Goal: Task Accomplishment & Management: Manage account settings

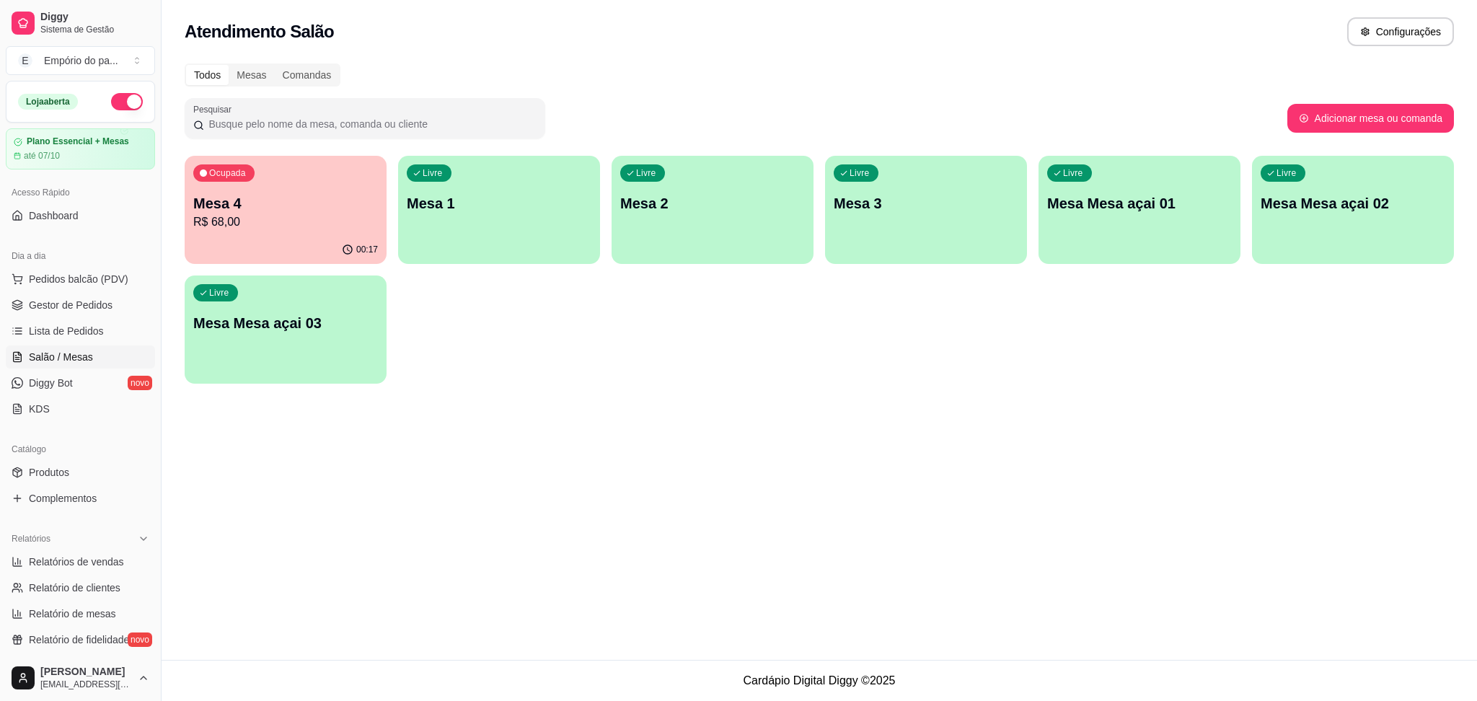
click at [521, 224] on div "Livre Mesa 1" at bounding box center [499, 201] width 202 height 91
click at [1083, 228] on div "Livre Mesa Mesa açai 01" at bounding box center [1140, 201] width 202 height 91
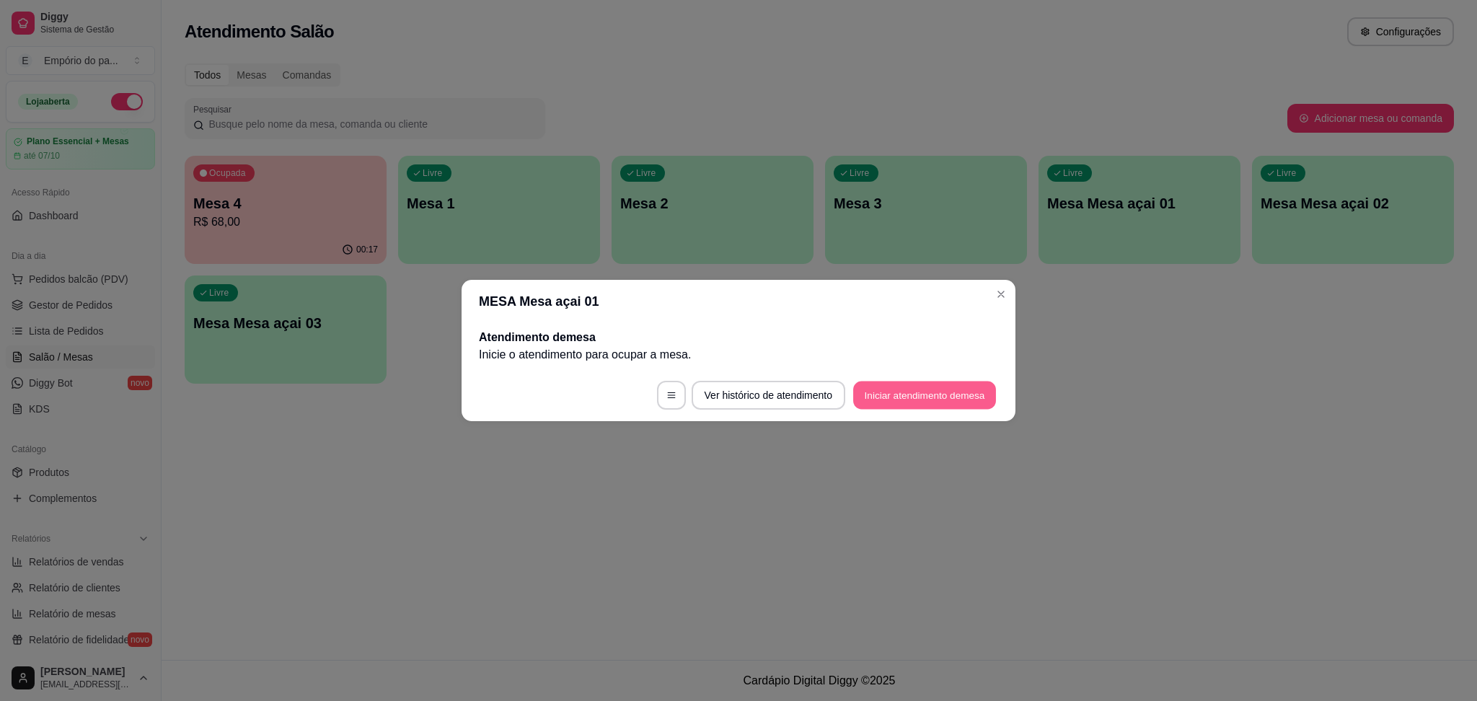
click at [933, 387] on button "Iniciar atendimento de mesa" at bounding box center [924, 396] width 143 height 28
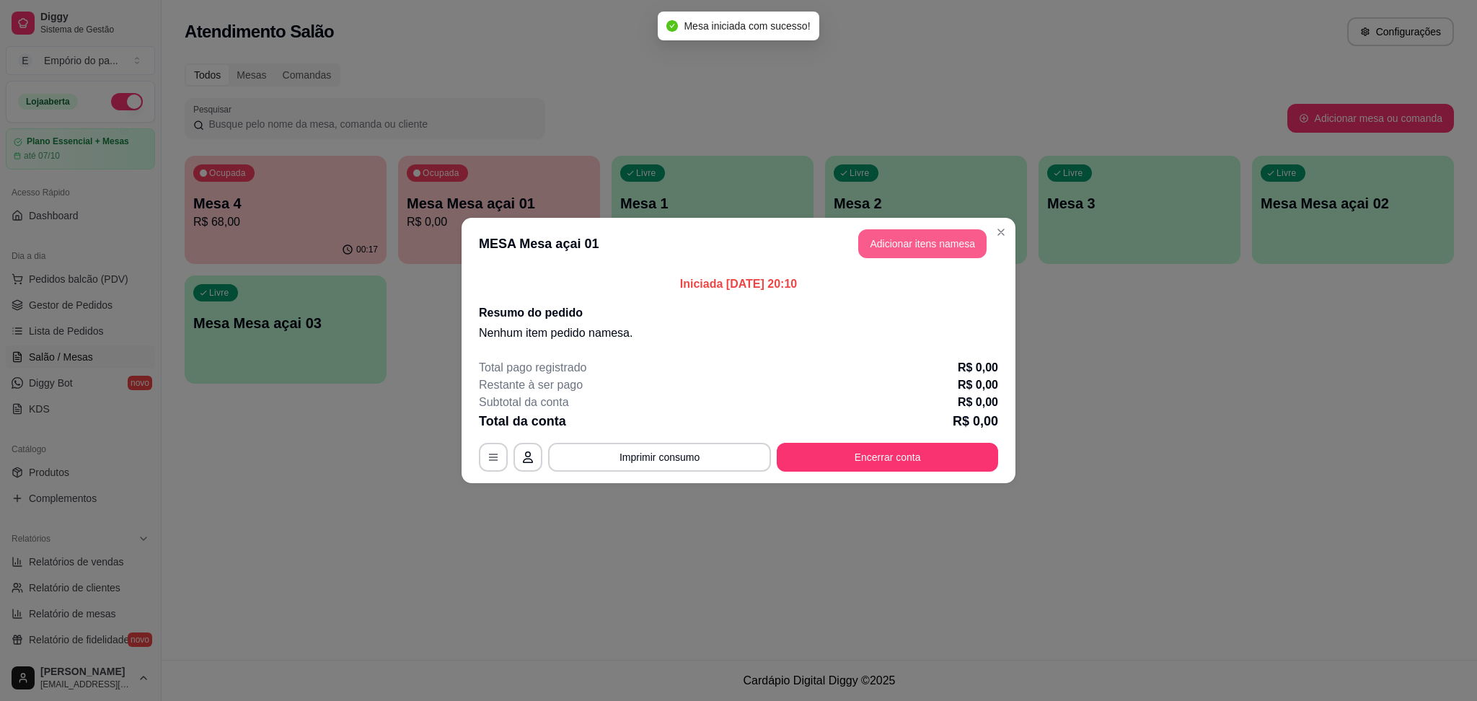
click at [926, 241] on button "Adicionar itens na mesa" at bounding box center [922, 243] width 128 height 29
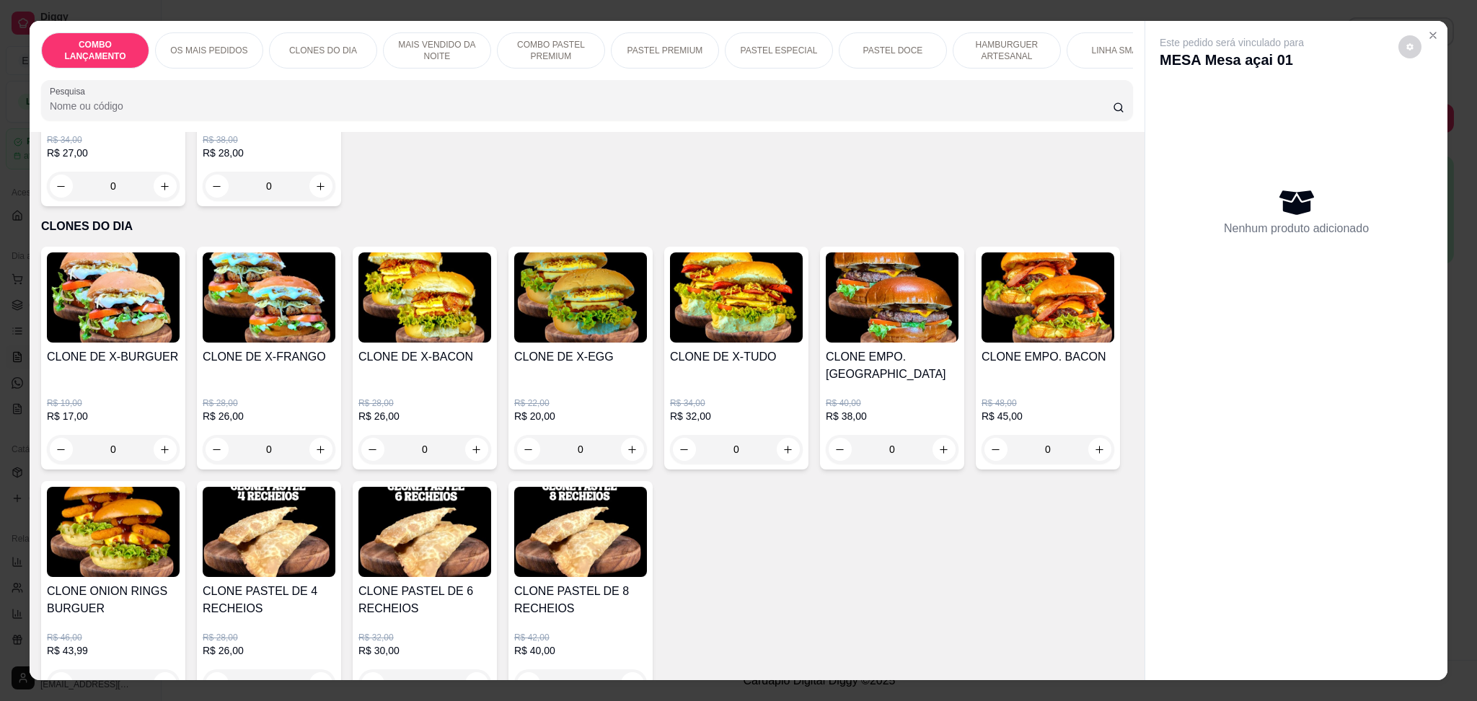
scroll to position [480, 0]
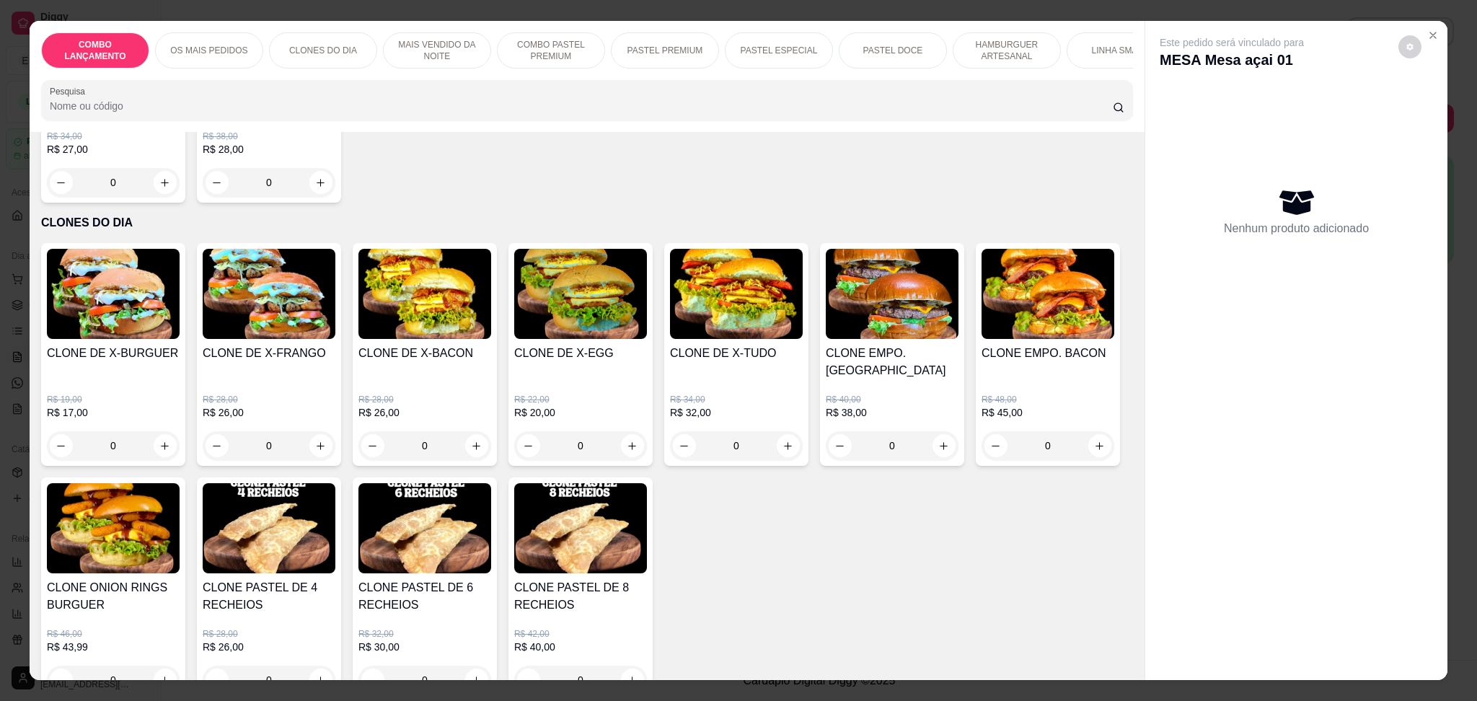
click at [627, 431] on div "0" at bounding box center [580, 445] width 133 height 29
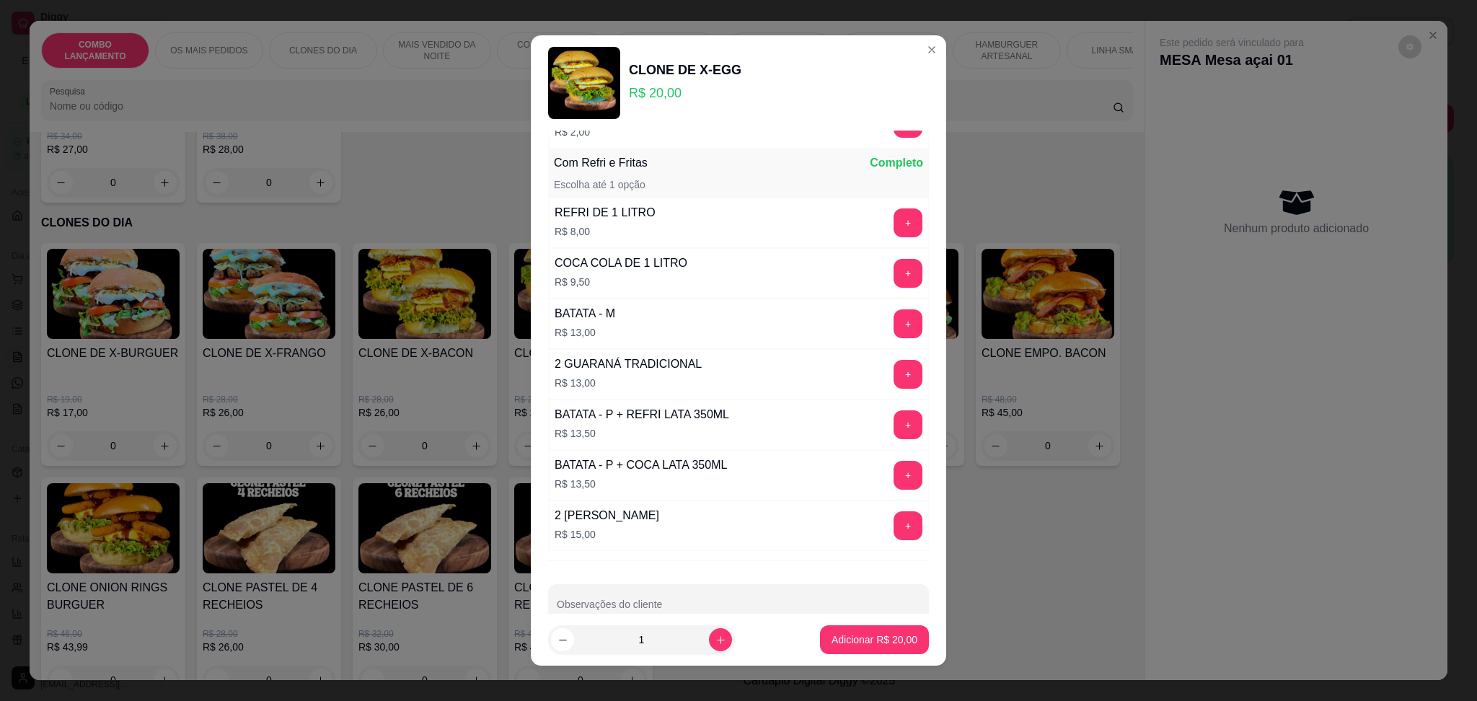
scroll to position [622, 0]
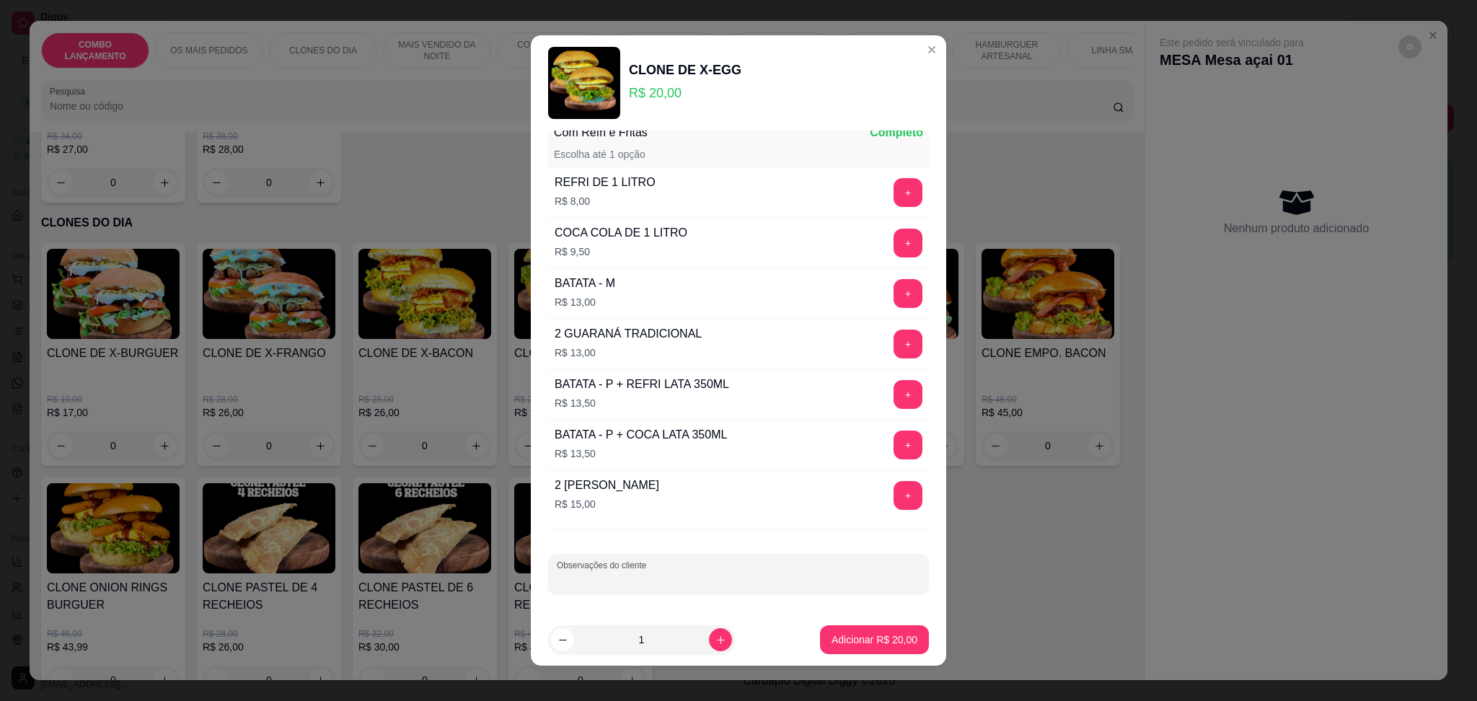
click at [664, 583] on input "Observações do cliente" at bounding box center [739, 580] width 364 height 14
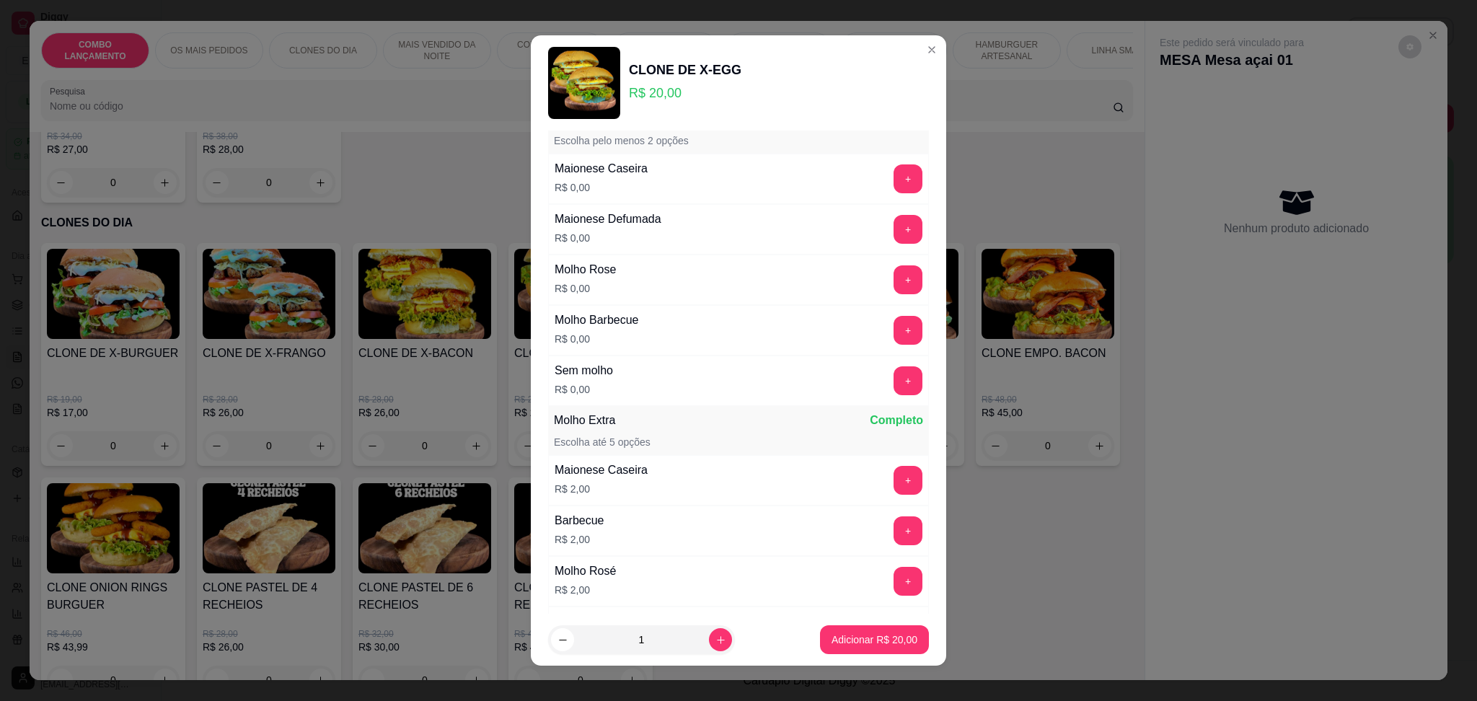
scroll to position [0, 0]
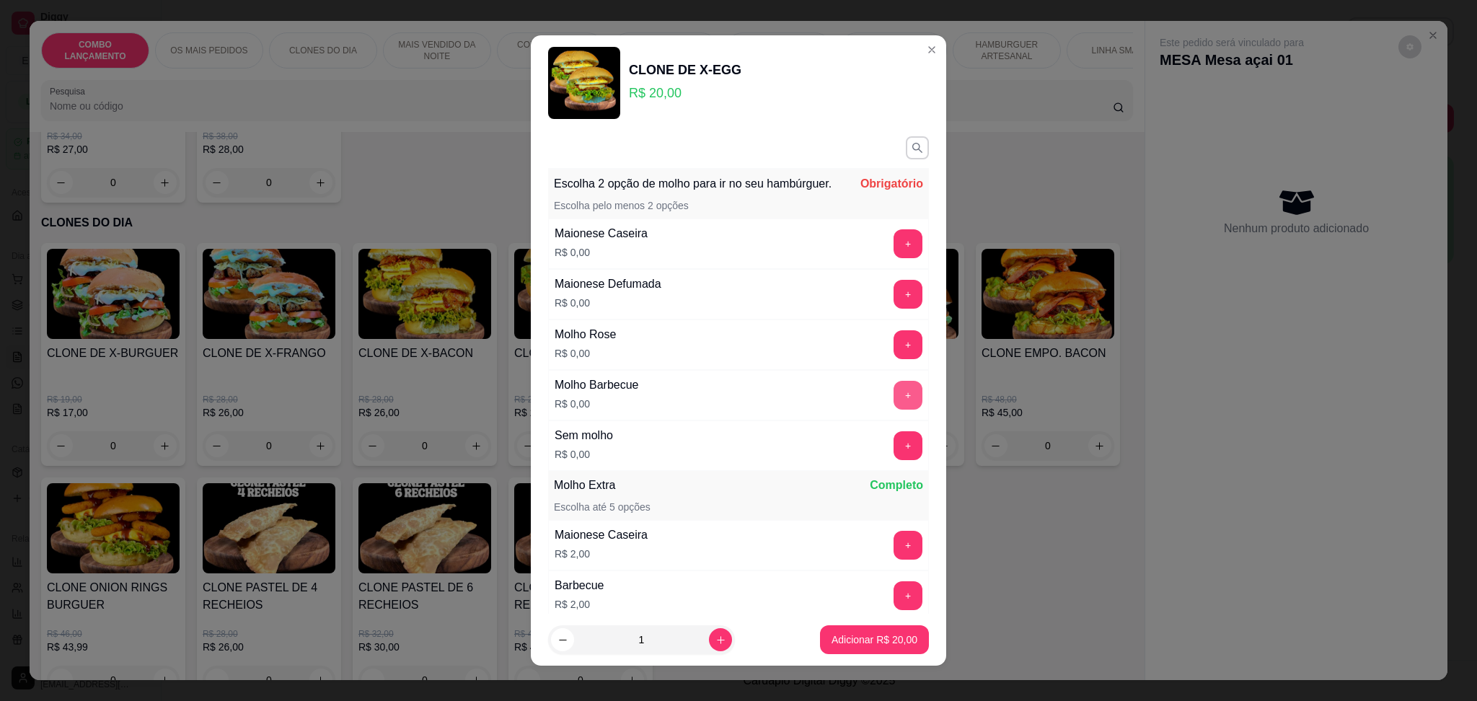
type input "sem verdura"
click at [894, 407] on button "+" at bounding box center [908, 395] width 29 height 29
click at [888, 249] on div "+" at bounding box center [908, 243] width 40 height 29
click at [894, 258] on button "+" at bounding box center [908, 243] width 29 height 29
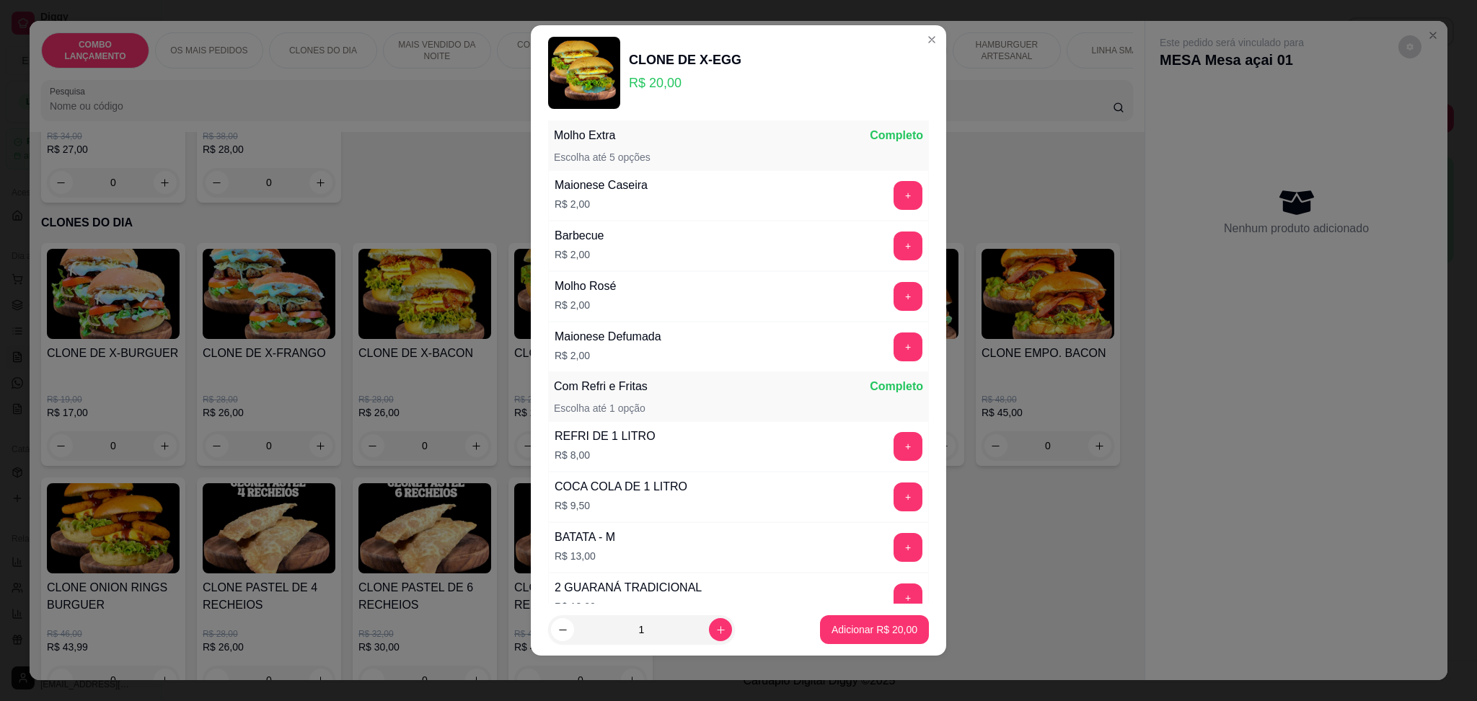
scroll to position [358, 0]
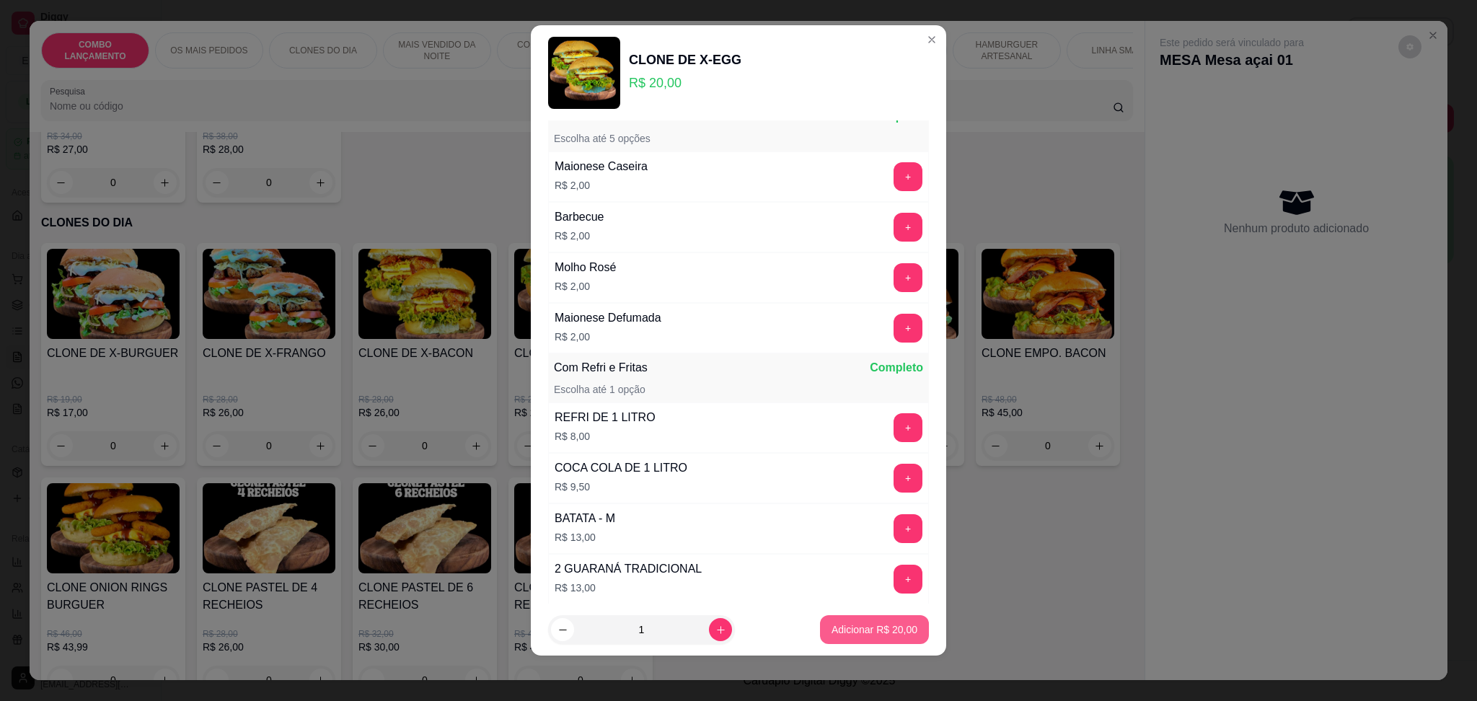
click at [860, 626] on p "Adicionar R$ 20,00" at bounding box center [875, 629] width 86 height 14
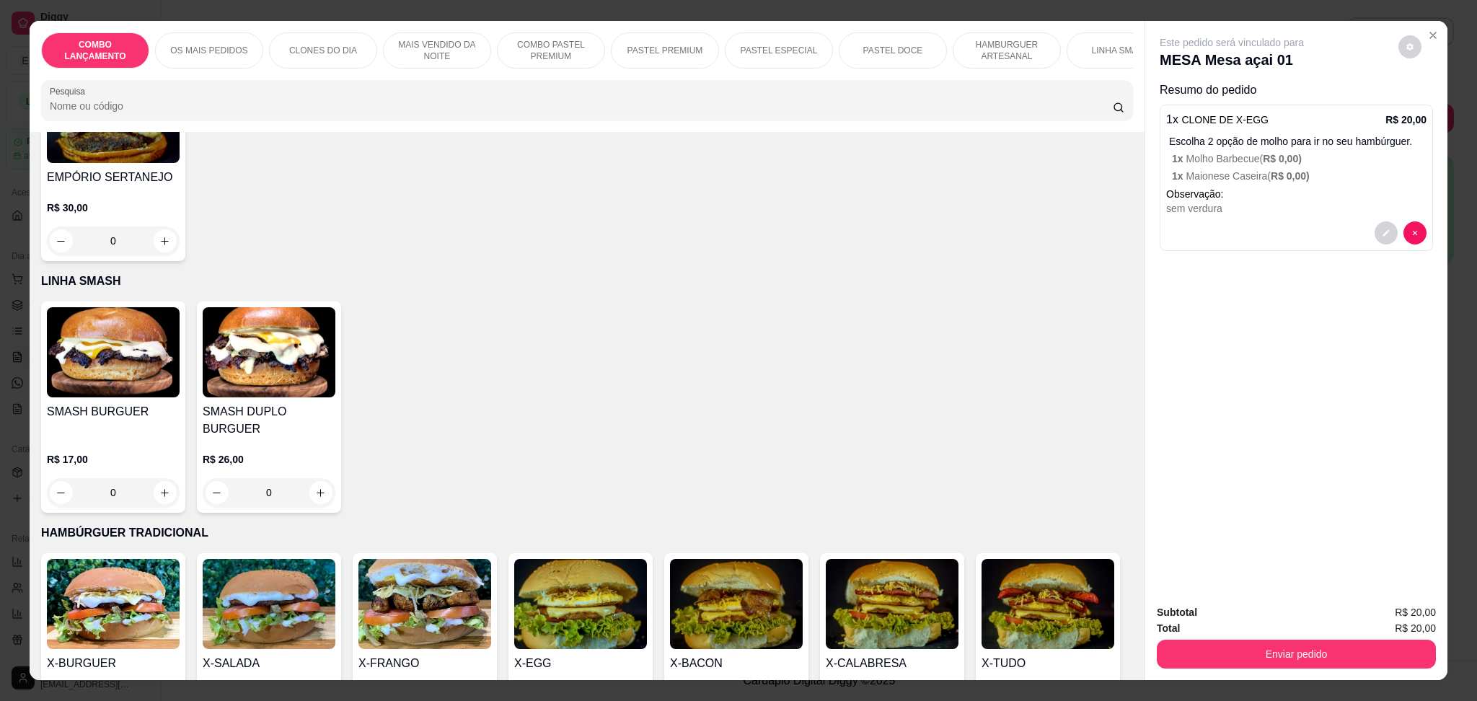
scroll to position [3077, 0]
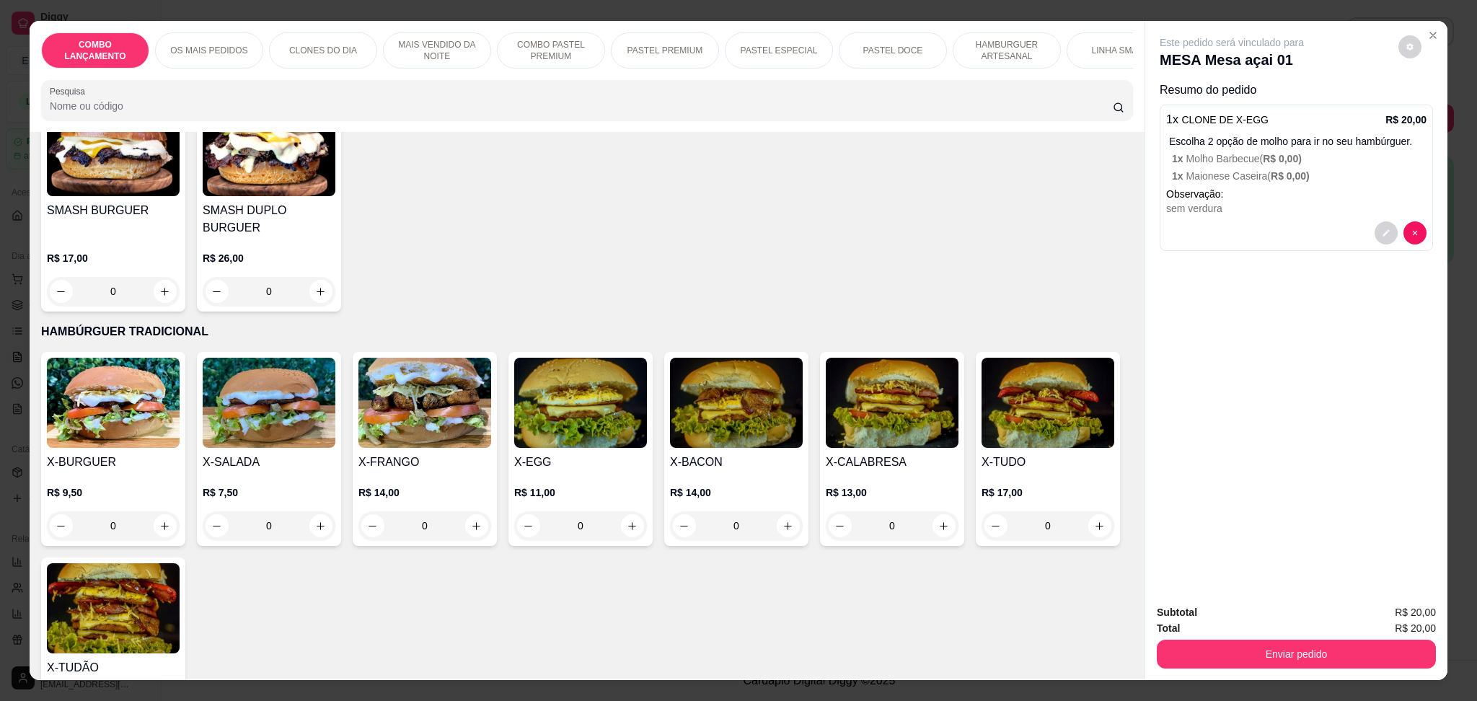
click at [630, 511] on div "0" at bounding box center [580, 525] width 133 height 29
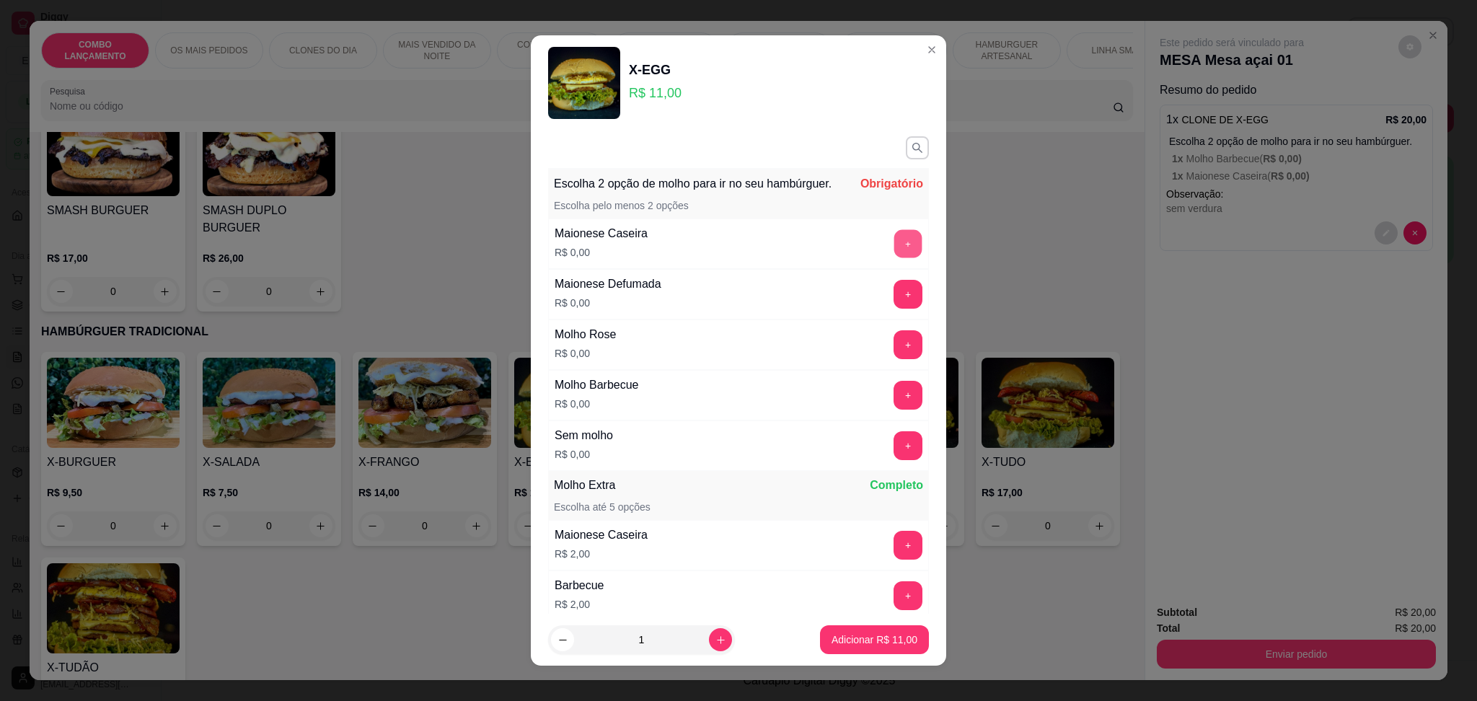
click at [894, 257] on button "+" at bounding box center [908, 243] width 28 height 28
click at [894, 406] on button "+" at bounding box center [908, 395] width 29 height 29
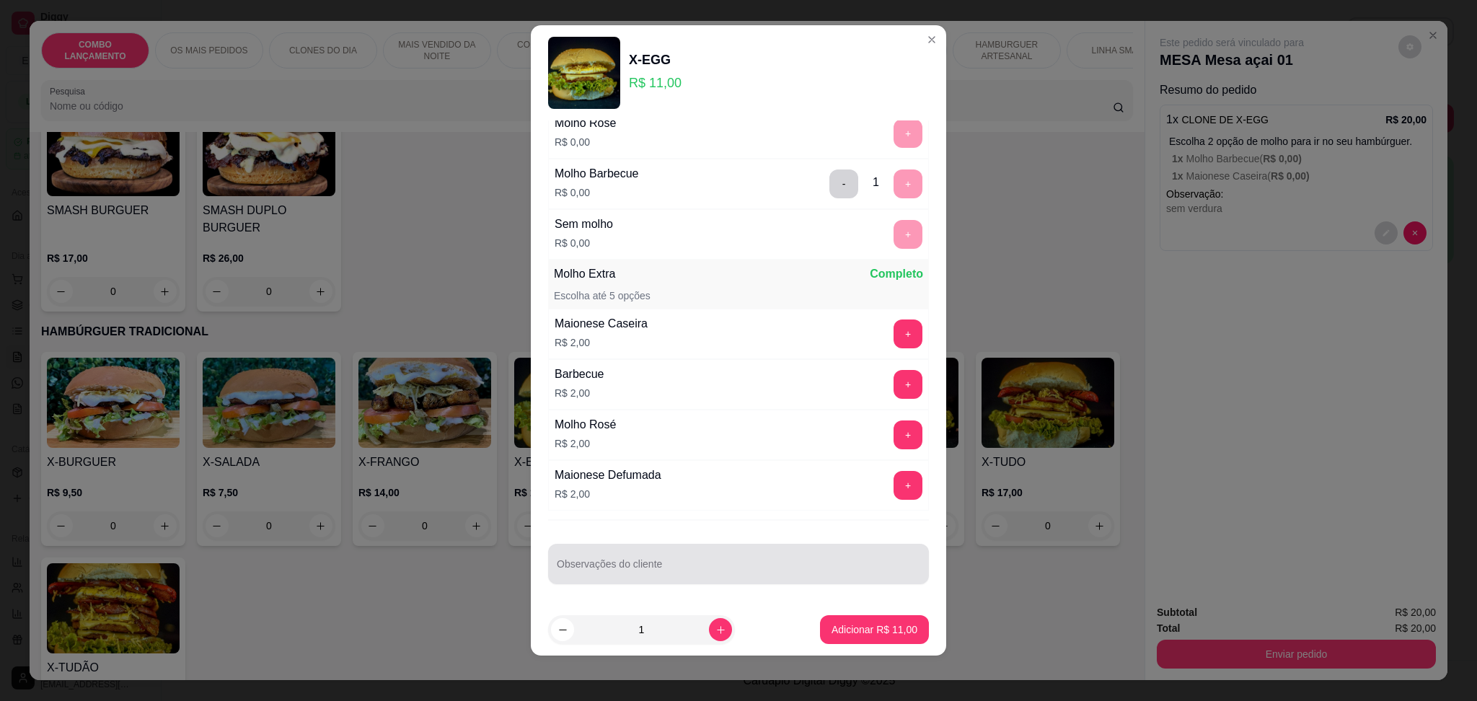
scroll to position [219, 0]
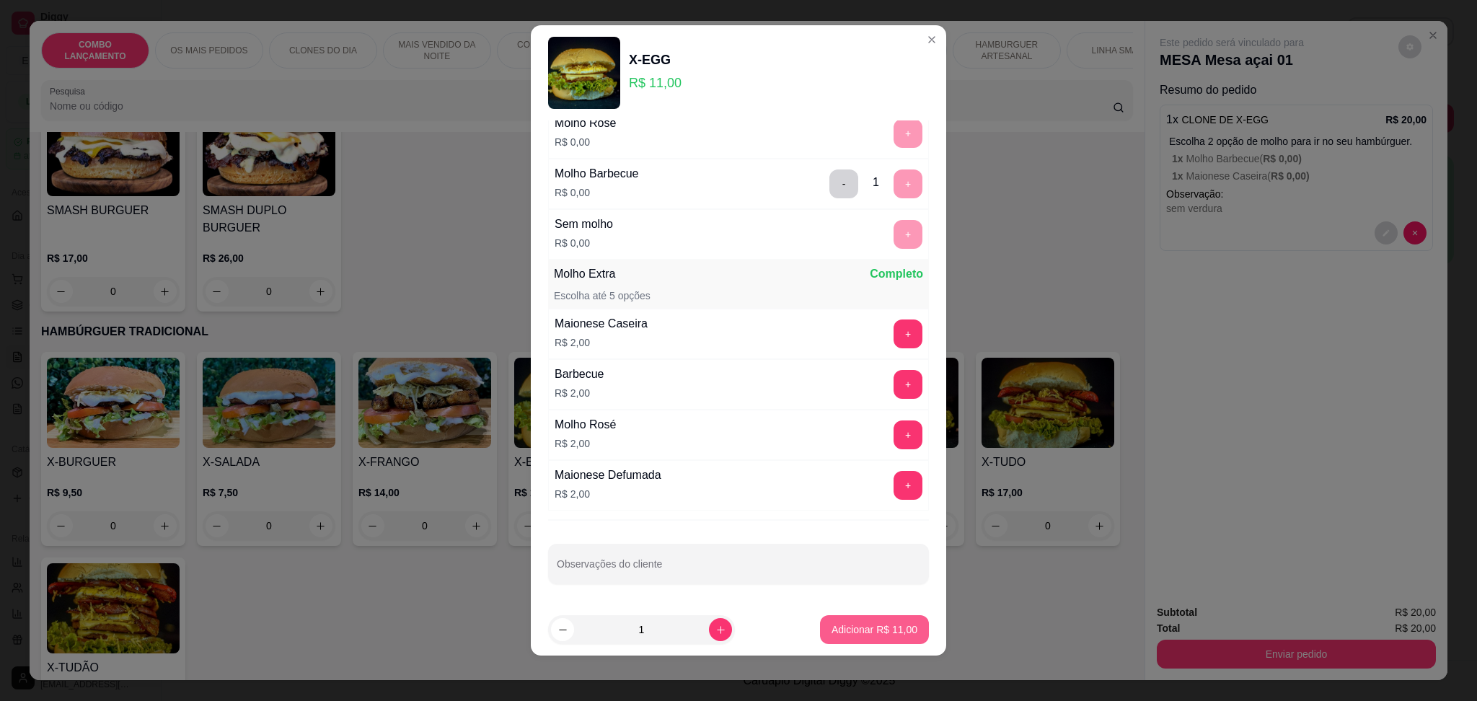
click at [875, 634] on p "Adicionar R$ 11,00" at bounding box center [875, 629] width 86 height 14
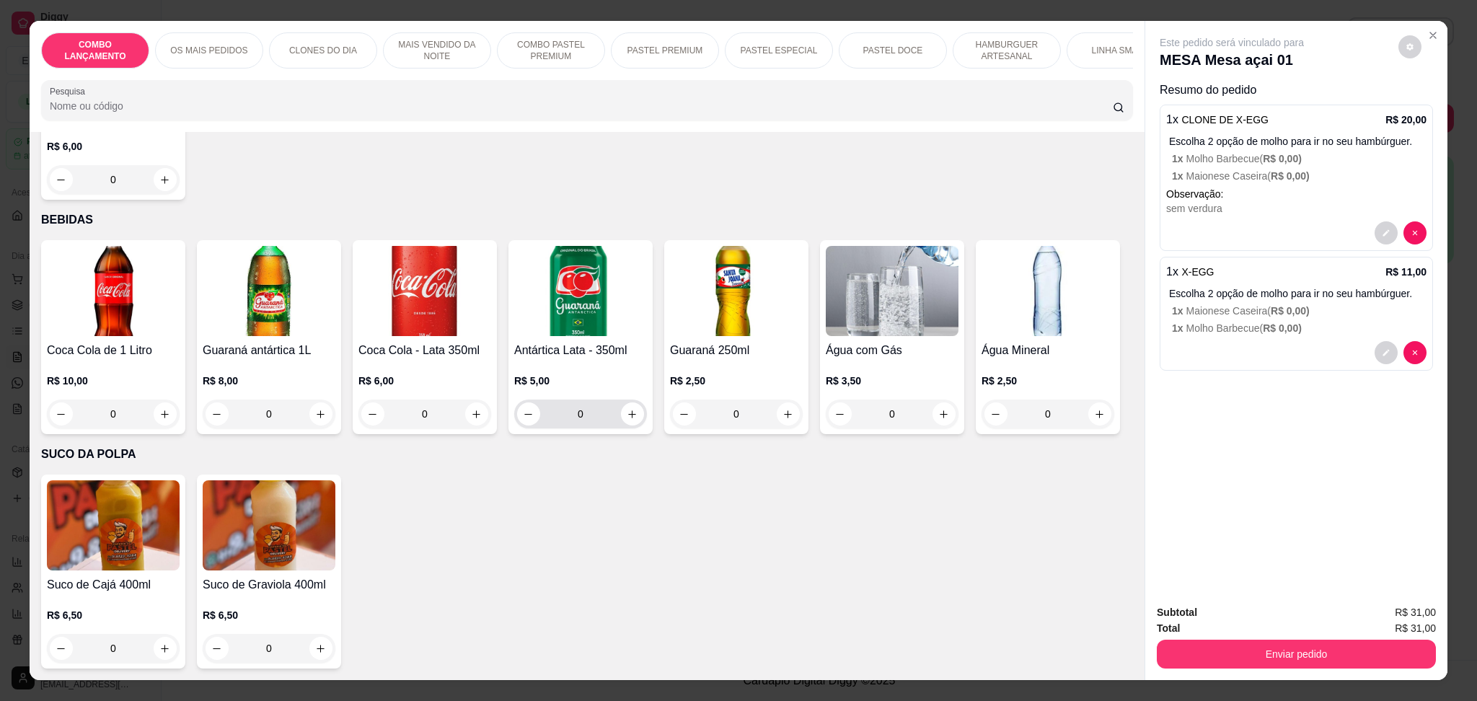
scroll to position [4519, 0]
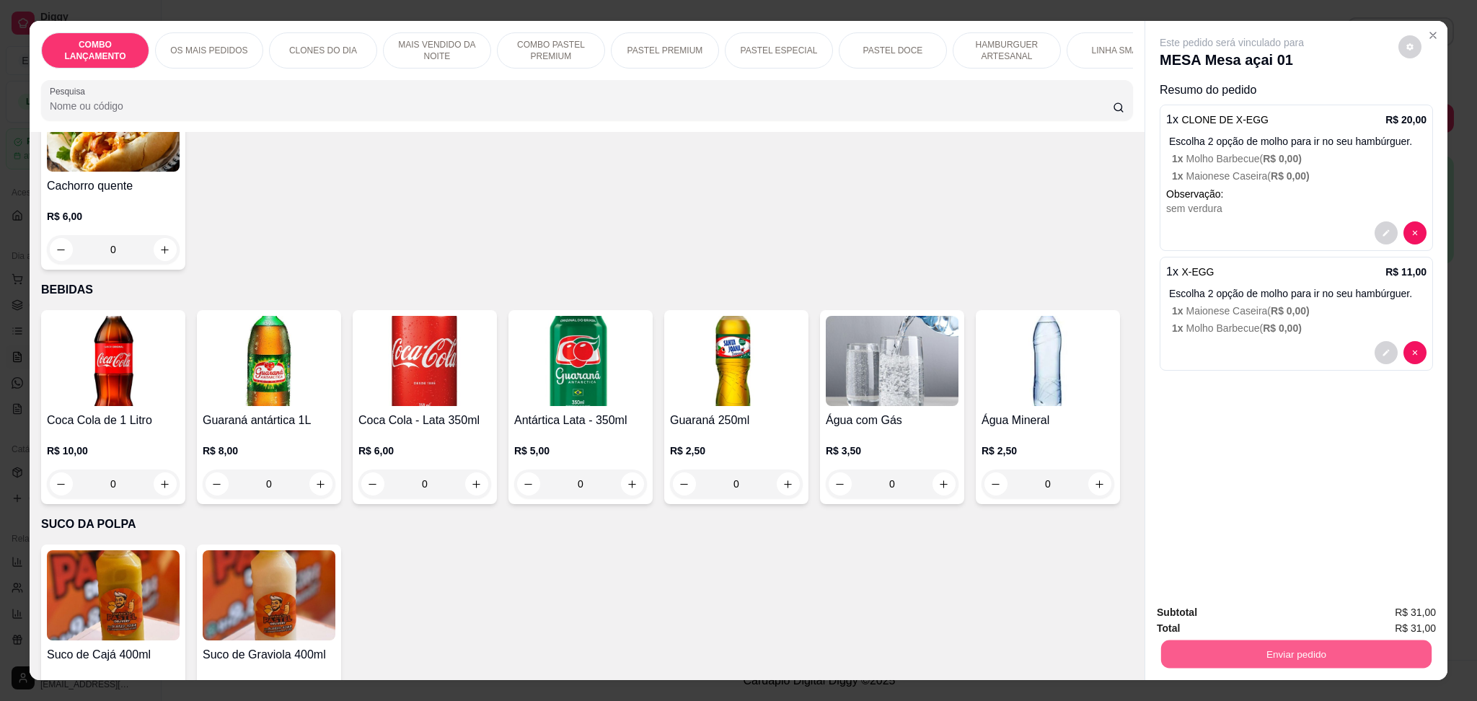
click at [1285, 651] on button "Enviar pedido" at bounding box center [1296, 654] width 270 height 28
click at [1370, 611] on button "Enviar pedido" at bounding box center [1397, 619] width 82 height 27
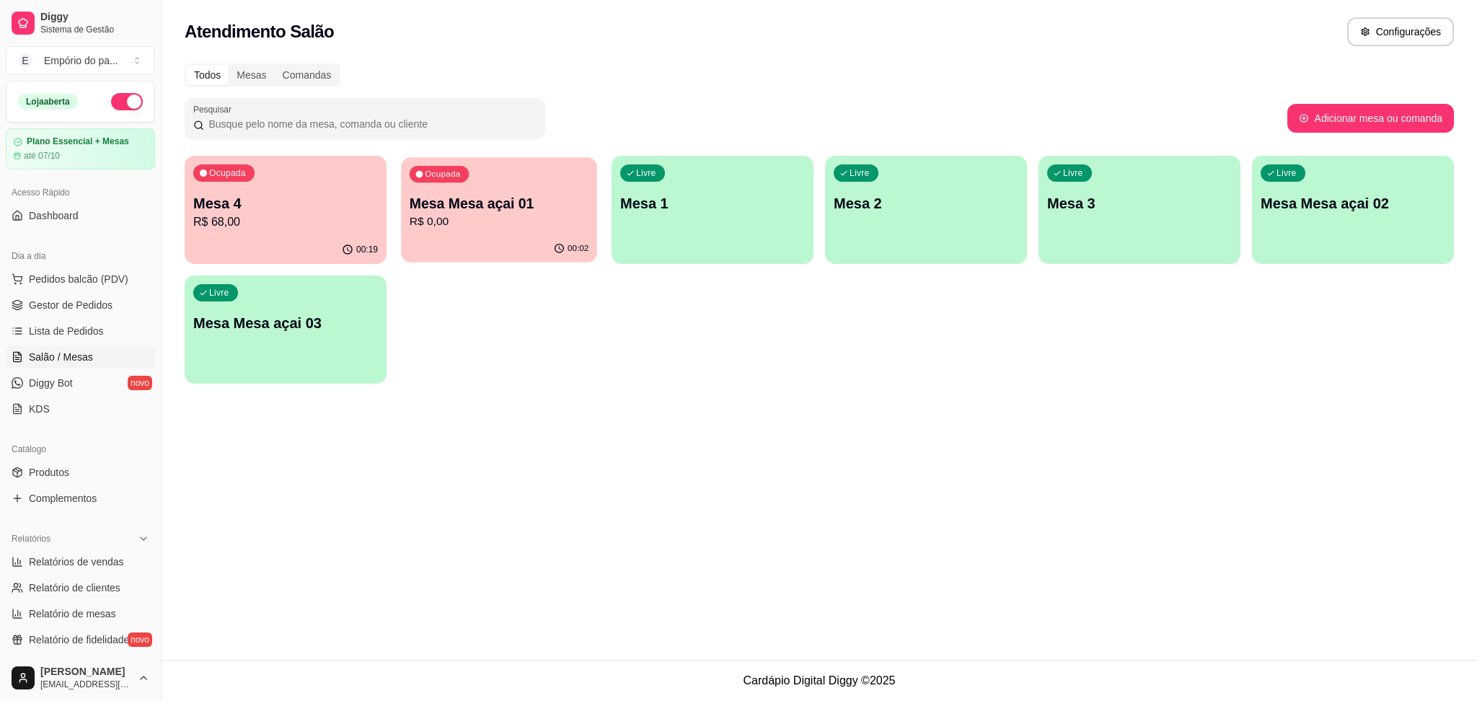
click at [445, 201] on p "Mesa Mesa açai 01" at bounding box center [499, 203] width 179 height 19
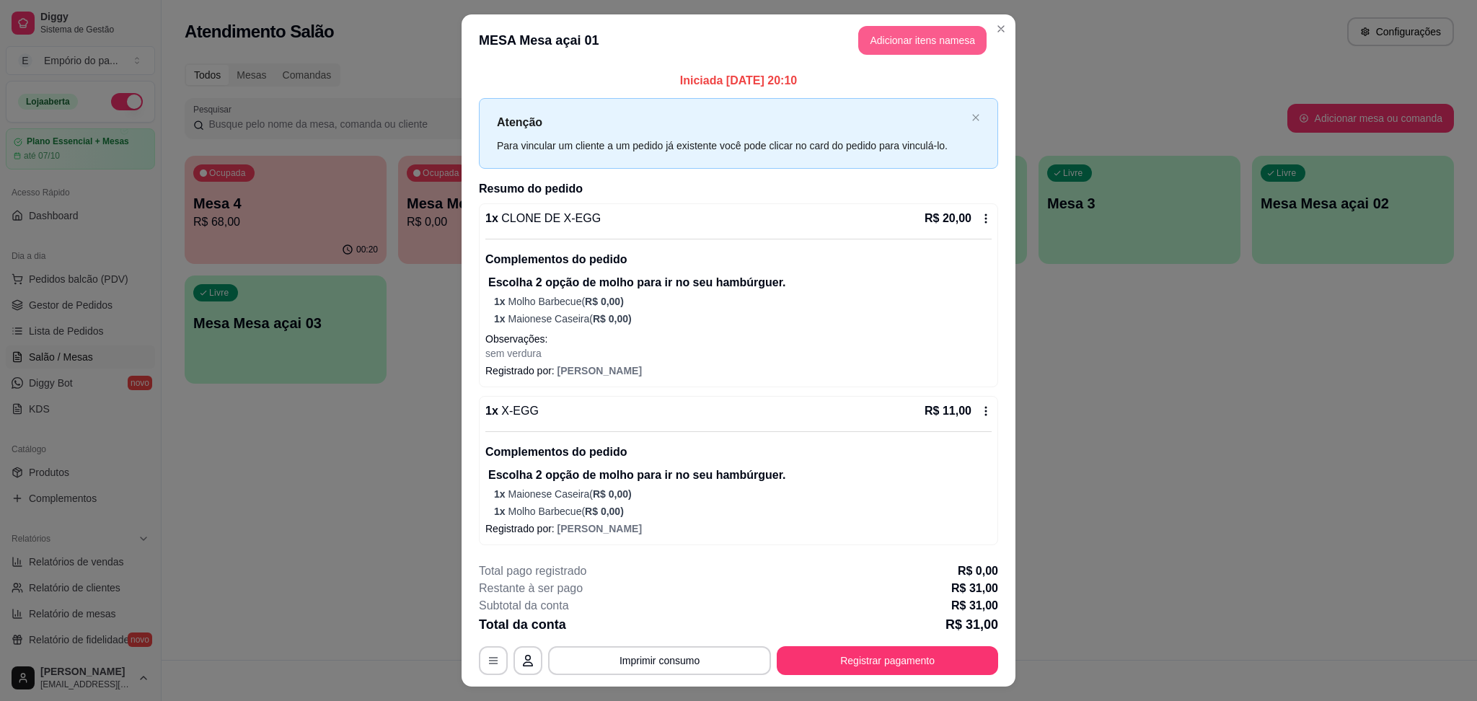
click at [935, 38] on button "Adicionar itens na mesa" at bounding box center [922, 40] width 128 height 29
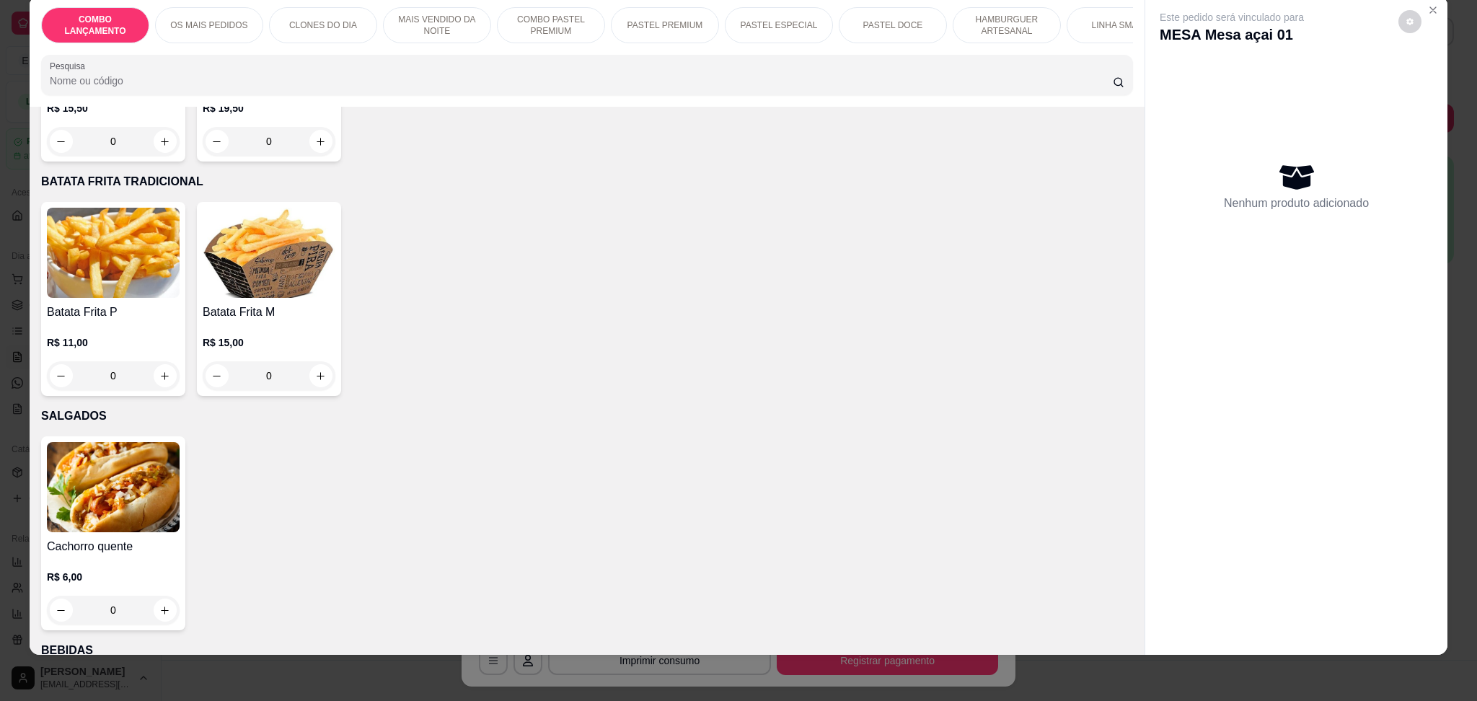
scroll to position [4135, 0]
click at [318, 360] on div "0" at bounding box center [269, 374] width 133 height 29
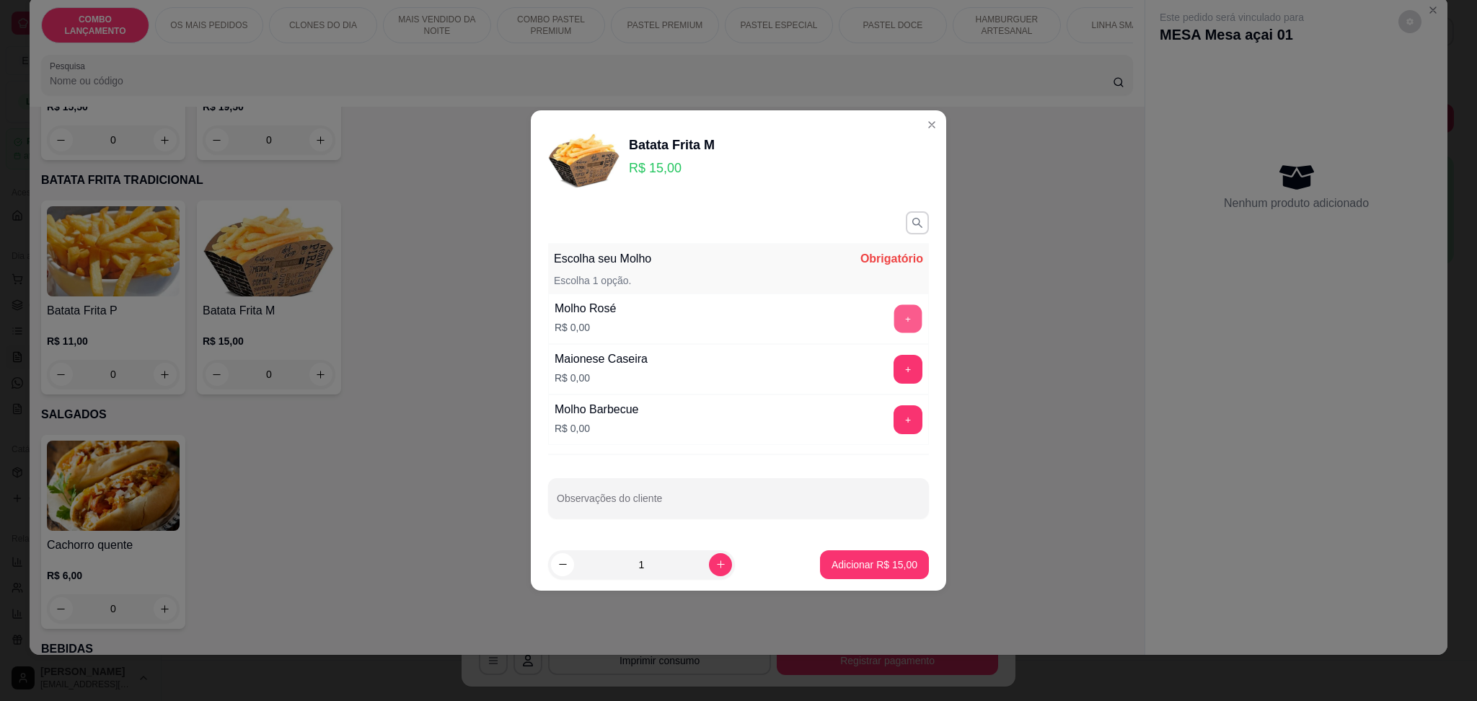
click at [894, 316] on button "+" at bounding box center [908, 318] width 28 height 28
click at [841, 563] on p "Adicionar R$ 15,00" at bounding box center [875, 565] width 84 height 14
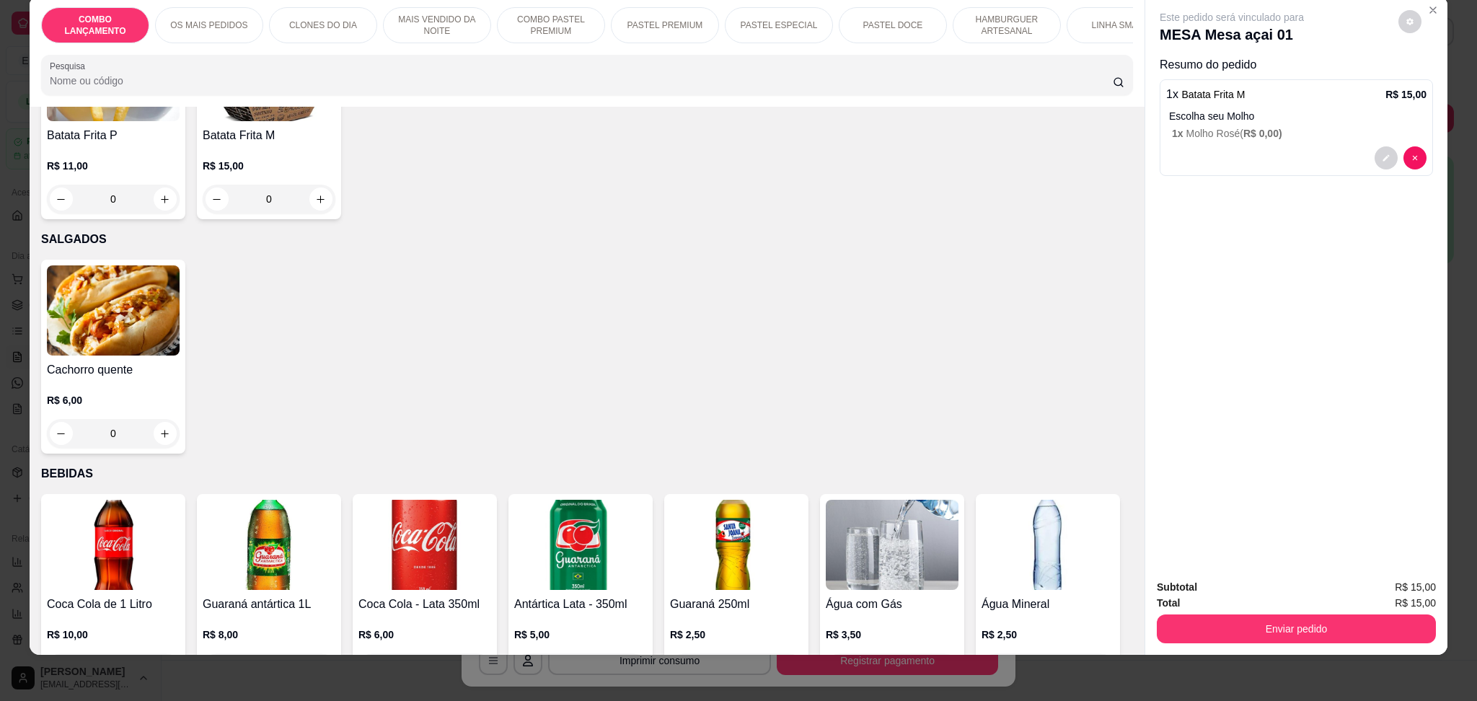
scroll to position [4328, 0]
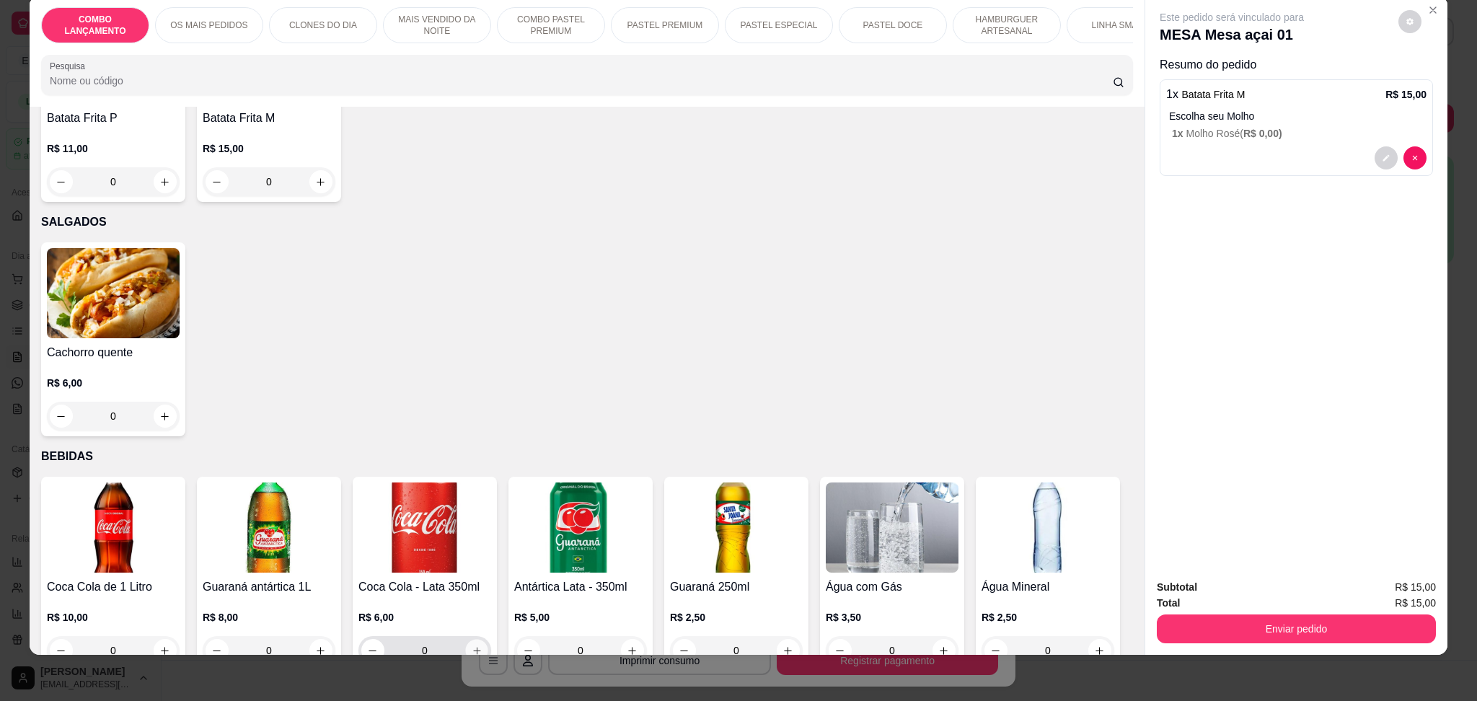
click at [472, 646] on icon "increase-product-quantity" at bounding box center [477, 651] width 11 height 11
type input "1"
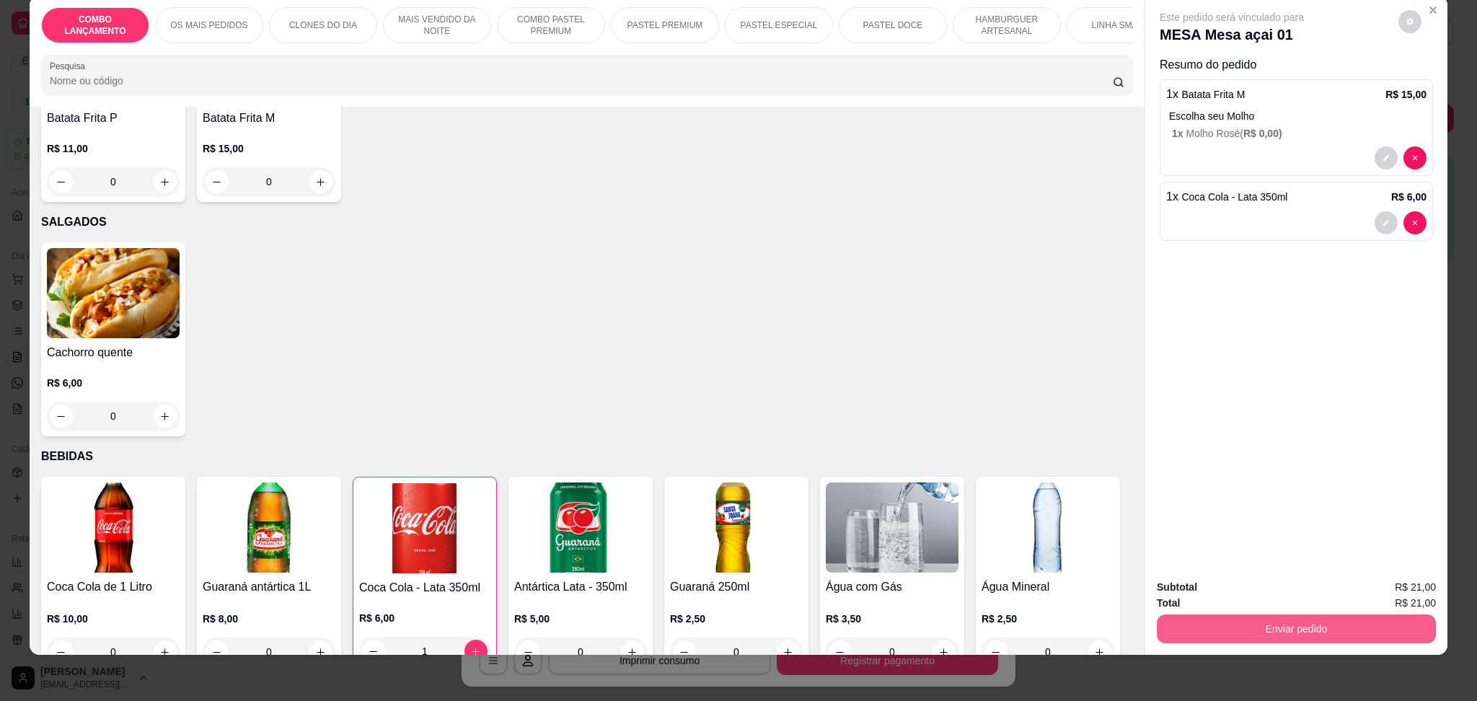
click at [1251, 635] on button "Enviar pedido" at bounding box center [1296, 629] width 279 height 29
click at [1393, 590] on button "Enviar pedido" at bounding box center [1396, 594] width 79 height 27
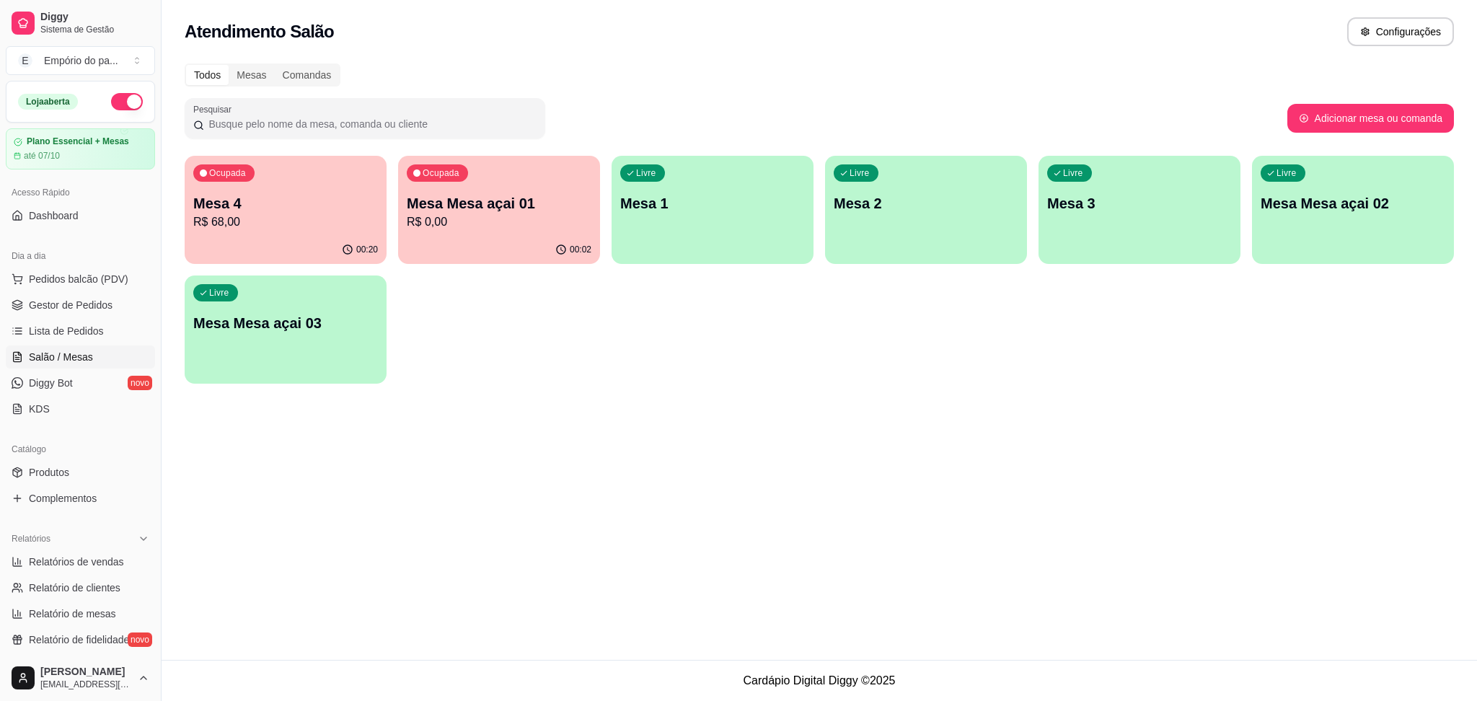
click at [569, 213] on p "R$ 0,00" at bounding box center [499, 221] width 185 height 17
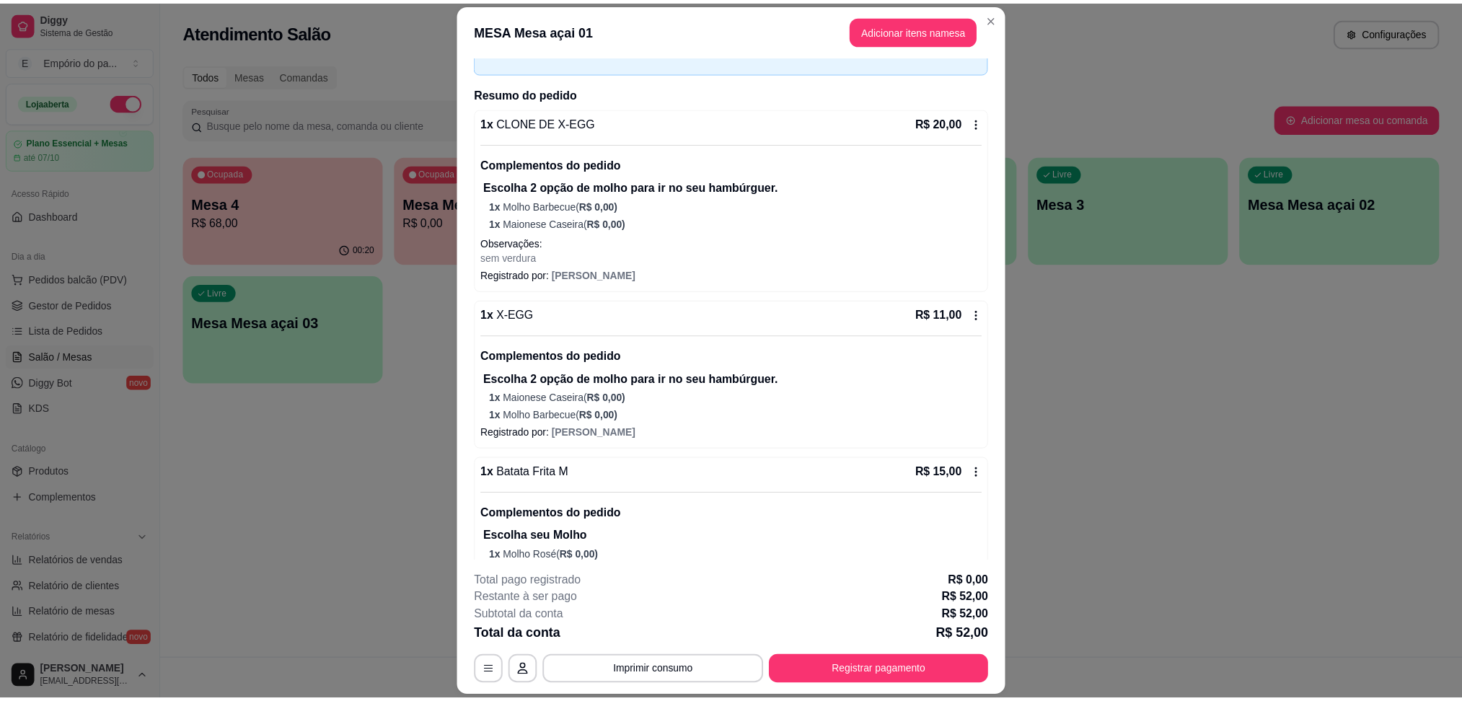
scroll to position [177, 0]
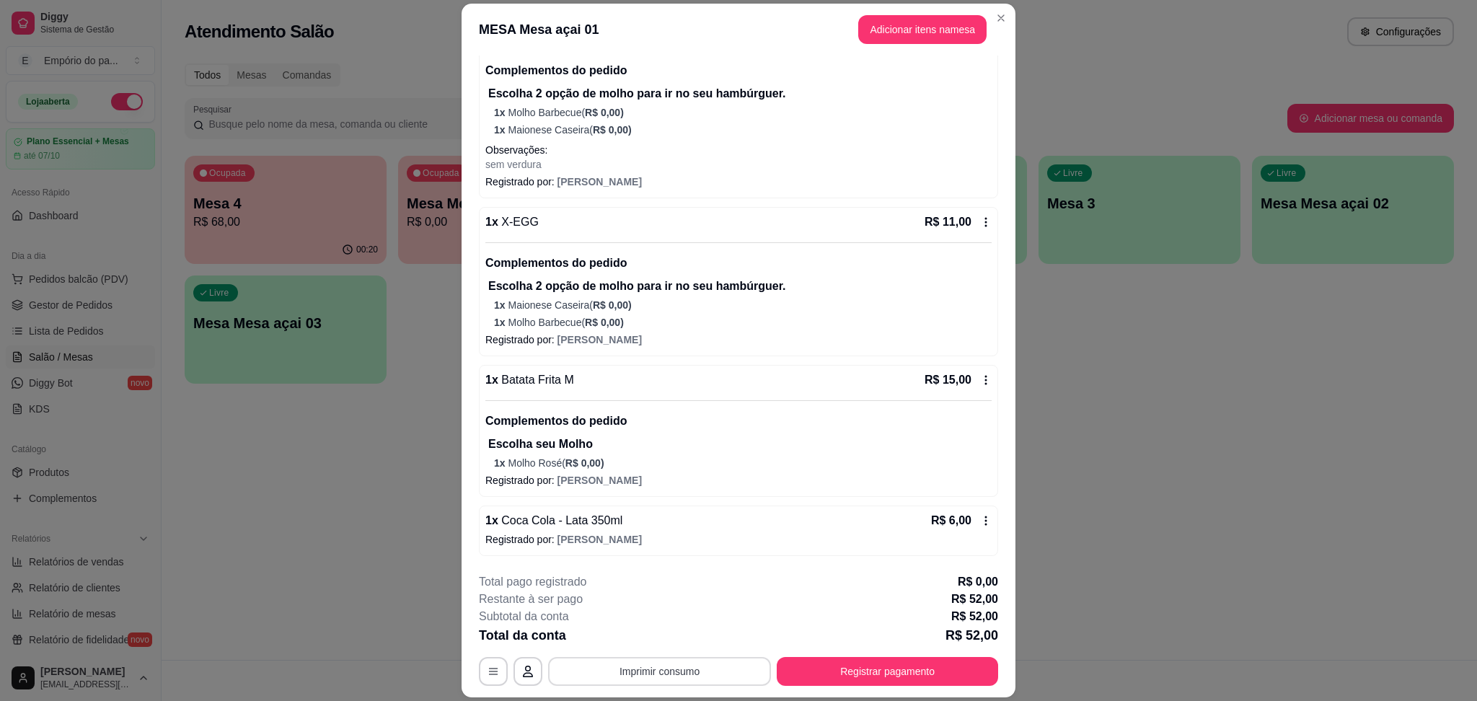
click at [617, 673] on button "Imprimir consumo" at bounding box center [659, 671] width 223 height 29
click at [649, 630] on button "IMPRESSORA" at bounding box center [656, 639] width 101 height 22
click at [636, 663] on button "Imprimir consumo" at bounding box center [659, 671] width 223 height 29
click at [666, 637] on button "IMPRESSORA" at bounding box center [656, 639] width 101 height 22
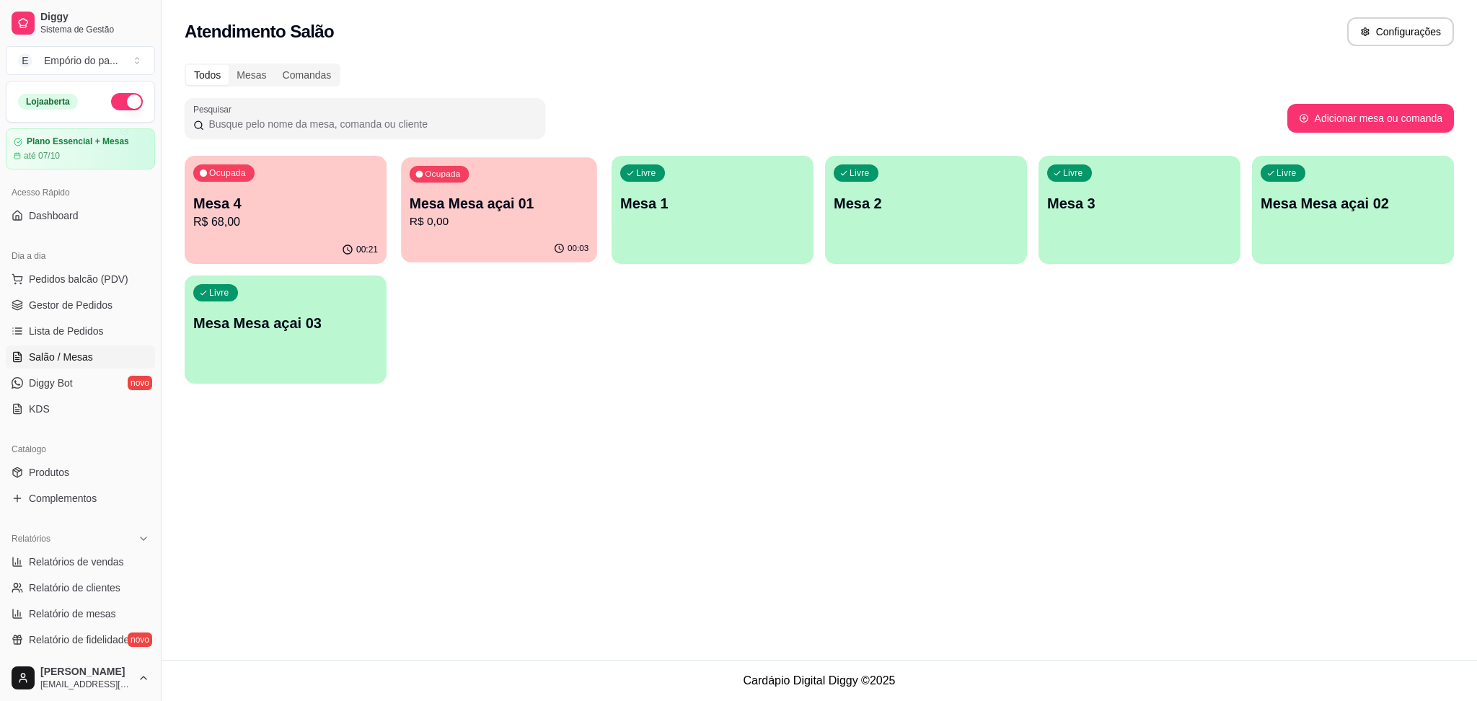
click at [532, 218] on p "R$ 0,00" at bounding box center [499, 221] width 179 height 17
click at [0, 325] on div "Dia a dia Pedidos balcão (PDV) Gestor de Pedidos Lista de Pedidos Salão / Mesas…" at bounding box center [80, 333] width 161 height 188
click at [40, 297] on link "Gestor de Pedidos" at bounding box center [80, 305] width 149 height 23
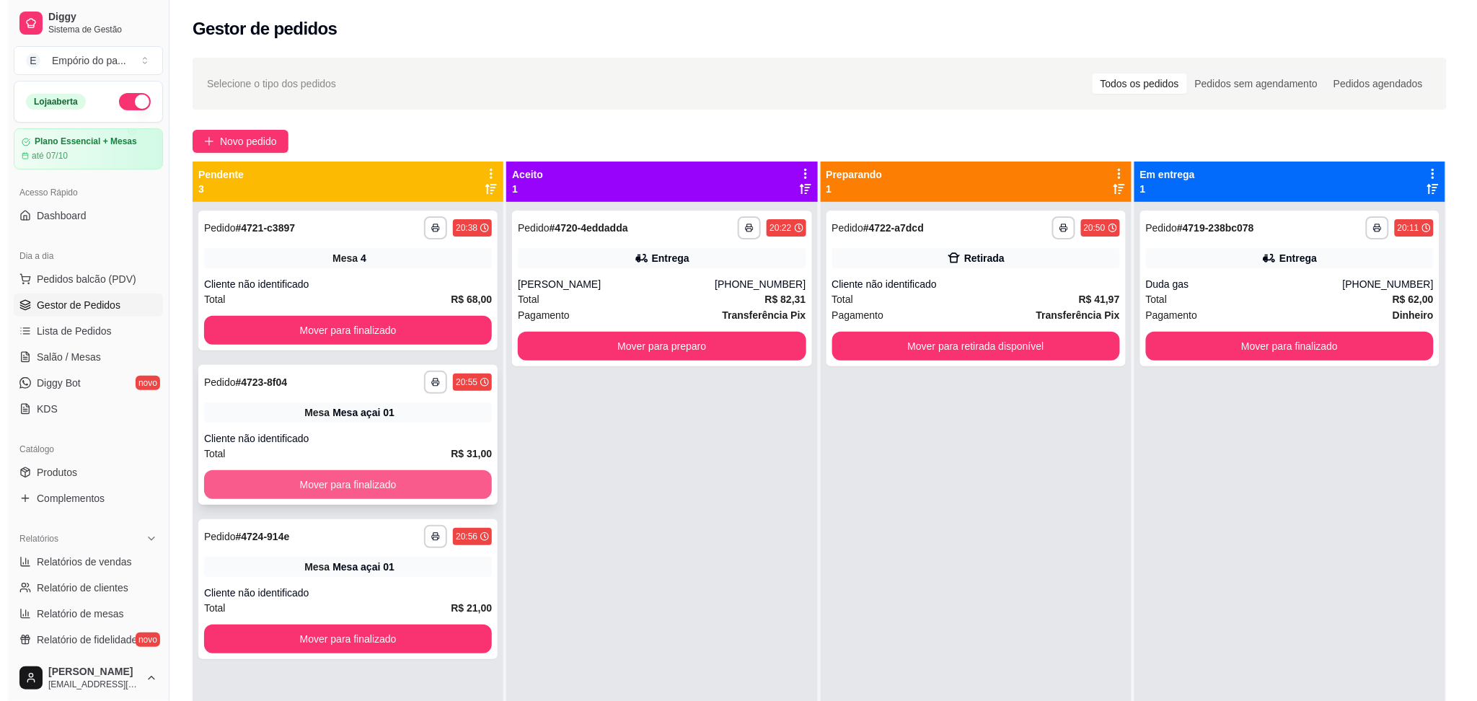
scroll to position [40, 0]
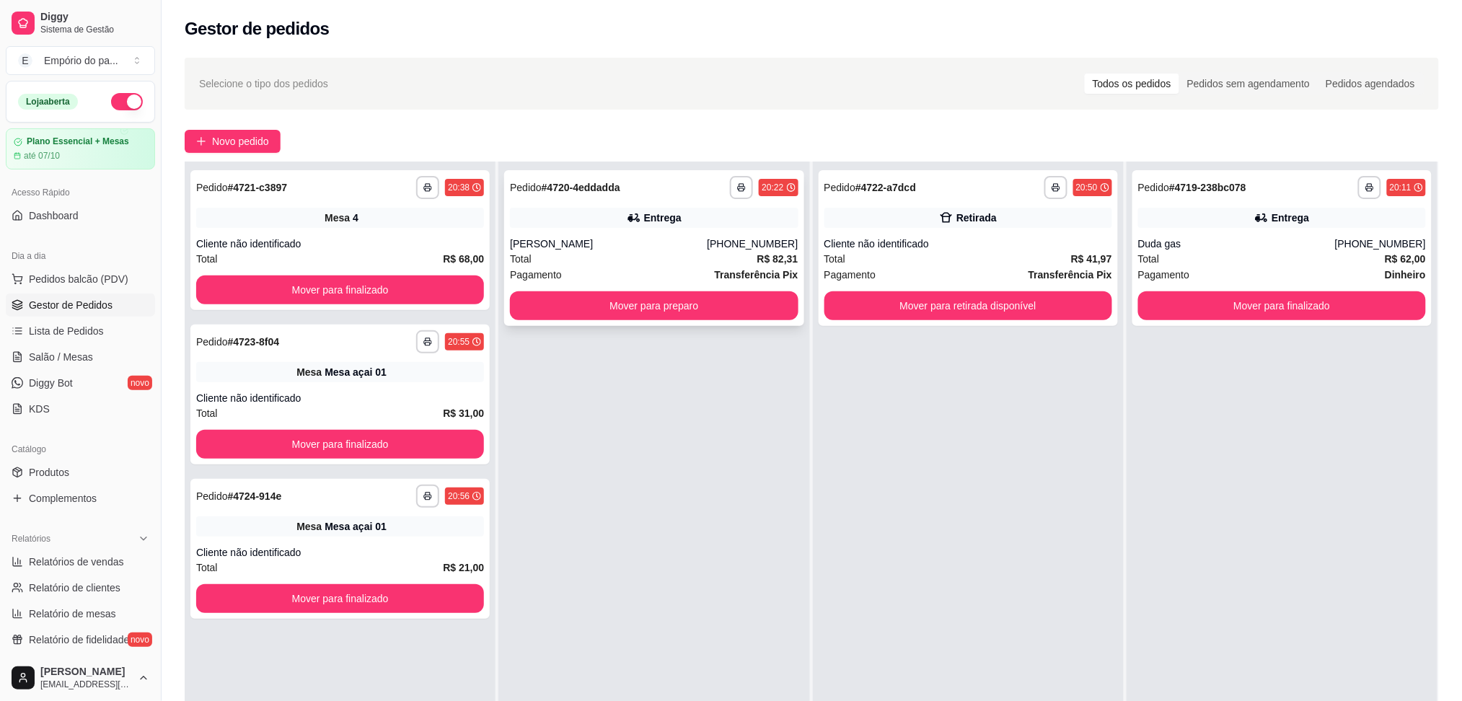
click at [620, 270] on div "Pagamento Transferência Pix" at bounding box center [654, 275] width 288 height 16
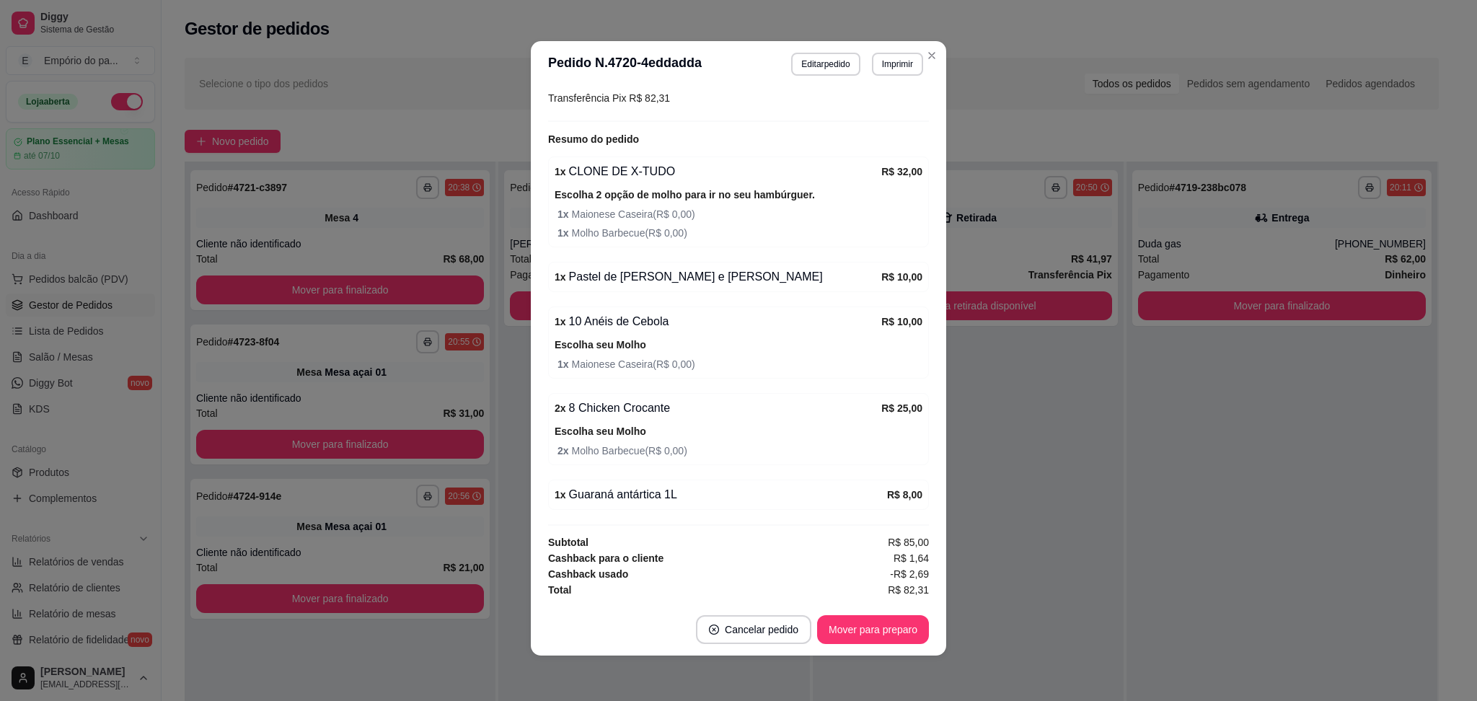
scroll to position [3, 0]
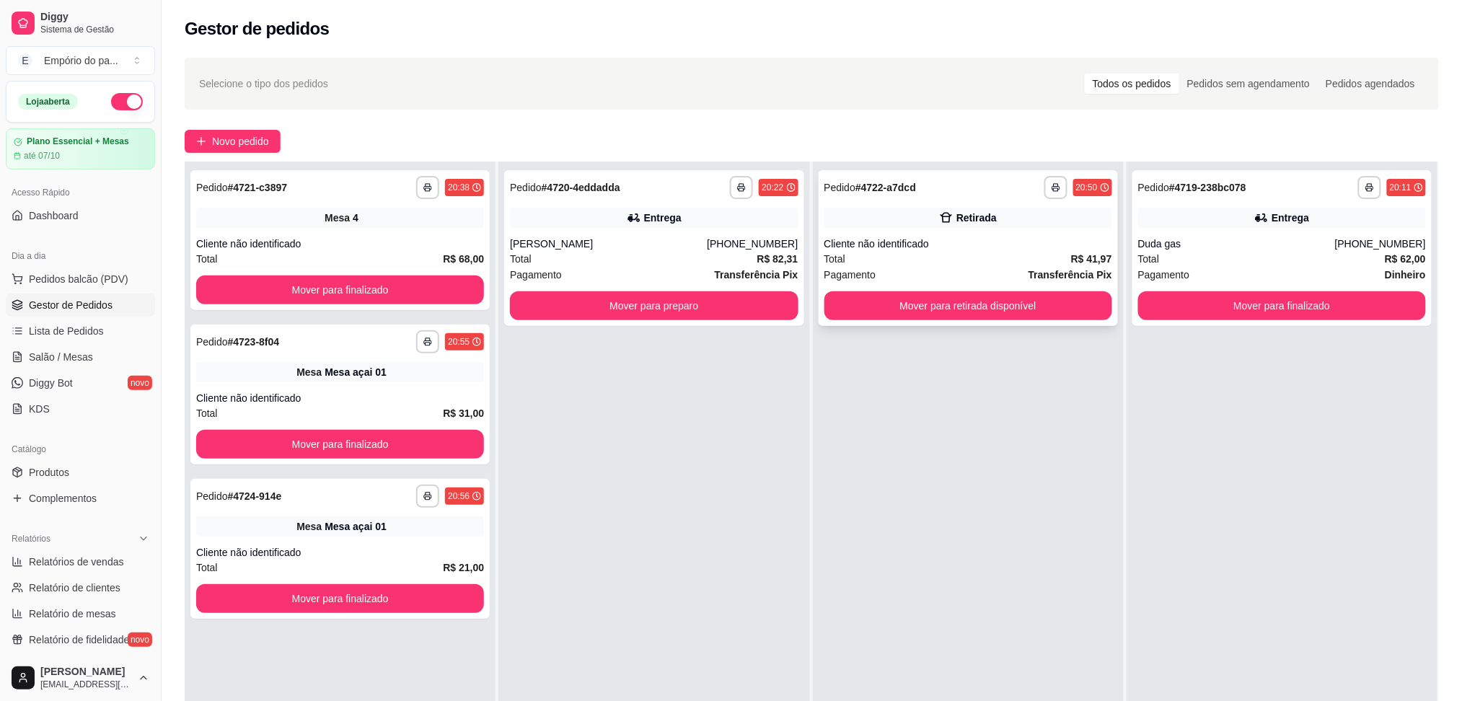
click at [948, 255] on div "Total R$ 41,97" at bounding box center [968, 259] width 288 height 16
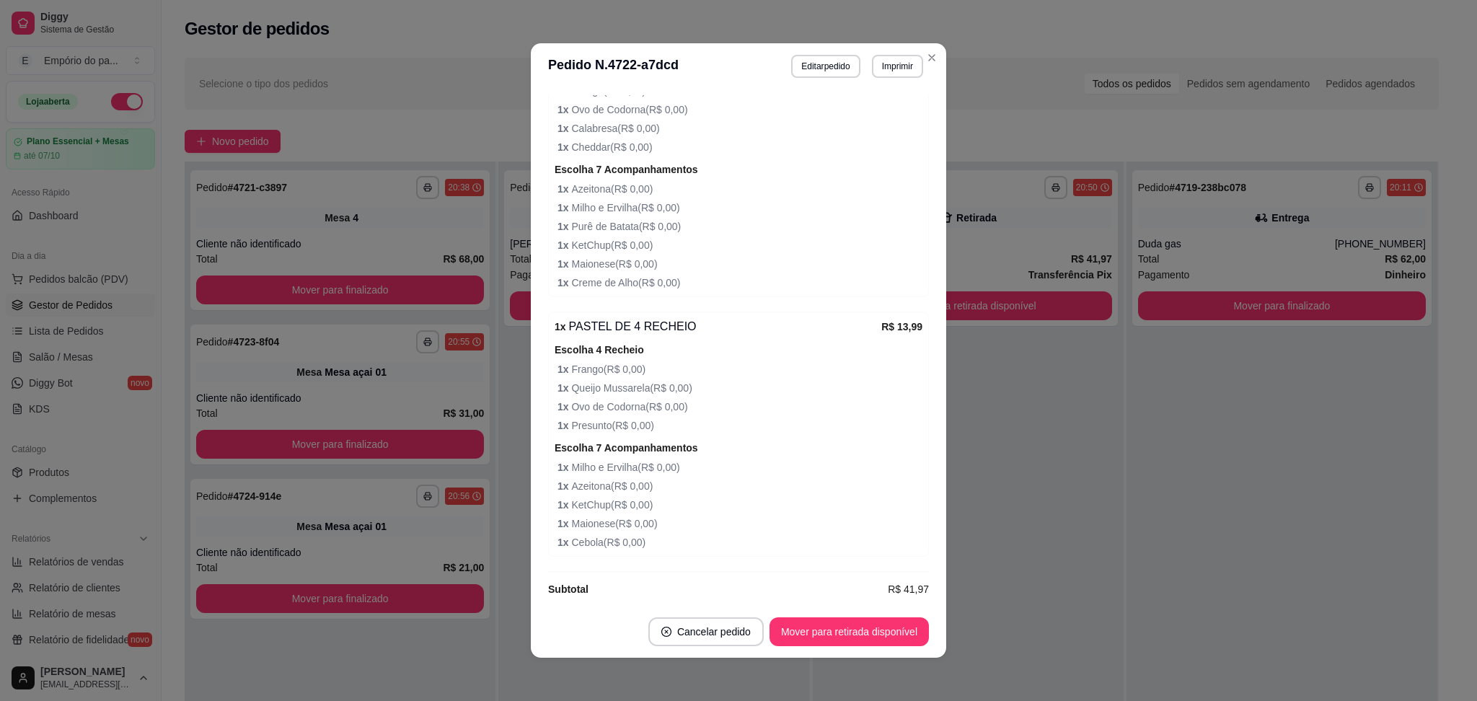
scroll to position [505, 0]
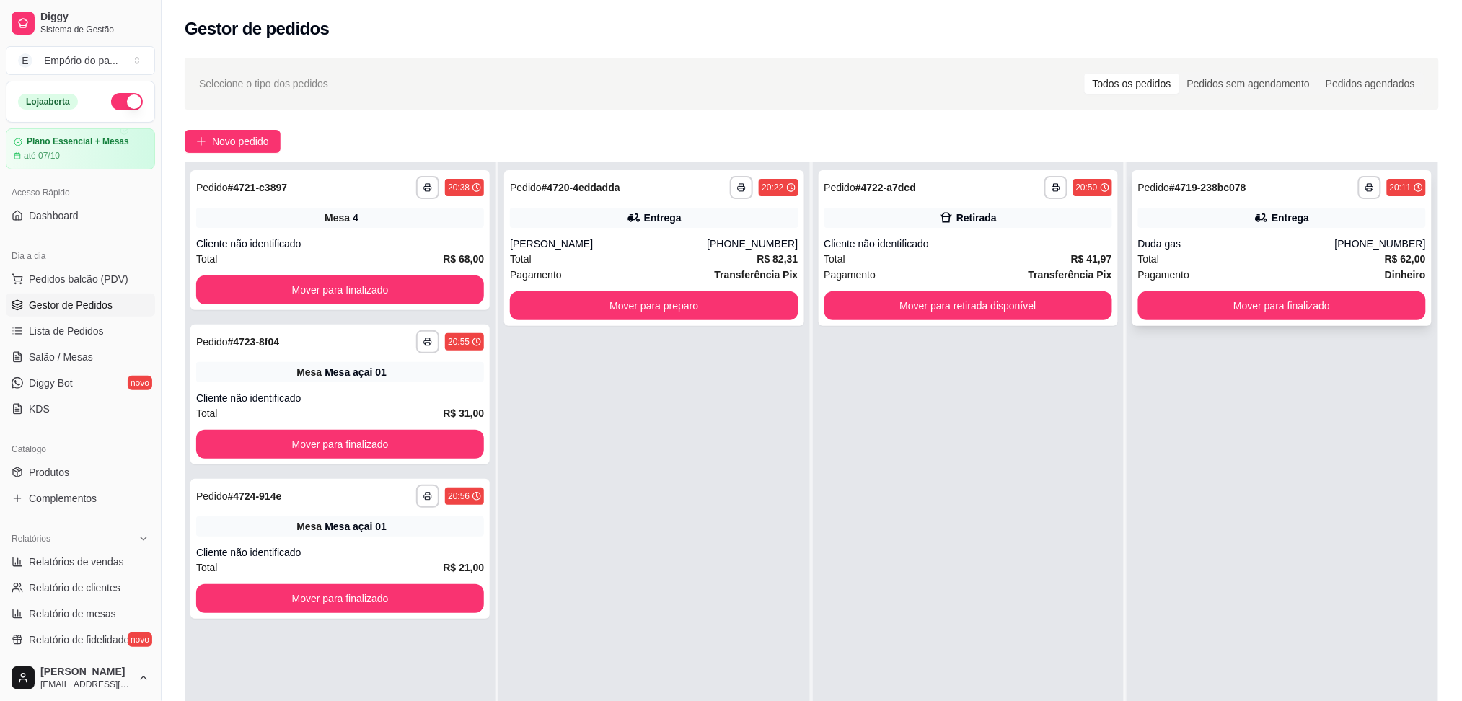
click at [1183, 237] on div "Duda gas" at bounding box center [1236, 244] width 197 height 14
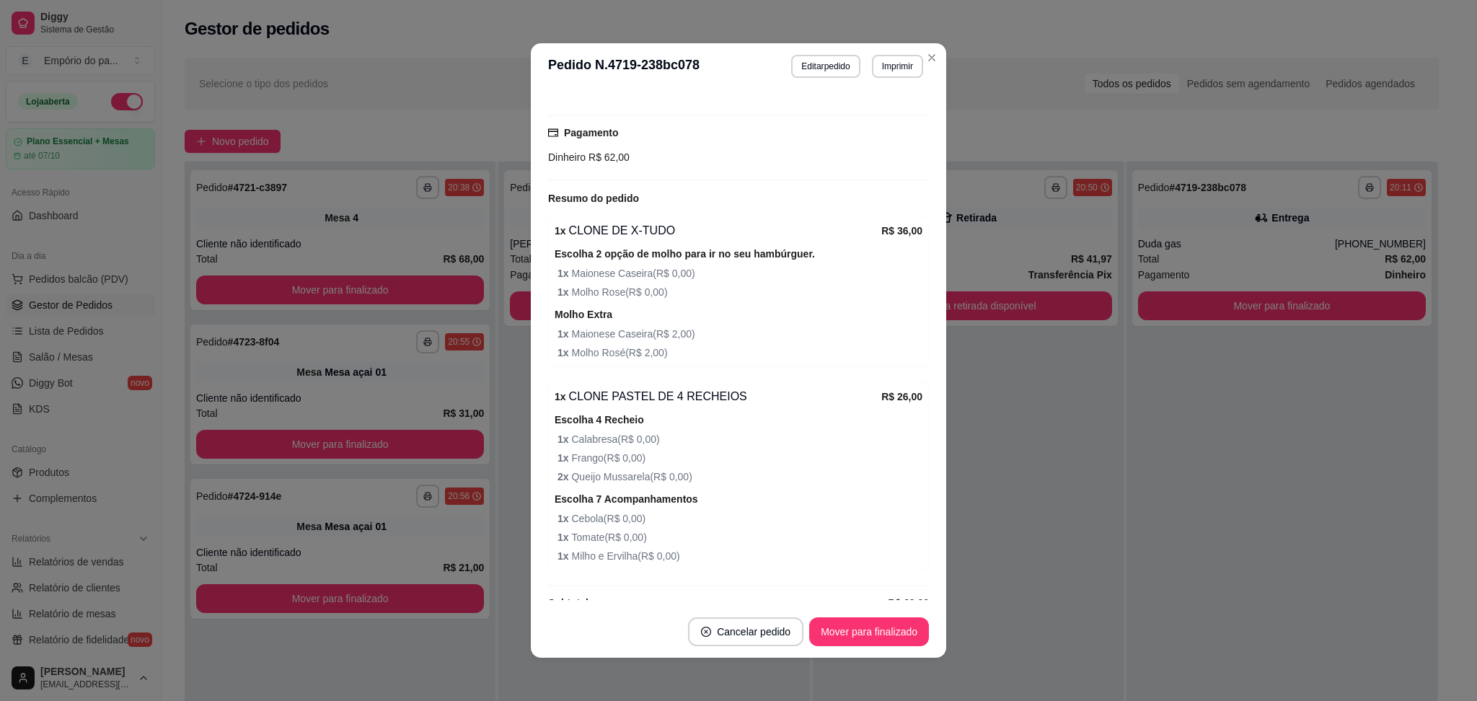
scroll to position [524, 0]
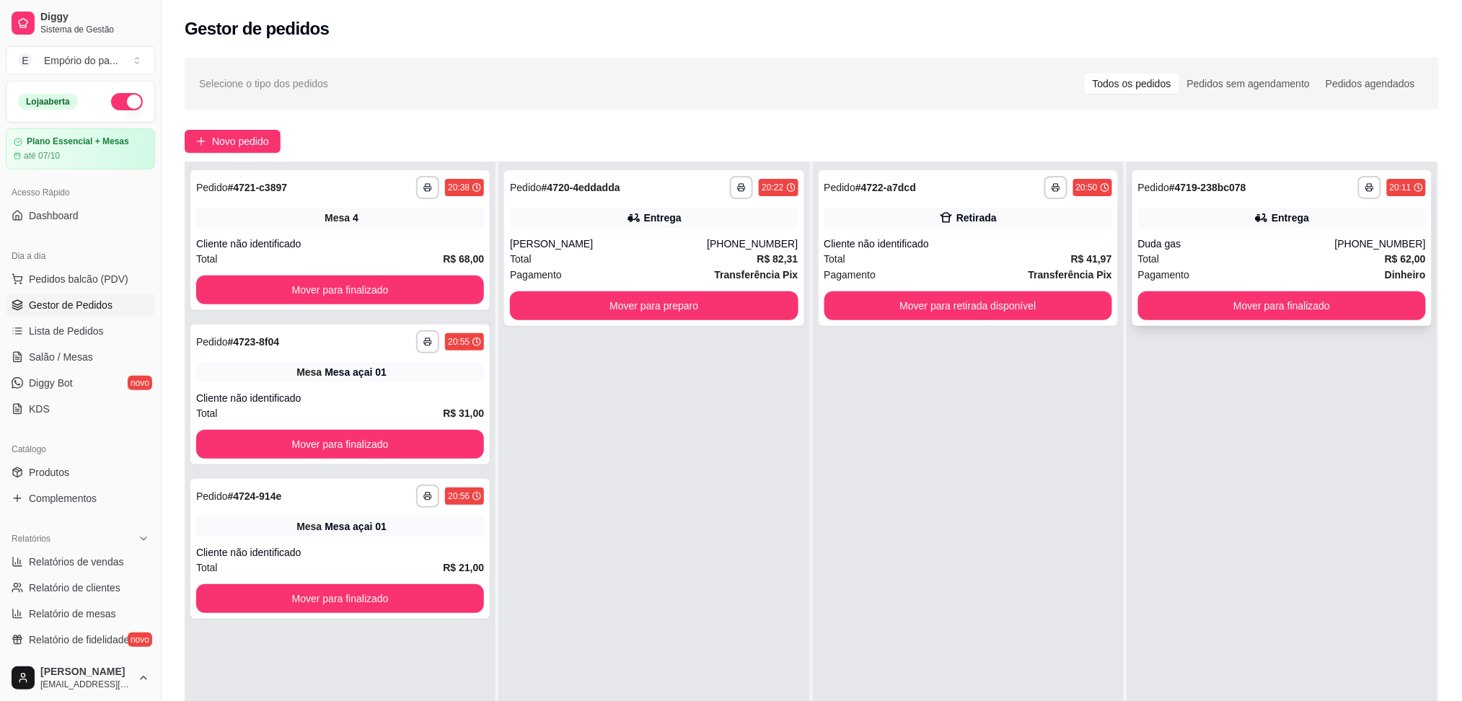
click at [1148, 260] on div "Total R$ 62,00" at bounding box center [1282, 259] width 288 height 16
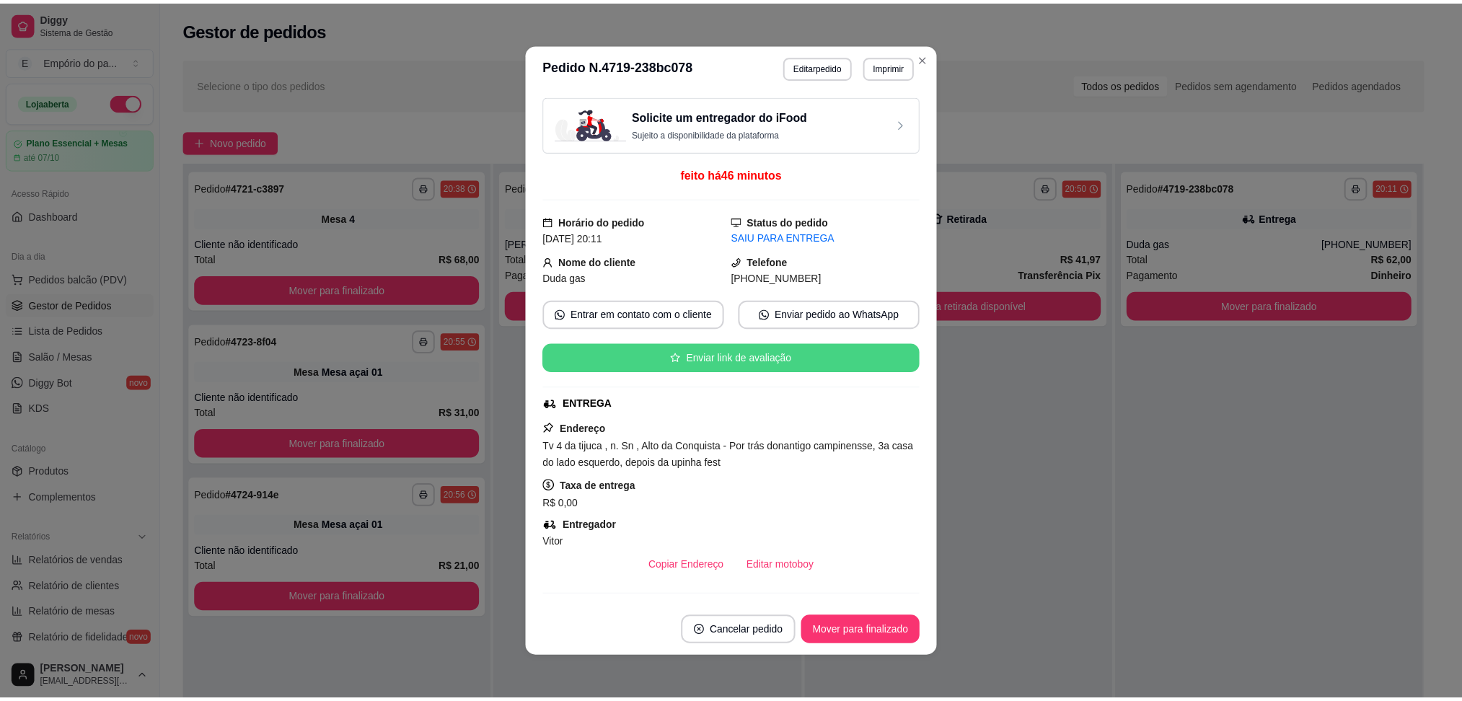
scroll to position [3, 0]
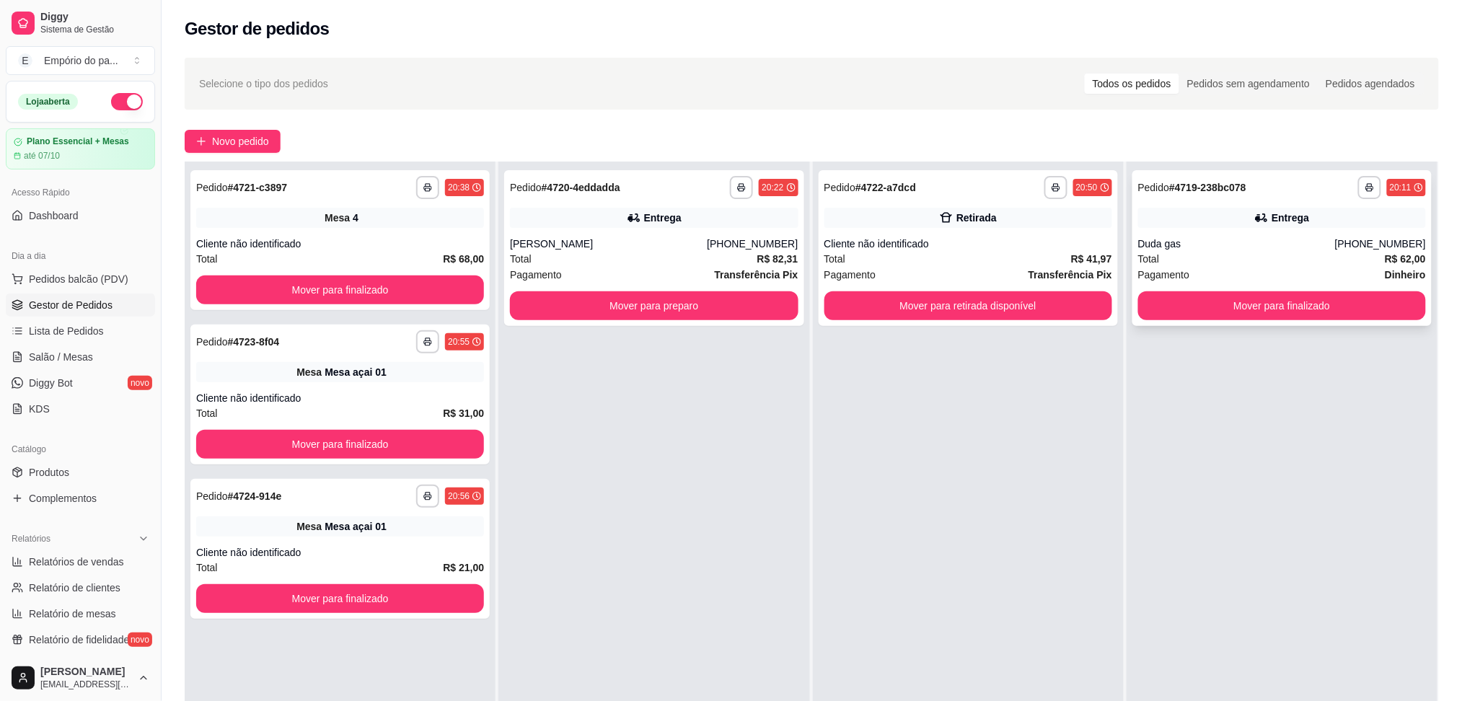
click at [1262, 247] on div "Duda gas" at bounding box center [1236, 244] width 197 height 14
click at [446, 253] on strong "R$ 68,00" at bounding box center [463, 259] width 41 height 12
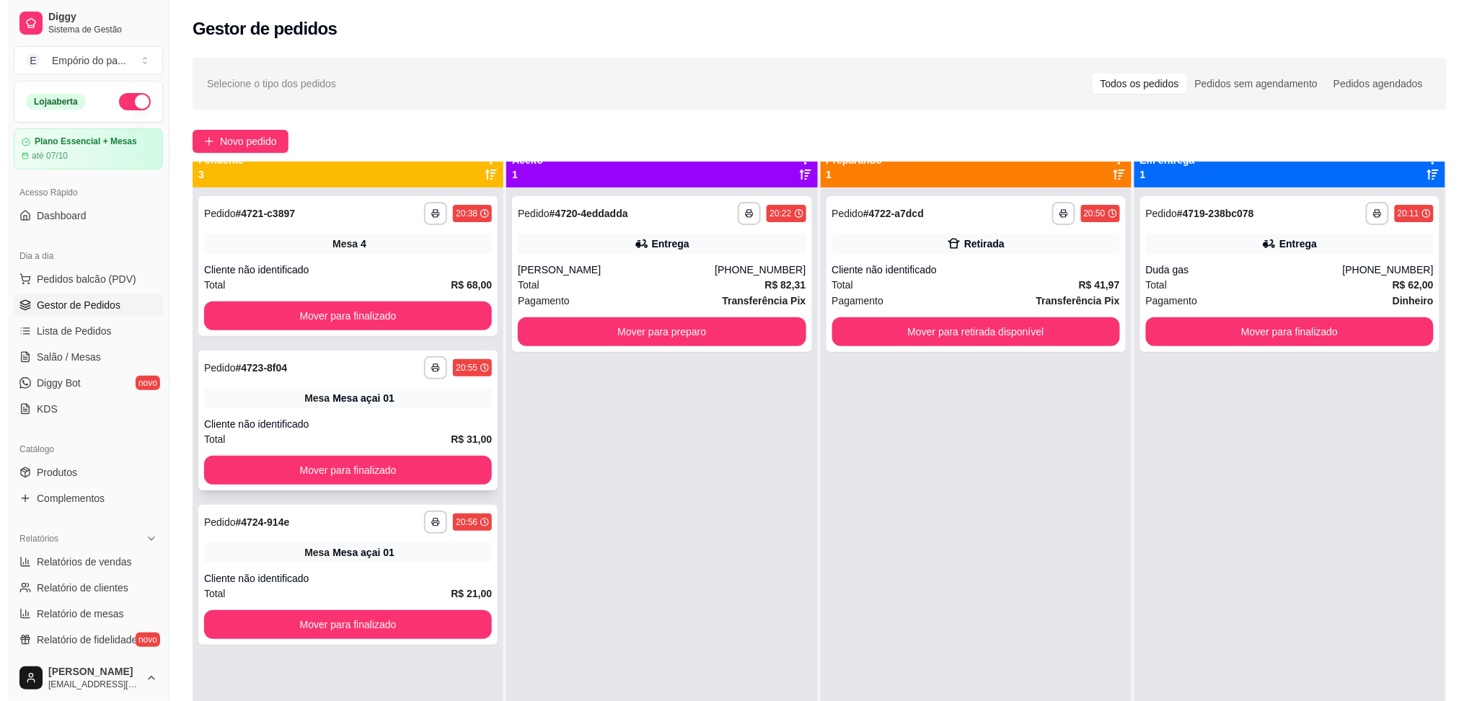
scroll to position [0, 0]
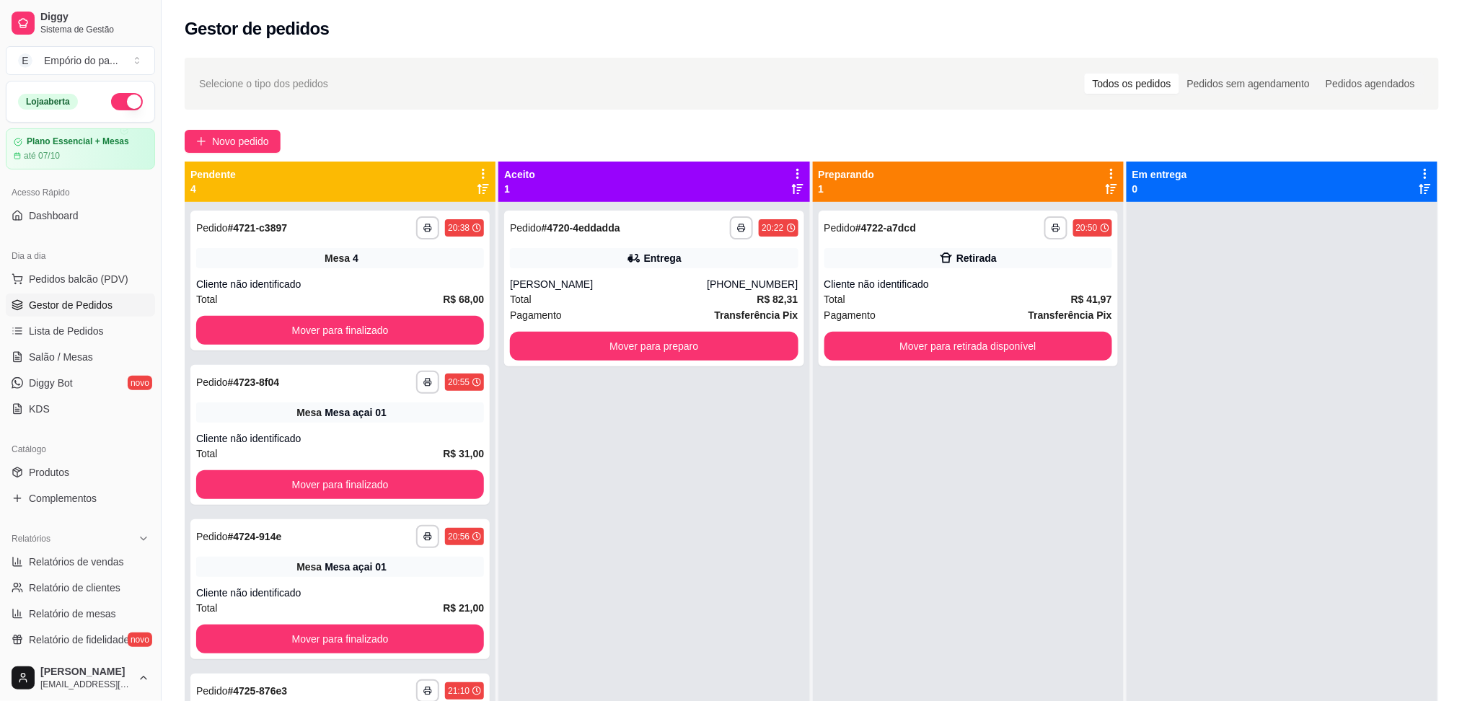
click at [239, 128] on div "**********" at bounding box center [812, 464] width 1300 height 831
click at [237, 132] on button "Novo pedido" at bounding box center [233, 141] width 96 height 23
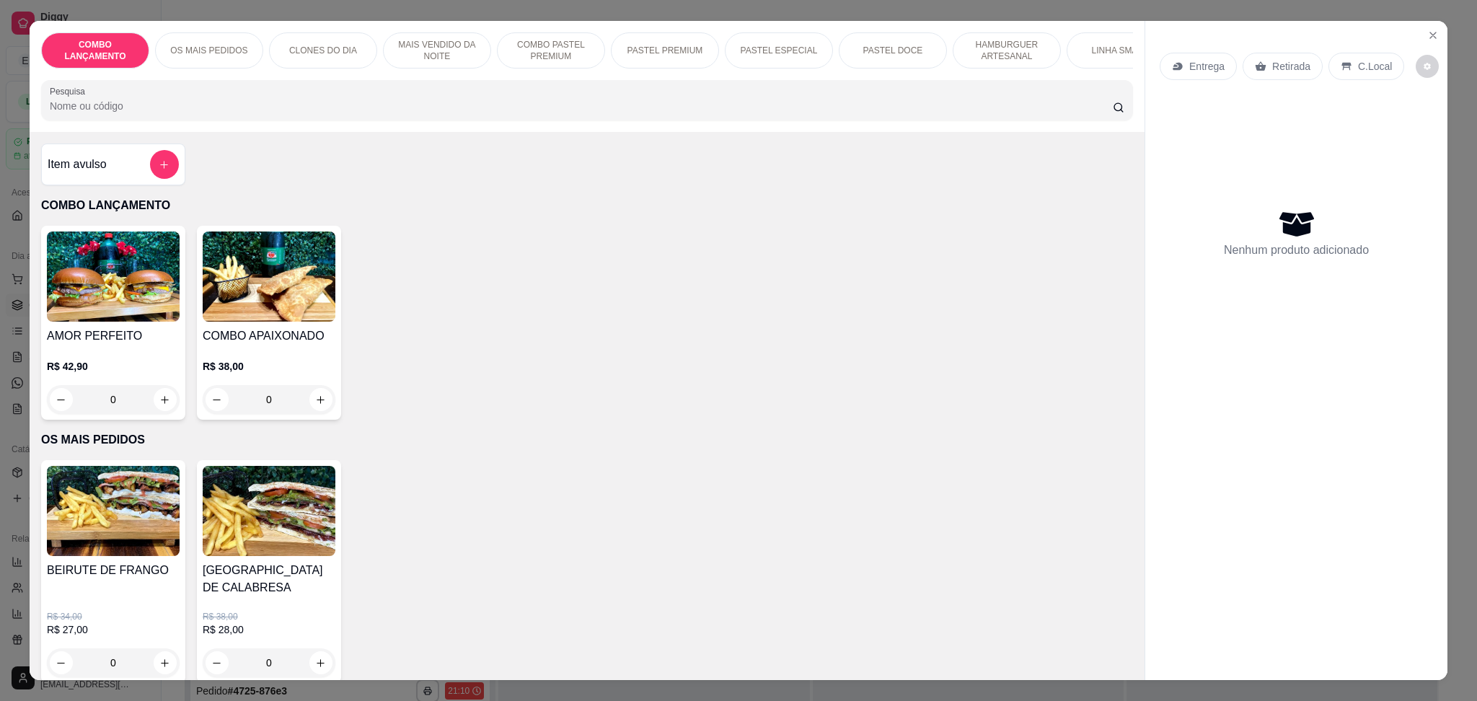
click at [1256, 69] on icon at bounding box center [1261, 66] width 11 height 9
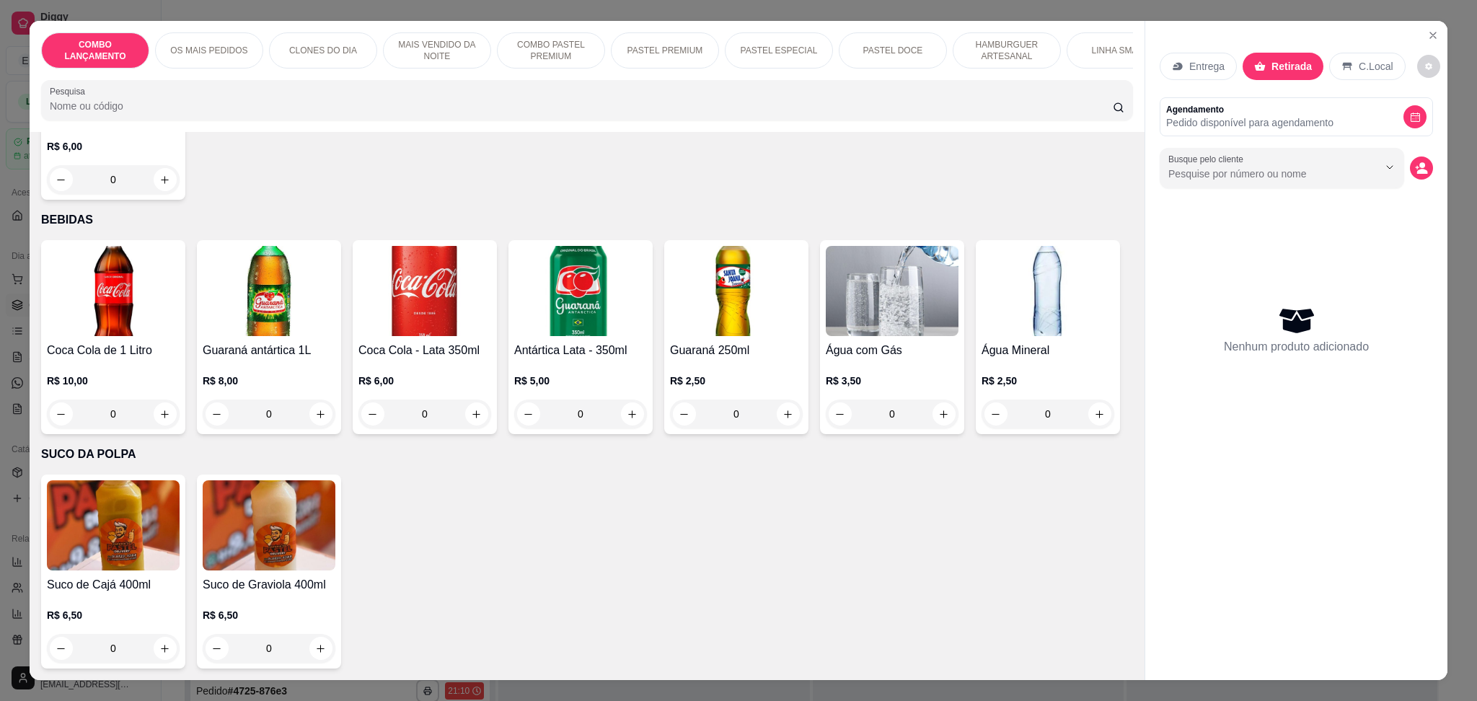
scroll to position [4530, 0]
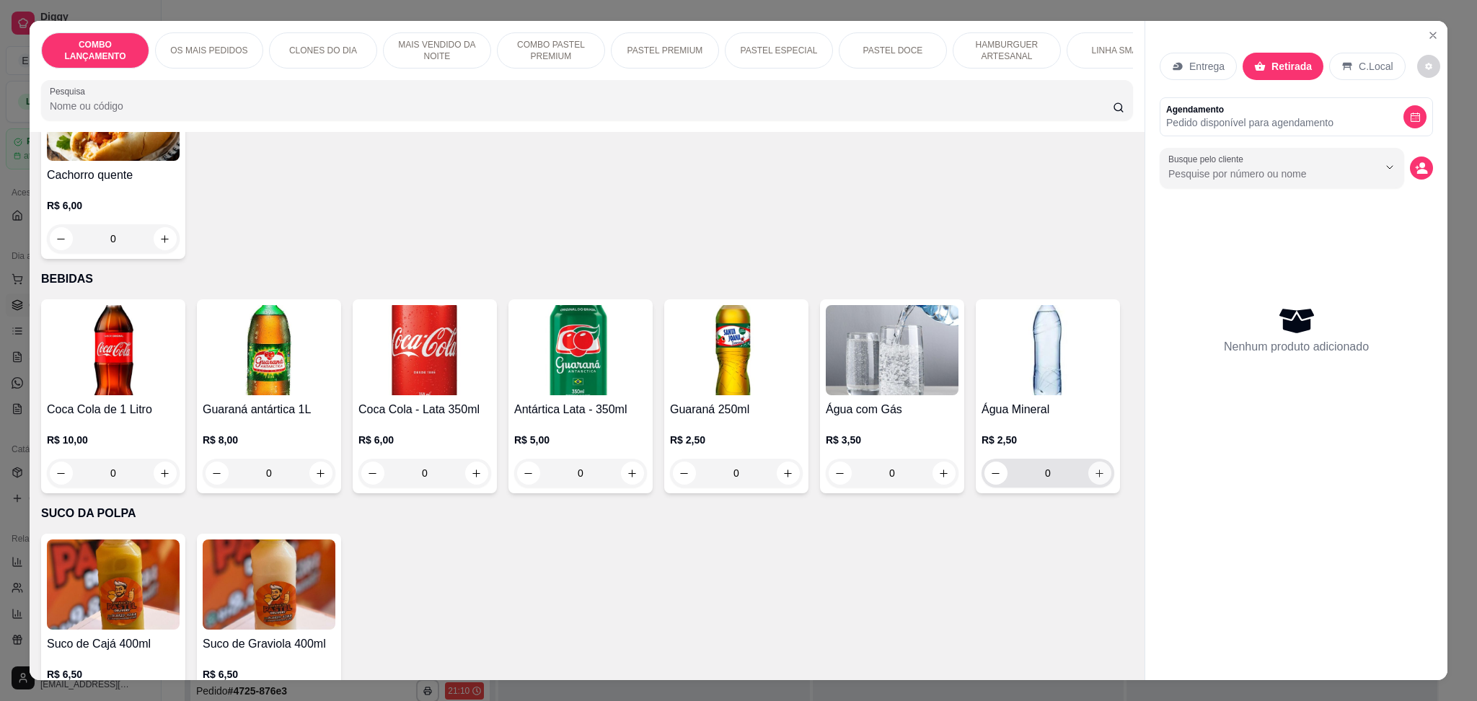
click at [1094, 479] on icon "increase-product-quantity" at bounding box center [1099, 473] width 11 height 11
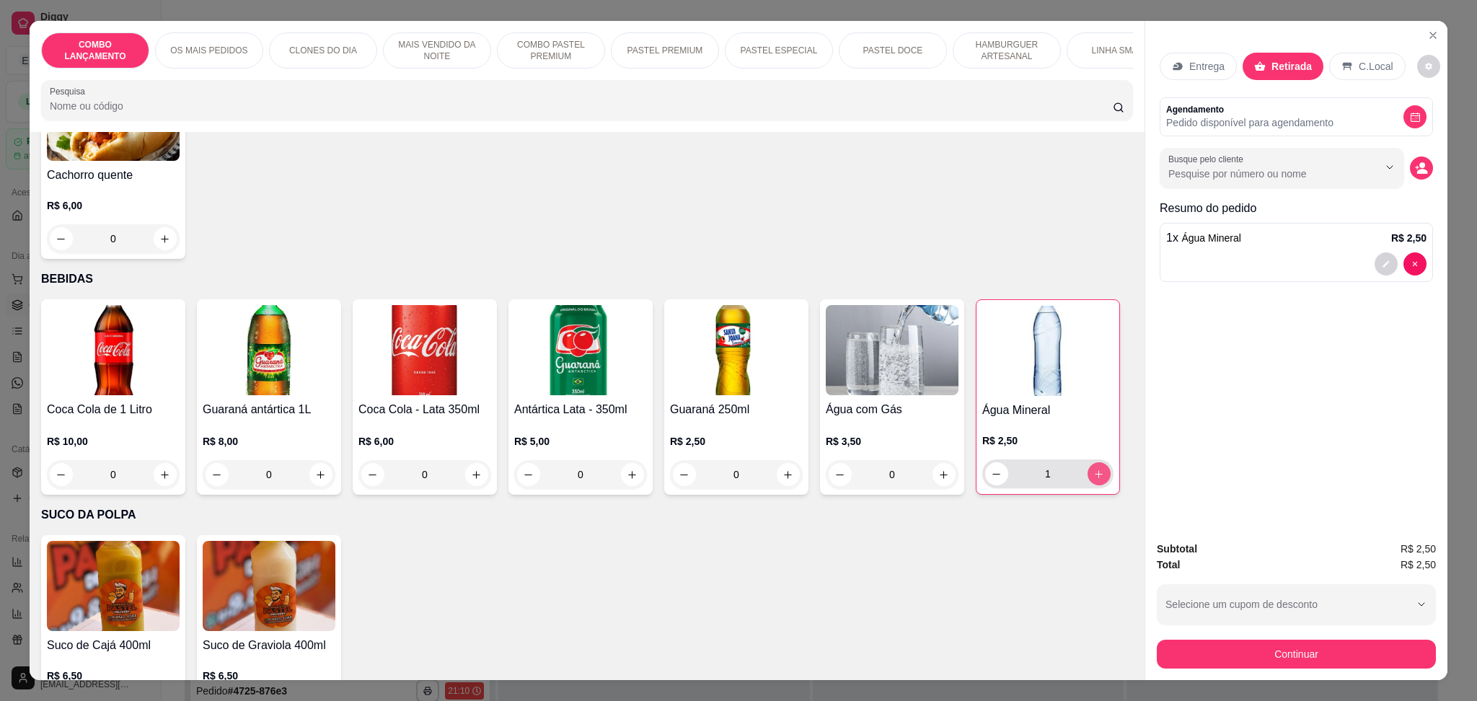
click at [1093, 480] on icon "increase-product-quantity" at bounding box center [1098, 474] width 11 height 11
type input "2"
click at [472, 470] on icon "increase-product-quantity" at bounding box center [477, 475] width 11 height 11
type input "1"
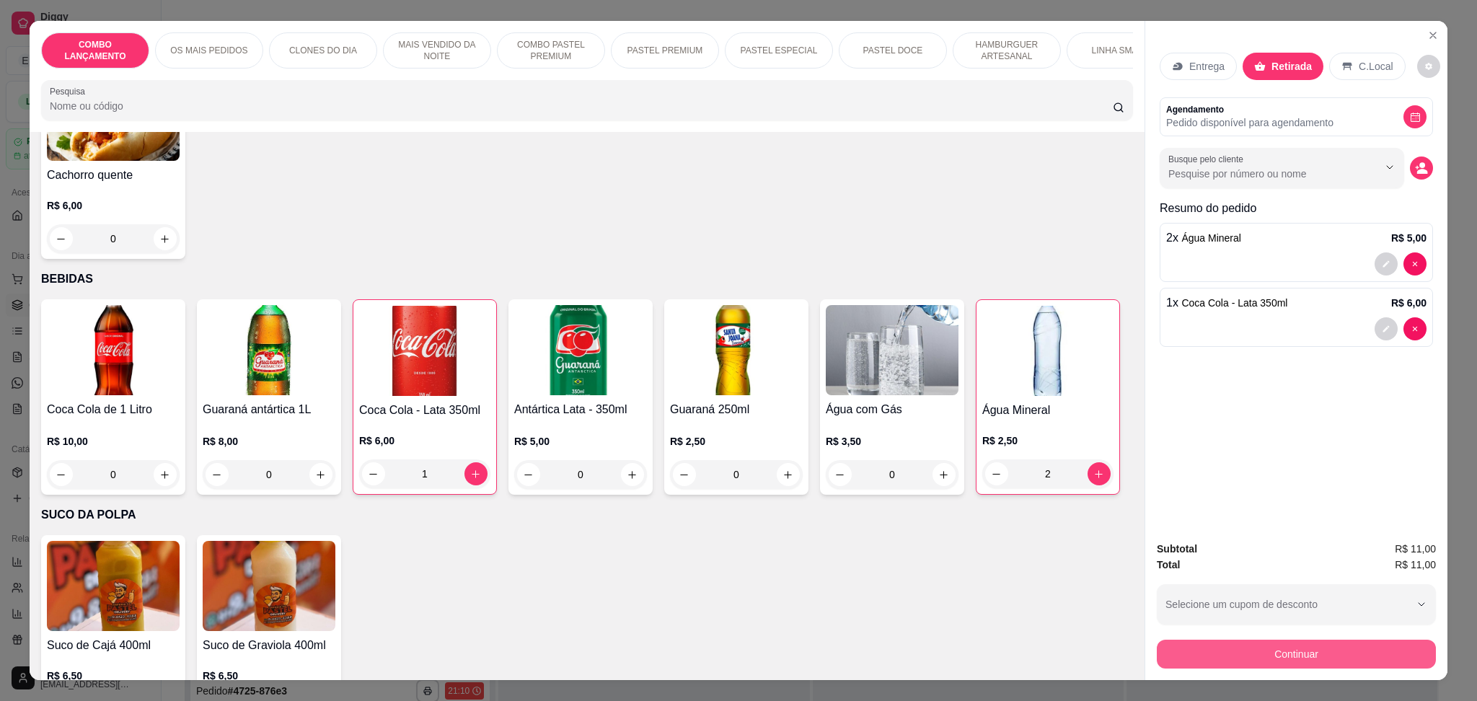
click at [1293, 655] on button "Continuar" at bounding box center [1296, 654] width 279 height 29
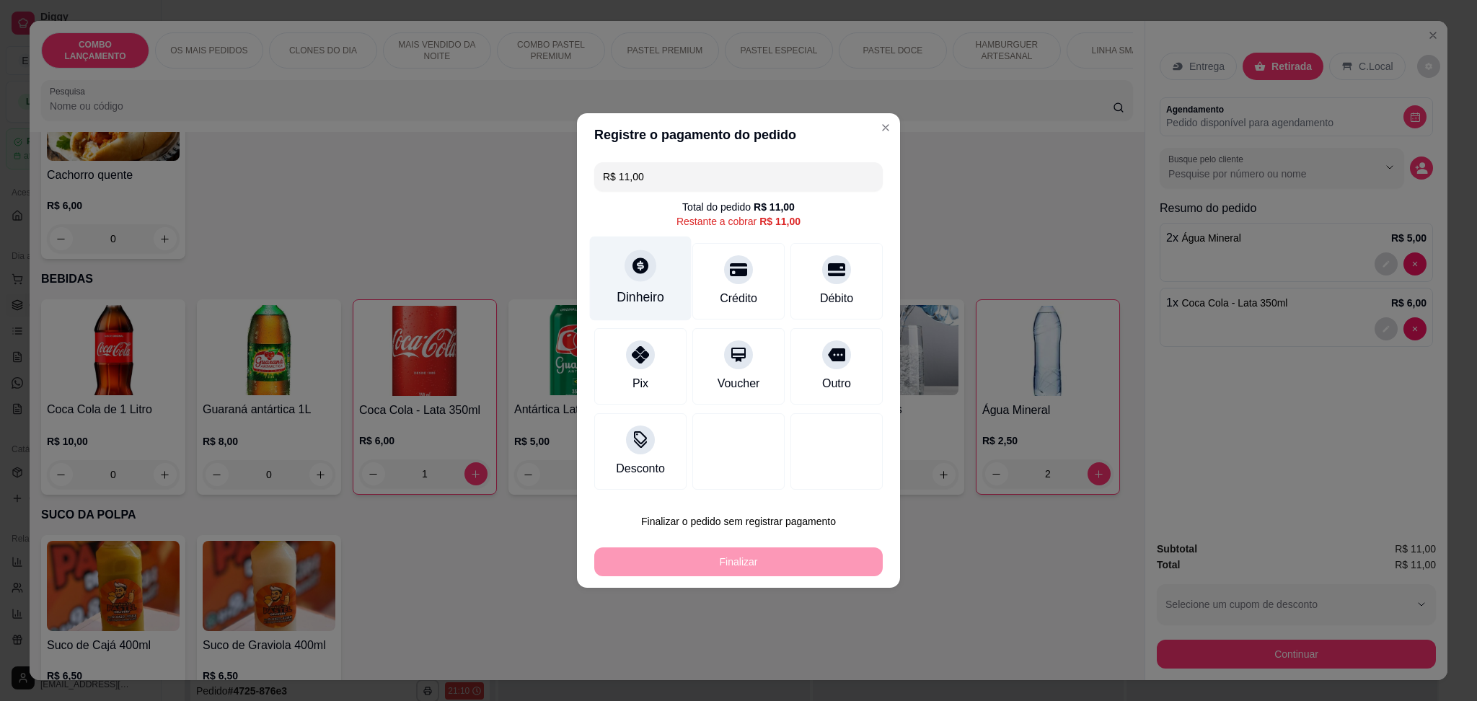
click at [642, 263] on icon at bounding box center [641, 265] width 16 height 16
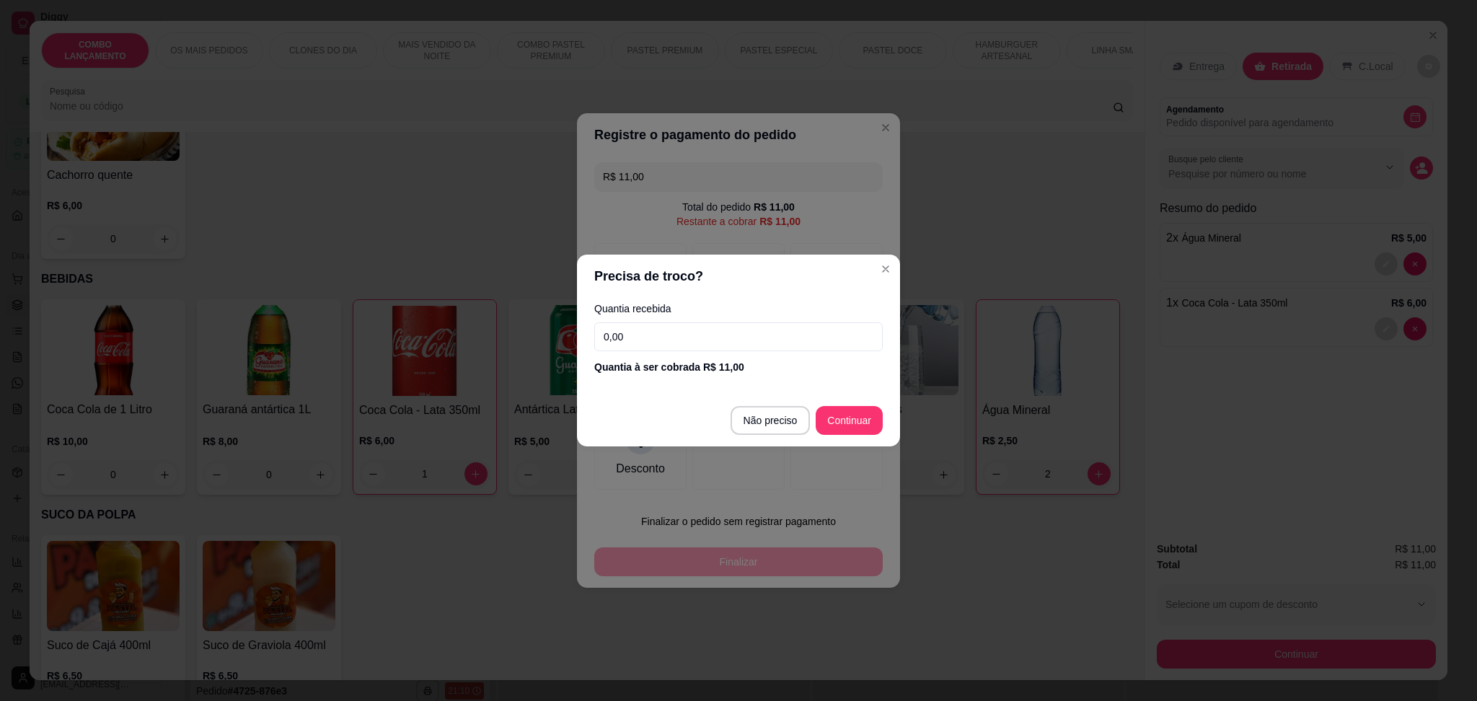
click at [783, 333] on input "0,00" at bounding box center [738, 336] width 289 height 29
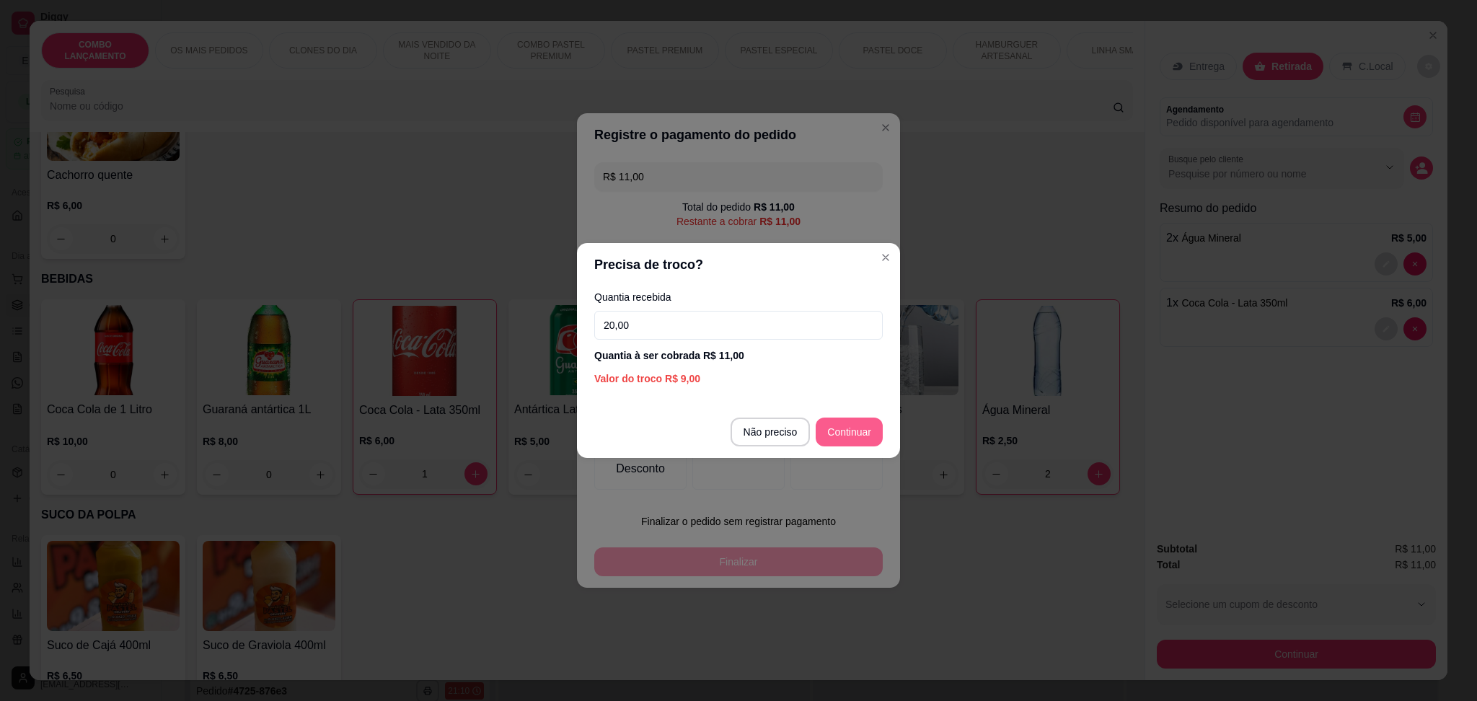
type input "20,00"
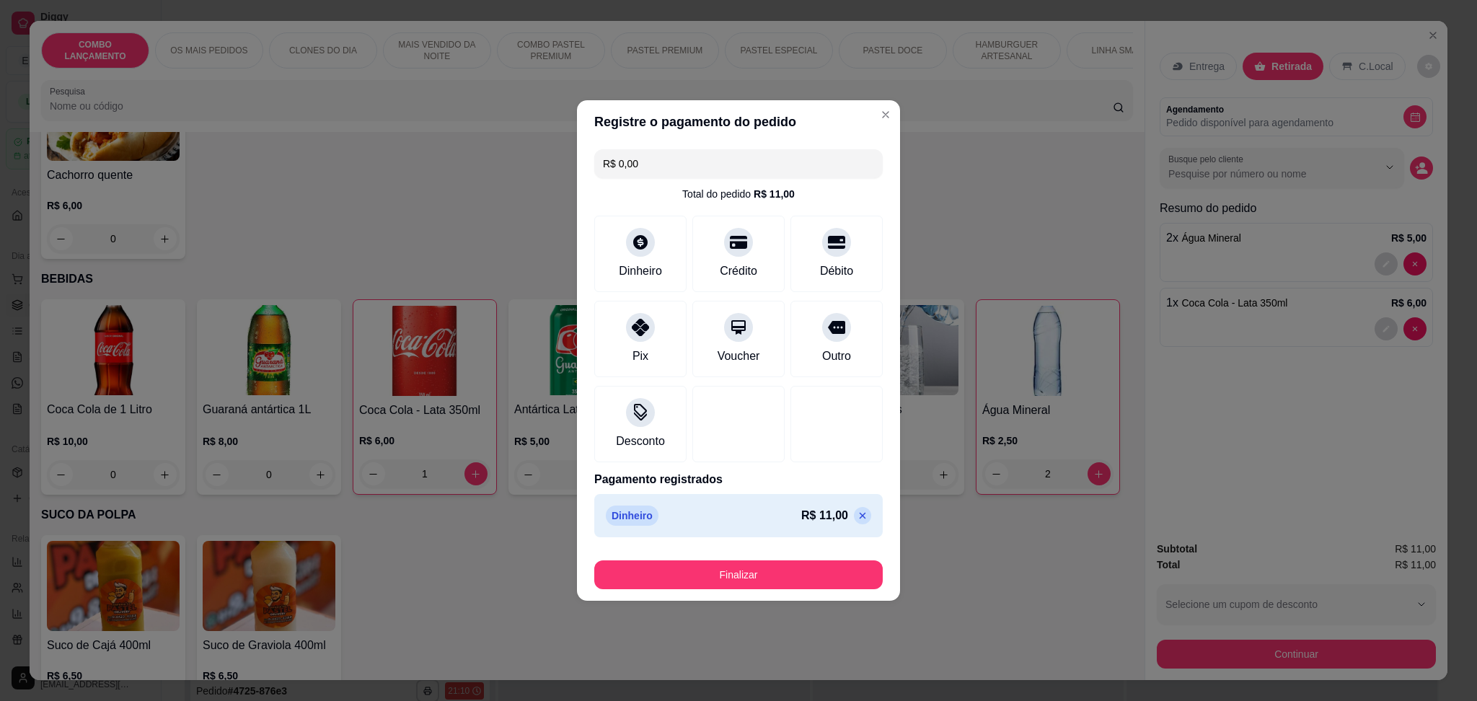
type input "R$ 0,00"
click at [765, 564] on button "Finalizar" at bounding box center [738, 574] width 289 height 29
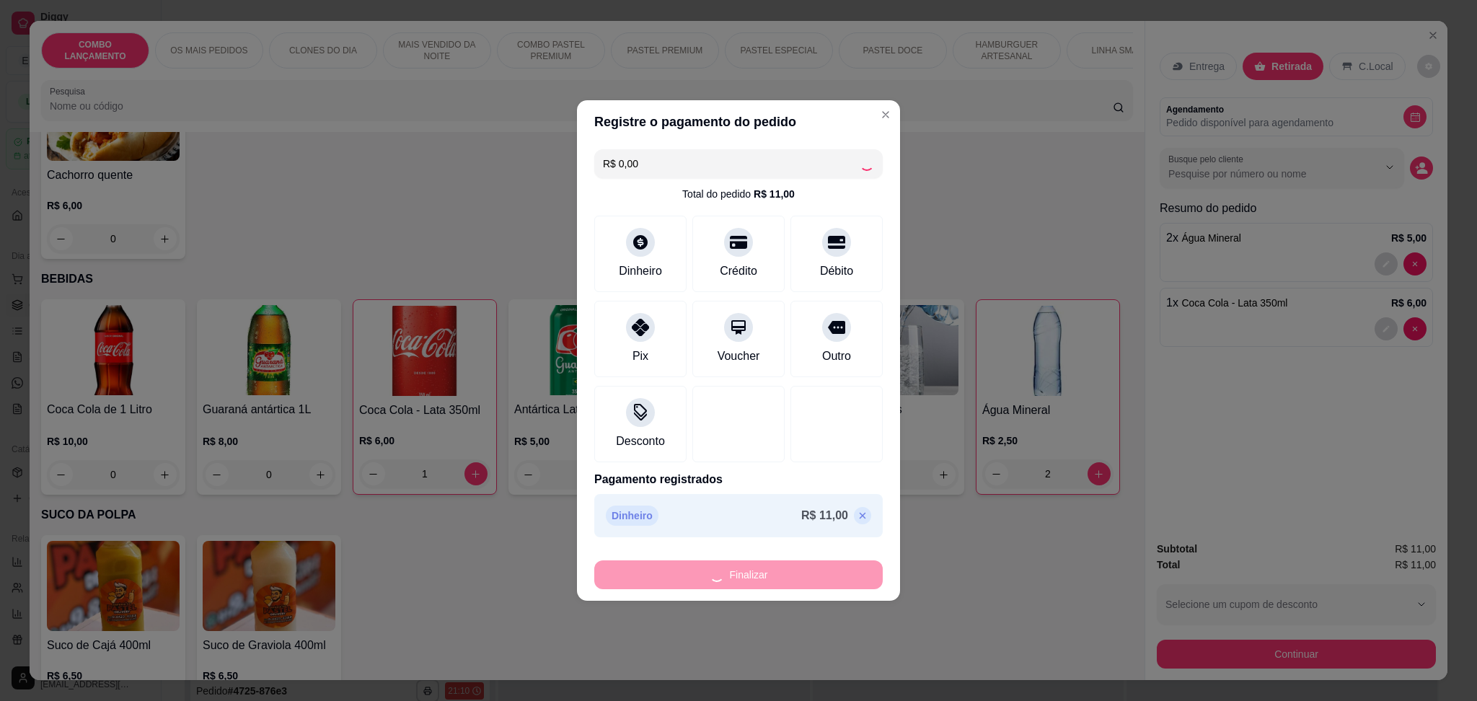
type input "0"
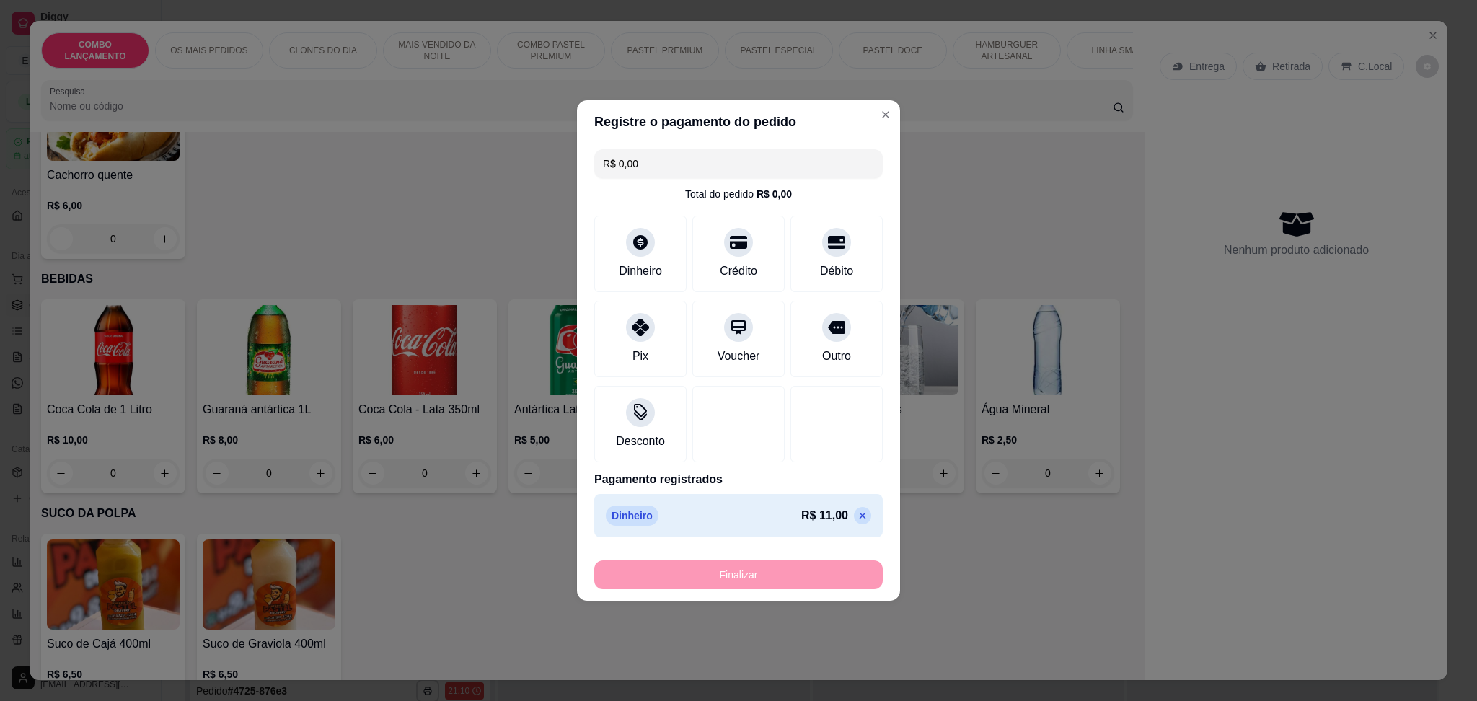
type input "-R$ 11,00"
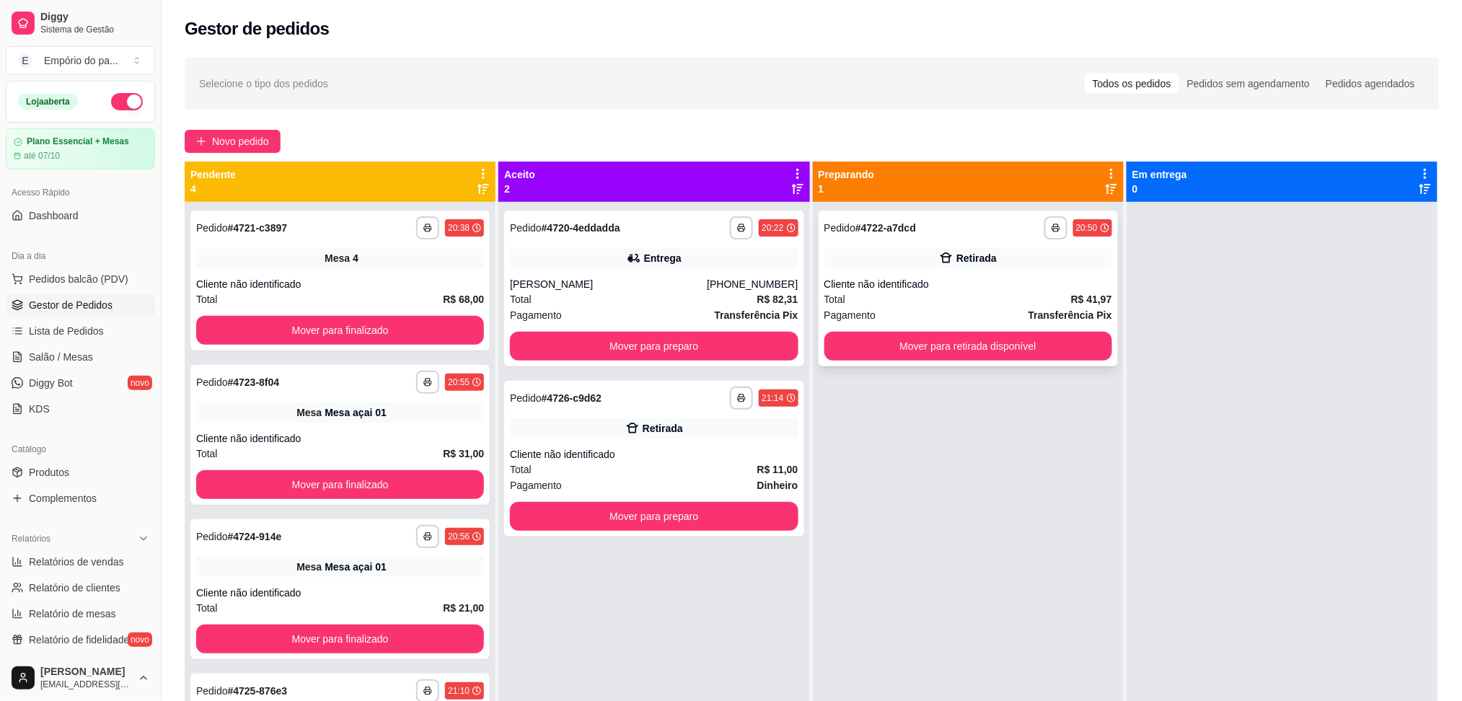
click at [867, 292] on div "Total R$ 41,97" at bounding box center [968, 299] width 288 height 16
click at [76, 353] on span "Salão / Mesas" at bounding box center [61, 357] width 64 height 14
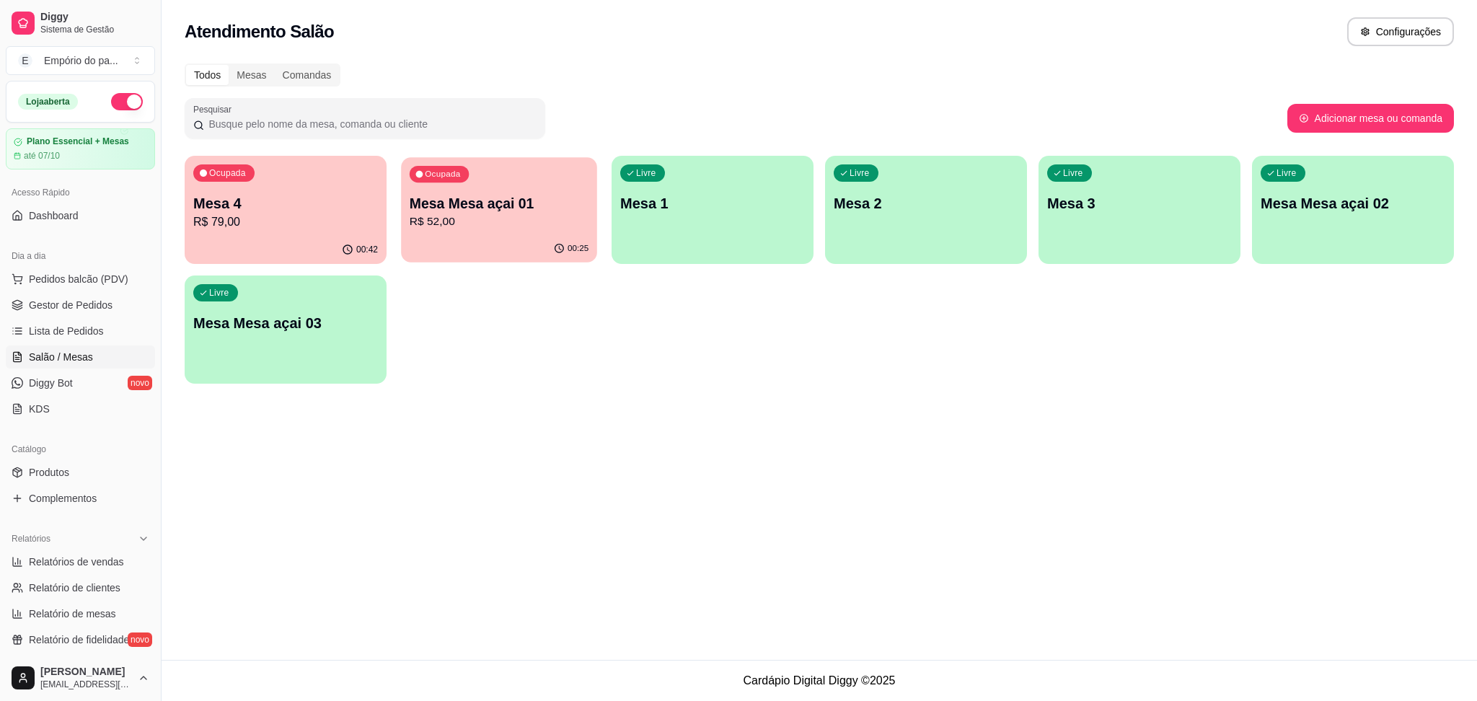
click at [486, 209] on p "Mesa Mesa açai 01" at bounding box center [499, 203] width 179 height 19
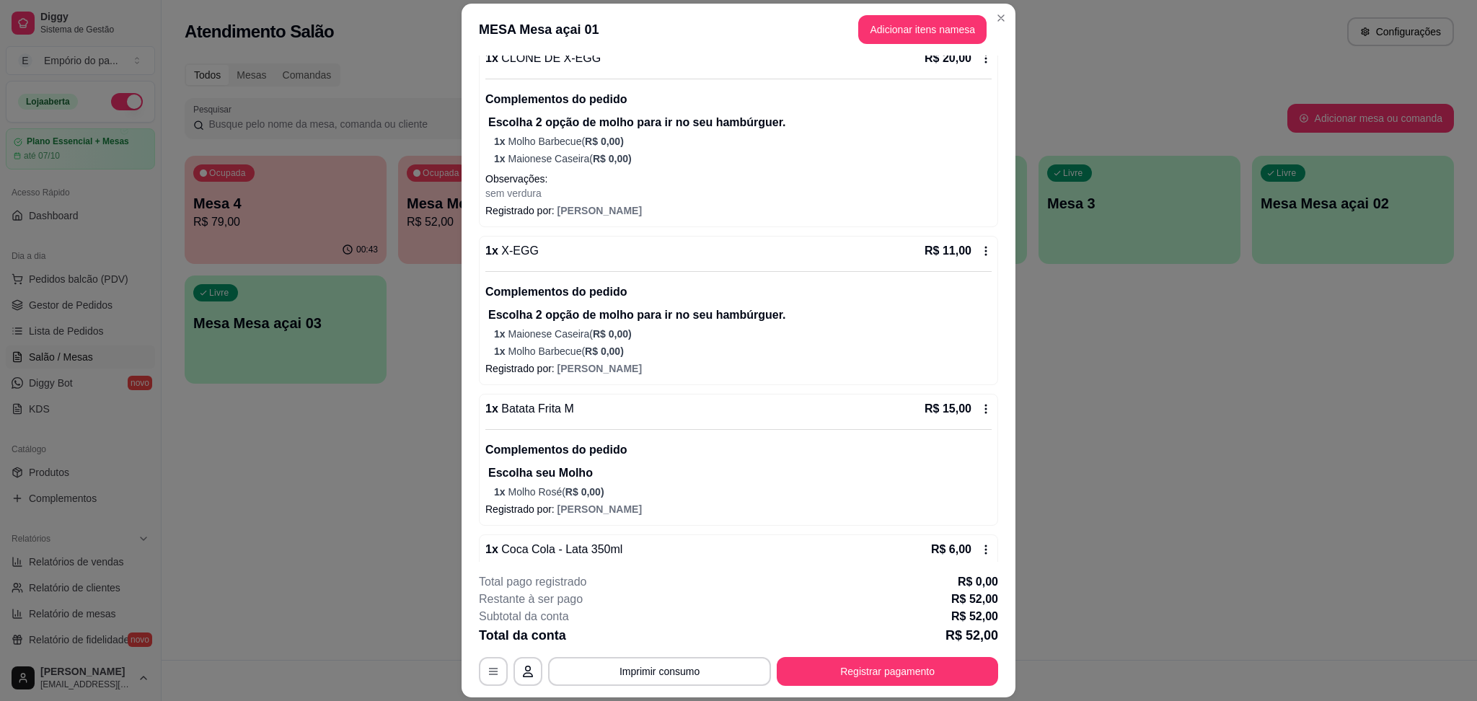
scroll to position [177, 0]
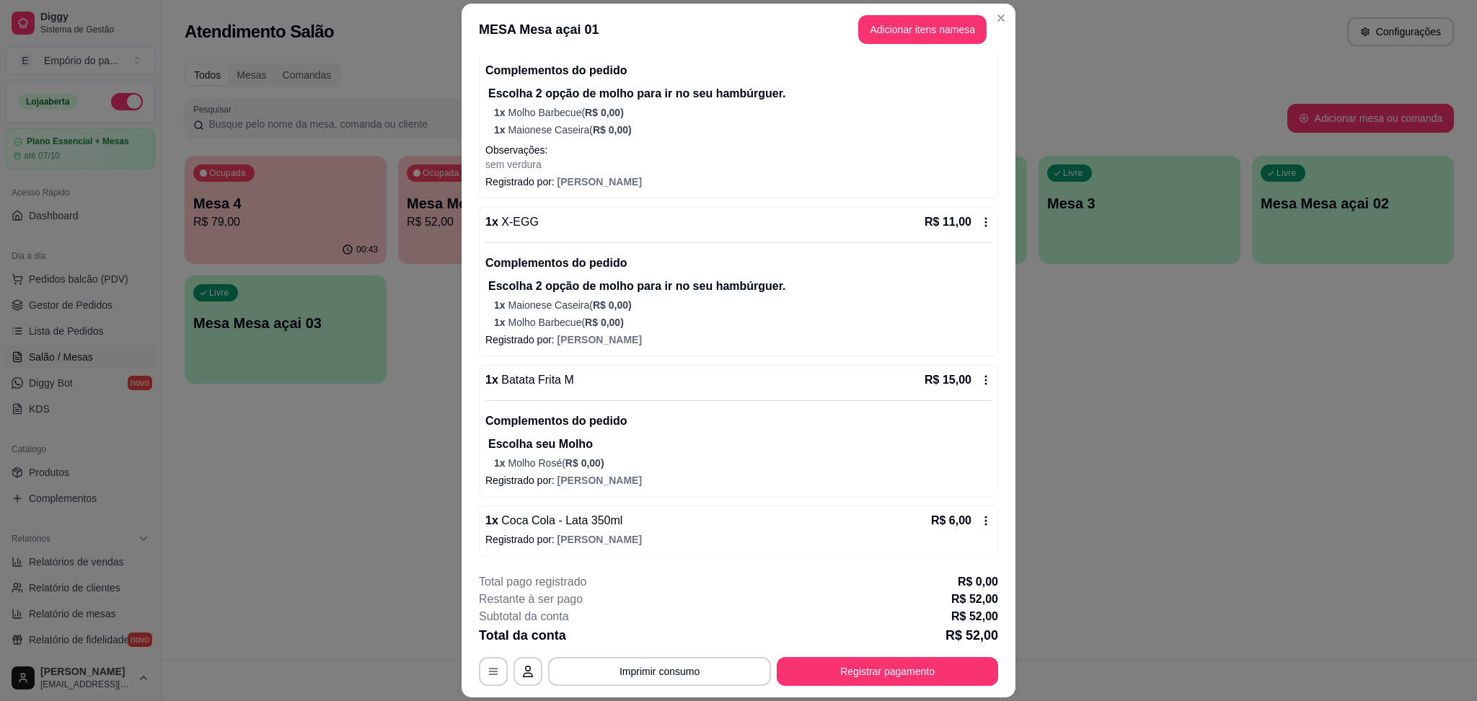
click at [980, 519] on icon at bounding box center [986, 521] width 12 height 12
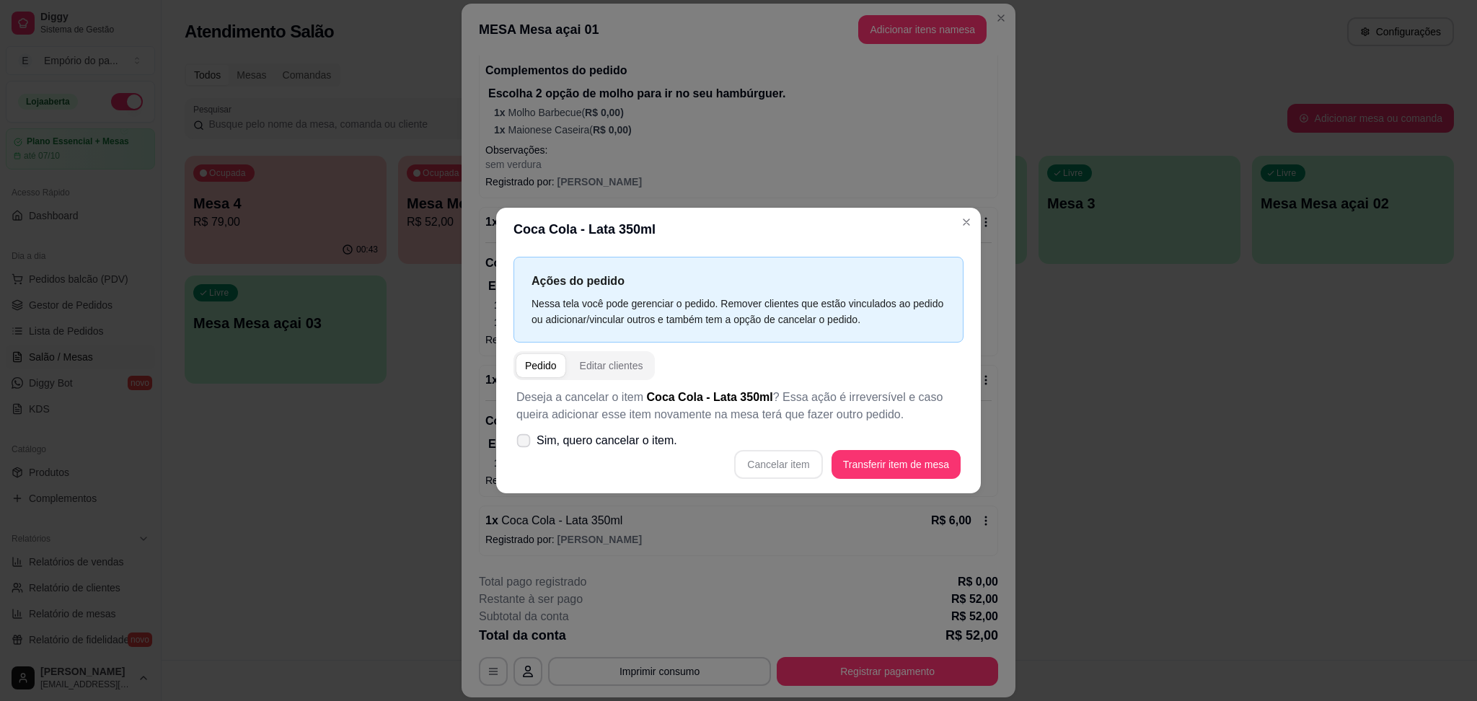
click at [547, 439] on span "Sim, quero cancelar o item." at bounding box center [607, 440] width 141 height 17
click at [525, 444] on input "Sim, quero cancelar o item." at bounding box center [520, 448] width 9 height 9
checkbox input "true"
click at [765, 457] on button "Cancelar item" at bounding box center [778, 464] width 88 height 29
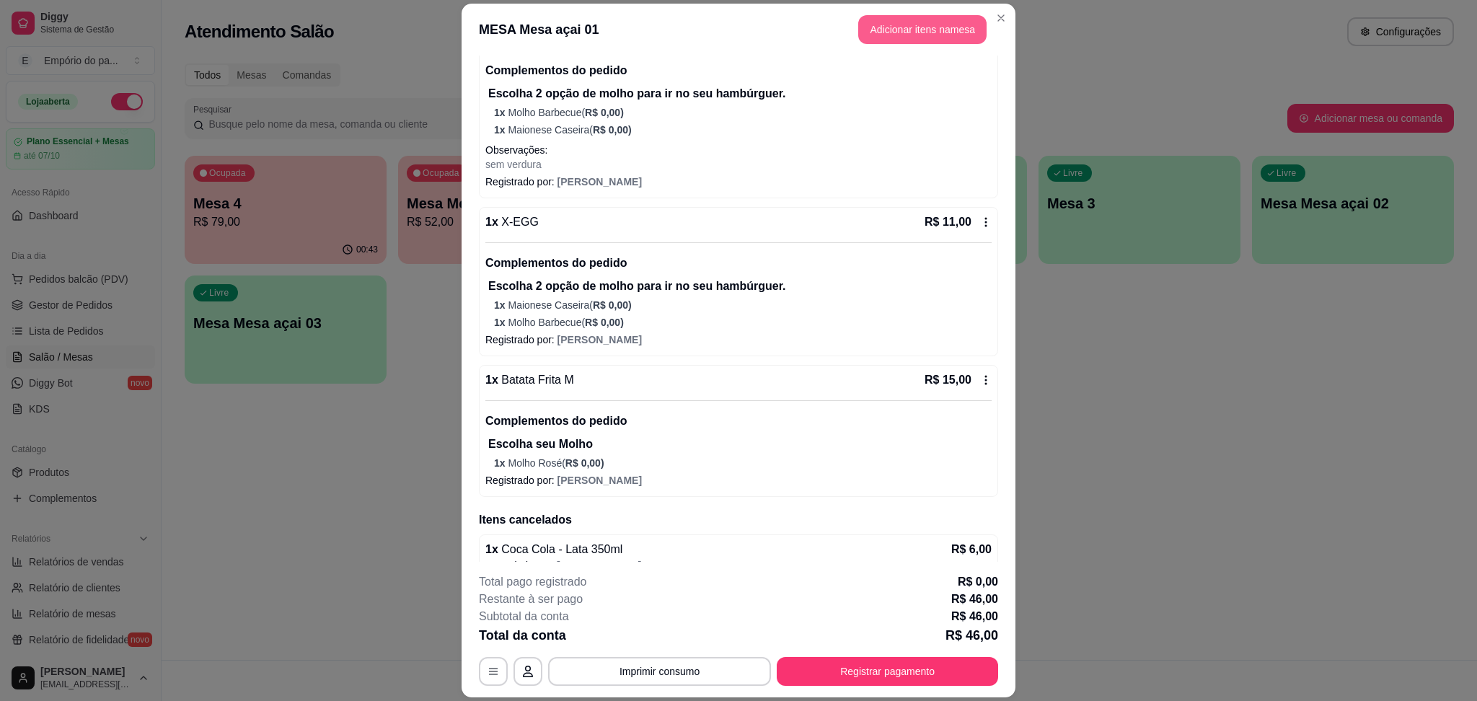
click at [921, 25] on button "Adicionar itens na mesa" at bounding box center [922, 29] width 128 height 29
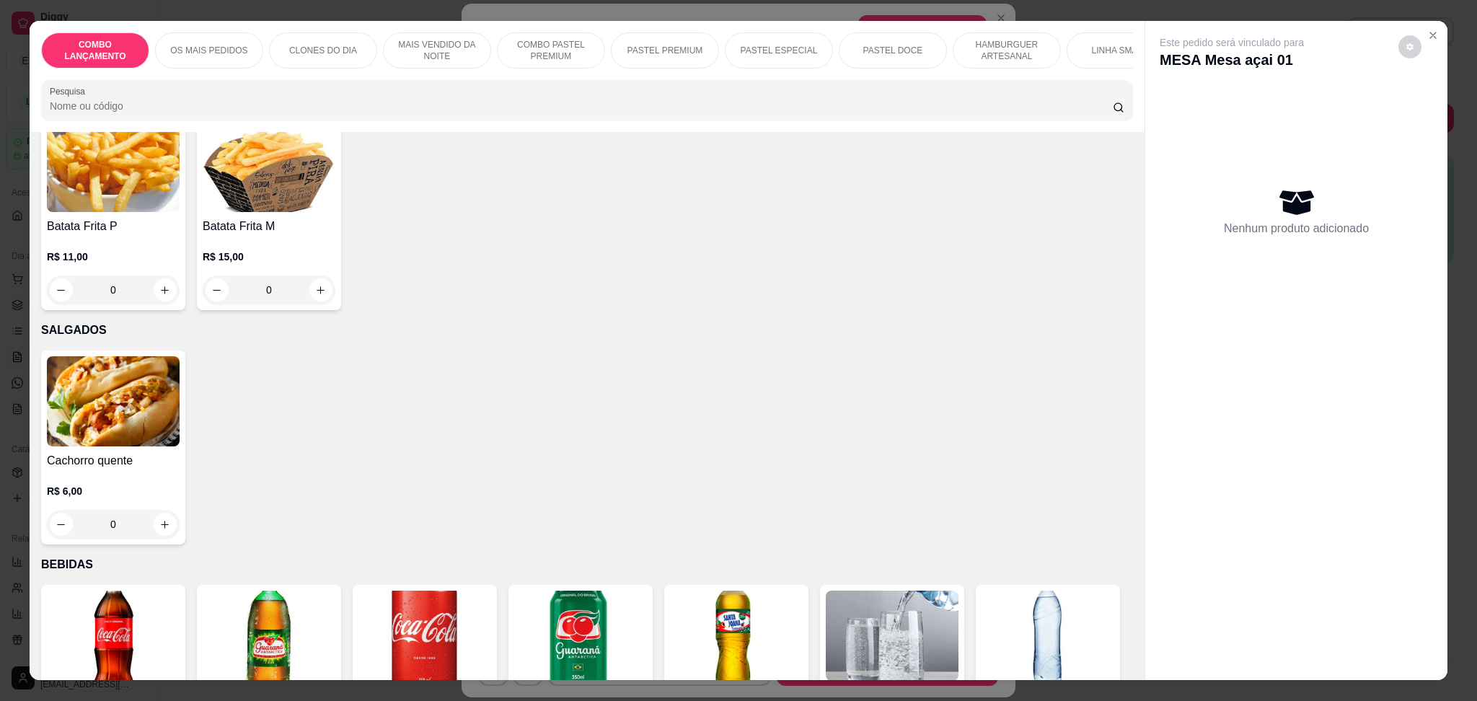
scroll to position [4519, 0]
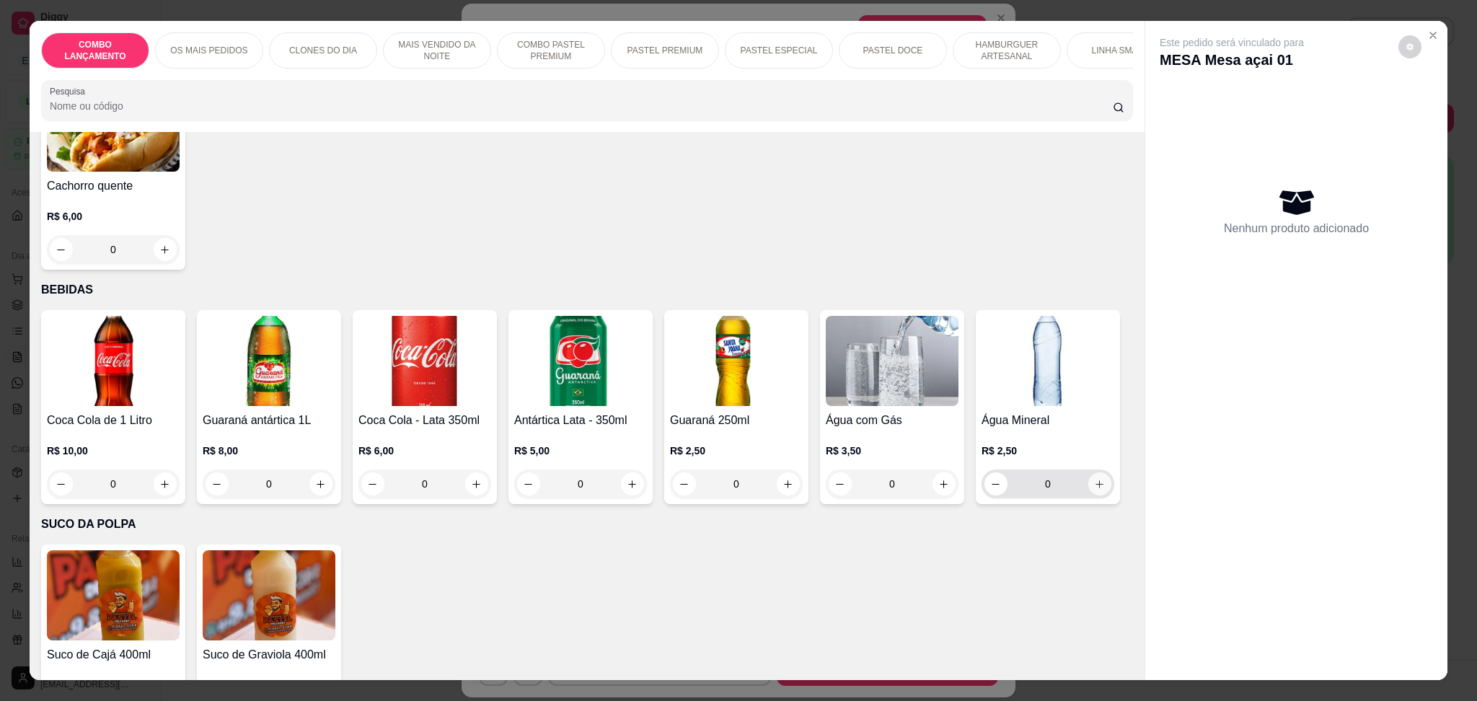
click at [1094, 490] on icon "increase-product-quantity" at bounding box center [1099, 484] width 11 height 11
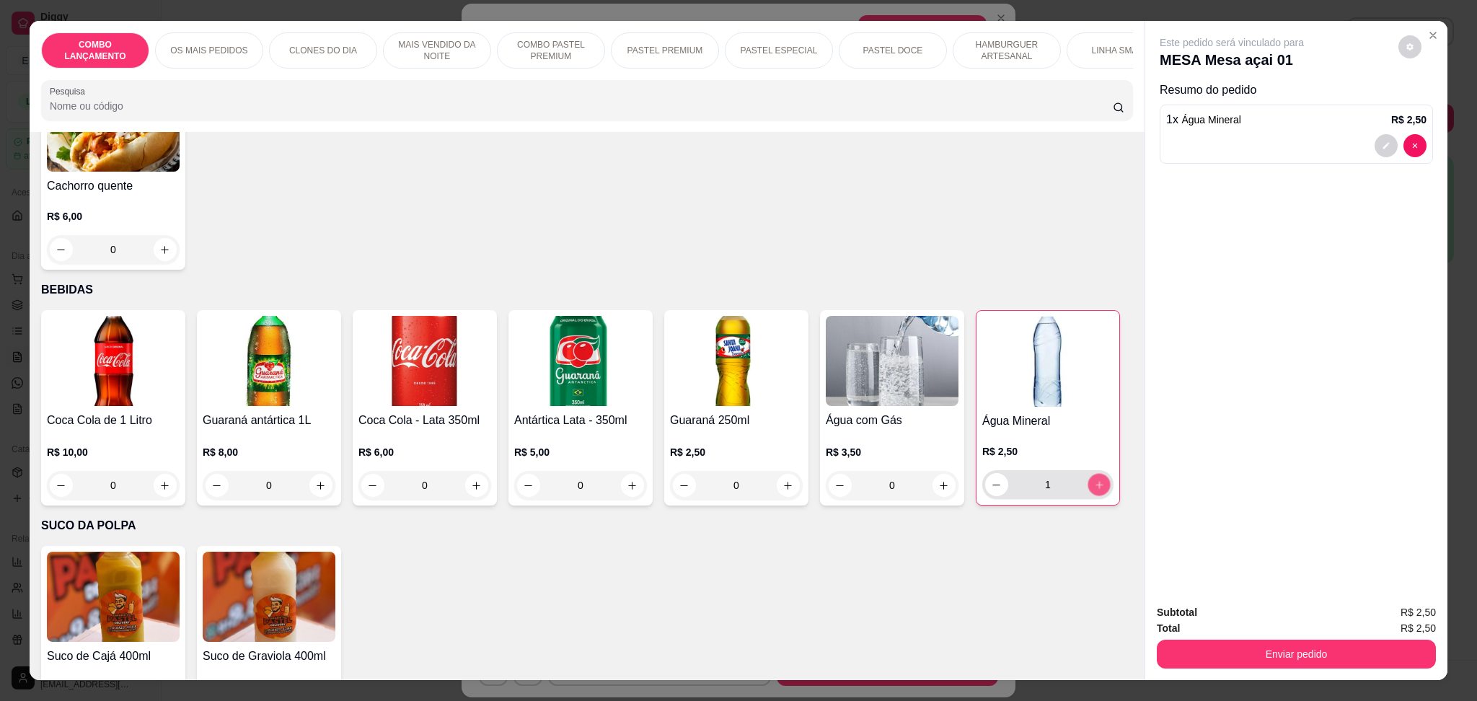
click at [1094, 490] on icon "increase-product-quantity" at bounding box center [1099, 485] width 11 height 11
type input "2"
click at [778, 474] on button "increase-product-quantity" at bounding box center [788, 485] width 23 height 23
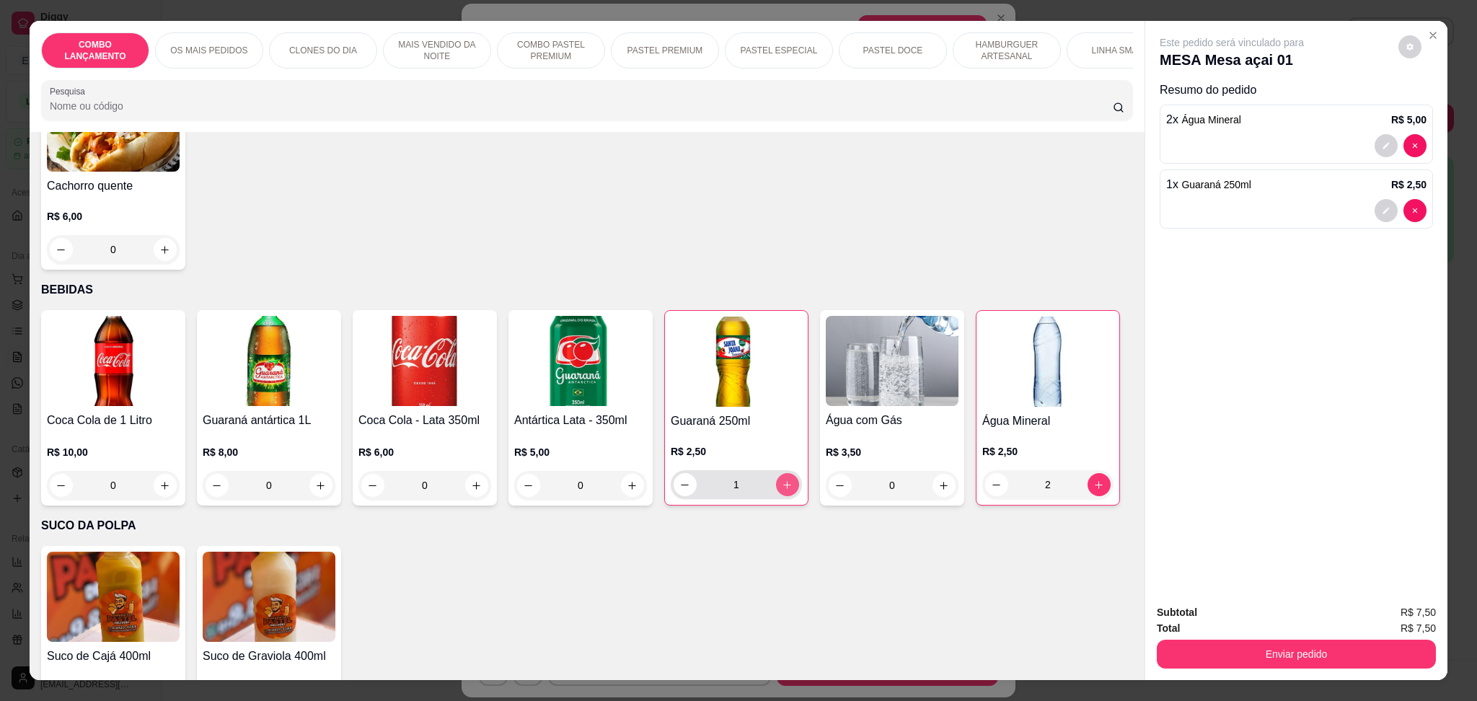
type input "1"
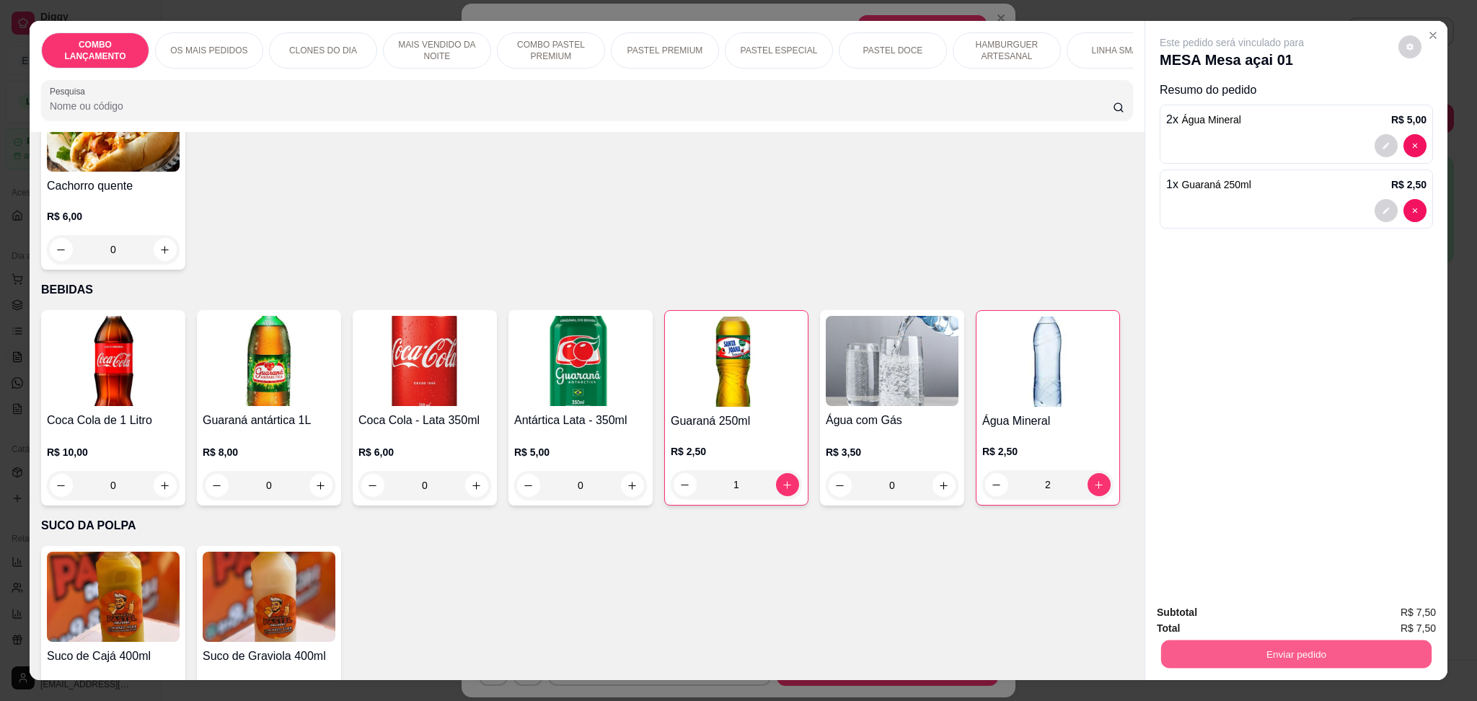
click at [1308, 664] on button "Enviar pedido" at bounding box center [1296, 654] width 270 height 28
click at [1381, 611] on button "Enviar pedido" at bounding box center [1396, 619] width 79 height 27
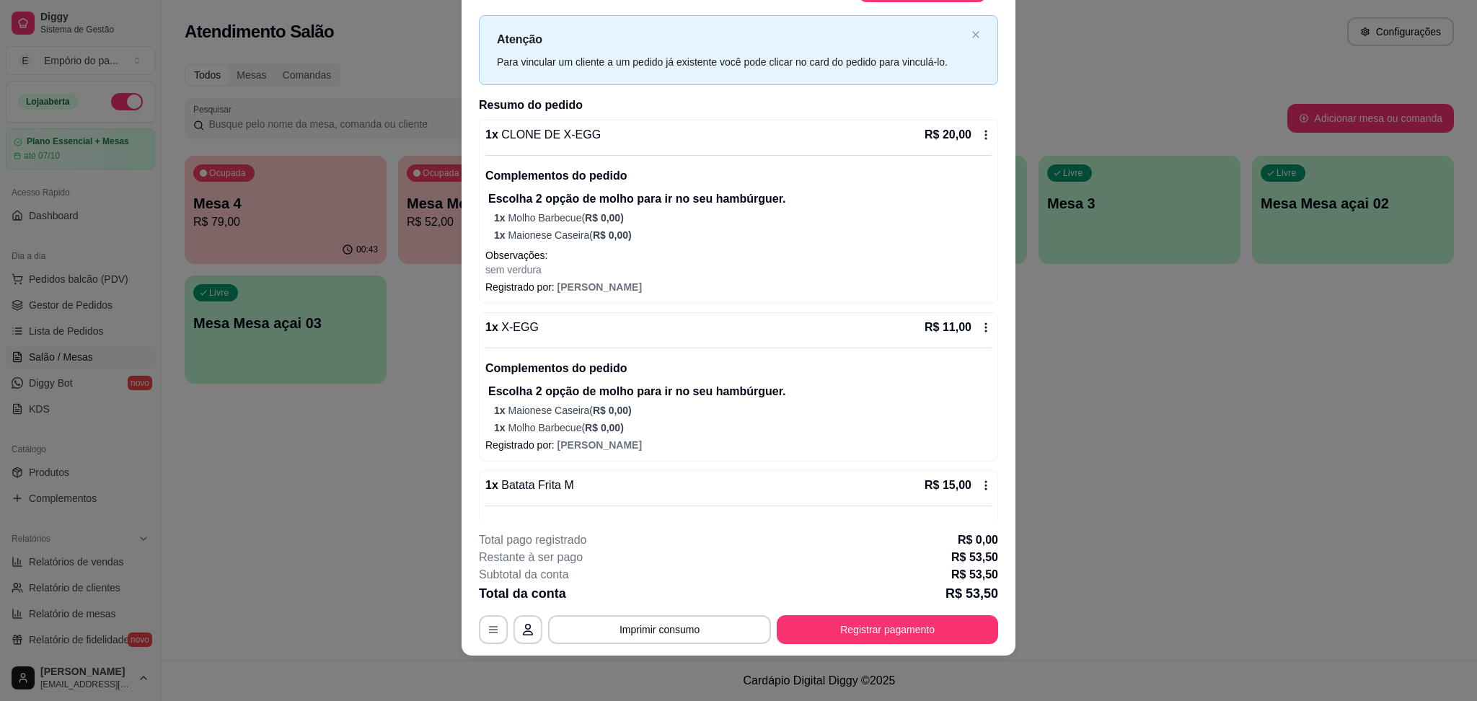
scroll to position [0, 0]
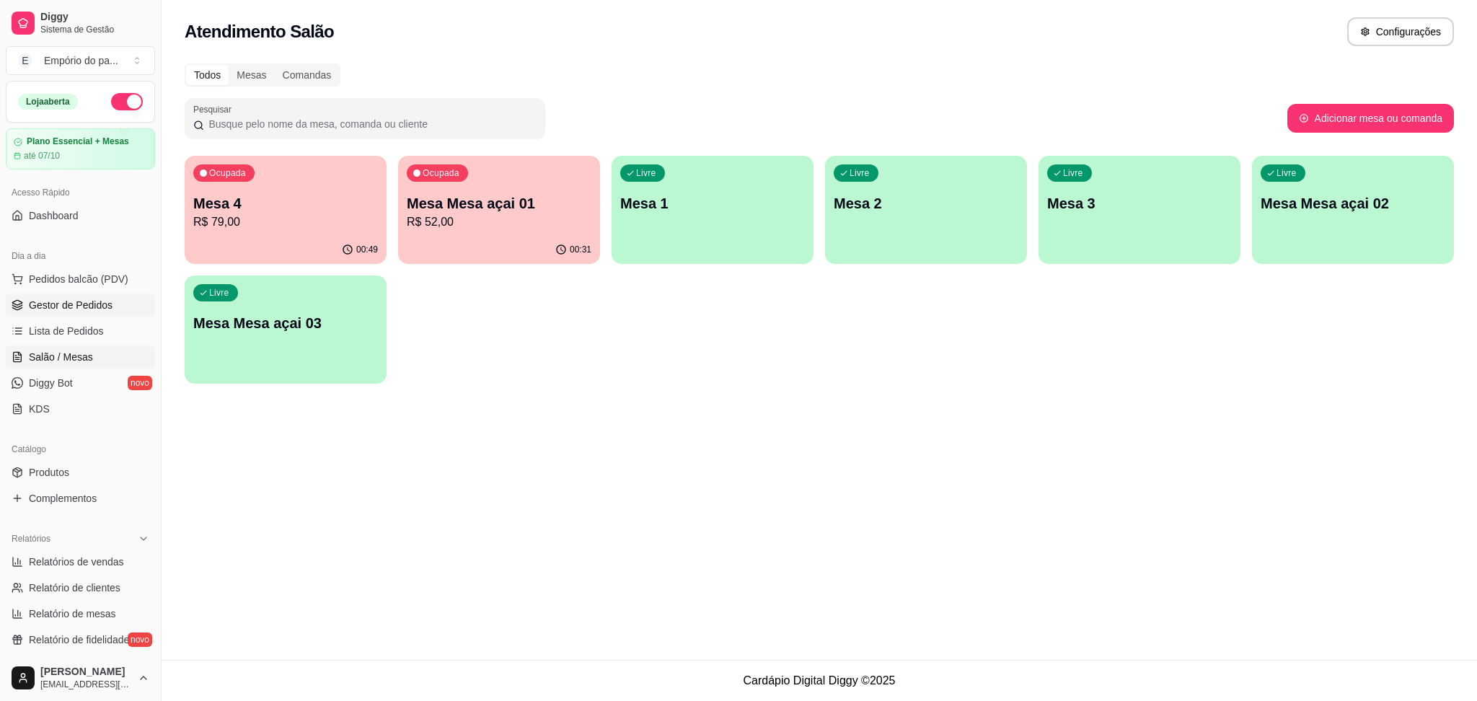
click at [87, 294] on link "Gestor de Pedidos" at bounding box center [80, 305] width 149 height 23
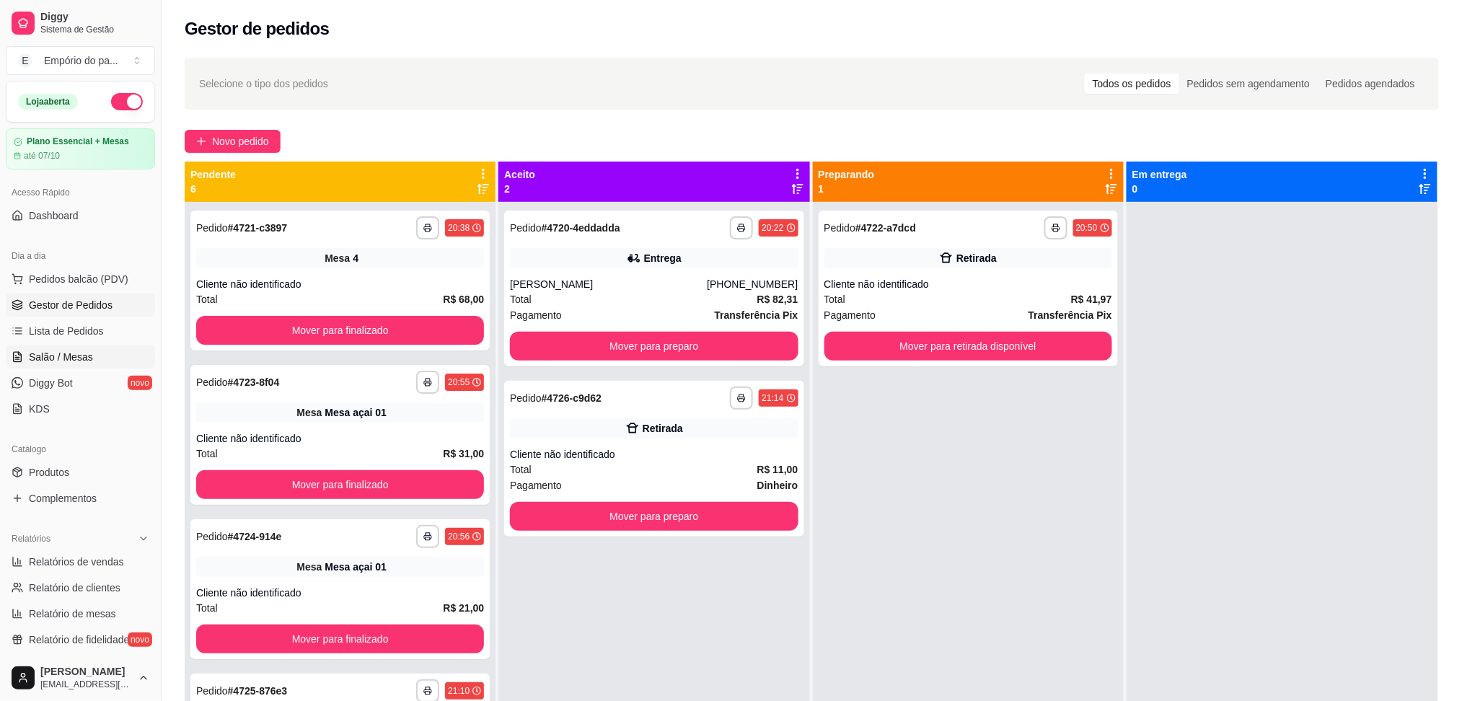
click at [66, 359] on span "Salão / Mesas" at bounding box center [61, 357] width 64 height 14
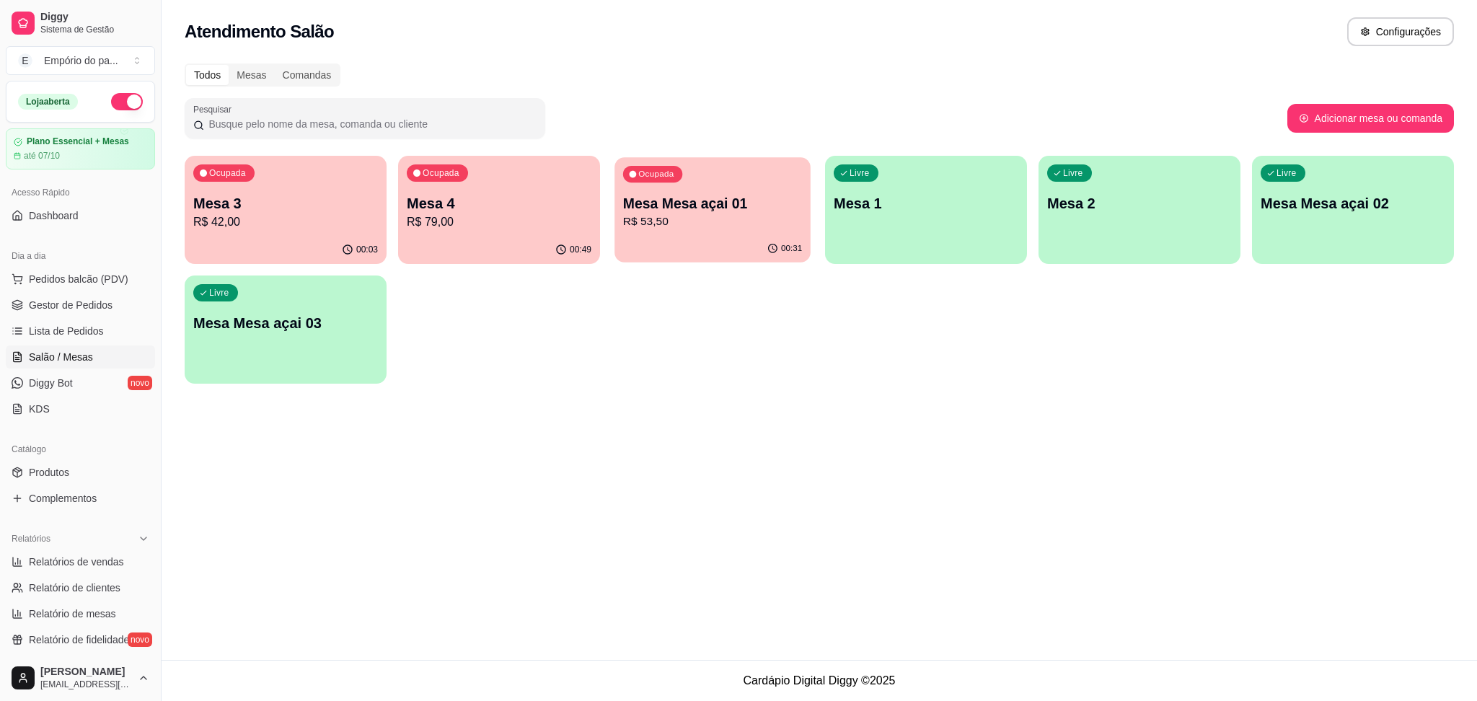
click at [668, 189] on div "Ocupada Mesa Mesa açai 01 R$ 53,50" at bounding box center [713, 196] width 196 height 78
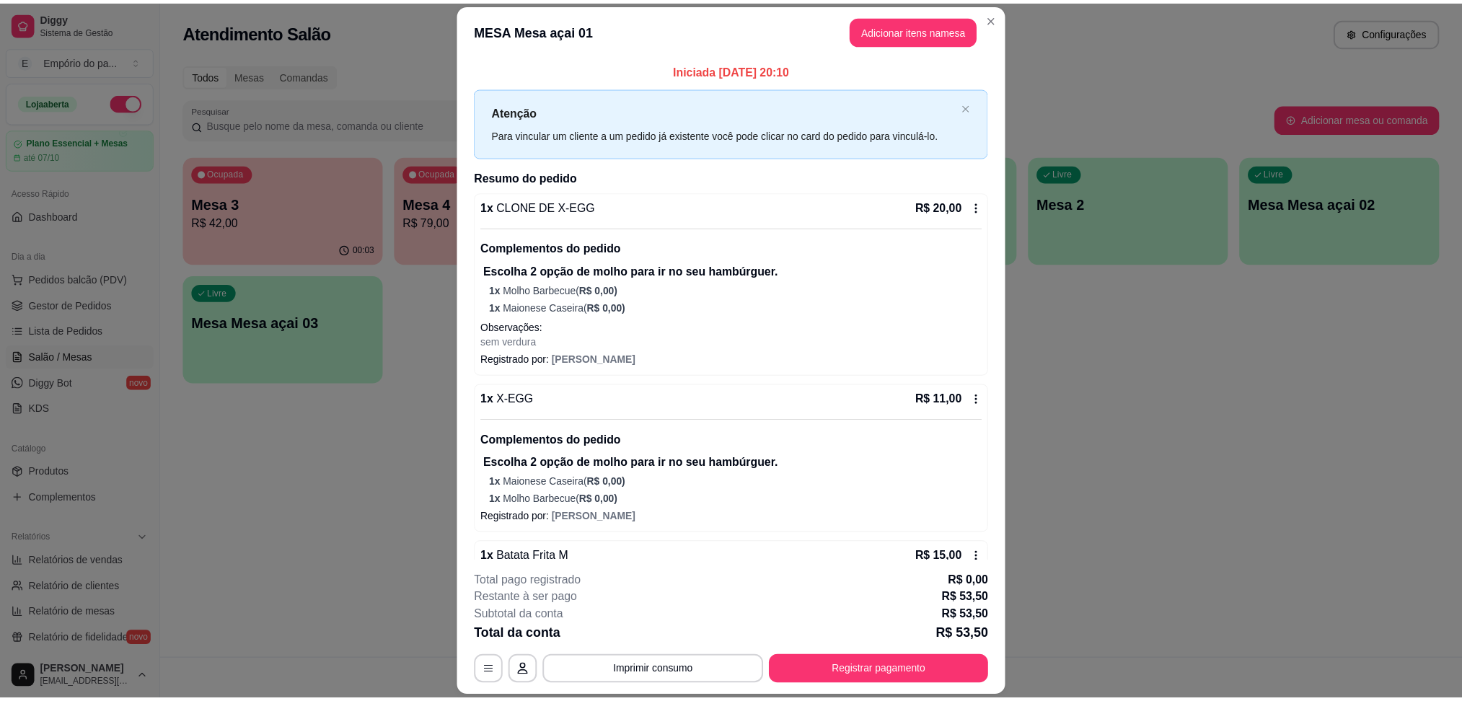
scroll to position [289, 0]
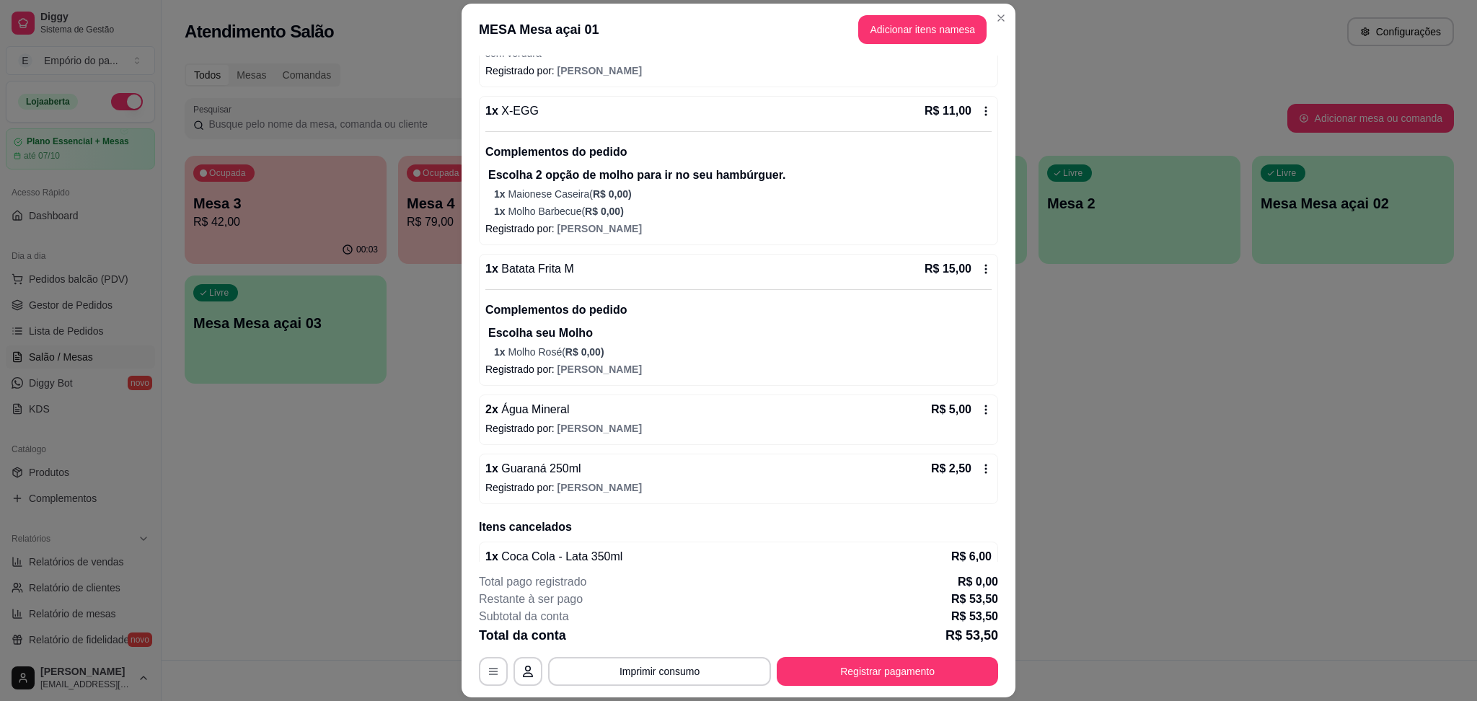
click at [684, 286] on div "1 x Batata Frita M R$ 15,00 Complementos do pedido Escolha seu Molho 1 x [PERSO…" at bounding box center [738, 309] width 506 height 99
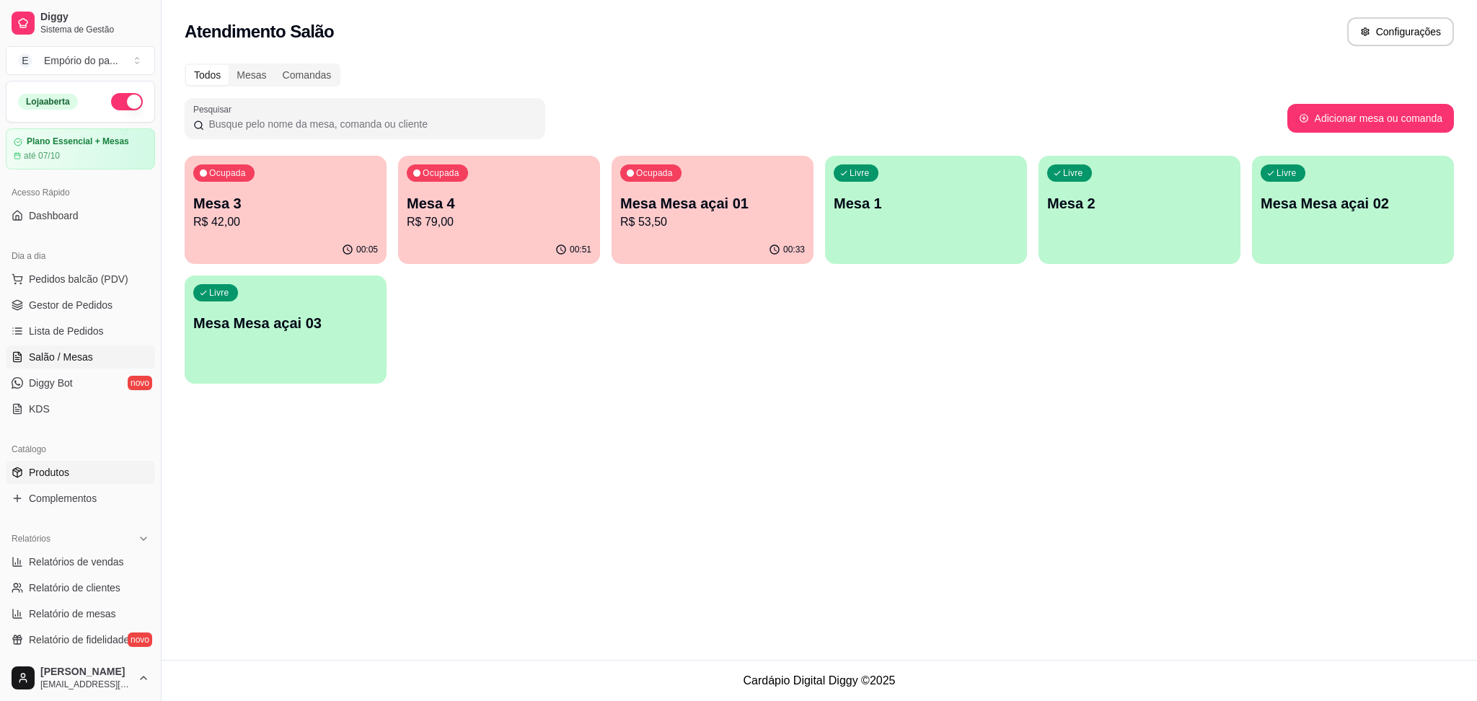
click at [66, 467] on span "Produtos" at bounding box center [49, 472] width 40 height 14
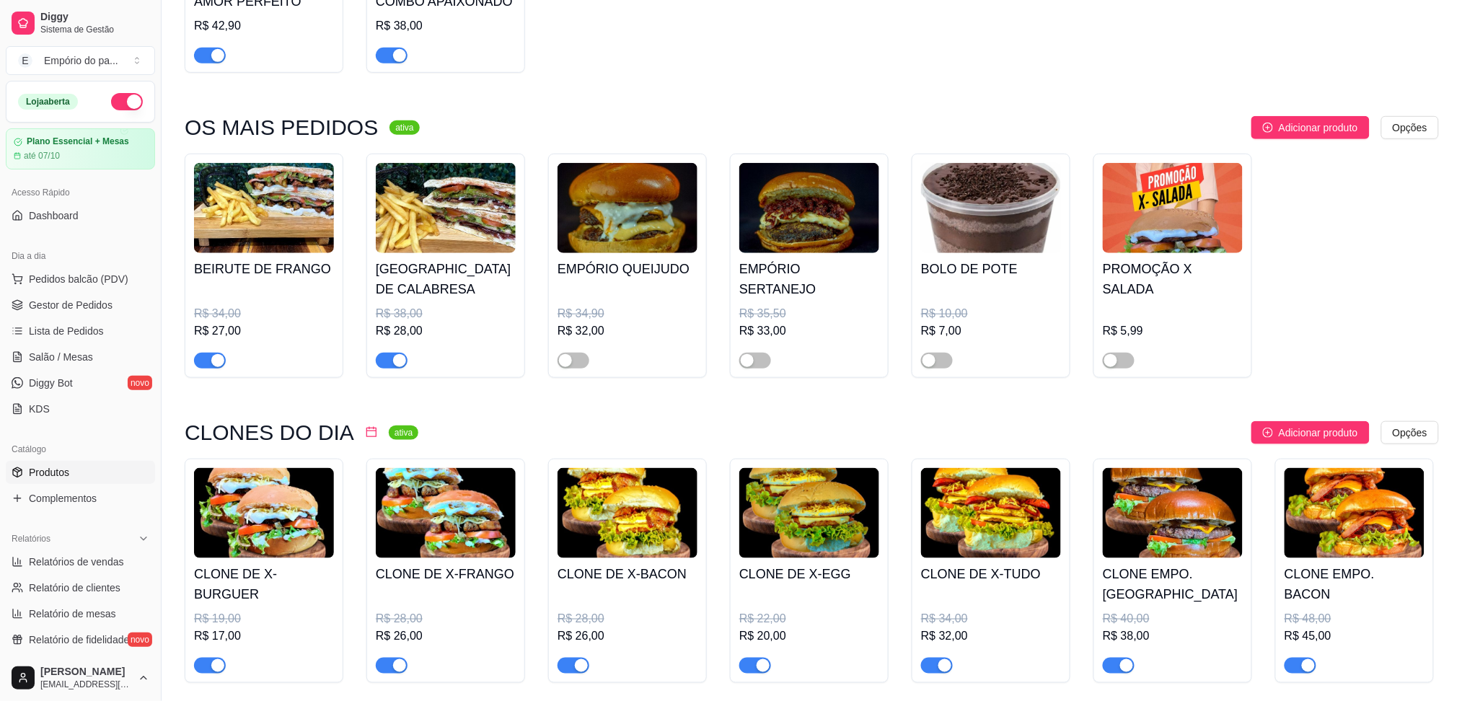
scroll to position [769, 0]
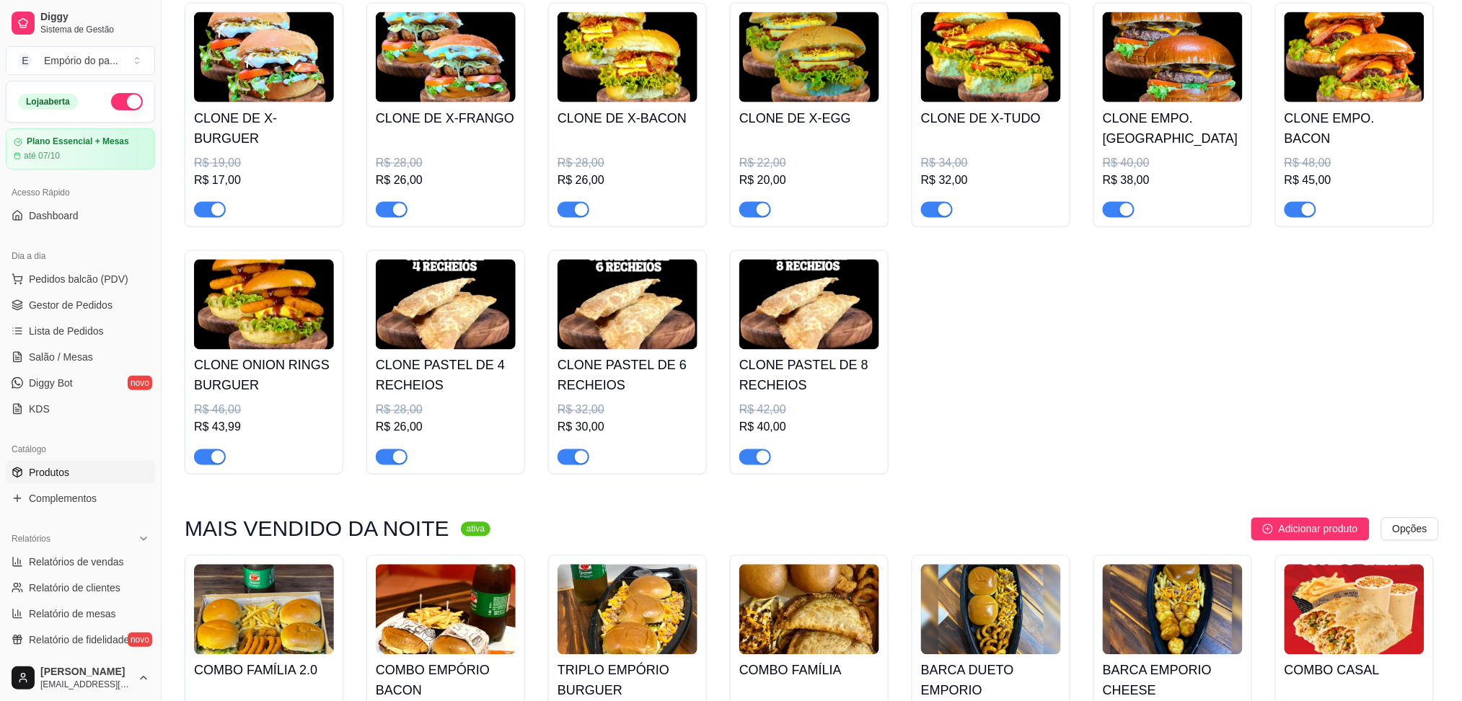
click at [392, 457] on button "button" at bounding box center [392, 457] width 32 height 16
drag, startPoint x: 576, startPoint y: 457, endPoint x: 555, endPoint y: 457, distance: 20.2
click at [575, 457] on div "button" at bounding box center [581, 457] width 13 height 13
click at [201, 464] on span "button" at bounding box center [210, 457] width 32 height 16
click at [752, 460] on span "button" at bounding box center [755, 457] width 32 height 16
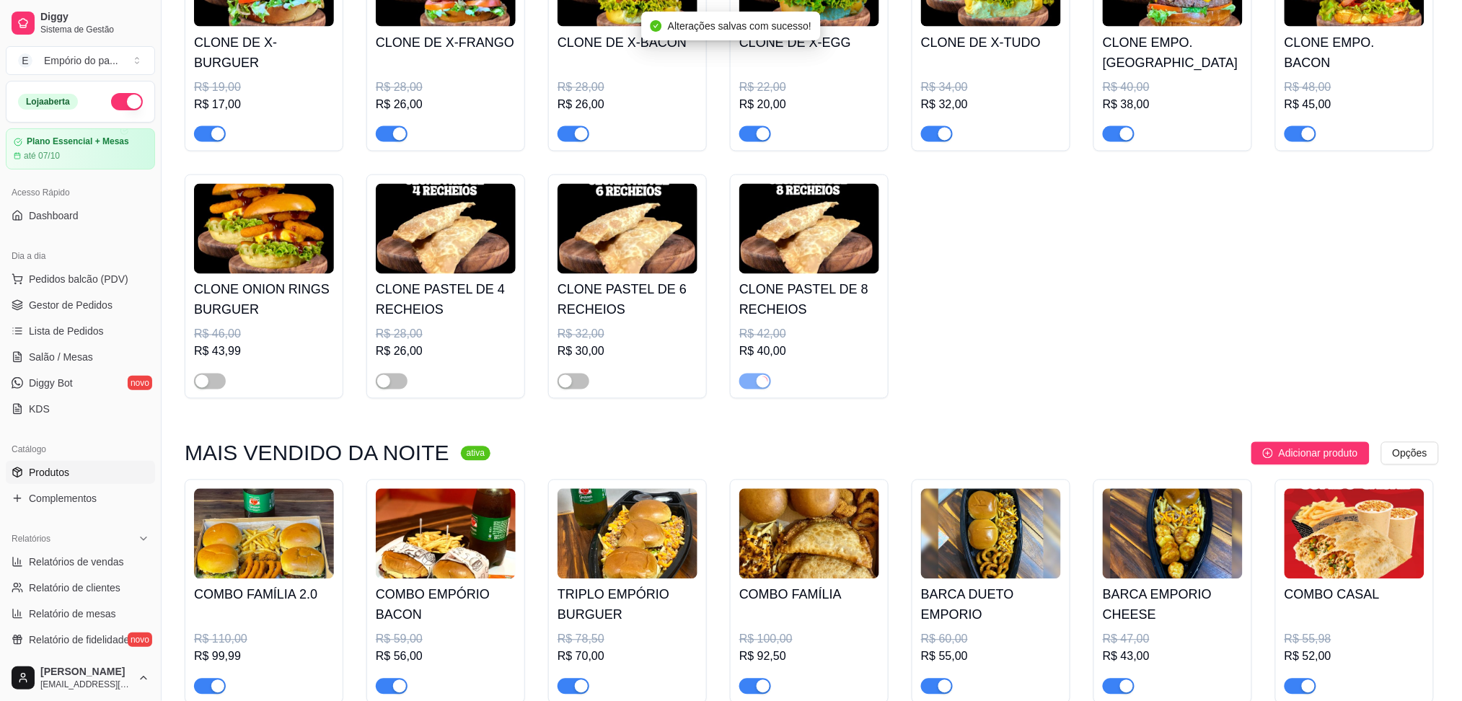
scroll to position [1250, 0]
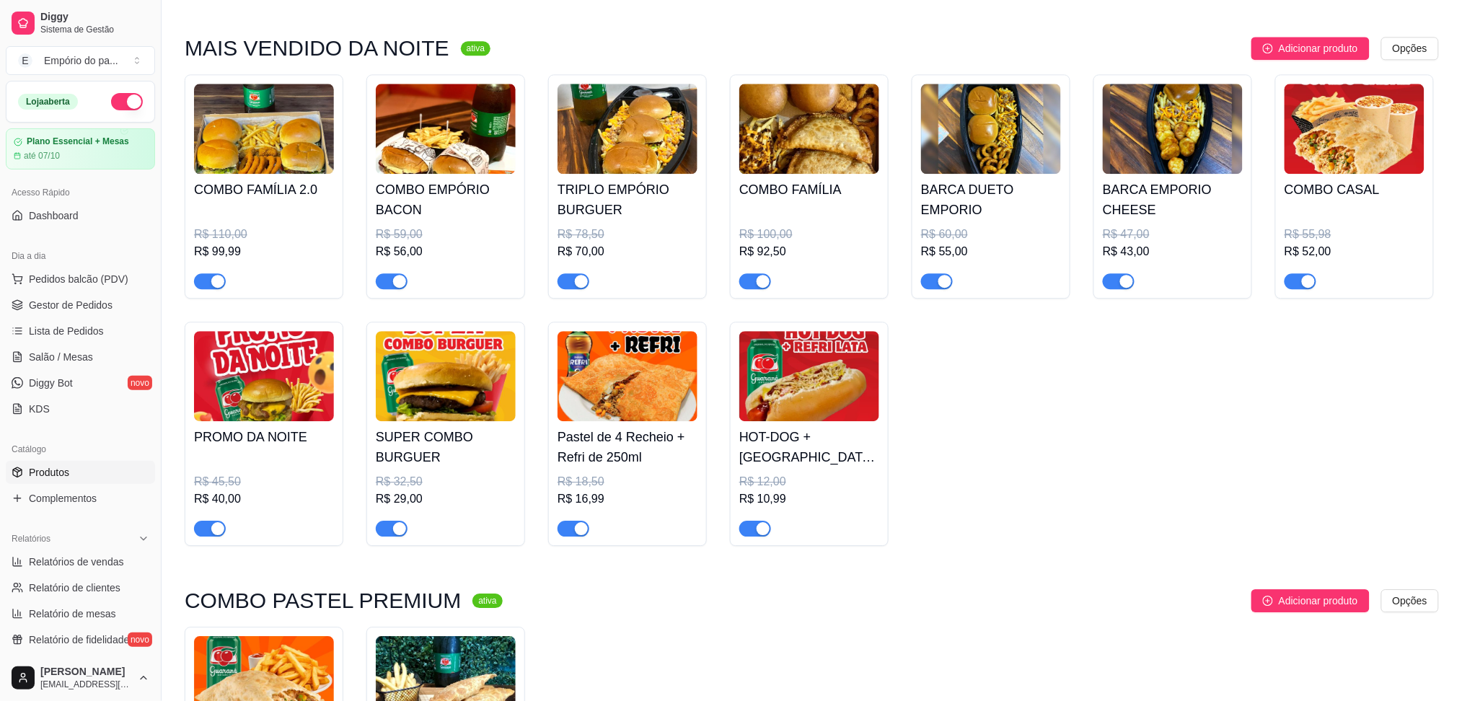
click at [206, 281] on span "button" at bounding box center [210, 281] width 32 height 16
click at [392, 282] on button "button" at bounding box center [392, 281] width 32 height 16
click at [572, 289] on span "button" at bounding box center [574, 281] width 32 height 16
click at [760, 288] on div "button" at bounding box center [763, 281] width 13 height 13
click at [921, 278] on div at bounding box center [937, 280] width 32 height 17
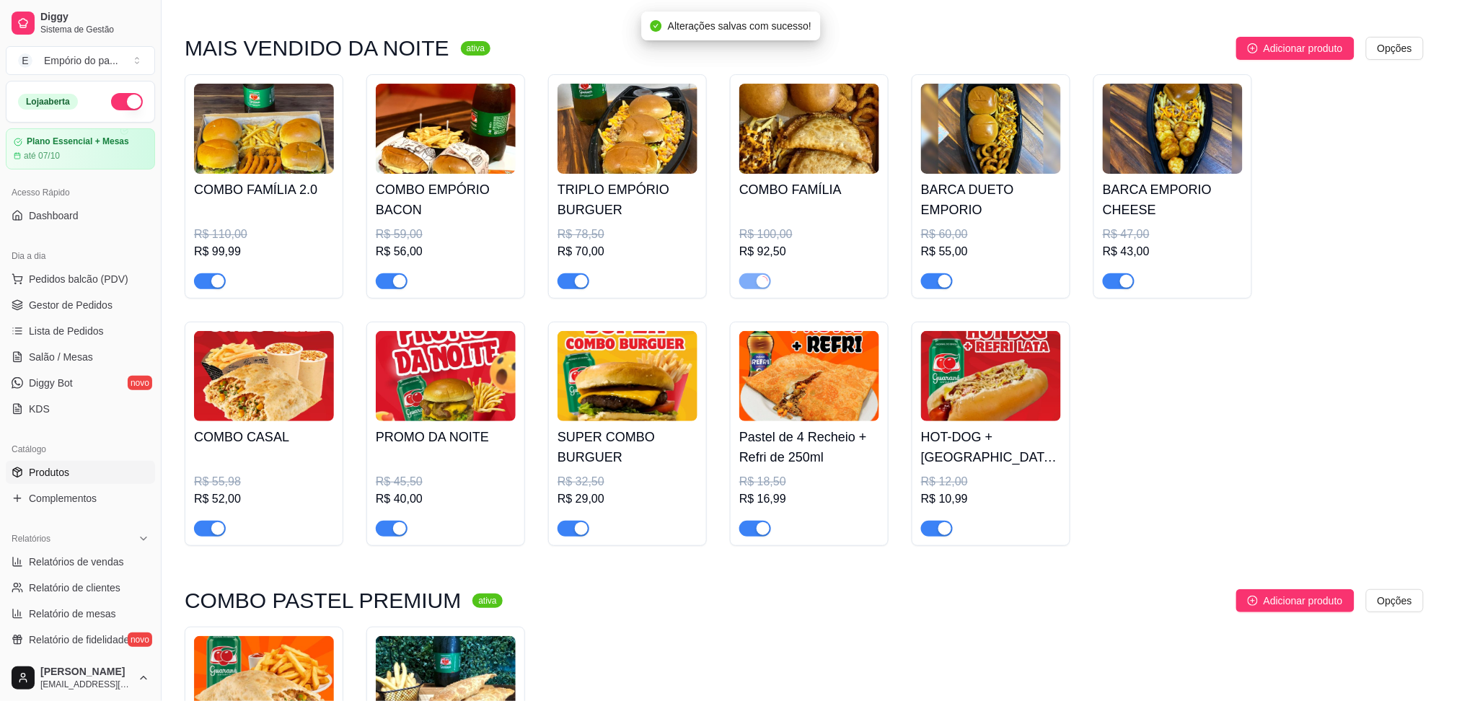
click at [938, 283] on div at bounding box center [731, 224] width 712 height 131
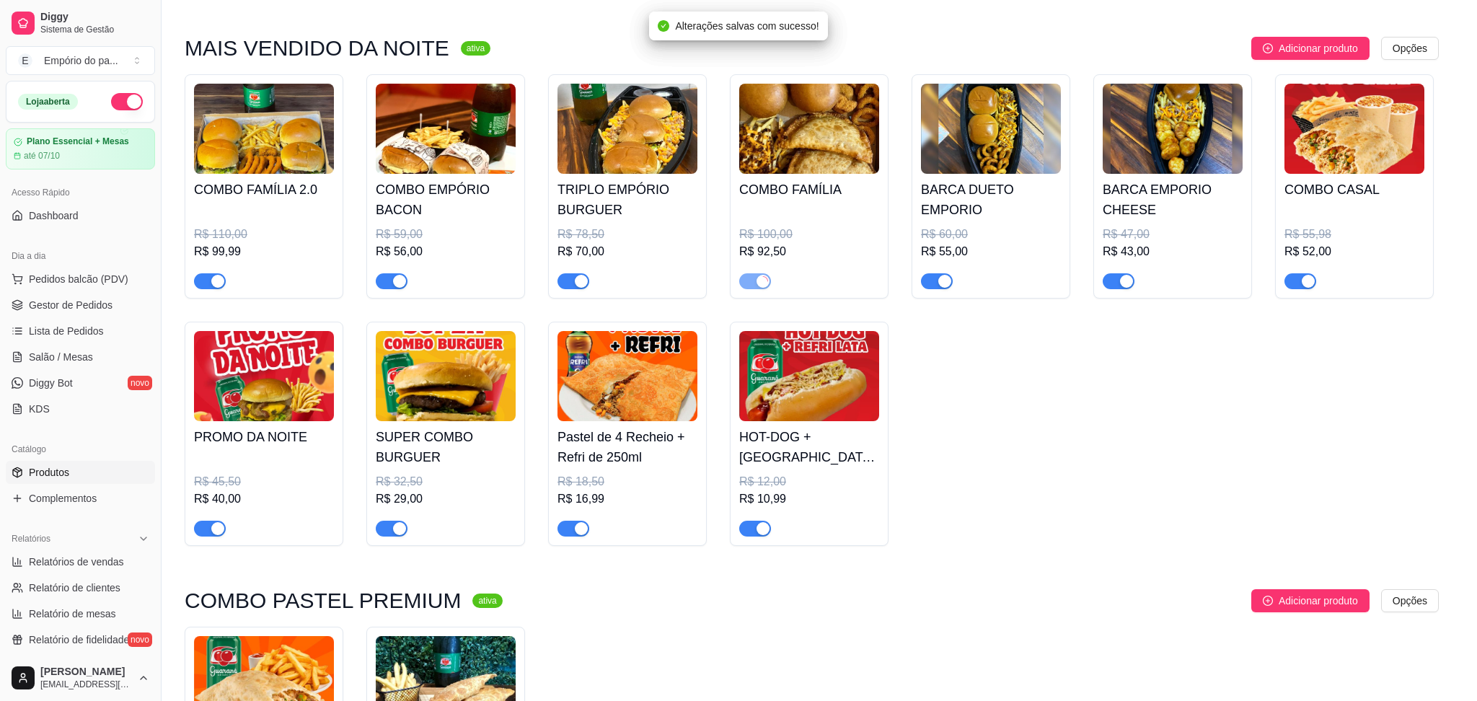
type input "2 hambúrguer com Pão Brioche, Blend Artesanal Carne Bovina 120g Artesanal, Quei…"
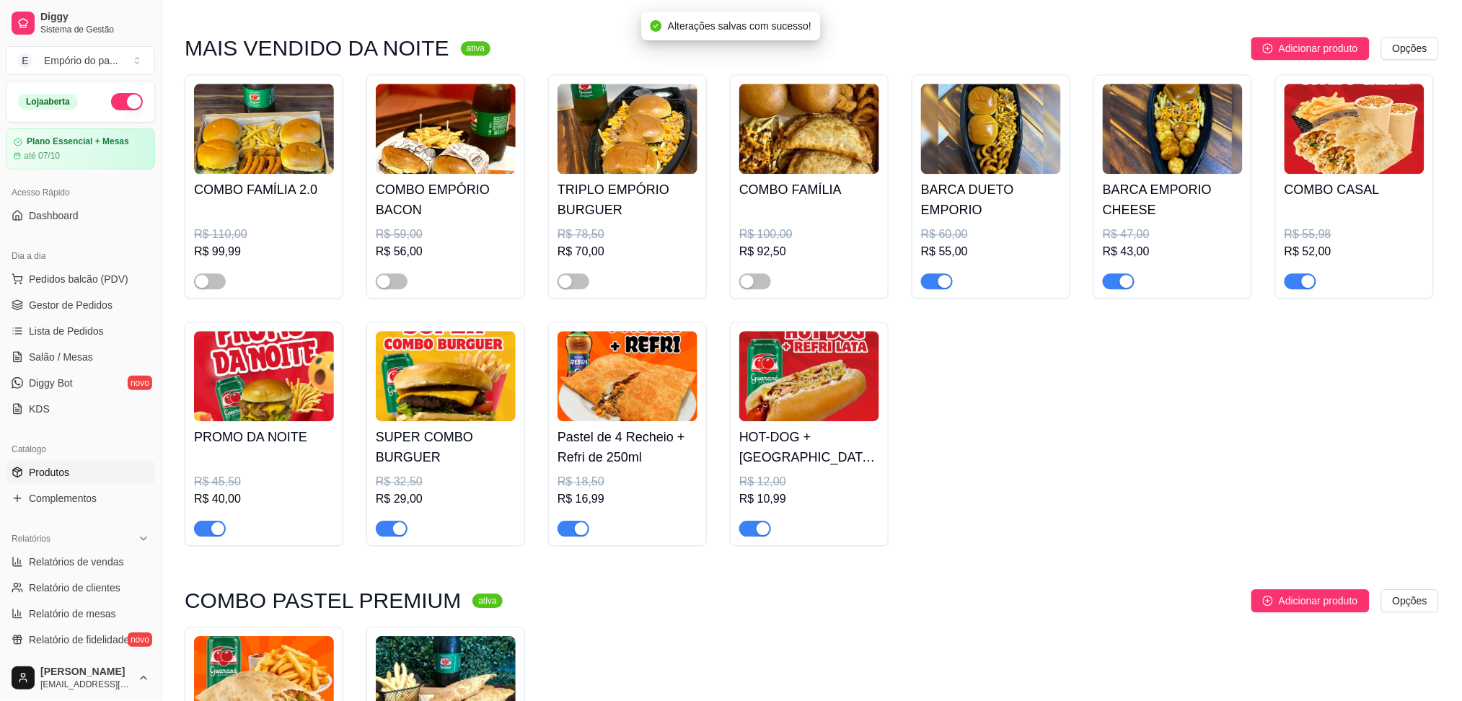
click at [948, 283] on div "button" at bounding box center [944, 281] width 13 height 13
click at [1125, 282] on div "button" at bounding box center [1126, 281] width 13 height 13
click at [1307, 283] on div "button" at bounding box center [1308, 281] width 13 height 13
click at [224, 518] on div at bounding box center [264, 522] width 140 height 29
click at [208, 531] on span "button" at bounding box center [210, 529] width 32 height 16
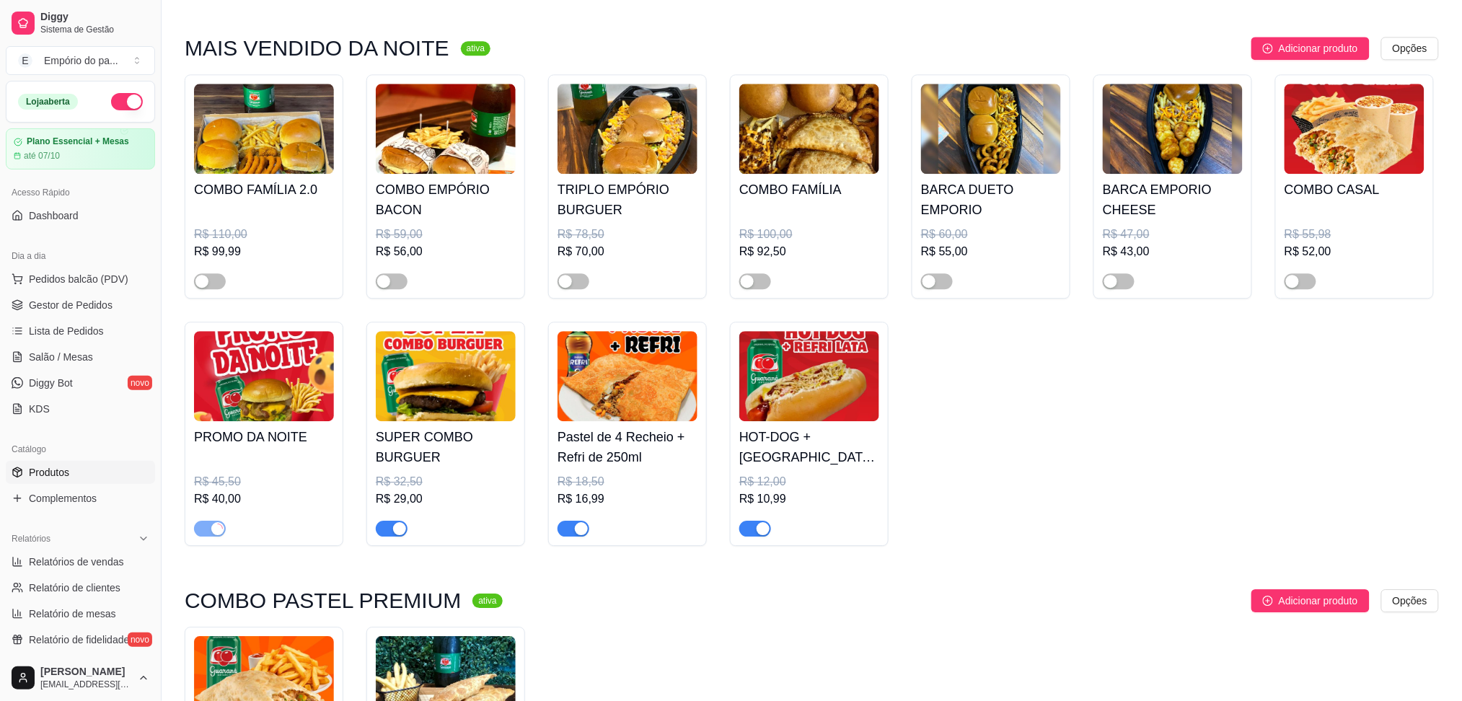
click at [386, 537] on span "button" at bounding box center [392, 529] width 32 height 16
click at [571, 532] on span "button" at bounding box center [574, 529] width 32 height 16
click at [757, 535] on div "button" at bounding box center [763, 528] width 13 height 13
click at [751, 532] on div "button" at bounding box center [747, 528] width 13 height 13
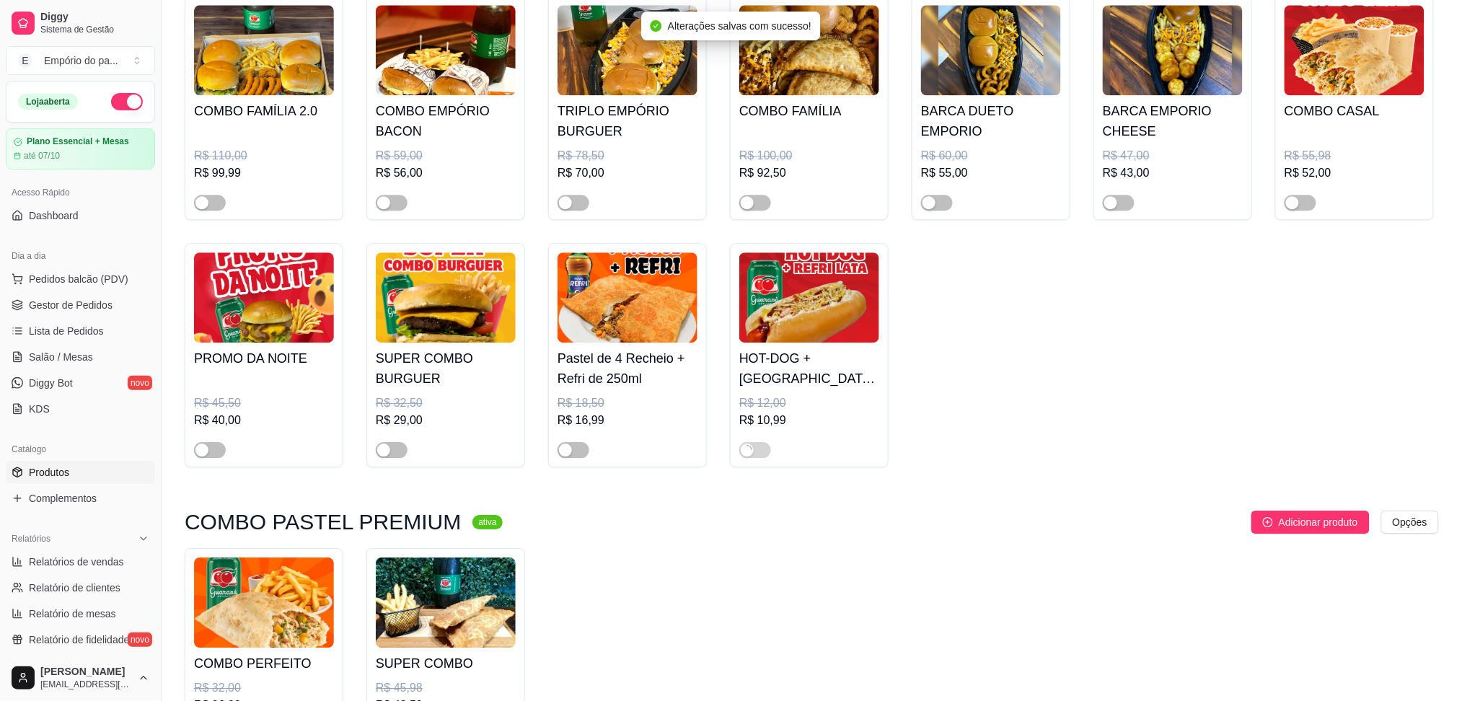
scroll to position [1731, 0]
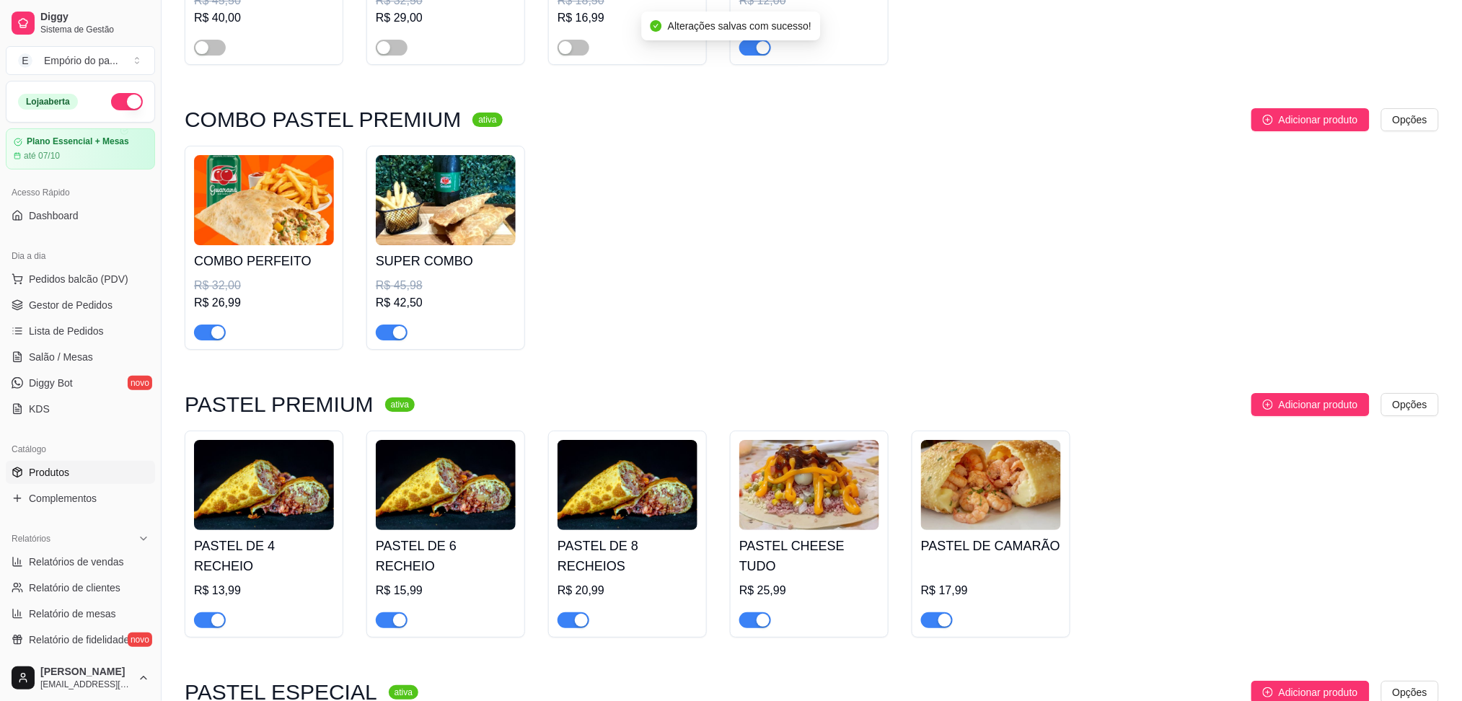
click at [222, 330] on div at bounding box center [210, 331] width 32 height 17
click at [208, 340] on span "button" at bounding box center [210, 333] width 32 height 16
click at [399, 339] on div "button" at bounding box center [399, 332] width 13 height 13
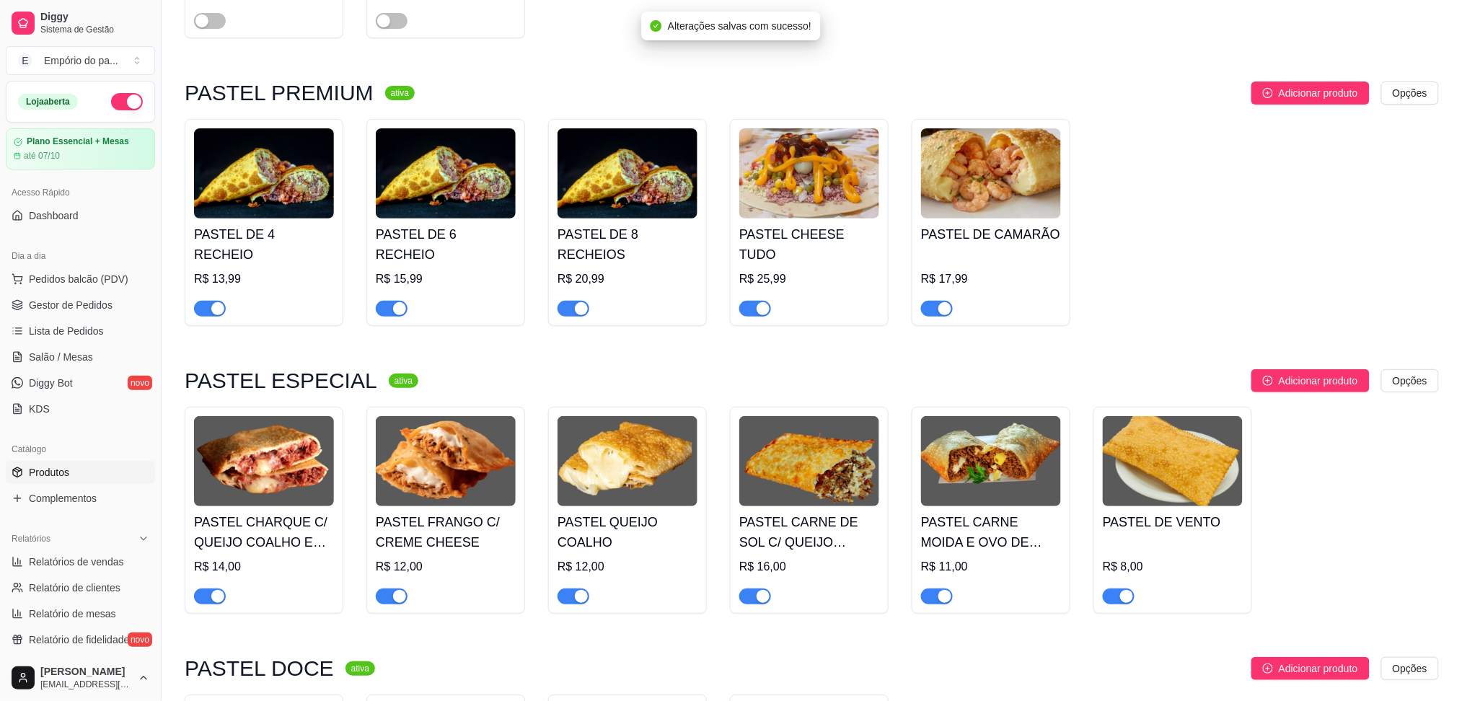
scroll to position [2115, 0]
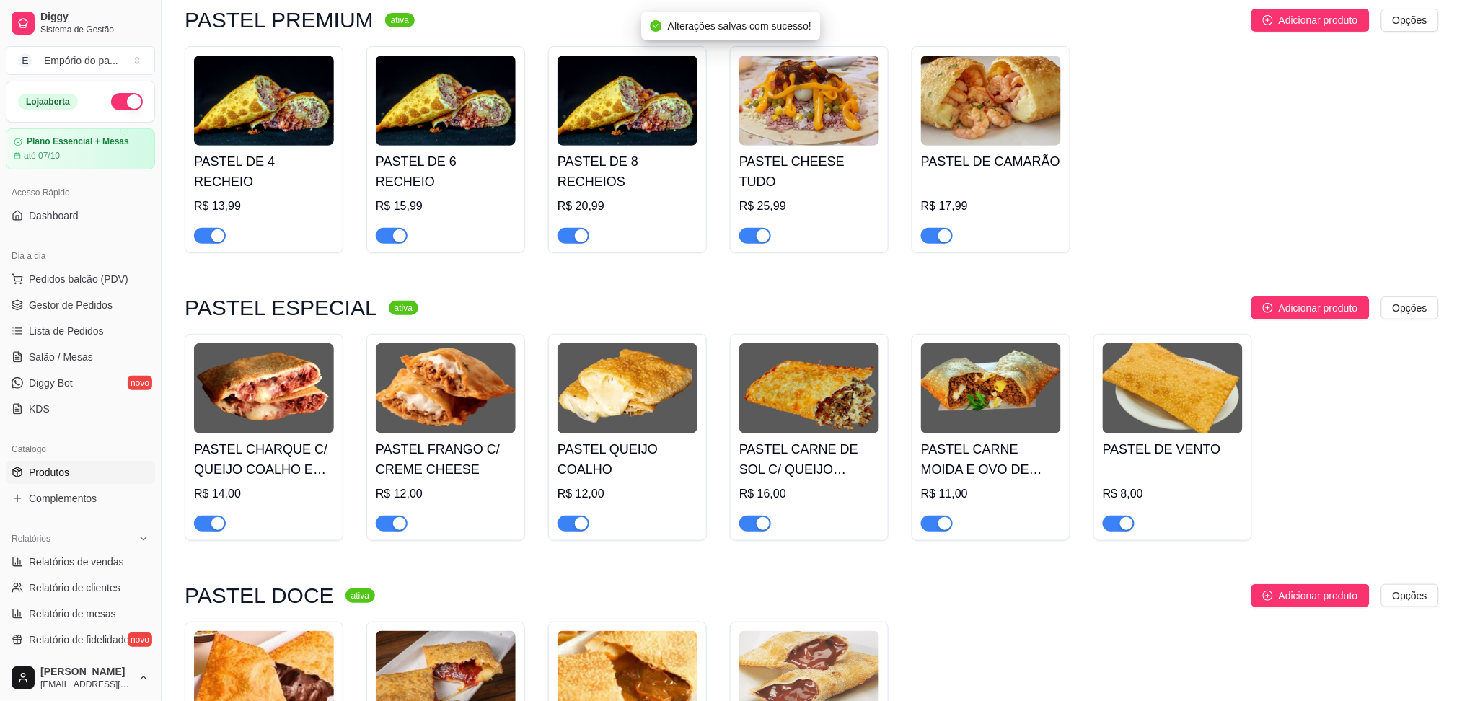
click at [211, 229] on div "button" at bounding box center [217, 235] width 13 height 13
click at [387, 228] on span "button" at bounding box center [392, 236] width 32 height 16
click at [575, 229] on div "button" at bounding box center [581, 235] width 13 height 13
click at [766, 229] on div "button" at bounding box center [763, 235] width 13 height 13
click at [944, 229] on div "button" at bounding box center [944, 235] width 13 height 13
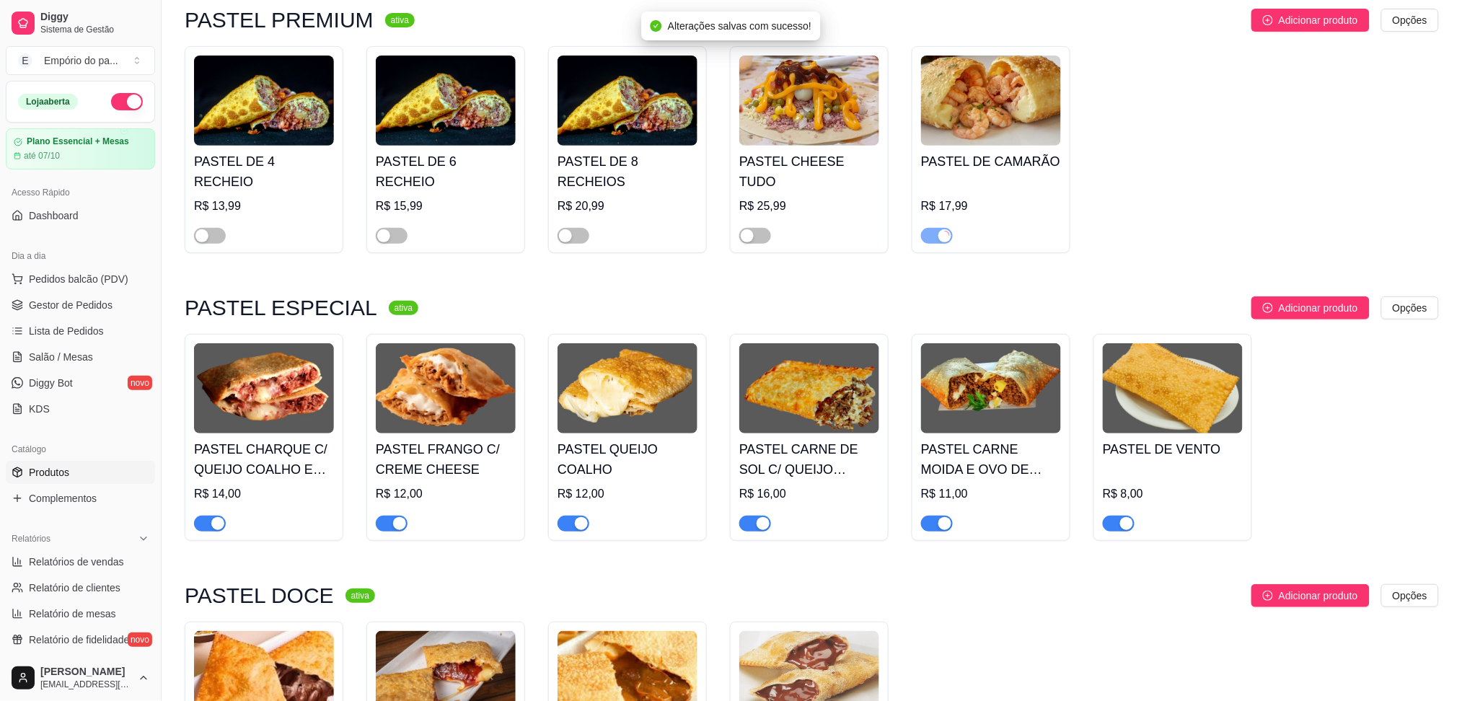
click at [1119, 516] on button "button" at bounding box center [1119, 524] width 32 height 16
click at [210, 516] on button "button" at bounding box center [210, 524] width 32 height 16
click at [395, 517] on div "button" at bounding box center [399, 523] width 13 height 13
click at [577, 517] on div "button" at bounding box center [581, 523] width 13 height 13
click at [757, 517] on div "button" at bounding box center [763, 523] width 13 height 13
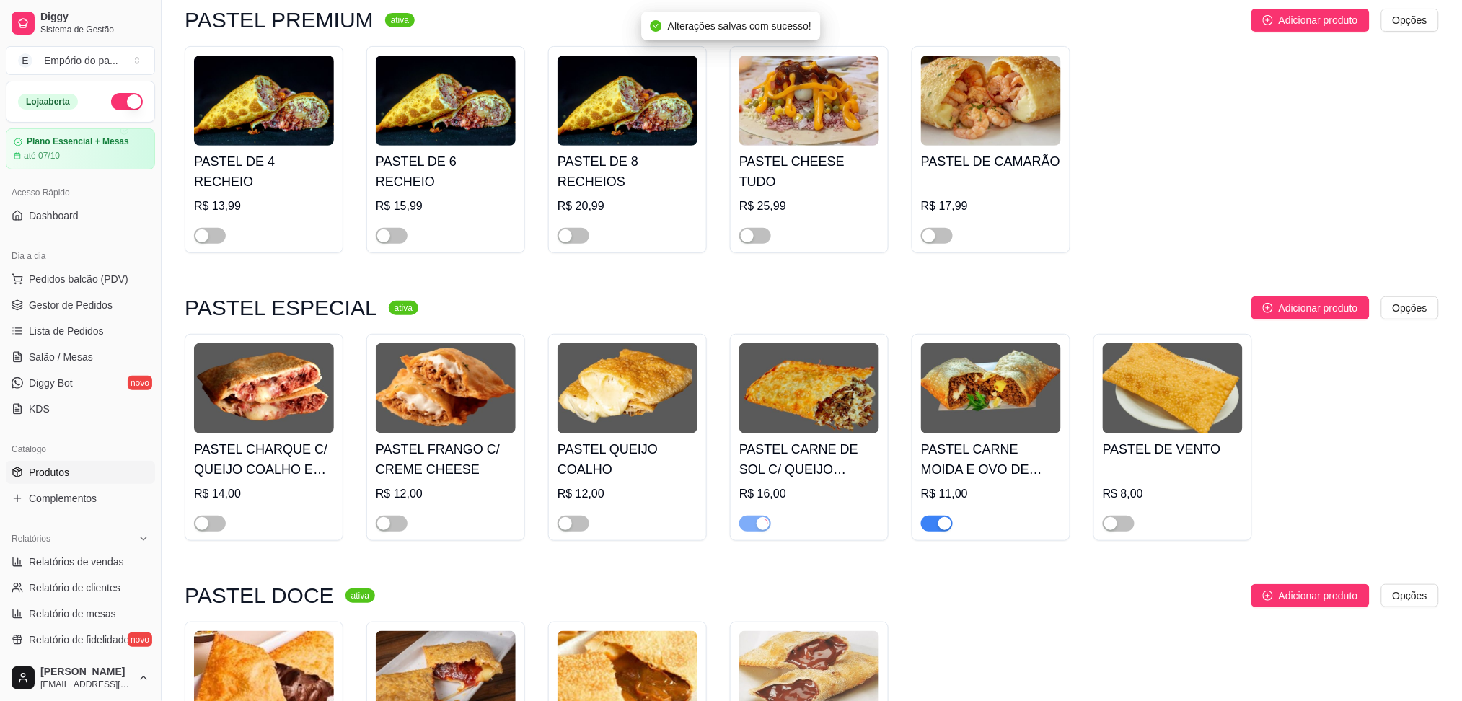
click at [936, 516] on span "button" at bounding box center [937, 524] width 32 height 16
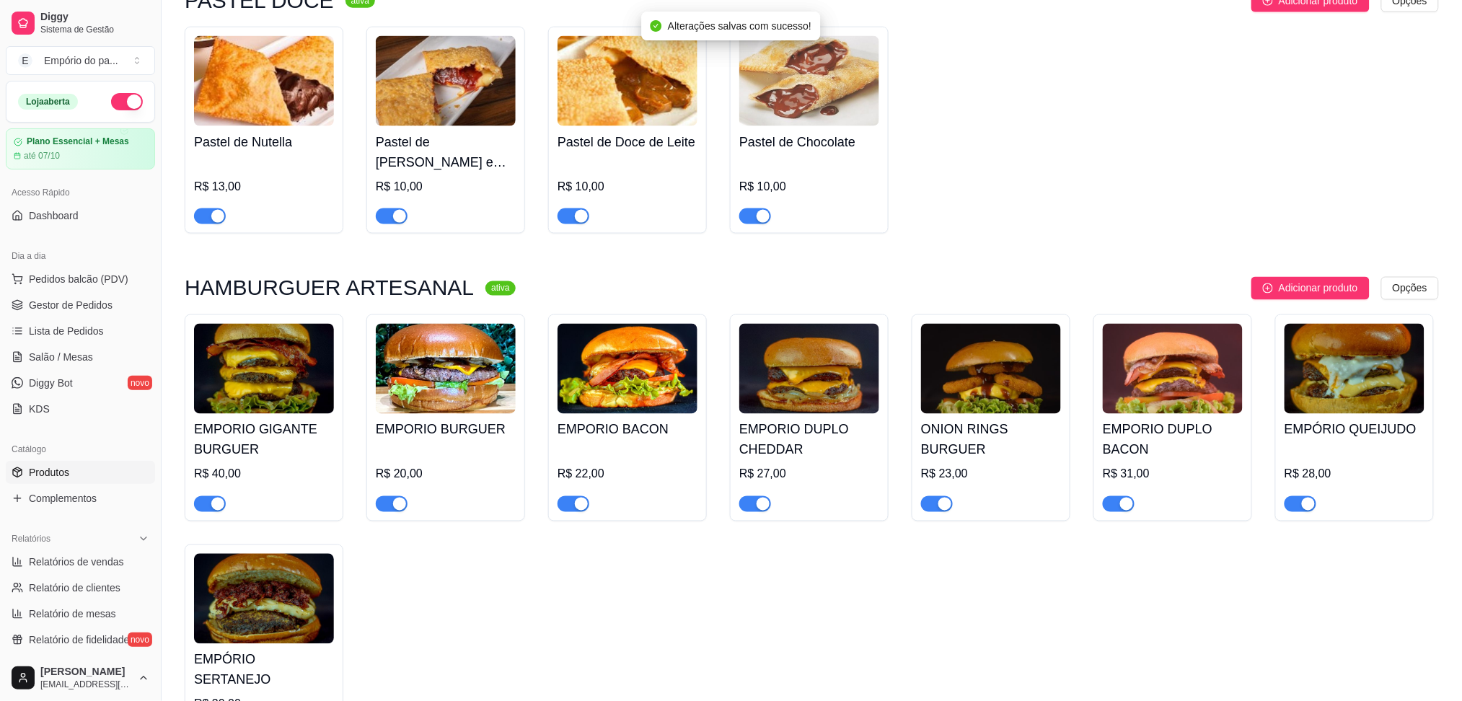
scroll to position [2788, 0]
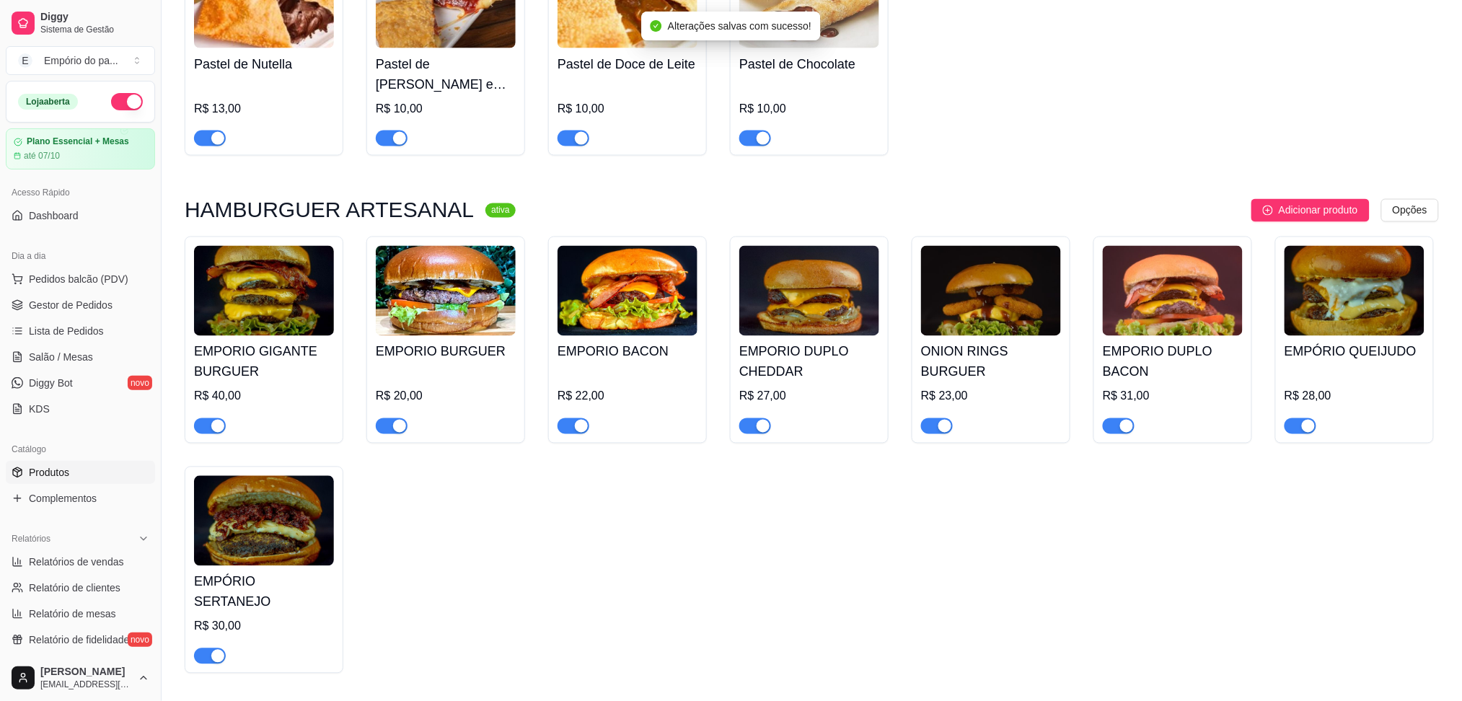
click at [205, 131] on span "button" at bounding box center [210, 139] width 32 height 16
click at [397, 132] on div "button" at bounding box center [399, 138] width 13 height 13
click at [572, 131] on span "button" at bounding box center [574, 139] width 32 height 16
click at [752, 129] on div at bounding box center [755, 137] width 32 height 17
click at [757, 132] on div "button" at bounding box center [763, 138] width 13 height 13
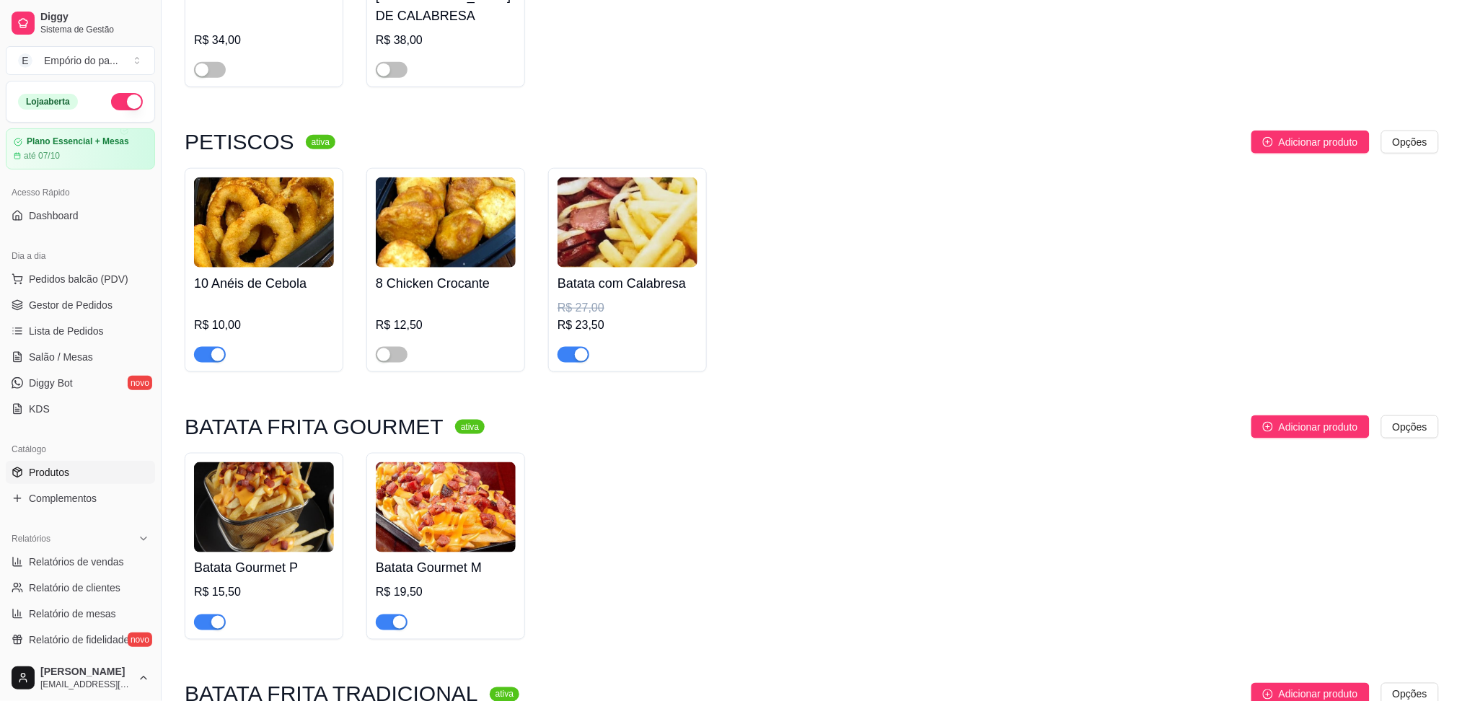
scroll to position [4328, 0]
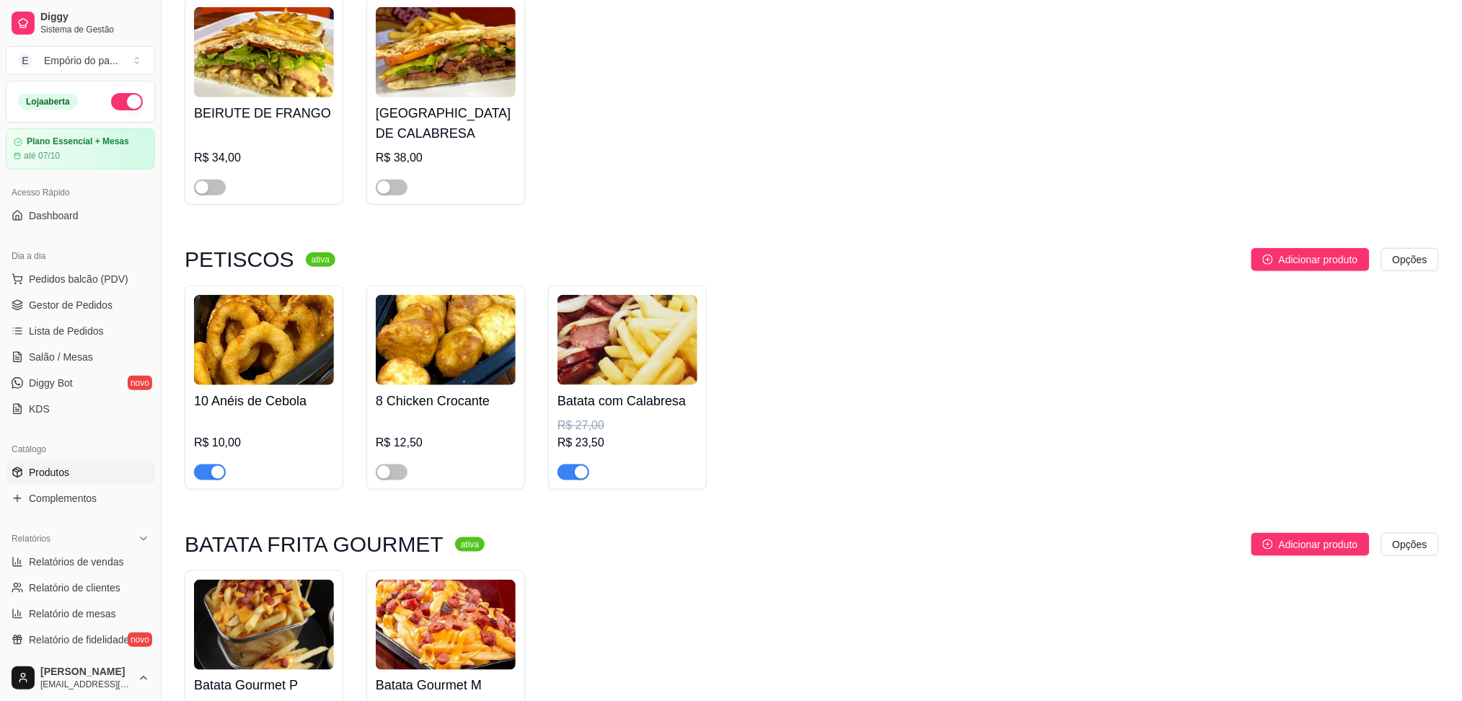
click at [206, 464] on span "button" at bounding box center [210, 472] width 32 height 16
click at [567, 464] on span "button" at bounding box center [574, 472] width 32 height 16
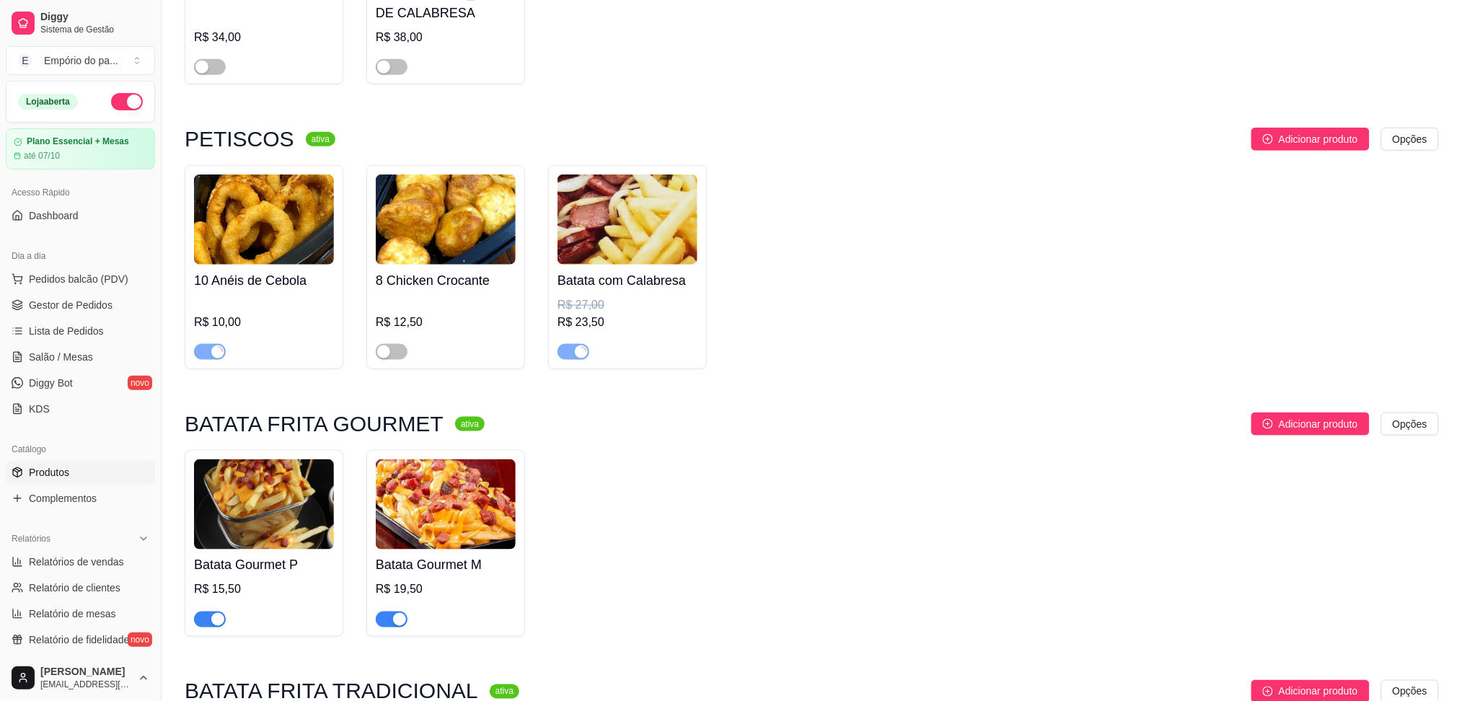
scroll to position [4712, 0]
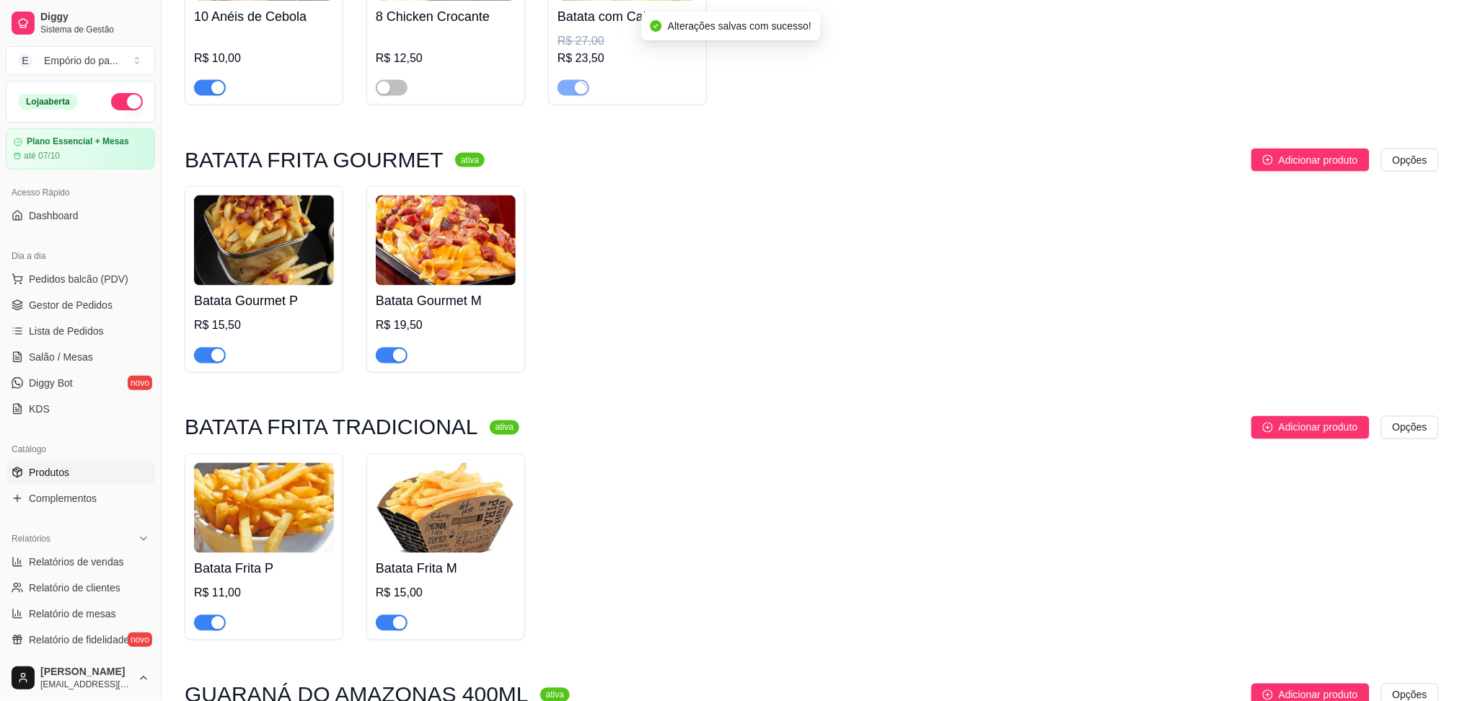
click at [213, 349] on div "button" at bounding box center [217, 355] width 13 height 13
click at [394, 349] on div "button" at bounding box center [399, 355] width 13 height 13
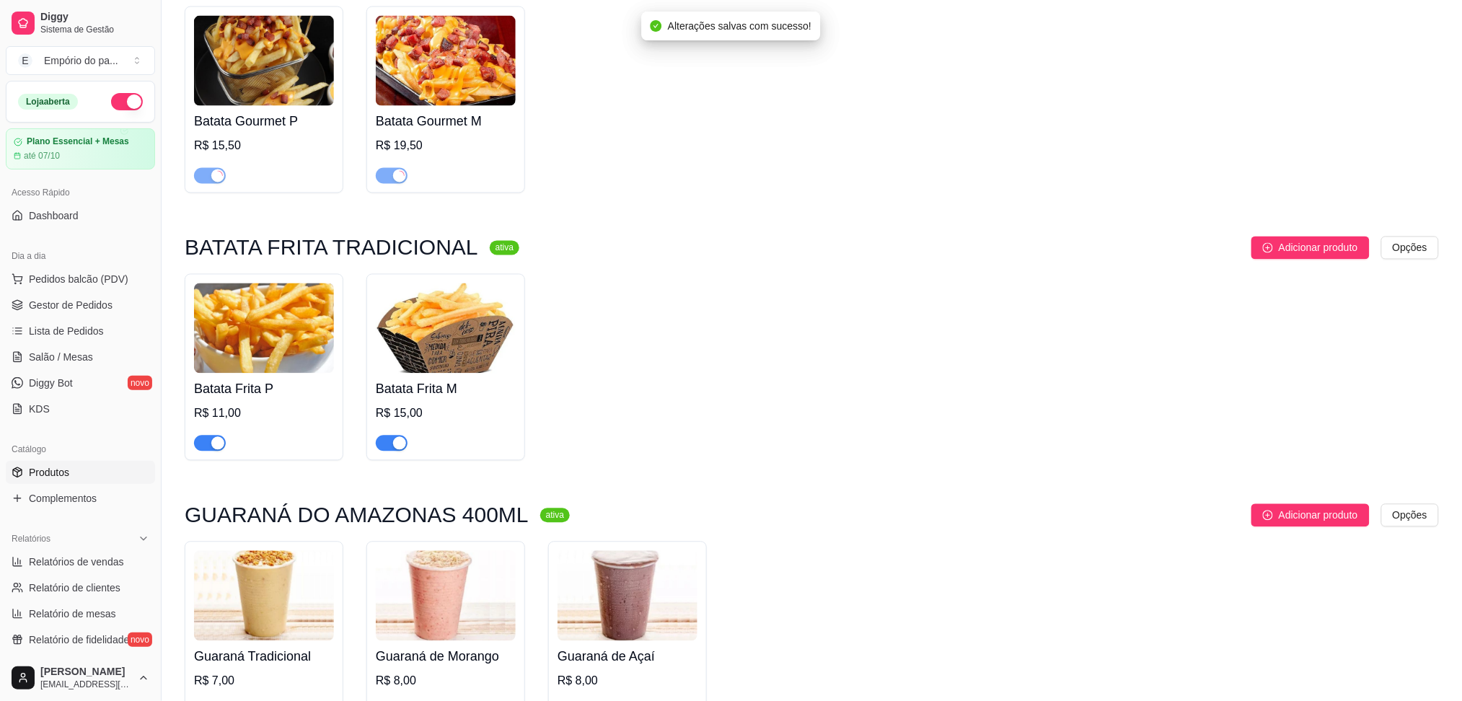
scroll to position [5001, 0]
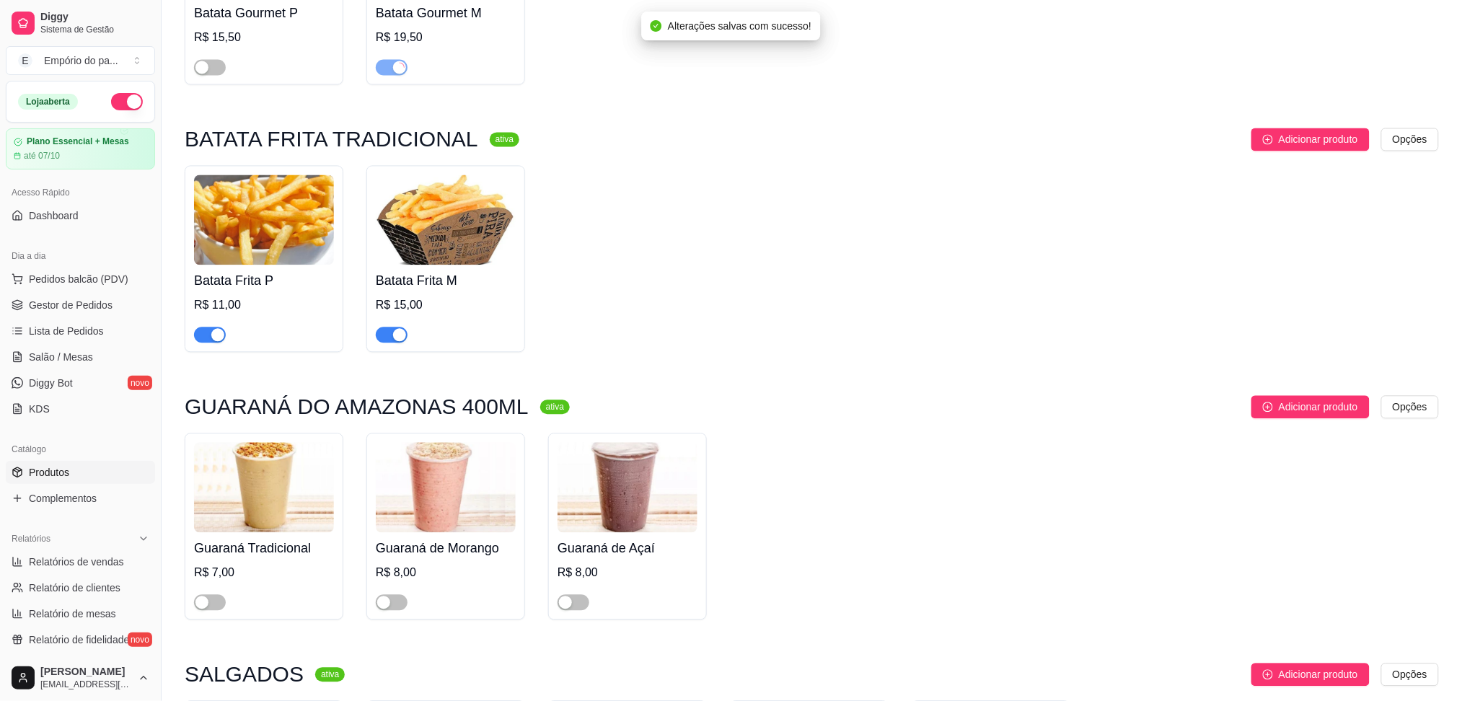
click at [219, 328] on div "button" at bounding box center [217, 334] width 13 height 13
click at [401, 328] on div "button" at bounding box center [399, 334] width 13 height 13
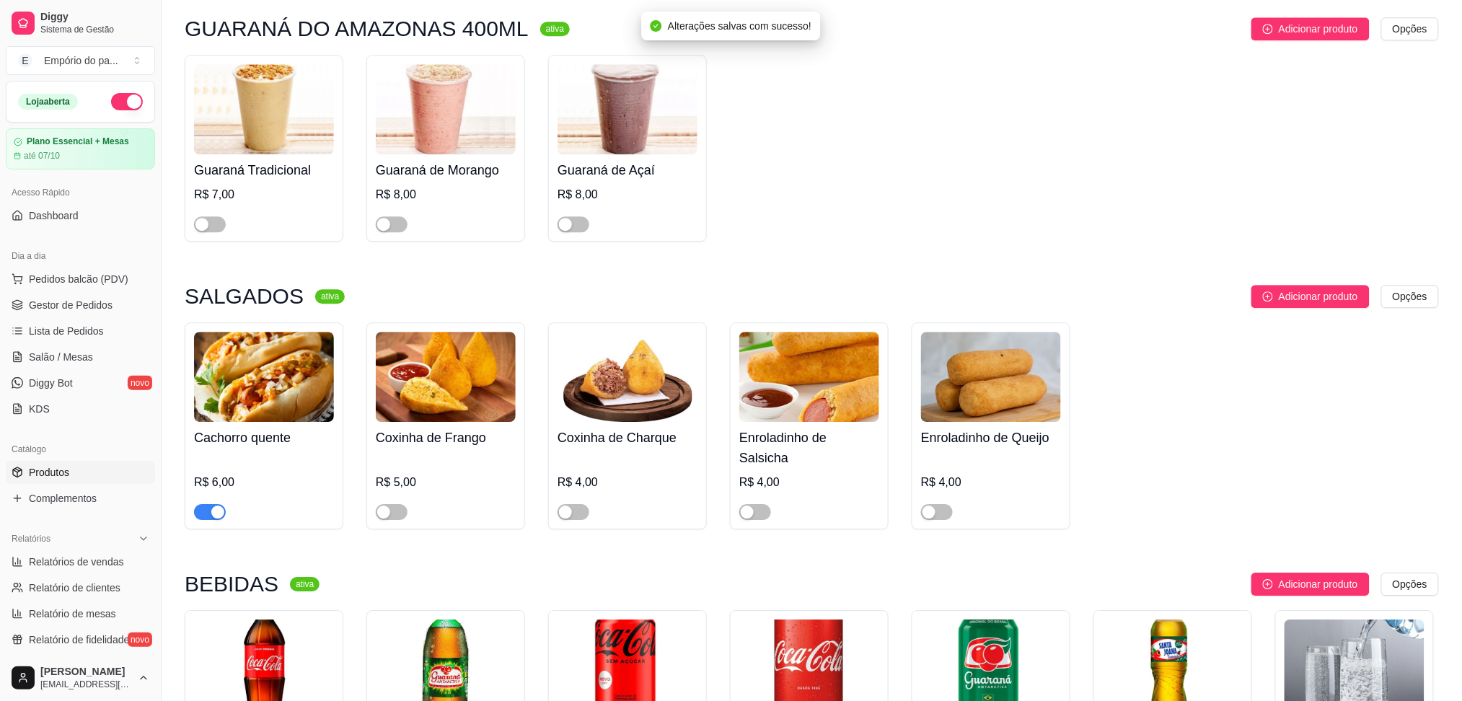
scroll to position [5385, 0]
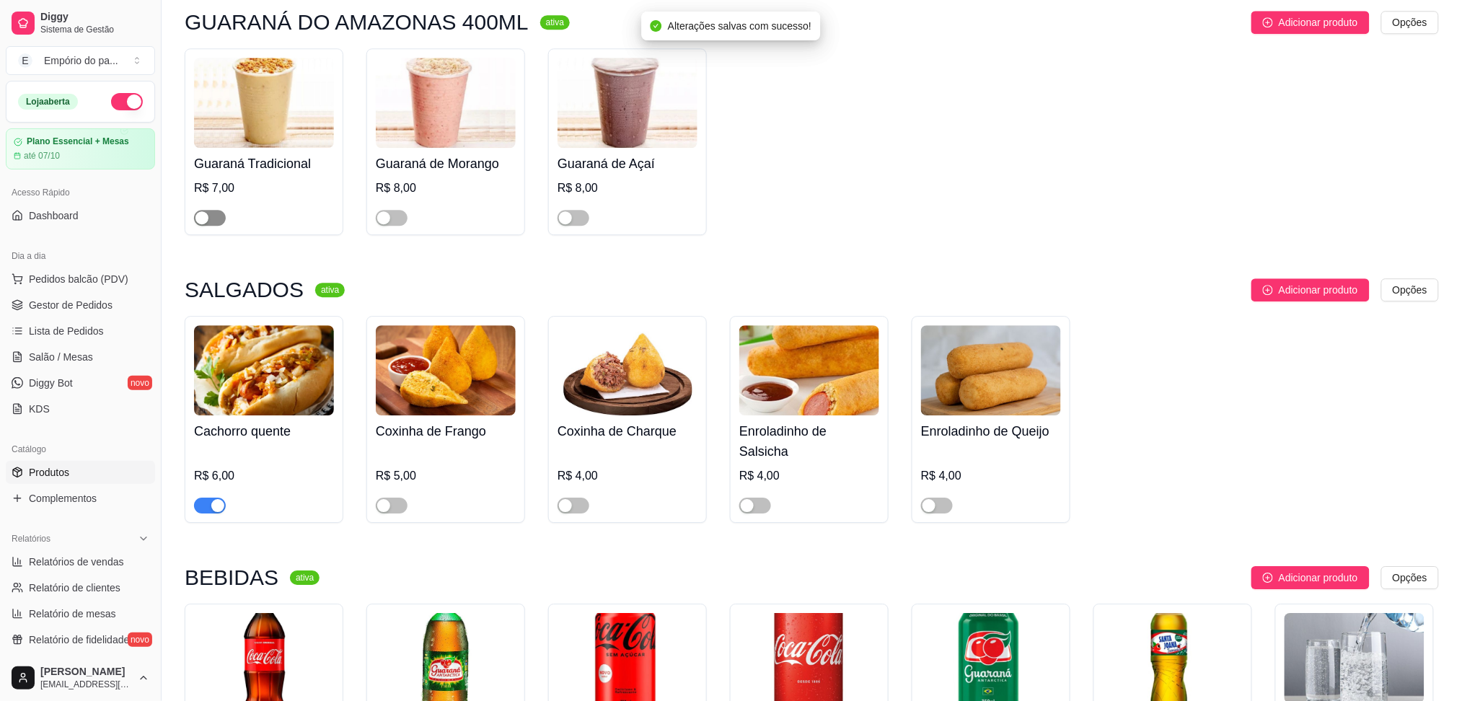
click at [203, 211] on div "button" at bounding box center [201, 217] width 13 height 13
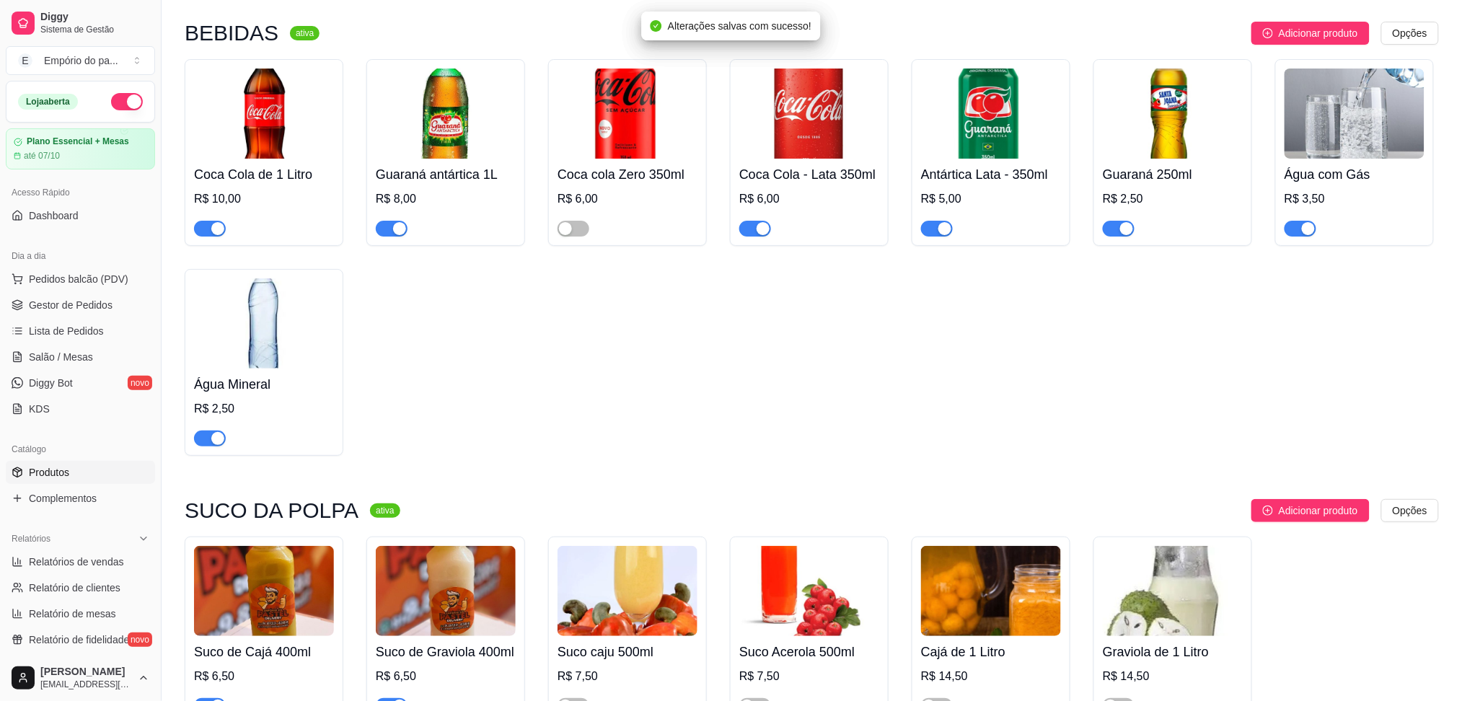
scroll to position [5985, 0]
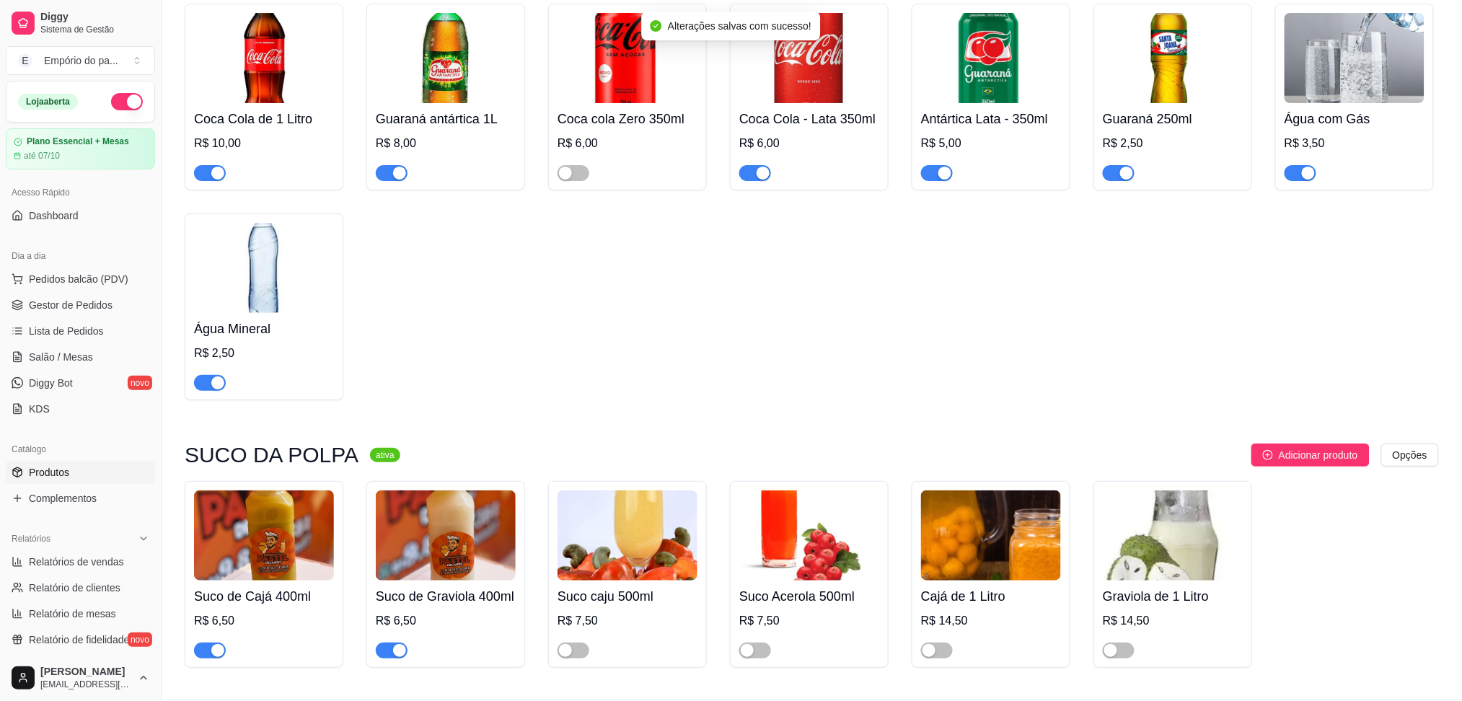
click at [220, 643] on span "button" at bounding box center [210, 651] width 32 height 16
click at [390, 643] on span "button" at bounding box center [392, 651] width 32 height 16
click at [96, 295] on link "Gestor de Pedidos" at bounding box center [80, 305] width 149 height 23
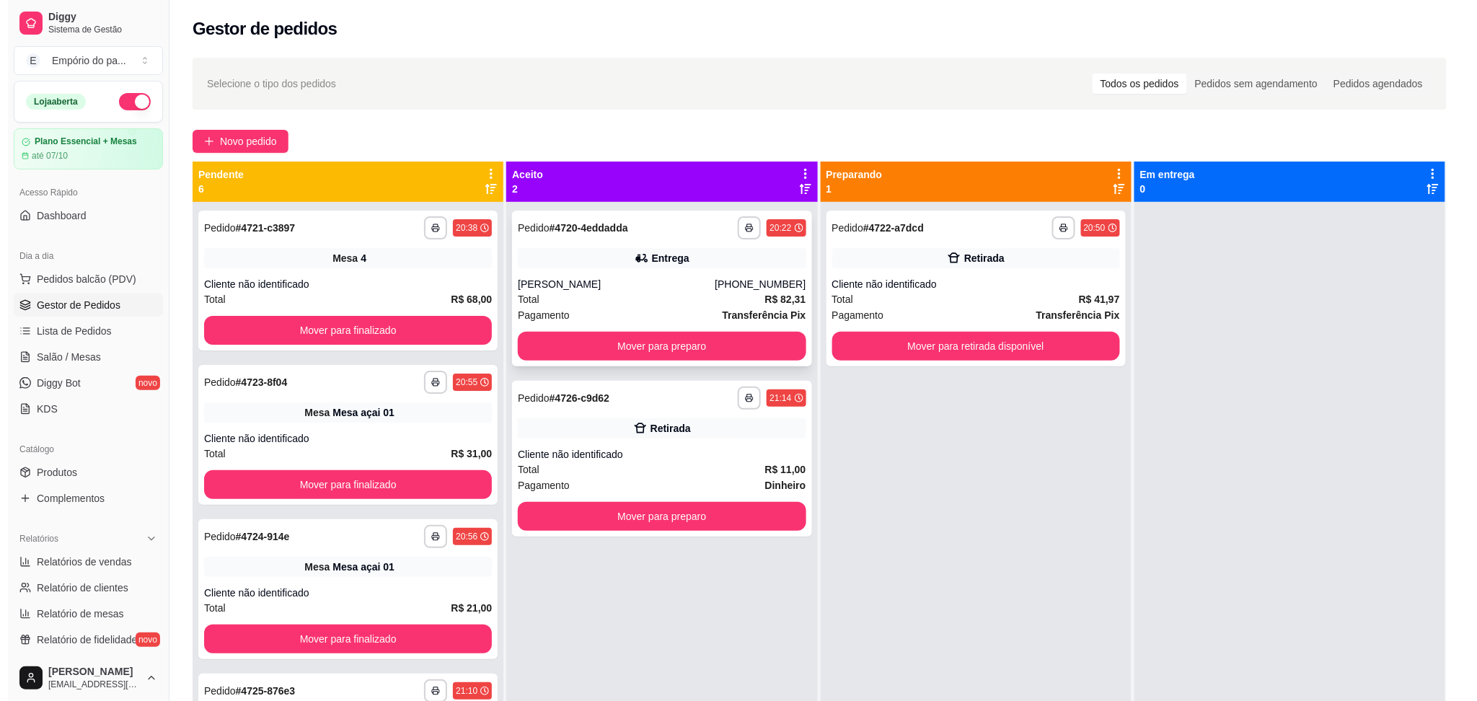
scroll to position [40, 0]
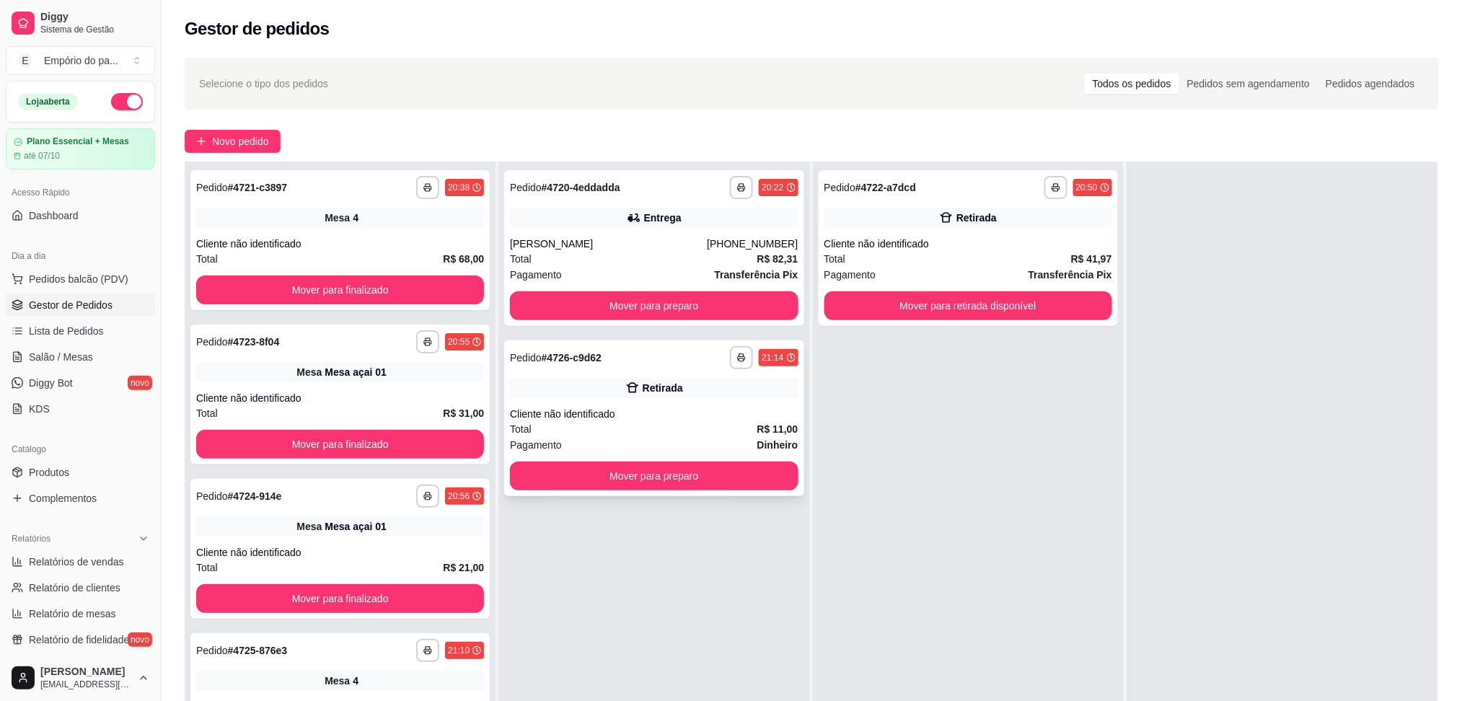
click at [636, 424] on div "Total R$ 11,00" at bounding box center [654, 429] width 288 height 16
click at [936, 257] on div "Total R$ 41,97" at bounding box center [968, 259] width 288 height 16
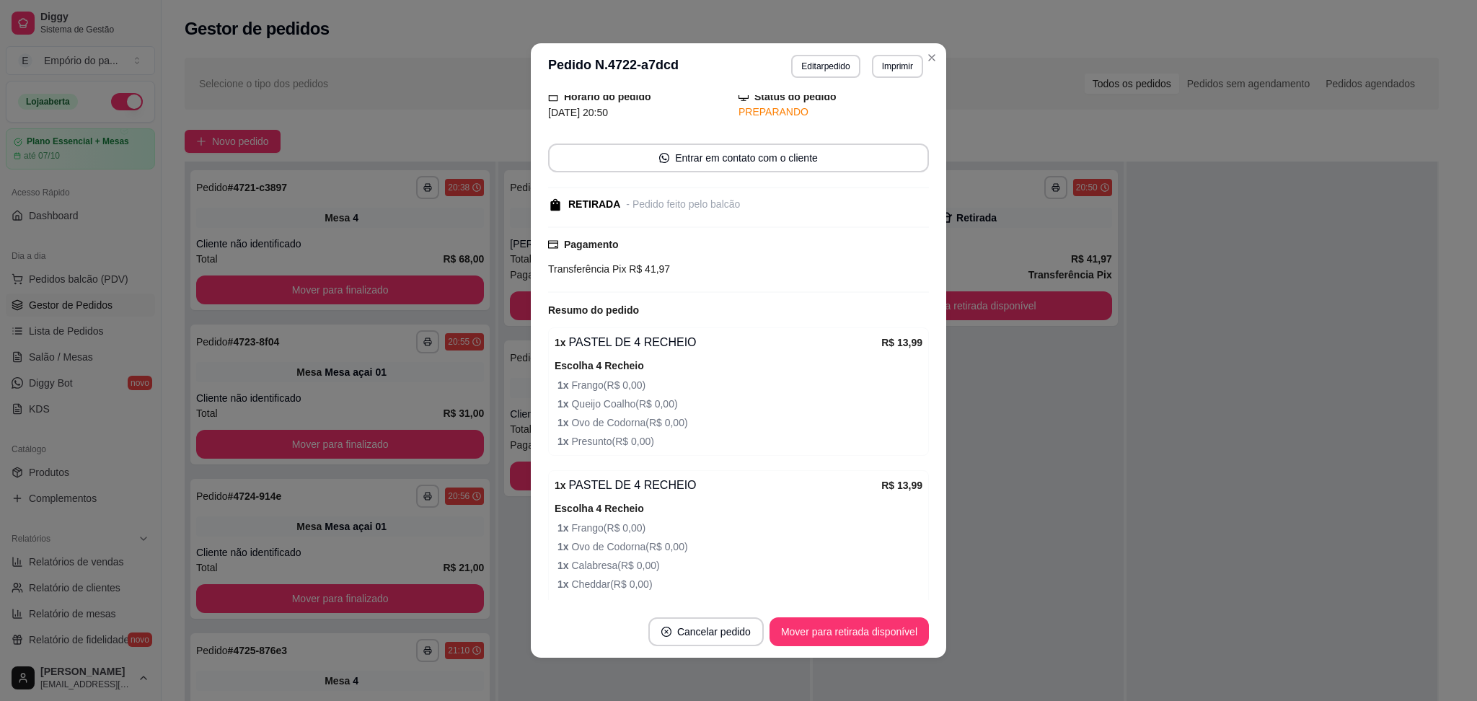
scroll to position [96, 0]
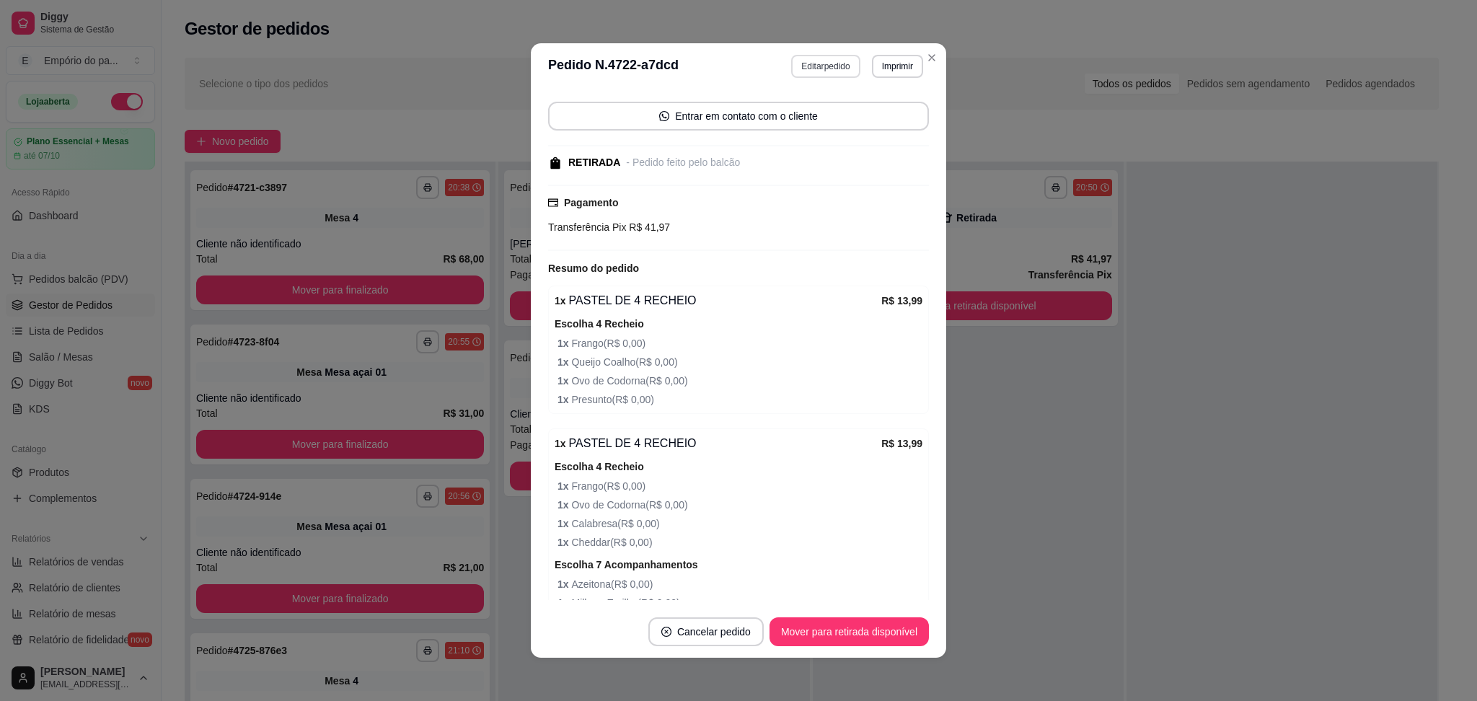
click at [813, 60] on button "Editar pedido" at bounding box center [825, 66] width 69 height 23
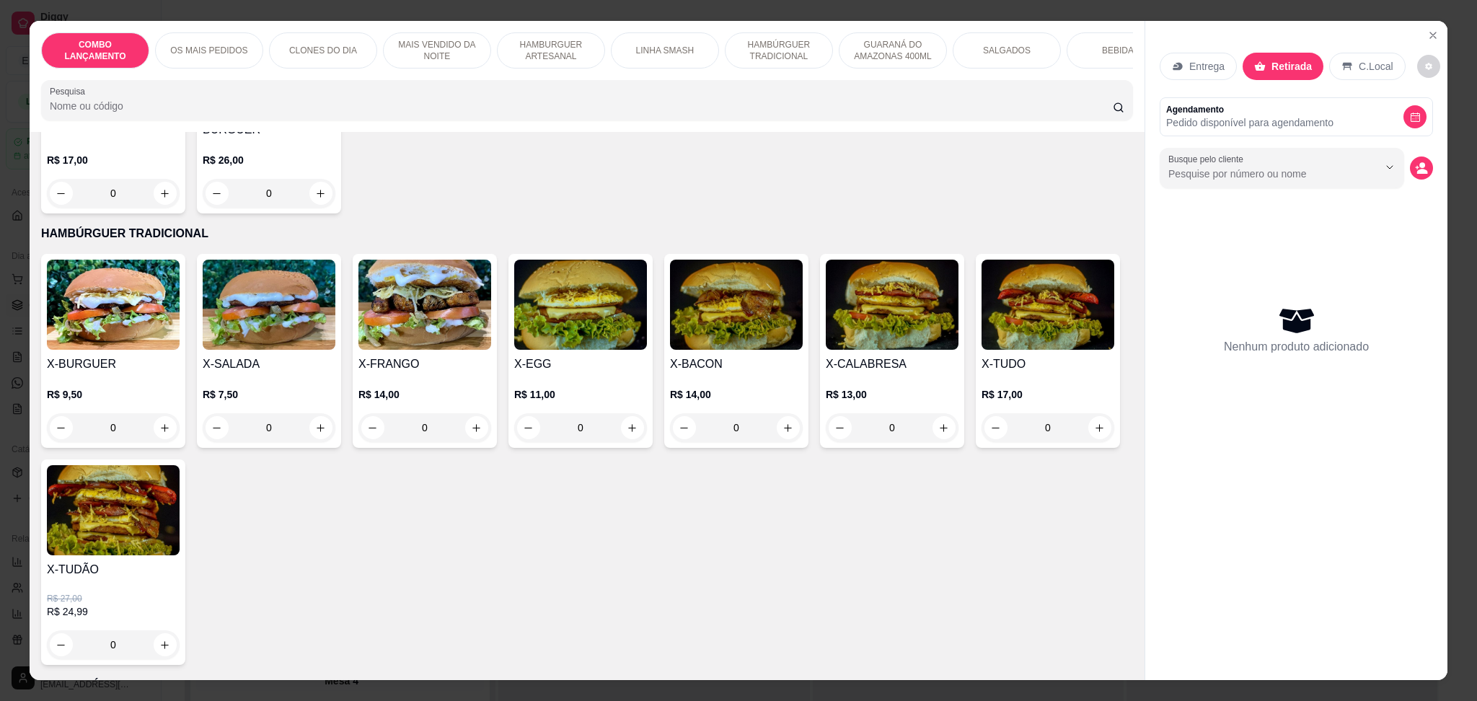
scroll to position [1827, 0]
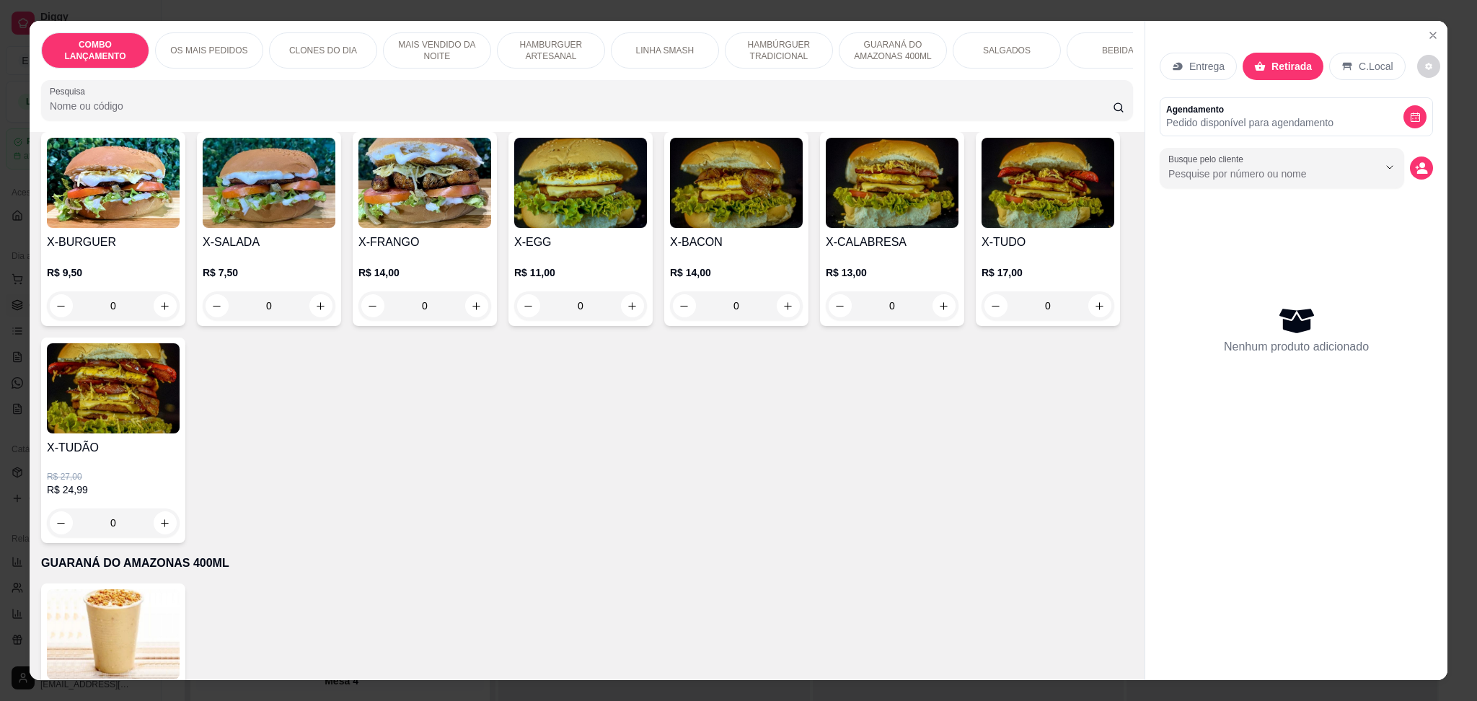
click at [780, 320] on div "0" at bounding box center [736, 305] width 133 height 29
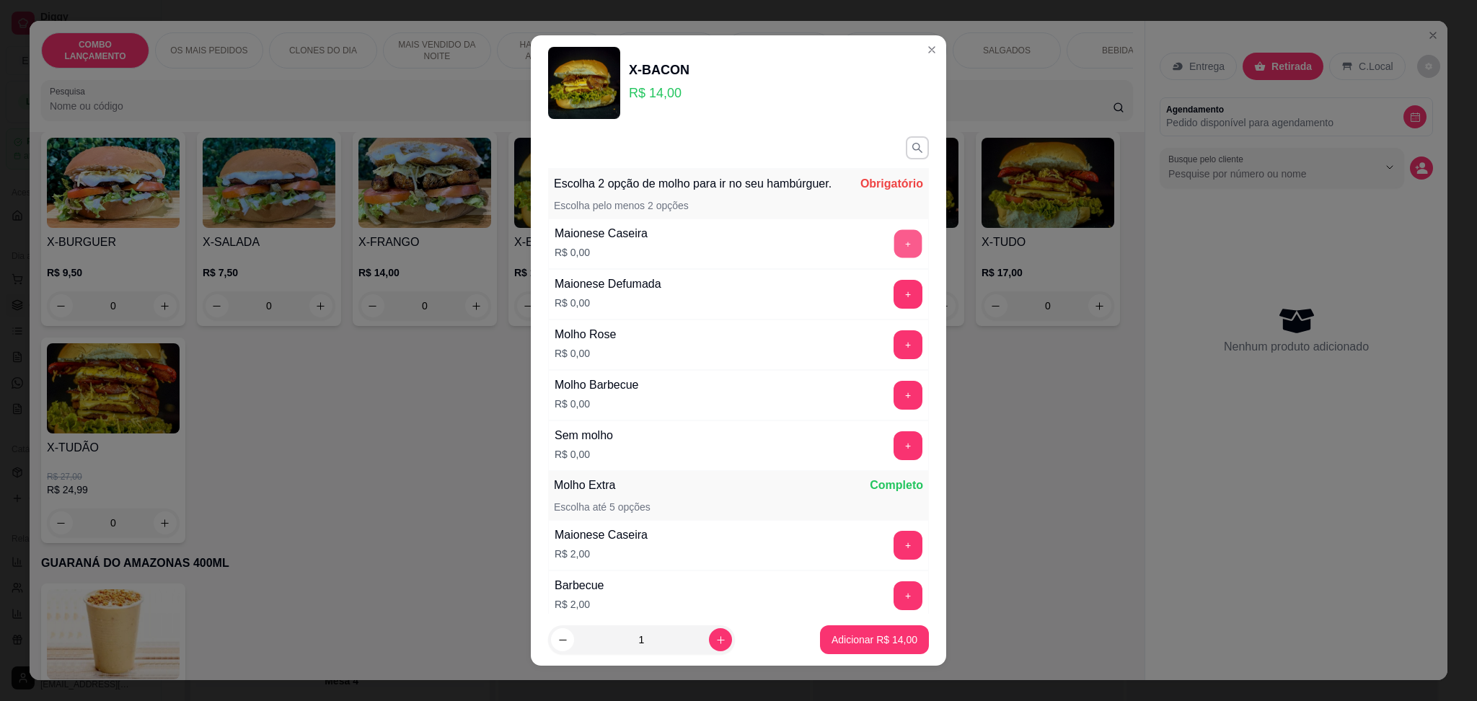
click at [894, 250] on button "+" at bounding box center [908, 243] width 28 height 28
click at [894, 358] on button "+" at bounding box center [908, 344] width 29 height 29
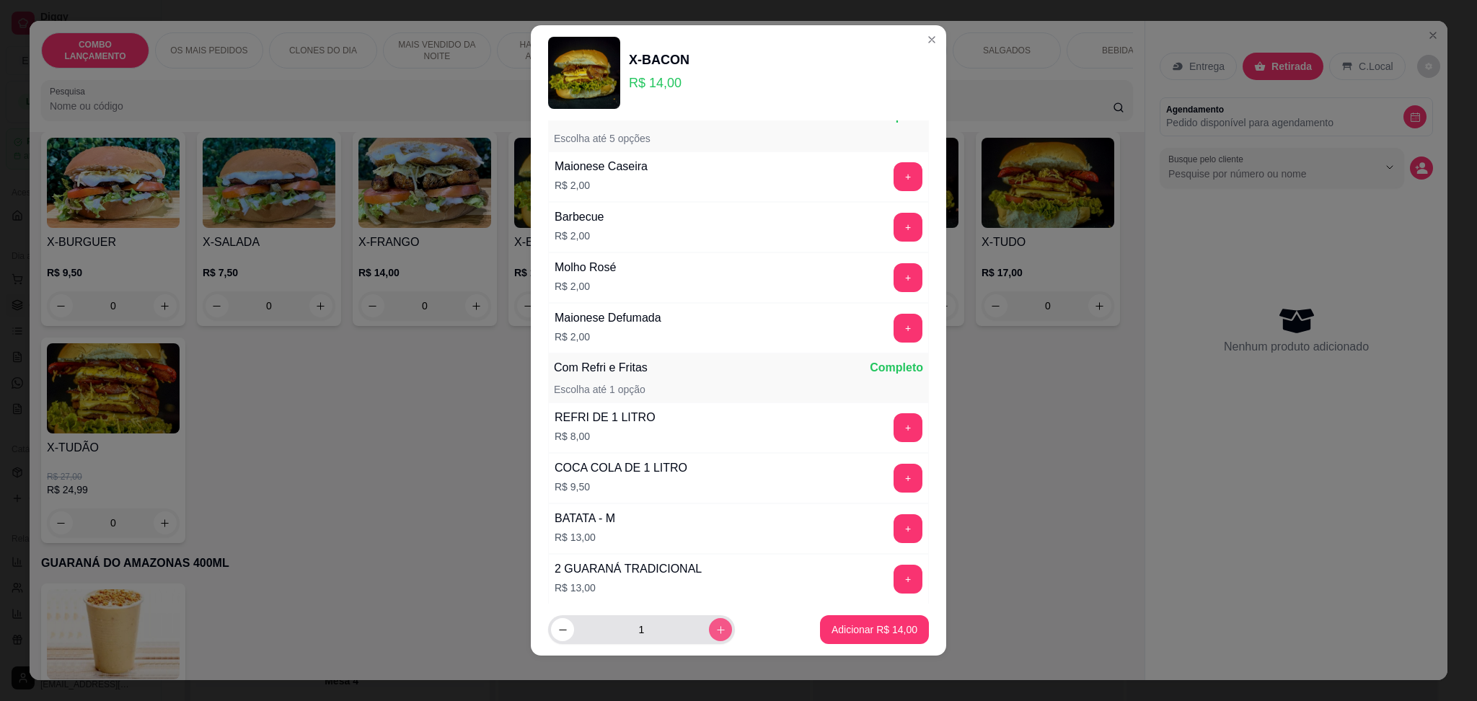
click at [716, 625] on icon "increase-product-quantity" at bounding box center [721, 630] width 11 height 11
click at [558, 628] on icon "decrease-product-quantity" at bounding box center [563, 630] width 11 height 11
type input "3"
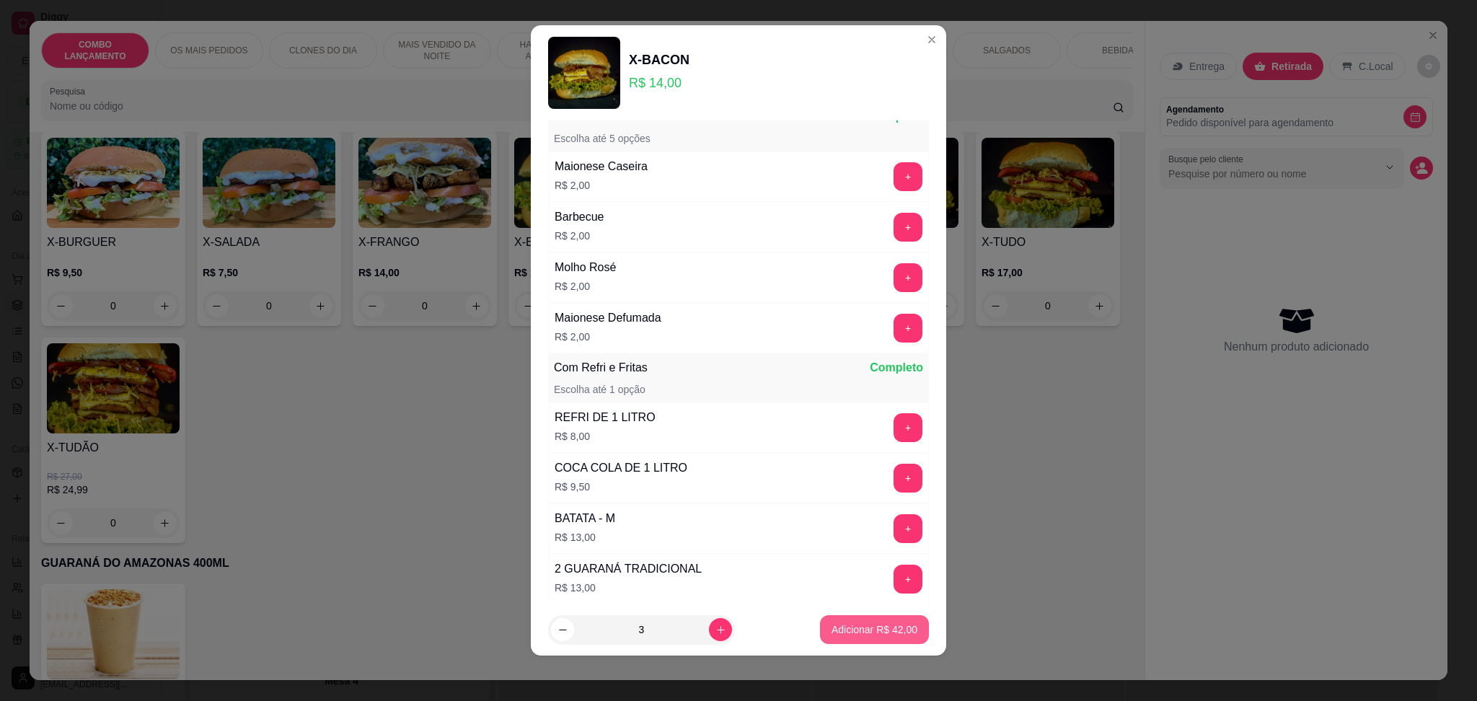
click at [886, 625] on p "Adicionar R$ 42,00" at bounding box center [875, 629] width 86 height 14
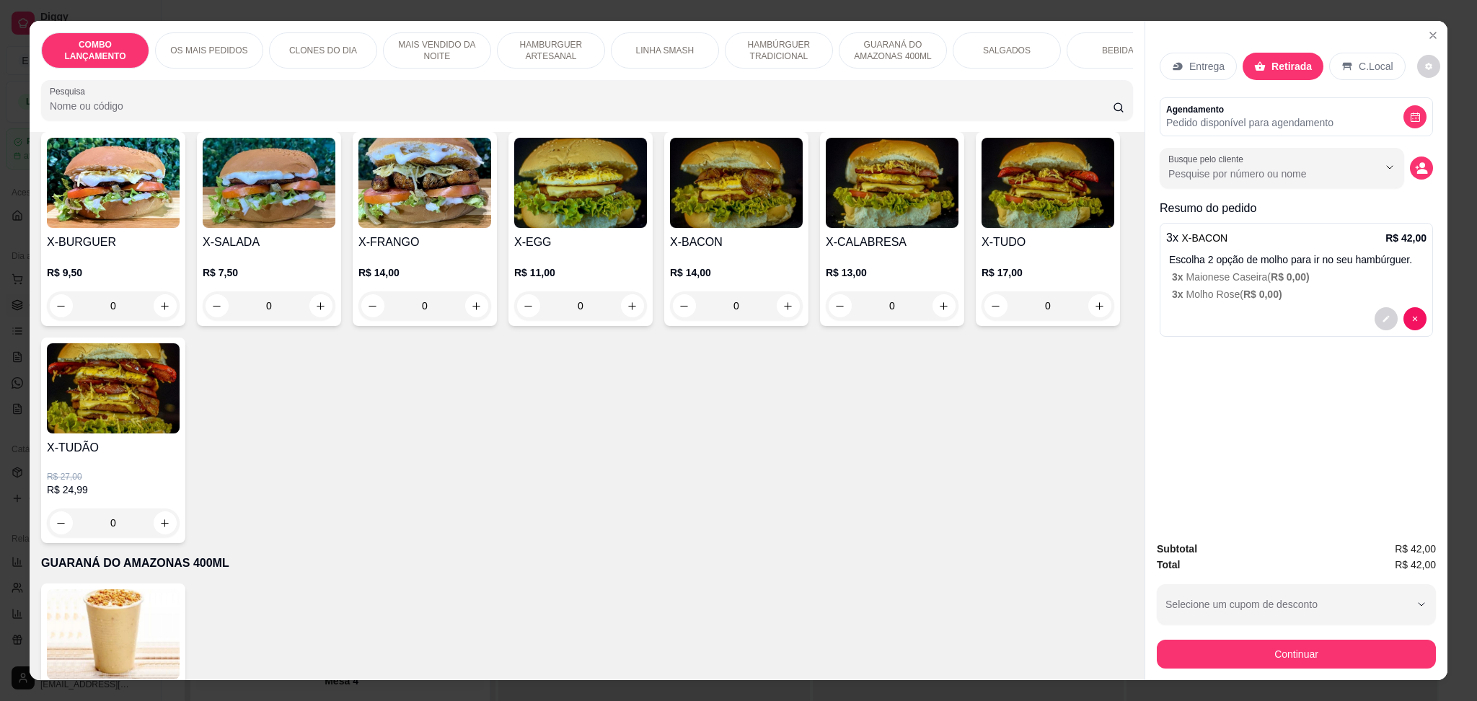
scroll to position [25, 0]
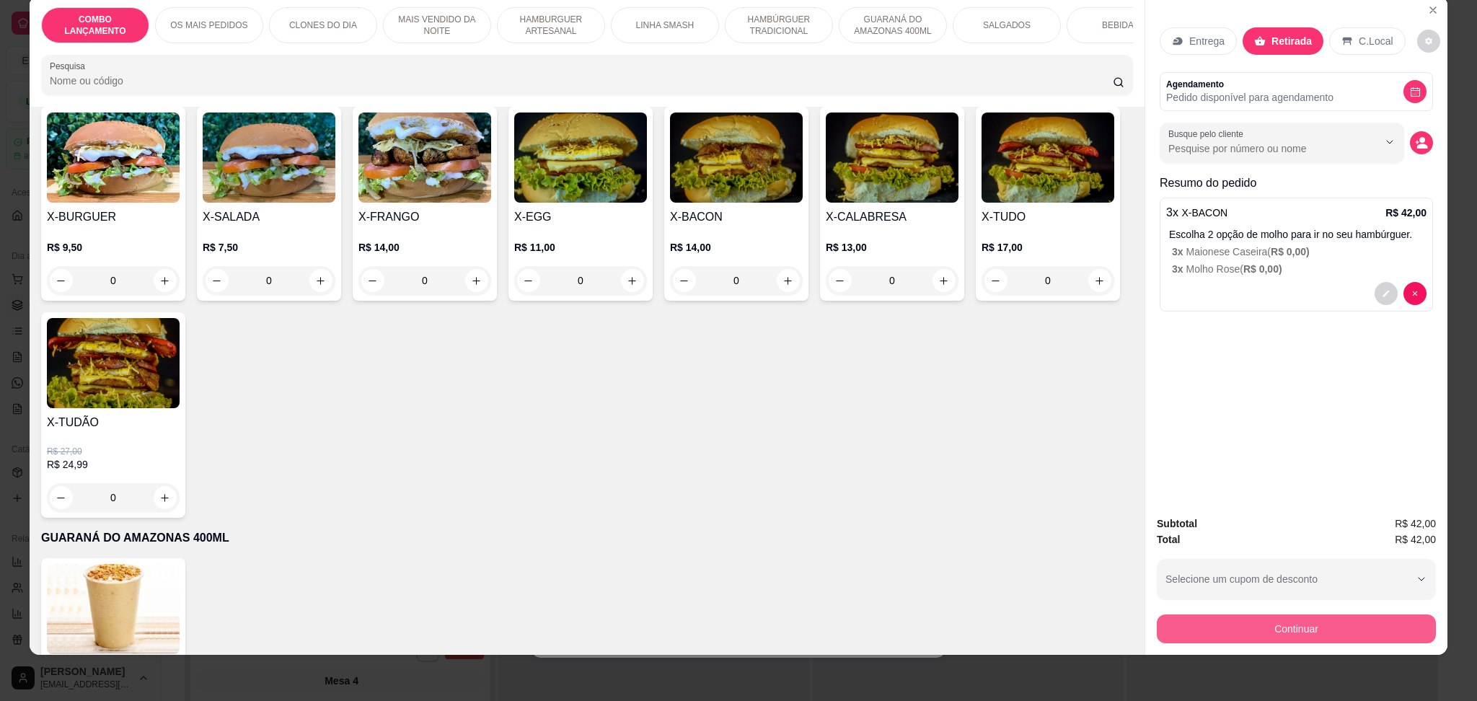
click at [1230, 623] on button "Continuar" at bounding box center [1296, 629] width 279 height 29
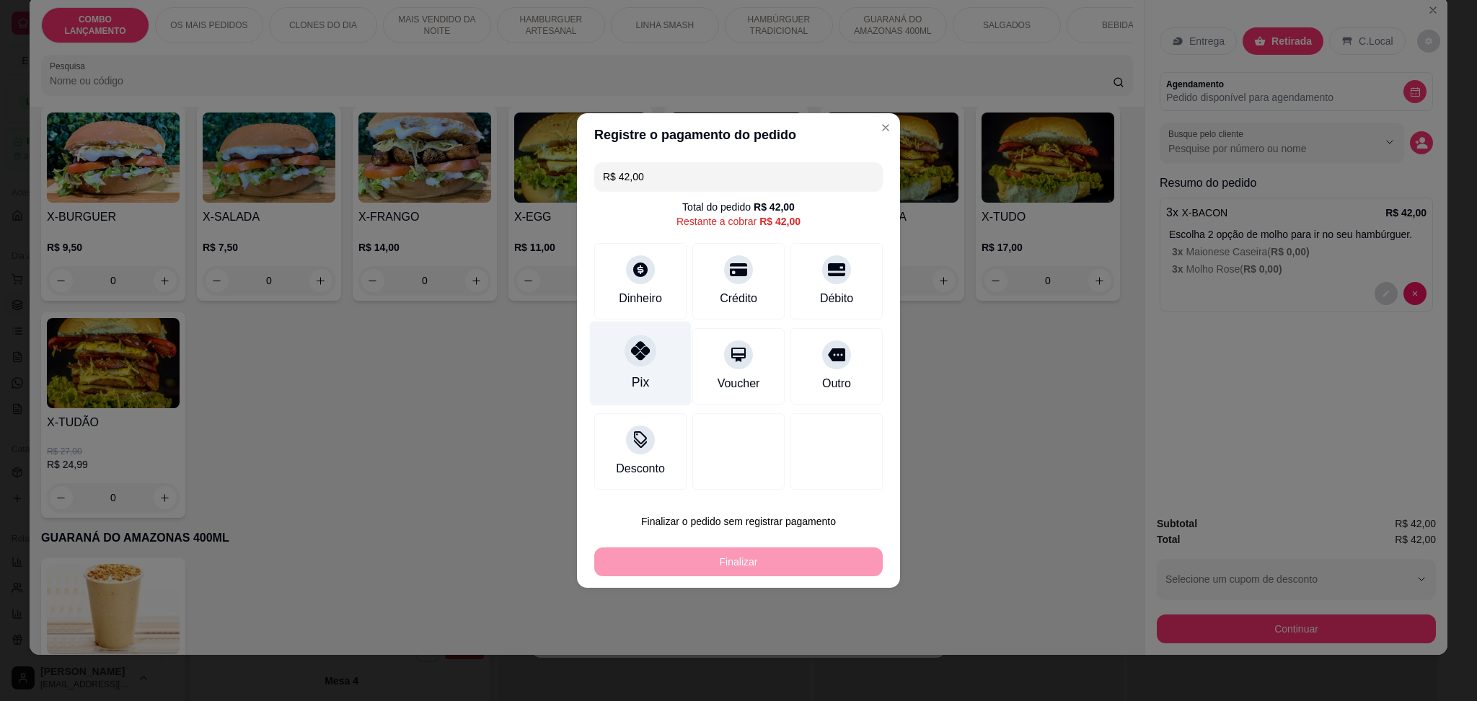
click at [643, 378] on div "Pix" at bounding box center [640, 382] width 17 height 19
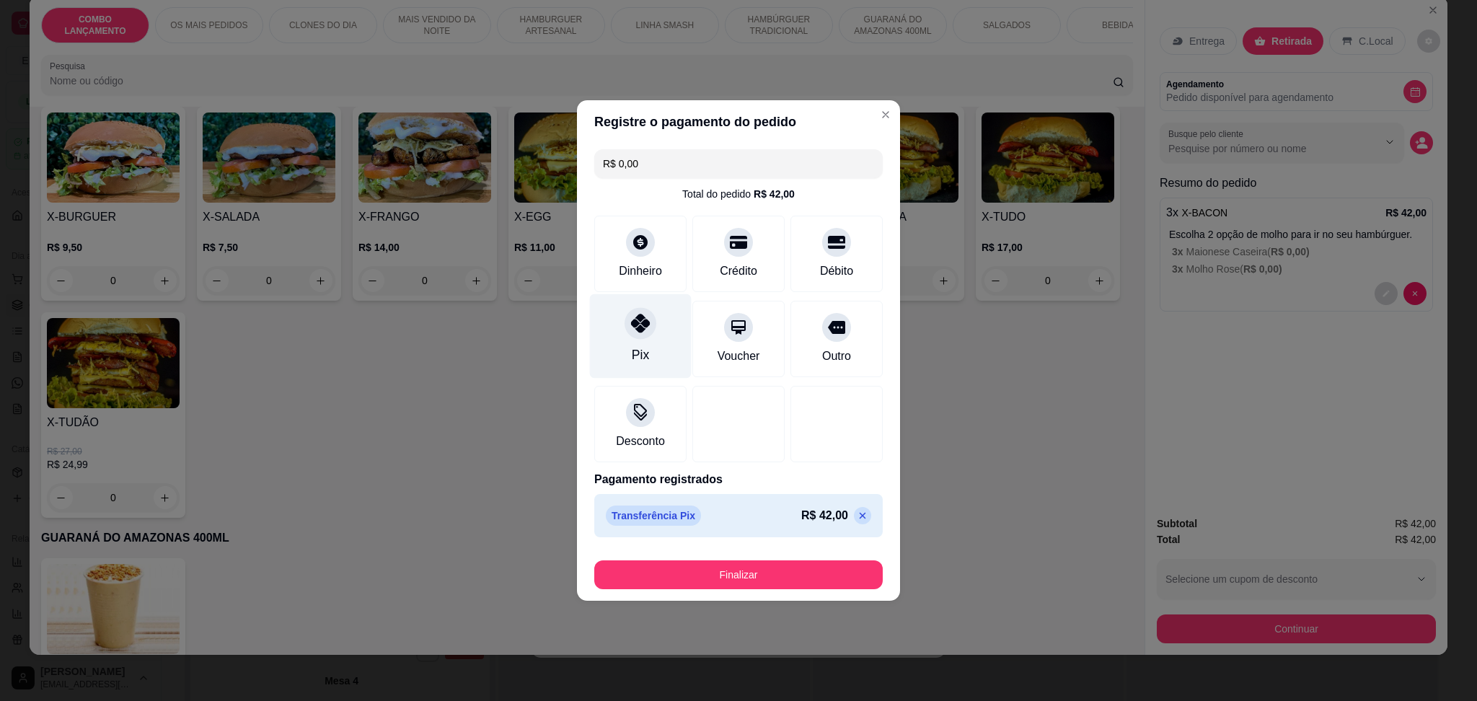
click at [638, 351] on div "Pix" at bounding box center [640, 354] width 17 height 19
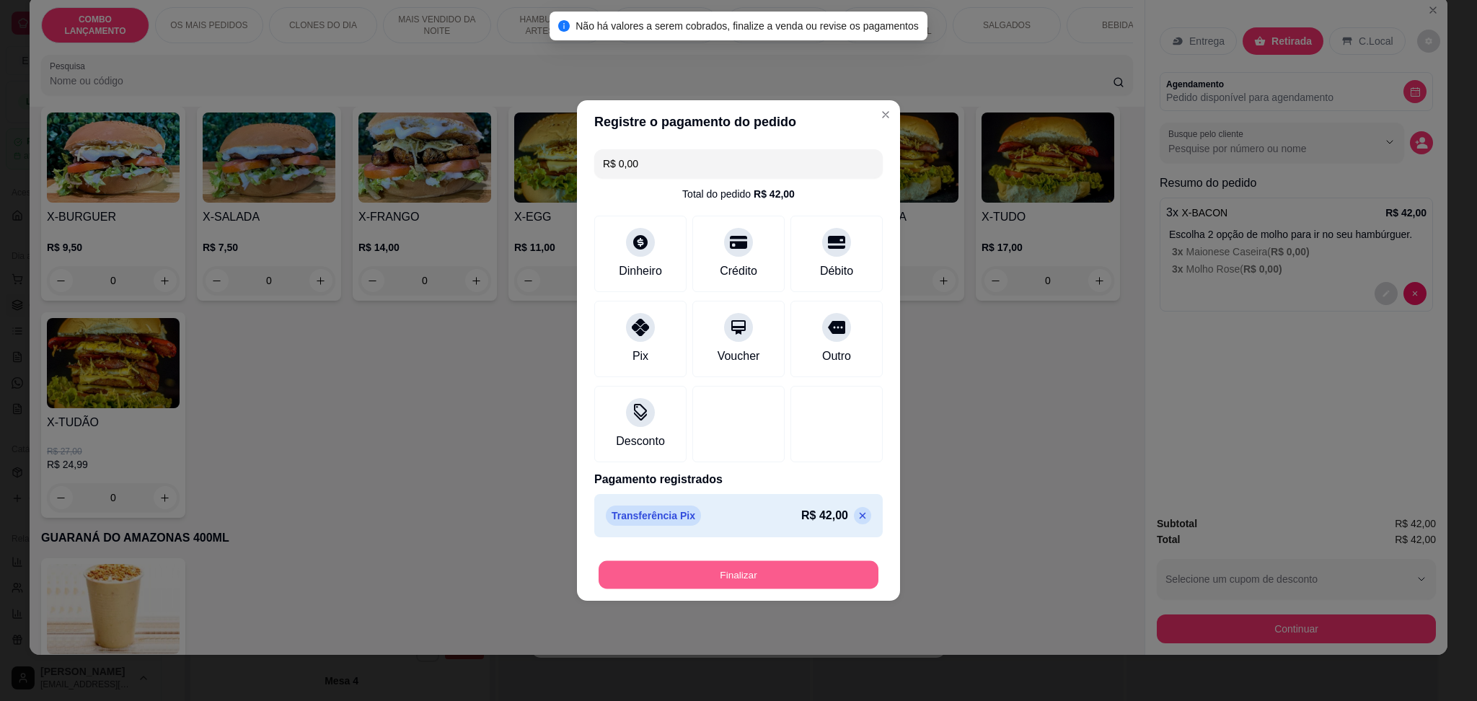
click at [708, 565] on button "Finalizar" at bounding box center [739, 575] width 280 height 28
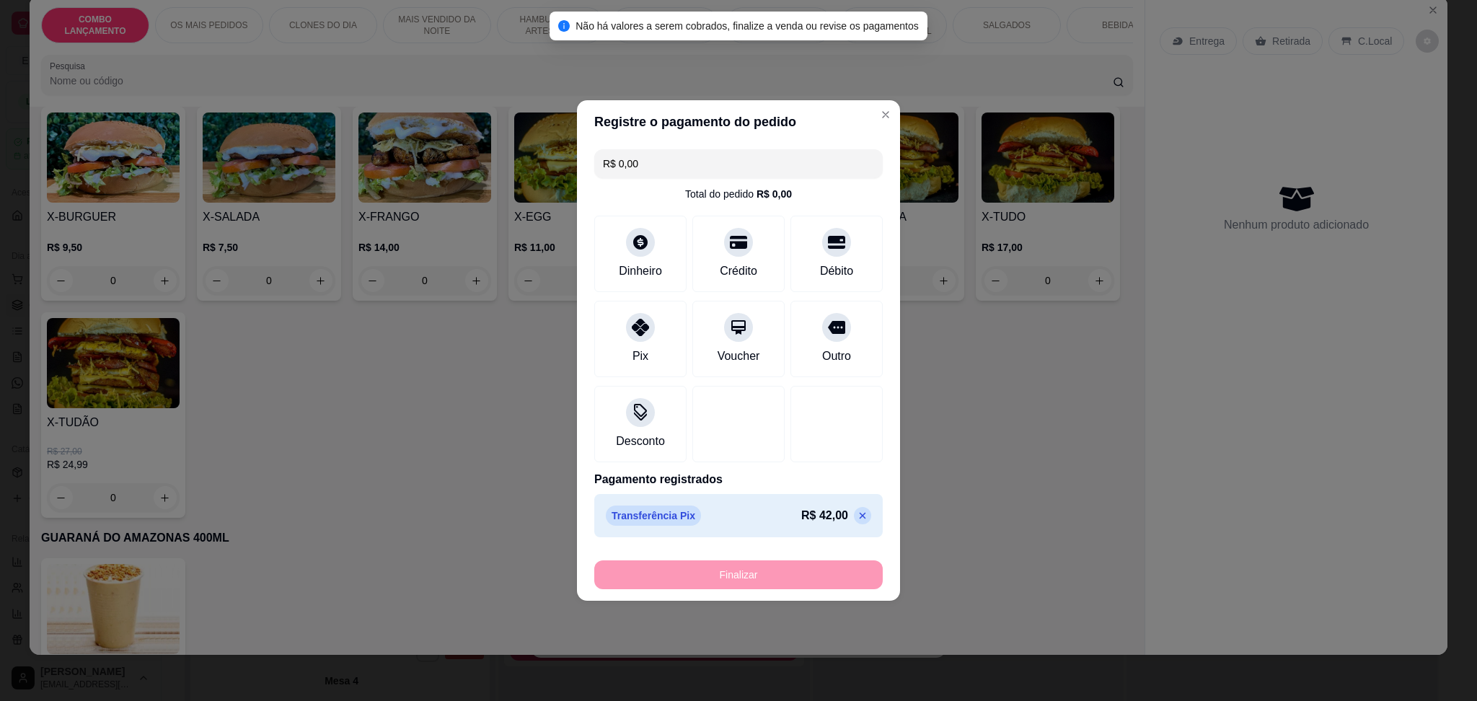
type input "-R$ 42,00"
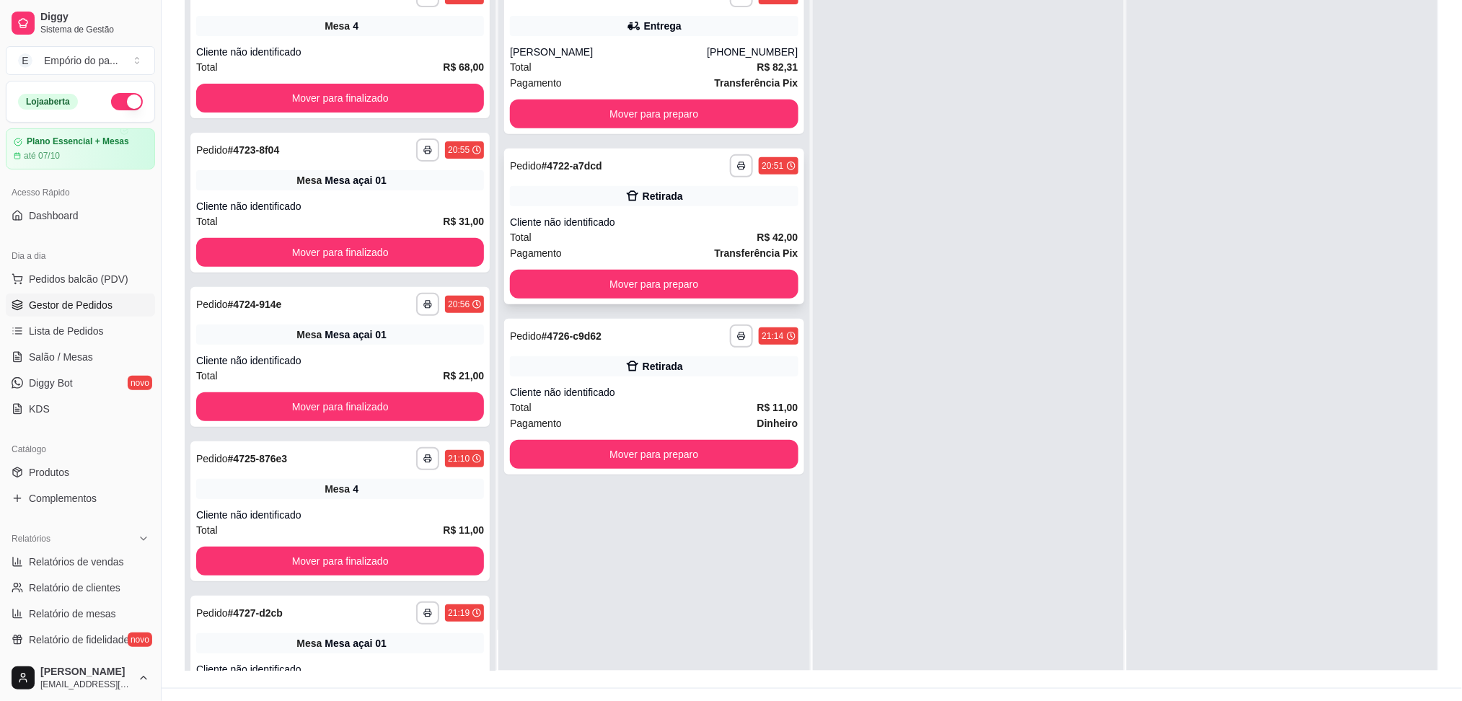
scroll to position [0, 0]
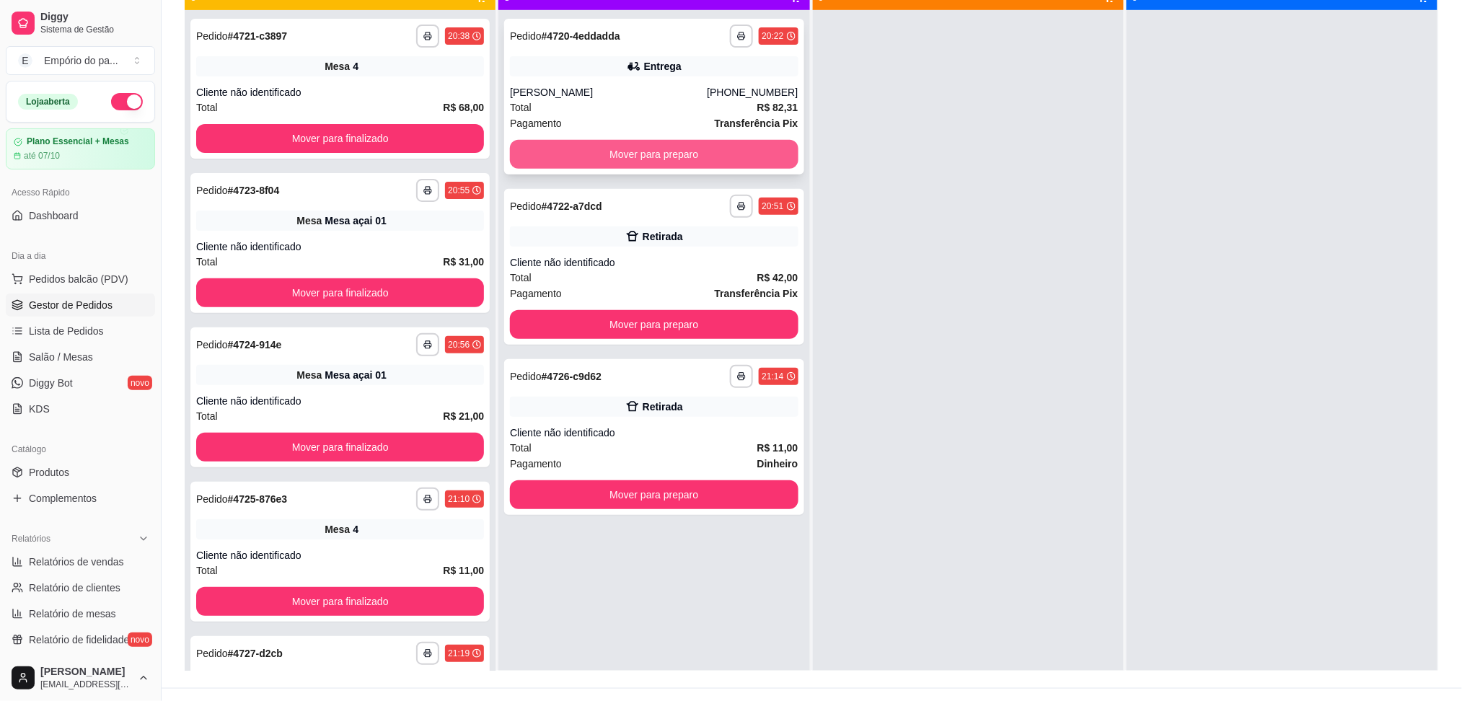
click at [656, 144] on button "Mover para preparo" at bounding box center [654, 154] width 288 height 29
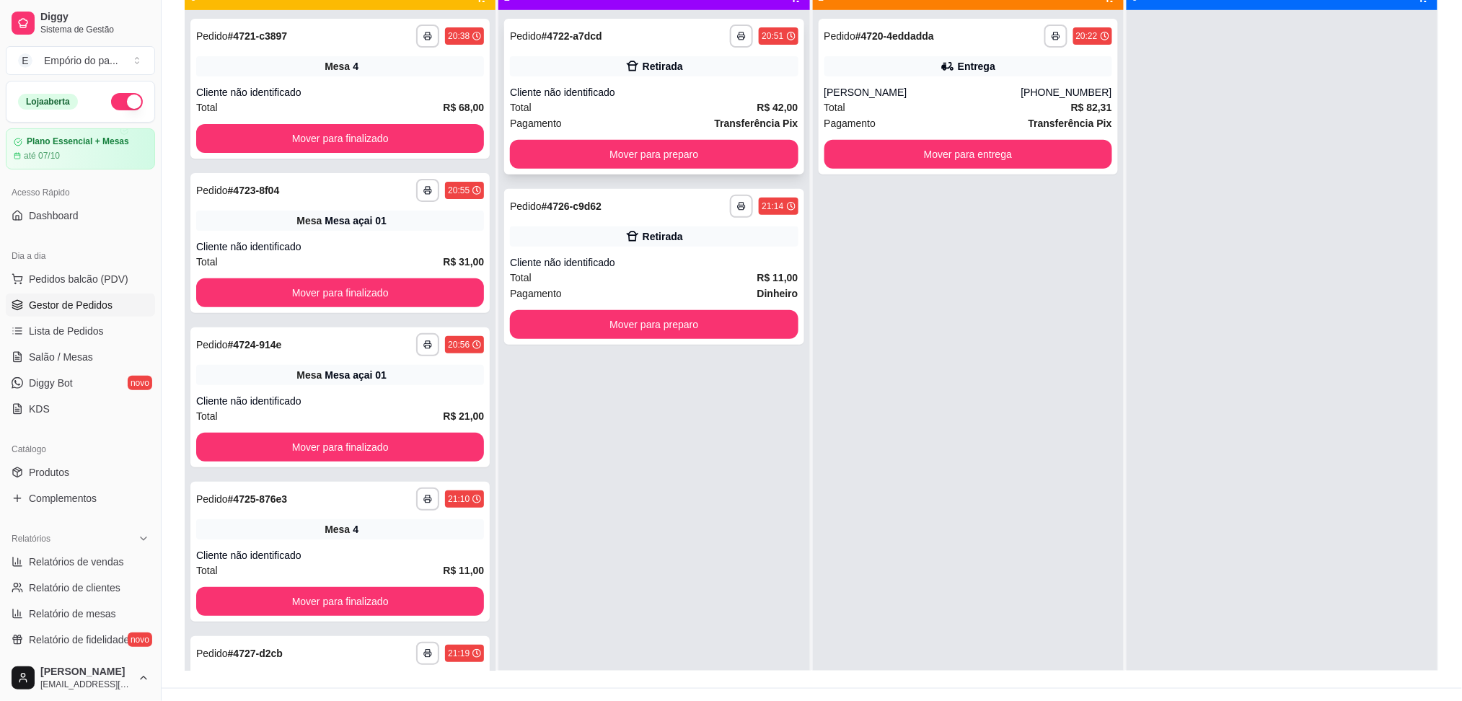
click at [617, 102] on div "Total R$ 42,00" at bounding box center [654, 108] width 288 height 16
click at [714, 280] on div "Total R$ 11,00" at bounding box center [654, 278] width 288 height 16
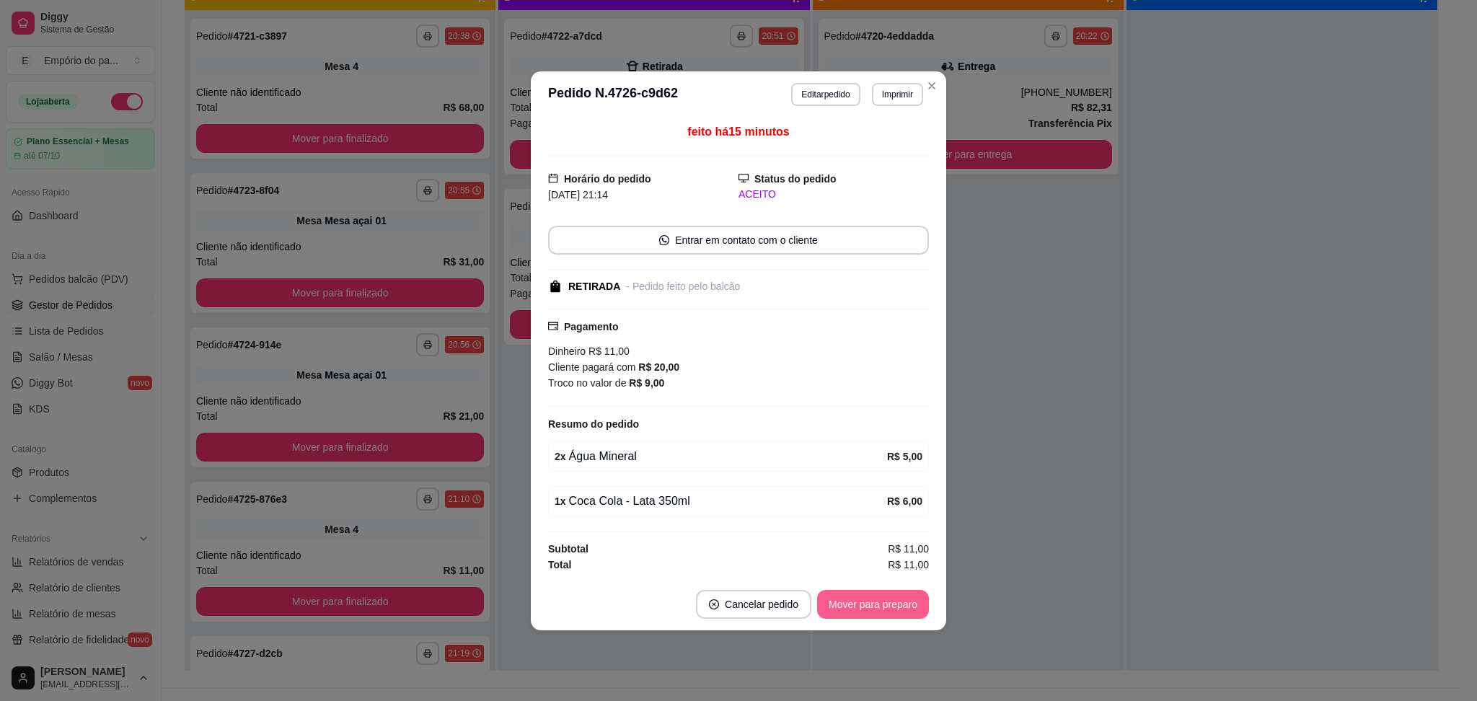
click at [891, 614] on button "Mover para preparo" at bounding box center [873, 604] width 112 height 29
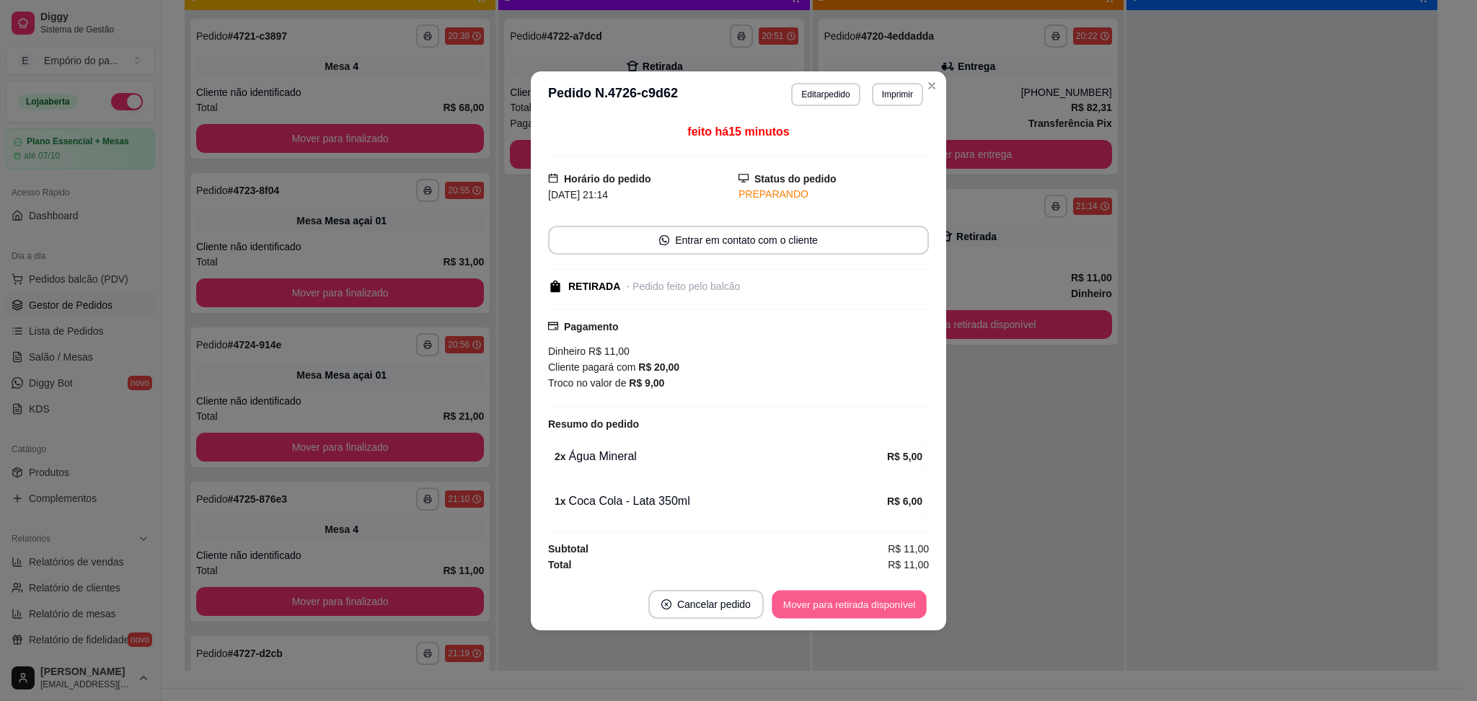
click at [909, 607] on button "Mover para retirada disponível" at bounding box center [849, 604] width 154 height 28
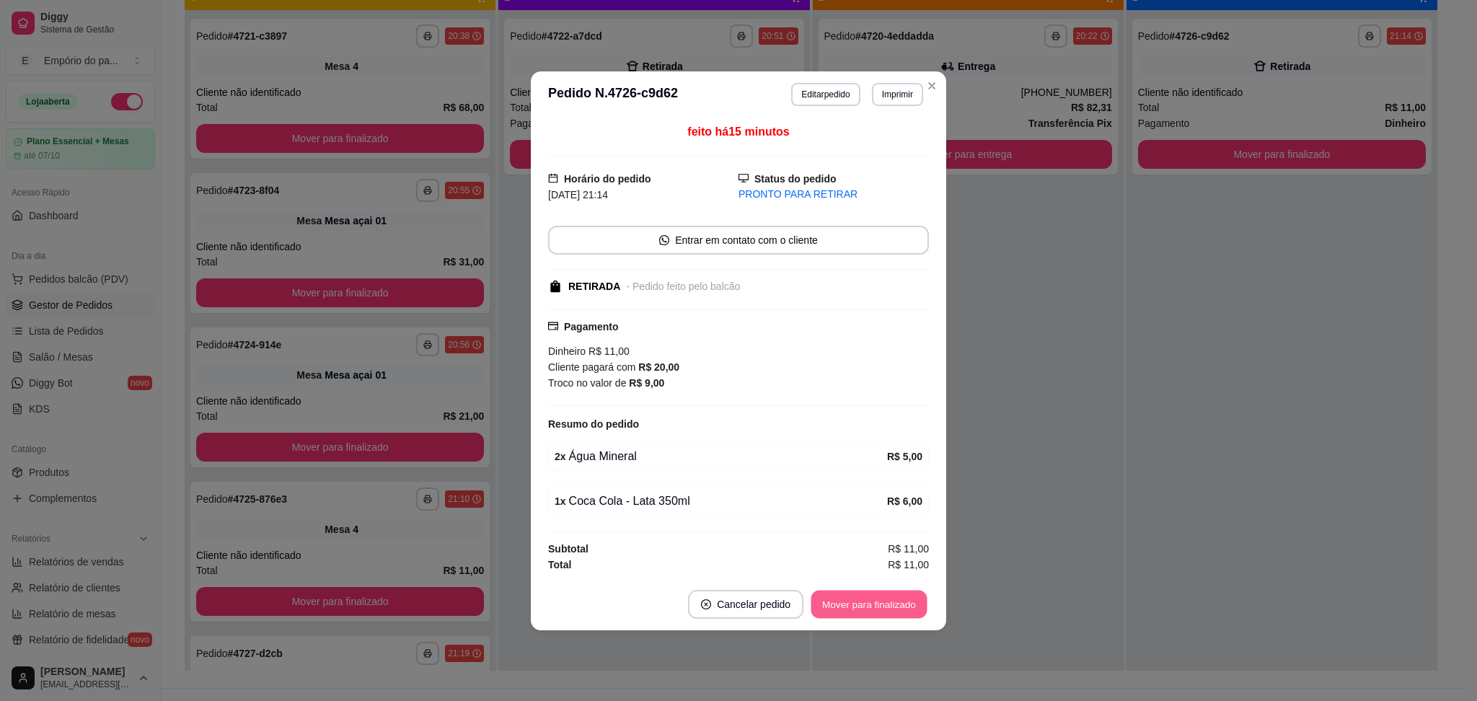
click at [910, 607] on button "Mover para finalizado" at bounding box center [869, 604] width 116 height 28
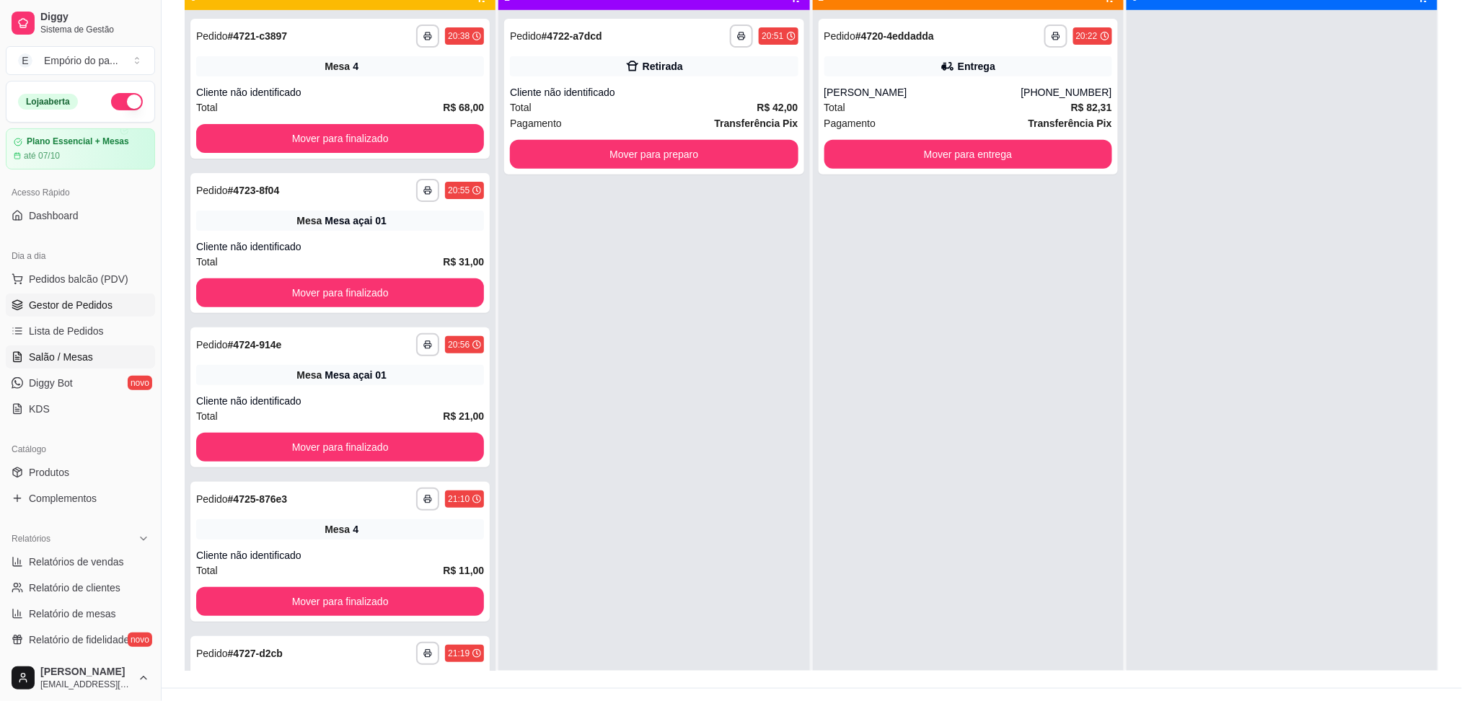
click at [33, 352] on span "Salão / Mesas" at bounding box center [61, 357] width 64 height 14
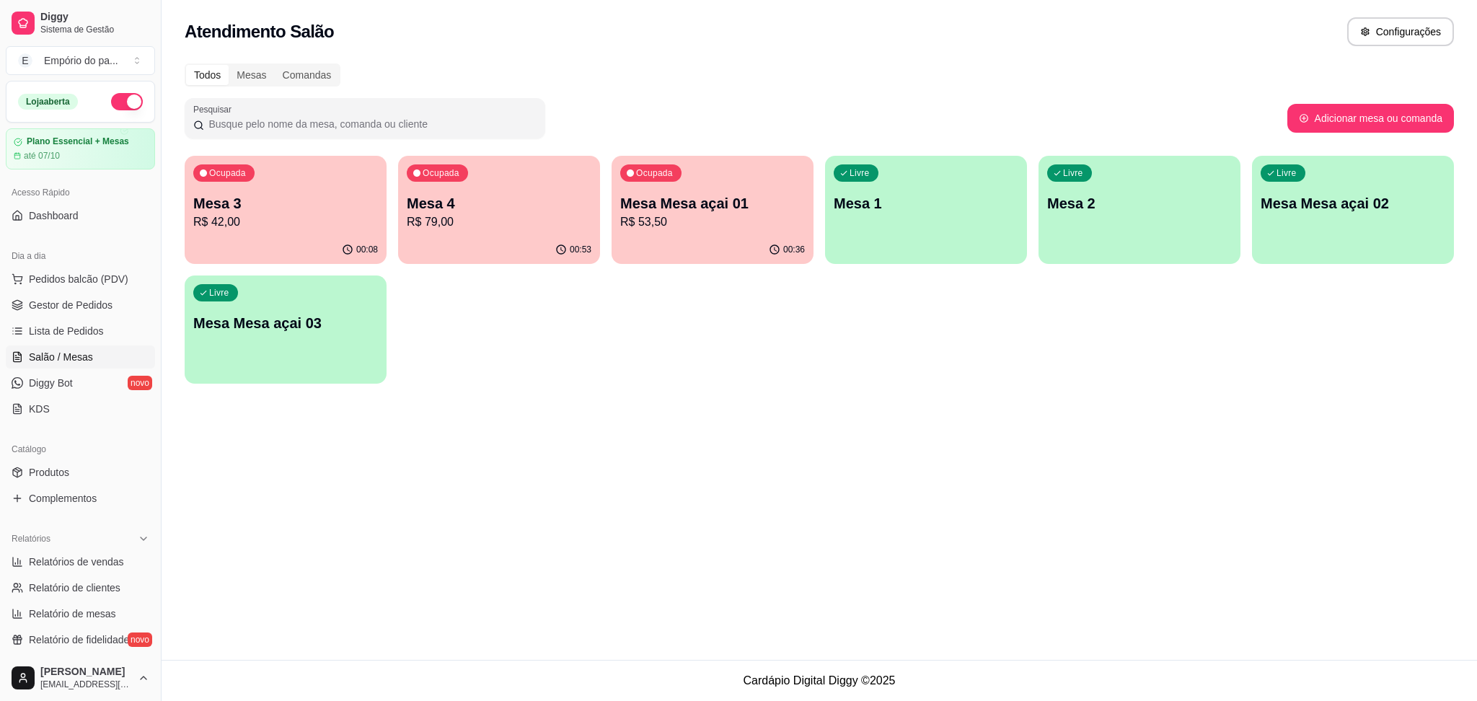
click at [721, 226] on p "R$ 53,50" at bounding box center [712, 221] width 185 height 17
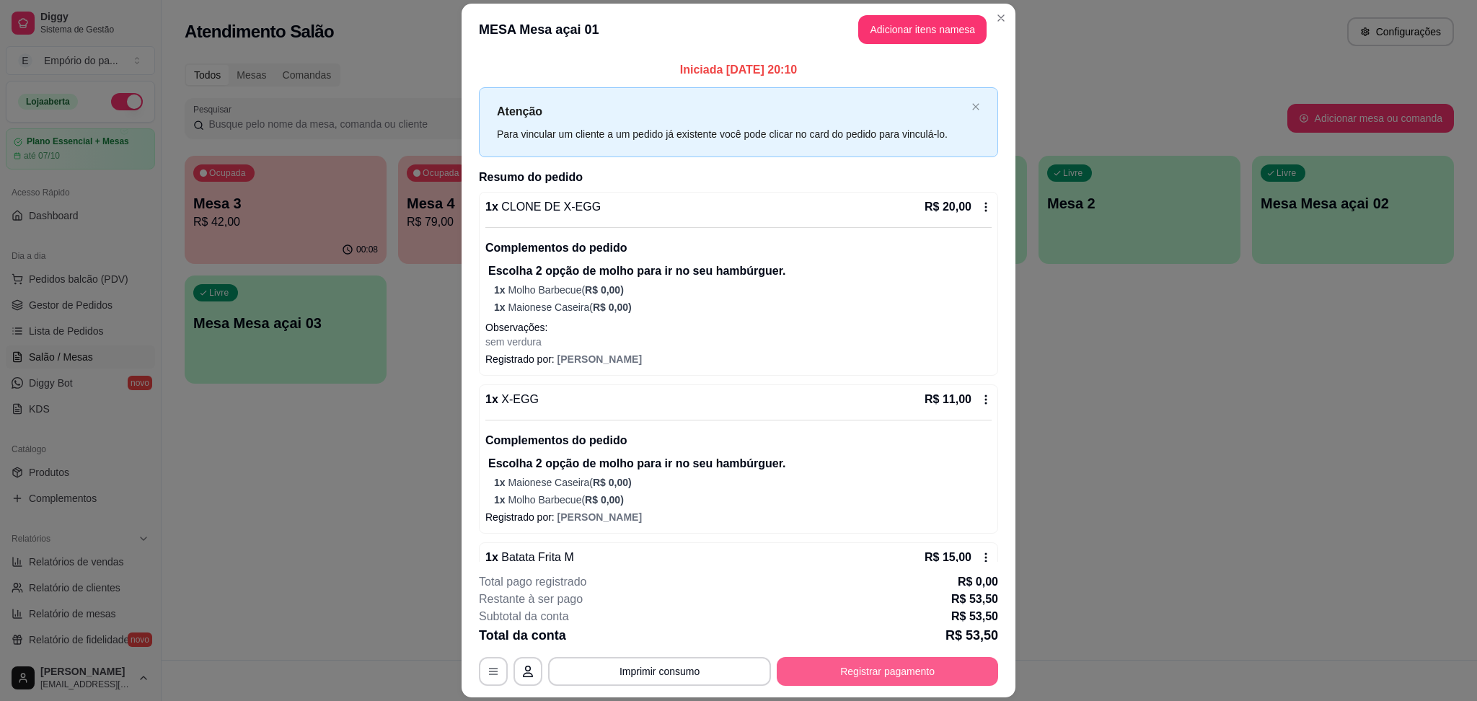
click at [814, 676] on button "Registrar pagamento" at bounding box center [887, 671] width 221 height 29
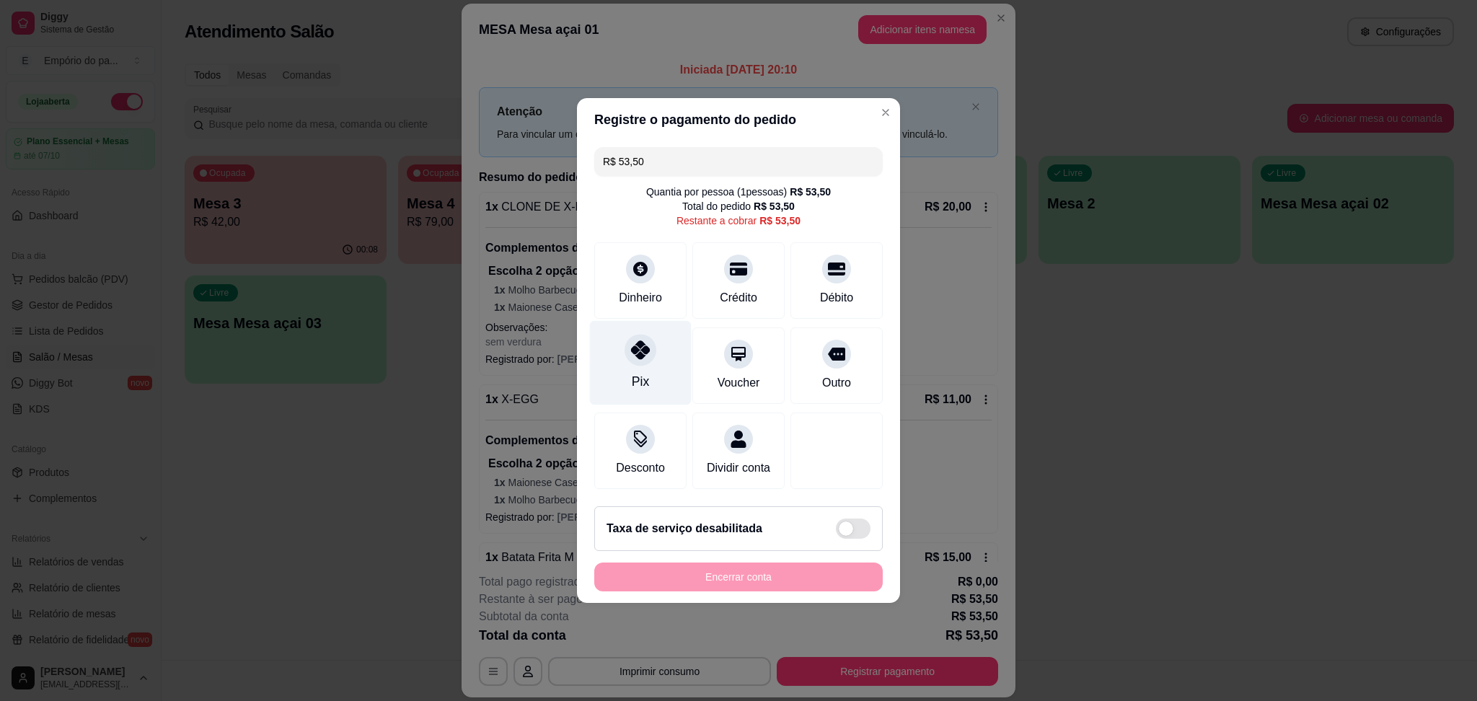
click at [646, 363] on div "Pix" at bounding box center [641, 363] width 102 height 84
type input "R$ 0,00"
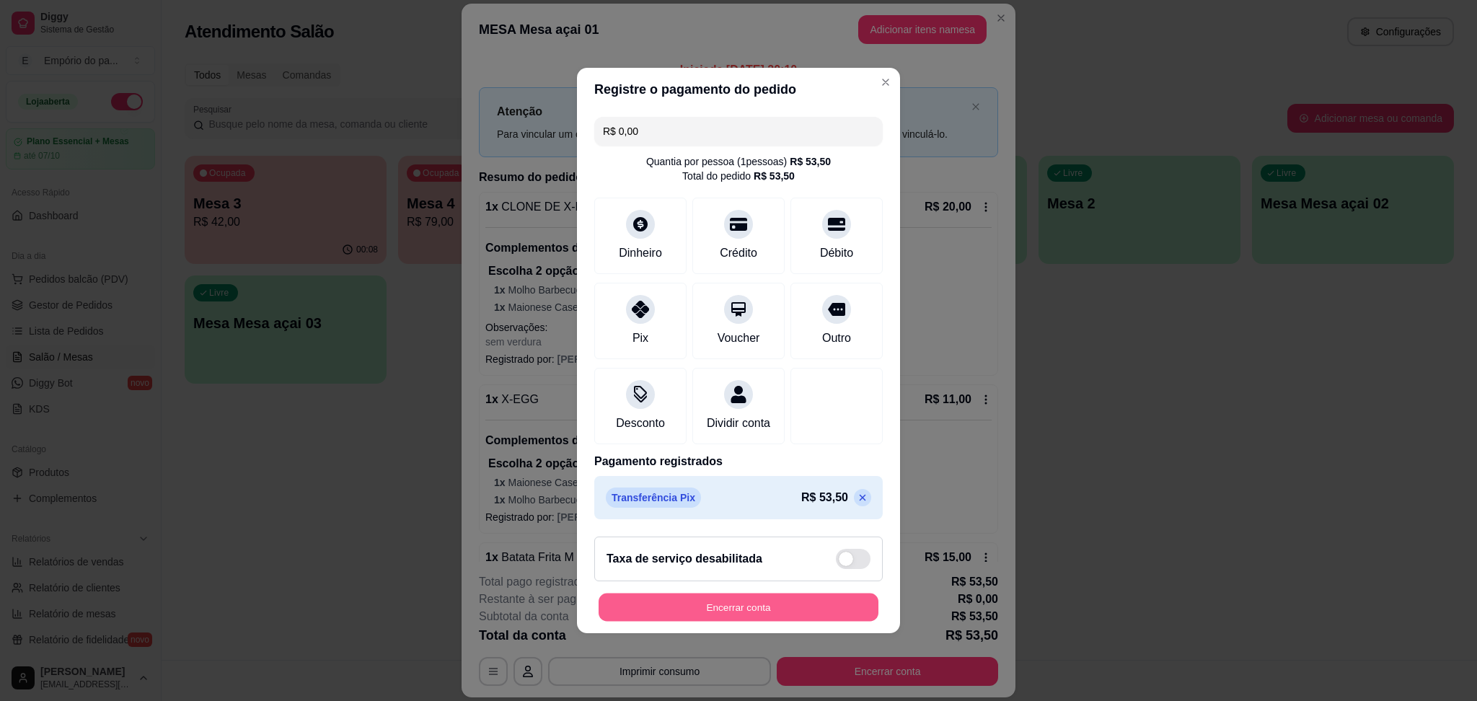
click at [702, 617] on button "Encerrar conta" at bounding box center [739, 608] width 280 height 28
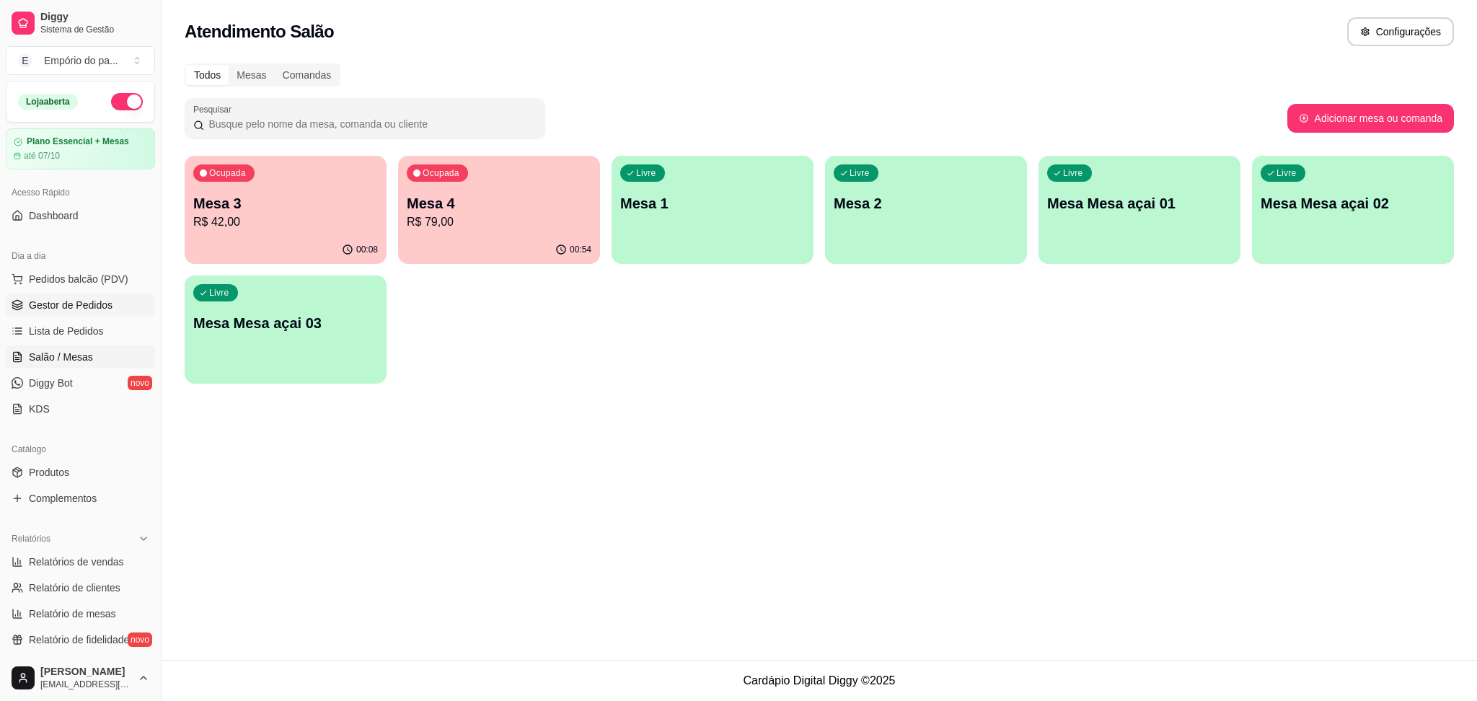
click at [32, 302] on span "Gestor de Pedidos" at bounding box center [71, 305] width 84 height 14
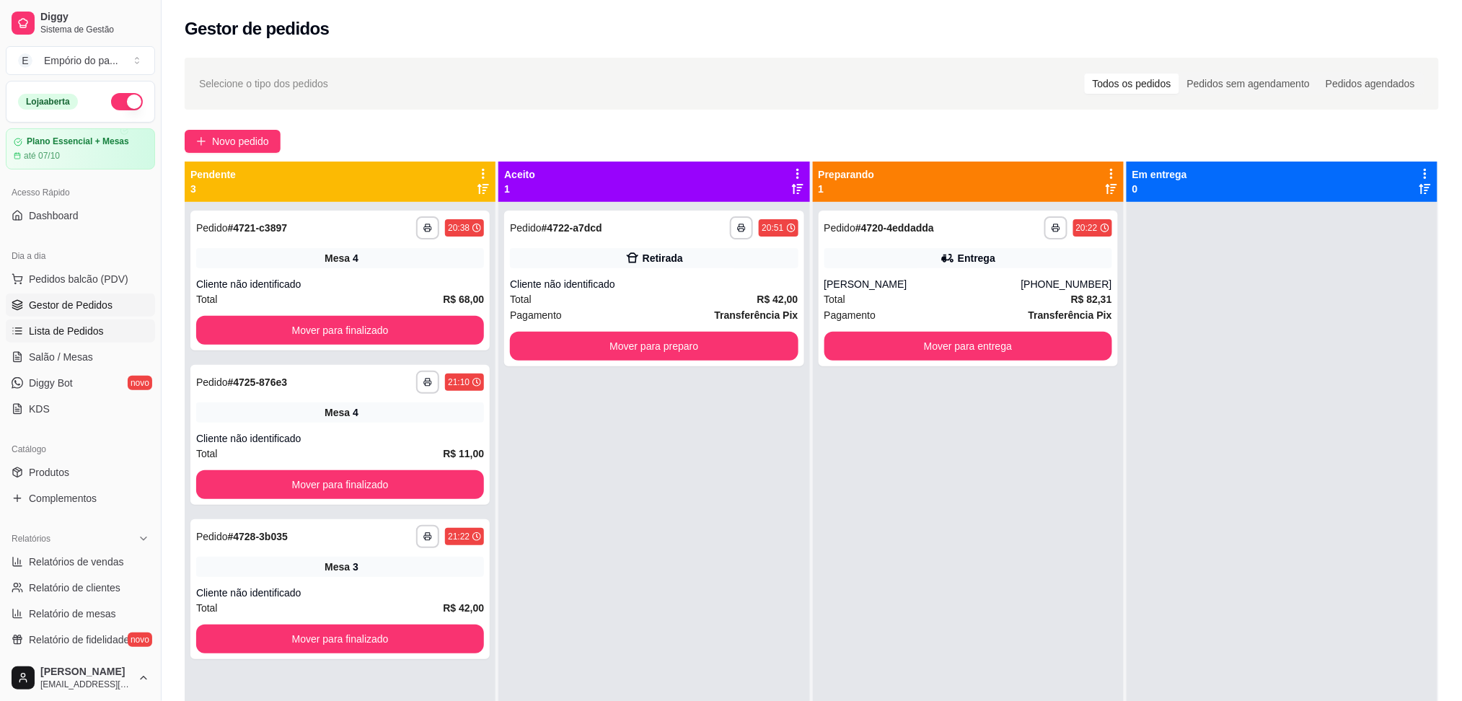
click at [71, 327] on span "Lista de Pedidos" at bounding box center [66, 331] width 75 height 14
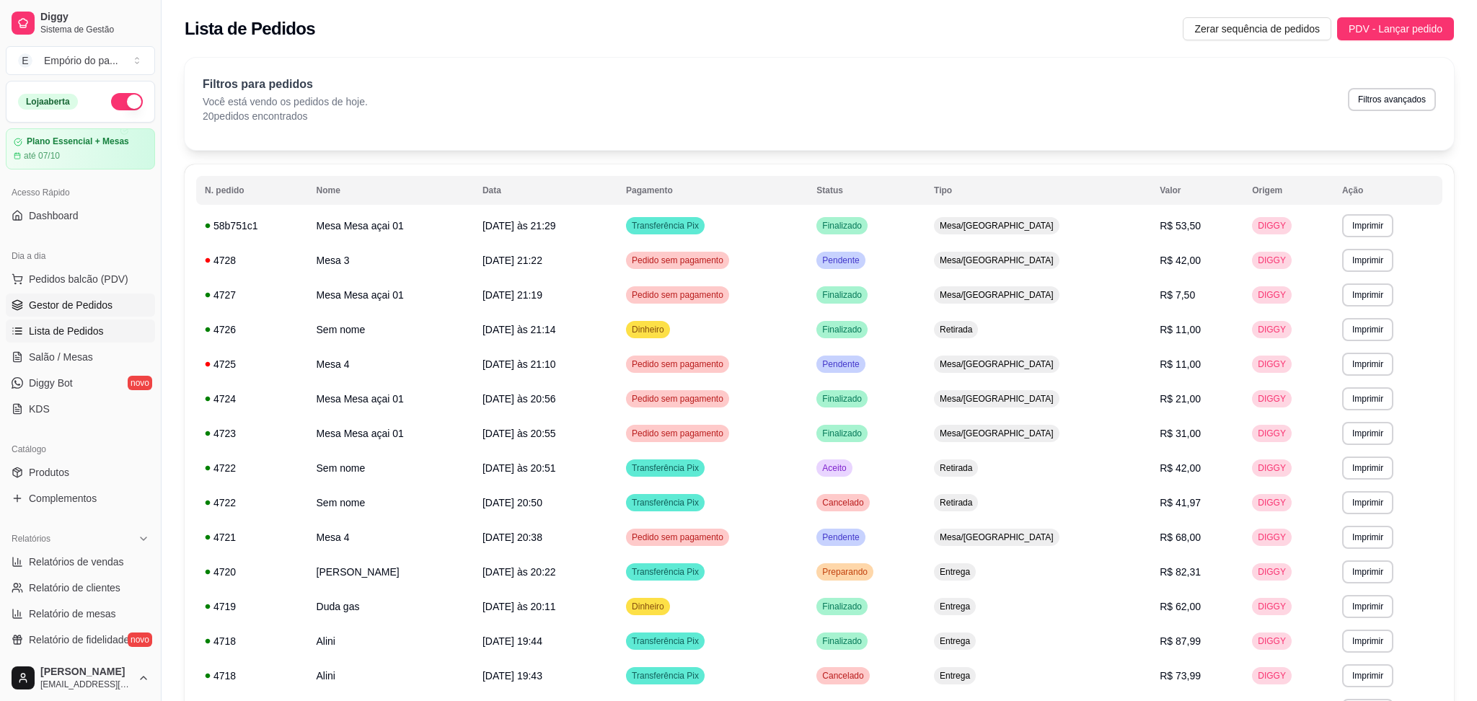
click at [97, 301] on span "Gestor de Pedidos" at bounding box center [71, 305] width 84 height 14
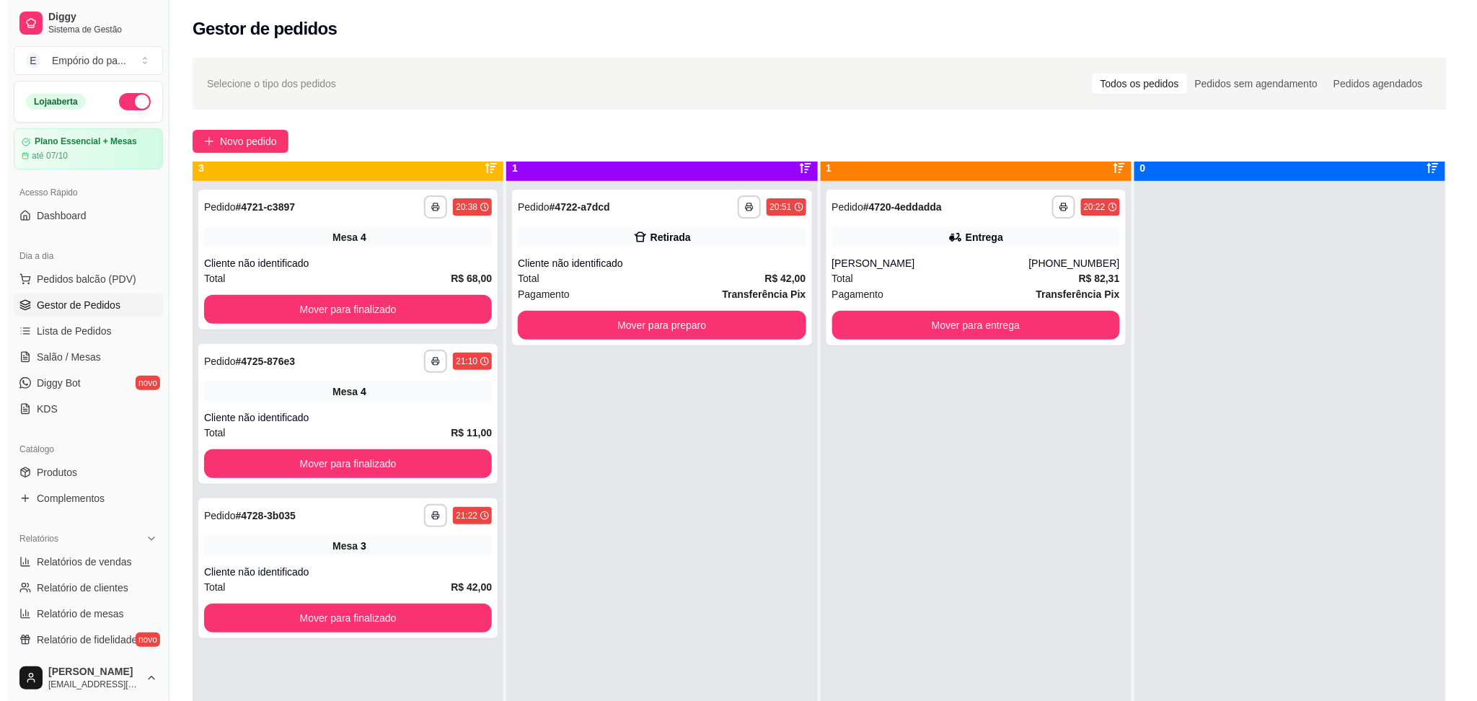
scroll to position [40, 0]
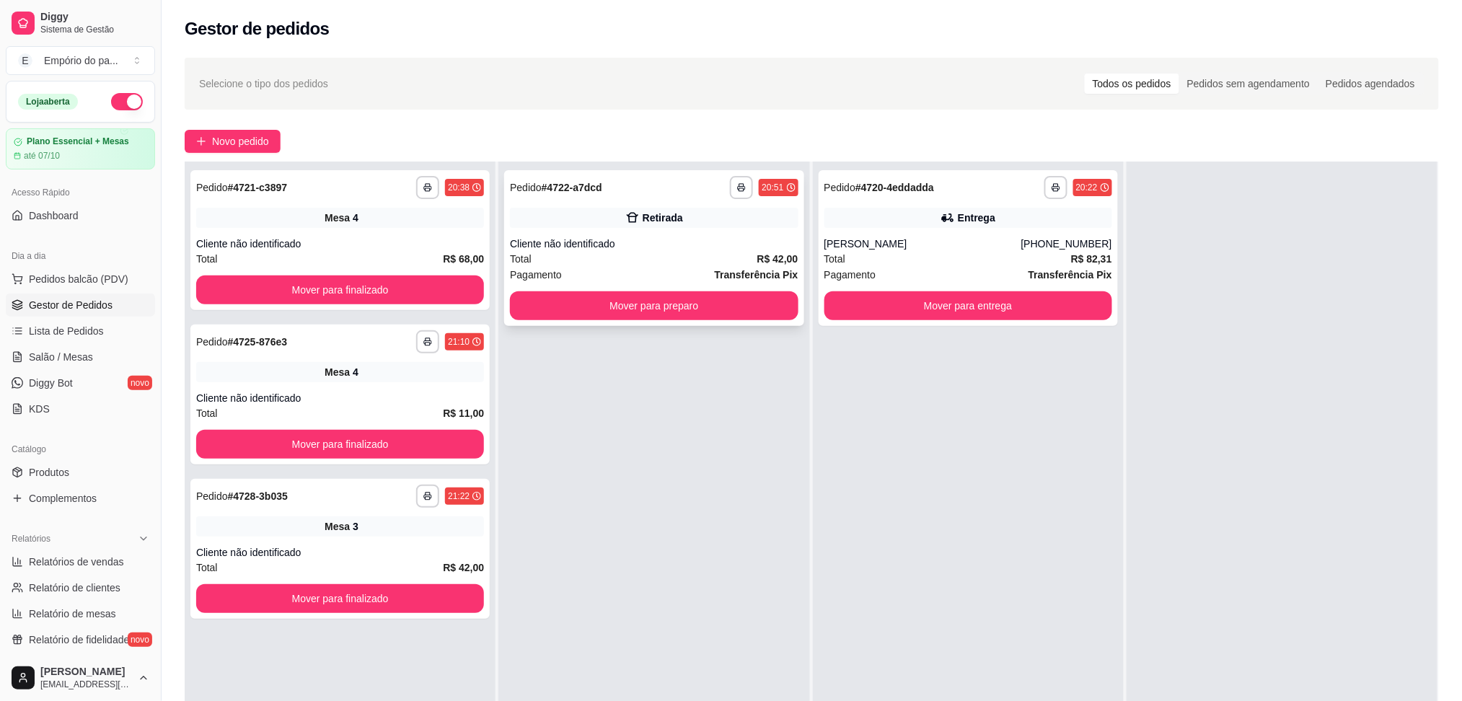
click at [712, 242] on div "Cliente não identificado" at bounding box center [654, 244] width 288 height 14
click at [1179, 482] on div at bounding box center [1282, 512] width 311 height 701
click at [27, 349] on link "Salão / Mesas" at bounding box center [80, 356] width 149 height 23
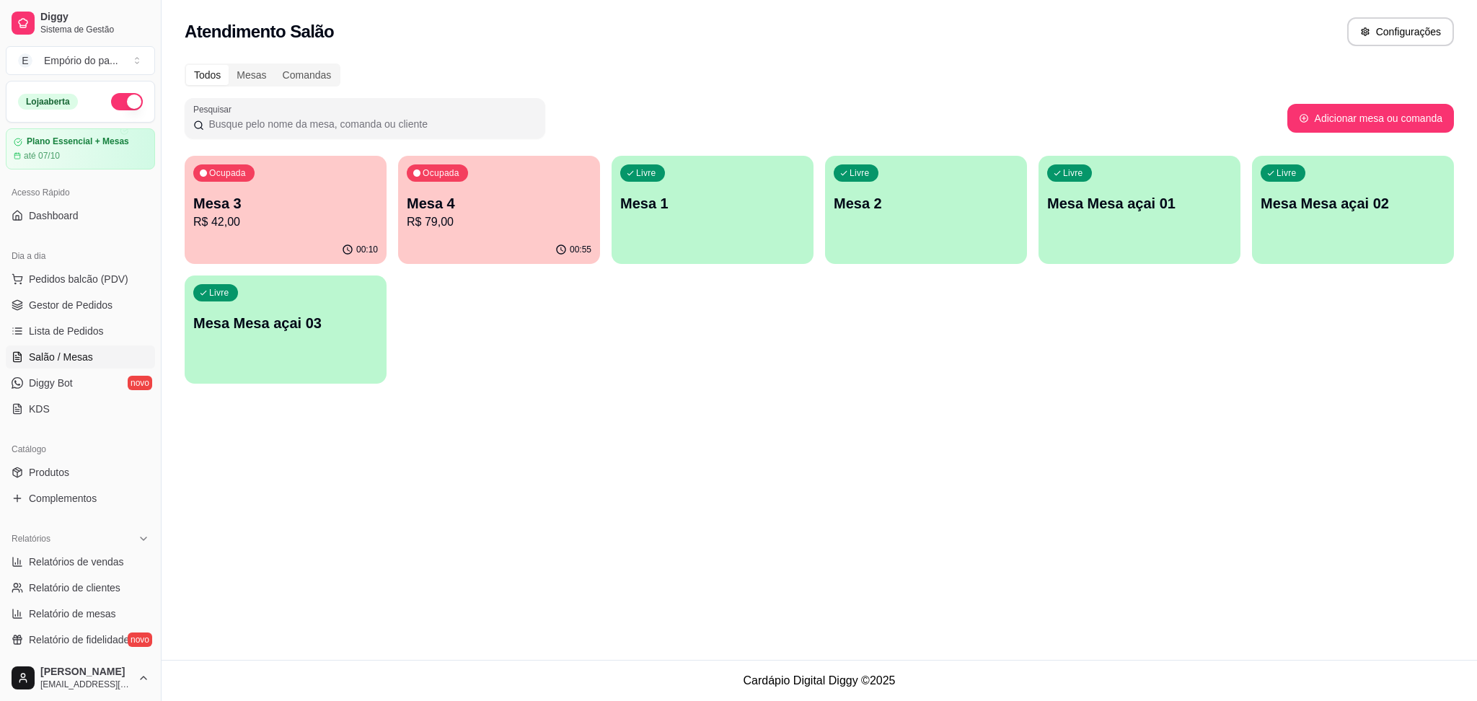
click at [446, 220] on p "R$ 79,00" at bounding box center [499, 221] width 185 height 17
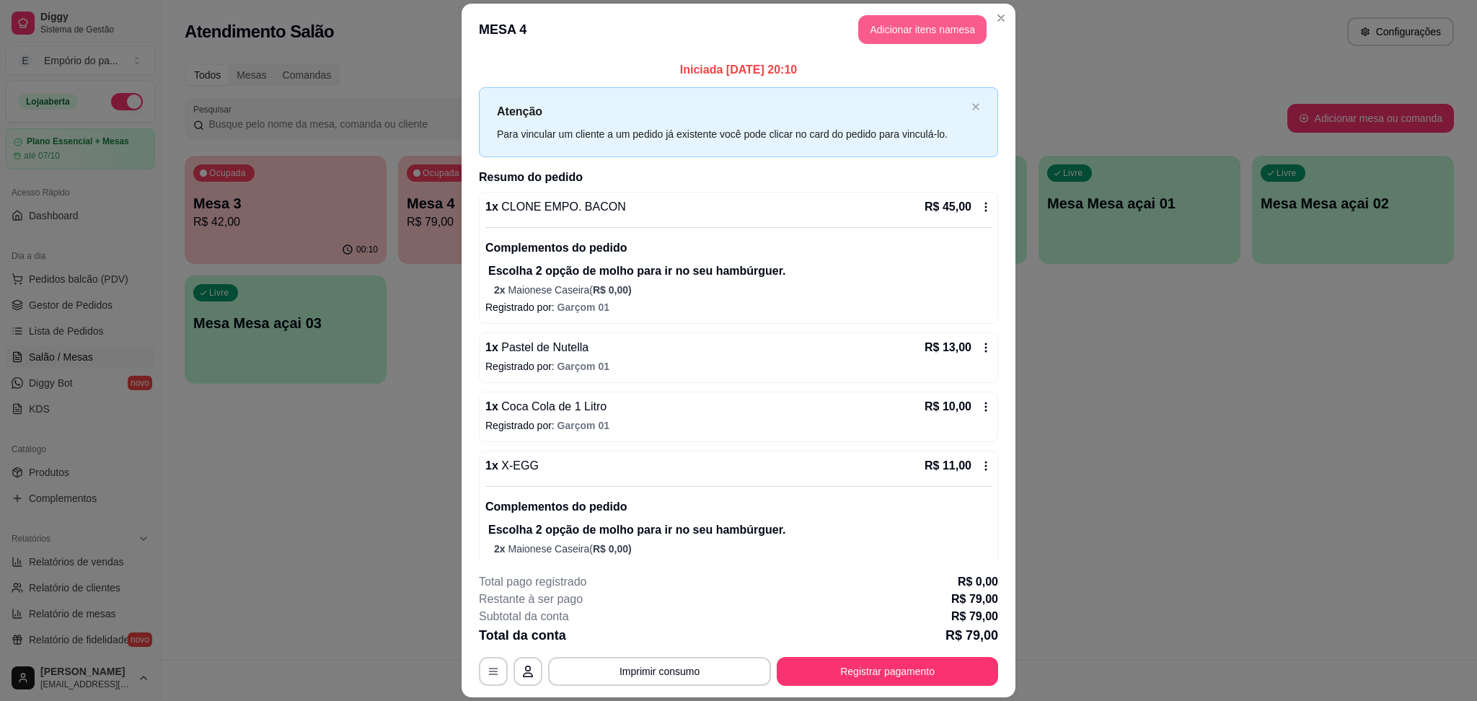
click at [866, 27] on button "Adicionar itens na mesa" at bounding box center [922, 29] width 128 height 29
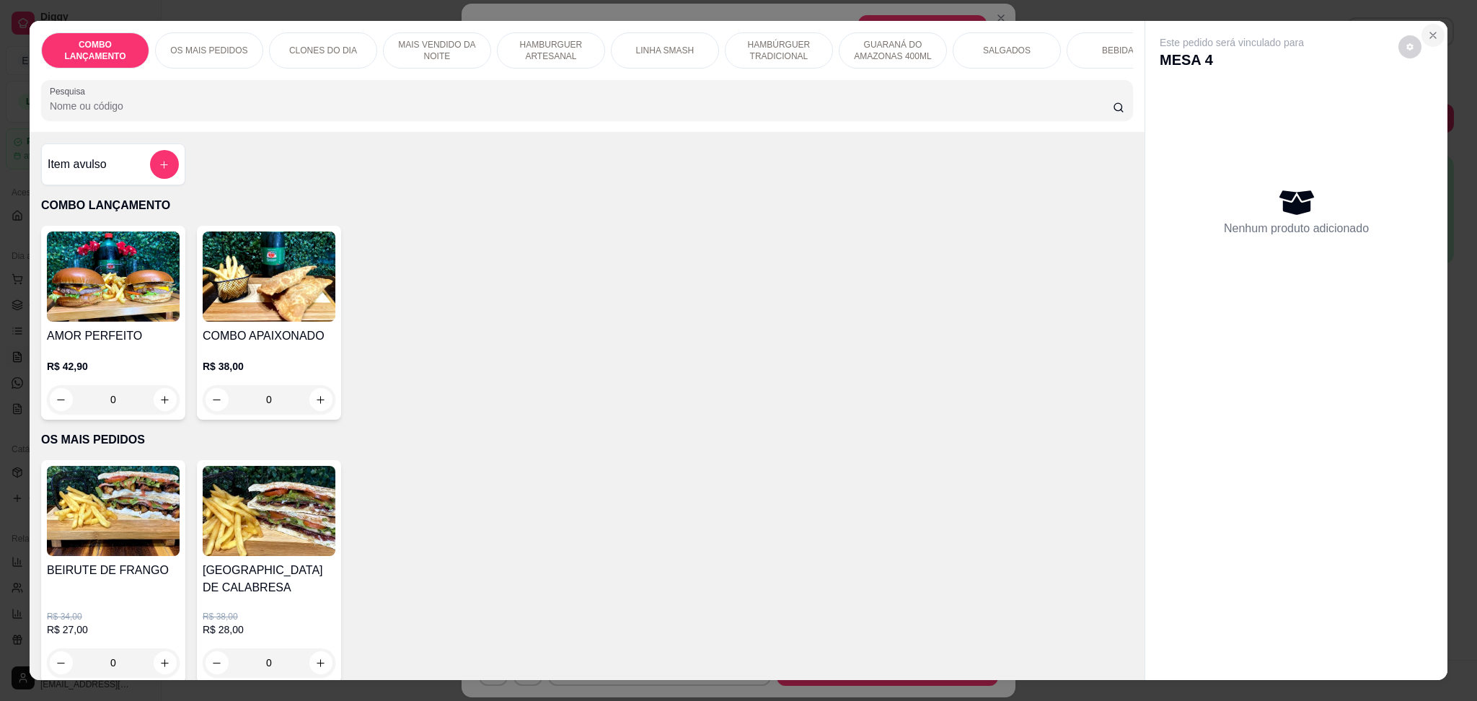
click at [1431, 33] on icon "Close" at bounding box center [1433, 36] width 12 height 12
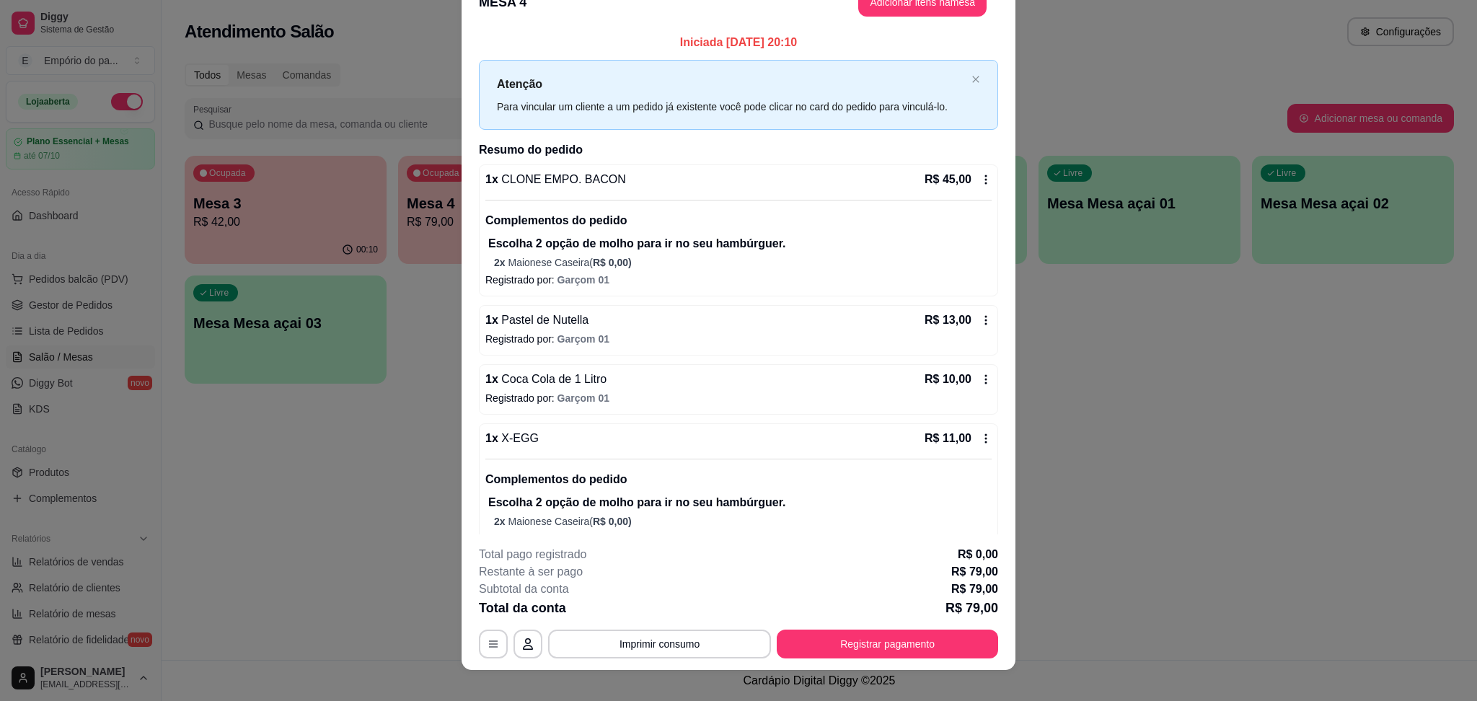
scroll to position [42, 0]
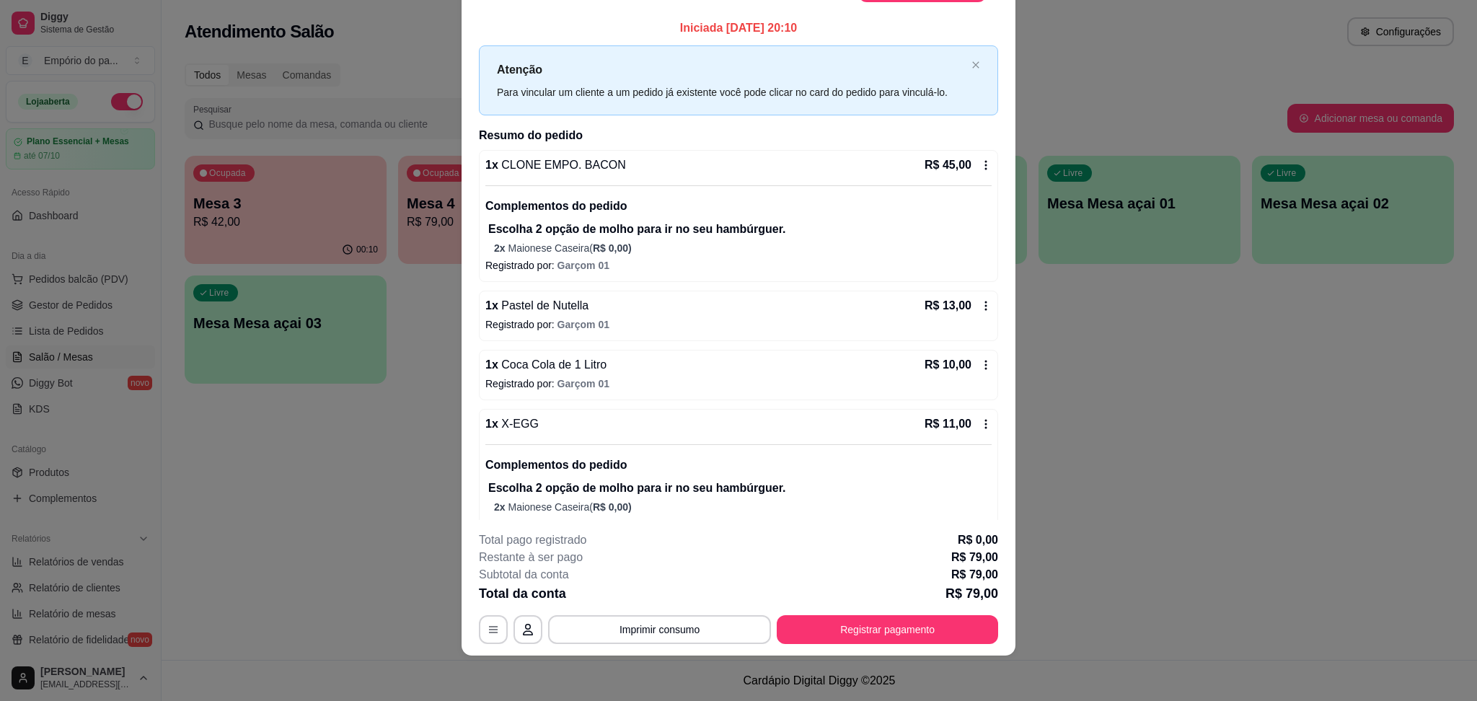
click at [682, 641] on div "**********" at bounding box center [738, 629] width 519 height 29
click at [690, 626] on button "Imprimir consumo" at bounding box center [659, 629] width 223 height 29
click at [669, 597] on button "IMPRESSORA" at bounding box center [656, 596] width 101 height 22
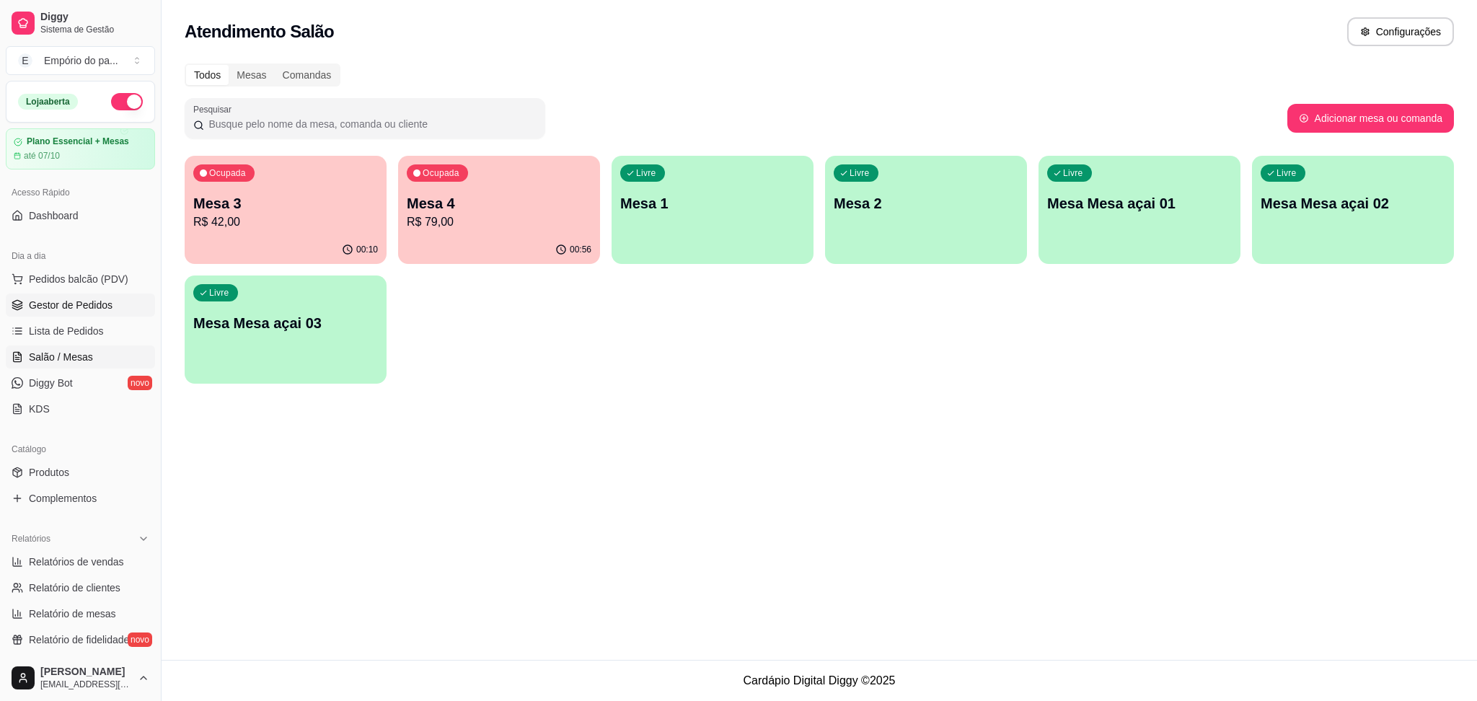
click at [33, 311] on span "Gestor de Pedidos" at bounding box center [71, 305] width 84 height 14
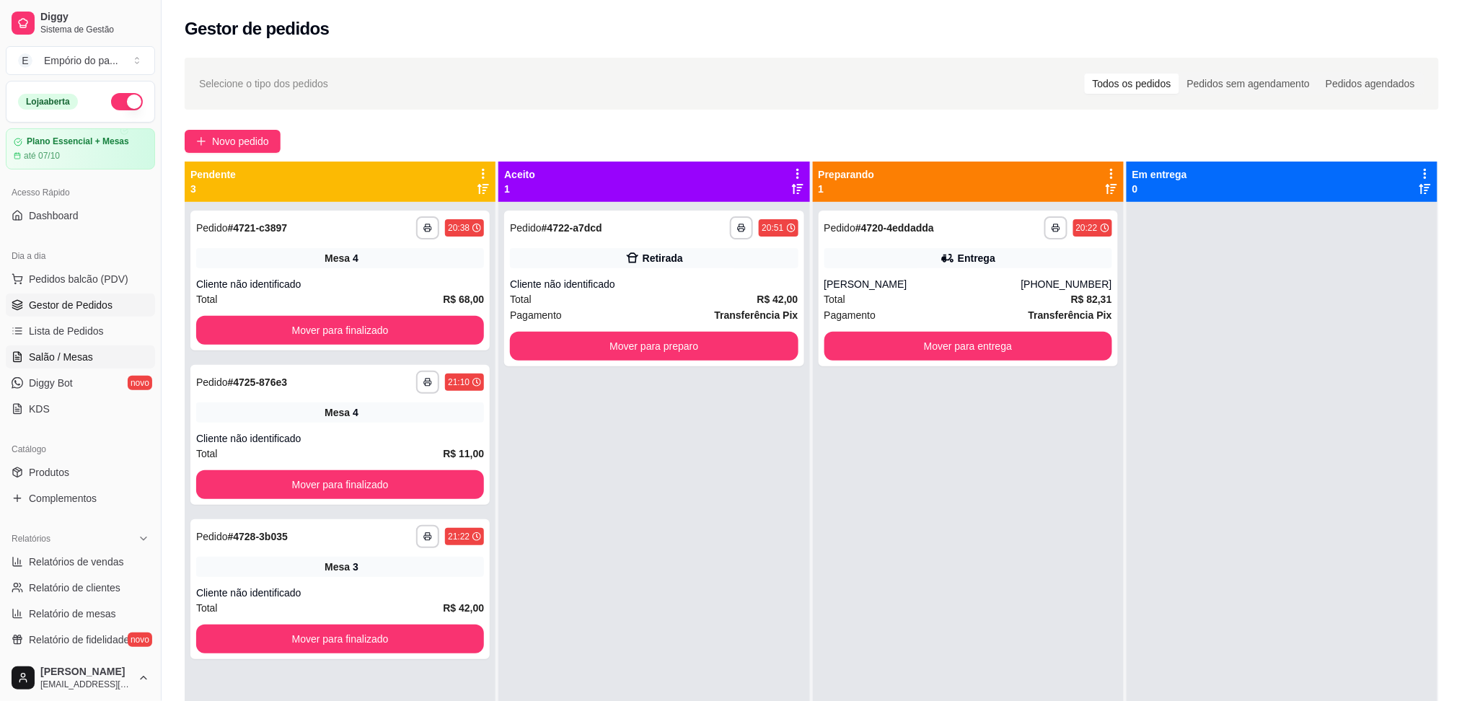
click at [68, 348] on link "Salão / Mesas" at bounding box center [80, 356] width 149 height 23
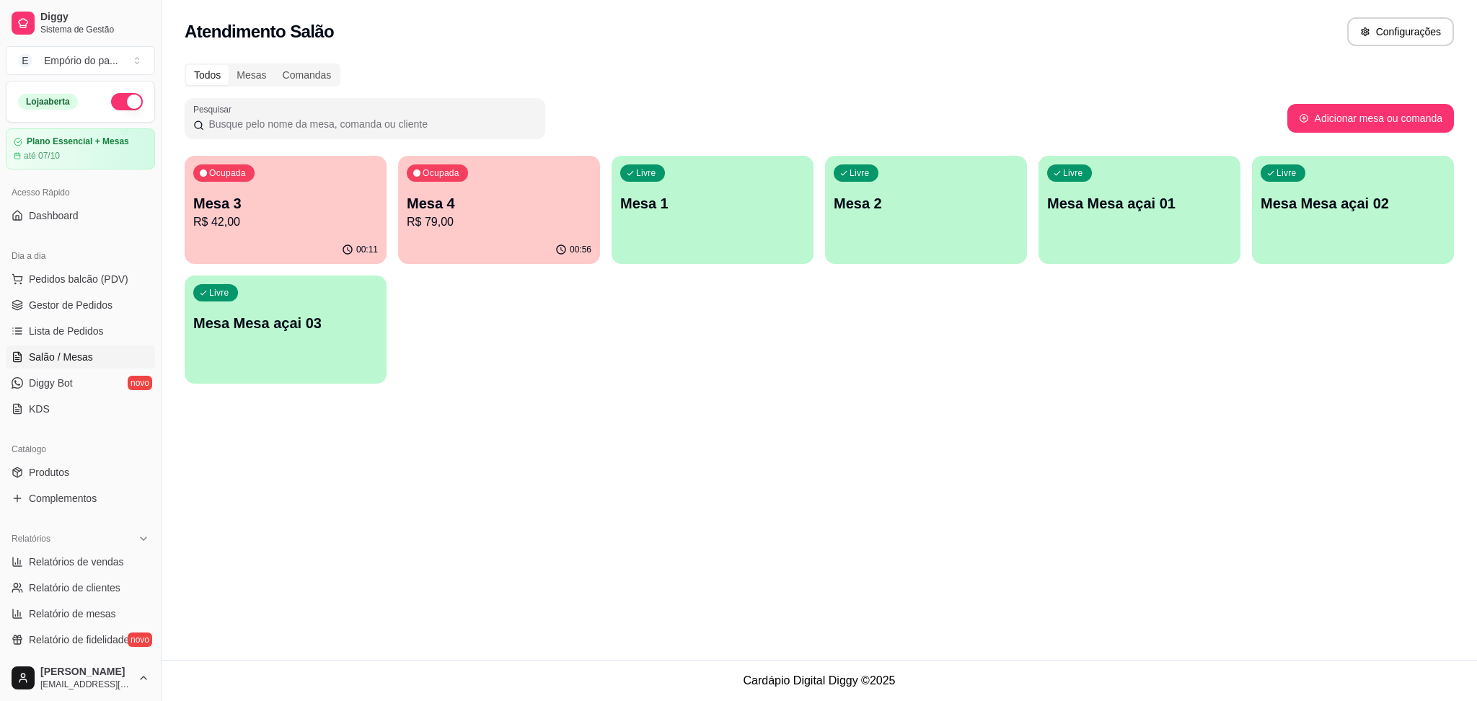
click at [578, 255] on div "Ocupada Mesa 3 R$ 42,00 00:11 Ocupada Mesa 4 R$ 79,00 00:56 Livre Mesa 1 Livre …" at bounding box center [819, 270] width 1269 height 228
click at [493, 207] on p "Mesa 4" at bounding box center [499, 203] width 185 height 20
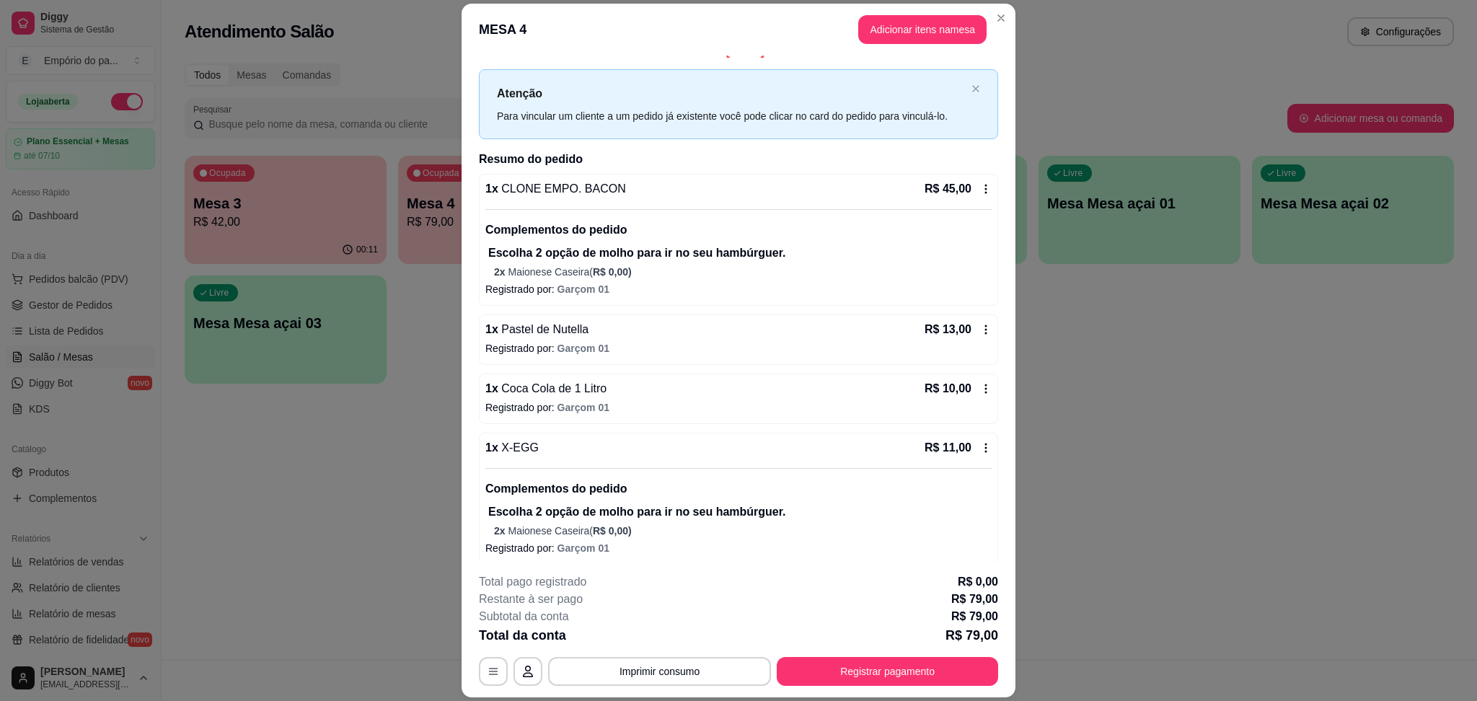
scroll to position [27, 0]
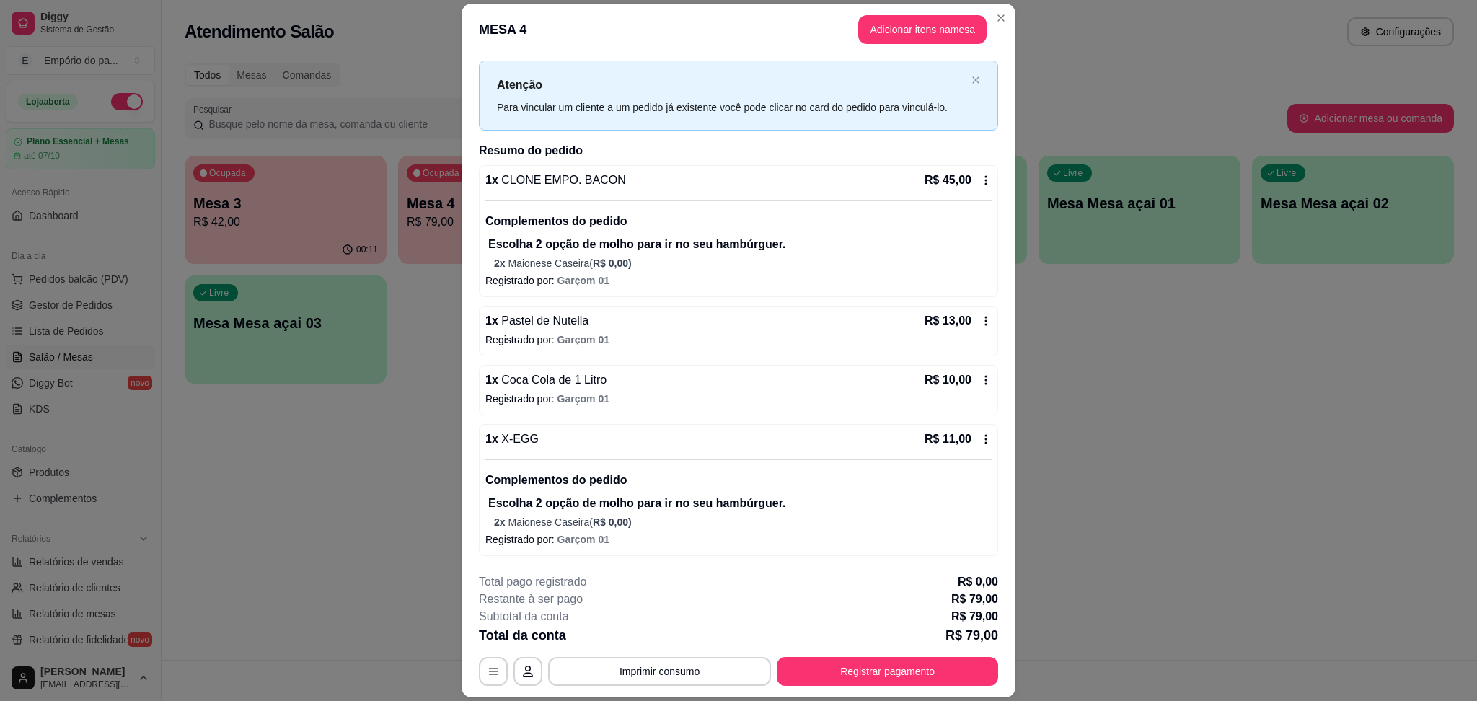
click at [980, 322] on icon at bounding box center [986, 321] width 12 height 12
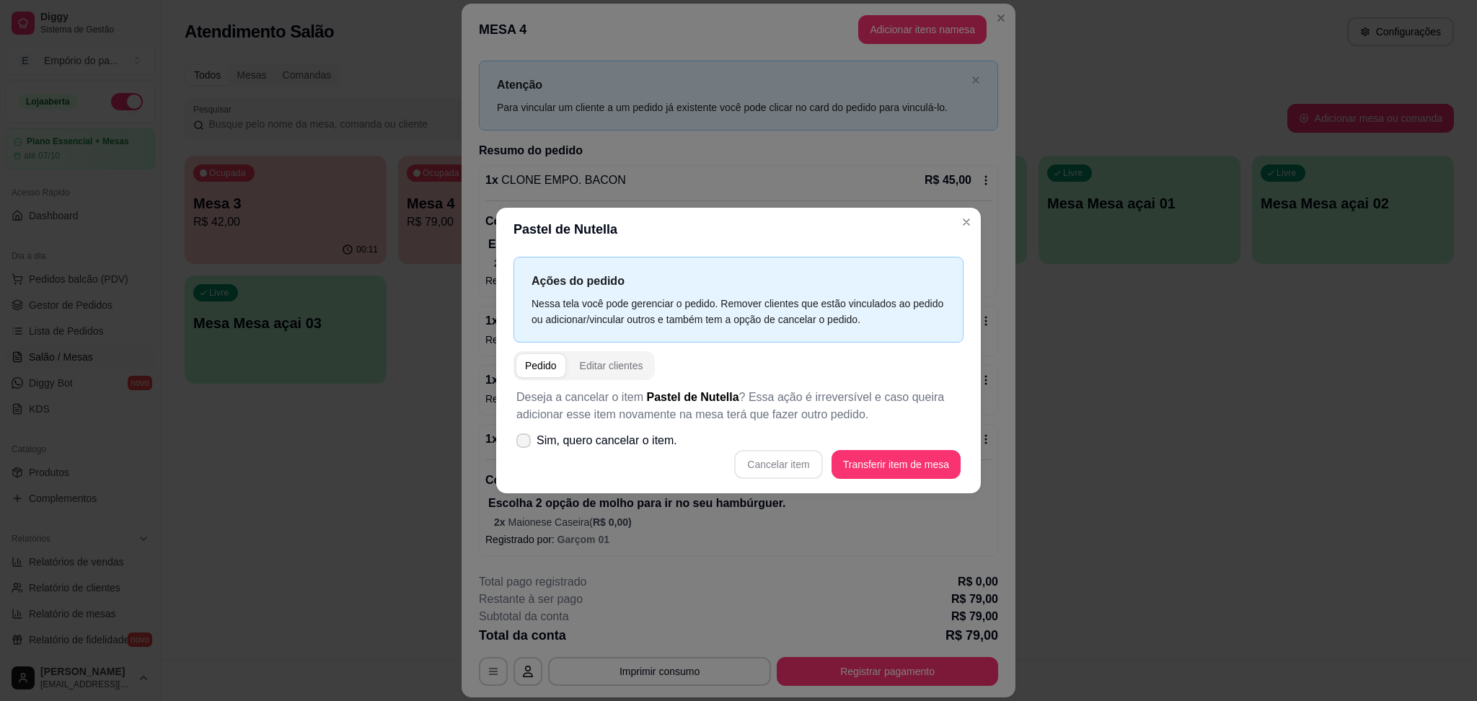
click at [546, 437] on span "Sim, quero cancelar o item." at bounding box center [607, 440] width 141 height 17
click at [525, 444] on input "Sim, quero cancelar o item." at bounding box center [520, 448] width 9 height 9
checkbox input "true"
click at [793, 459] on button "Cancelar item" at bounding box center [779, 465] width 86 height 28
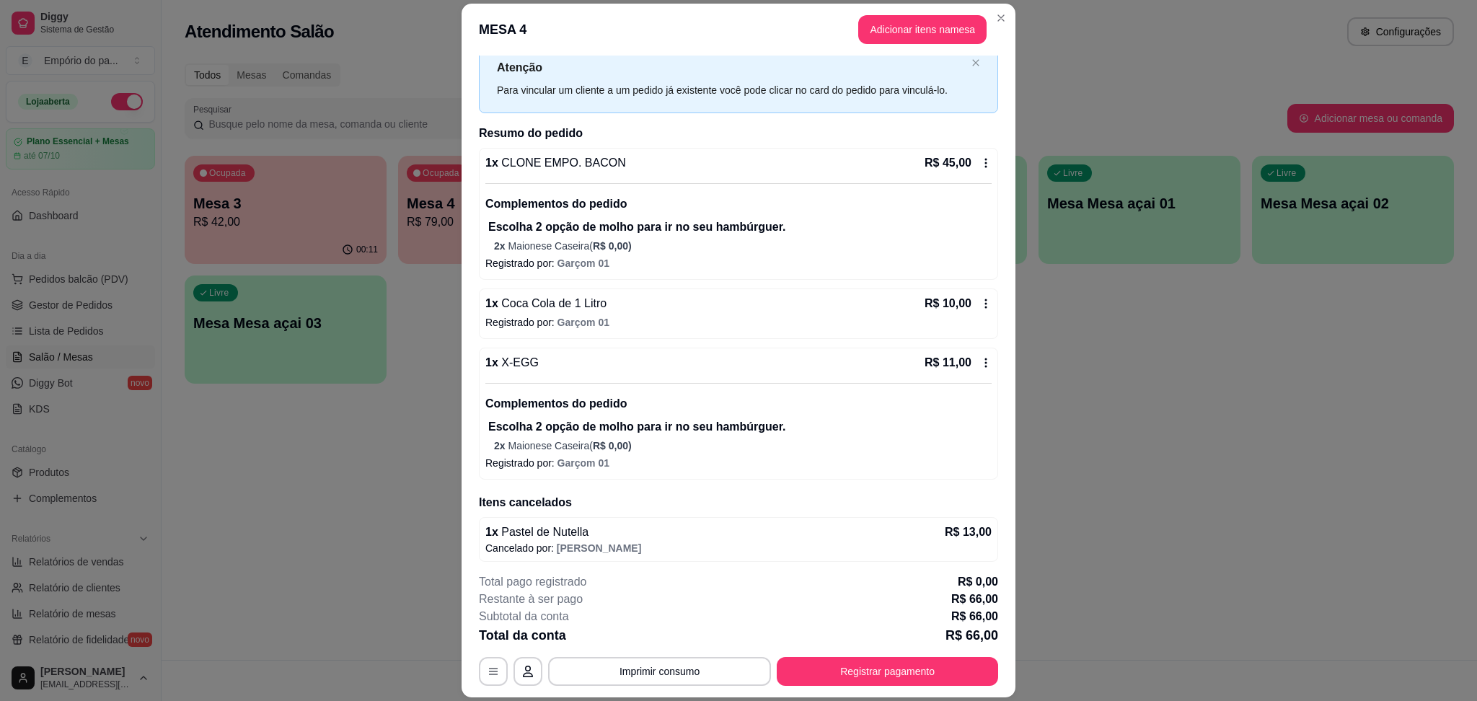
scroll to position [50, 0]
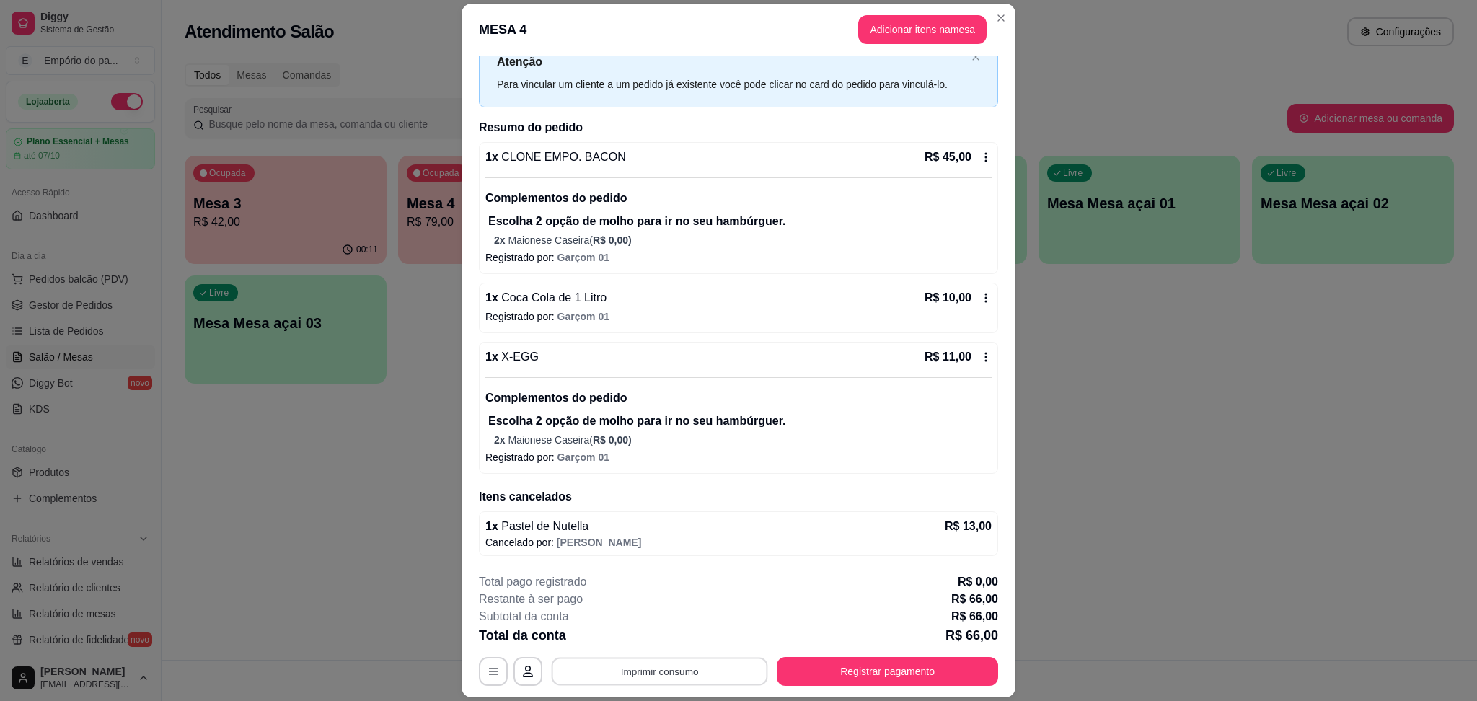
click at [670, 664] on button "Imprimir consumo" at bounding box center [660, 672] width 216 height 28
click at [672, 634] on button "IMPRESSORA" at bounding box center [656, 639] width 101 height 22
click at [886, 675] on button "Registrar pagamento" at bounding box center [887, 672] width 215 height 28
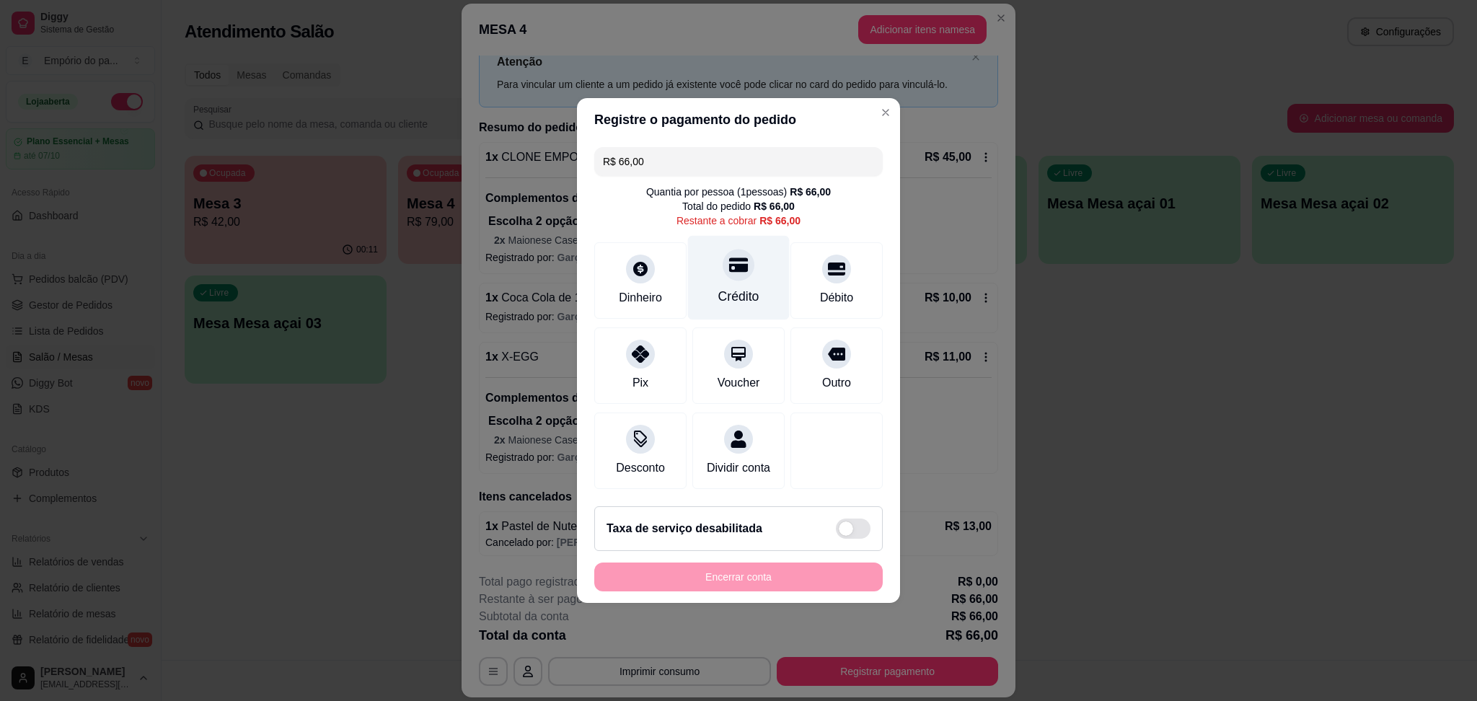
click at [745, 288] on div "Crédito" at bounding box center [738, 296] width 41 height 19
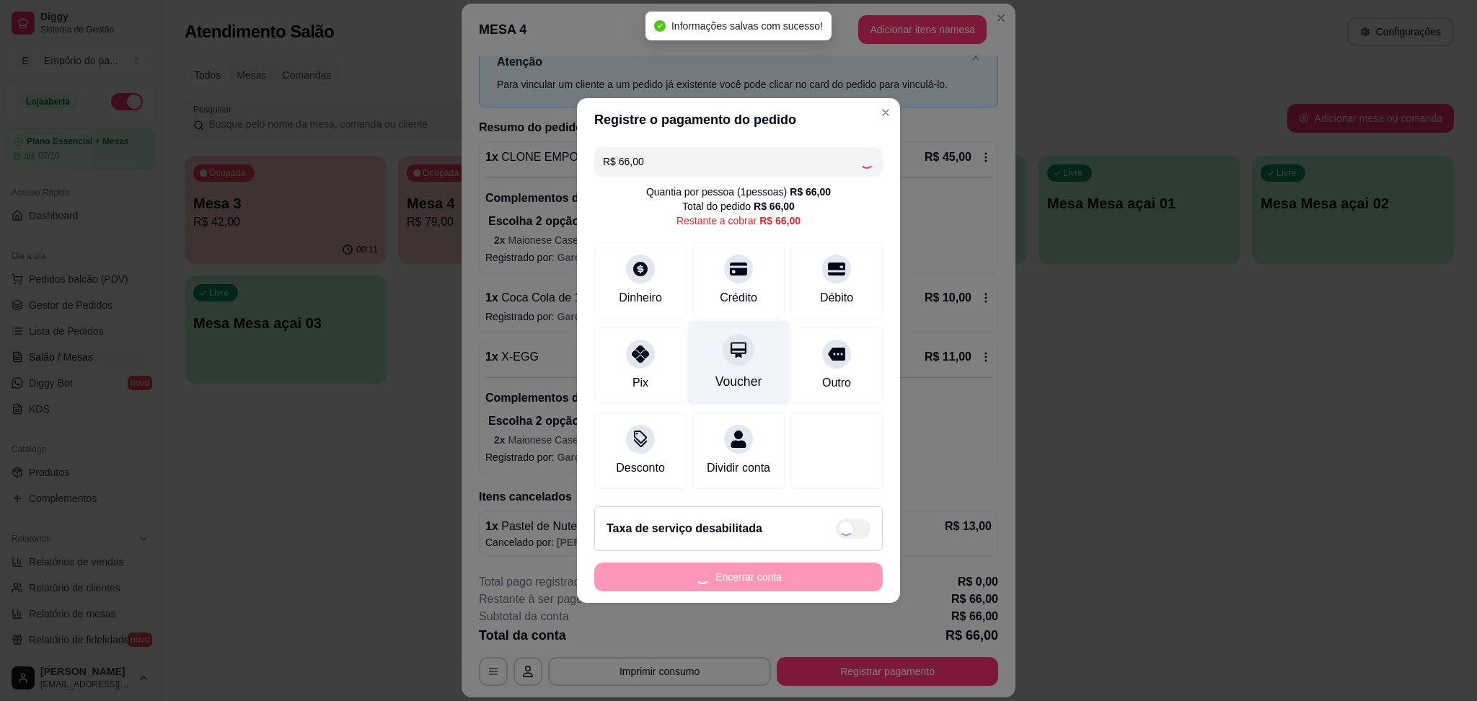
type input "R$ 0,00"
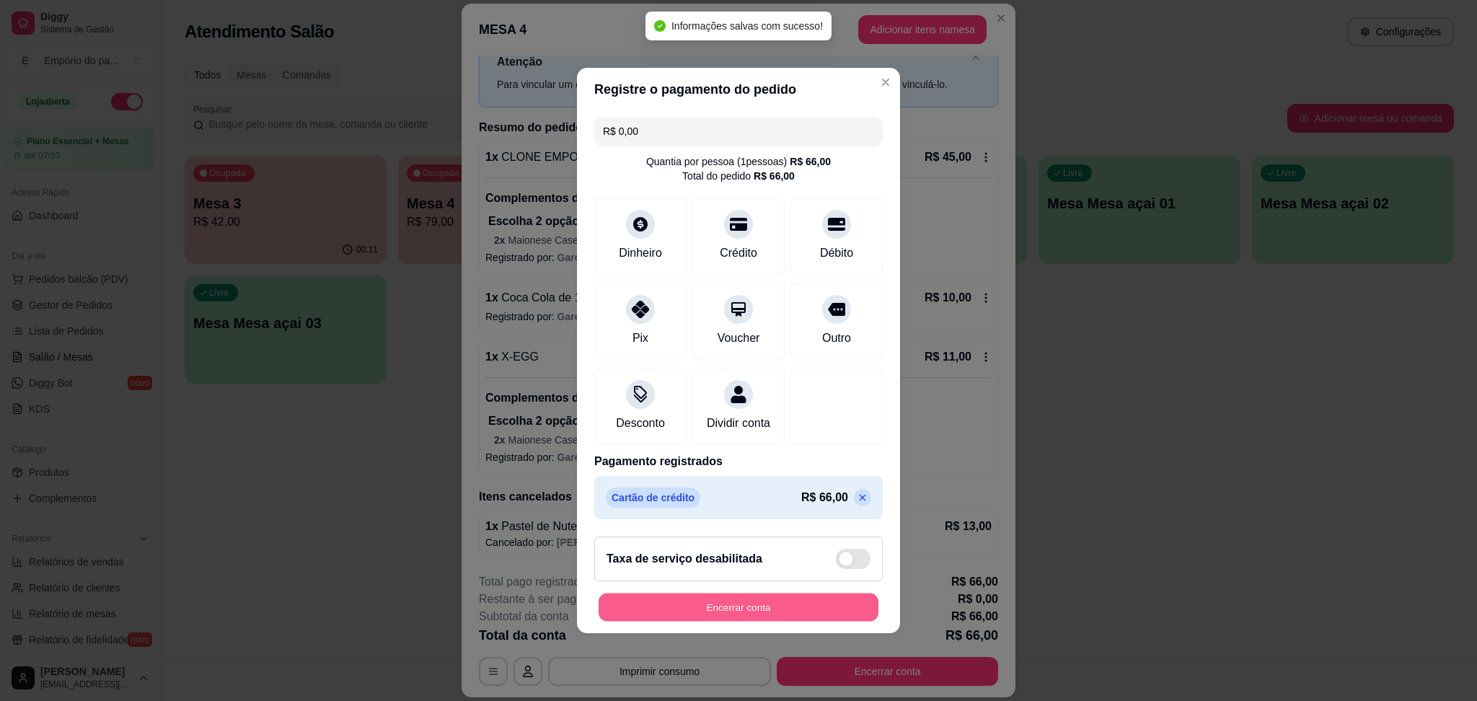
click at [656, 621] on button "Encerrar conta" at bounding box center [739, 608] width 280 height 28
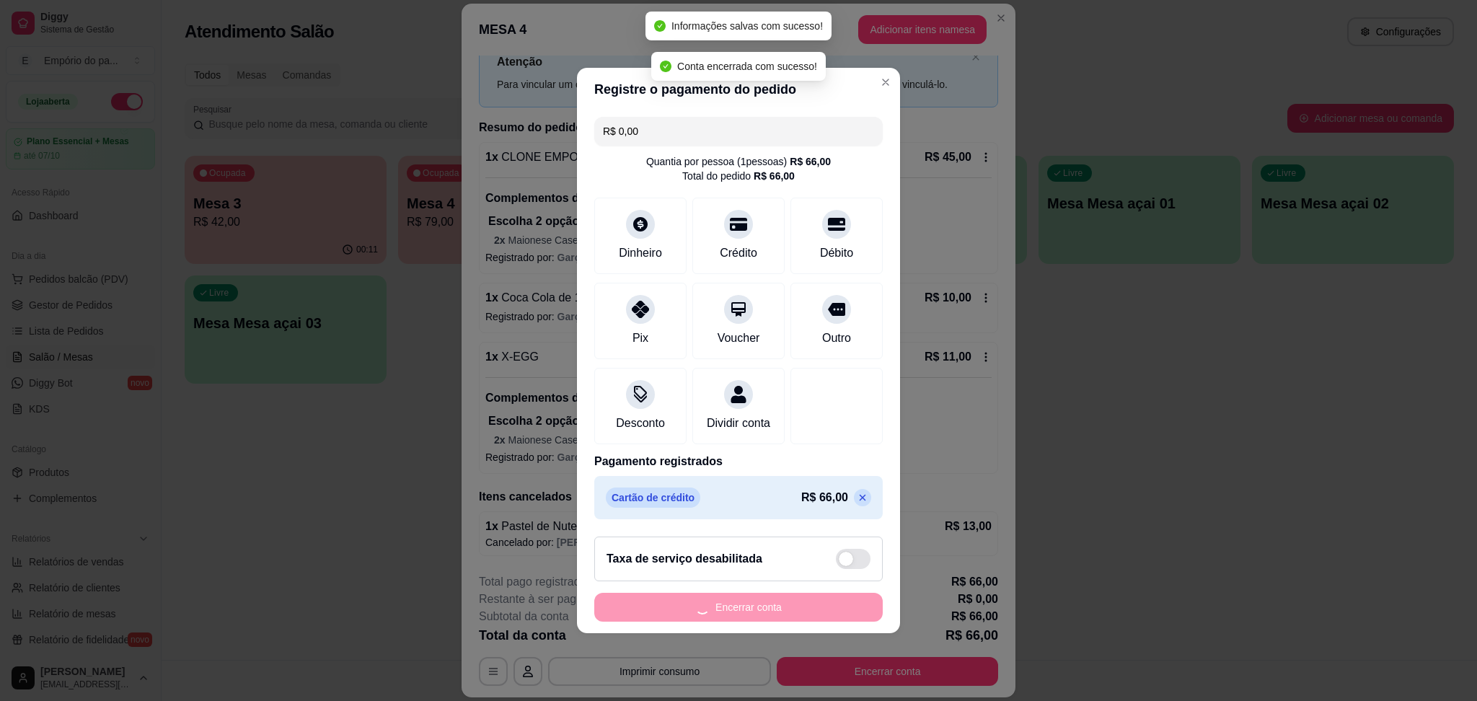
scroll to position [0, 0]
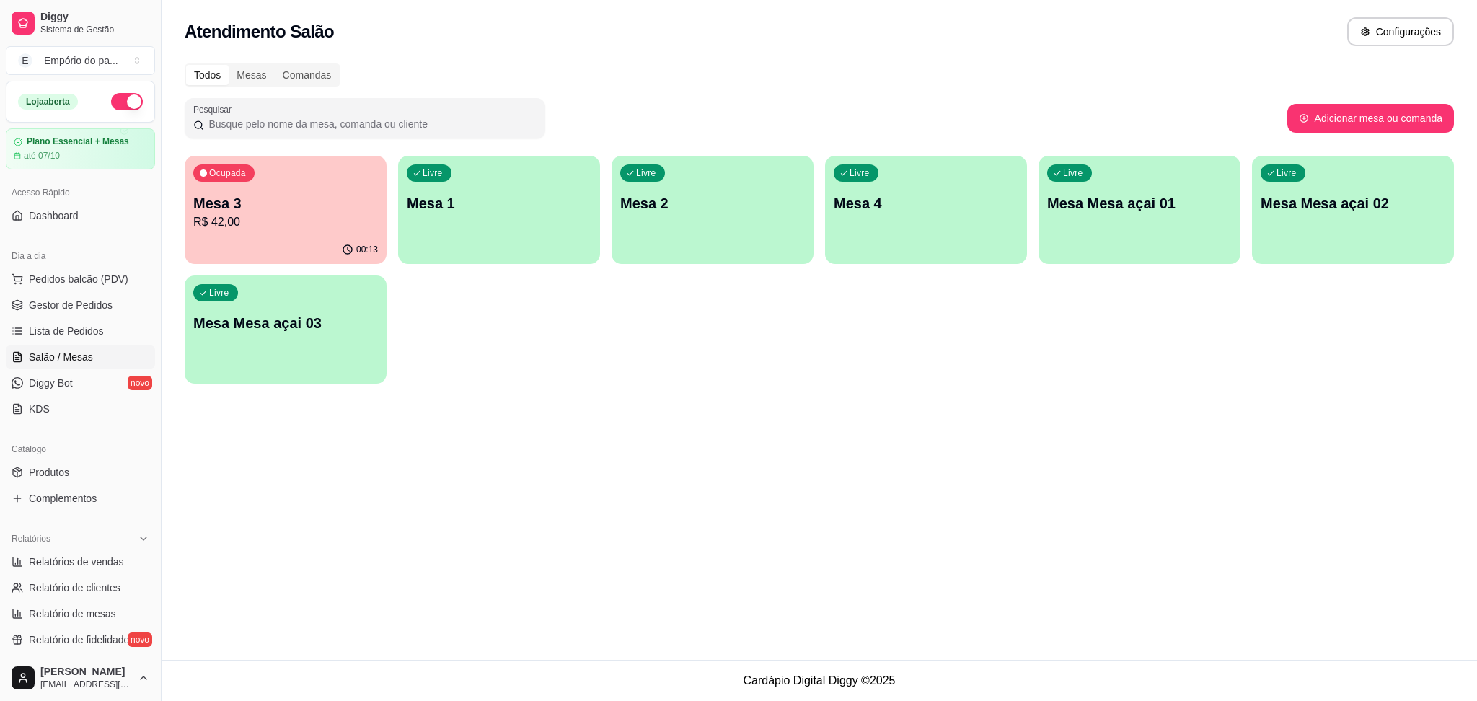
click at [308, 172] on div "Ocupada Mesa 3 R$ 42,00" at bounding box center [286, 196] width 202 height 80
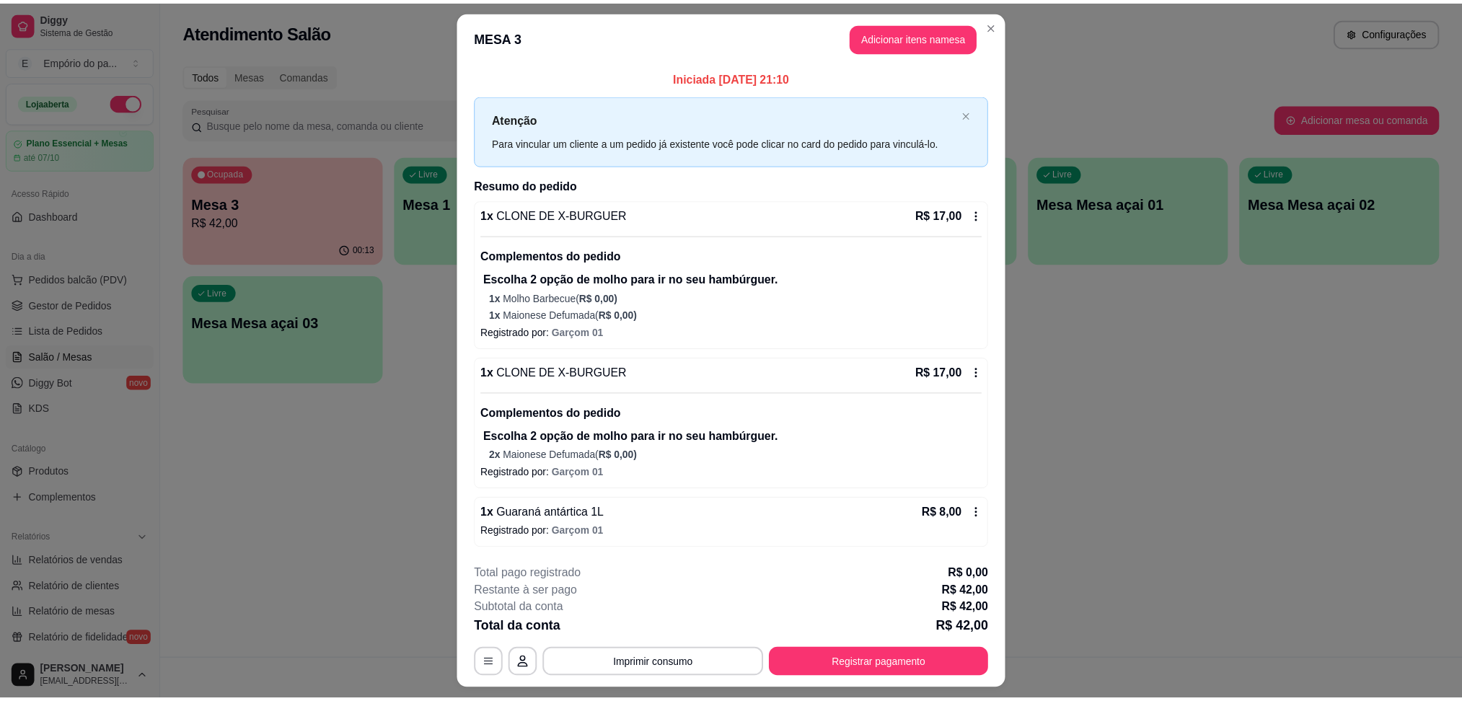
scroll to position [35, 0]
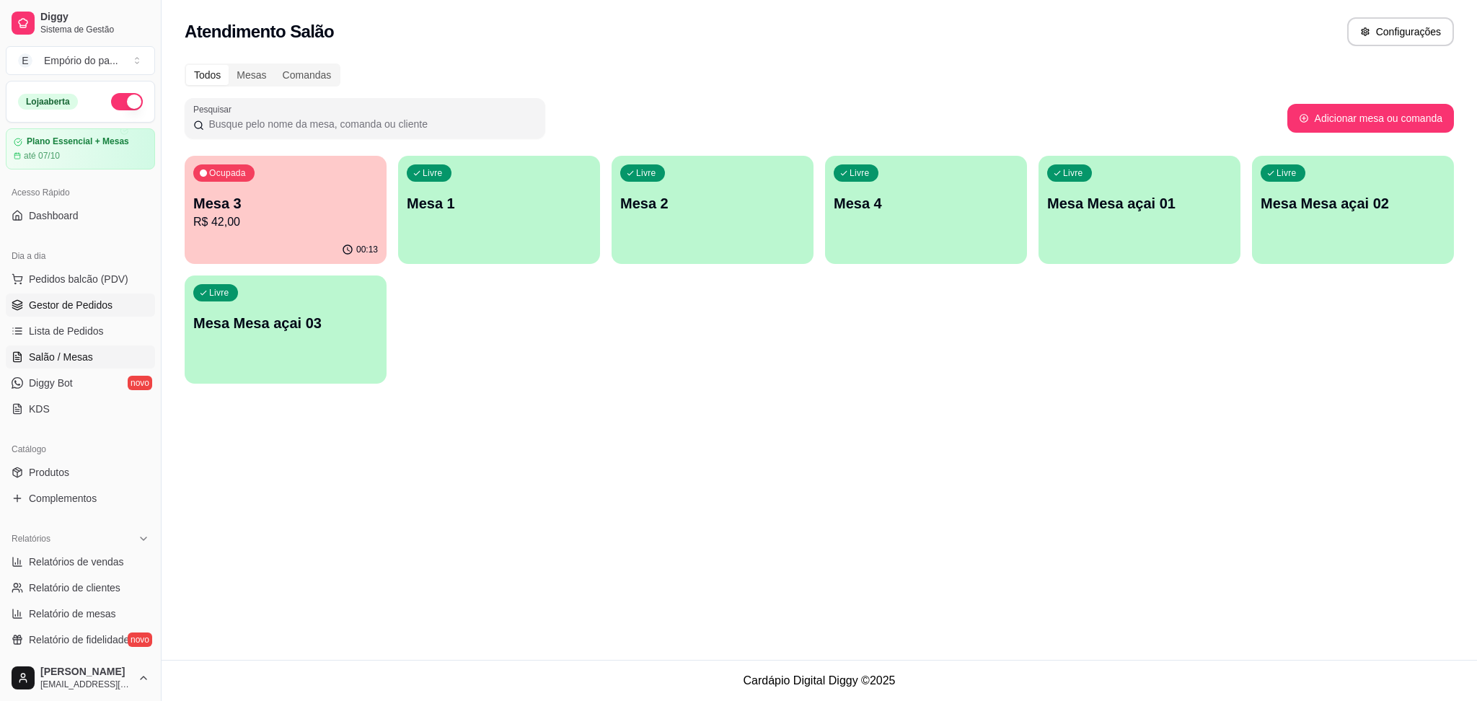
click at [99, 297] on link "Gestor de Pedidos" at bounding box center [80, 305] width 149 height 23
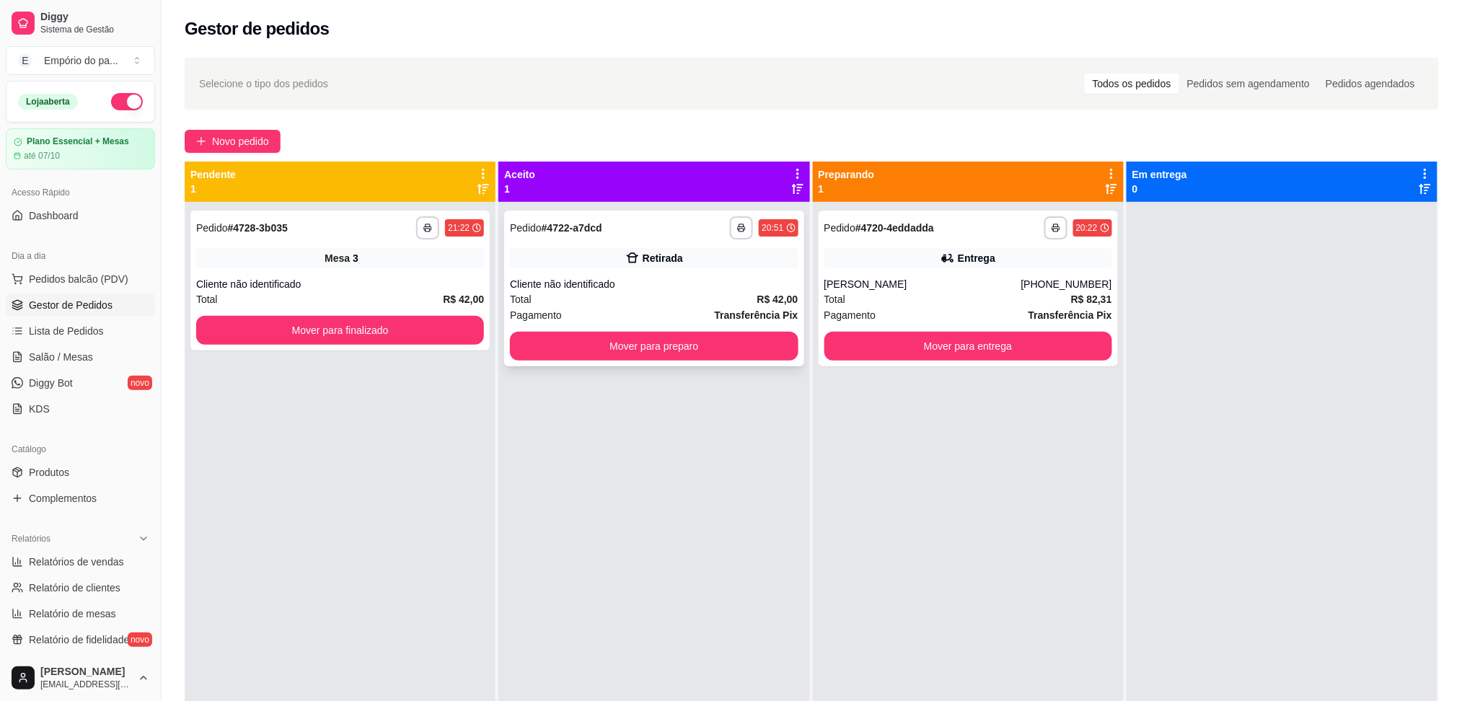
click at [617, 299] on div "Total R$ 42,00" at bounding box center [654, 299] width 288 height 16
click at [954, 280] on div "[PERSON_NAME]" at bounding box center [922, 284] width 197 height 14
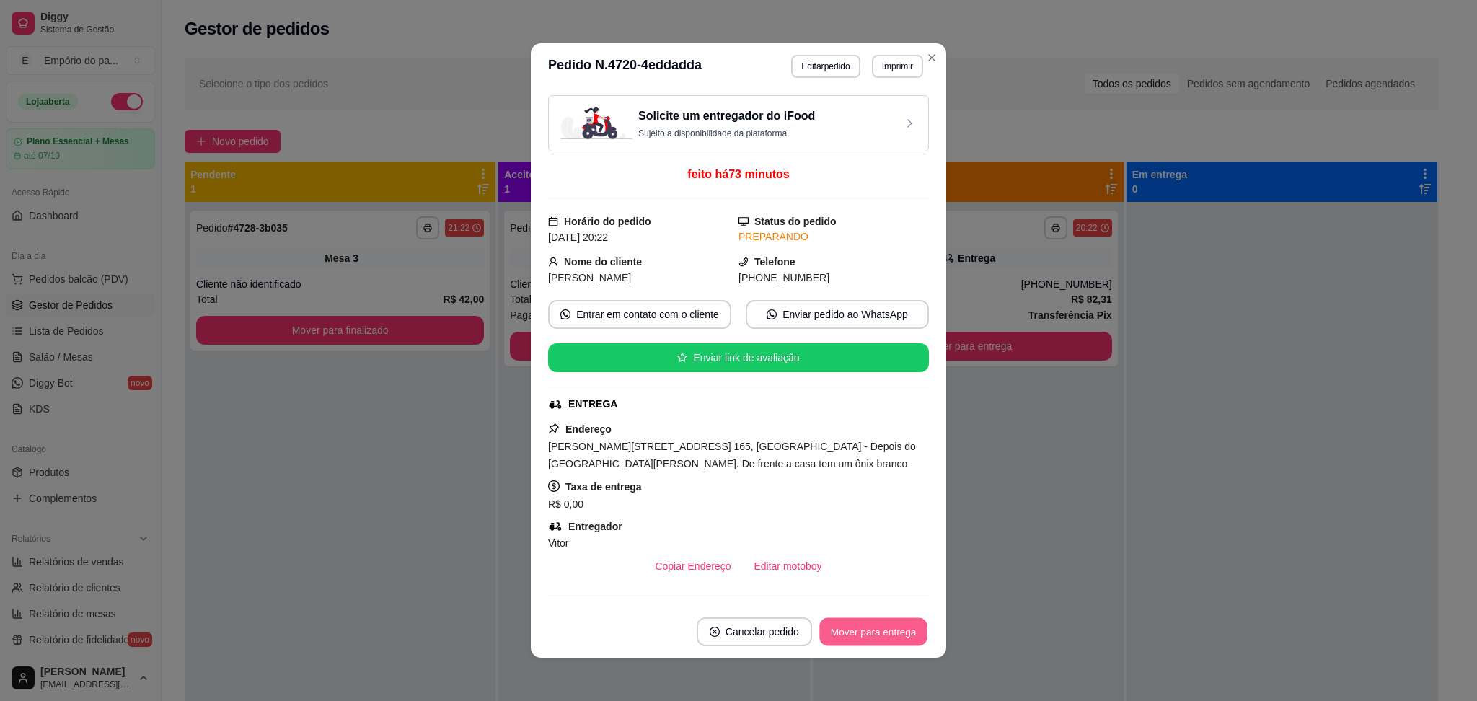
click at [892, 629] on button "Mover para entrega" at bounding box center [873, 632] width 108 height 28
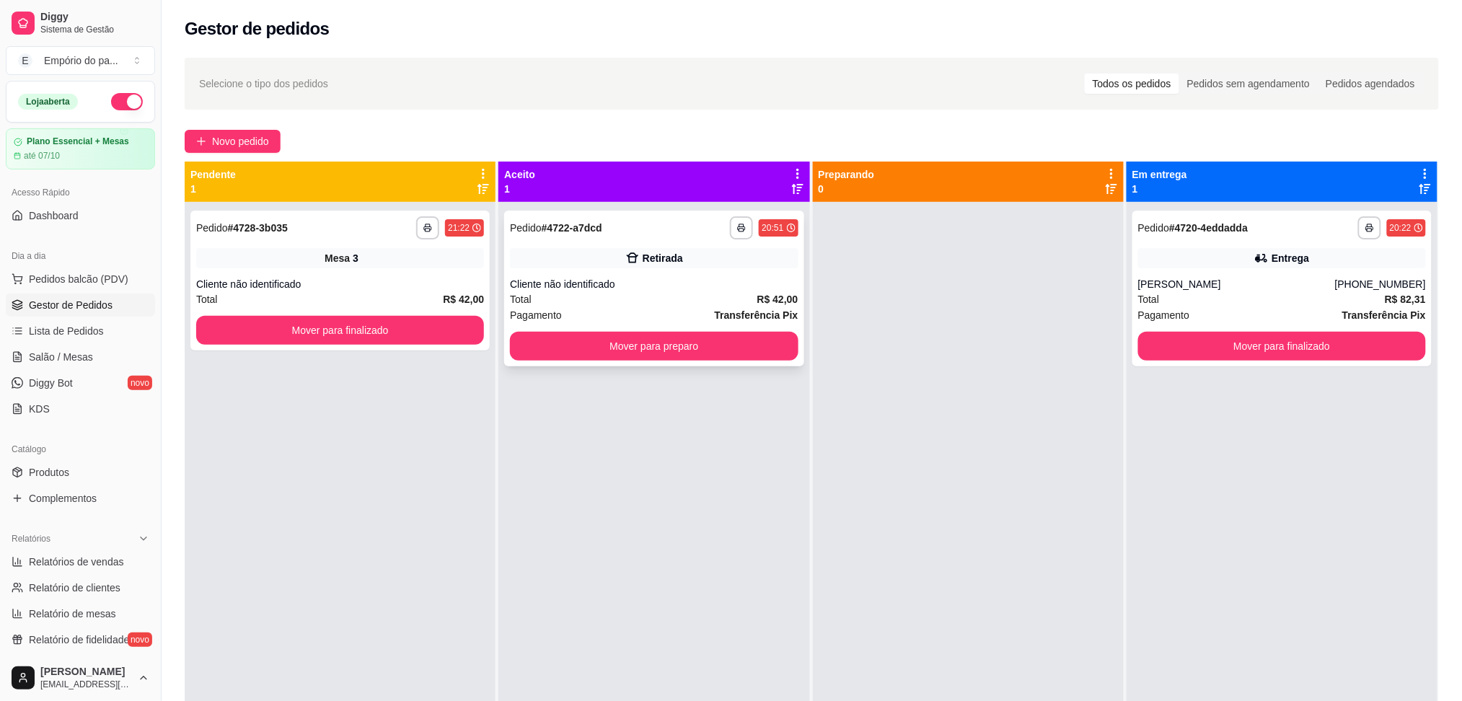
click at [661, 307] on div "Pagamento Transferência Pix" at bounding box center [654, 315] width 288 height 16
click at [1166, 334] on button "Mover para finalizado" at bounding box center [1282, 346] width 288 height 29
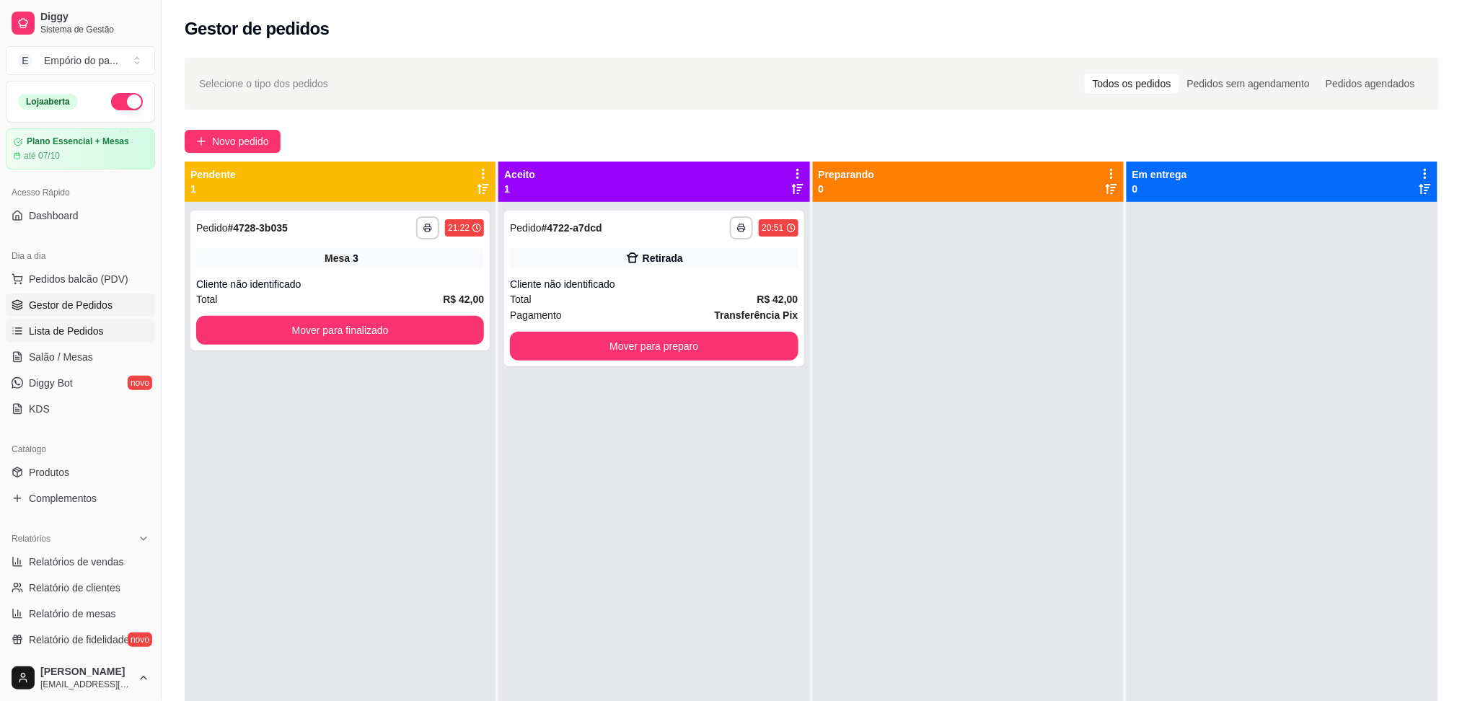
click at [101, 338] on link "Lista de Pedidos" at bounding box center [80, 331] width 149 height 23
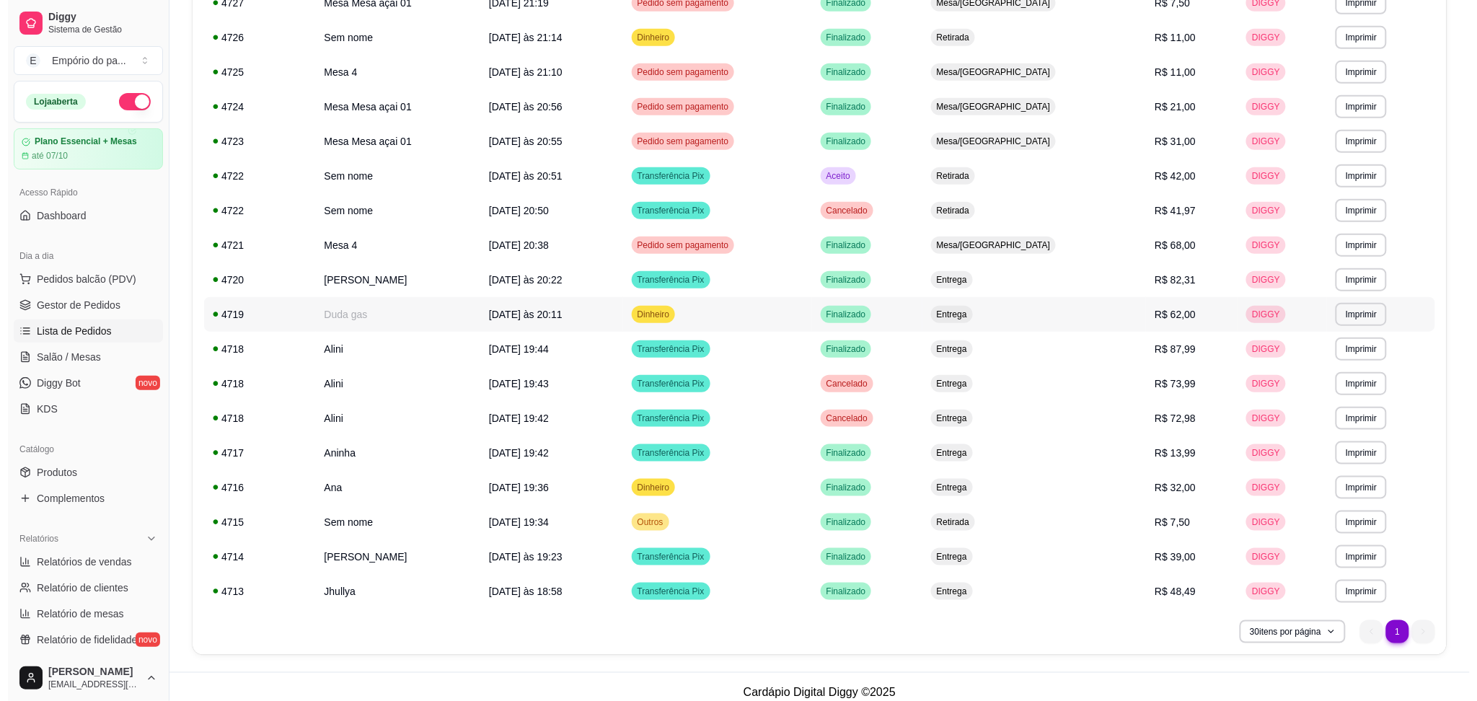
scroll to position [338, 0]
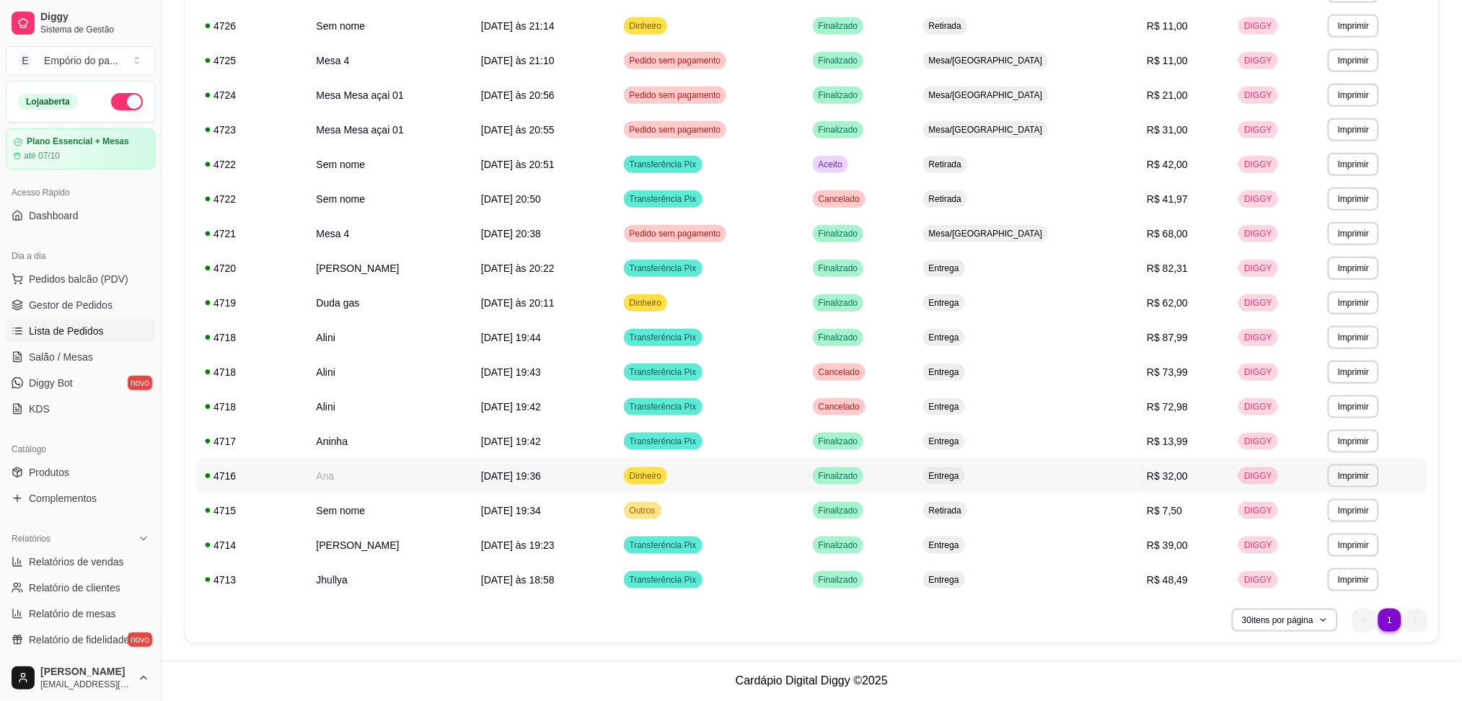
click at [428, 482] on td "Ana" at bounding box center [390, 476] width 165 height 35
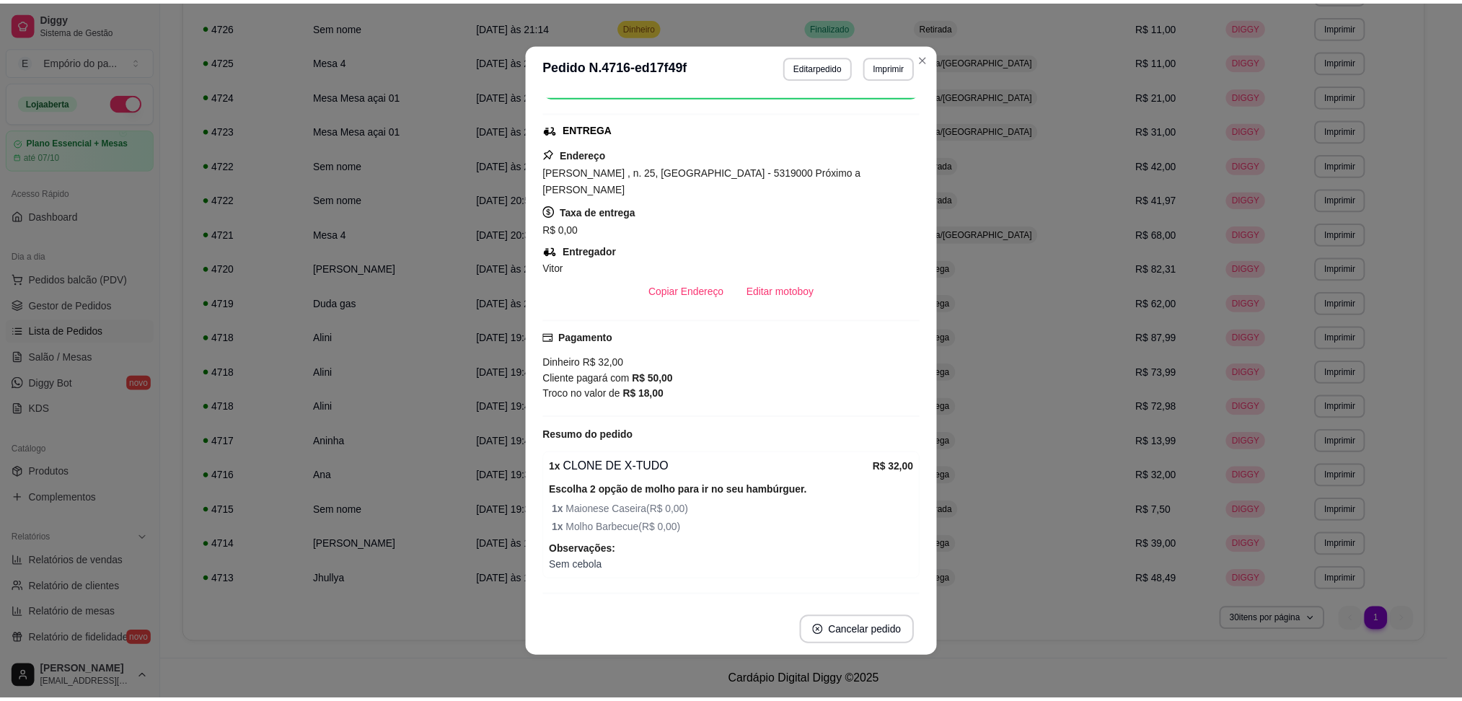
scroll to position [281, 0]
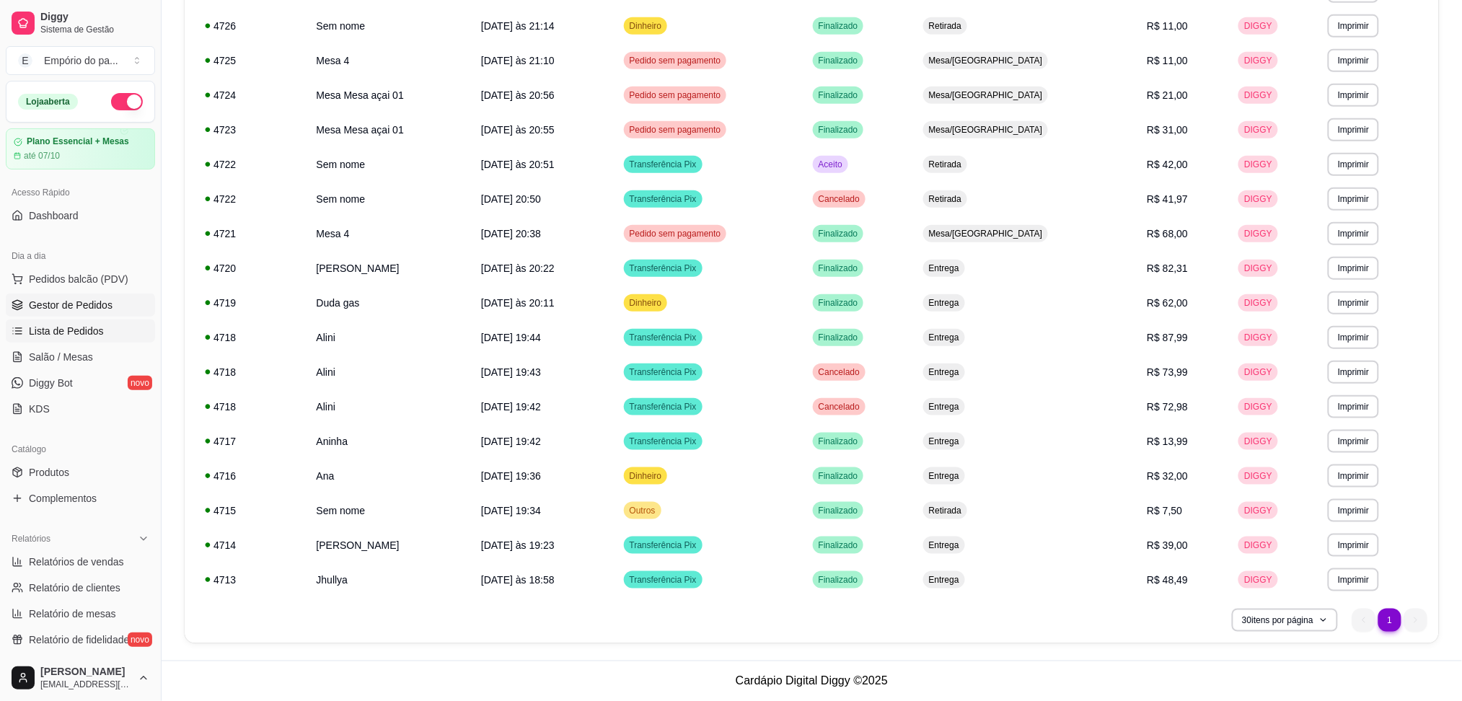
click at [82, 304] on span "Gestor de Pedidos" at bounding box center [71, 305] width 84 height 14
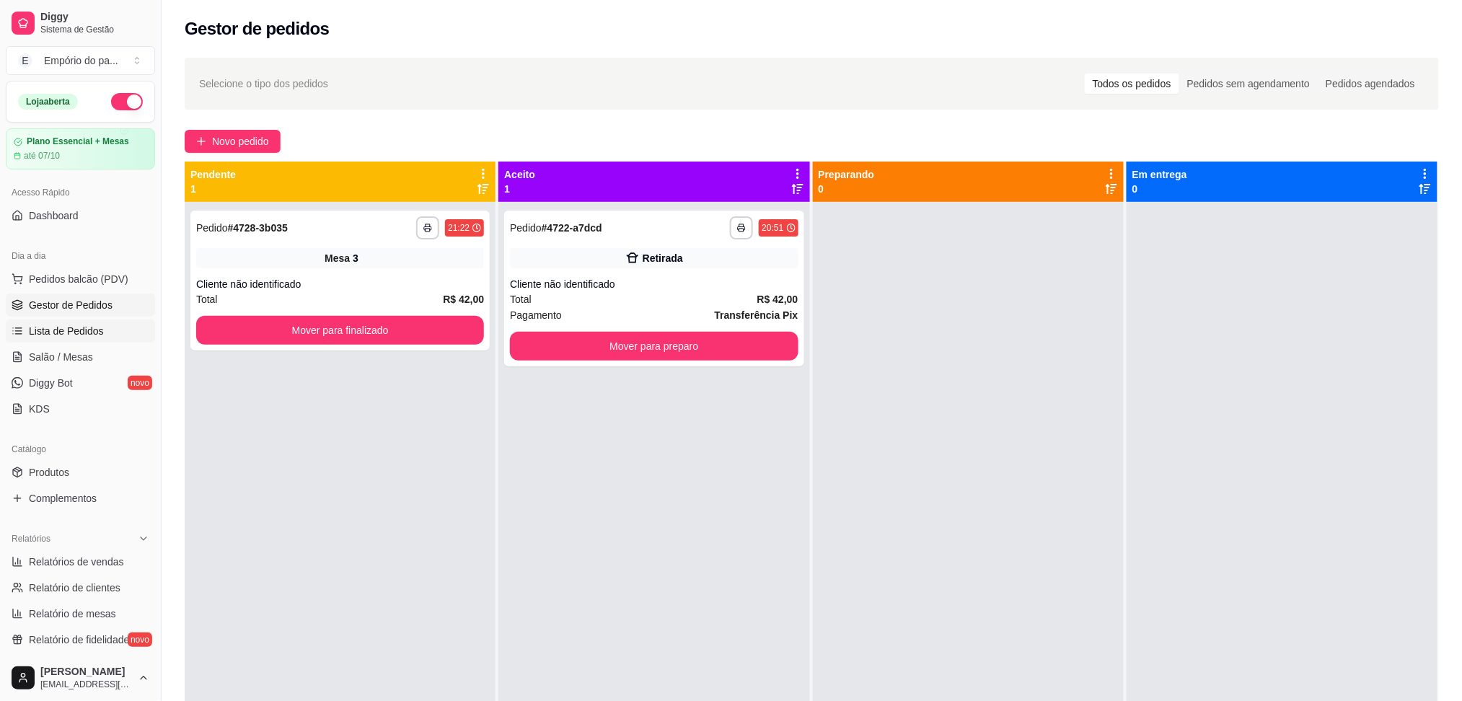
click at [123, 328] on link "Lista de Pedidos" at bounding box center [80, 331] width 149 height 23
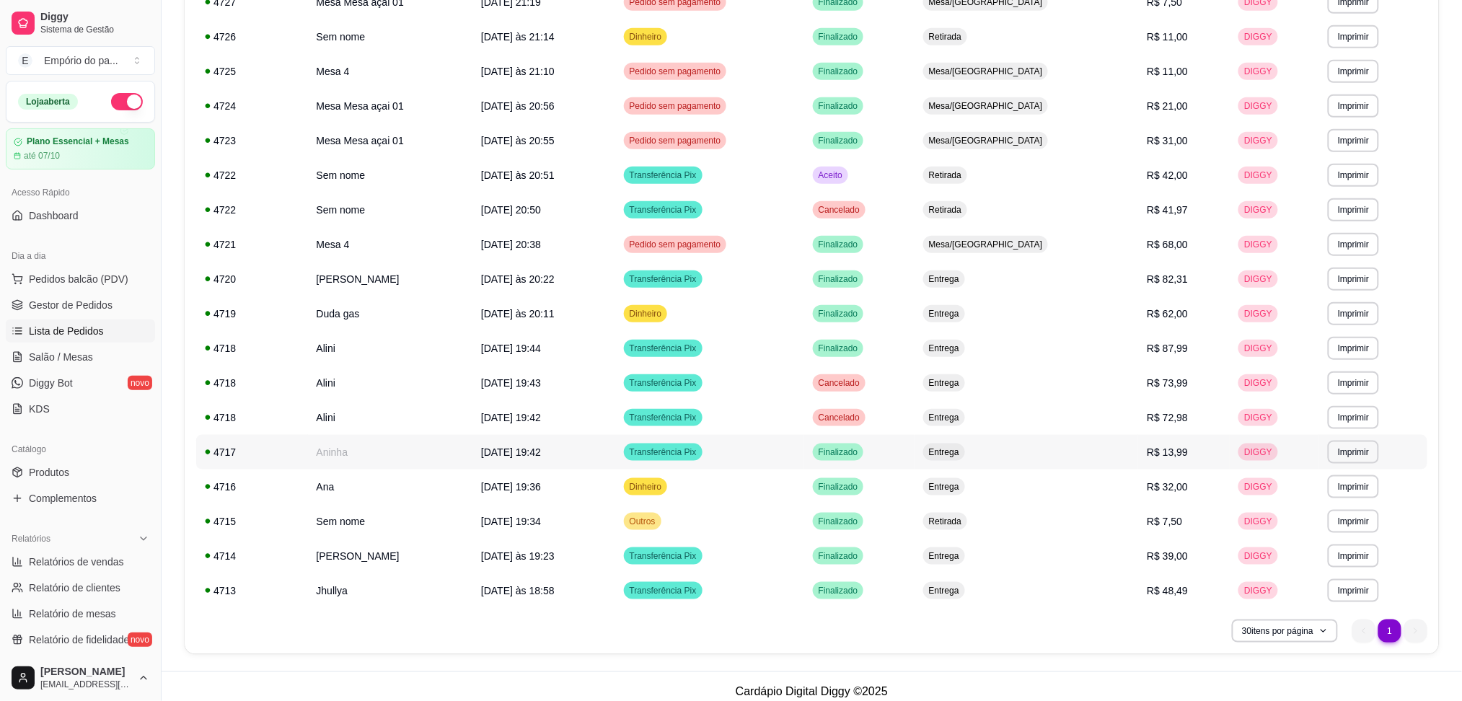
scroll to position [338, 0]
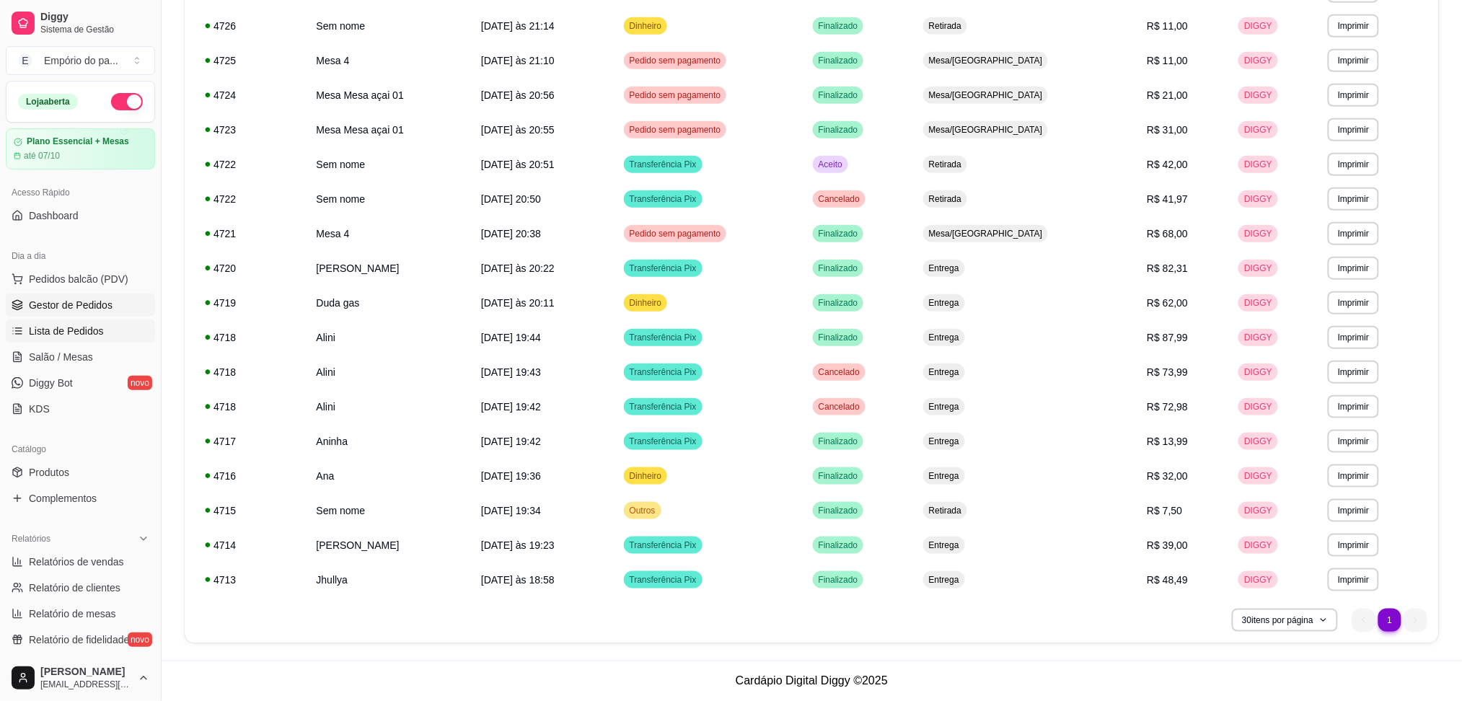
click at [118, 311] on link "Gestor de Pedidos" at bounding box center [80, 305] width 149 height 23
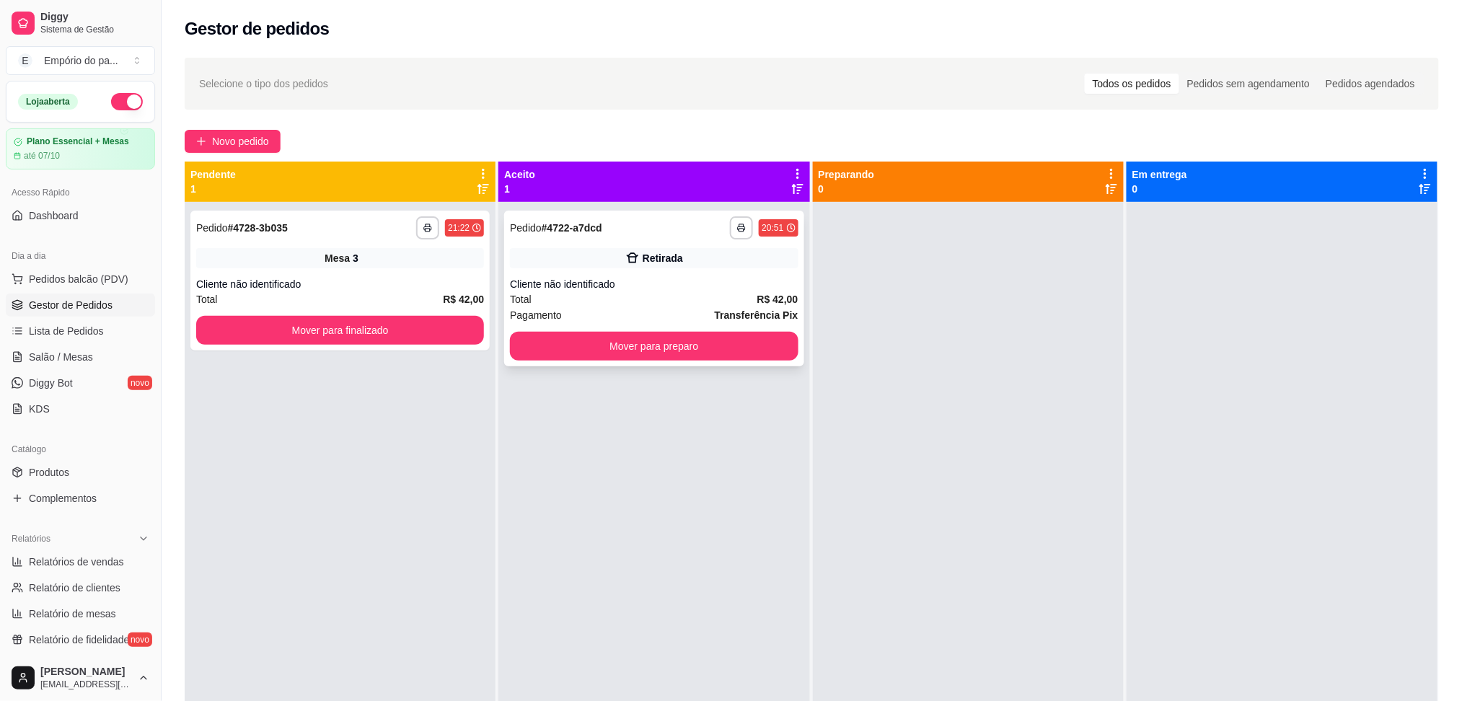
click at [594, 309] on div "Pagamento Transferência Pix" at bounding box center [654, 315] width 288 height 16
click at [91, 468] on link "Produtos" at bounding box center [80, 472] width 149 height 23
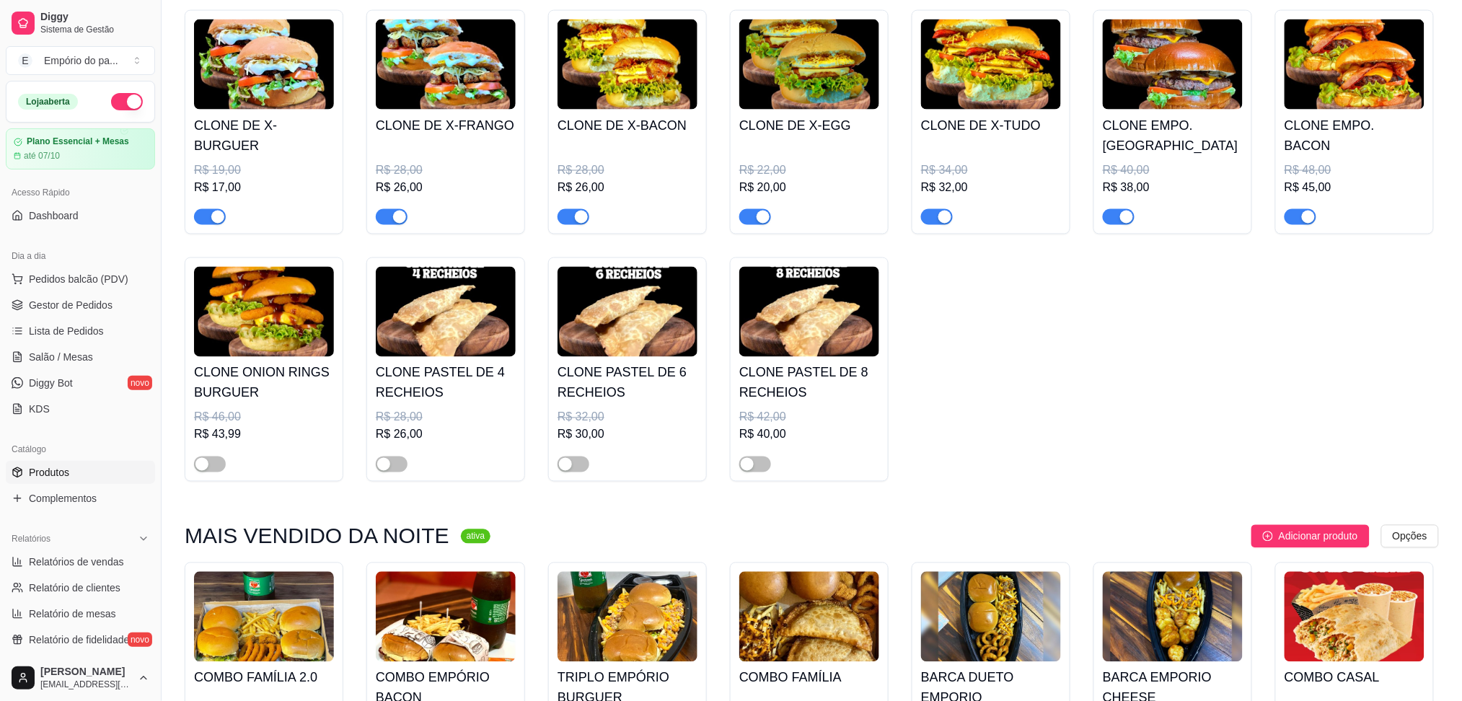
scroll to position [866, 0]
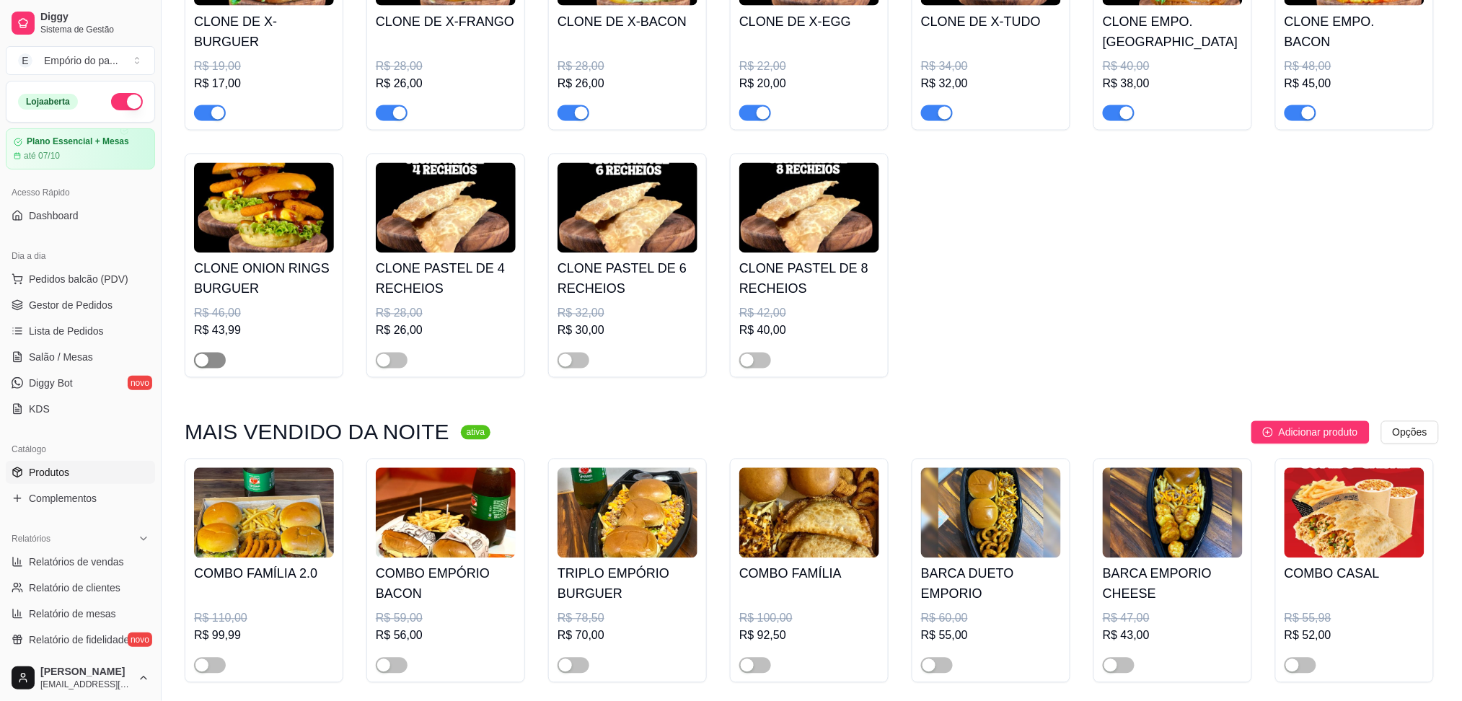
click at [211, 365] on span "button" at bounding box center [210, 361] width 32 height 16
click at [384, 367] on div "button" at bounding box center [383, 360] width 13 height 13
click at [572, 361] on span "button" at bounding box center [574, 361] width 32 height 16
click at [759, 366] on span "button" at bounding box center [755, 361] width 32 height 16
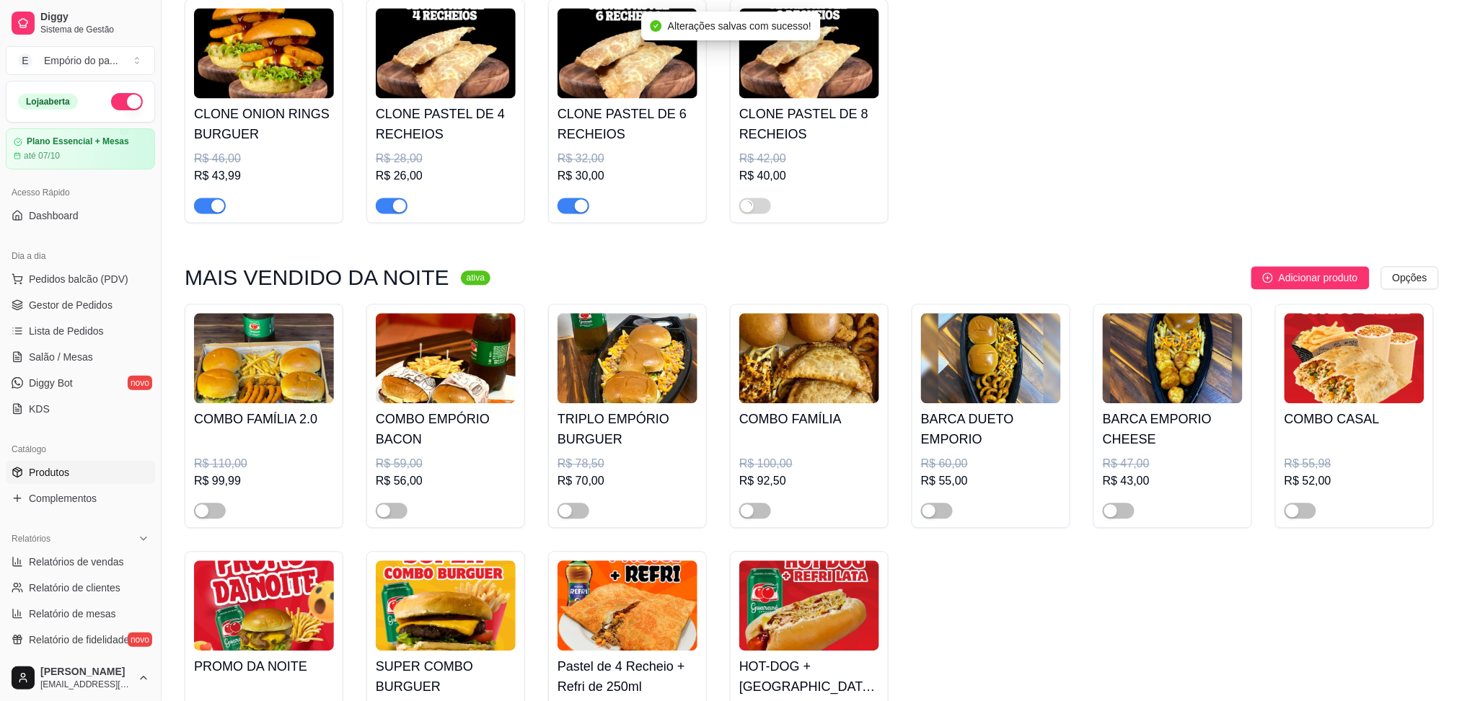
scroll to position [1154, 0]
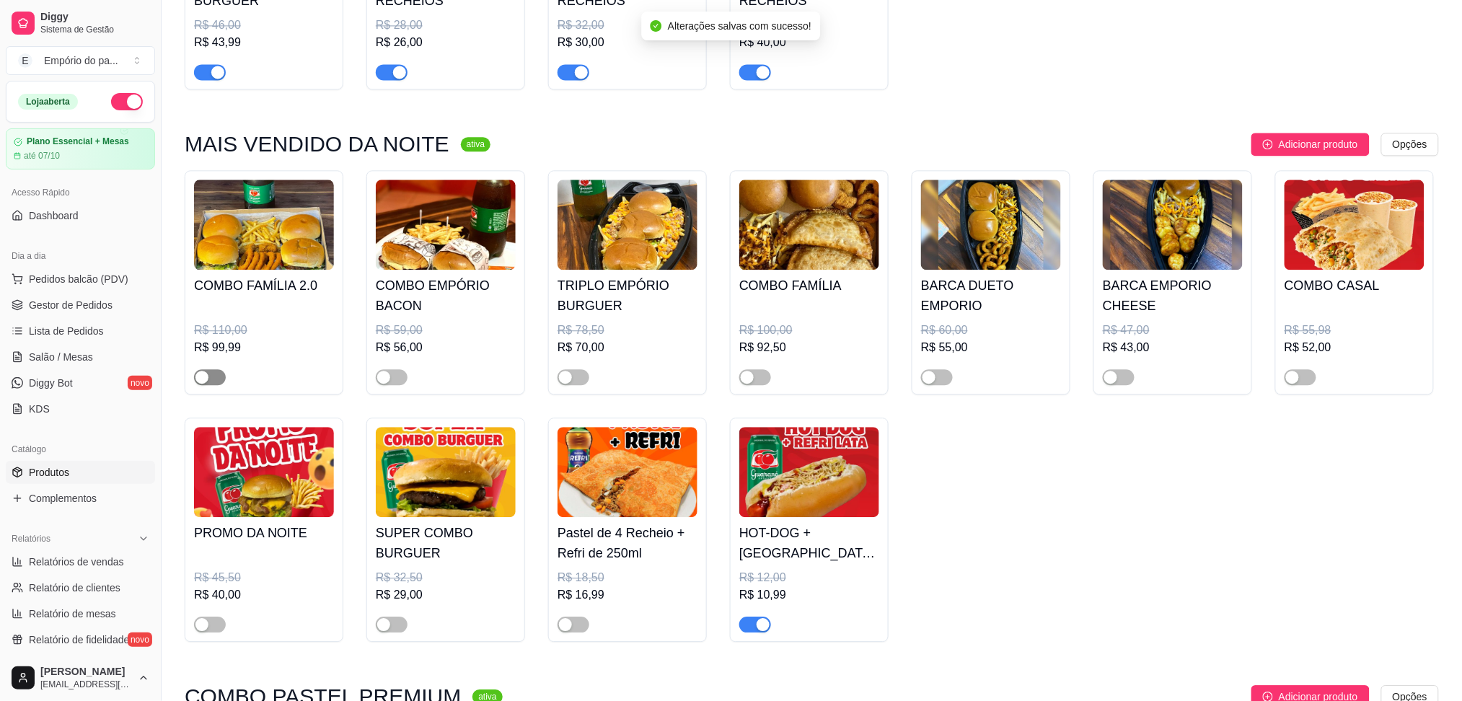
click at [208, 375] on div "button" at bounding box center [201, 377] width 13 height 13
click at [374, 379] on div "COMBO EMPÓRIO BACON R$ 59,00 R$ 56,00" at bounding box center [445, 282] width 159 height 224
click at [382, 380] on div "button" at bounding box center [383, 377] width 13 height 13
click at [581, 381] on span "button" at bounding box center [574, 377] width 32 height 16
click at [746, 383] on div "button" at bounding box center [747, 377] width 13 height 13
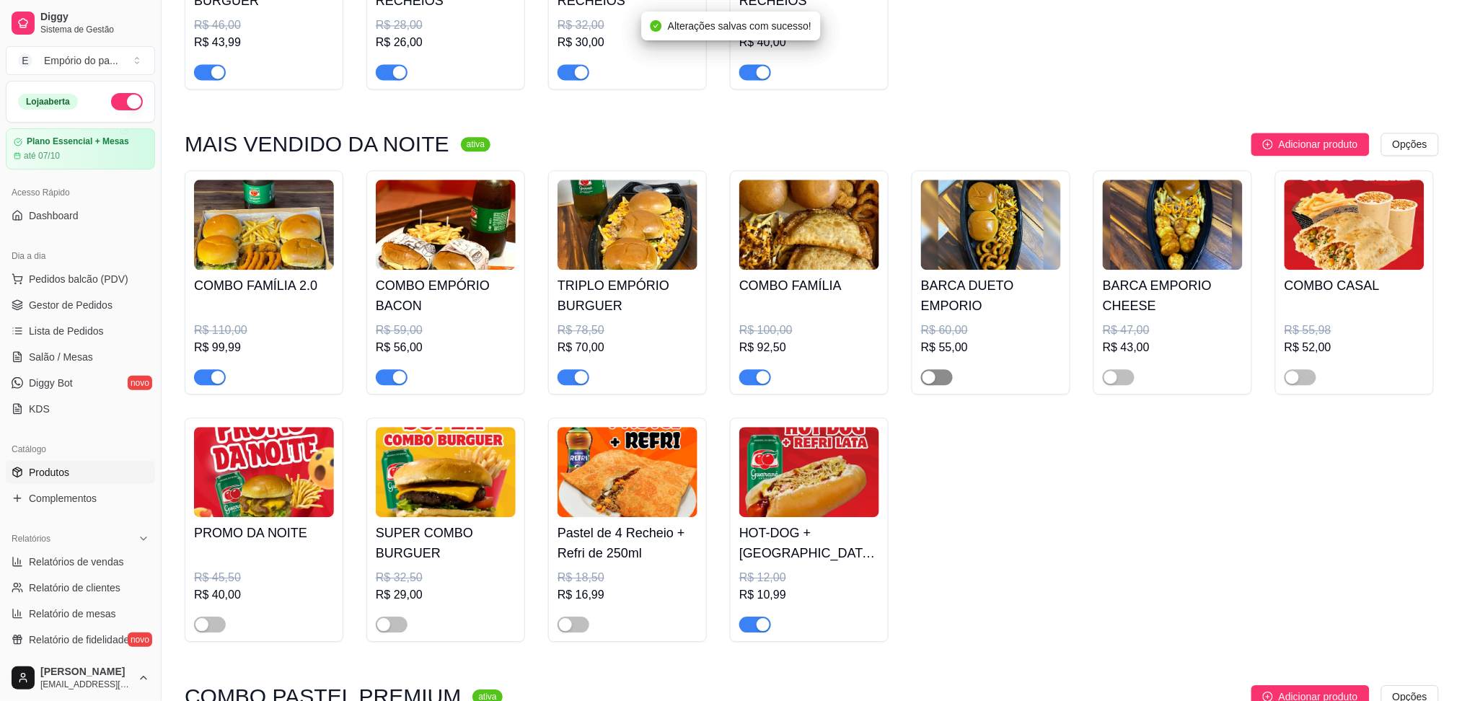
click at [935, 374] on span "button" at bounding box center [937, 377] width 32 height 16
click at [1122, 379] on span "button" at bounding box center [1119, 377] width 32 height 16
click at [1298, 384] on div "button" at bounding box center [1292, 377] width 13 height 13
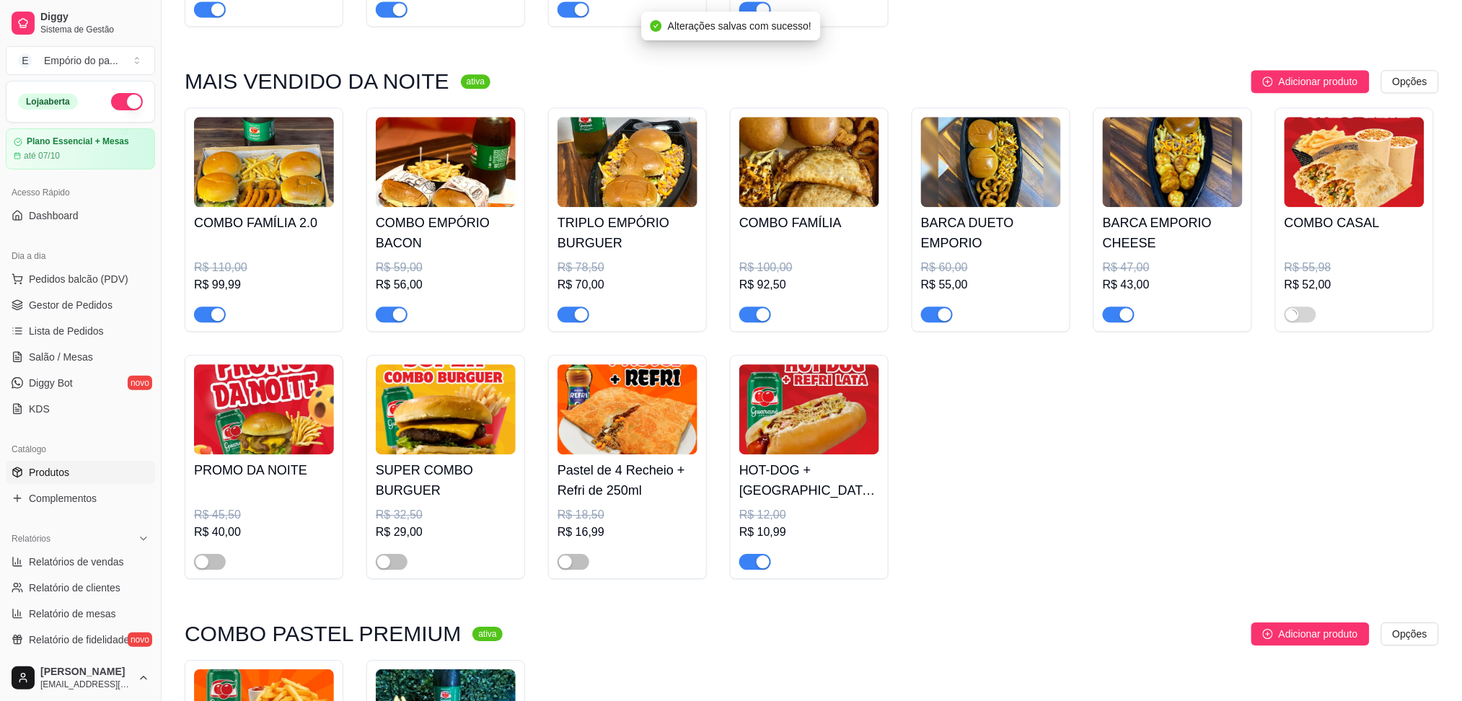
scroll to position [1250, 0]
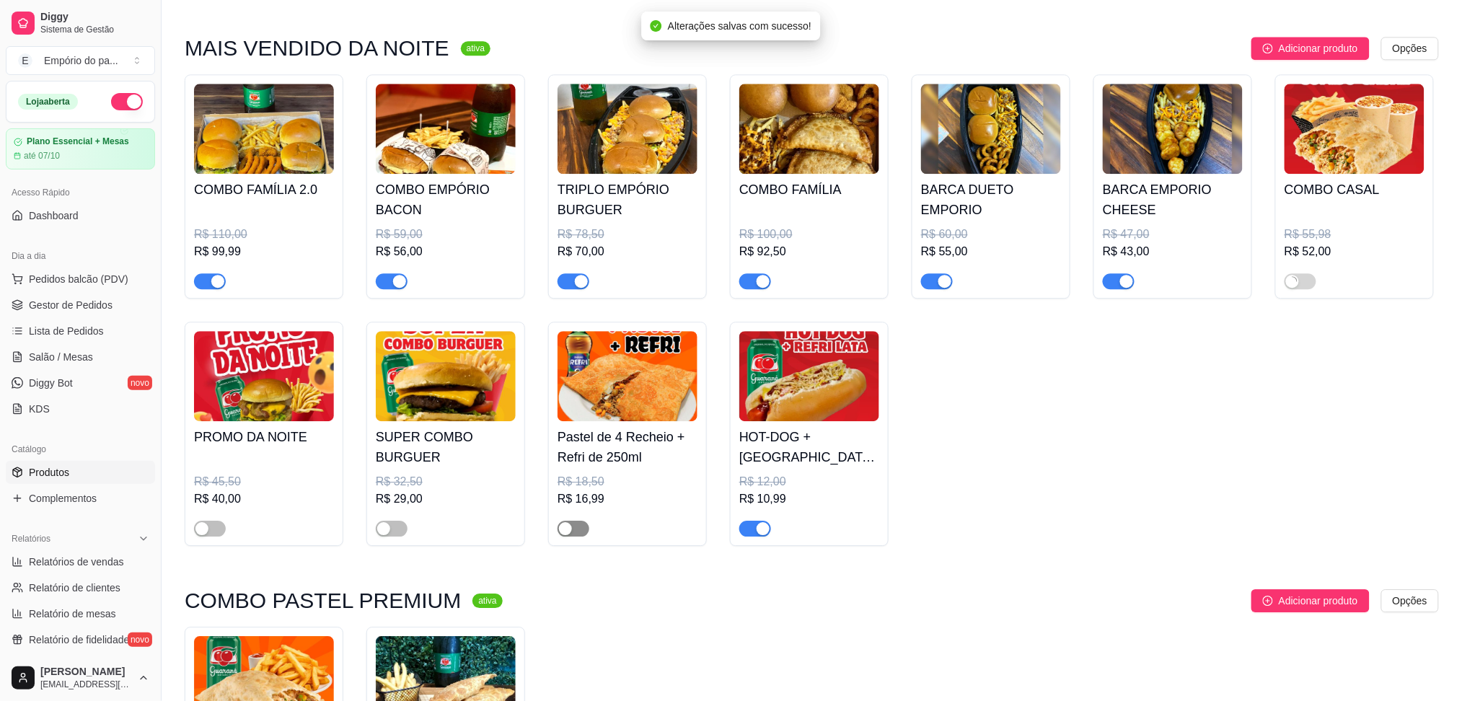
click at [562, 533] on div "button" at bounding box center [565, 528] width 13 height 13
click at [404, 532] on span "button" at bounding box center [392, 529] width 32 height 16
click at [221, 537] on span "button" at bounding box center [210, 529] width 32 height 16
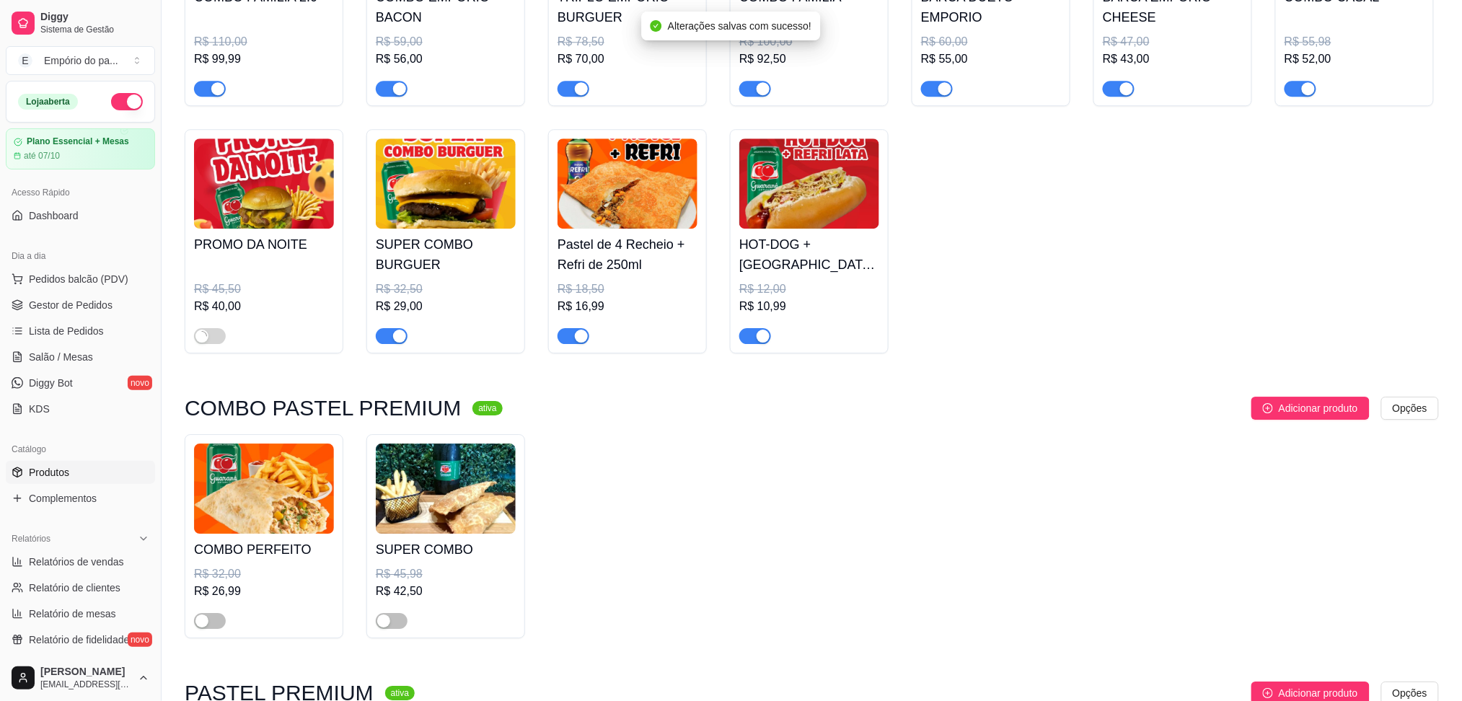
scroll to position [1634, 0]
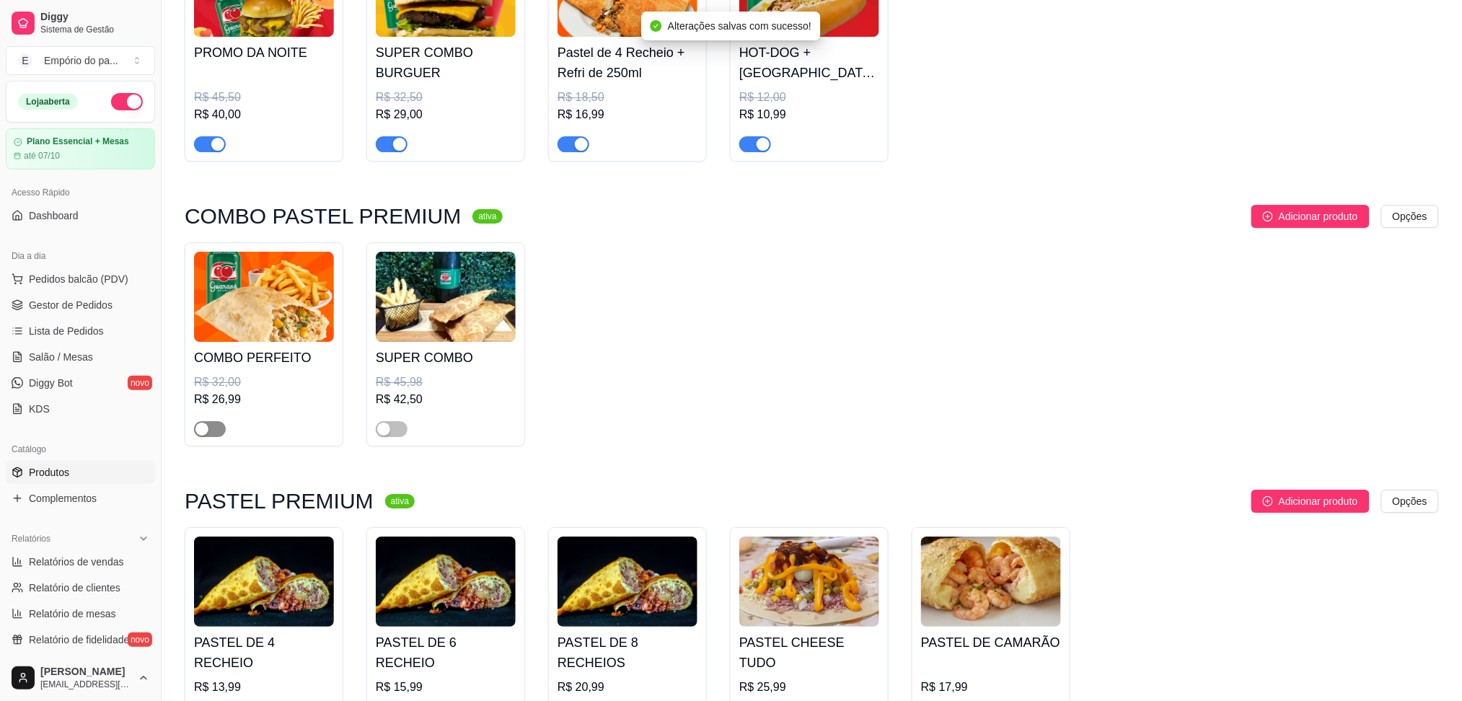
click at [208, 436] on button "button" at bounding box center [210, 429] width 32 height 16
click at [406, 433] on span "button" at bounding box center [392, 429] width 32 height 16
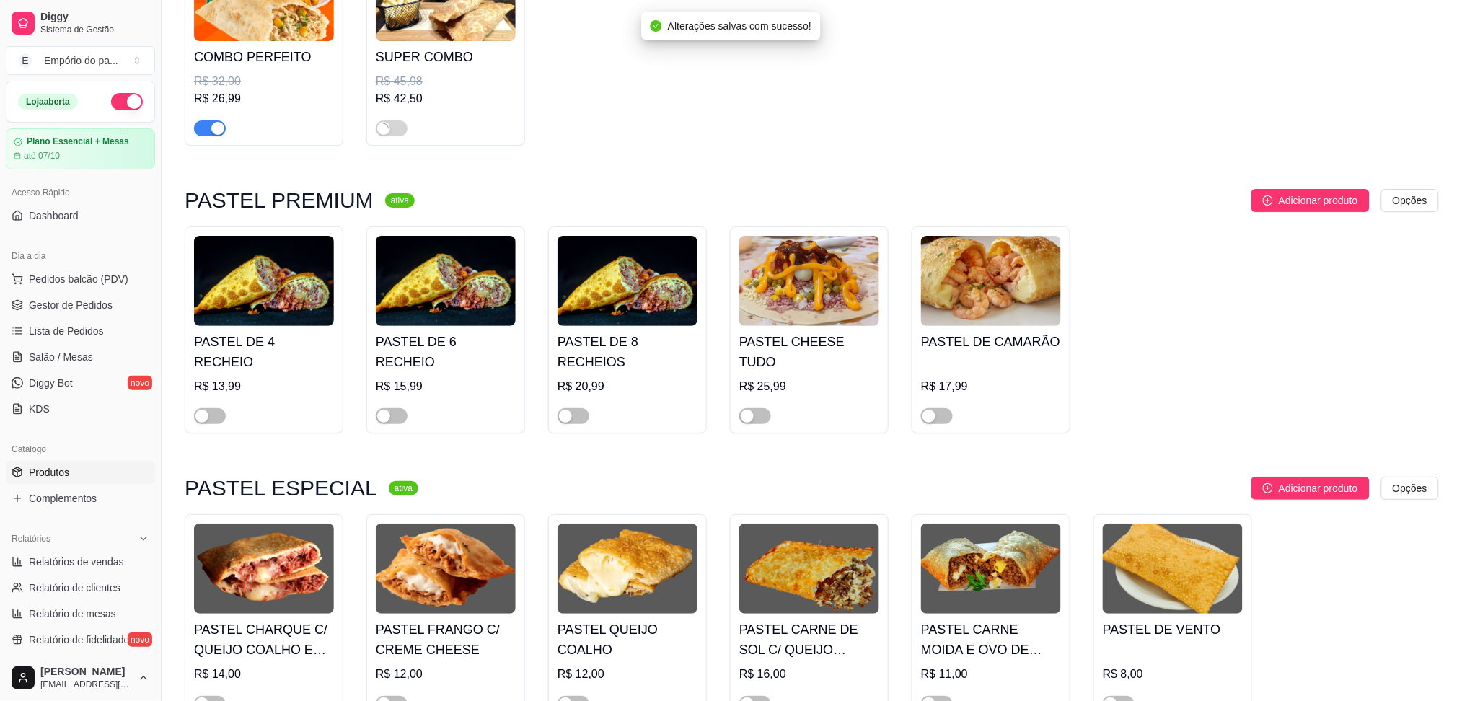
scroll to position [2020, 0]
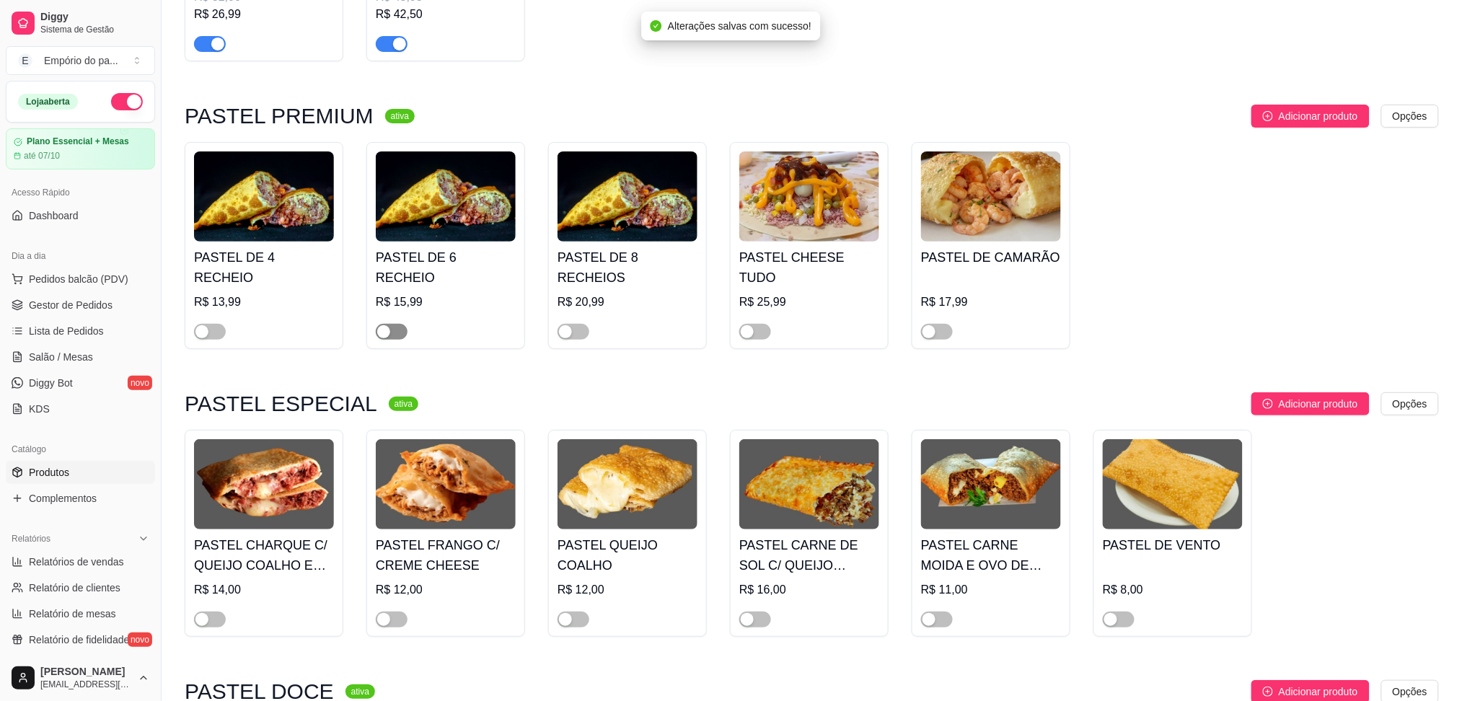
click at [390, 324] on button "button" at bounding box center [392, 332] width 32 height 16
click at [215, 324] on span "button" at bounding box center [210, 332] width 32 height 16
click at [744, 325] on div "button" at bounding box center [747, 331] width 13 height 13
click at [563, 325] on div "button" at bounding box center [565, 331] width 13 height 13
click at [938, 324] on button "button" at bounding box center [937, 332] width 32 height 16
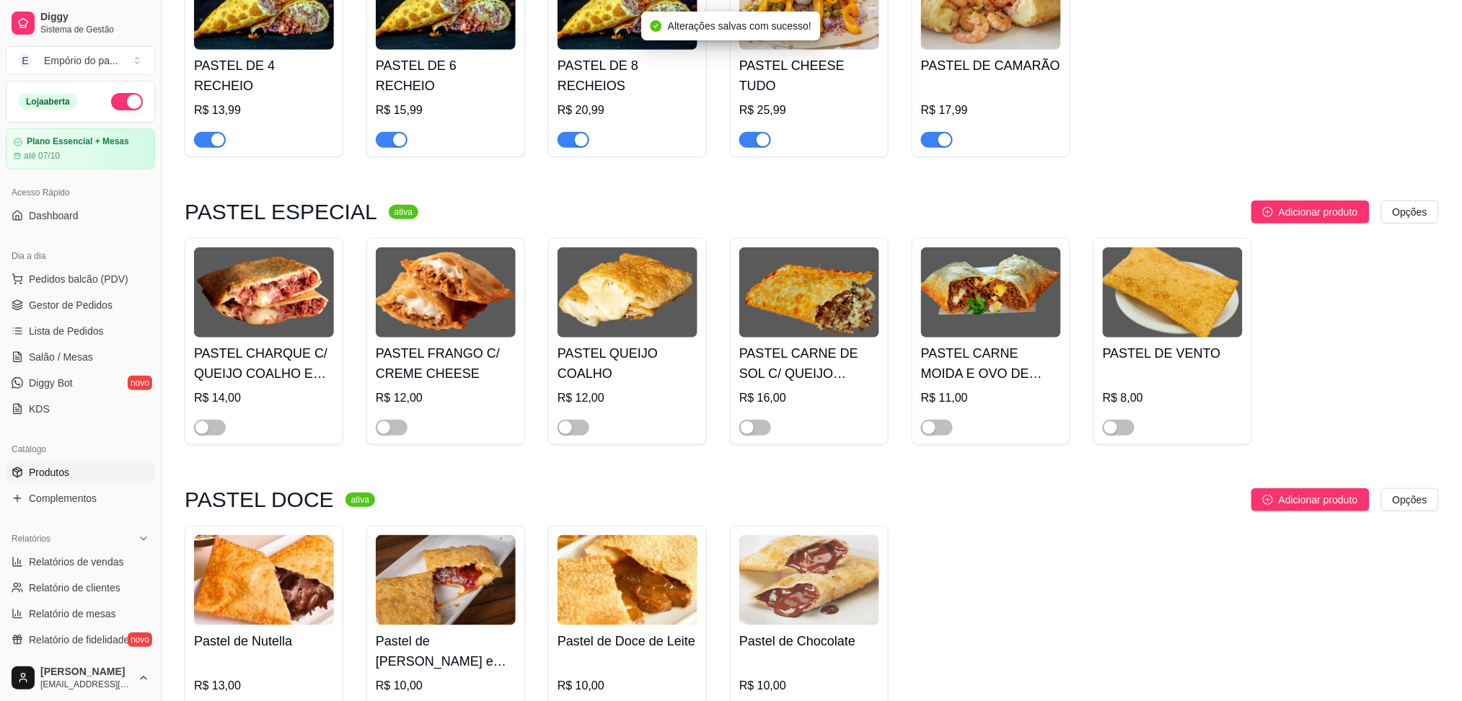
scroll to position [2500, 0]
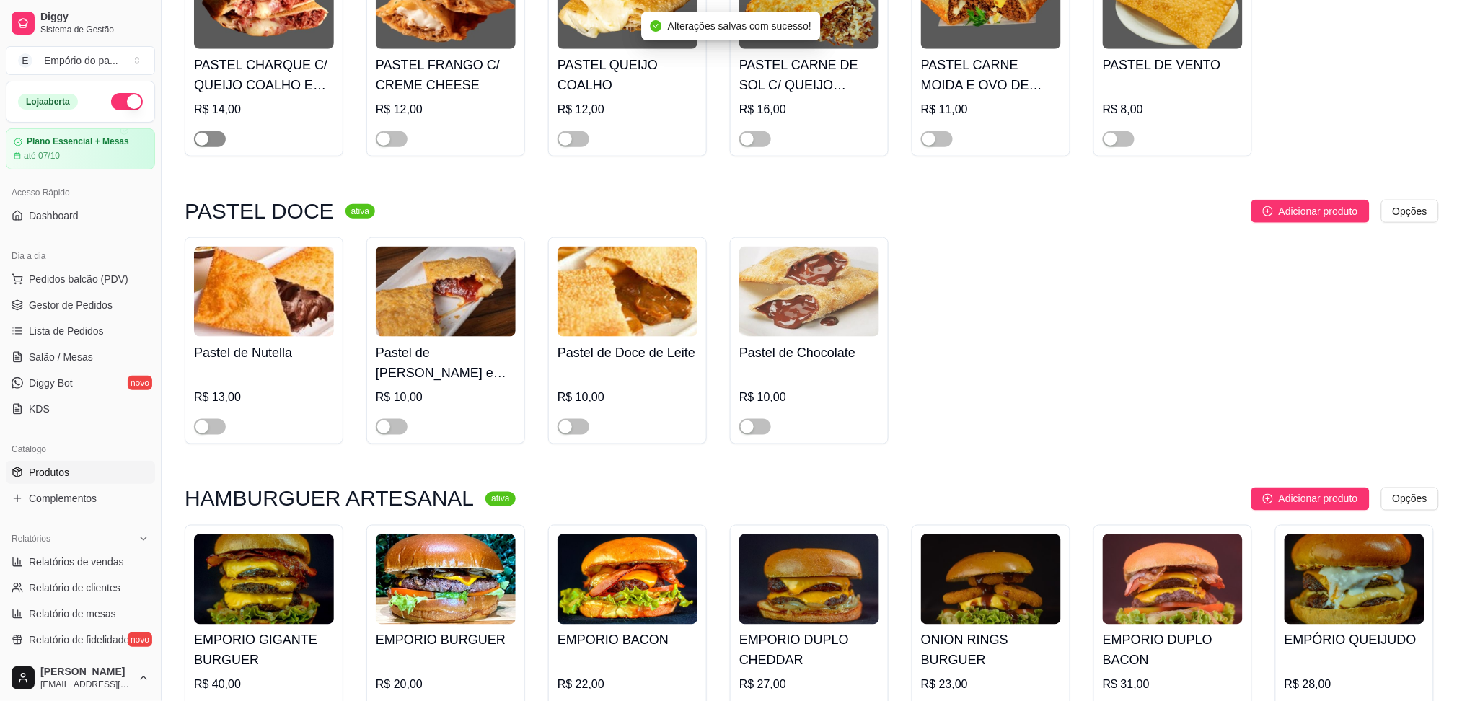
click at [206, 133] on div "button" at bounding box center [201, 139] width 13 height 13
click at [399, 136] on div "PASTEL FRANGO C/ CREME CHEESE R$ 12,00" at bounding box center [445, 53] width 159 height 207
click at [383, 133] on div "button" at bounding box center [383, 139] width 13 height 13
click at [571, 133] on div "button" at bounding box center [565, 139] width 13 height 13
click at [751, 133] on div "button" at bounding box center [747, 139] width 13 height 13
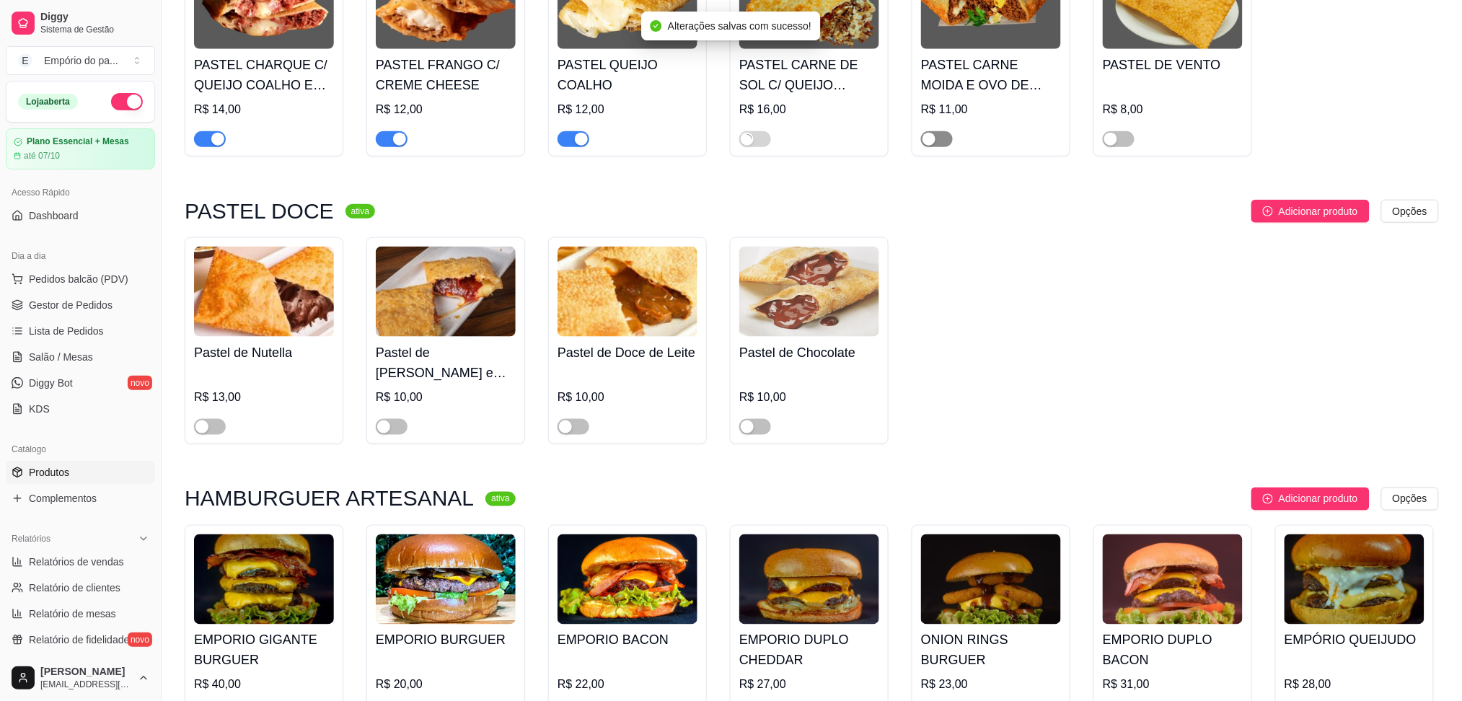
click at [938, 131] on span "button" at bounding box center [937, 139] width 32 height 16
click at [1119, 131] on span "button" at bounding box center [1119, 139] width 32 height 16
click at [385, 418] on div at bounding box center [392, 426] width 32 height 17
click at [391, 419] on button "button" at bounding box center [392, 427] width 32 height 16
click at [211, 419] on span "button" at bounding box center [210, 427] width 32 height 16
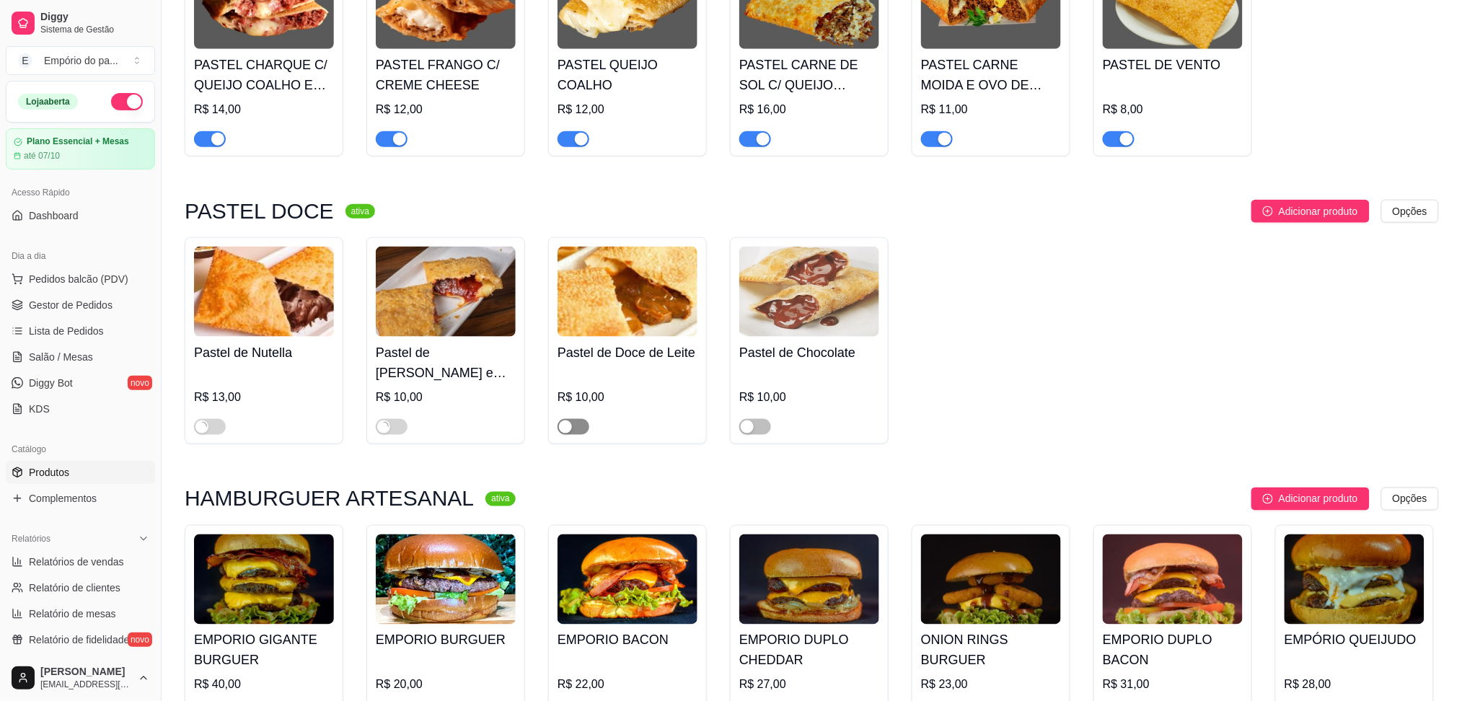
click at [579, 419] on span "button" at bounding box center [574, 427] width 32 height 16
click at [760, 418] on div at bounding box center [755, 426] width 32 height 17
click at [747, 419] on span "button" at bounding box center [755, 427] width 32 height 16
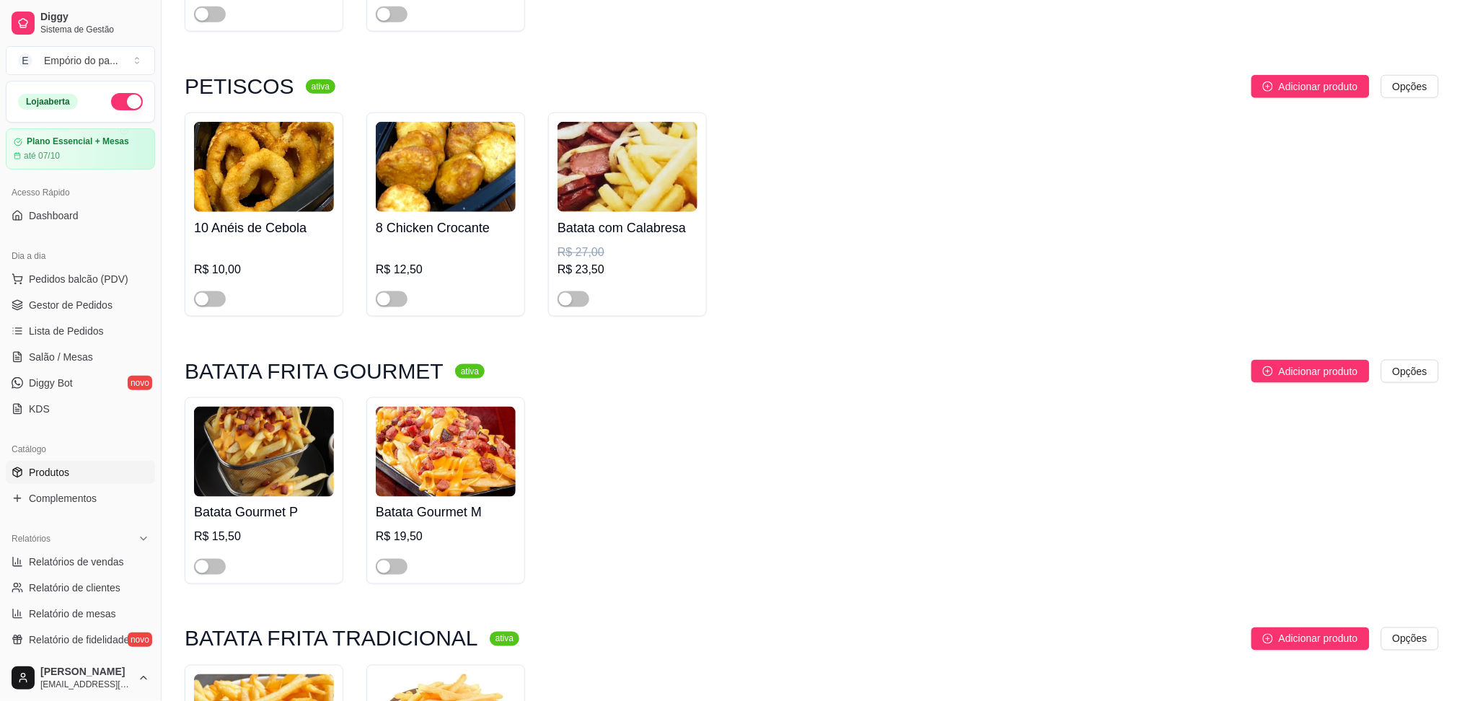
scroll to position [4519, 0]
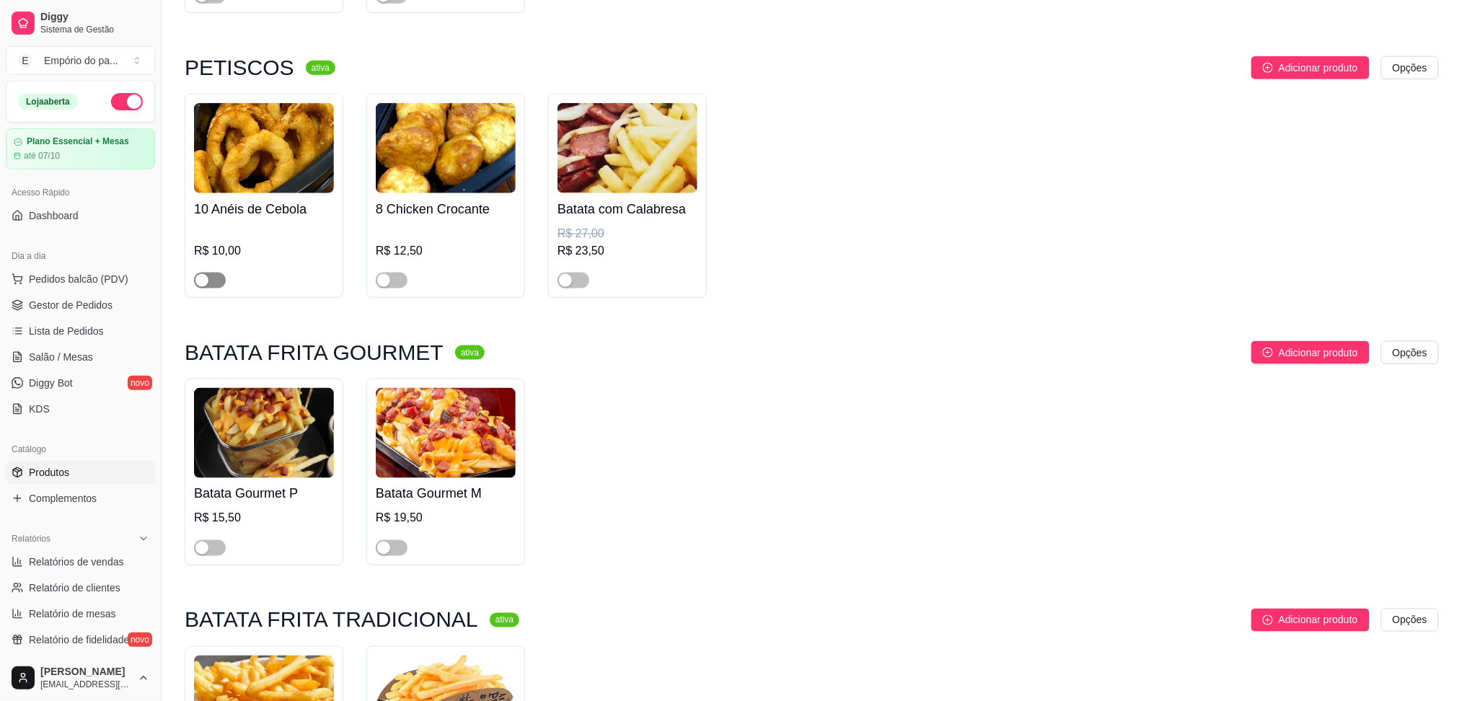
click at [201, 274] on div "button" at bounding box center [201, 280] width 13 height 13
click at [400, 273] on span "button" at bounding box center [392, 281] width 32 height 16
click at [579, 273] on span "button" at bounding box center [574, 281] width 32 height 16
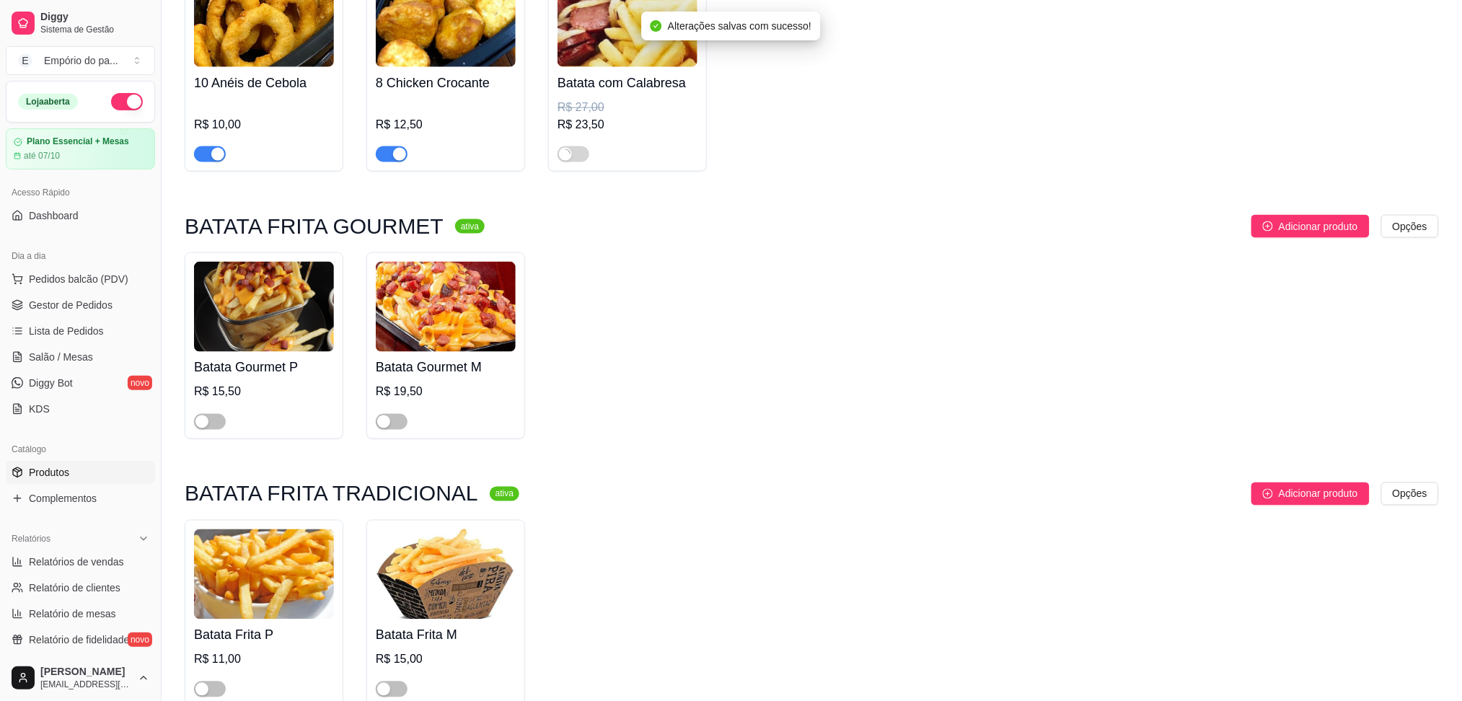
scroll to position [4905, 0]
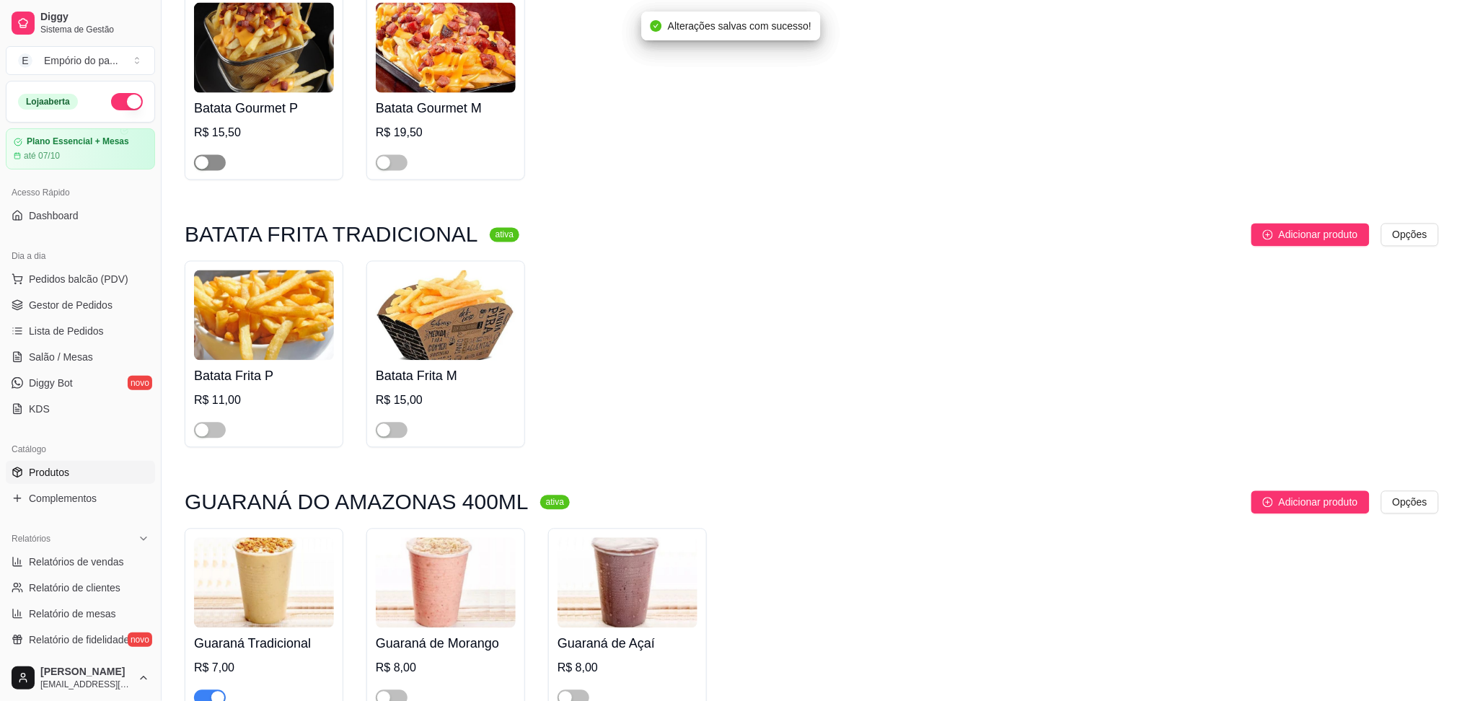
click at [196, 157] on div "button" at bounding box center [201, 163] width 13 height 13
click at [401, 155] on span "button" at bounding box center [392, 163] width 32 height 16
click at [201, 424] on div "button" at bounding box center [201, 430] width 13 height 13
click at [393, 421] on div at bounding box center [392, 429] width 32 height 17
click at [388, 424] on div "button" at bounding box center [383, 430] width 13 height 13
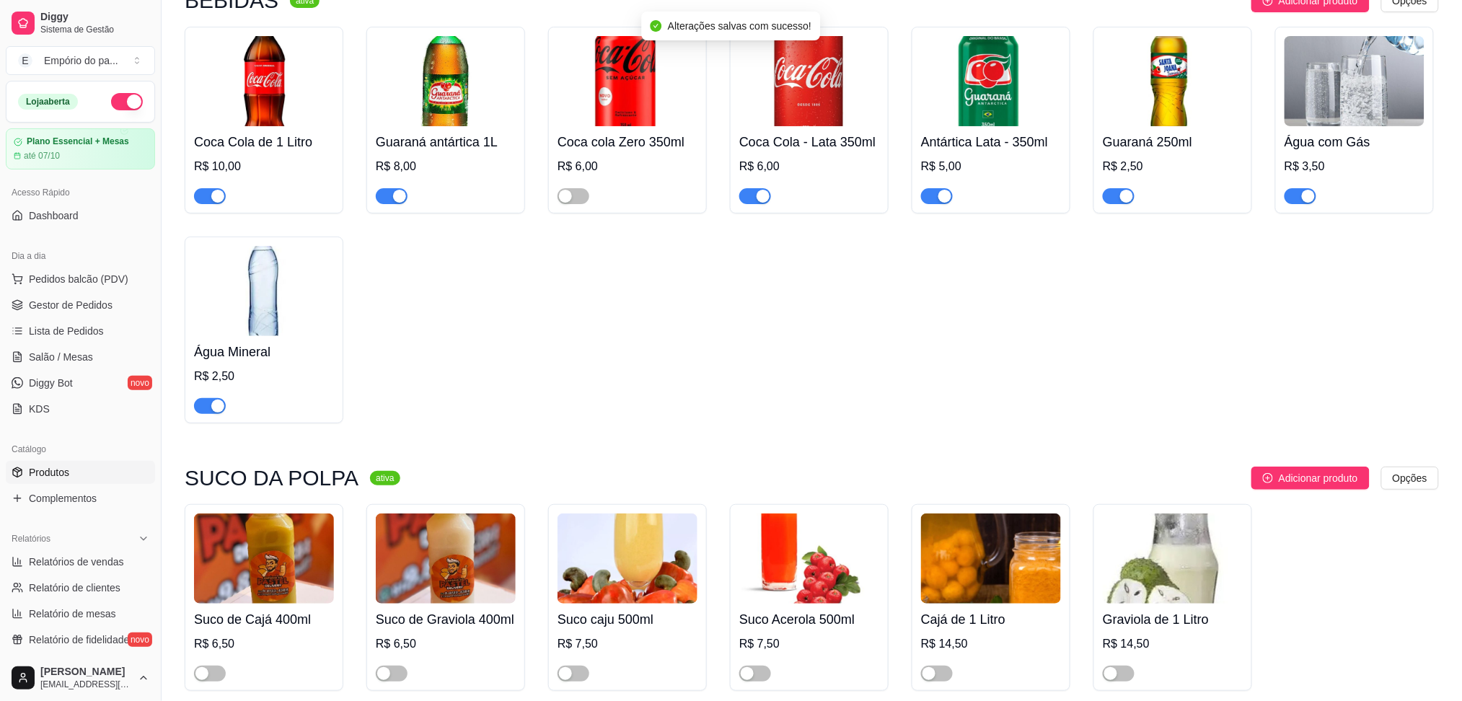
scroll to position [5985, 0]
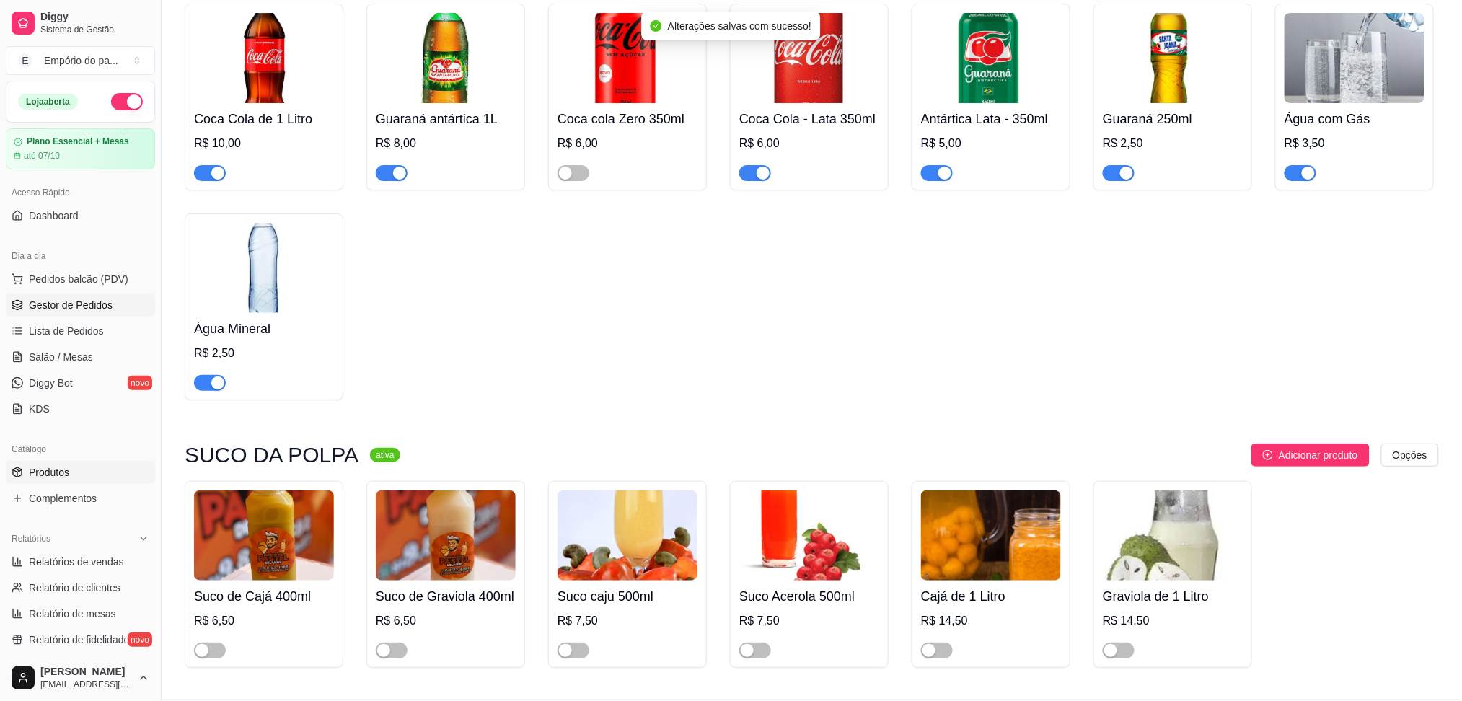
click at [26, 306] on link "Gestor de Pedidos" at bounding box center [80, 305] width 149 height 23
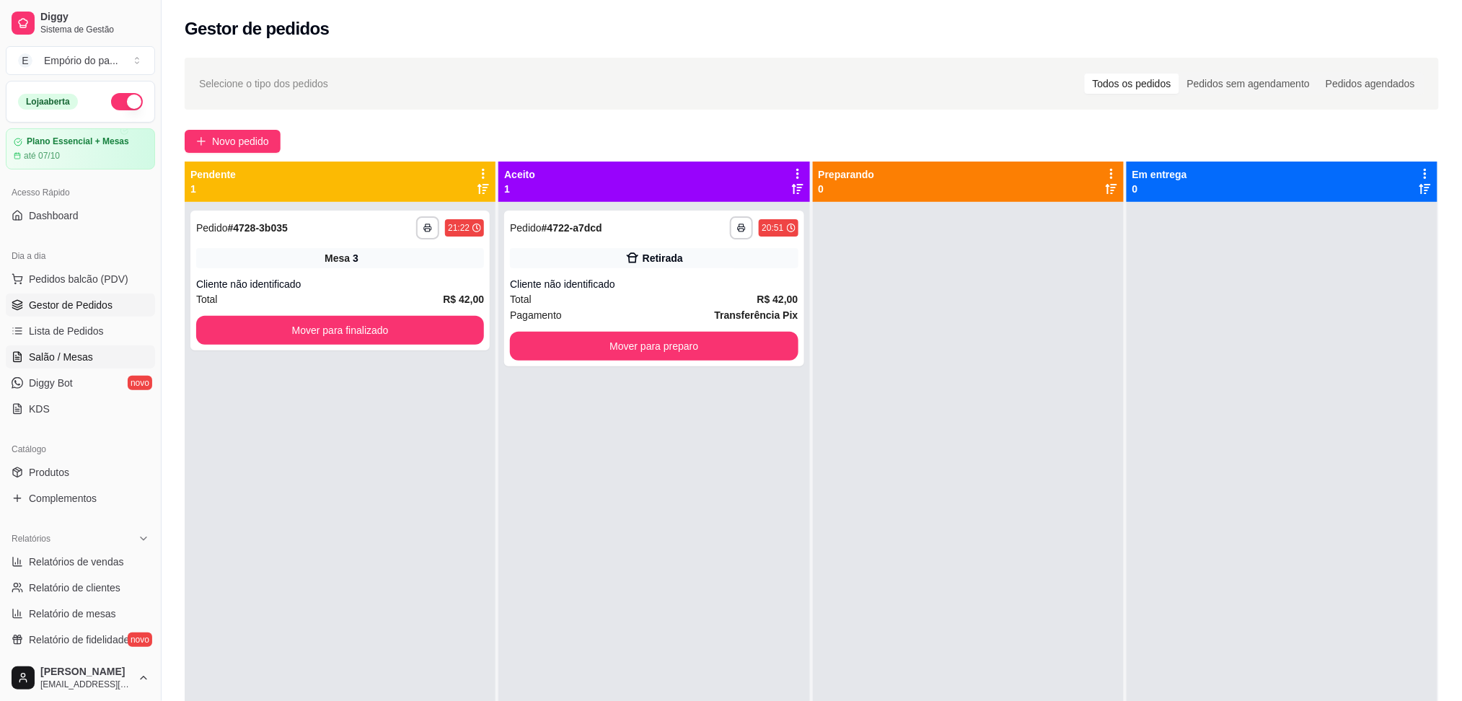
click at [74, 364] on span "Salão / Mesas" at bounding box center [61, 357] width 64 height 14
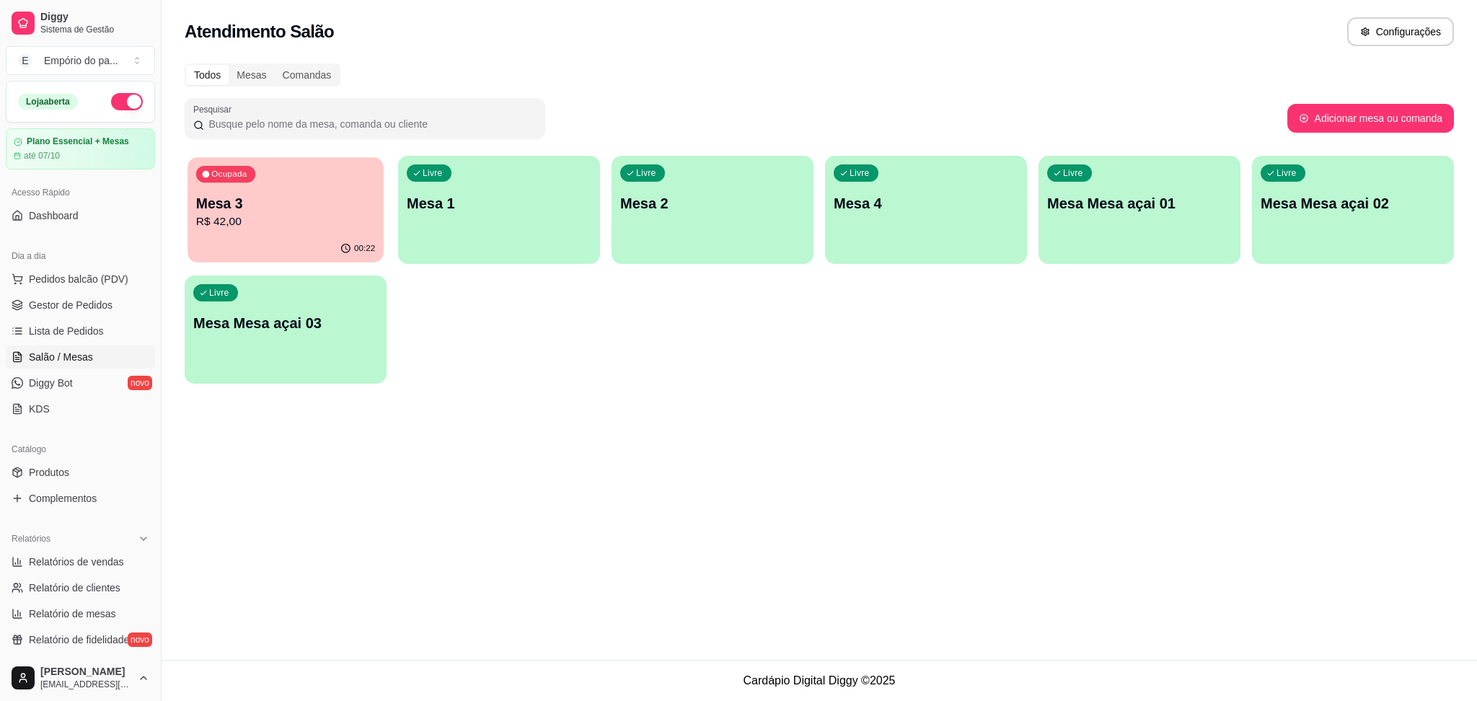
click at [321, 192] on div "Ocupada Mesa 3 R$ 42,00" at bounding box center [286, 196] width 196 height 78
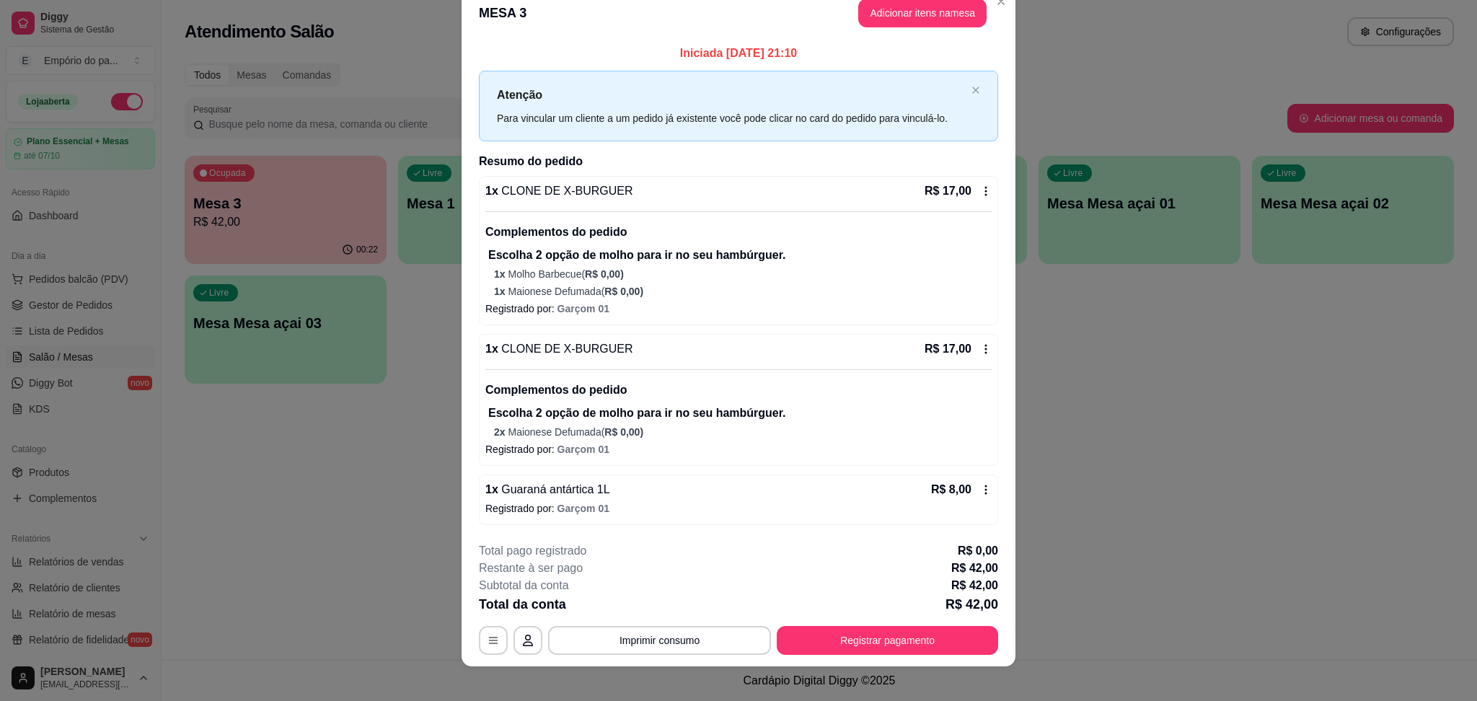
scroll to position [35, 0]
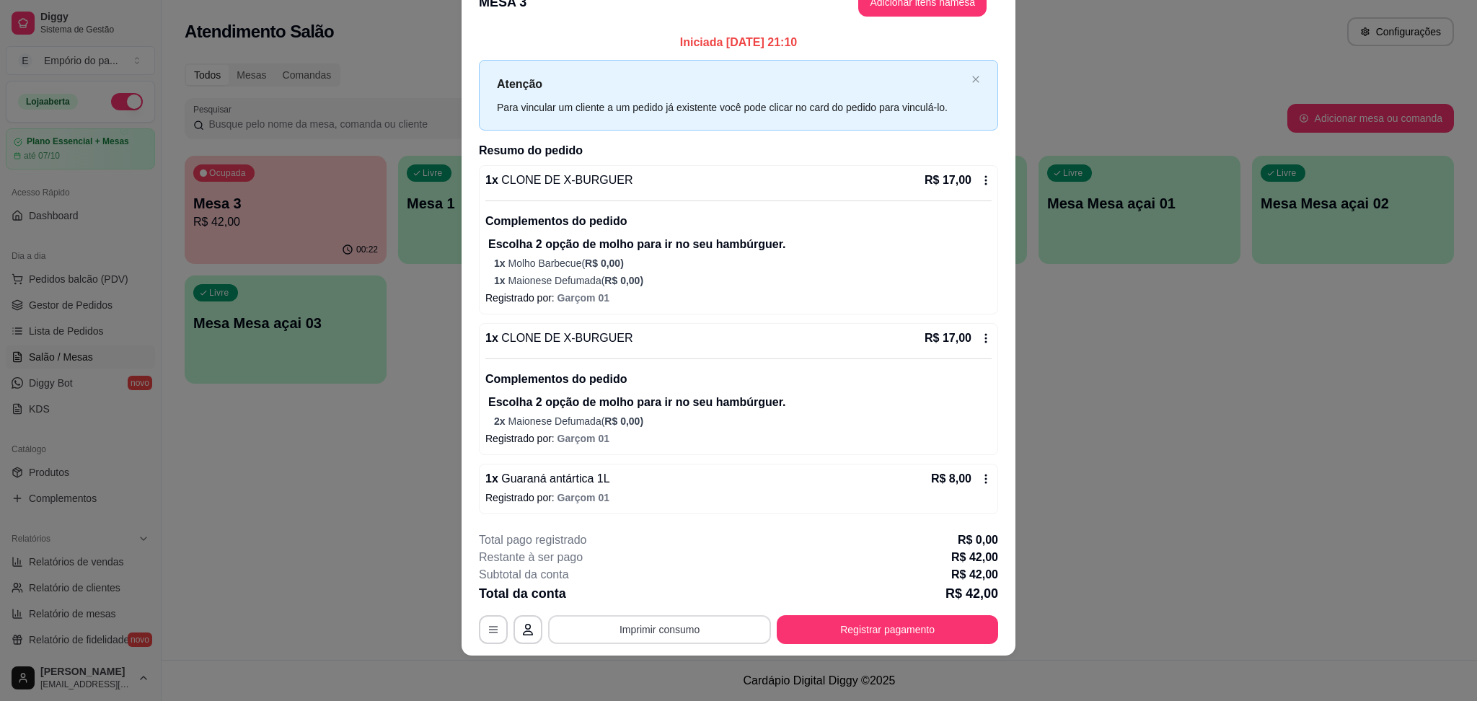
click at [639, 623] on button "Imprimir consumo" at bounding box center [659, 629] width 223 height 29
click at [640, 594] on button "IMPRESSORA" at bounding box center [656, 596] width 101 height 22
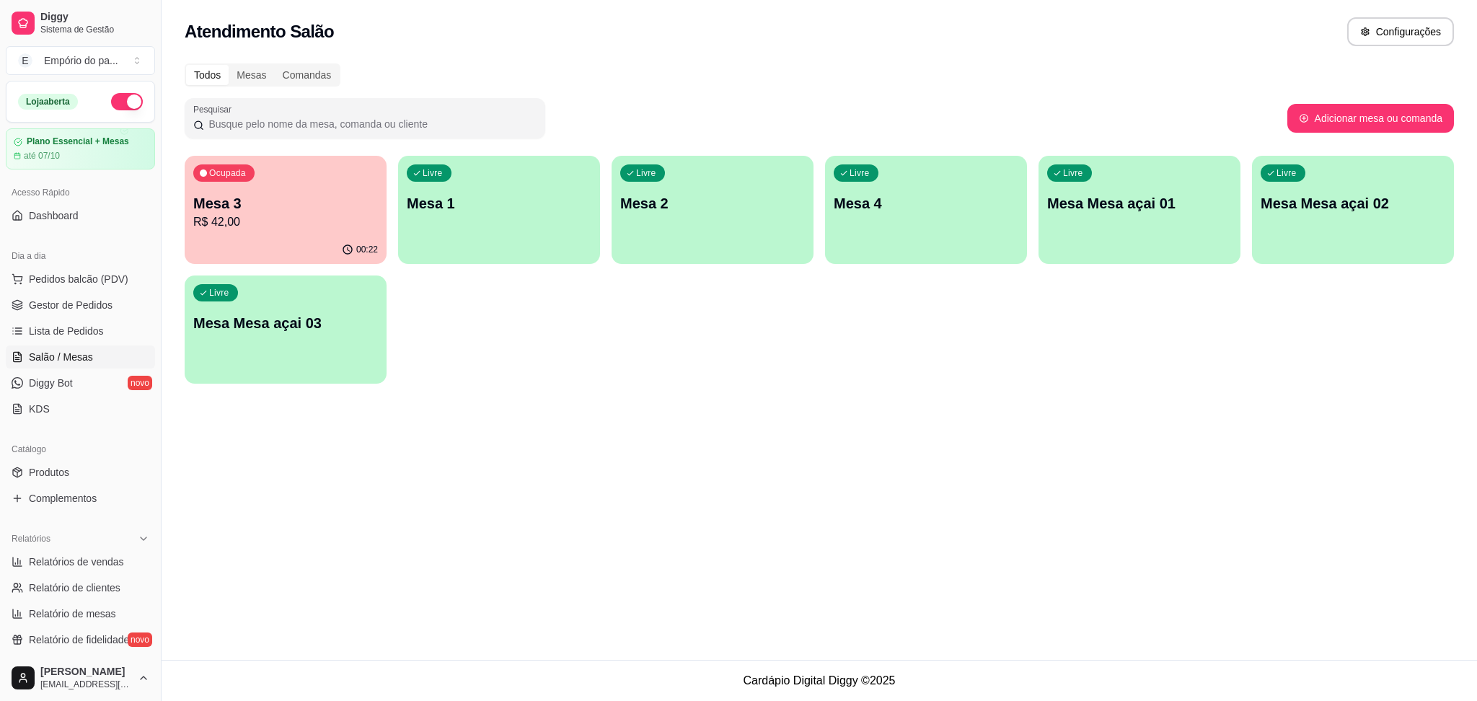
click at [294, 229] on p "R$ 42,00" at bounding box center [285, 221] width 185 height 17
click at [74, 292] on ul "Pedidos balcão (PDV) Gestor de Pedidos Lista de Pedidos Salão / Mesas Diggy Bot…" at bounding box center [80, 344] width 149 height 153
click at [75, 301] on span "Gestor de Pedidos" at bounding box center [71, 305] width 84 height 14
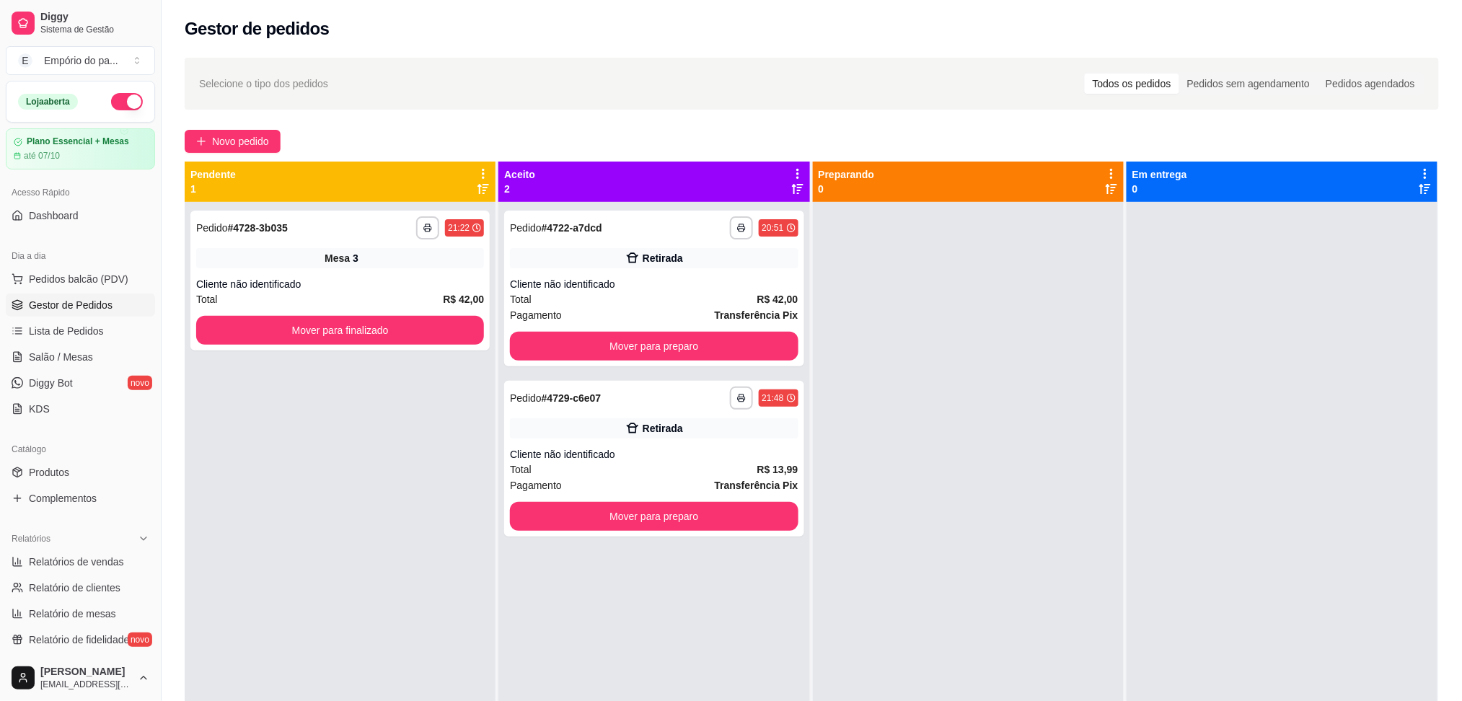
click at [722, 345] on button "Mover para preparo" at bounding box center [654, 346] width 288 height 29
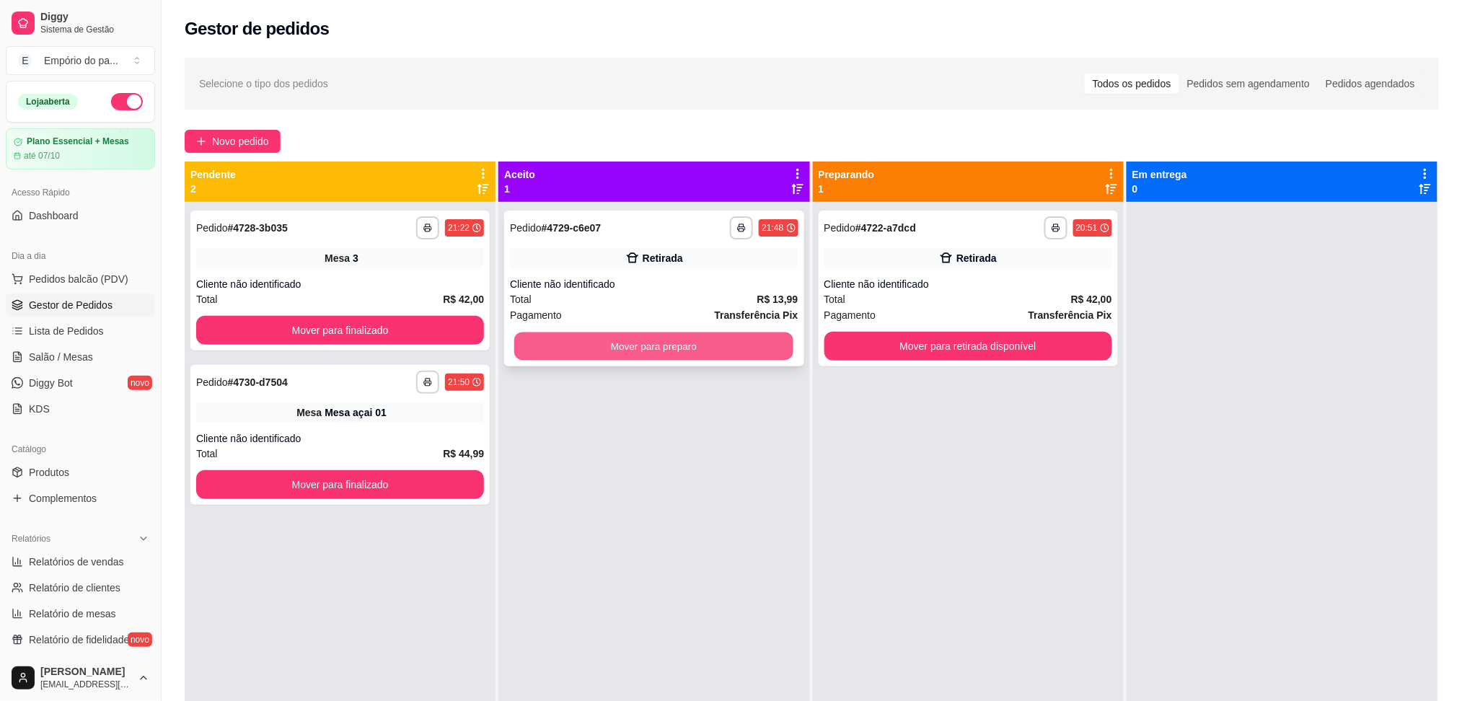
click at [661, 350] on button "Mover para preparo" at bounding box center [653, 347] width 279 height 28
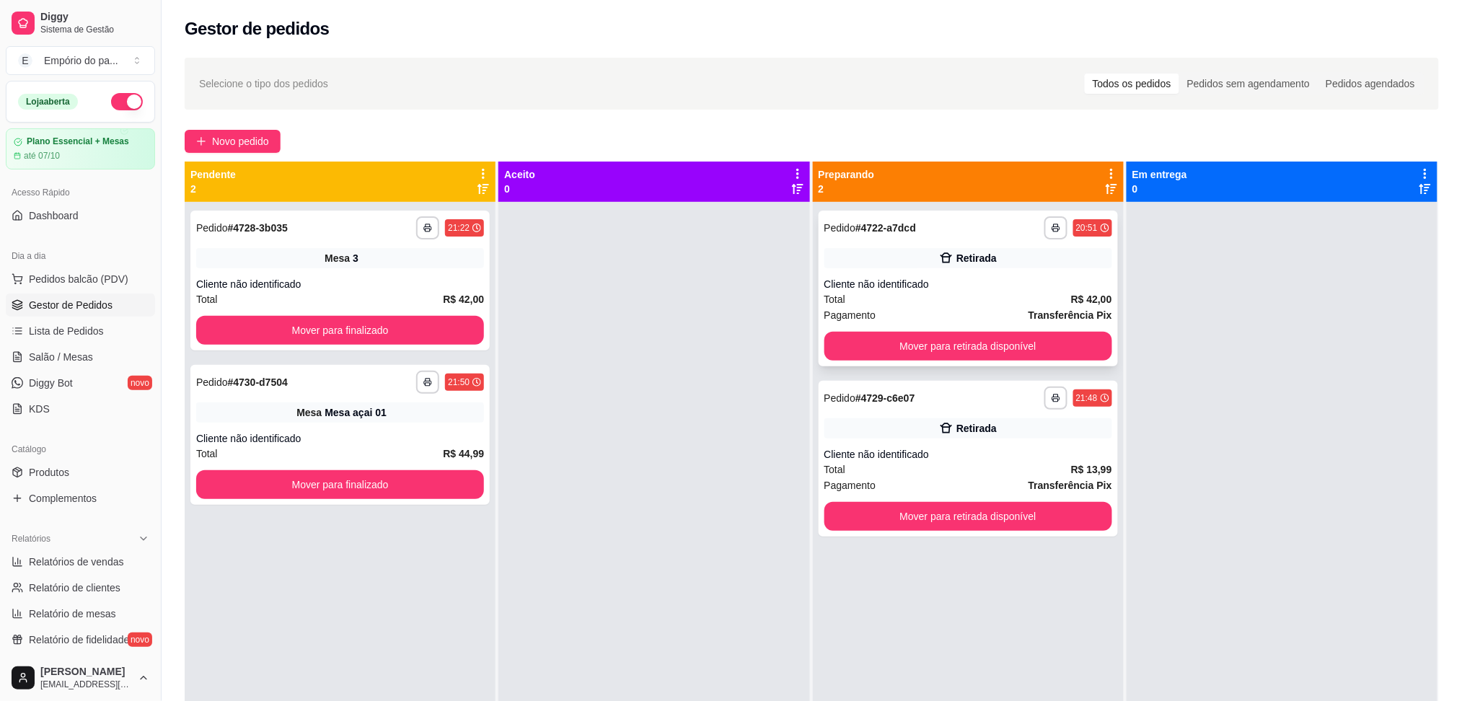
click at [965, 297] on div "Total R$ 42,00" at bounding box center [968, 299] width 288 height 16
click at [42, 356] on span "Salão / Mesas" at bounding box center [61, 357] width 64 height 14
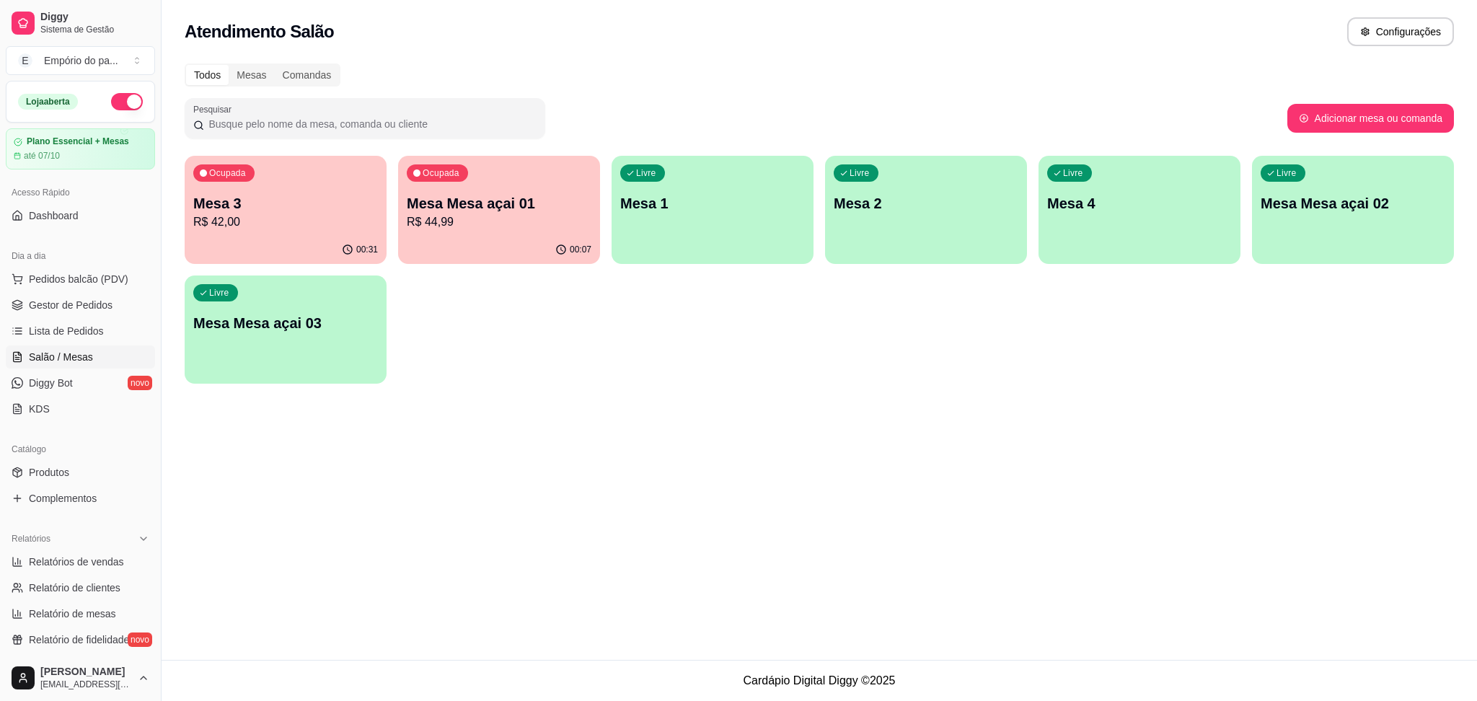
click at [286, 226] on p "R$ 42,00" at bounding box center [285, 221] width 185 height 17
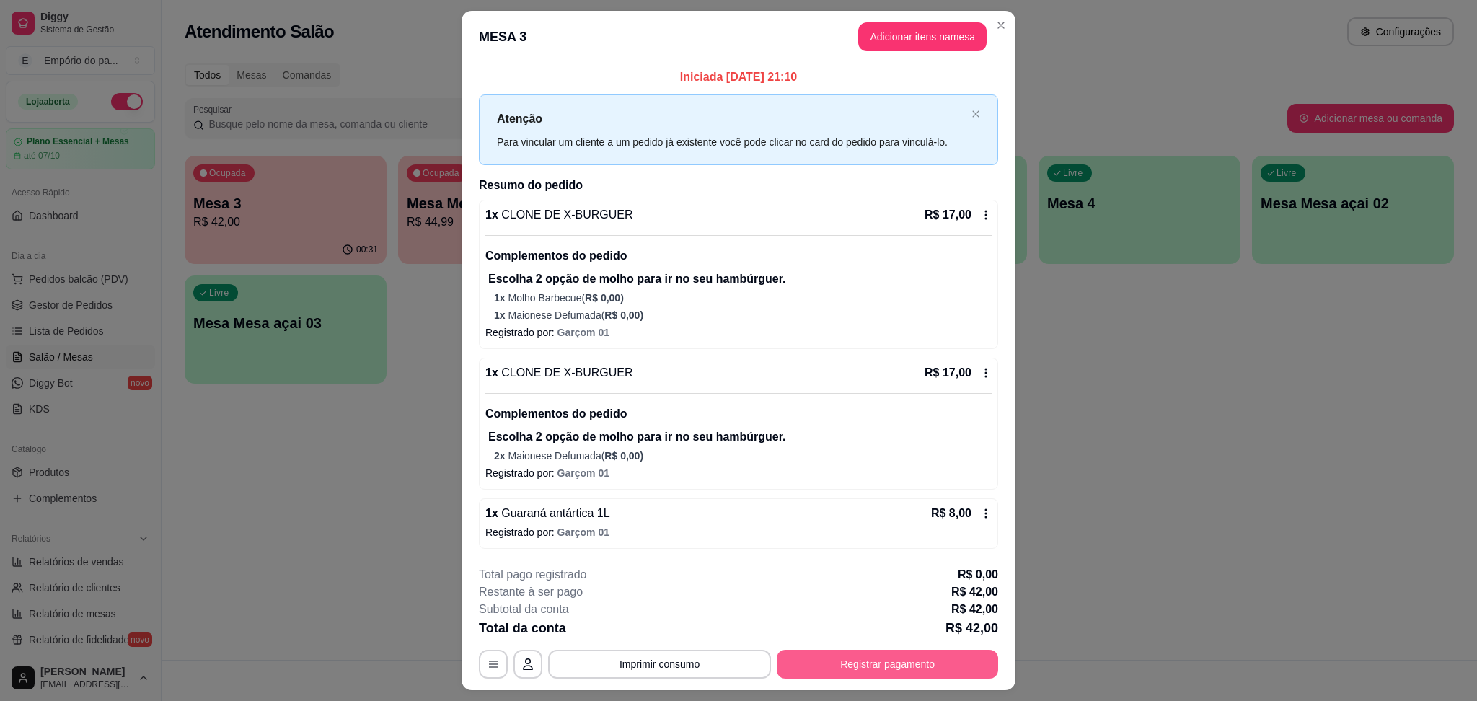
click at [941, 663] on button "Registrar pagamento" at bounding box center [887, 664] width 221 height 29
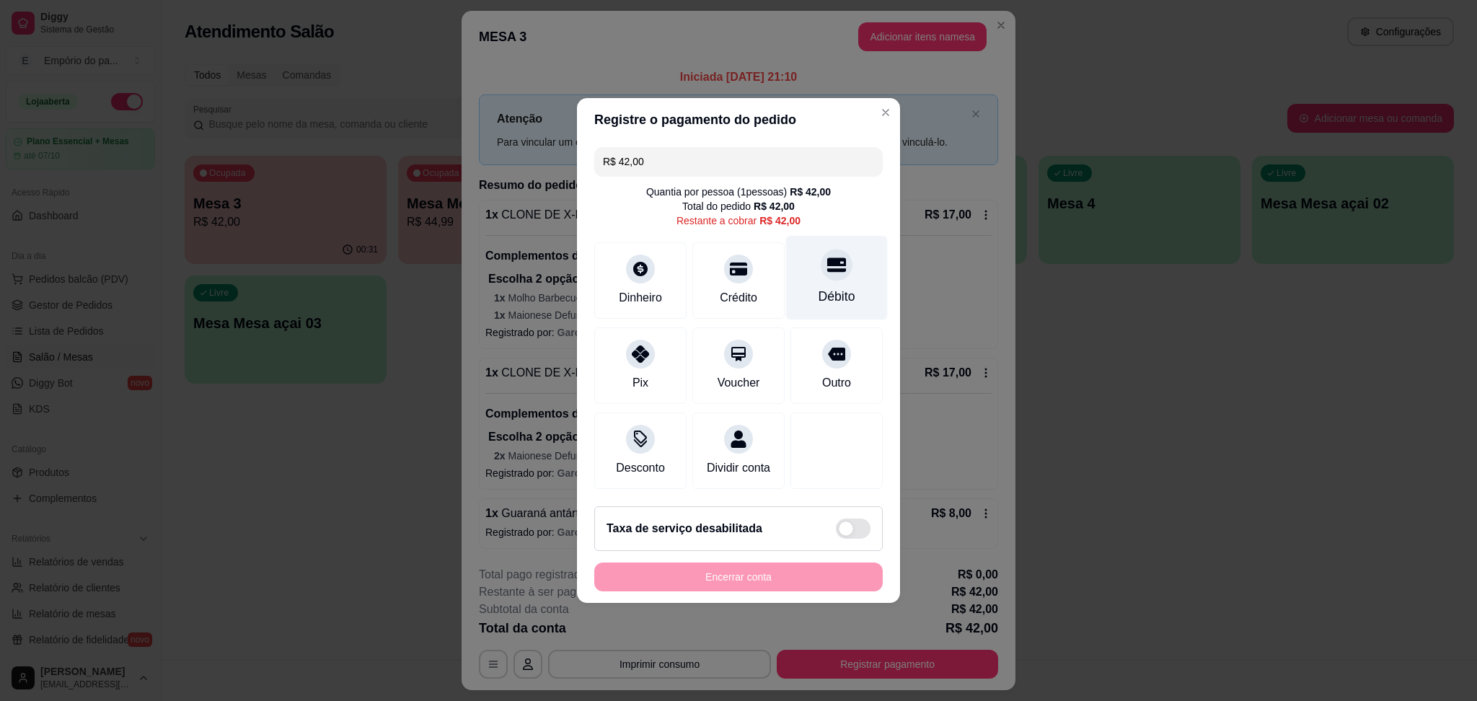
click at [818, 276] on div "Débito" at bounding box center [837, 278] width 102 height 84
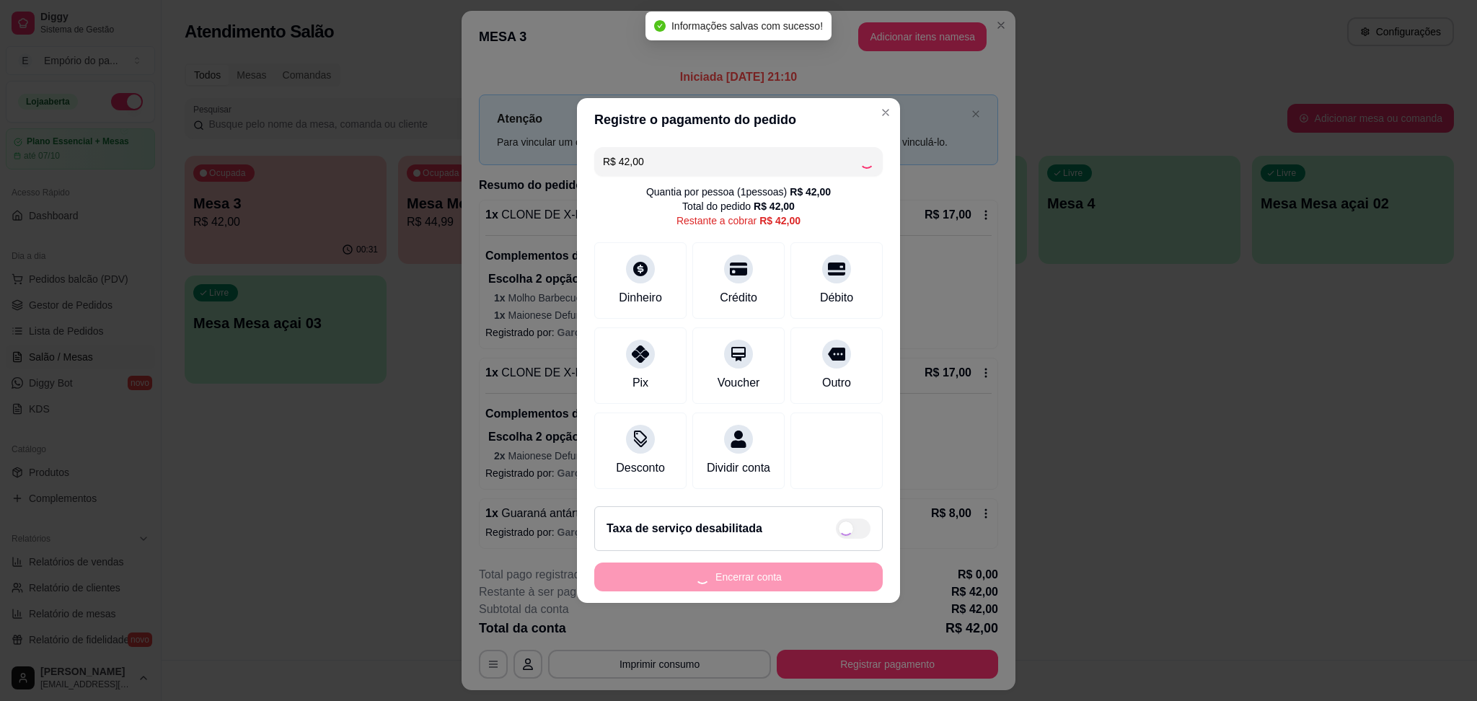
type input "R$ 0,00"
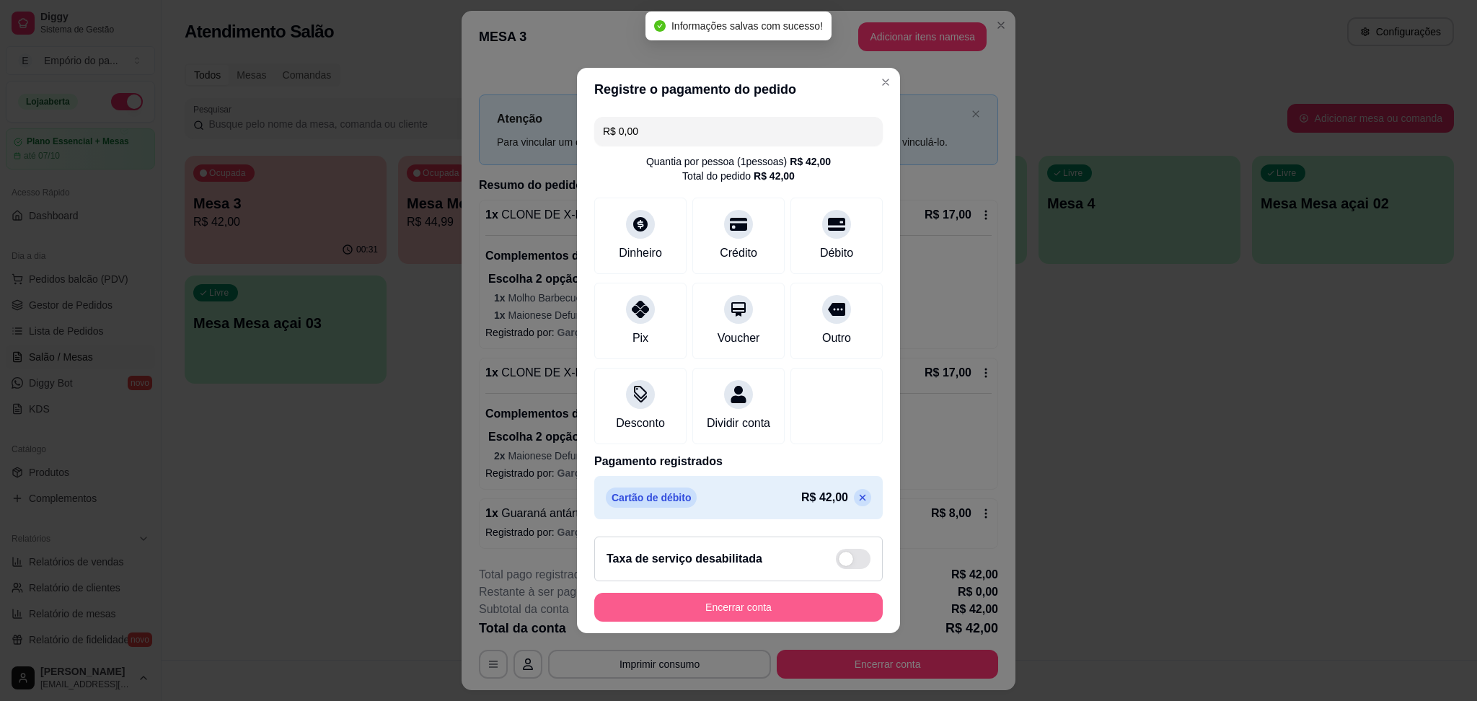
click at [767, 611] on button "Encerrar conta" at bounding box center [738, 607] width 289 height 29
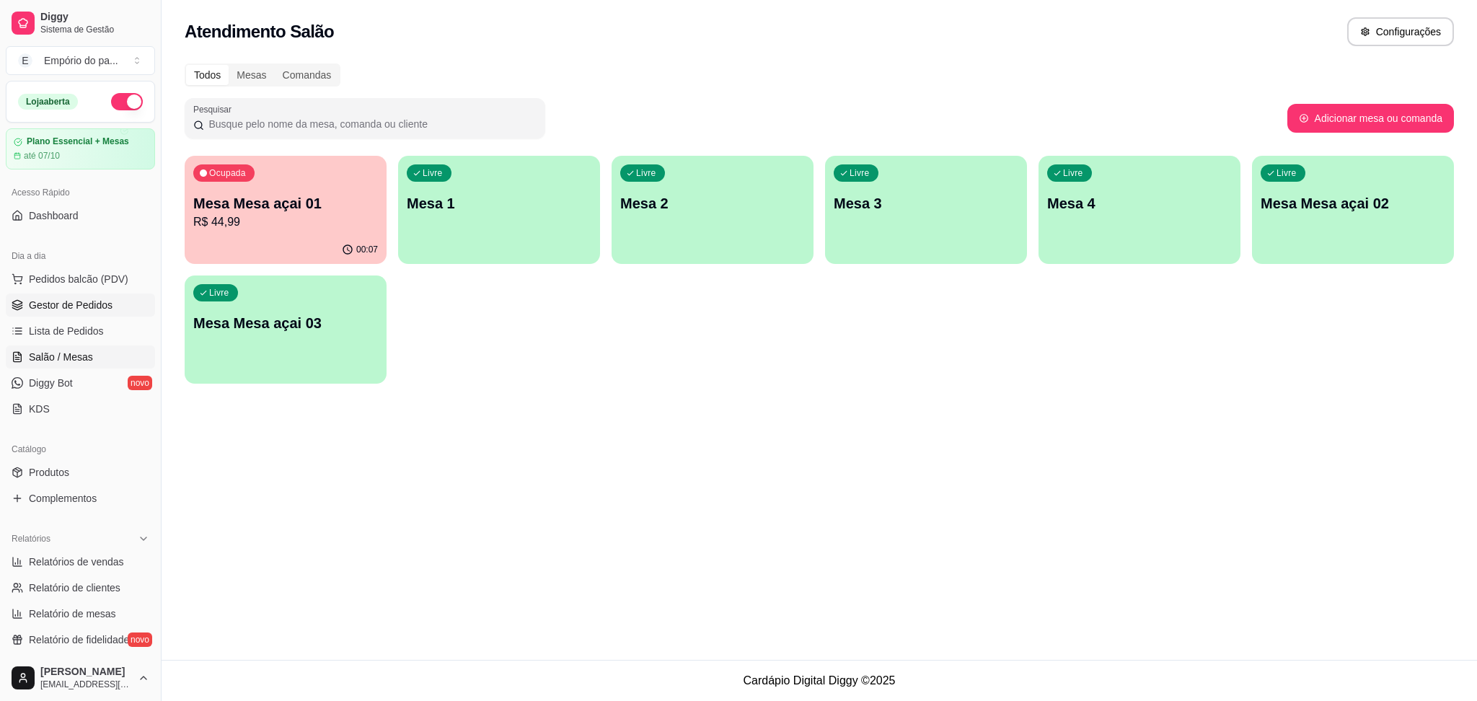
click at [83, 303] on span "Gestor de Pedidos" at bounding box center [71, 305] width 84 height 14
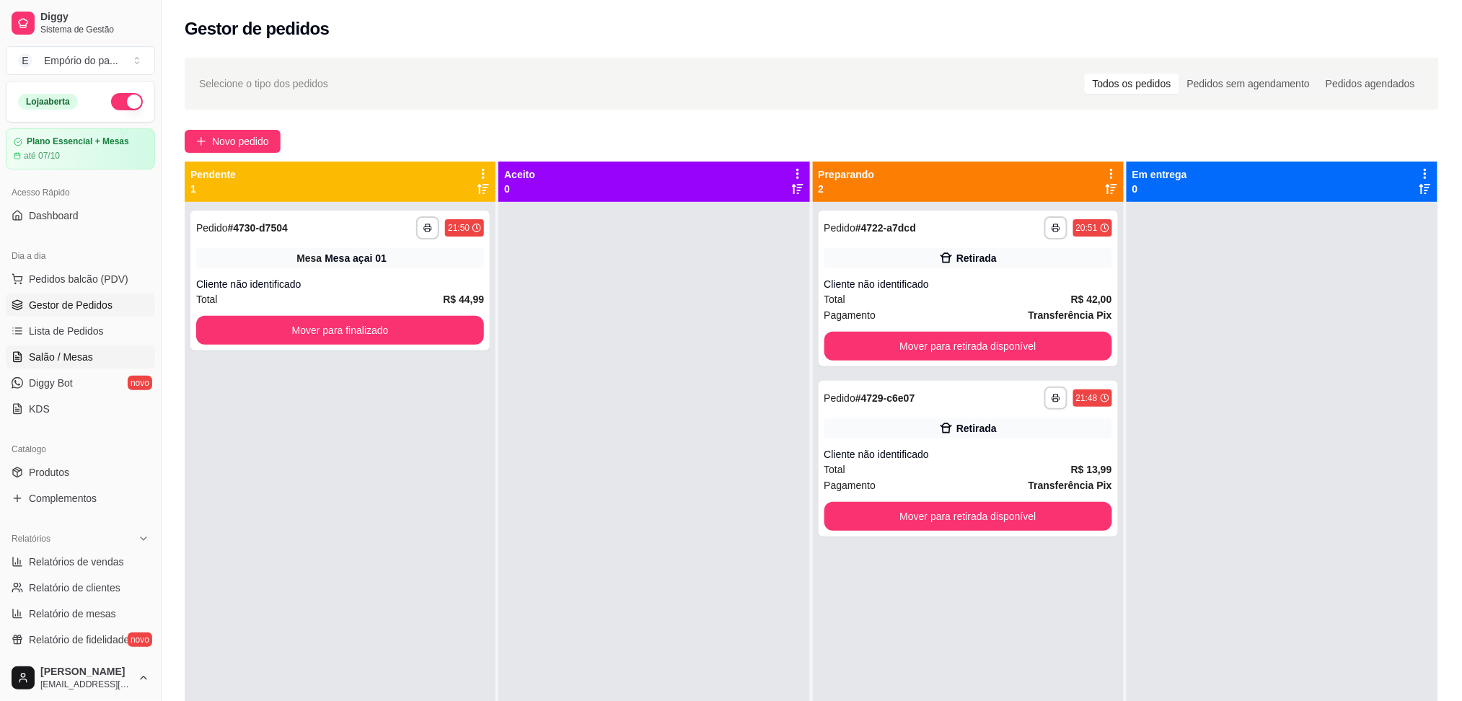
click at [30, 352] on span "Salão / Mesas" at bounding box center [61, 357] width 64 height 14
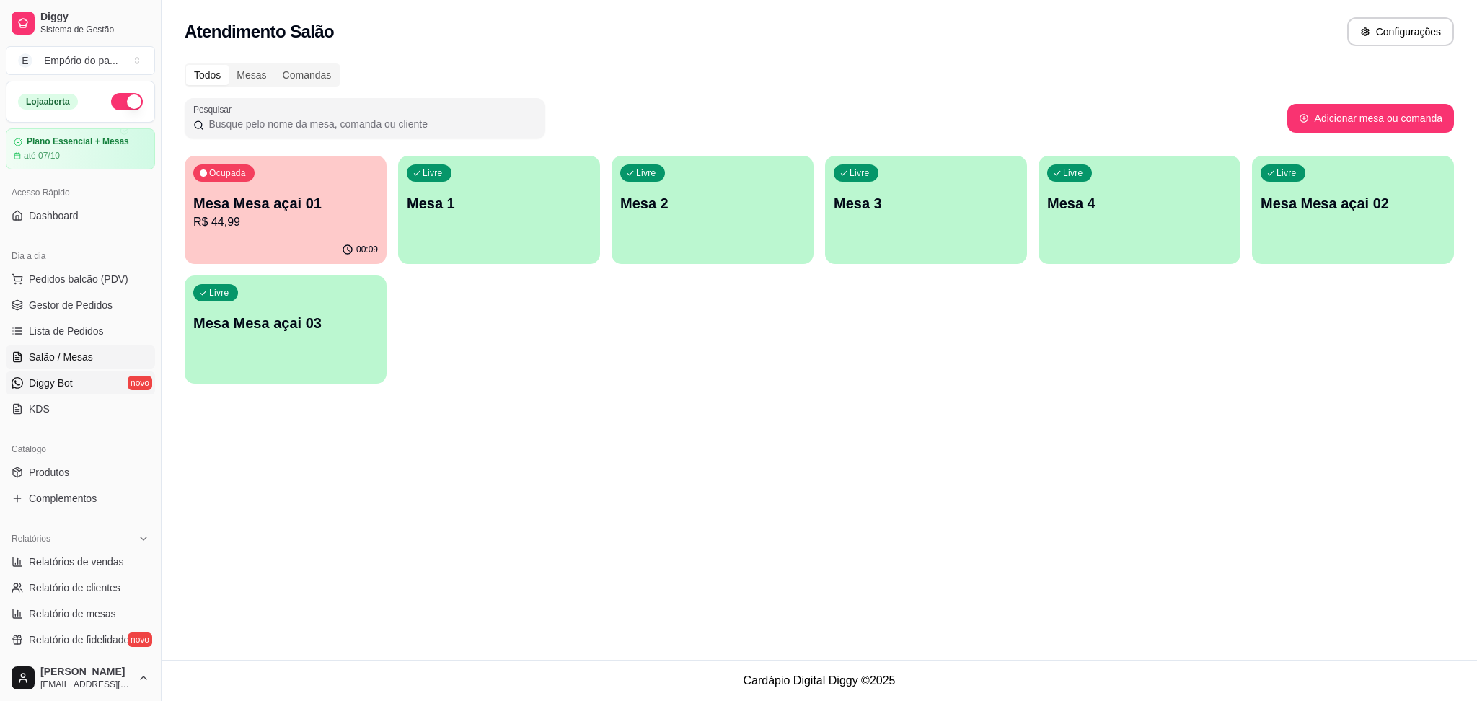
click at [54, 383] on span "Diggy Bot" at bounding box center [51, 383] width 44 height 14
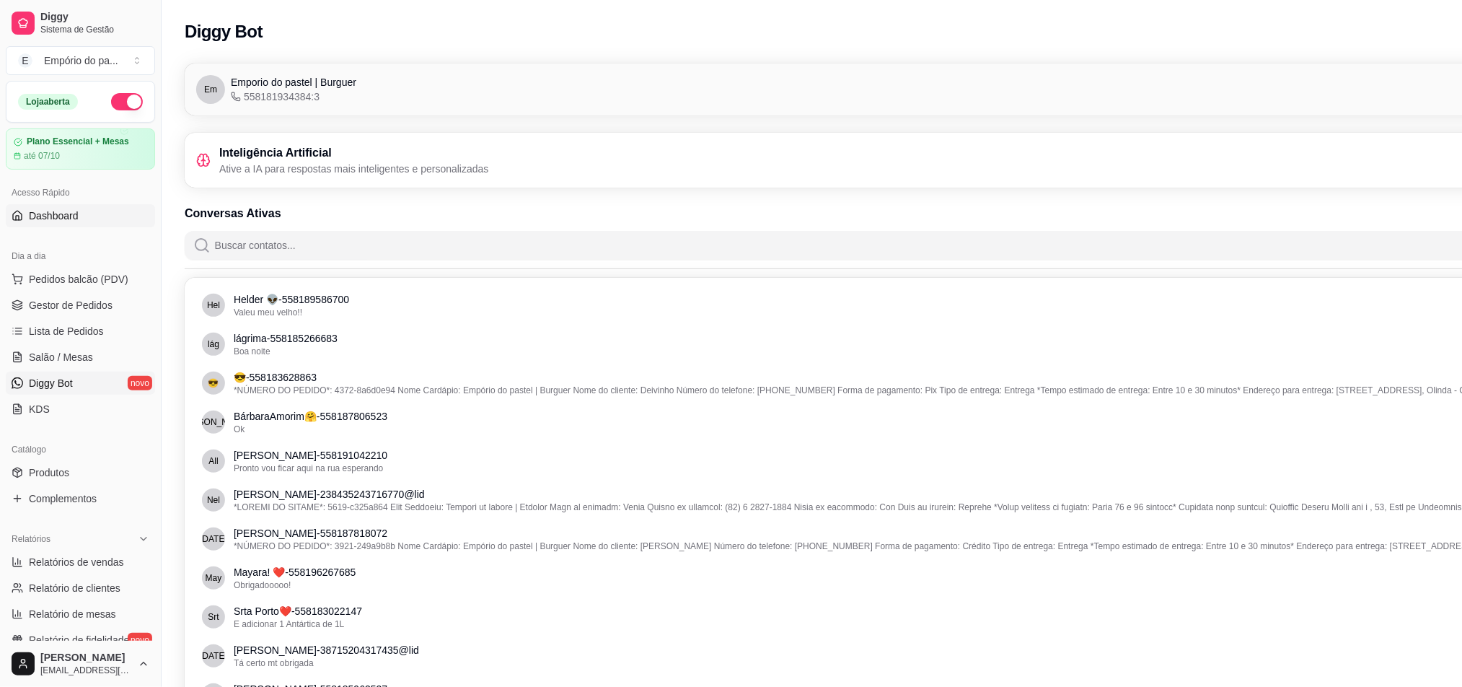
click at [58, 211] on span "Dashboard" at bounding box center [54, 215] width 50 height 14
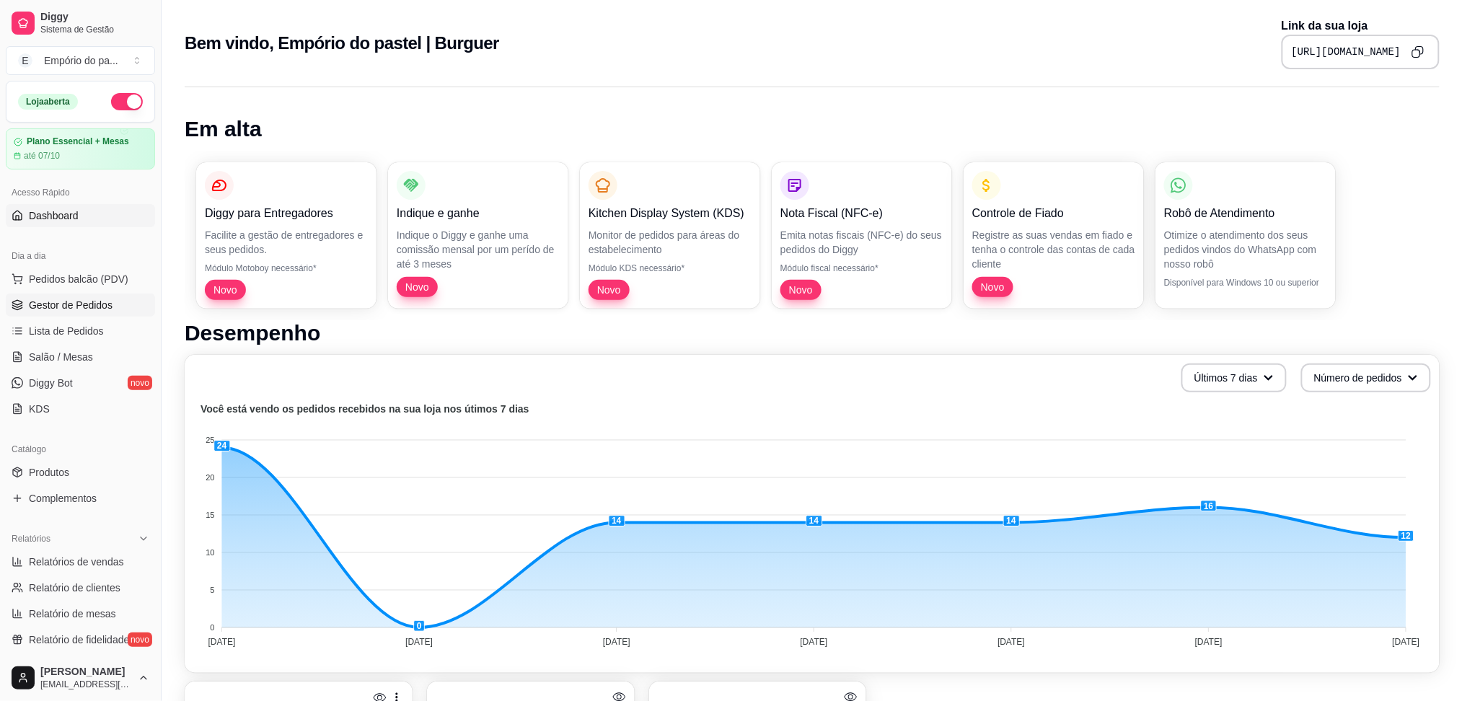
click at [63, 309] on span "Gestor de Pedidos" at bounding box center [71, 305] width 84 height 14
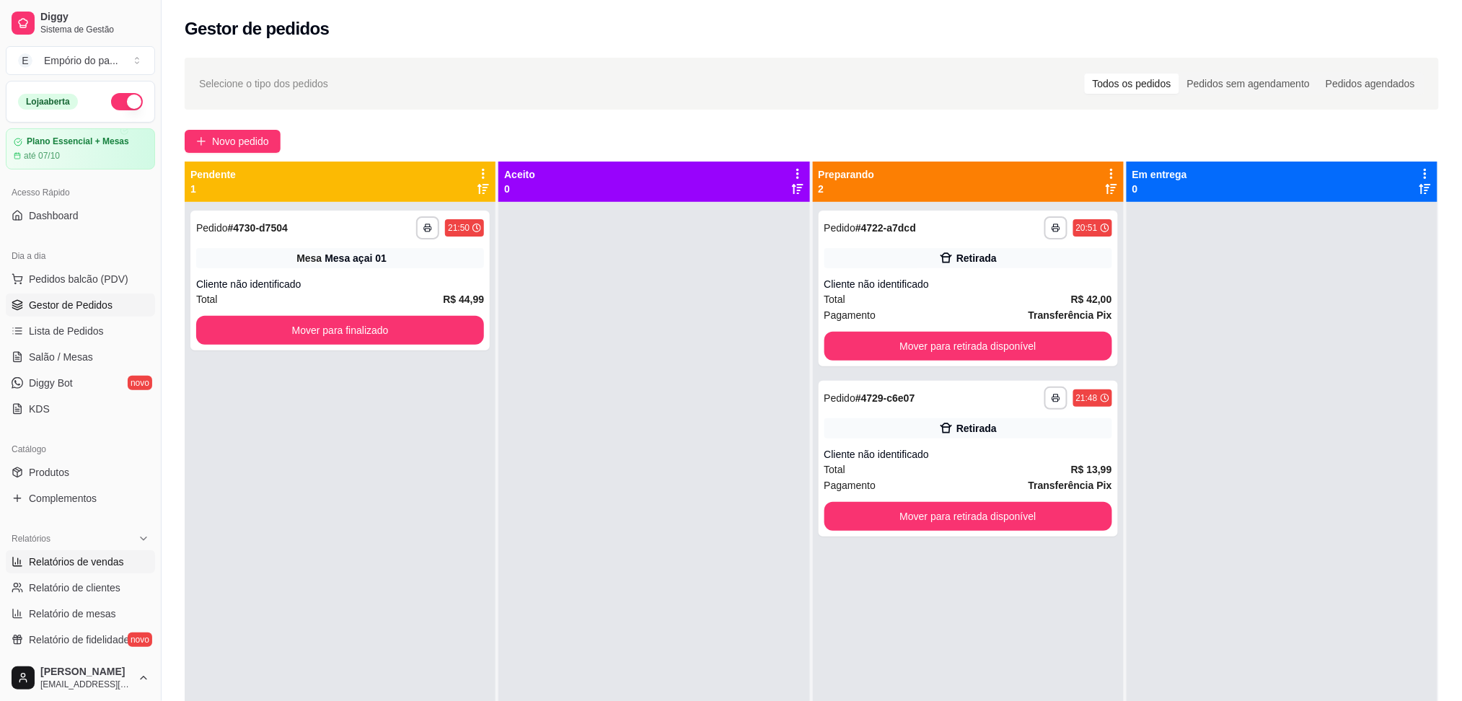
click at [94, 551] on link "Relatórios de vendas" at bounding box center [80, 561] width 149 height 23
select select "ALL"
select select "0"
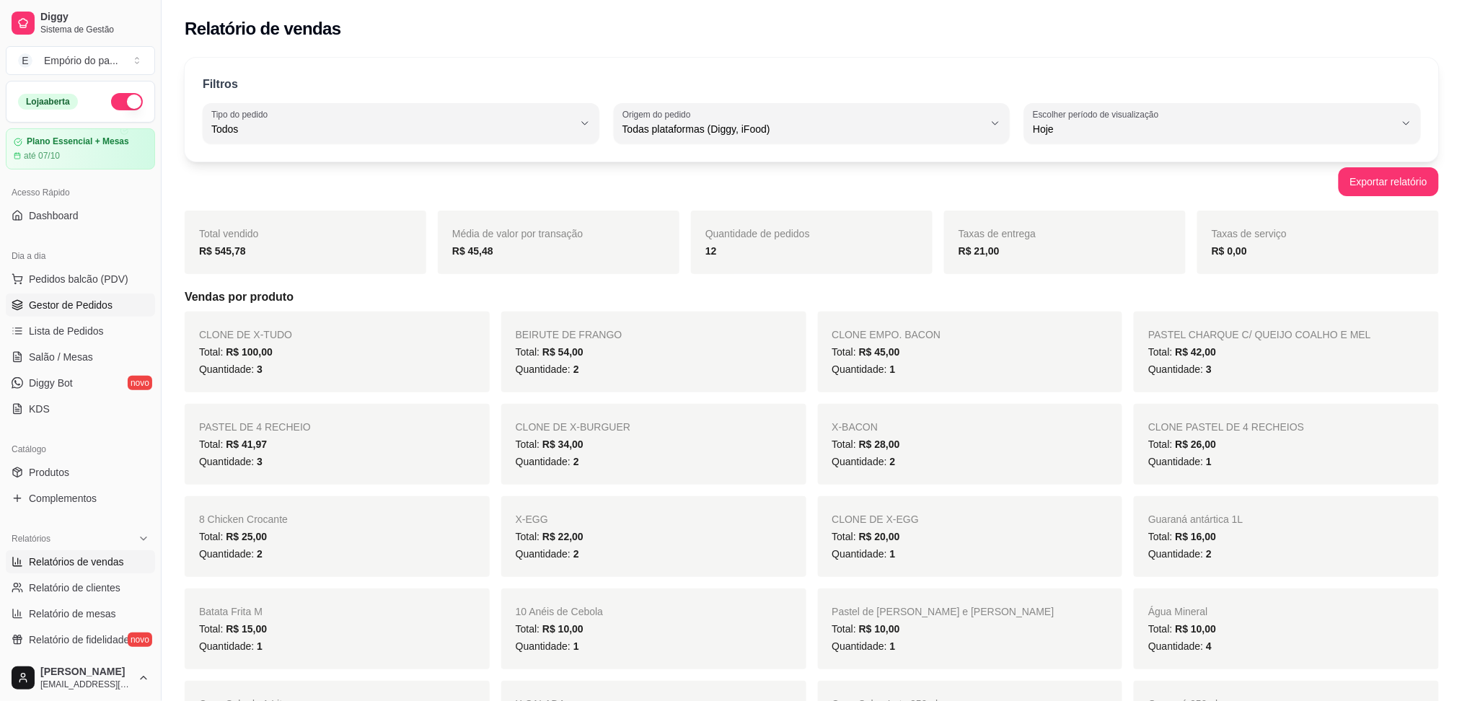
click at [63, 297] on link "Gestor de Pedidos" at bounding box center [80, 305] width 149 height 23
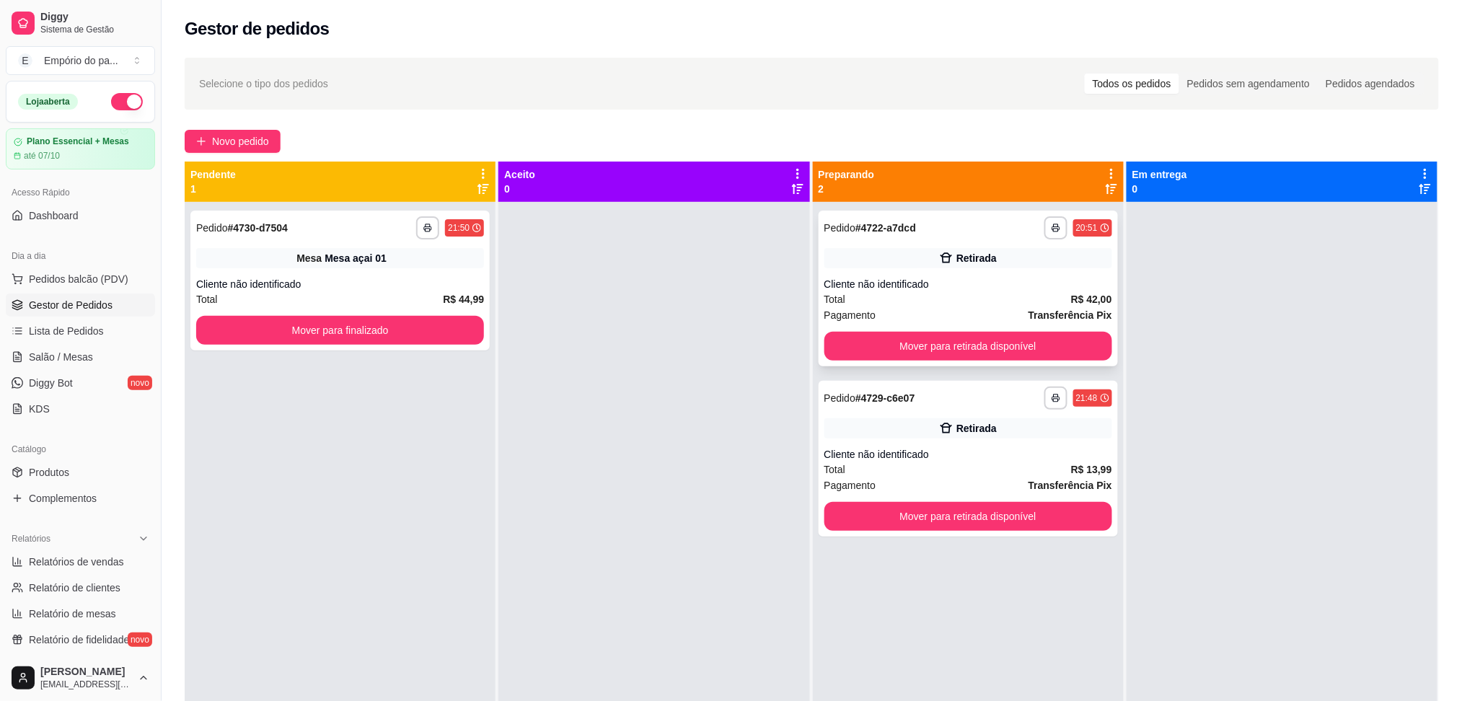
click at [931, 303] on div "Total R$ 42,00" at bounding box center [968, 299] width 288 height 16
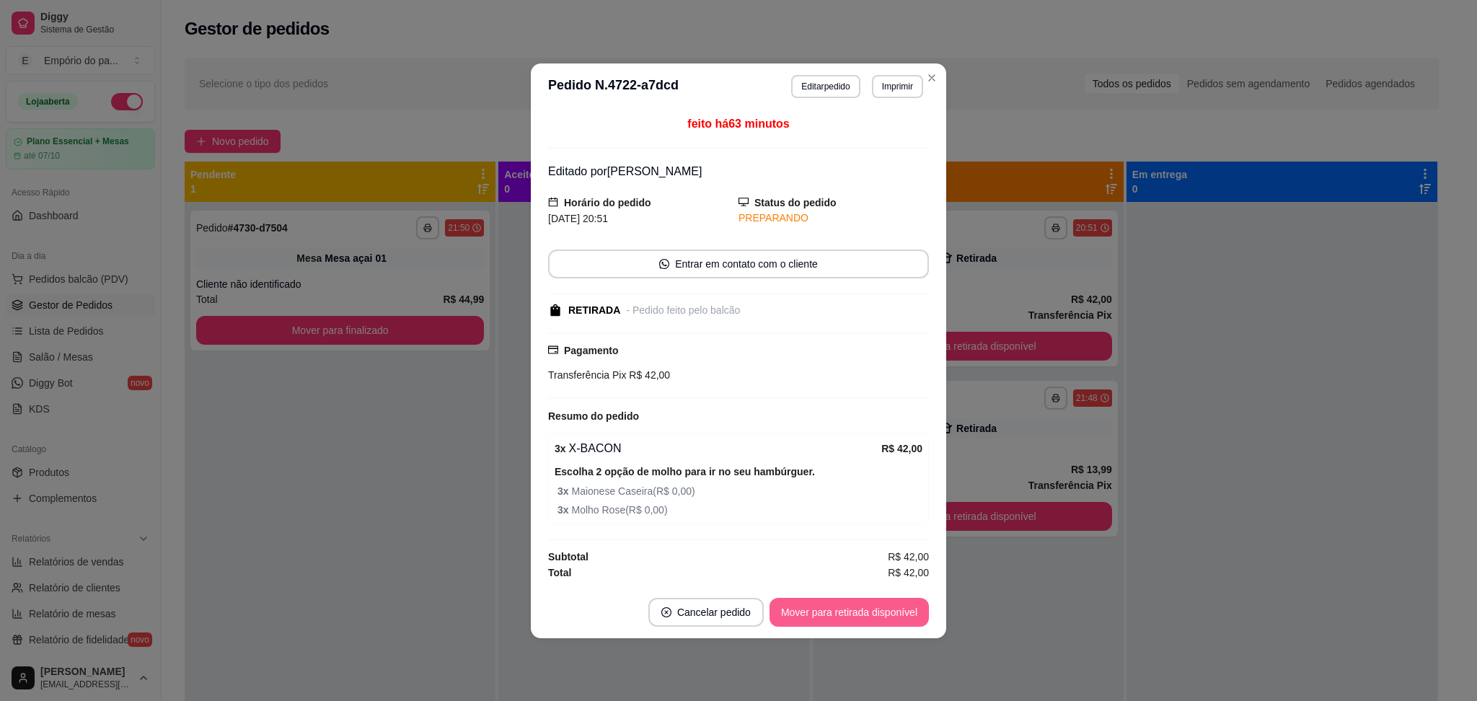
click at [880, 613] on button "Mover para retirada disponível" at bounding box center [849, 612] width 159 height 29
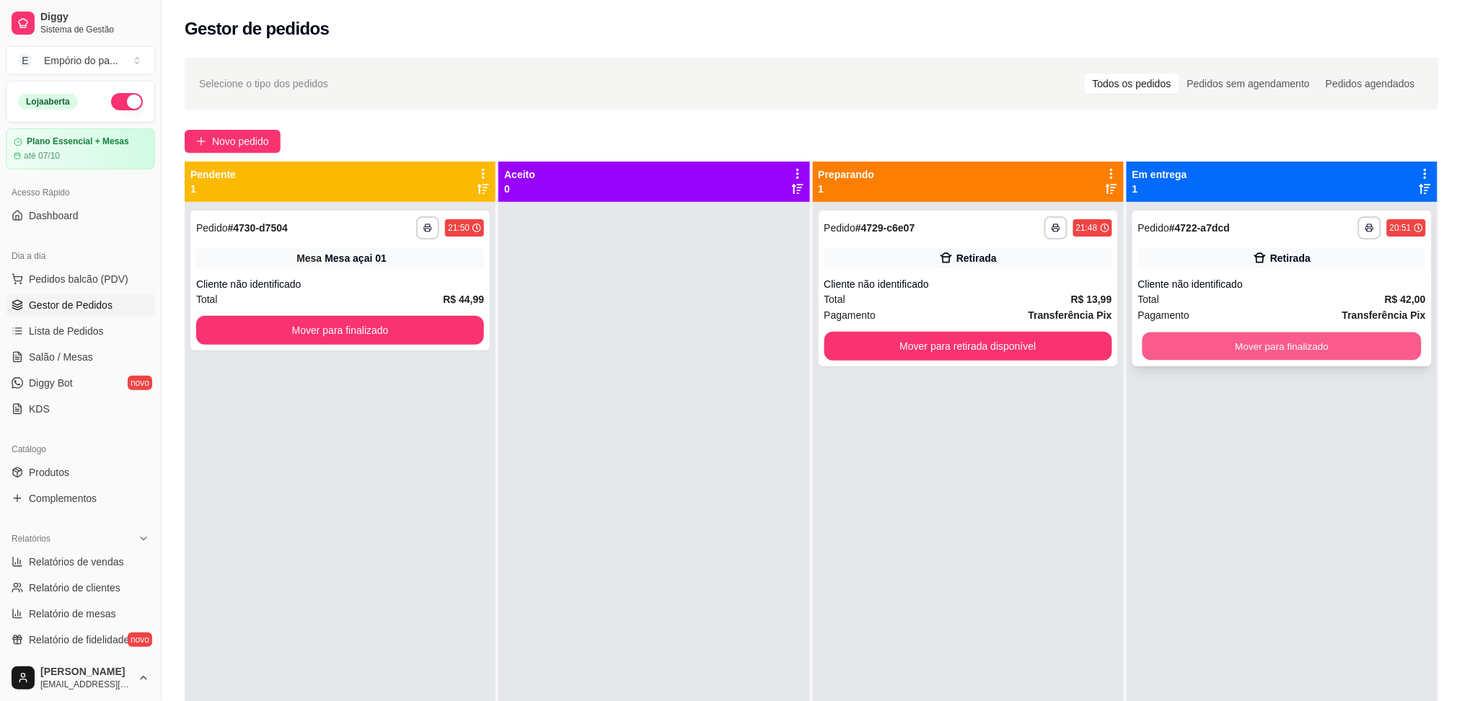
click at [1294, 341] on button "Mover para finalizado" at bounding box center [1281, 347] width 279 height 28
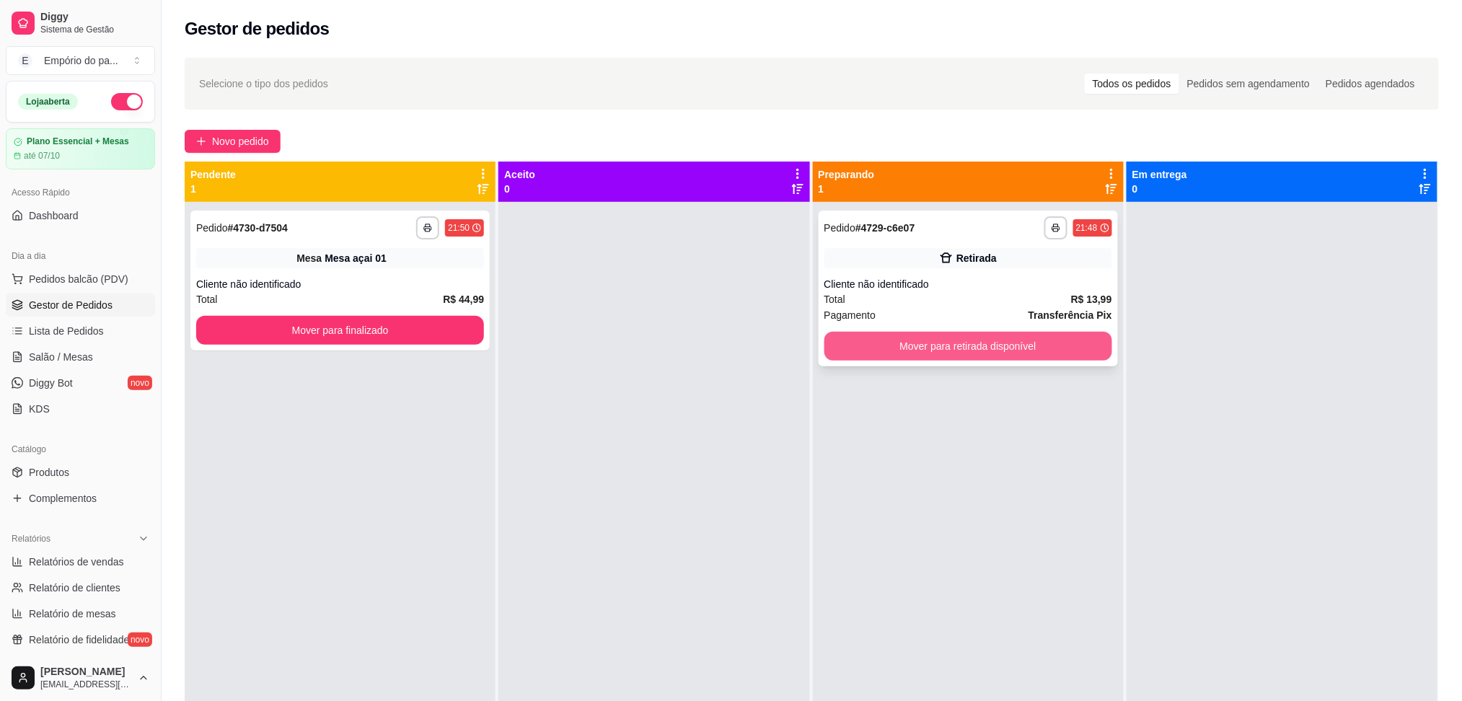
click at [971, 350] on button "Mover para retirada disponível" at bounding box center [968, 346] width 288 height 29
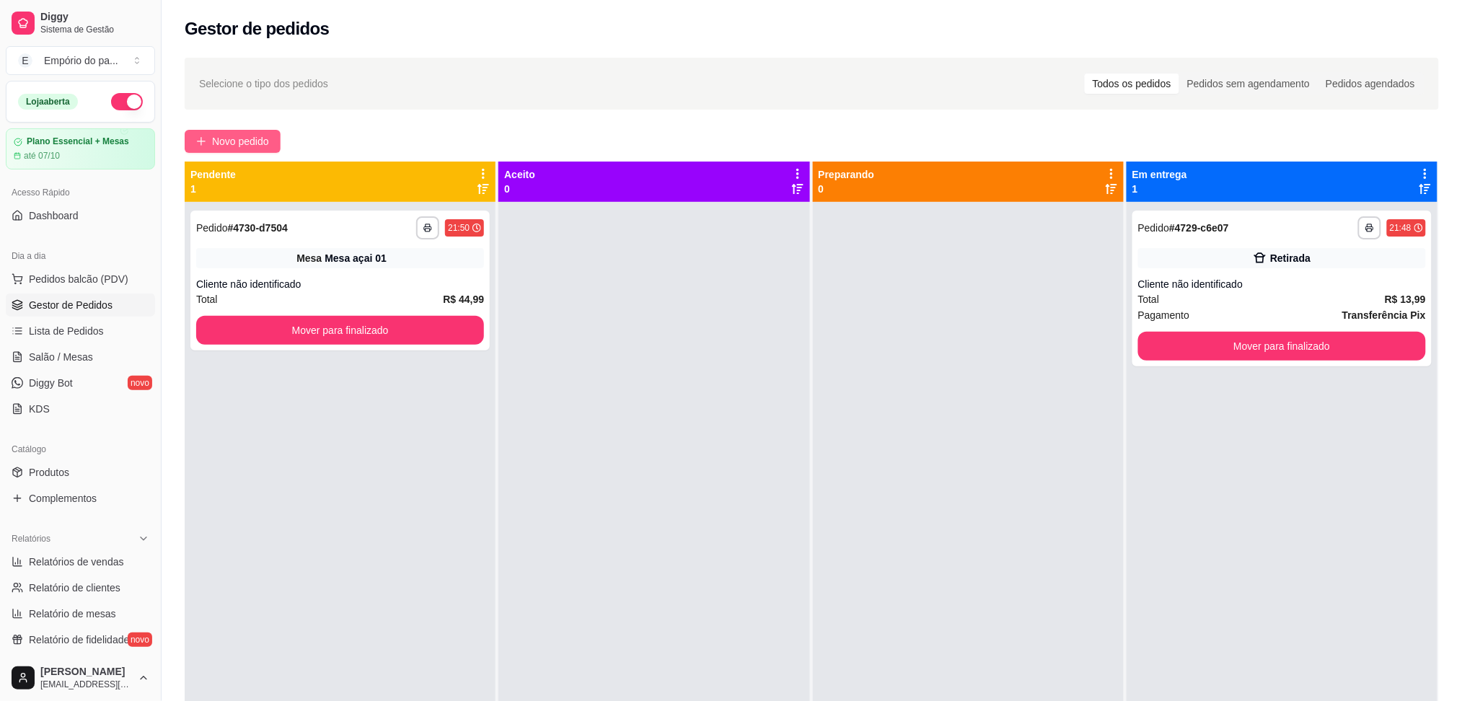
click at [256, 141] on span "Novo pedido" at bounding box center [240, 141] width 57 height 16
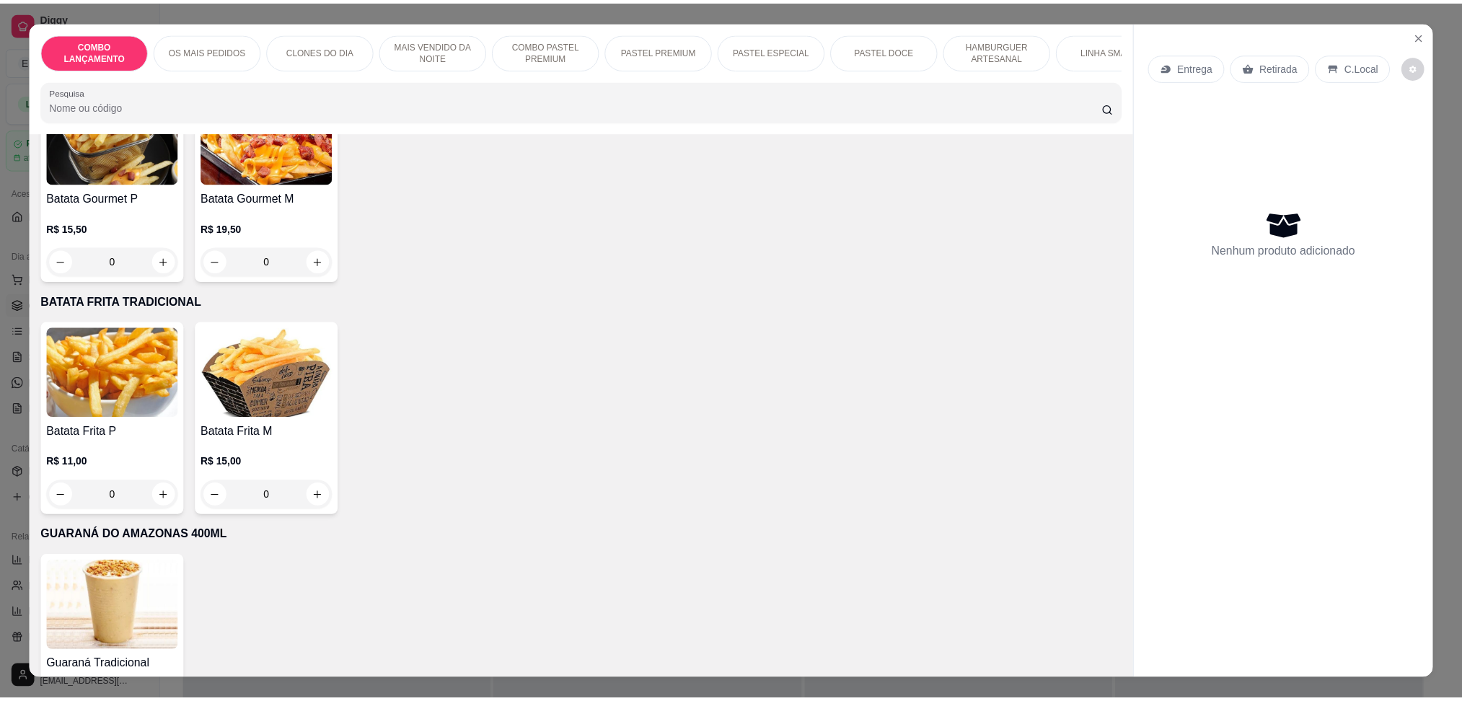
scroll to position [4723, 0]
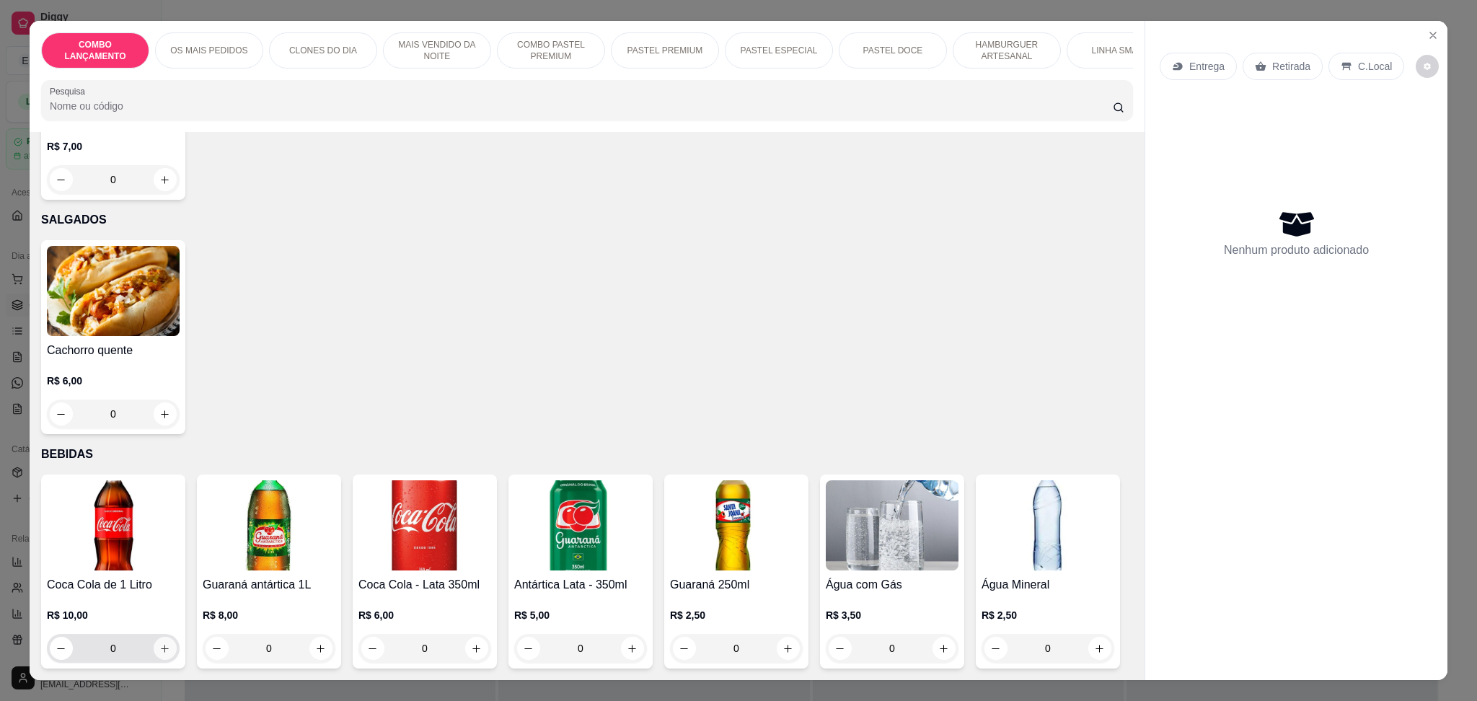
click at [159, 643] on icon "increase-product-quantity" at bounding box center [164, 648] width 11 height 11
type input "1"
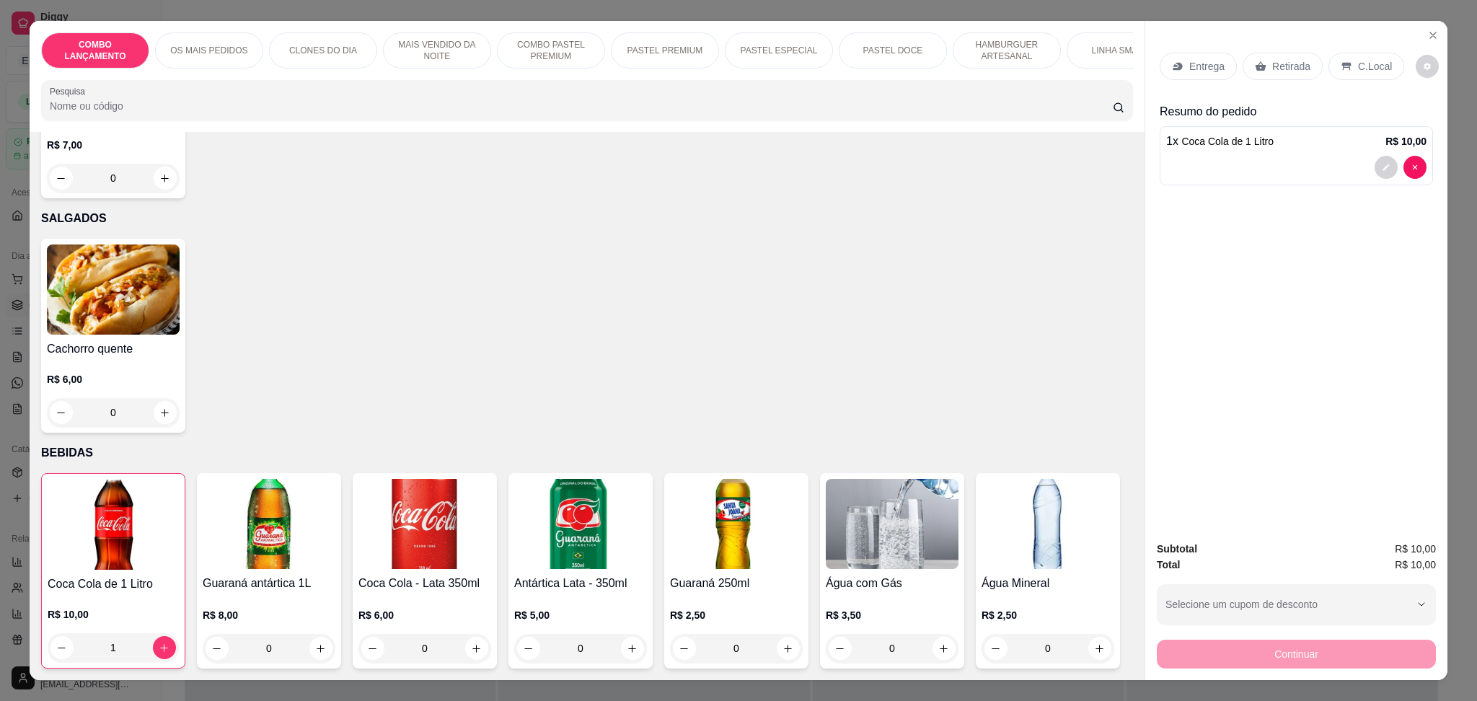
drag, startPoint x: 1267, startPoint y: 61, endPoint x: 1248, endPoint y: 260, distance: 200.0
click at [1272, 59] on p "Retirada" at bounding box center [1291, 66] width 38 height 14
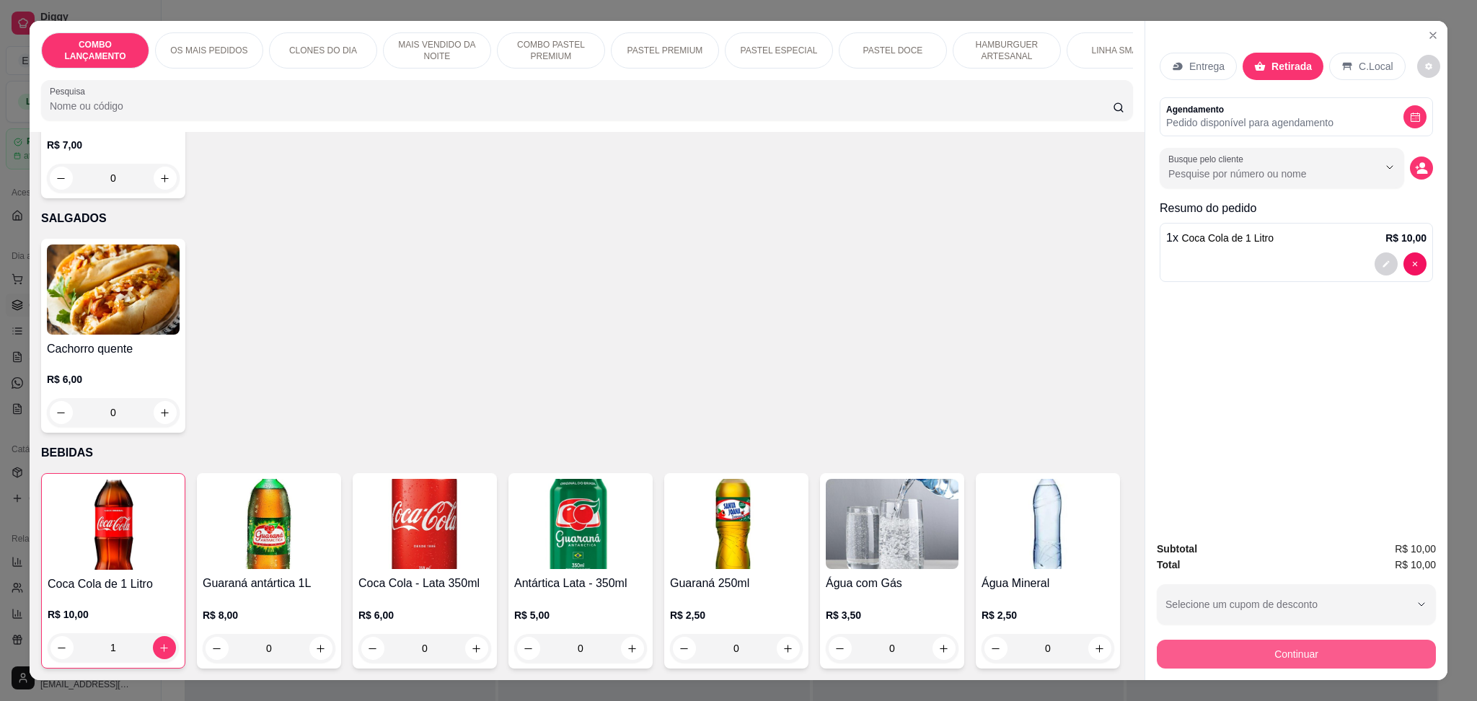
click at [1323, 662] on button "Continuar" at bounding box center [1296, 654] width 279 height 29
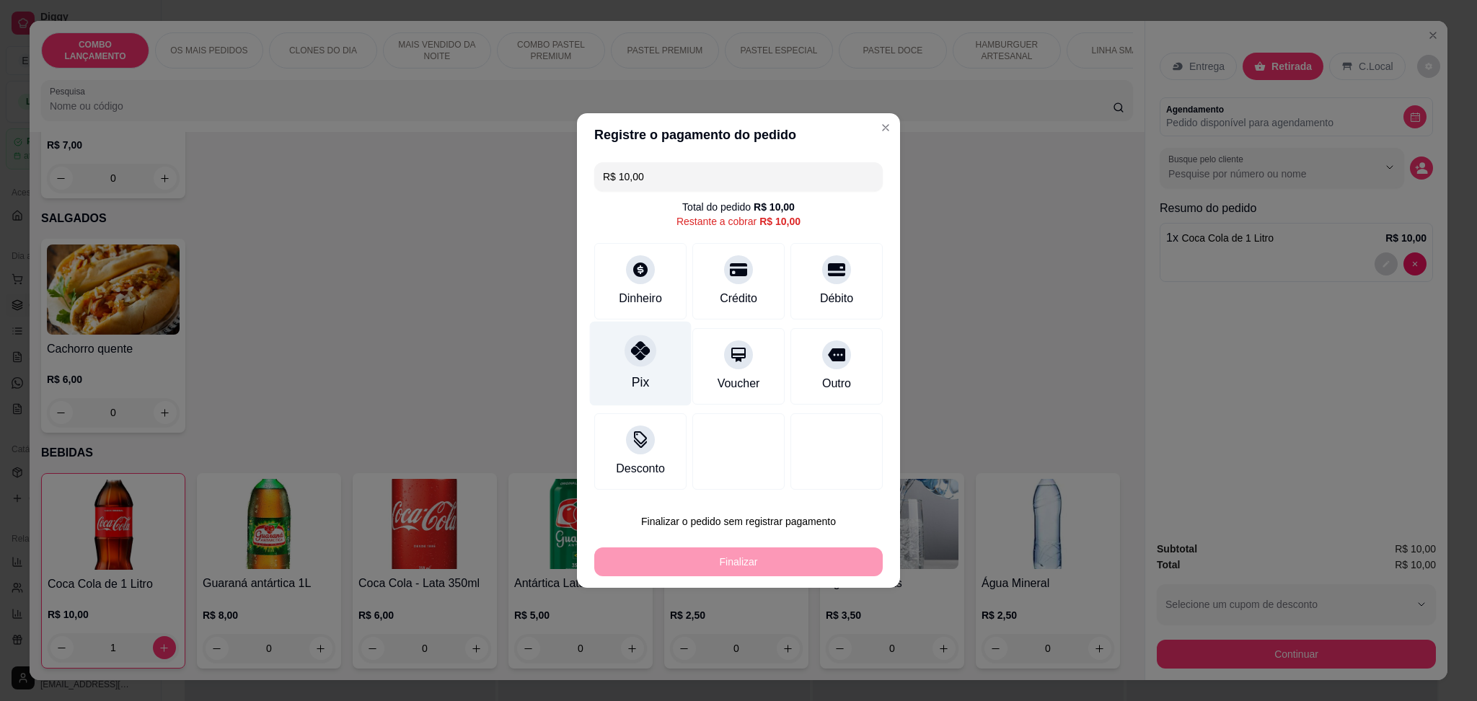
click at [650, 356] on div at bounding box center [641, 351] width 32 height 32
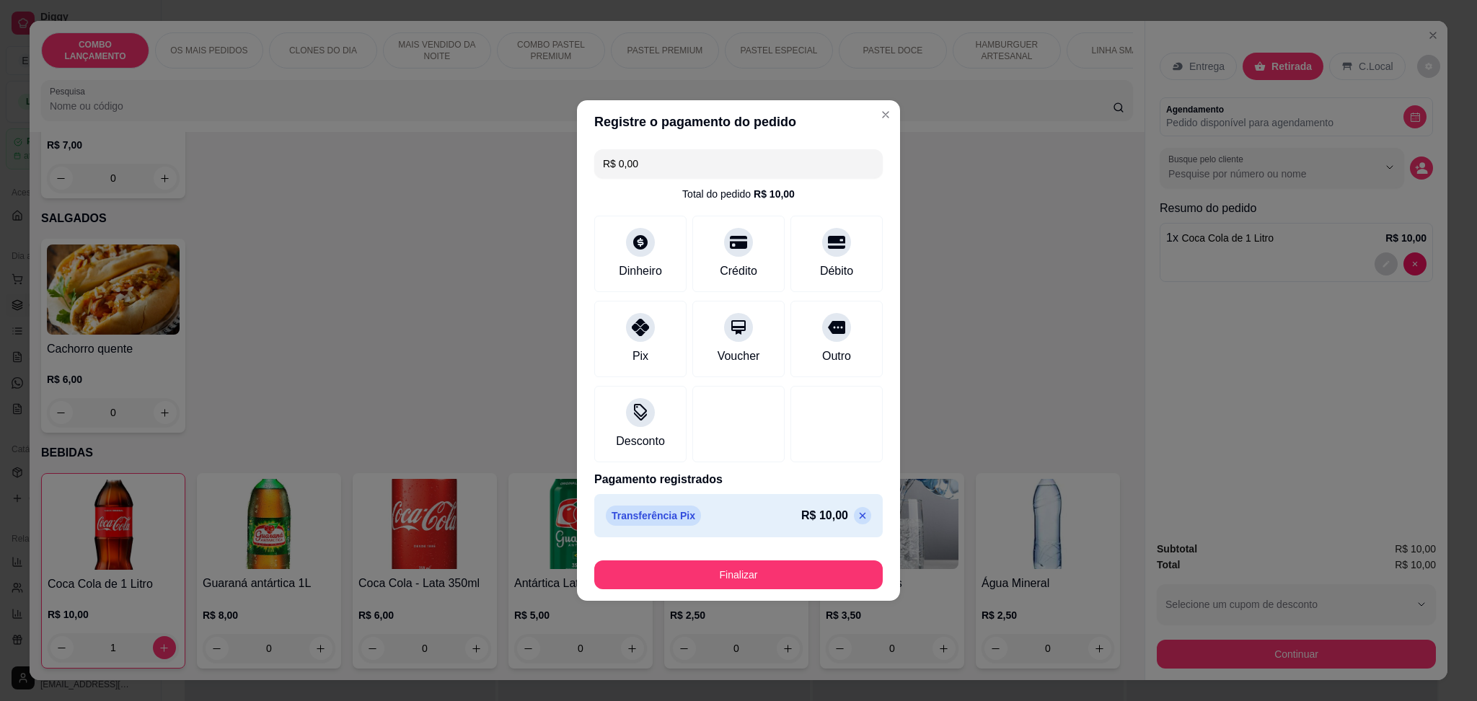
click at [854, 518] on p at bounding box center [862, 515] width 17 height 17
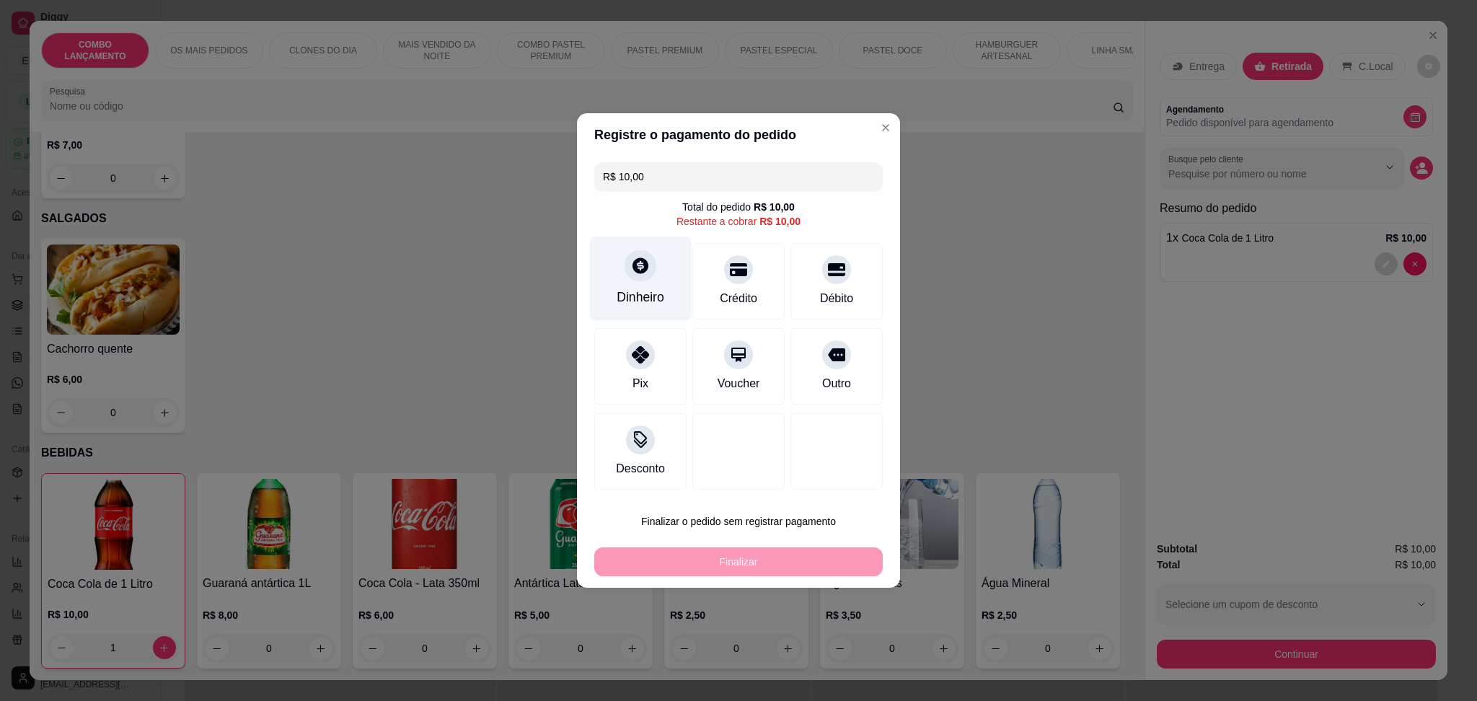
click at [643, 258] on div at bounding box center [641, 266] width 32 height 32
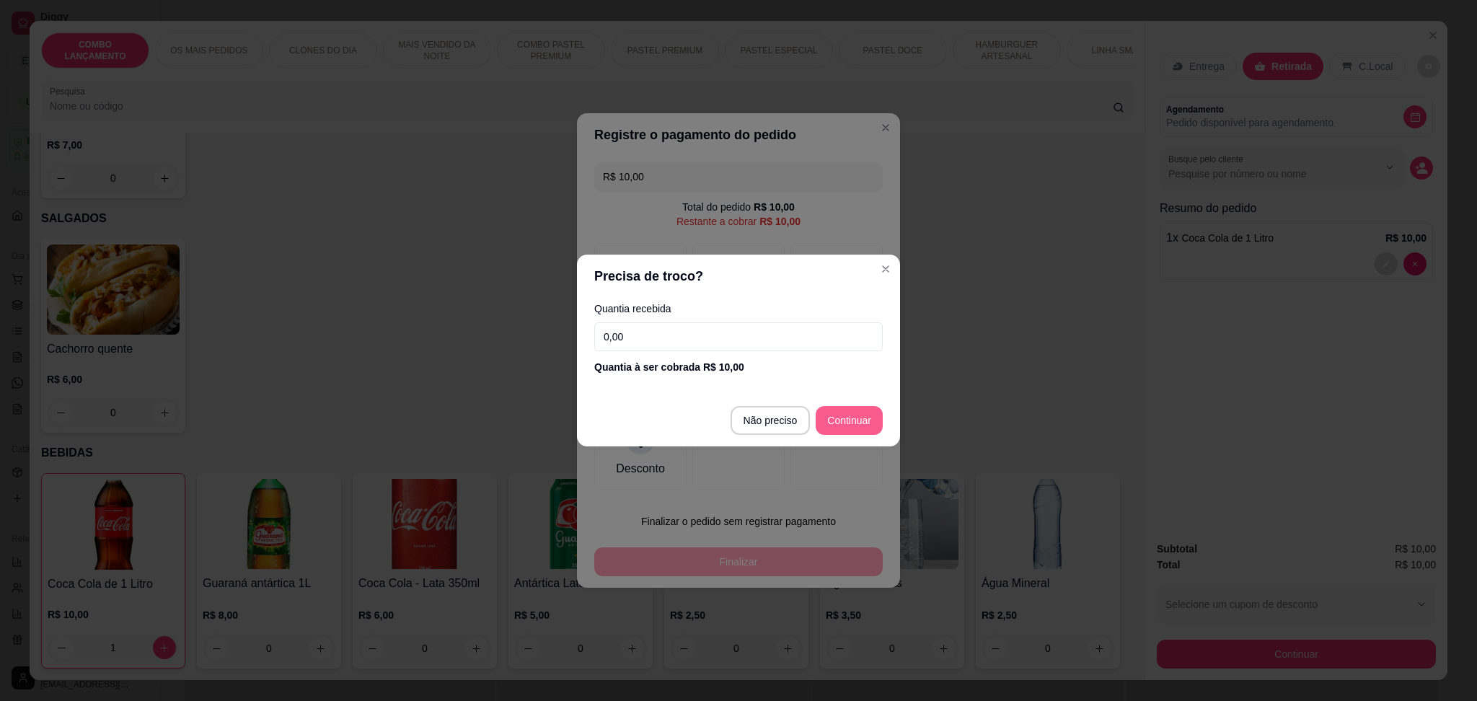
type input "R$ 0,00"
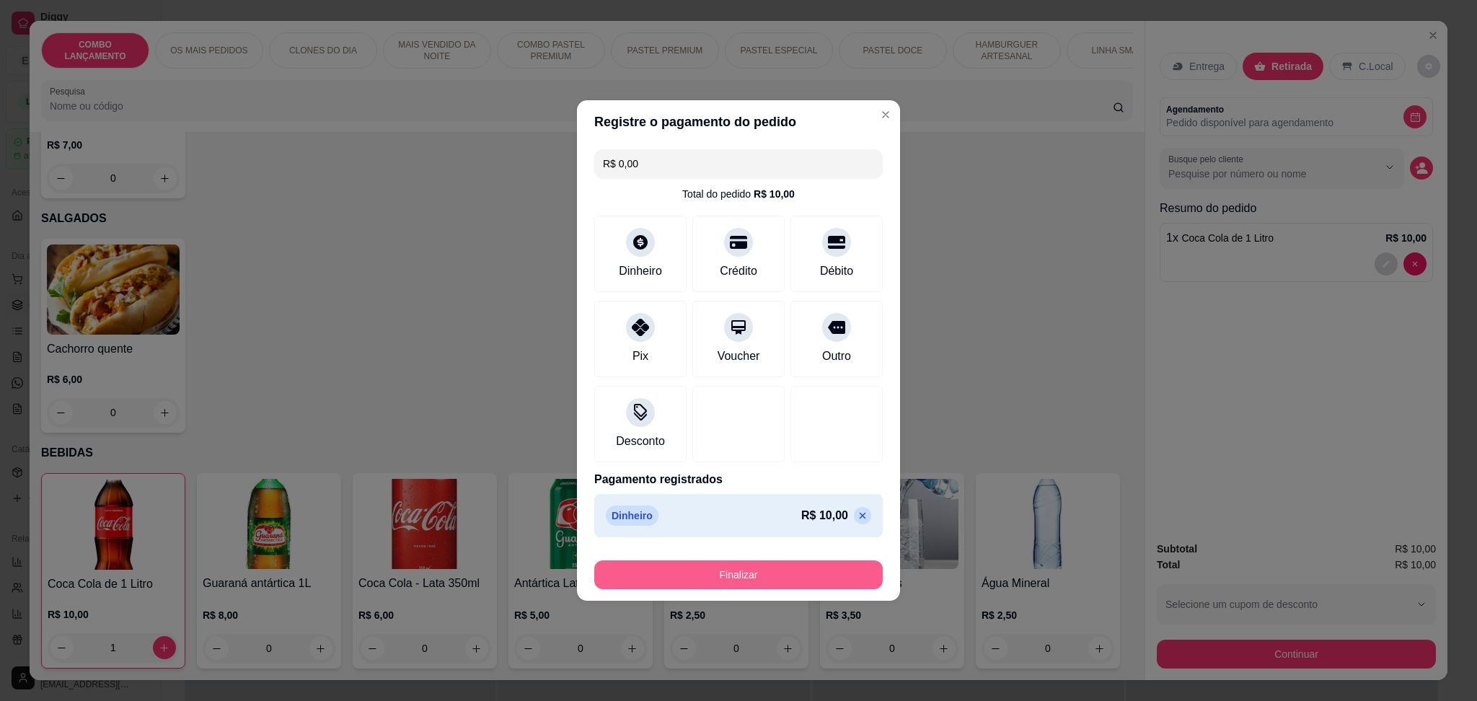
click at [781, 579] on button "Finalizar" at bounding box center [738, 574] width 289 height 29
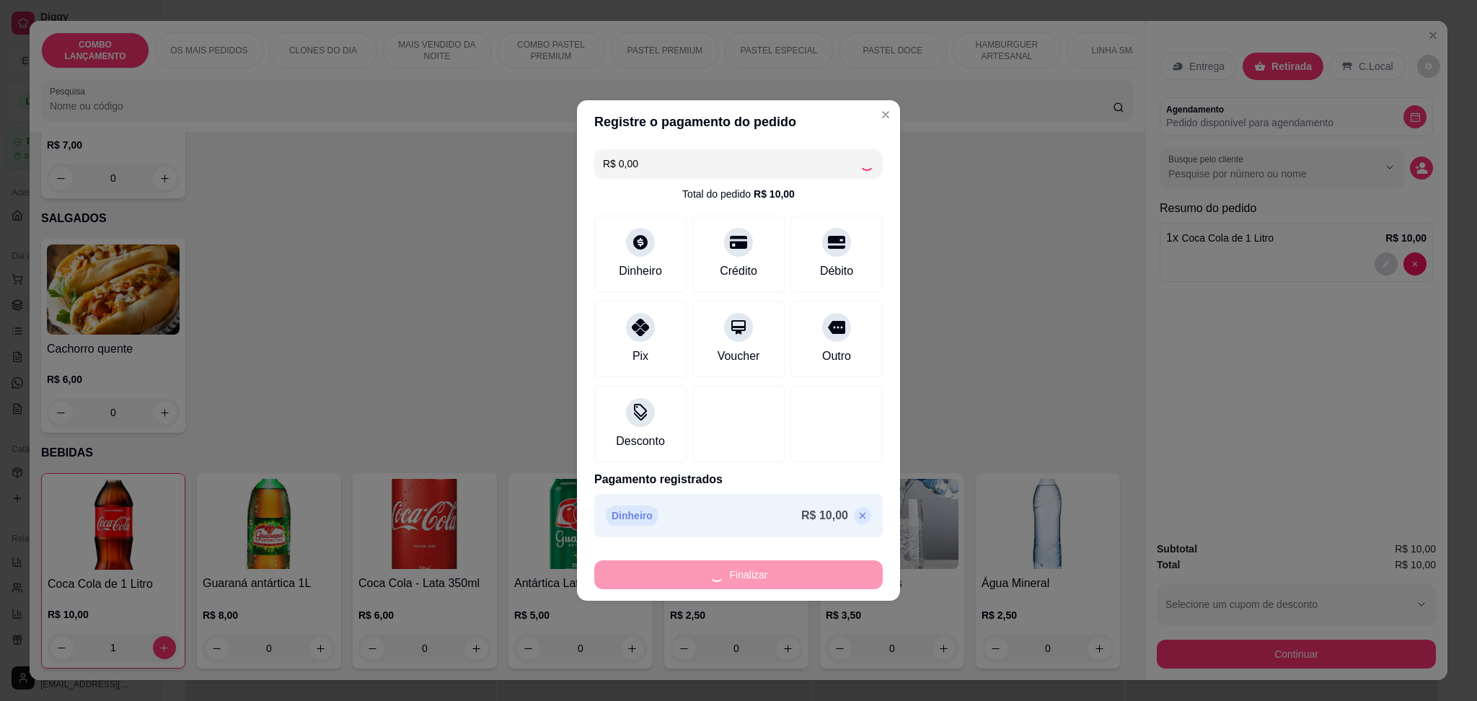
type input "0"
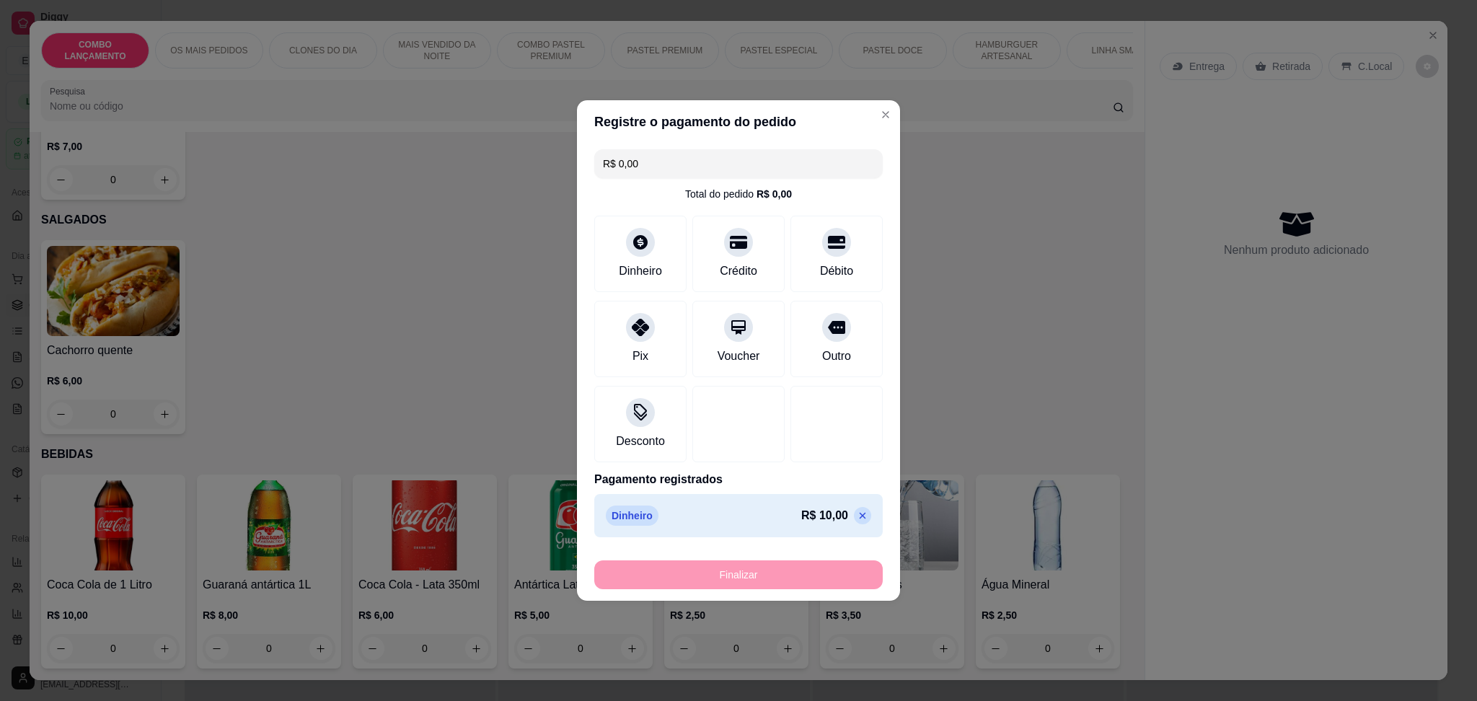
type input "-R$ 10,00"
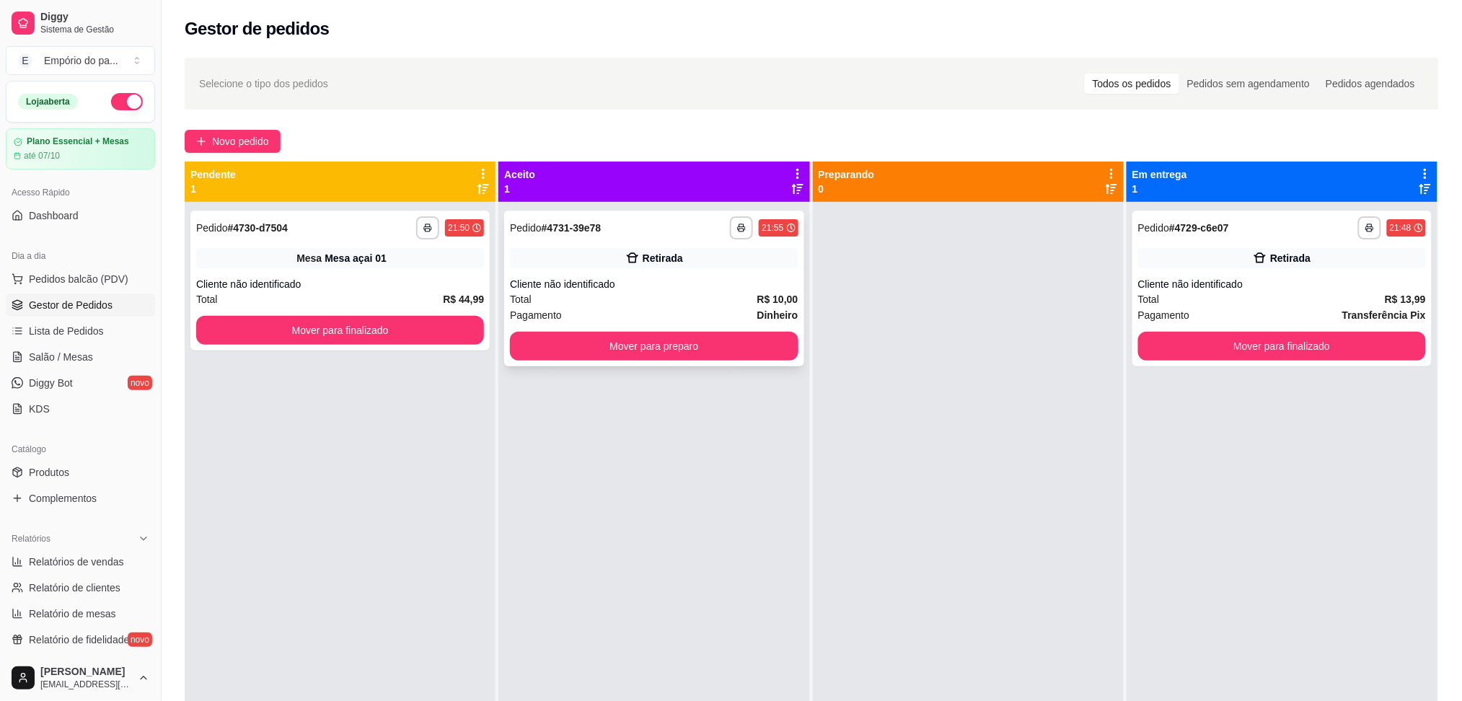
click at [695, 281] on div "Cliente não identificado" at bounding box center [654, 284] width 288 height 14
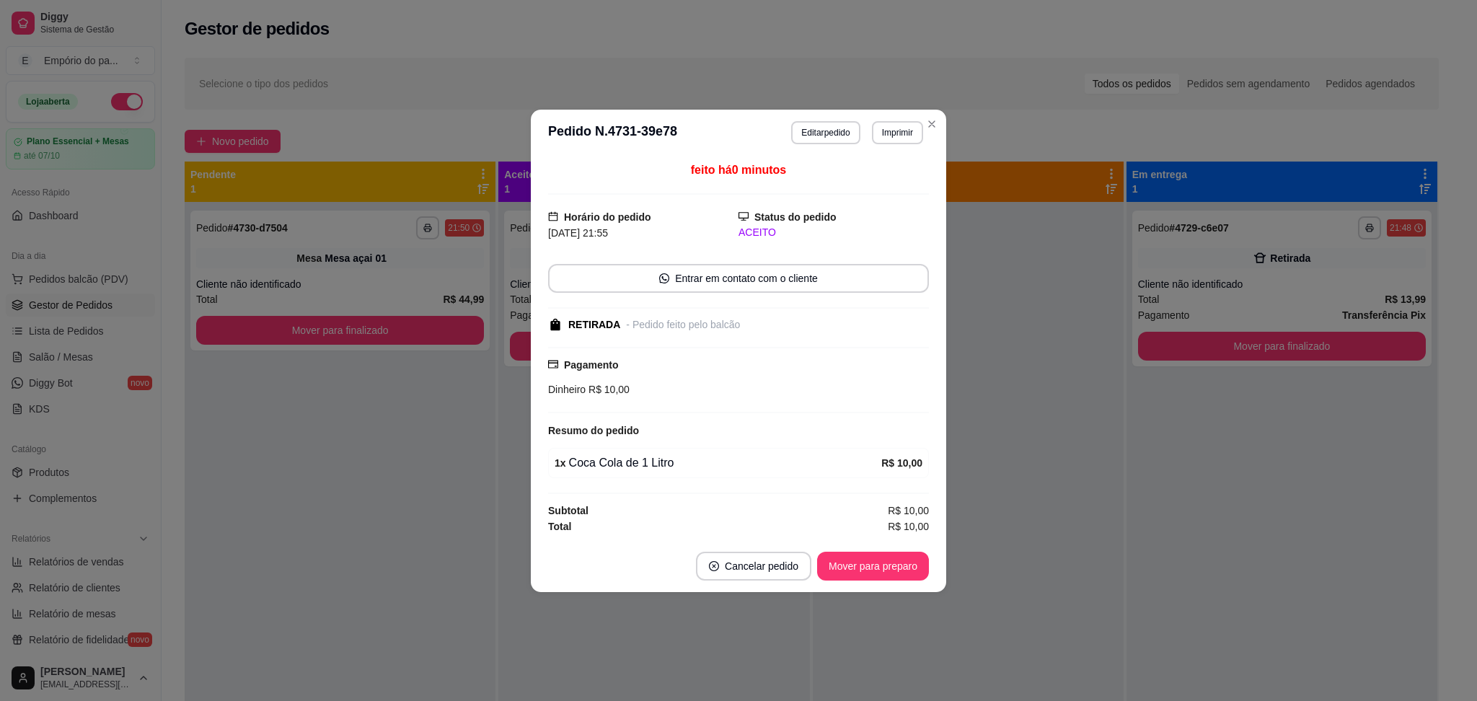
click at [891, 547] on footer "Cancelar pedido Mover para preparo" at bounding box center [738, 566] width 415 height 52
click at [902, 576] on button "Mover para preparo" at bounding box center [873, 566] width 112 height 29
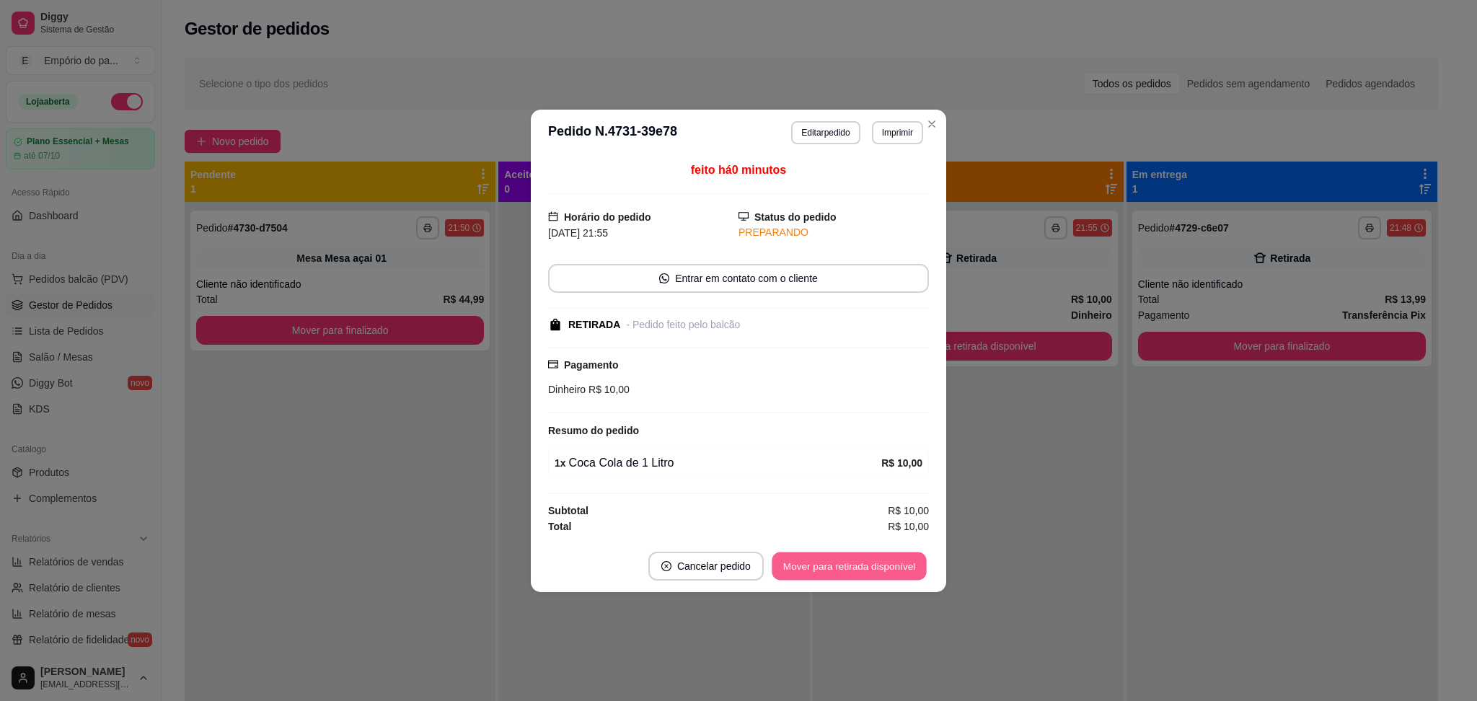
click at [881, 568] on button "Mover para retirada disponível" at bounding box center [849, 566] width 154 height 28
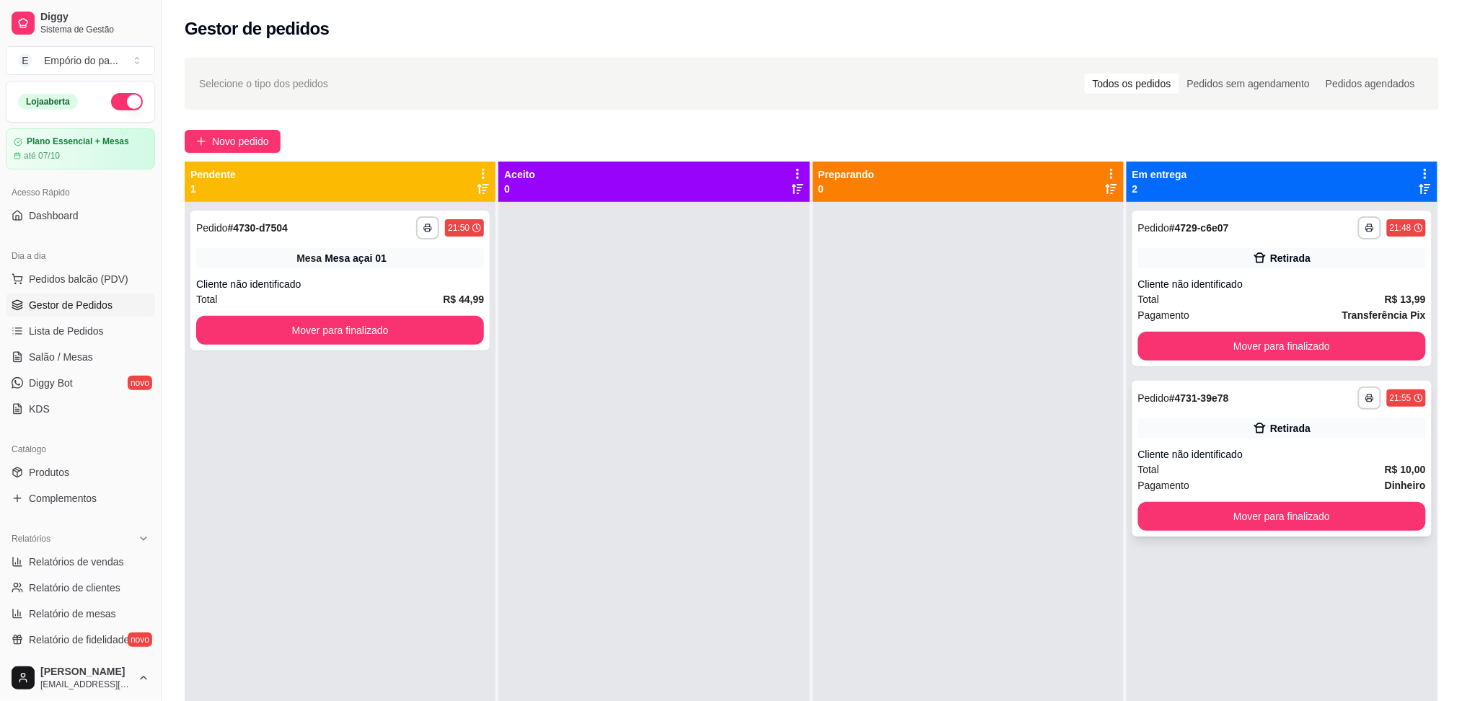
click at [1282, 495] on div "**********" at bounding box center [1281, 459] width 299 height 156
click at [1241, 514] on button "Mover para finalizado" at bounding box center [1282, 516] width 288 height 29
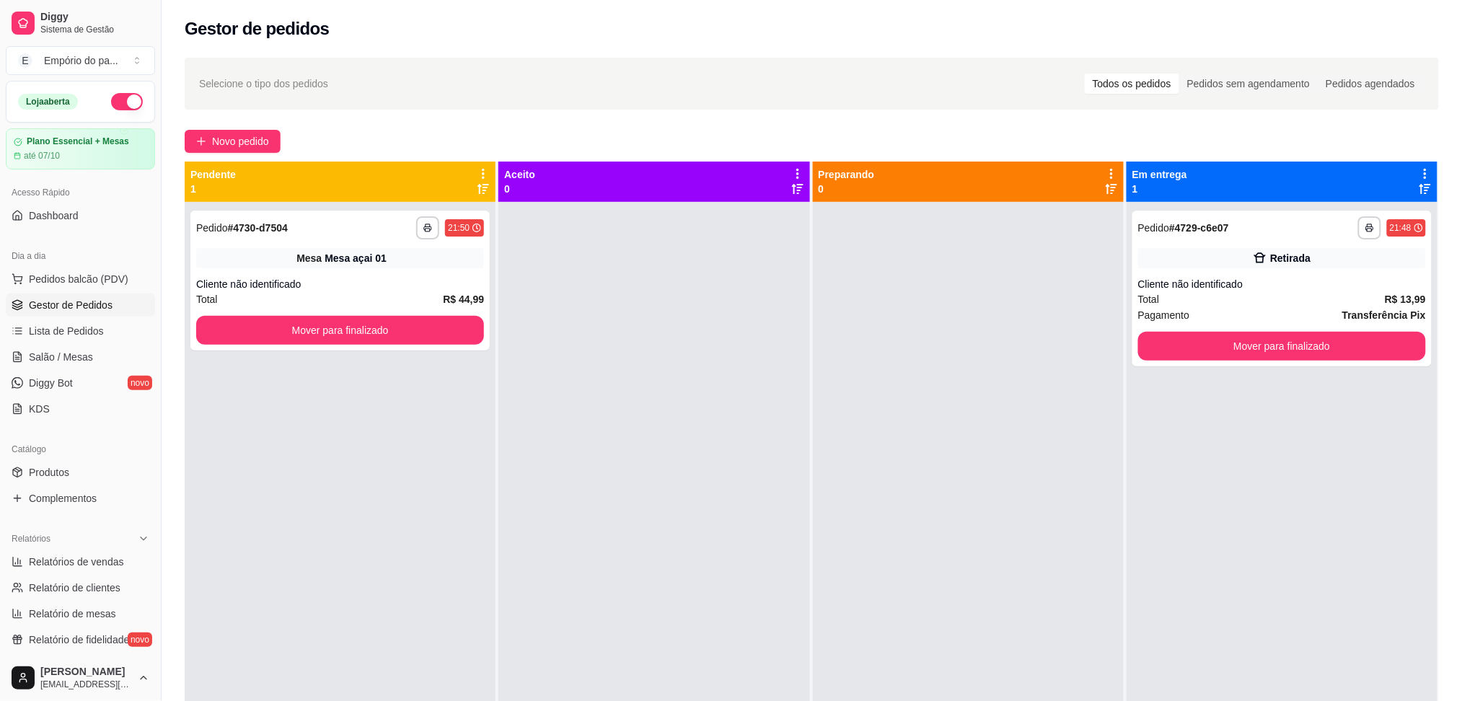
click at [593, 518] on div at bounding box center [653, 552] width 311 height 701
click at [69, 468] on link "Produtos" at bounding box center [80, 472] width 149 height 23
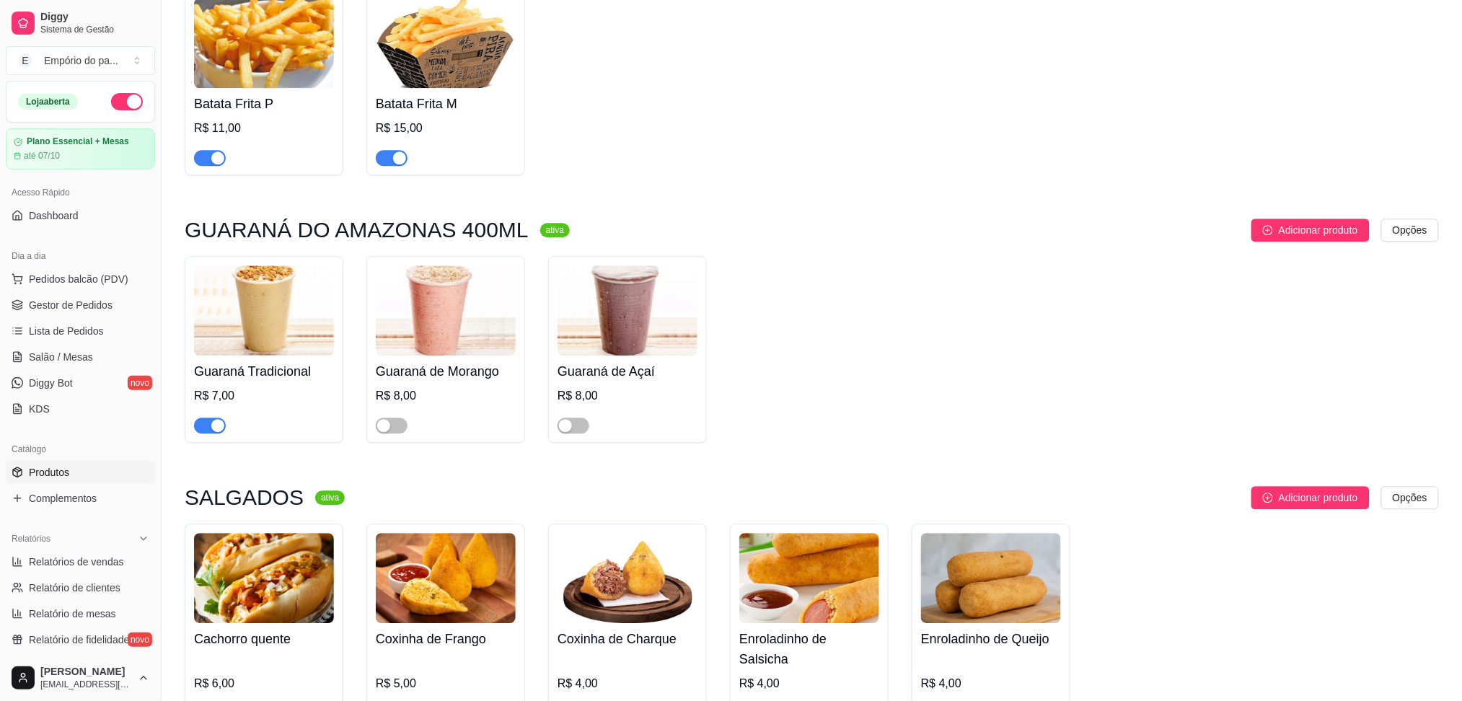
scroll to position [5193, 0]
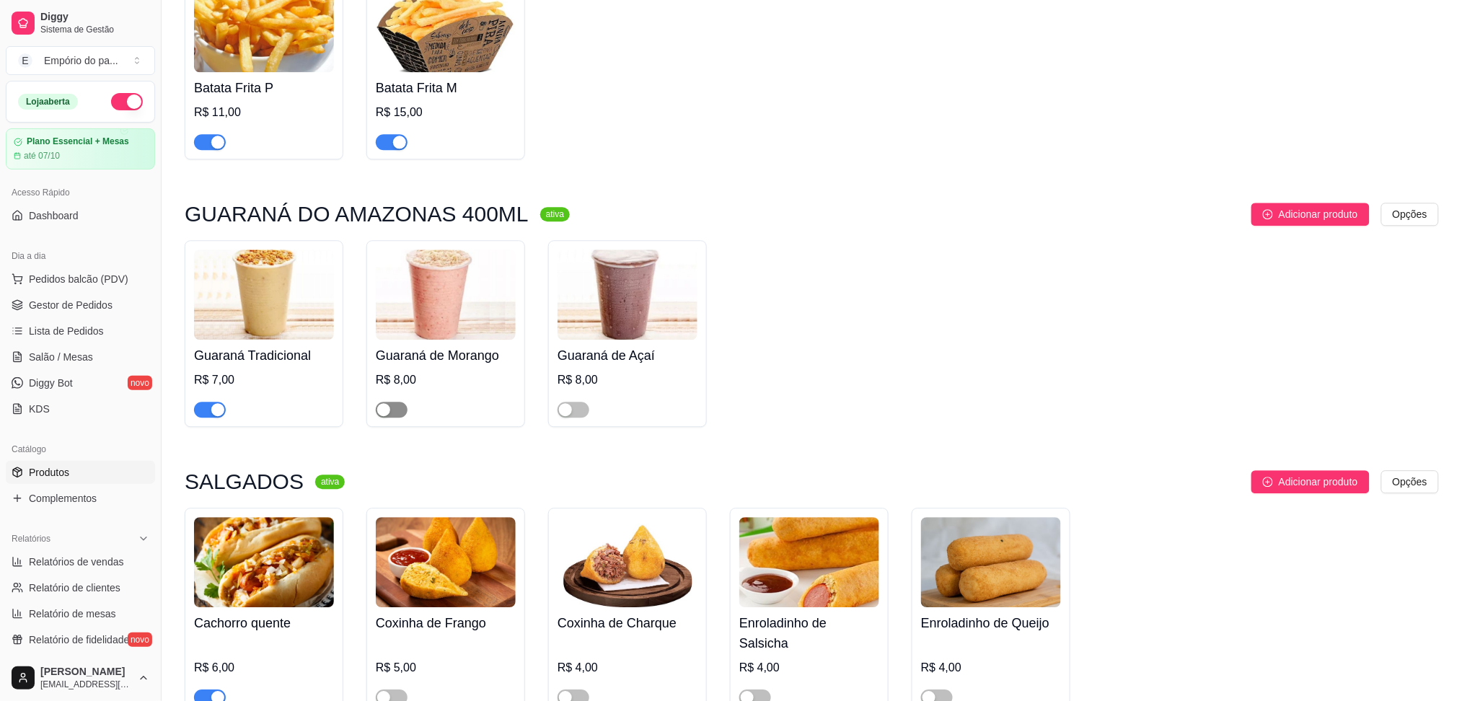
click at [379, 403] on div "button" at bounding box center [383, 409] width 13 height 13
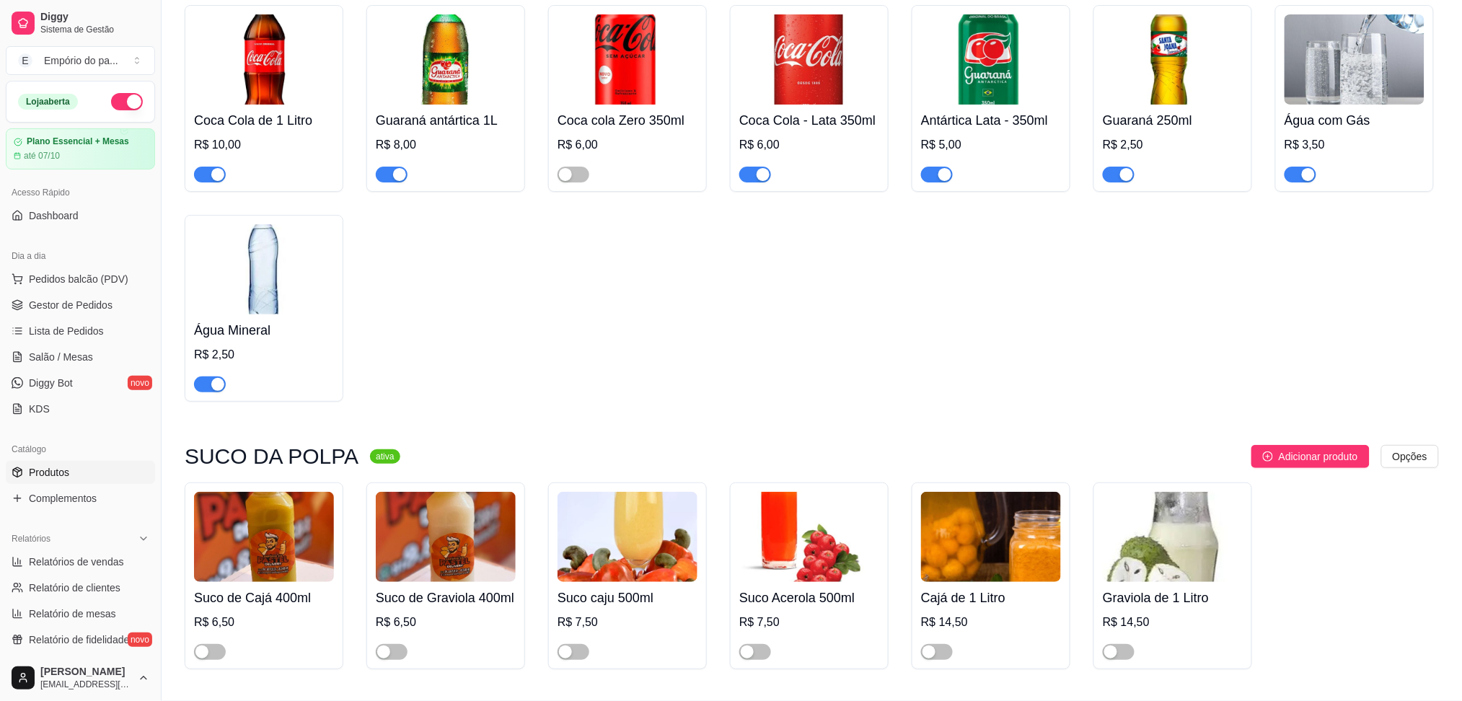
scroll to position [5985, 0]
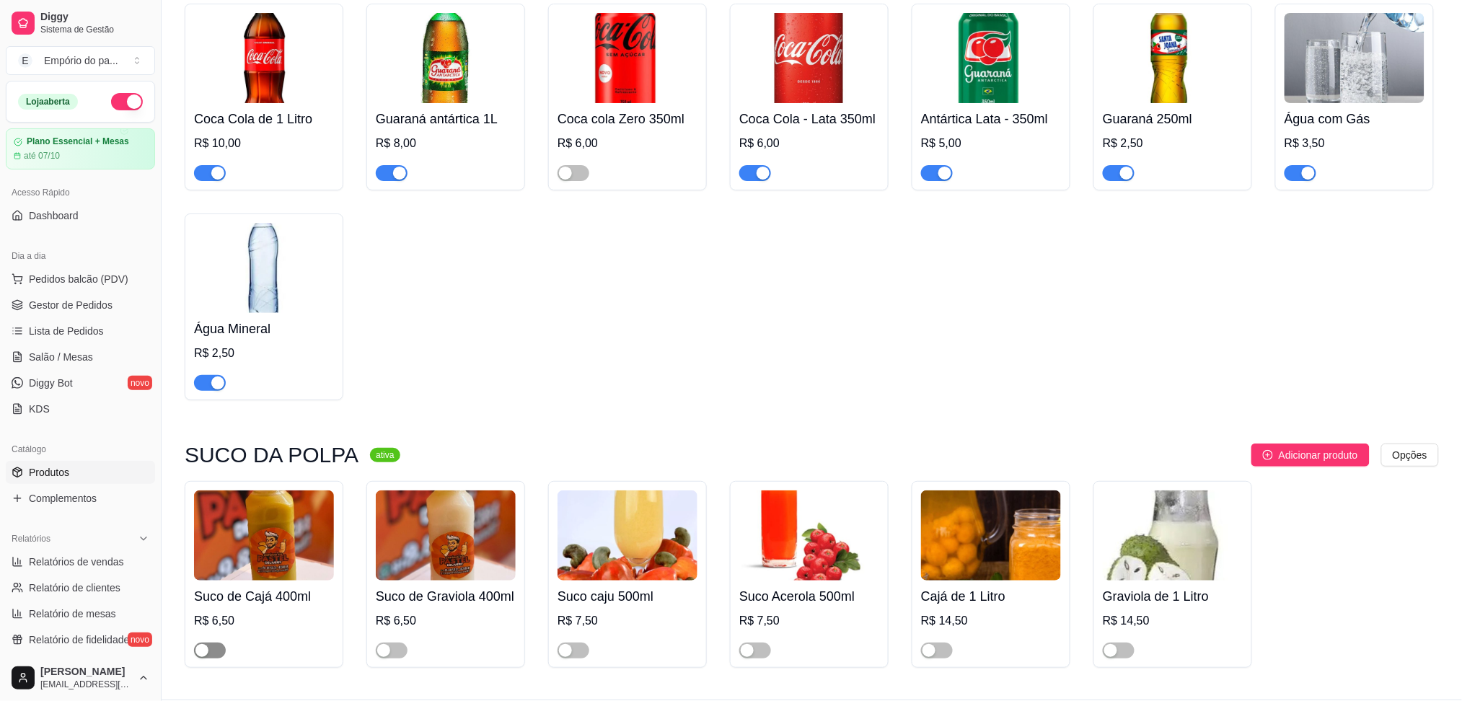
click at [201, 643] on span "button" at bounding box center [210, 651] width 32 height 16
click at [379, 644] on div "button" at bounding box center [383, 650] width 13 height 13
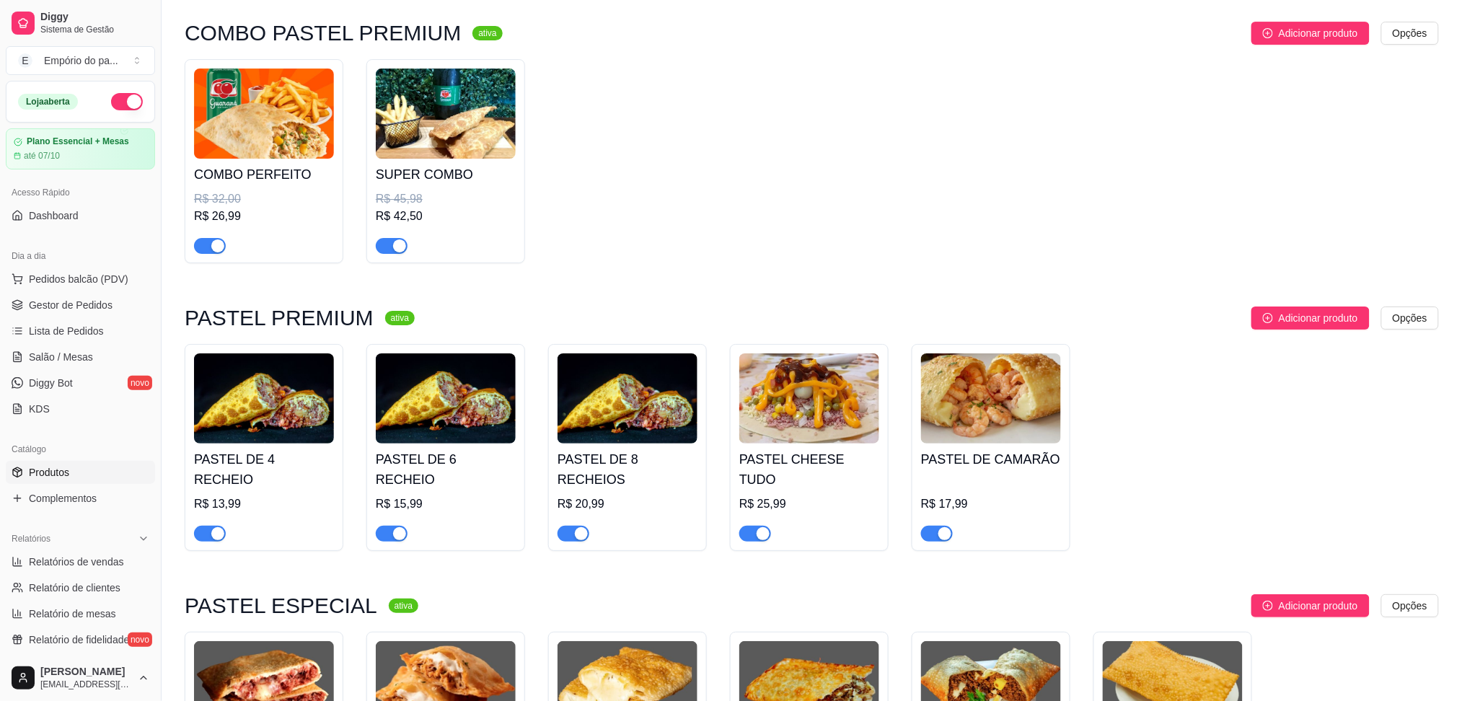
scroll to position [1850, 0]
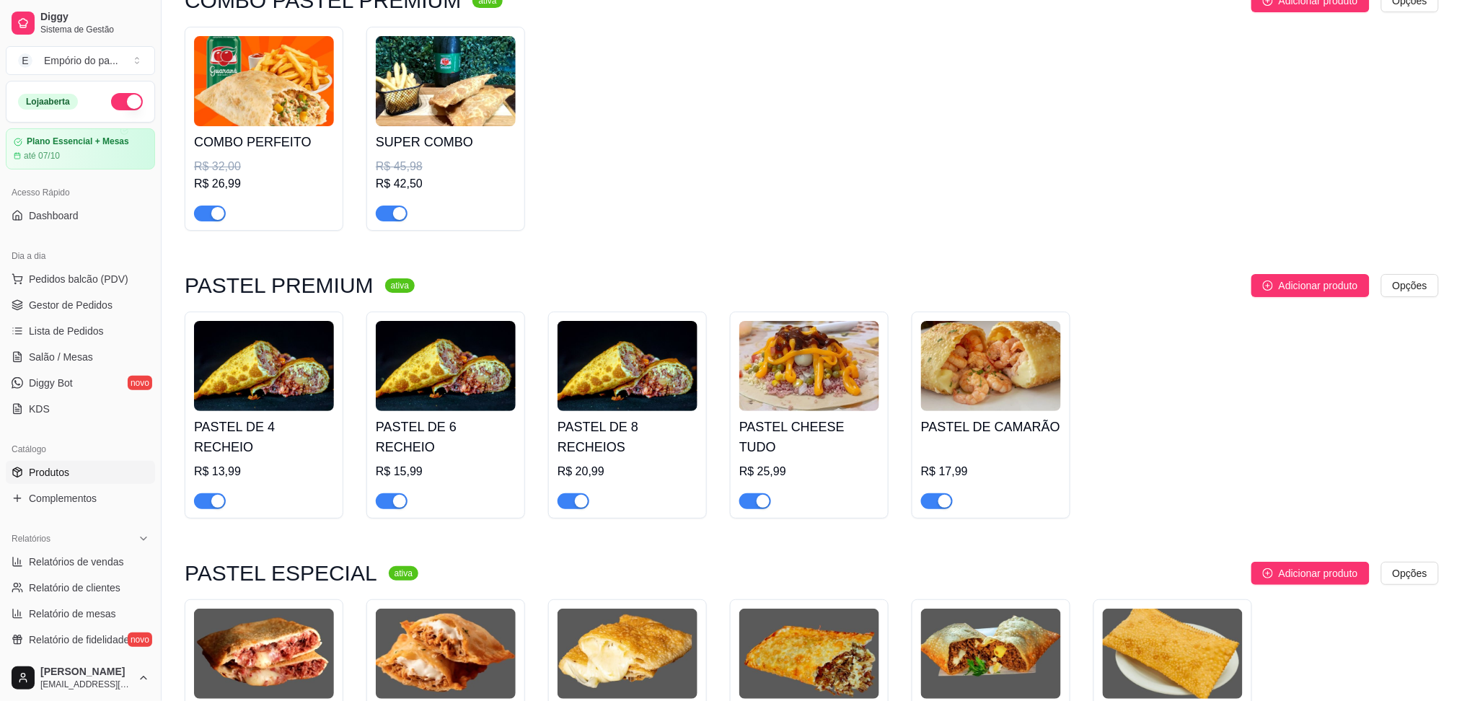
click at [942, 495] on div "button" at bounding box center [944, 501] width 13 height 13
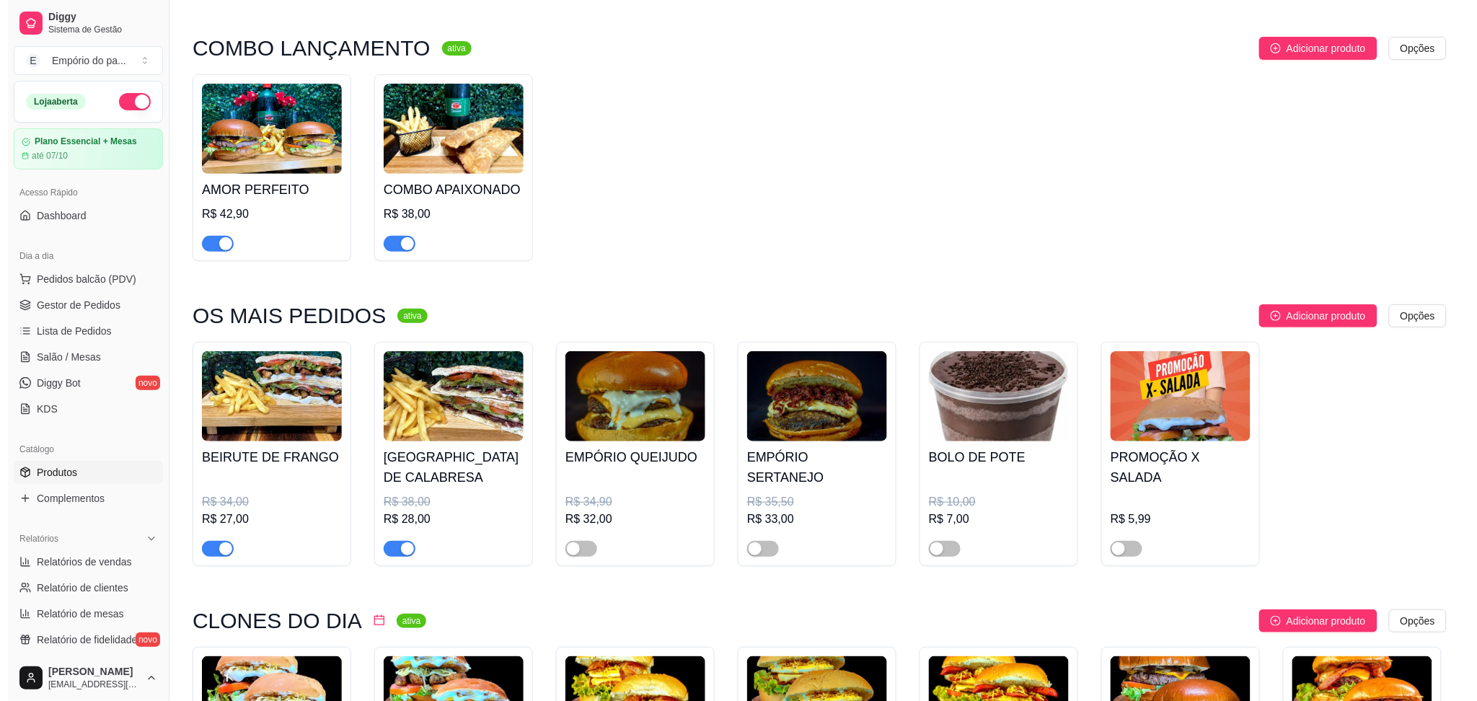
scroll to position [0, 0]
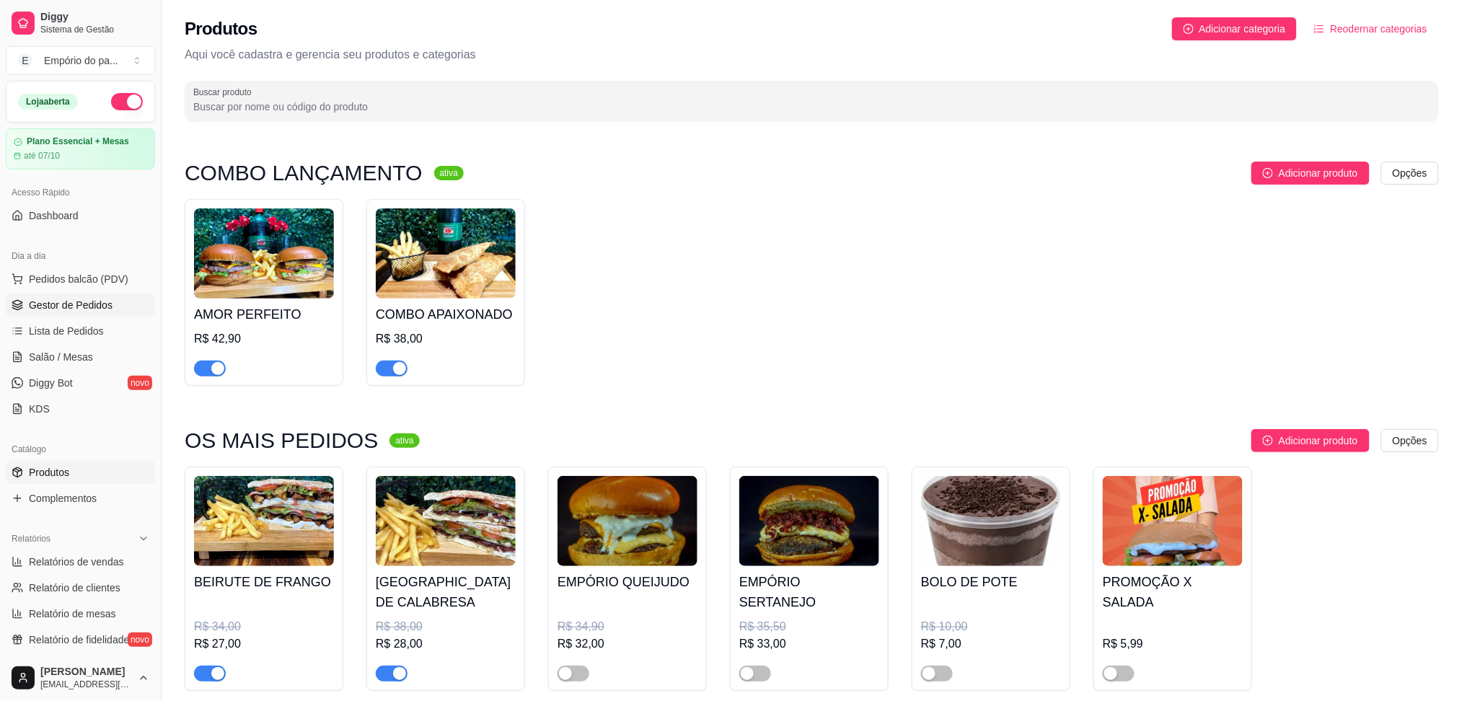
click at [50, 301] on span "Gestor de Pedidos" at bounding box center [71, 305] width 84 height 14
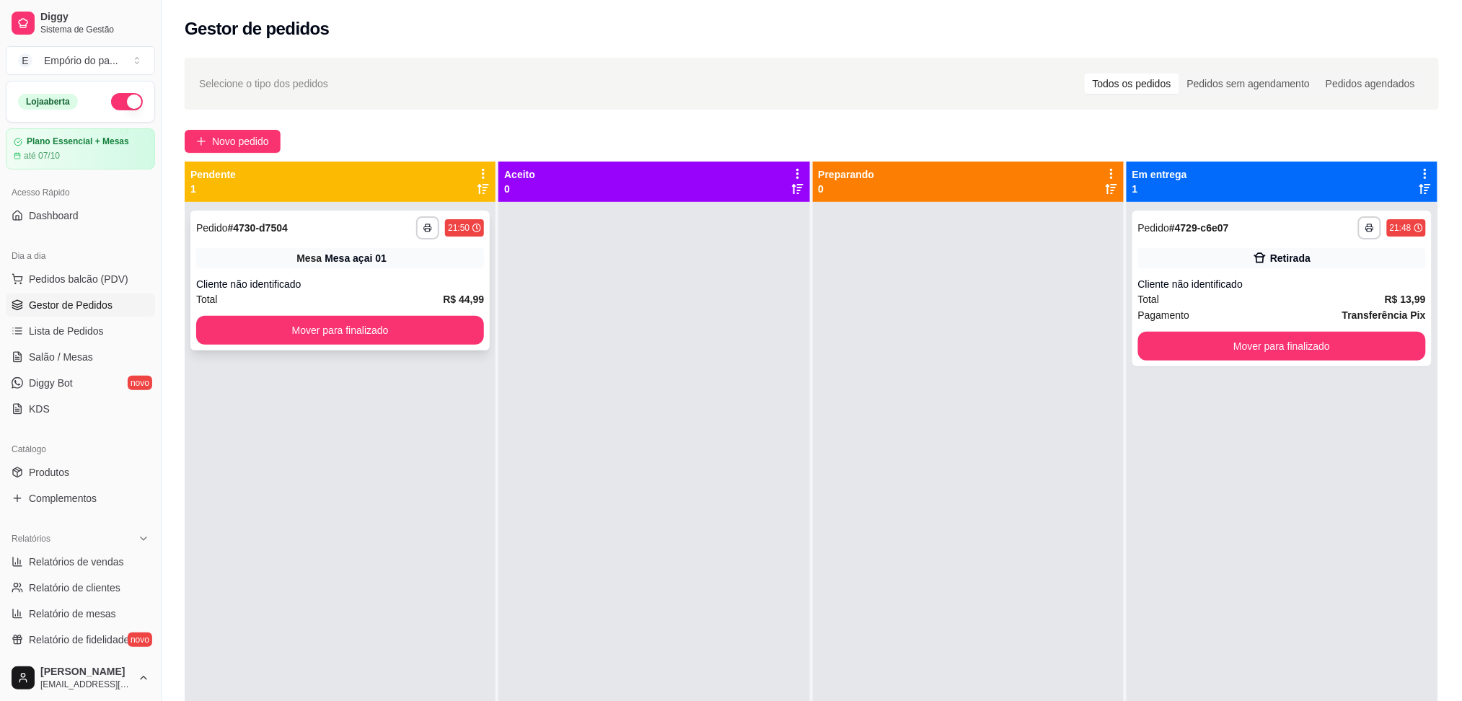
click at [375, 278] on div "Cliente não identificado" at bounding box center [340, 284] width 288 height 14
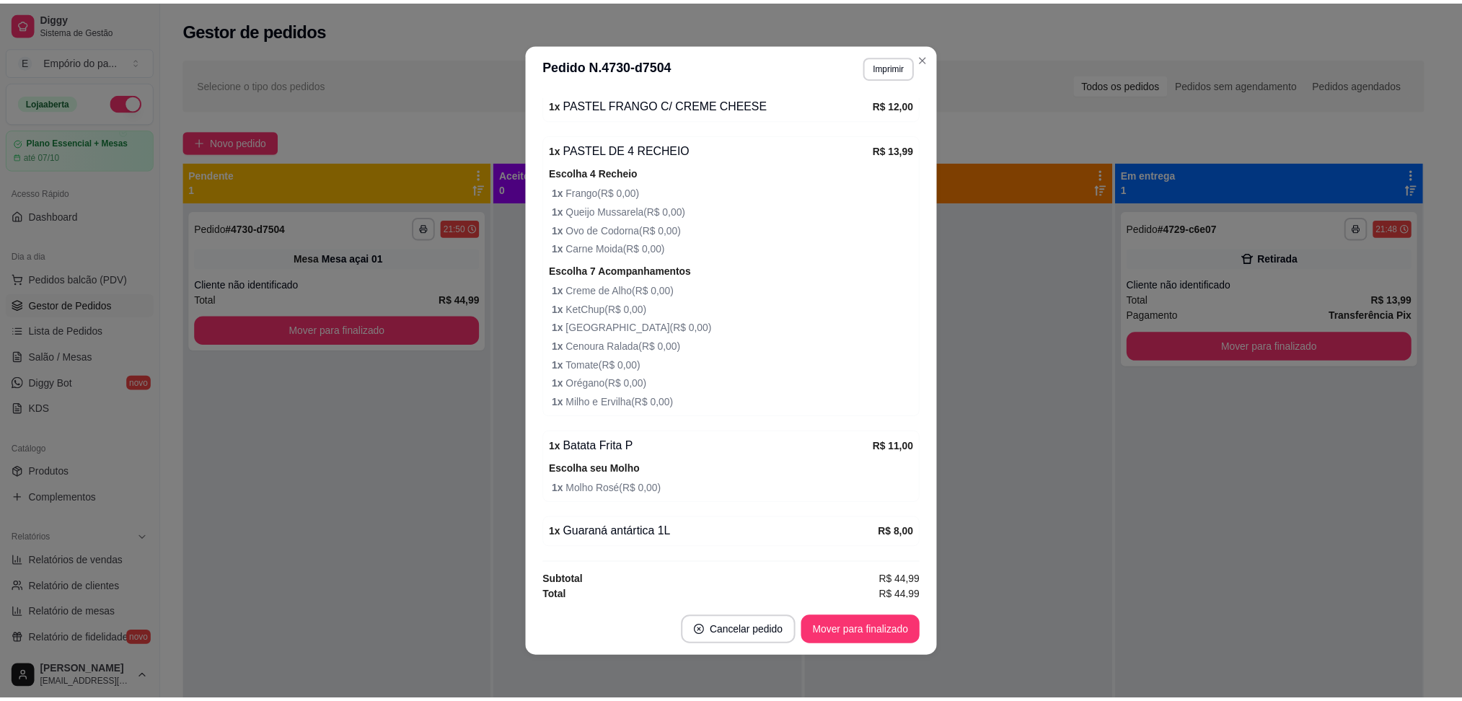
scroll to position [219, 0]
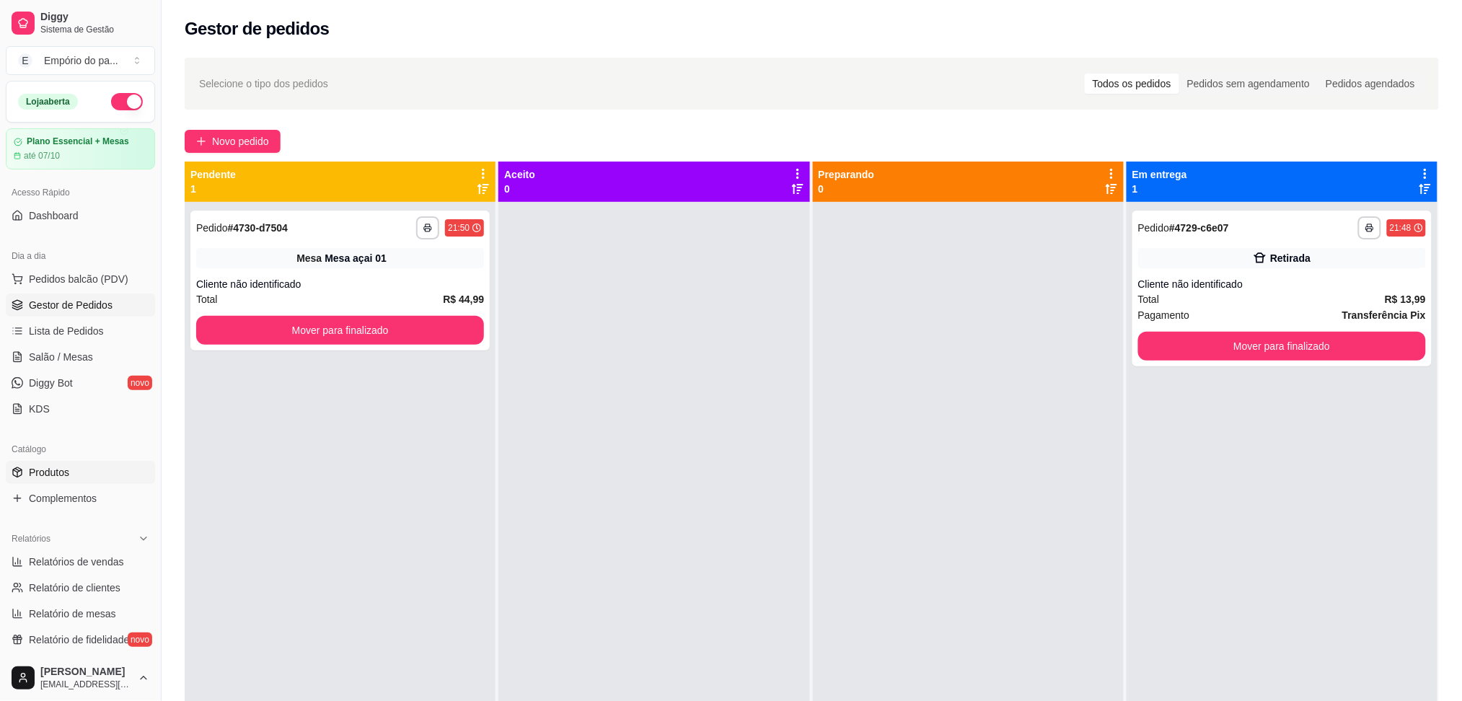
click at [66, 475] on span "Produtos" at bounding box center [49, 472] width 40 height 14
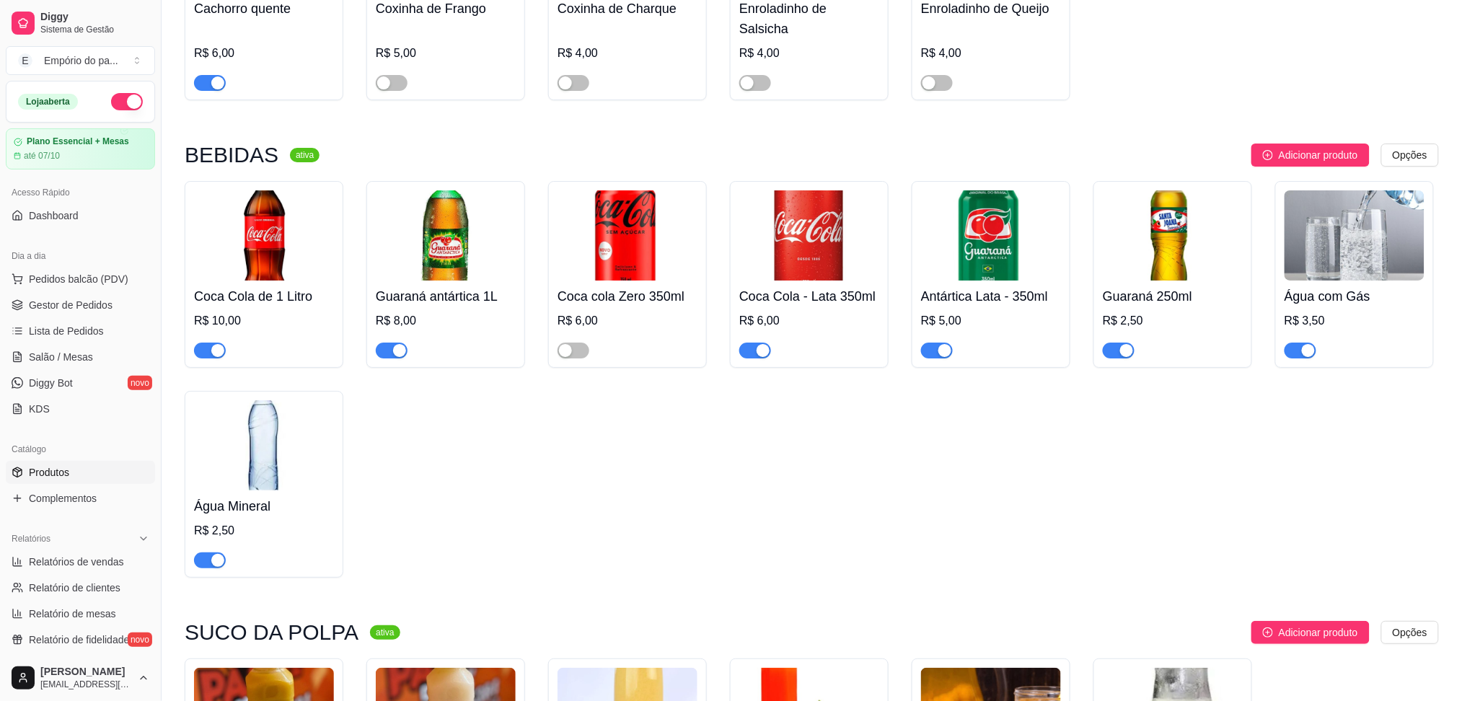
scroll to position [5697, 0]
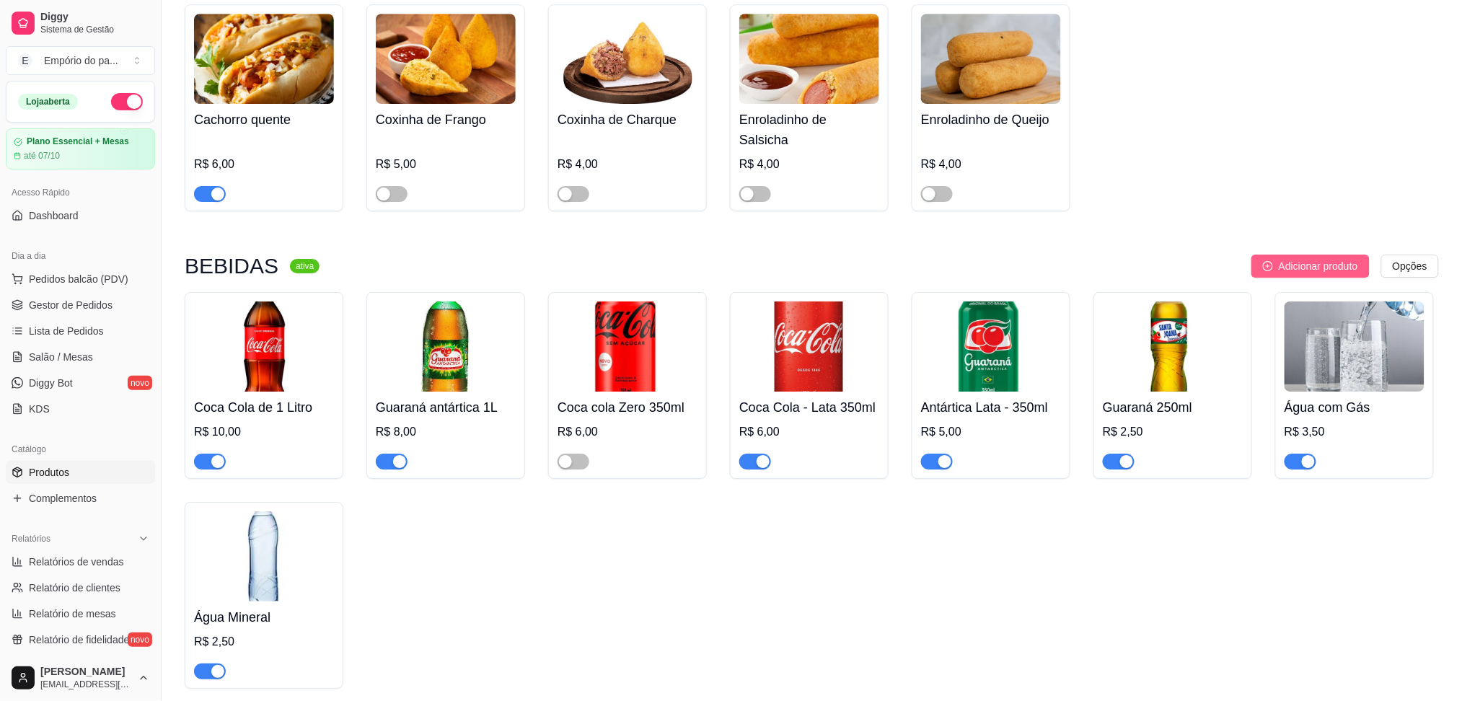
click at [1342, 258] on span "Adicionar produto" at bounding box center [1318, 266] width 79 height 16
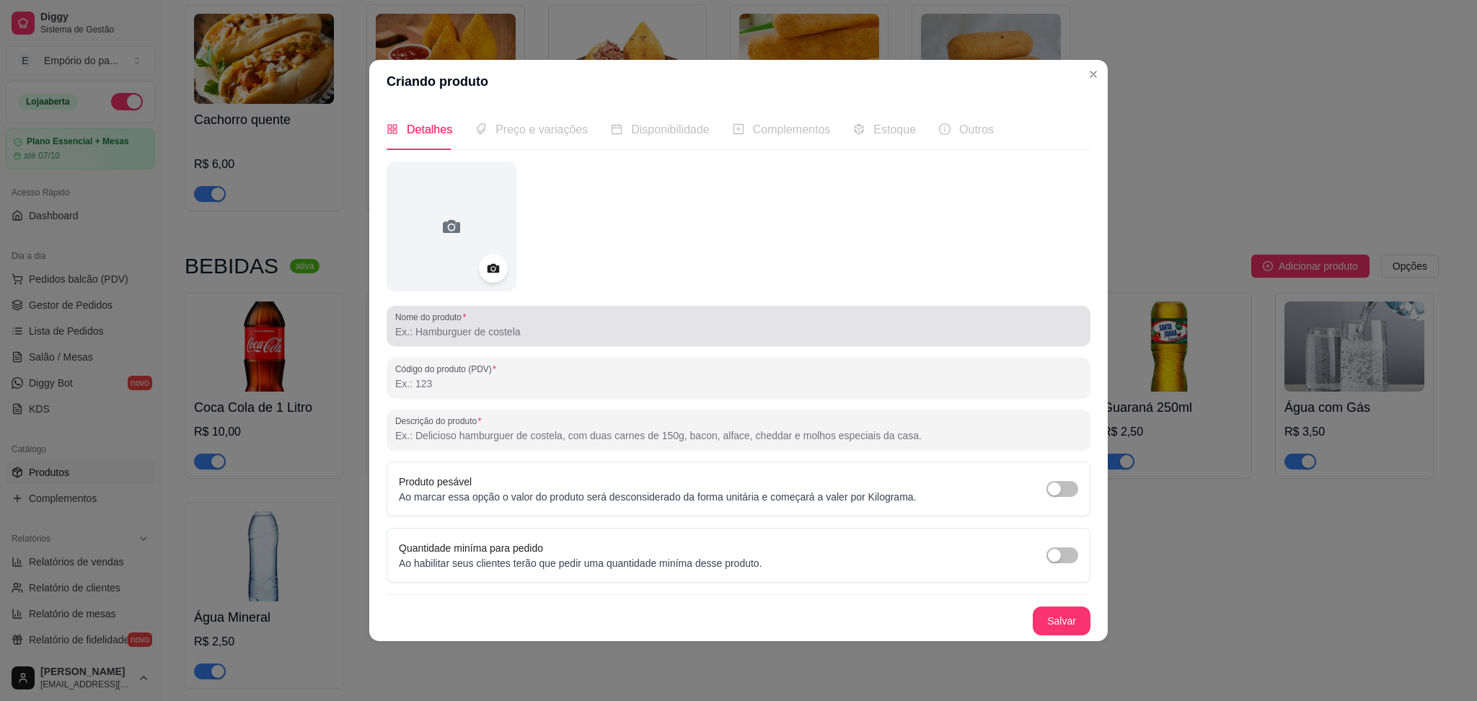
click at [561, 337] on input "Nome do produto" at bounding box center [738, 332] width 687 height 14
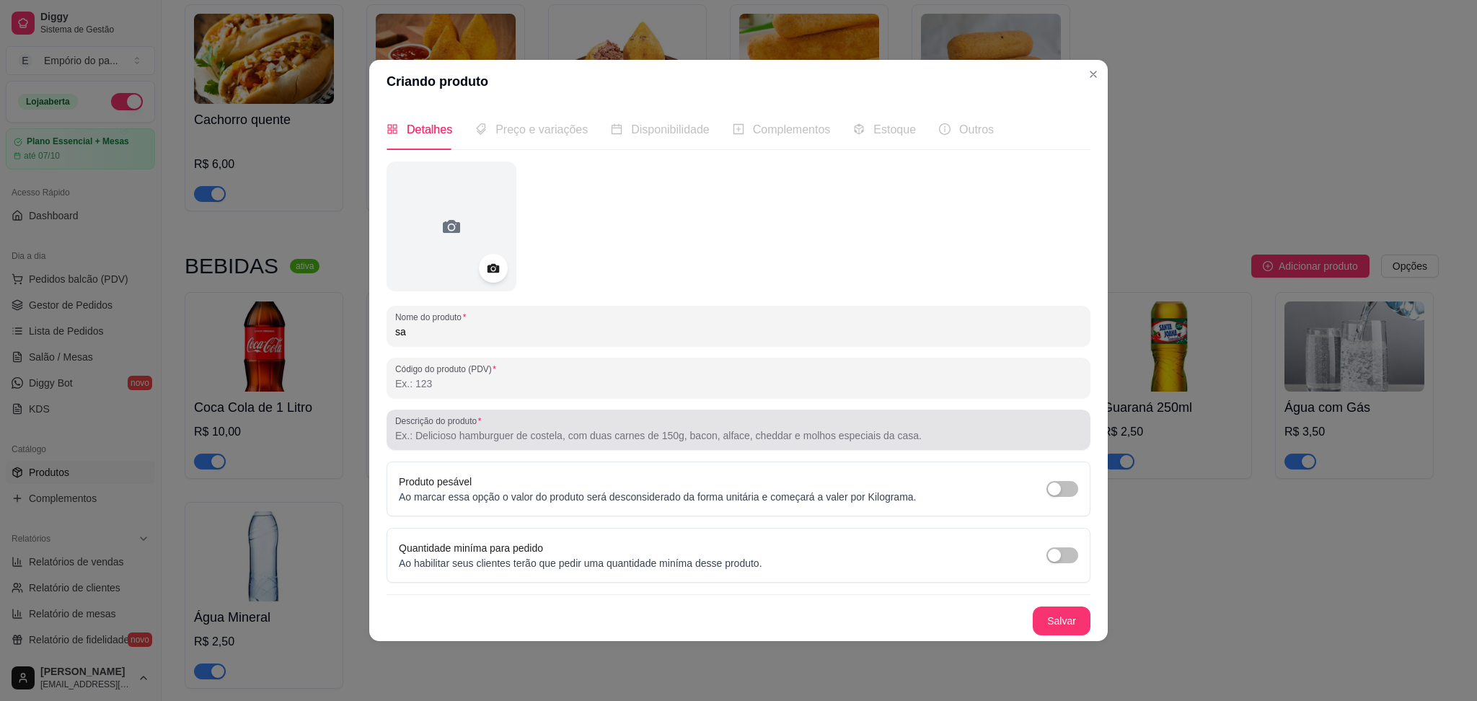
type input "s"
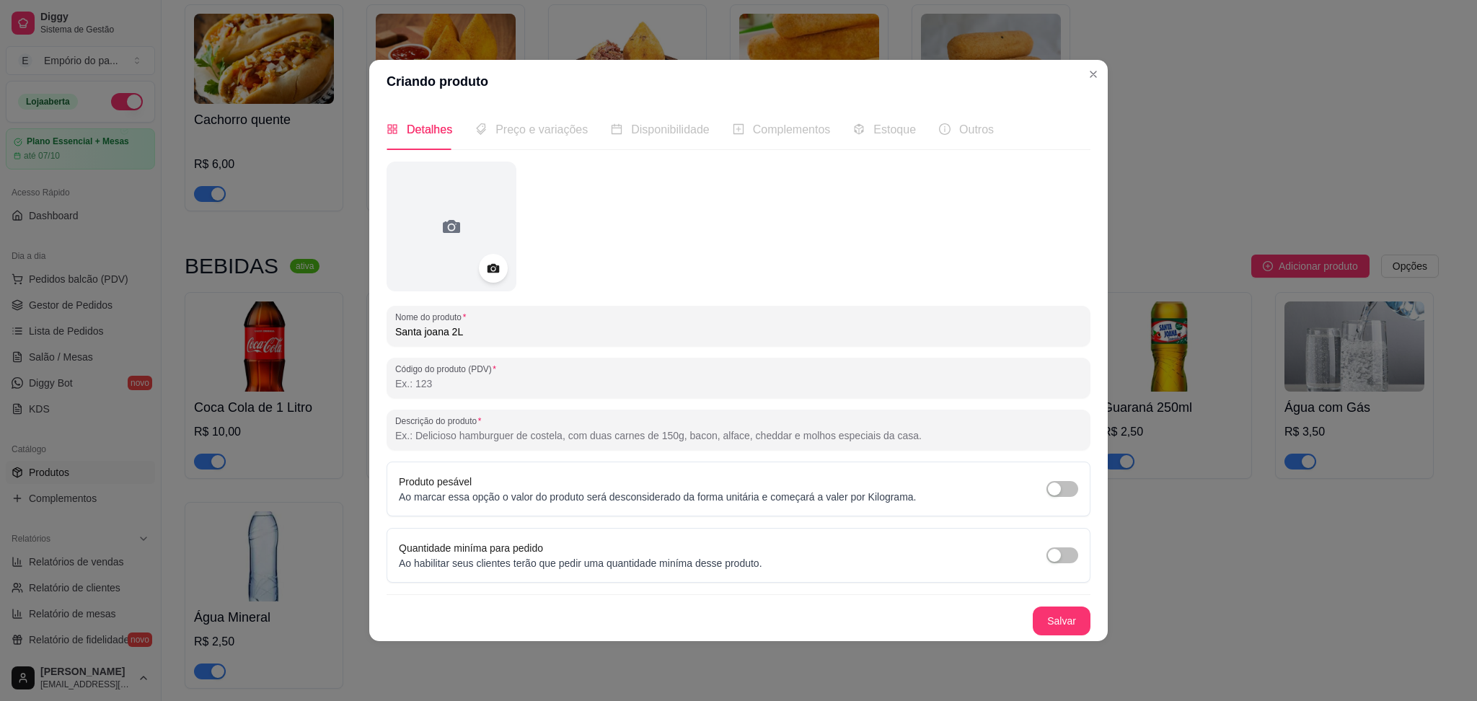
click at [427, 330] on input "Santa joana 2L" at bounding box center [738, 332] width 687 height 14
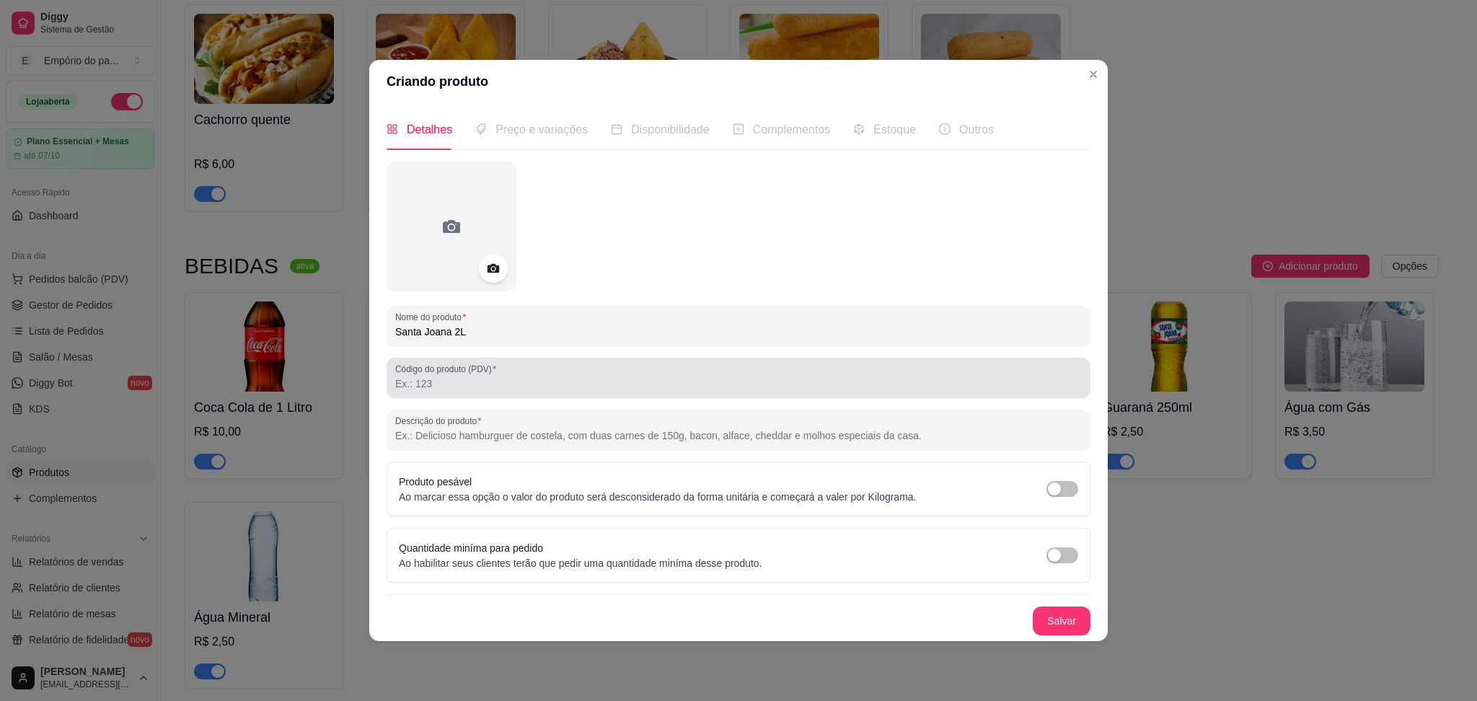
type input "Santa Joana 2L"
click at [534, 388] on input "Código do produto (PDV)" at bounding box center [738, 384] width 687 height 14
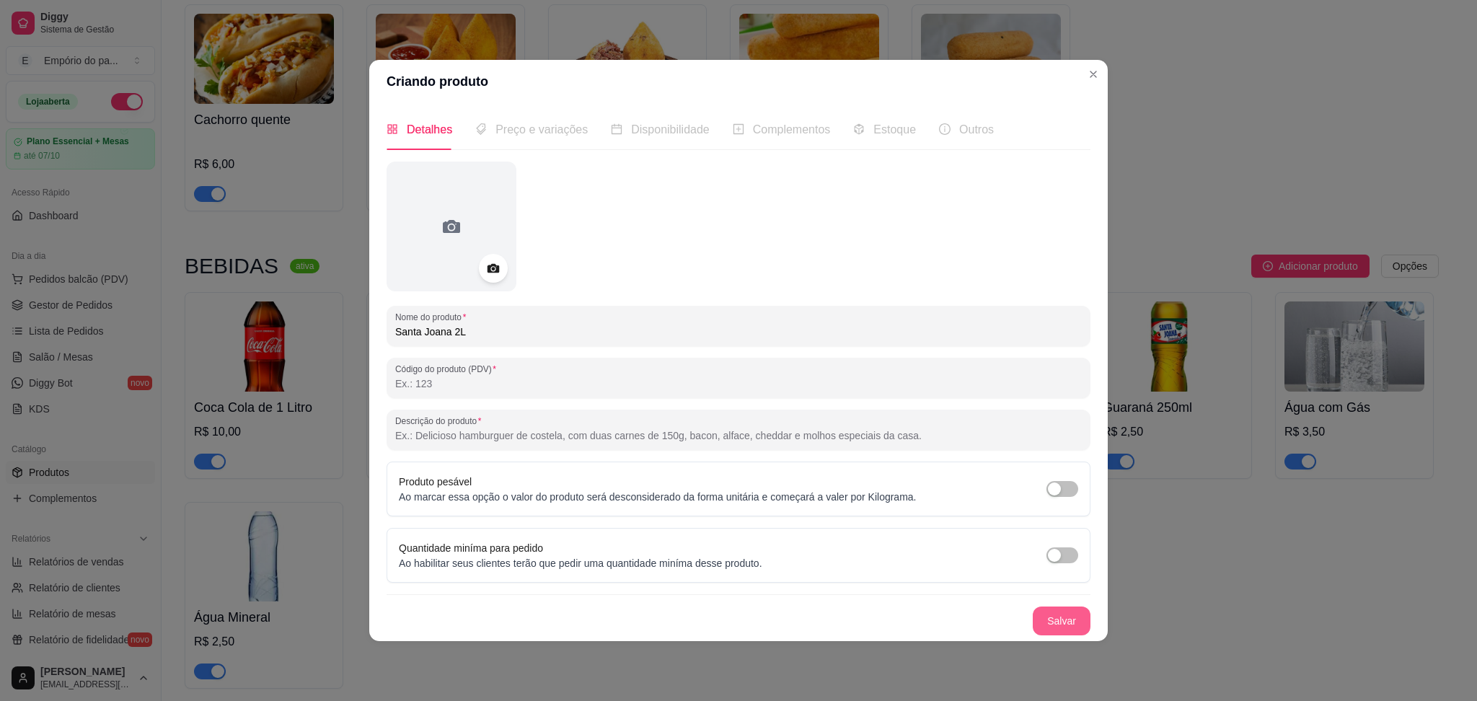
click at [1057, 616] on button "Salvar" at bounding box center [1062, 621] width 58 height 29
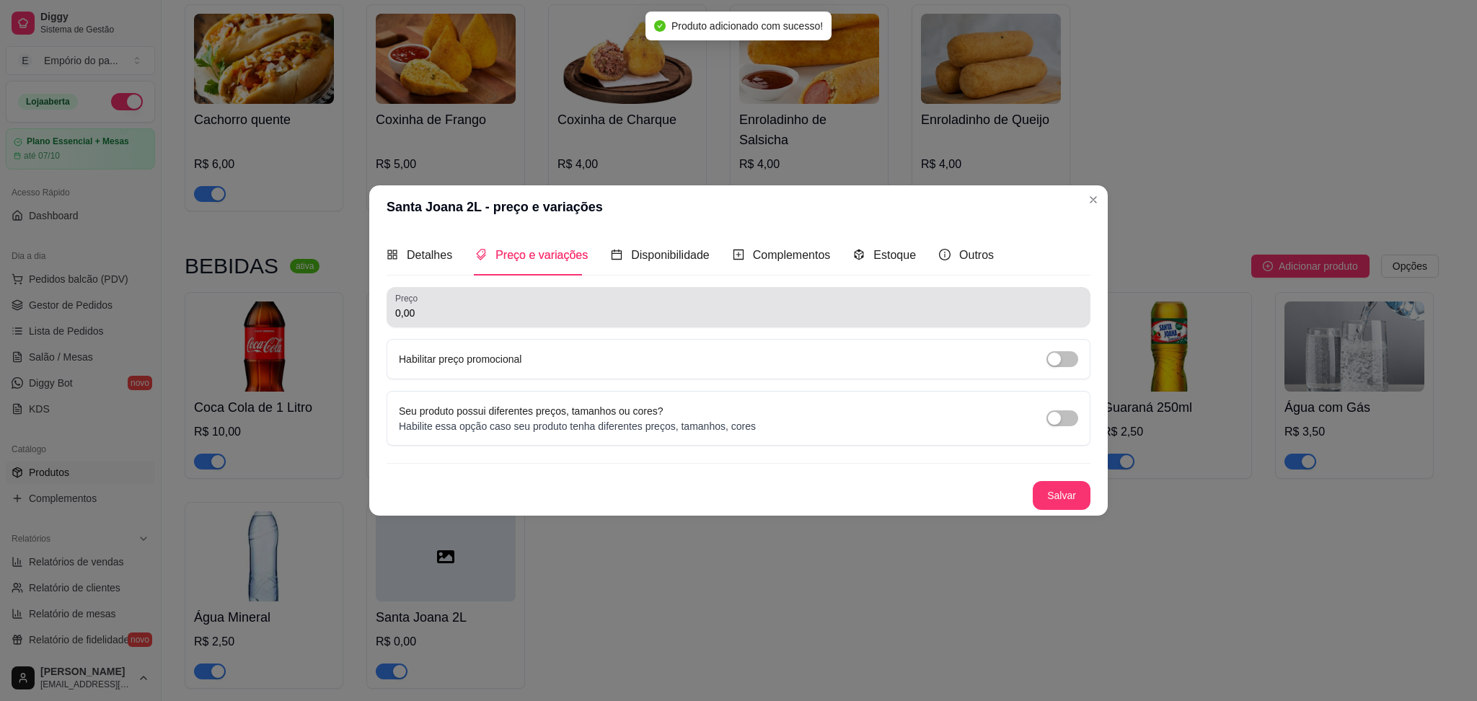
click at [486, 307] on input "0,00" at bounding box center [738, 313] width 687 height 14
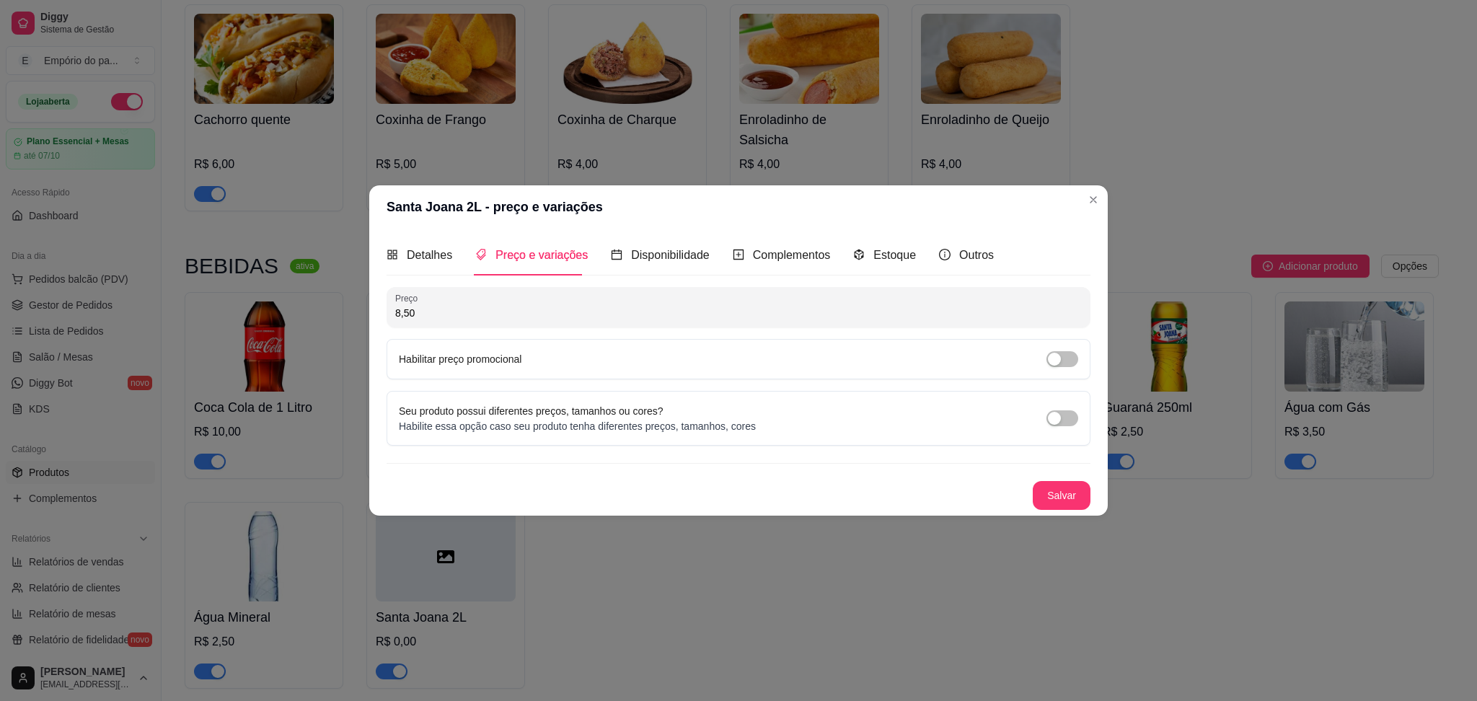
click at [505, 315] on input "8,50" at bounding box center [738, 313] width 687 height 14
type input "9,50"
click at [1072, 497] on button "Salvar" at bounding box center [1062, 496] width 56 height 28
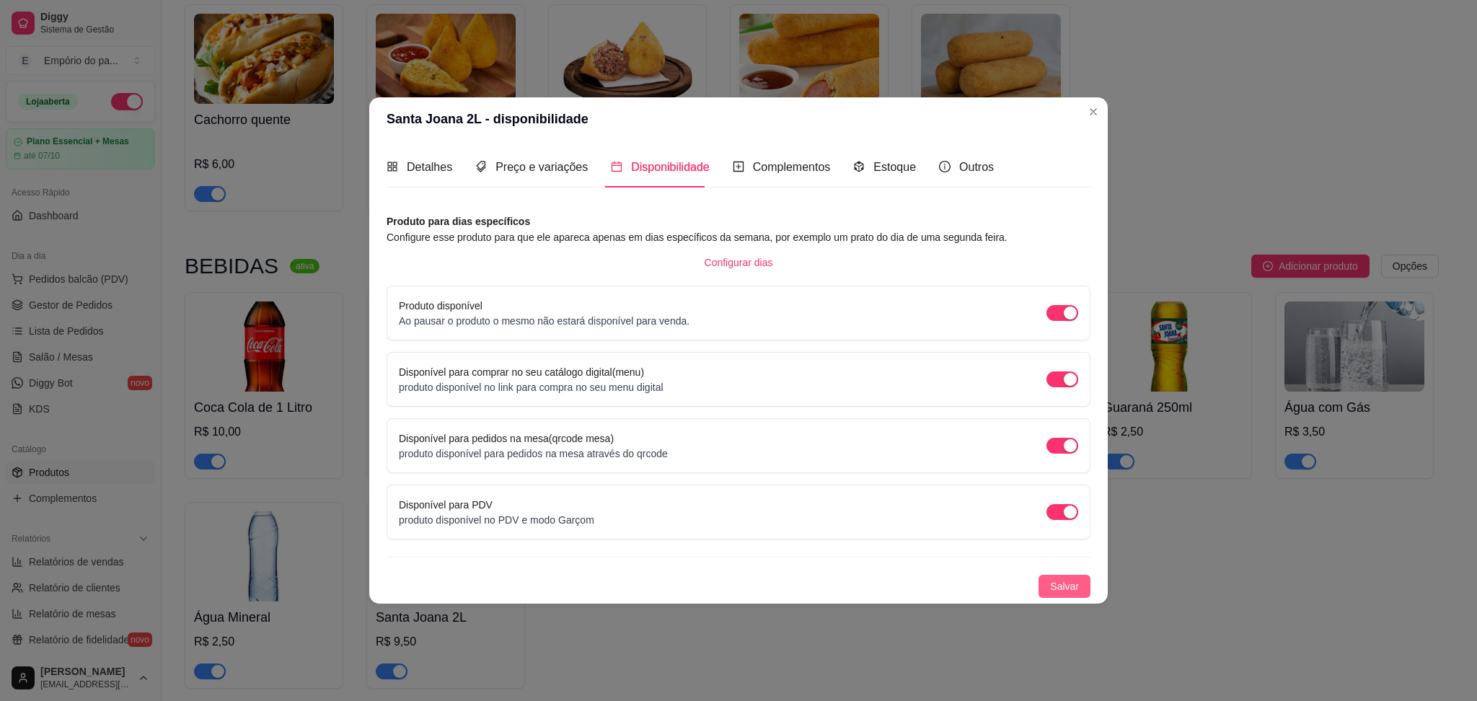
click at [1058, 584] on span "Salvar" at bounding box center [1064, 586] width 29 height 16
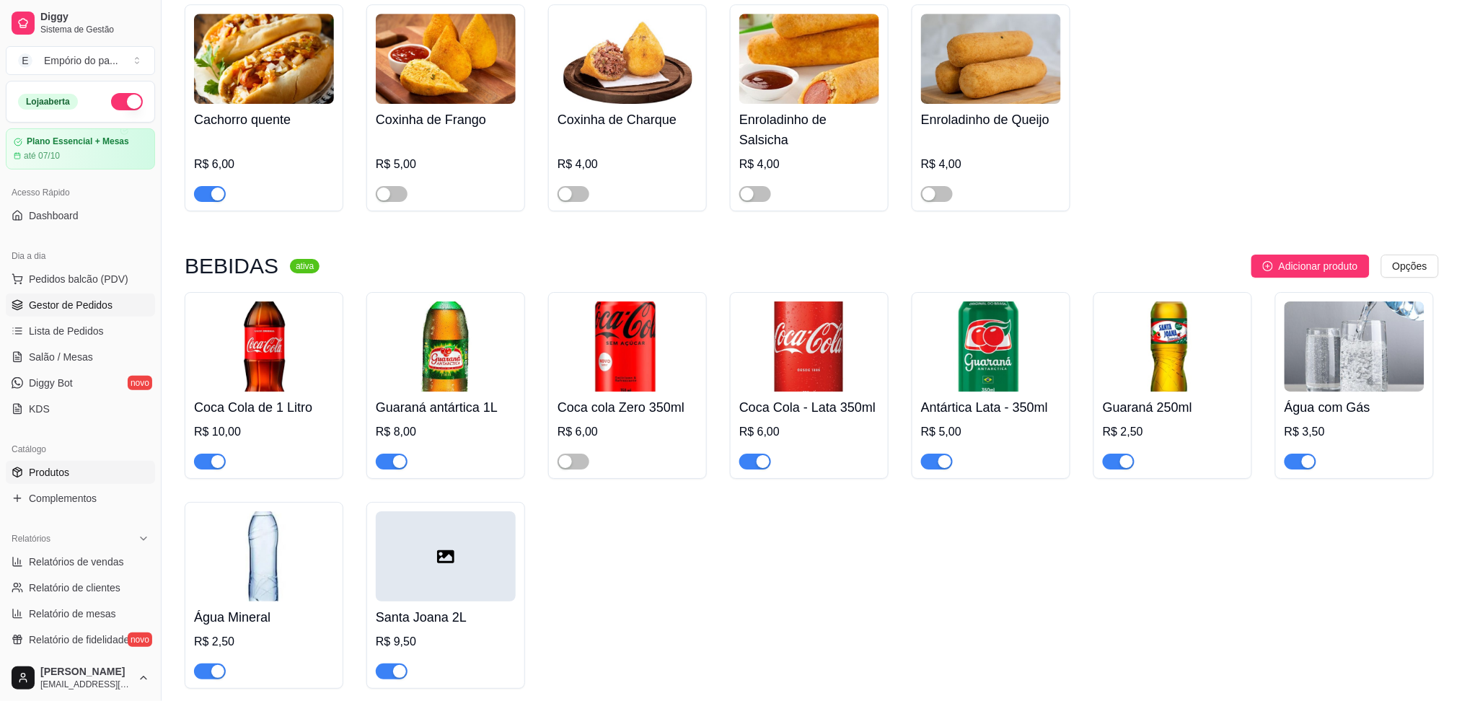
click at [53, 301] on span "Gestor de Pedidos" at bounding box center [71, 305] width 84 height 14
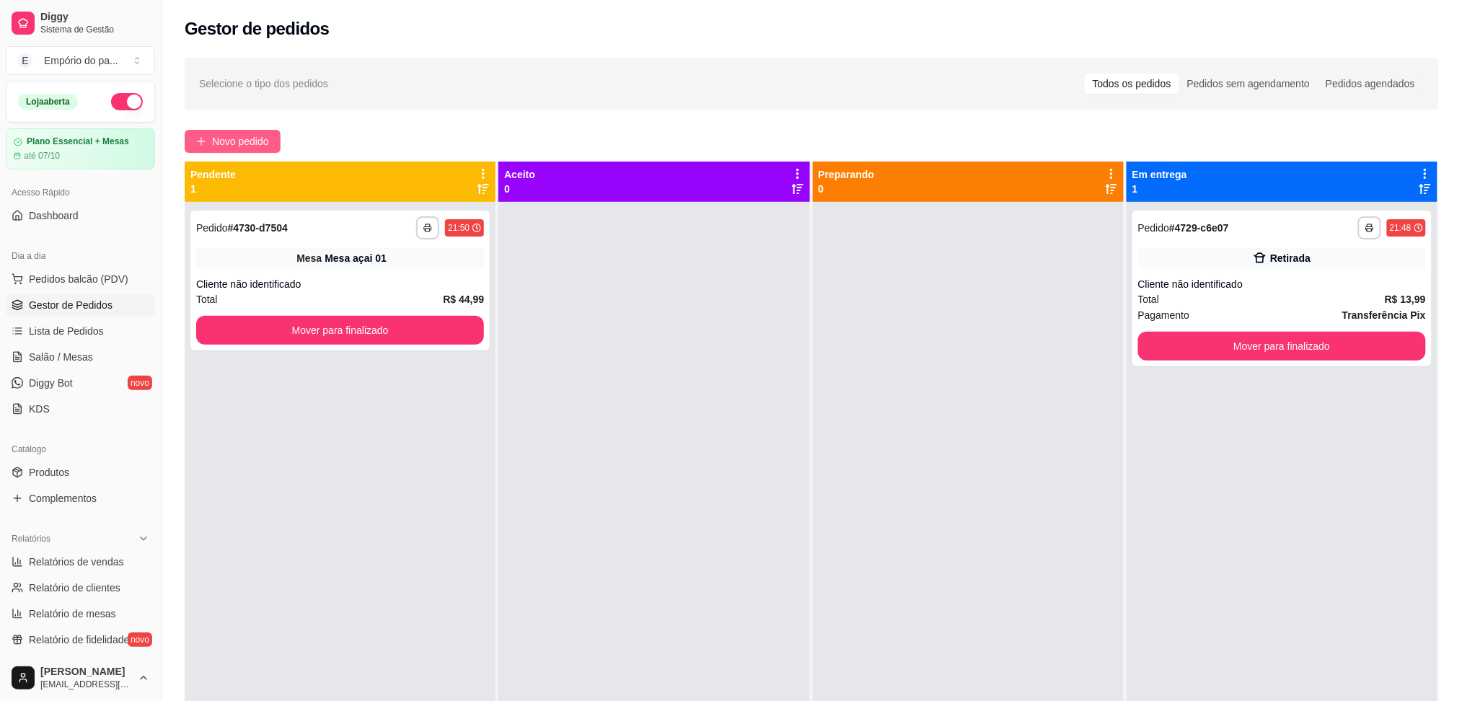
click at [245, 139] on span "Novo pedido" at bounding box center [240, 141] width 57 height 16
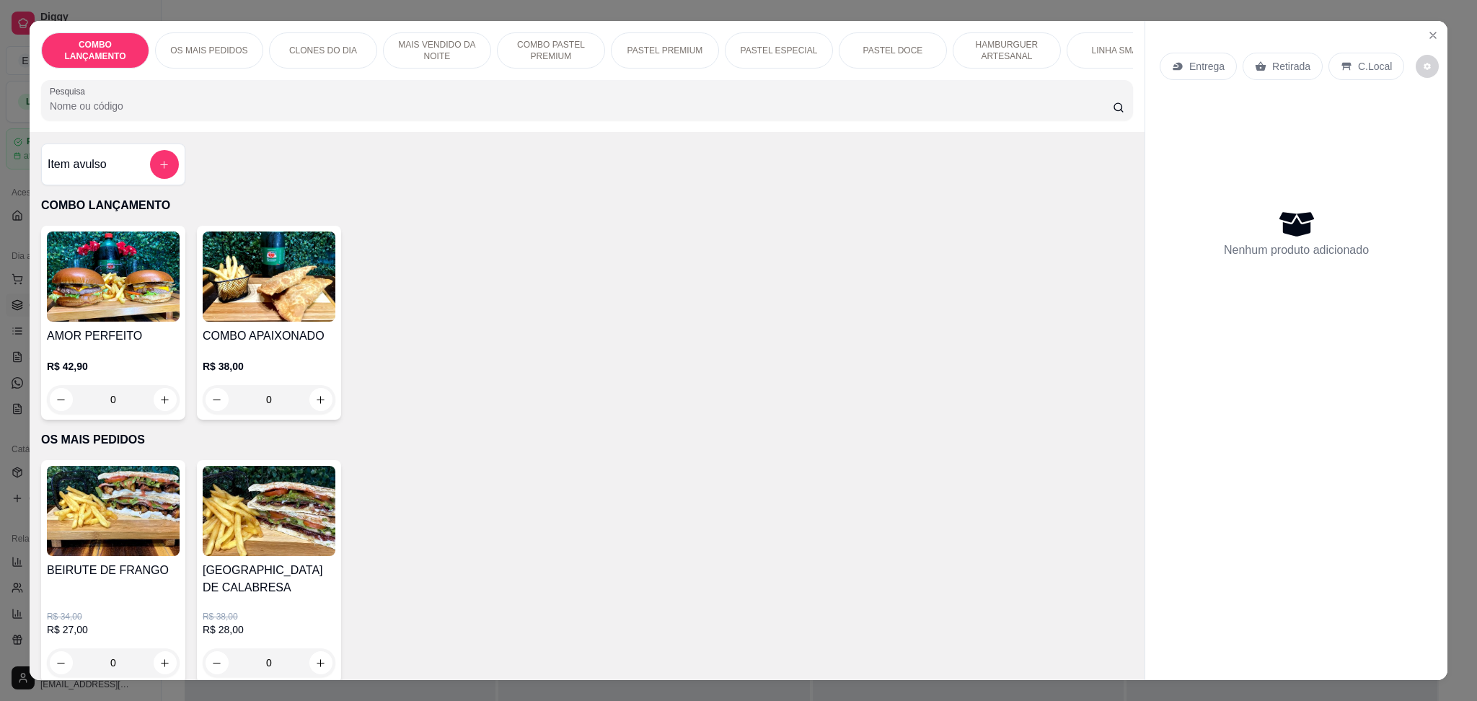
click at [1298, 68] on p "Retirada" at bounding box center [1291, 66] width 38 height 14
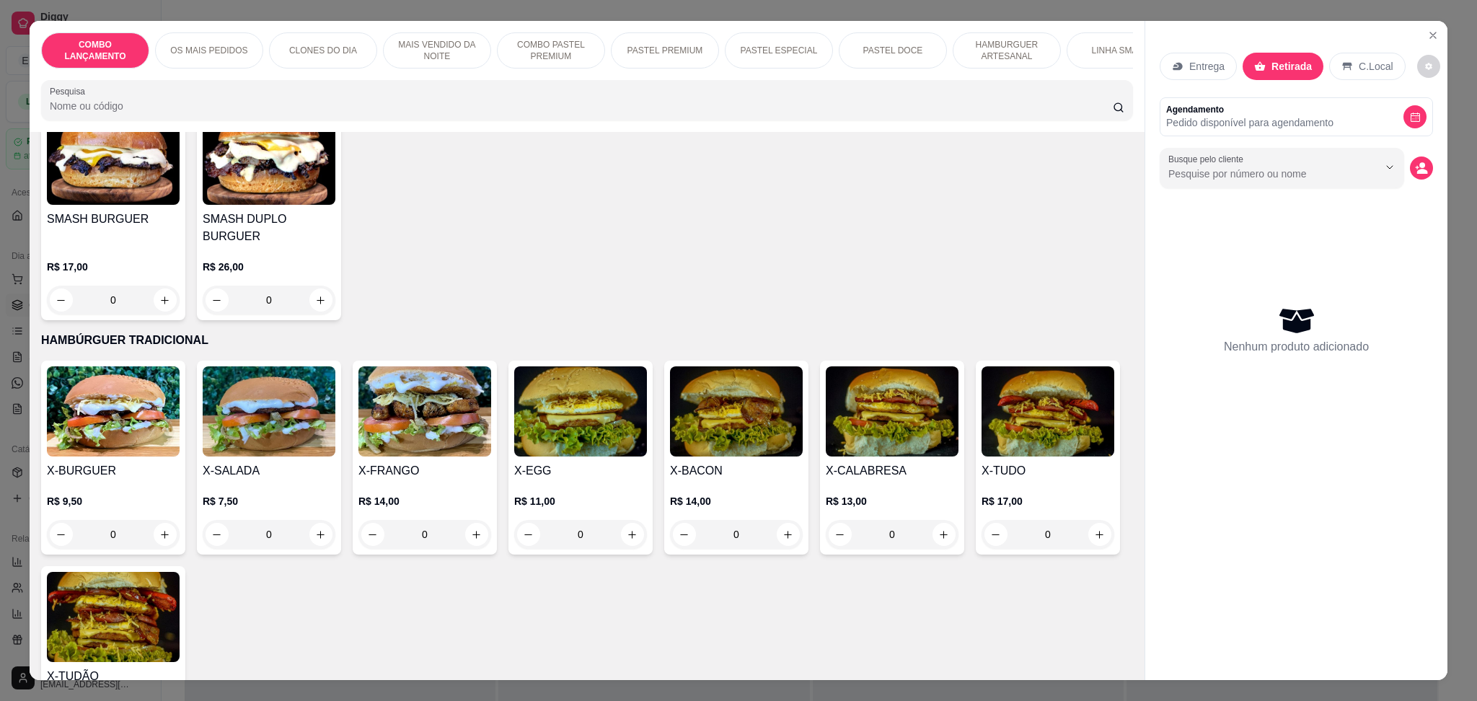
scroll to position [3077, 0]
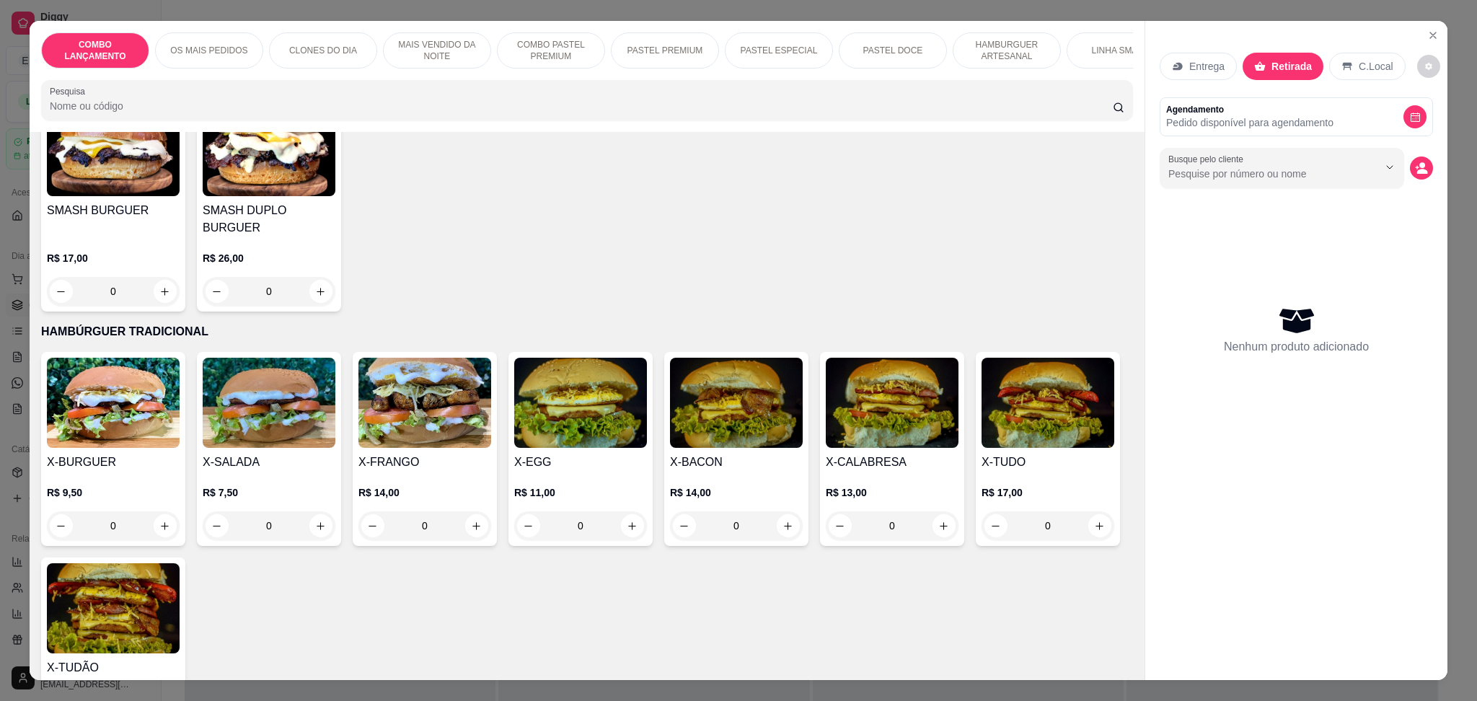
click at [157, 511] on div "0" at bounding box center [113, 525] width 133 height 29
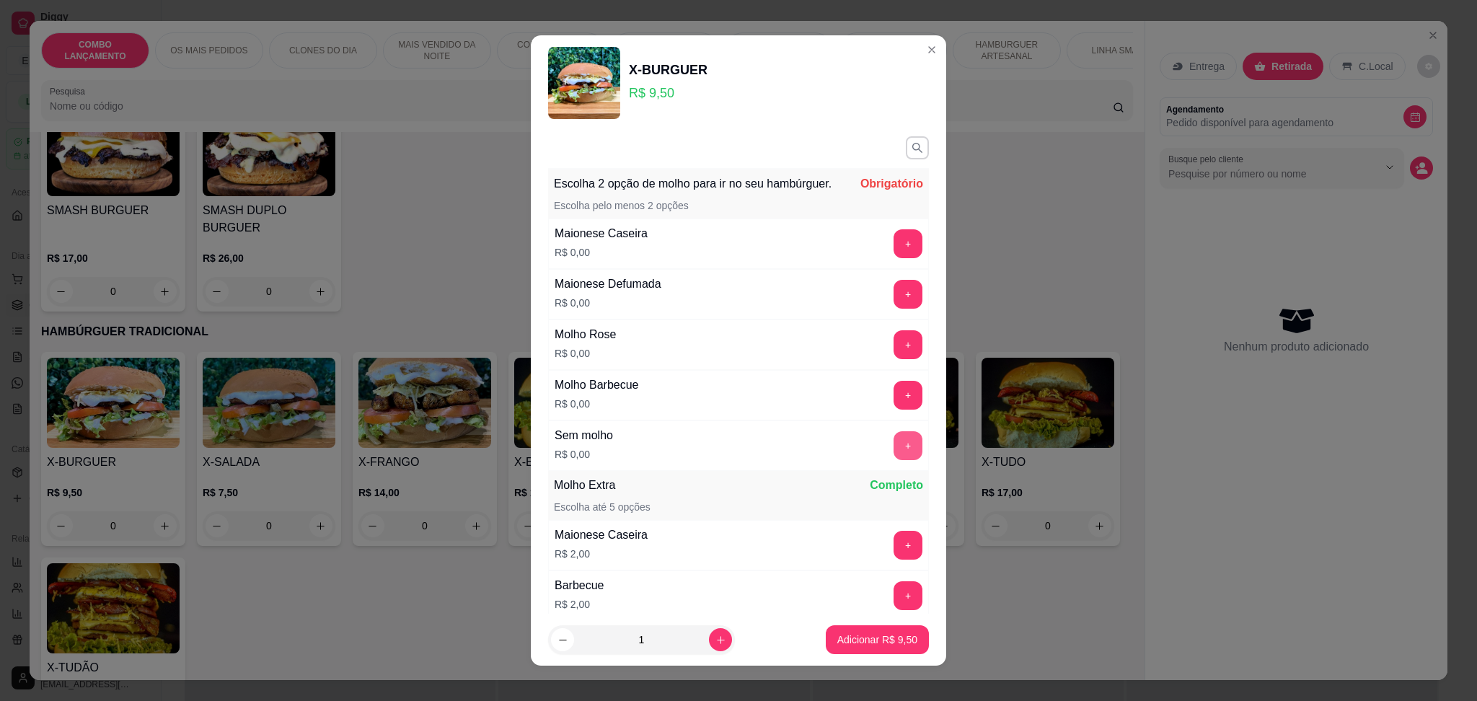
click at [894, 460] on button "+" at bounding box center [908, 445] width 29 height 29
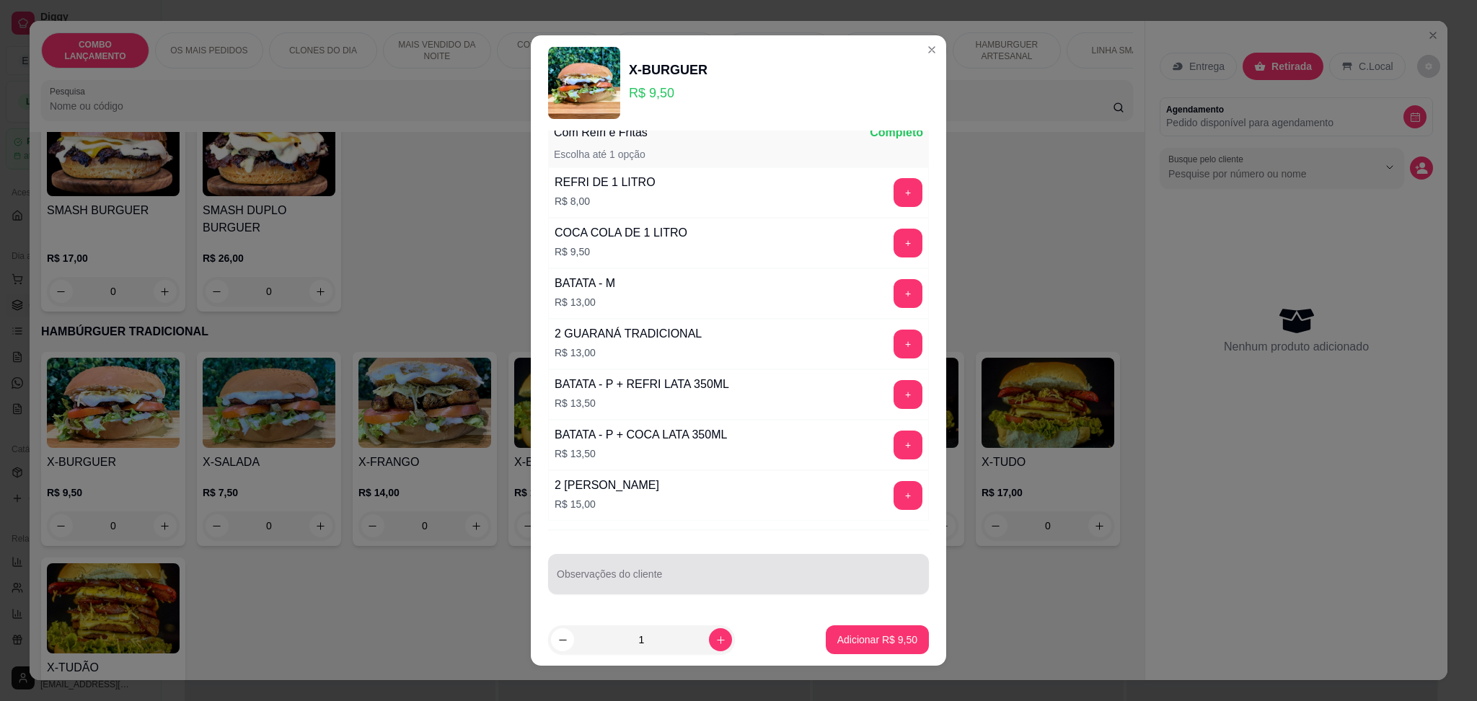
scroll to position [10, 0]
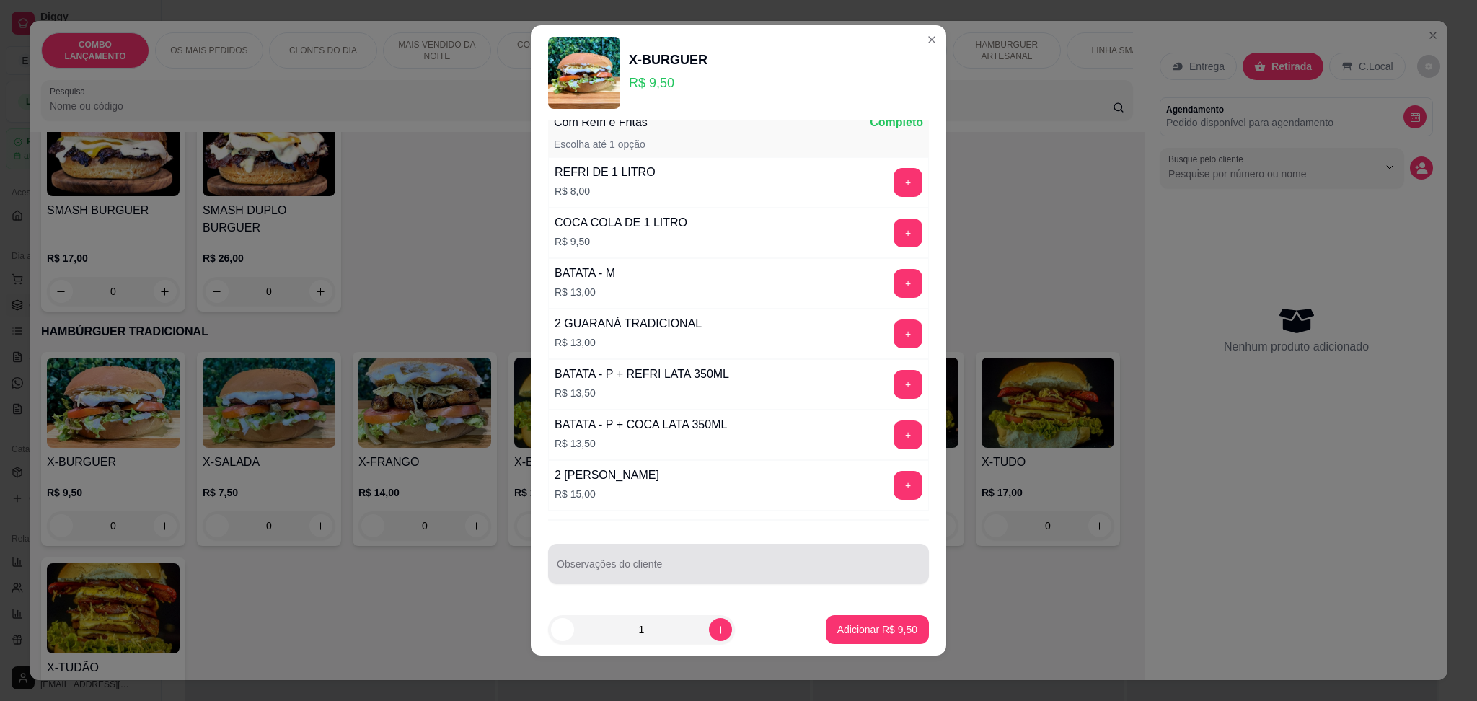
click at [617, 567] on input "Observações do cliente" at bounding box center [739, 570] width 364 height 14
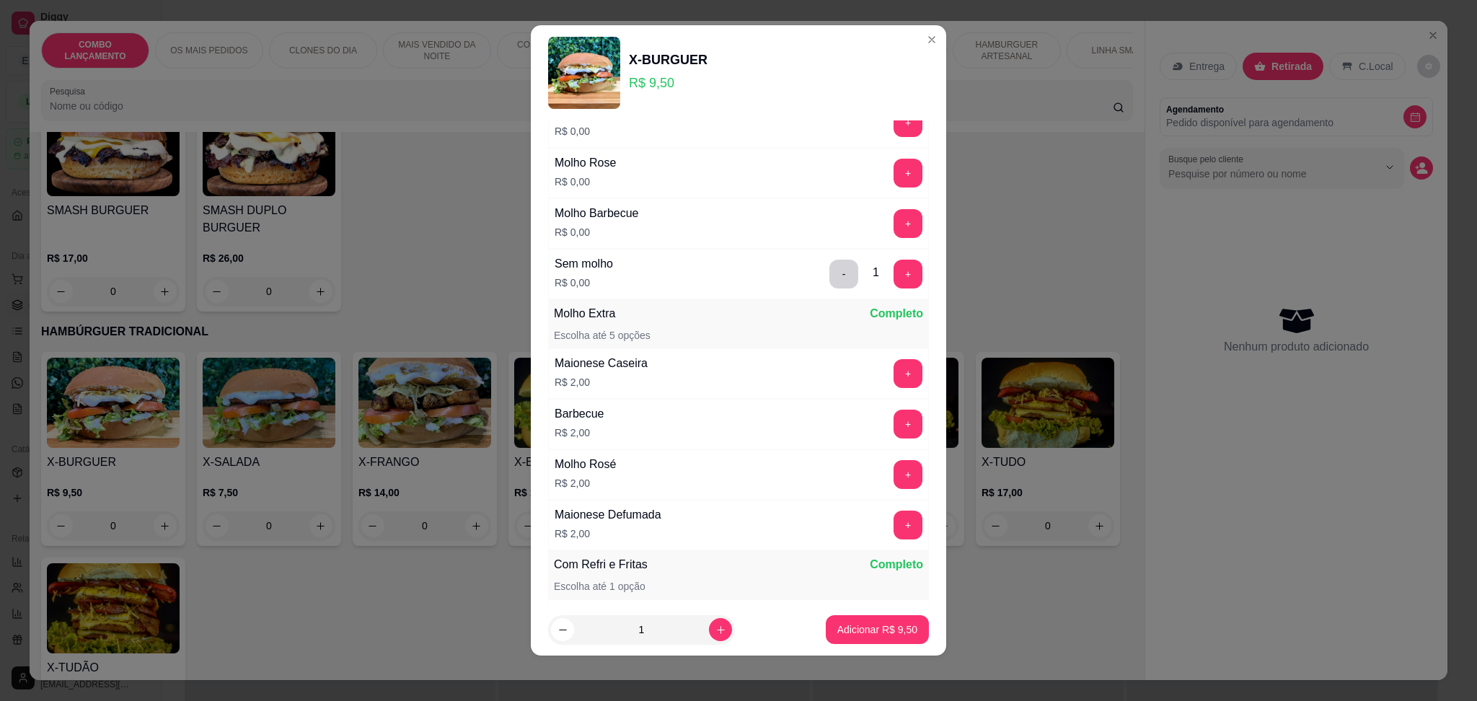
scroll to position [141, 0]
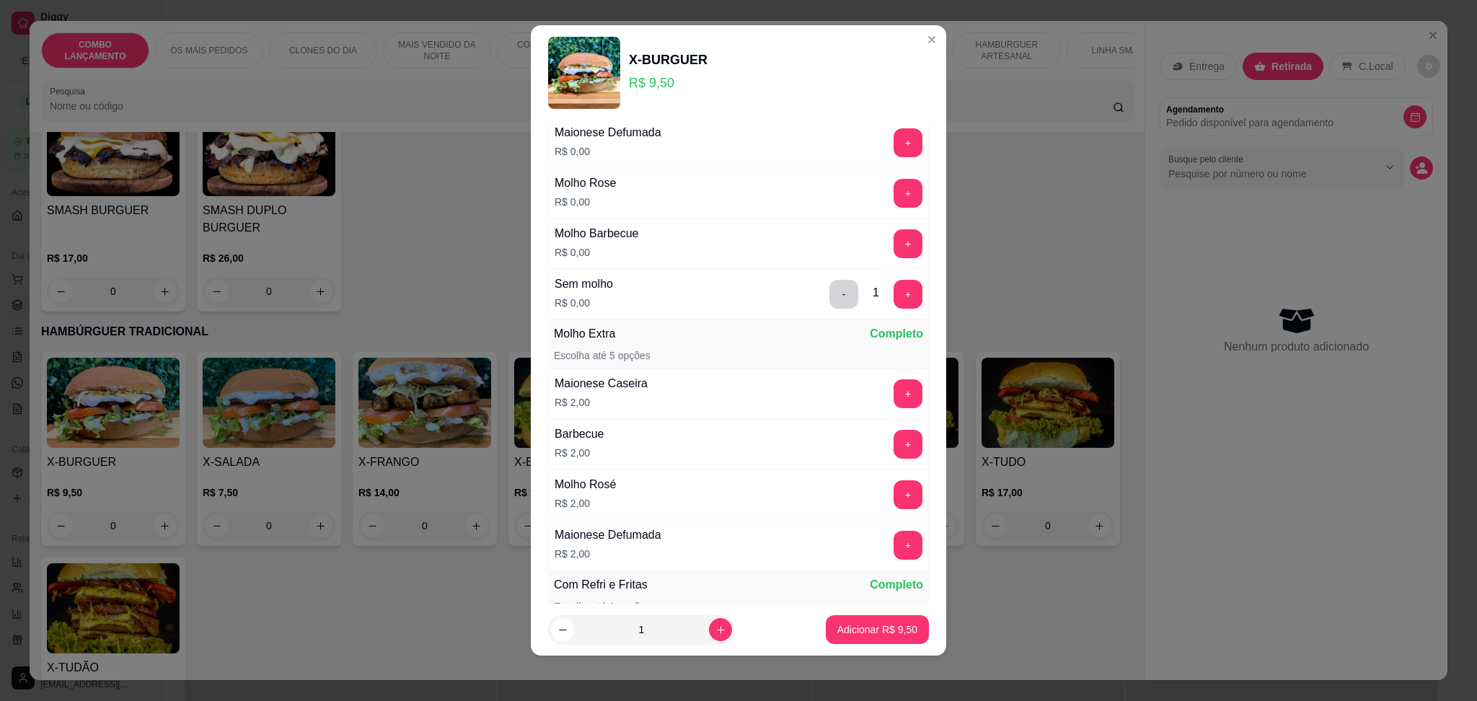
type input "so tomata"
click at [894, 307] on button "+" at bounding box center [908, 294] width 28 height 28
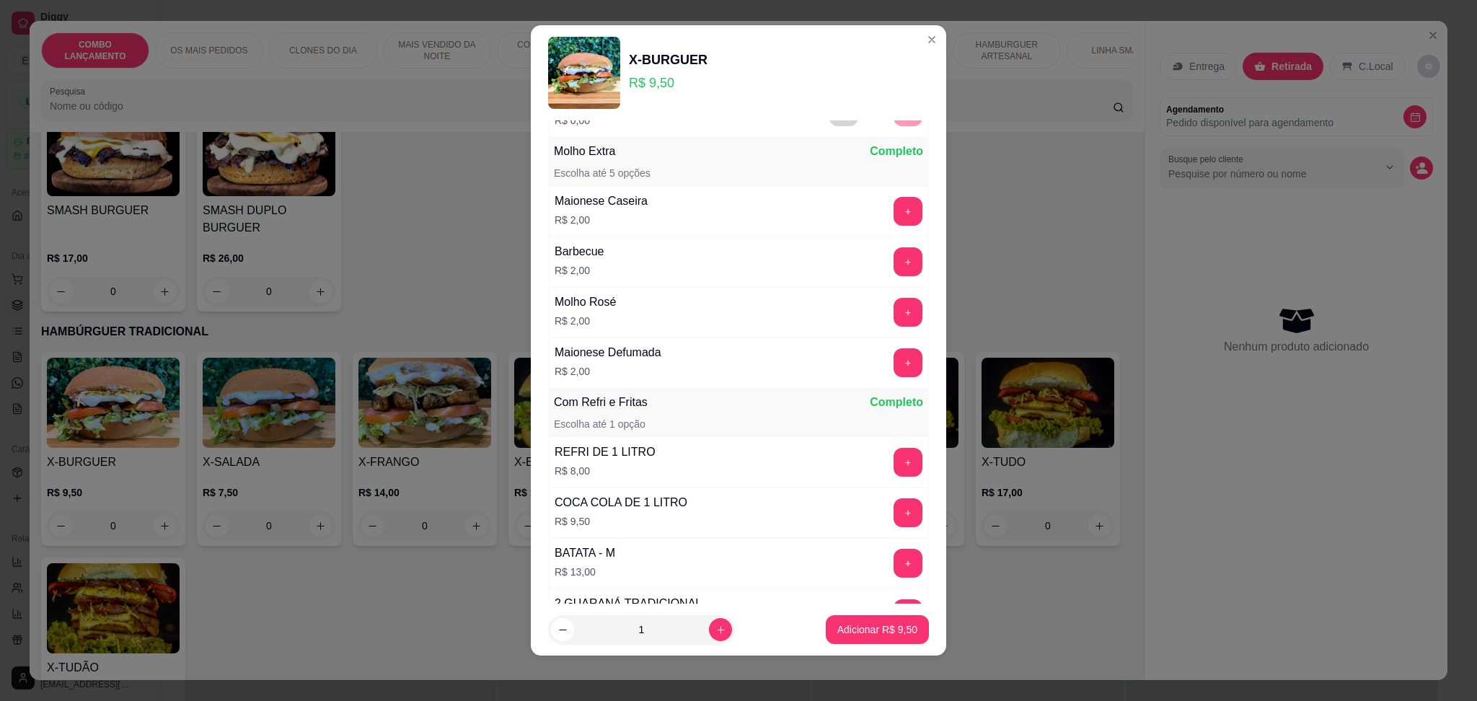
scroll to position [358, 0]
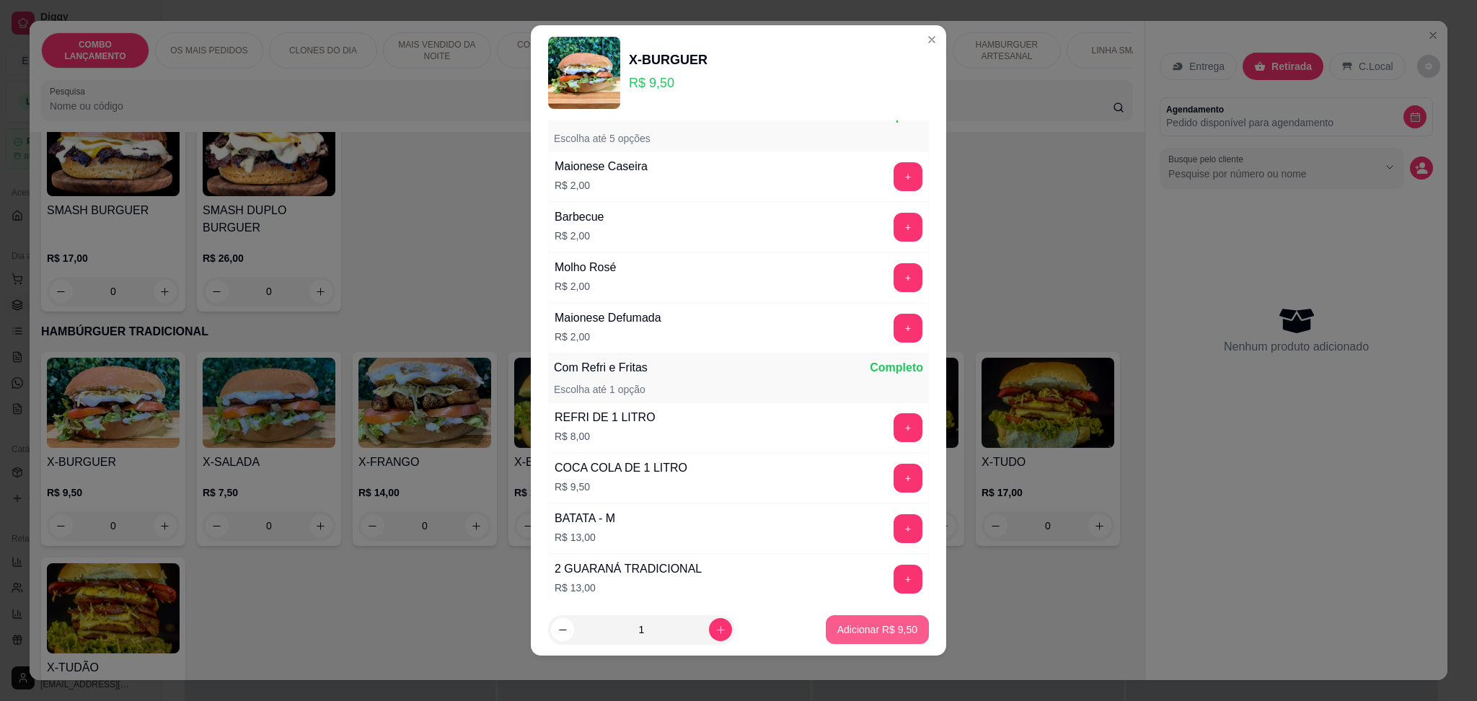
click at [837, 635] on p "Adicionar R$ 9,50" at bounding box center [877, 629] width 80 height 14
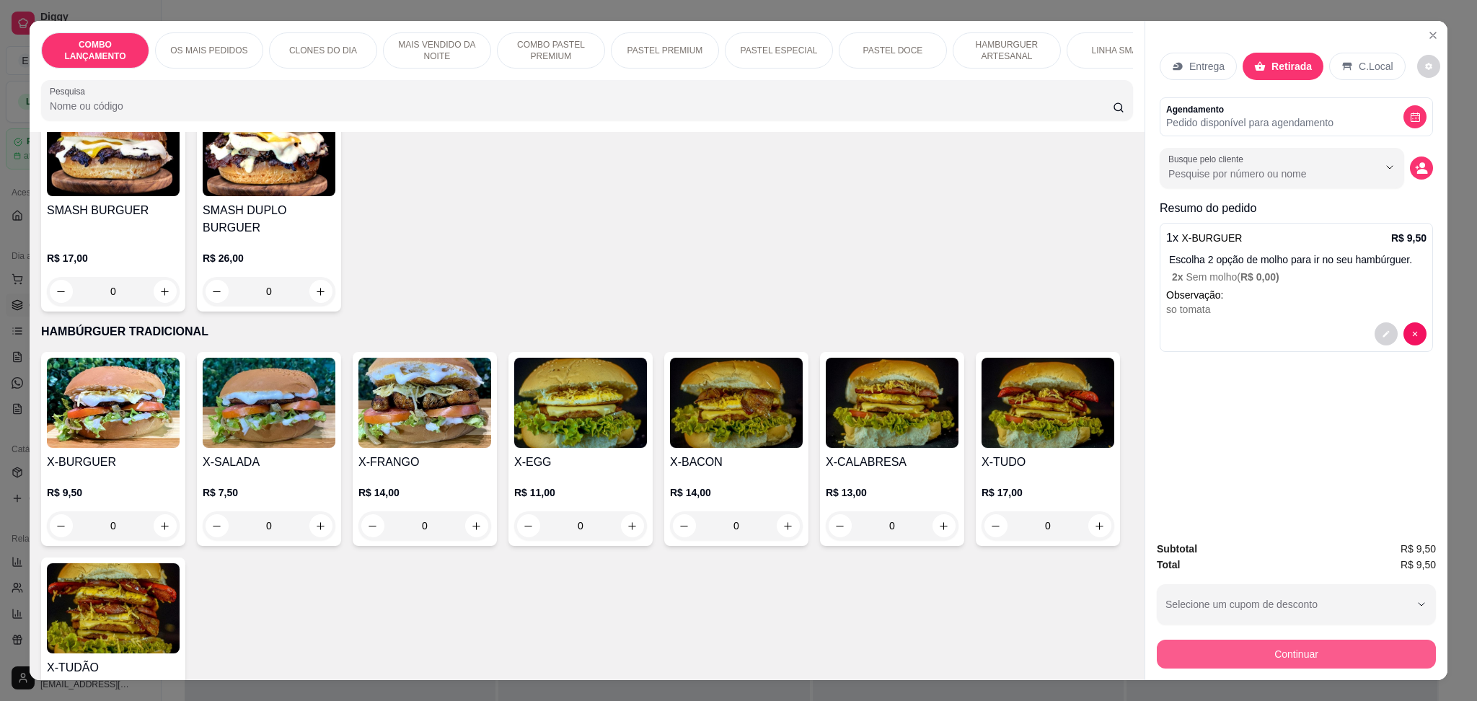
click at [1286, 650] on button "Continuar" at bounding box center [1296, 654] width 279 height 29
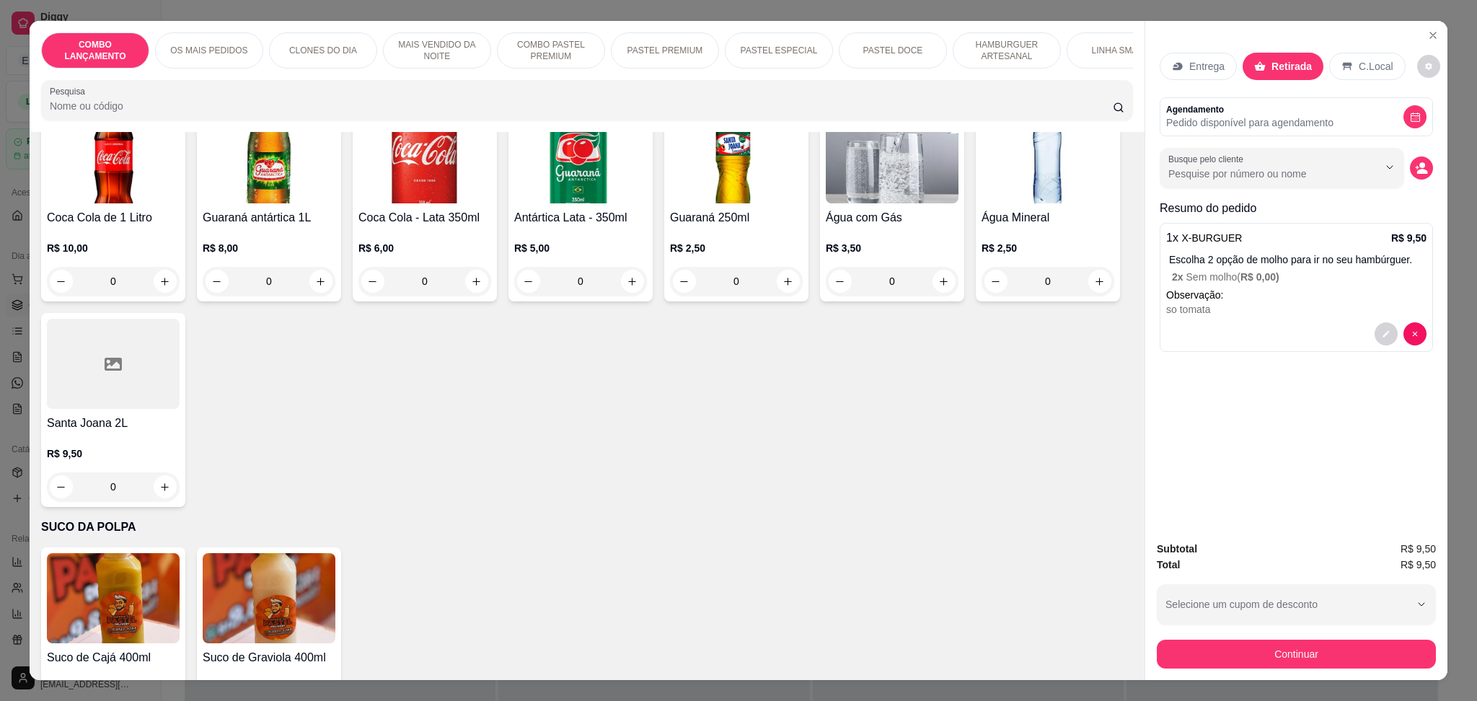
scroll to position [4764, 0]
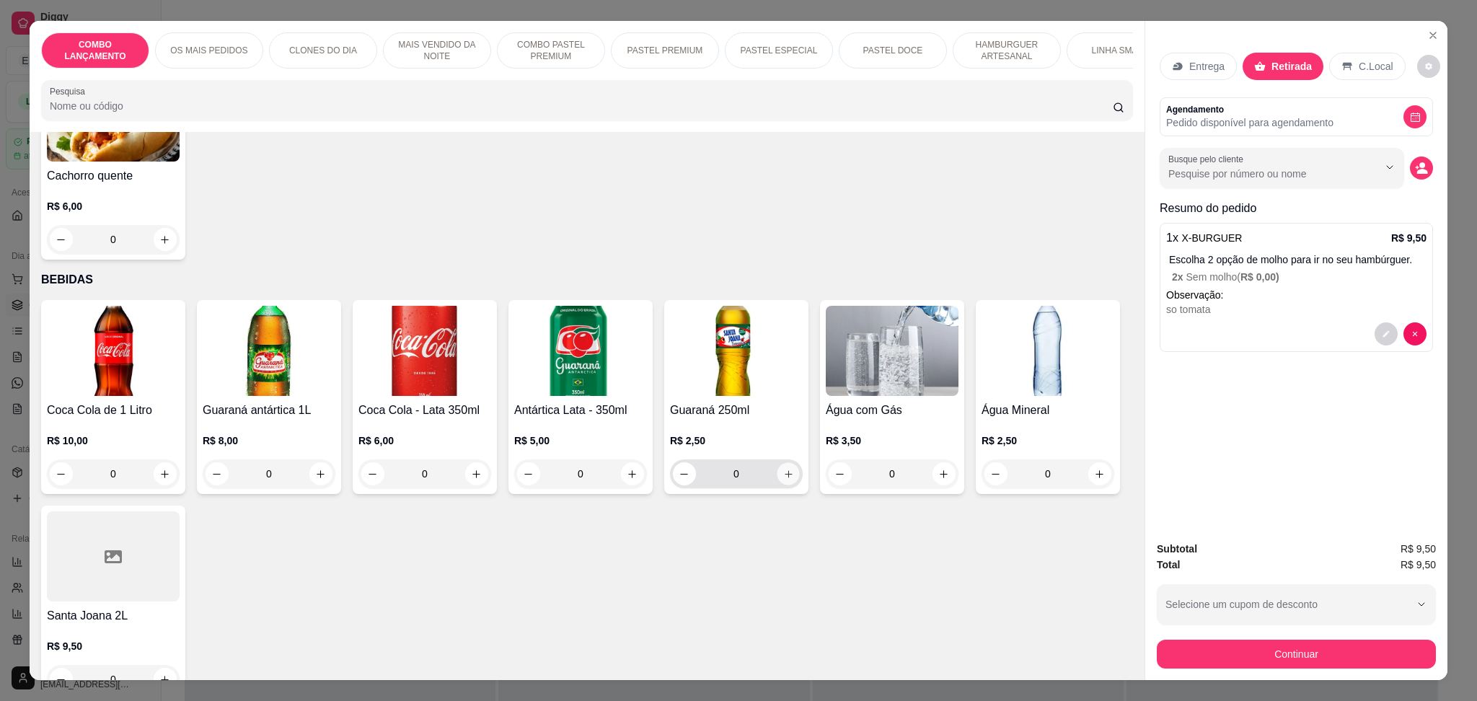
click at [783, 469] on icon "increase-product-quantity" at bounding box center [788, 474] width 11 height 11
type input "1"
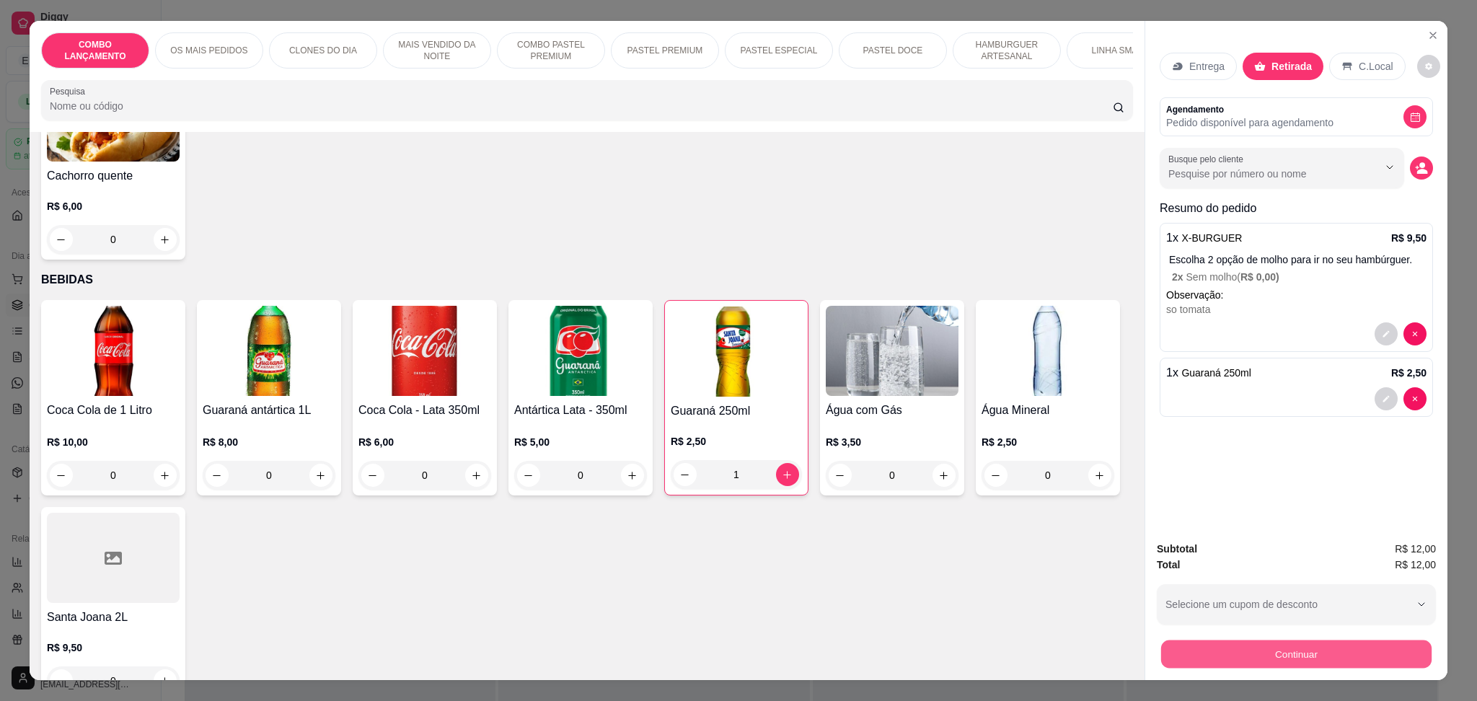
click at [1229, 656] on button "Continuar" at bounding box center [1296, 654] width 270 height 28
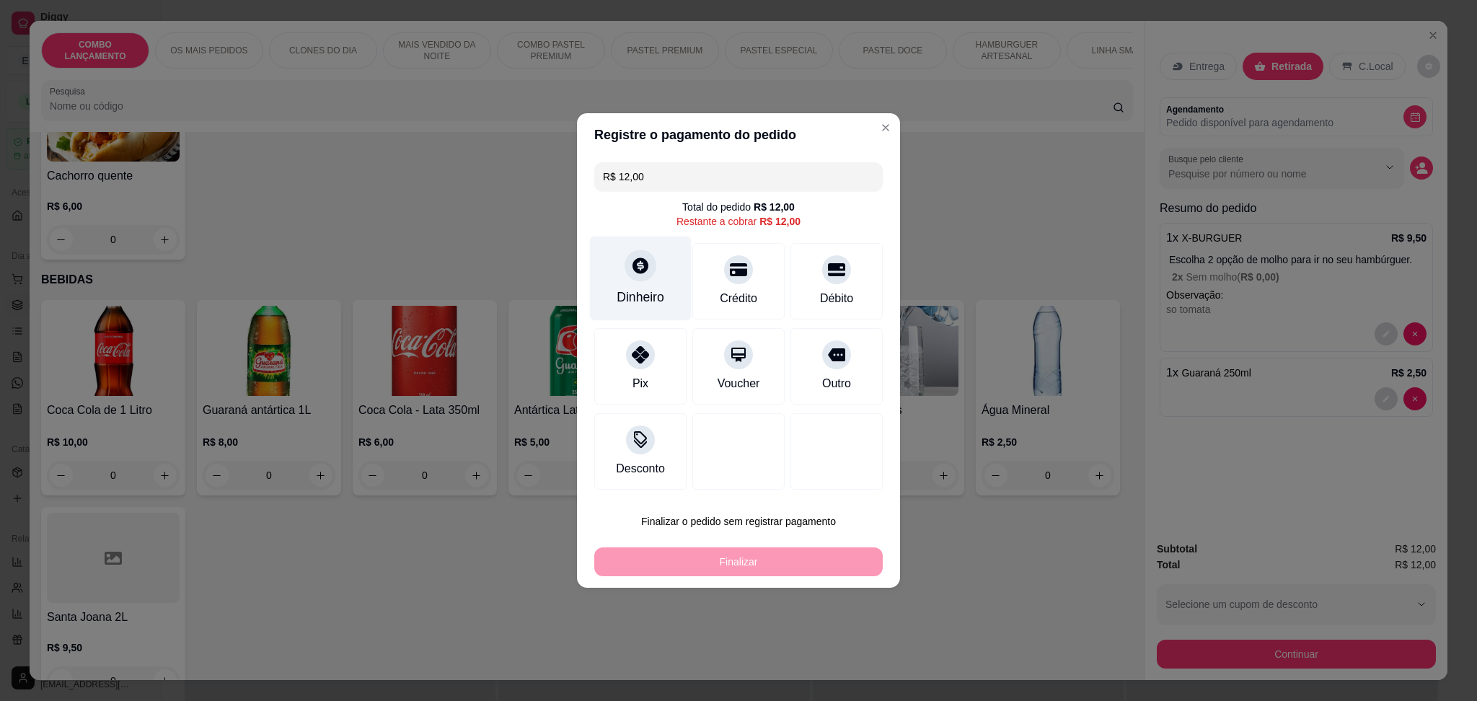
click at [606, 253] on div "Dinheiro" at bounding box center [641, 279] width 102 height 84
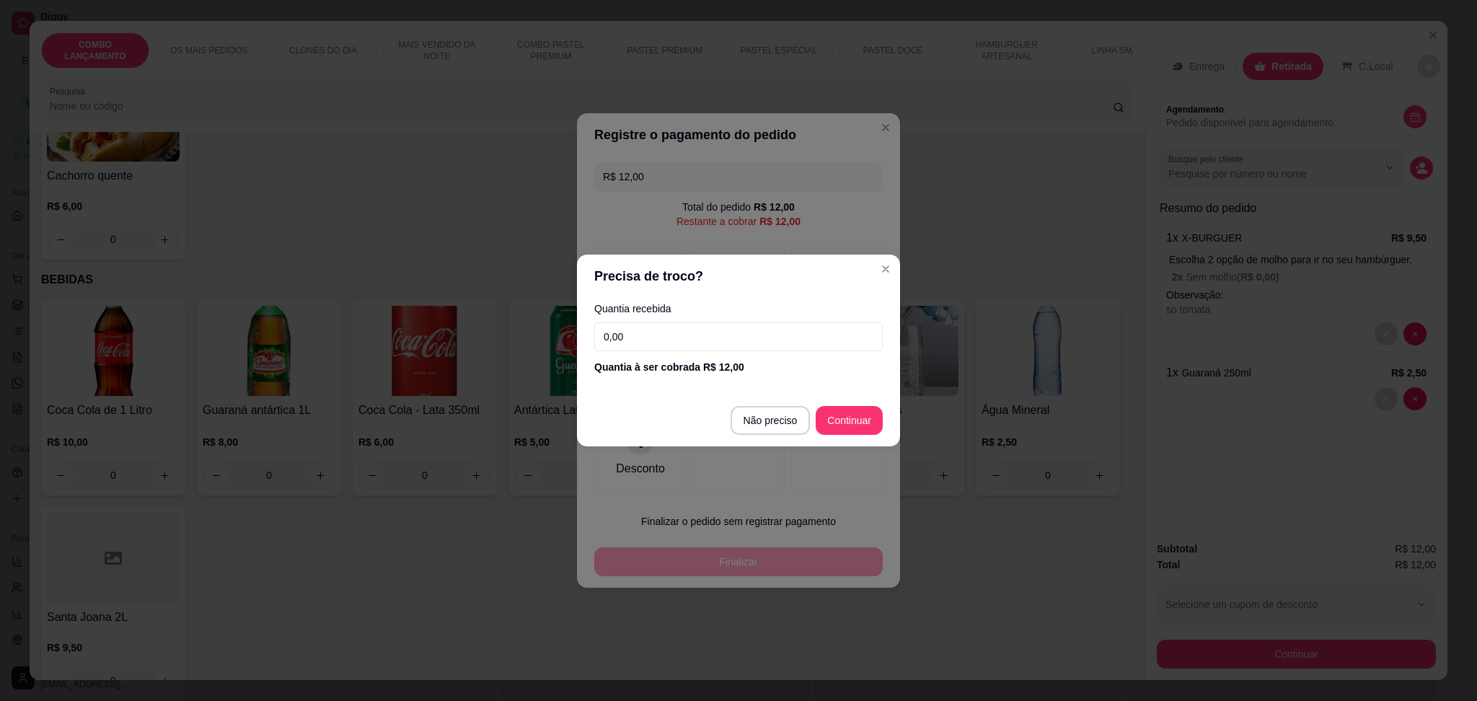
click at [731, 333] on input "0,00" at bounding box center [738, 336] width 289 height 29
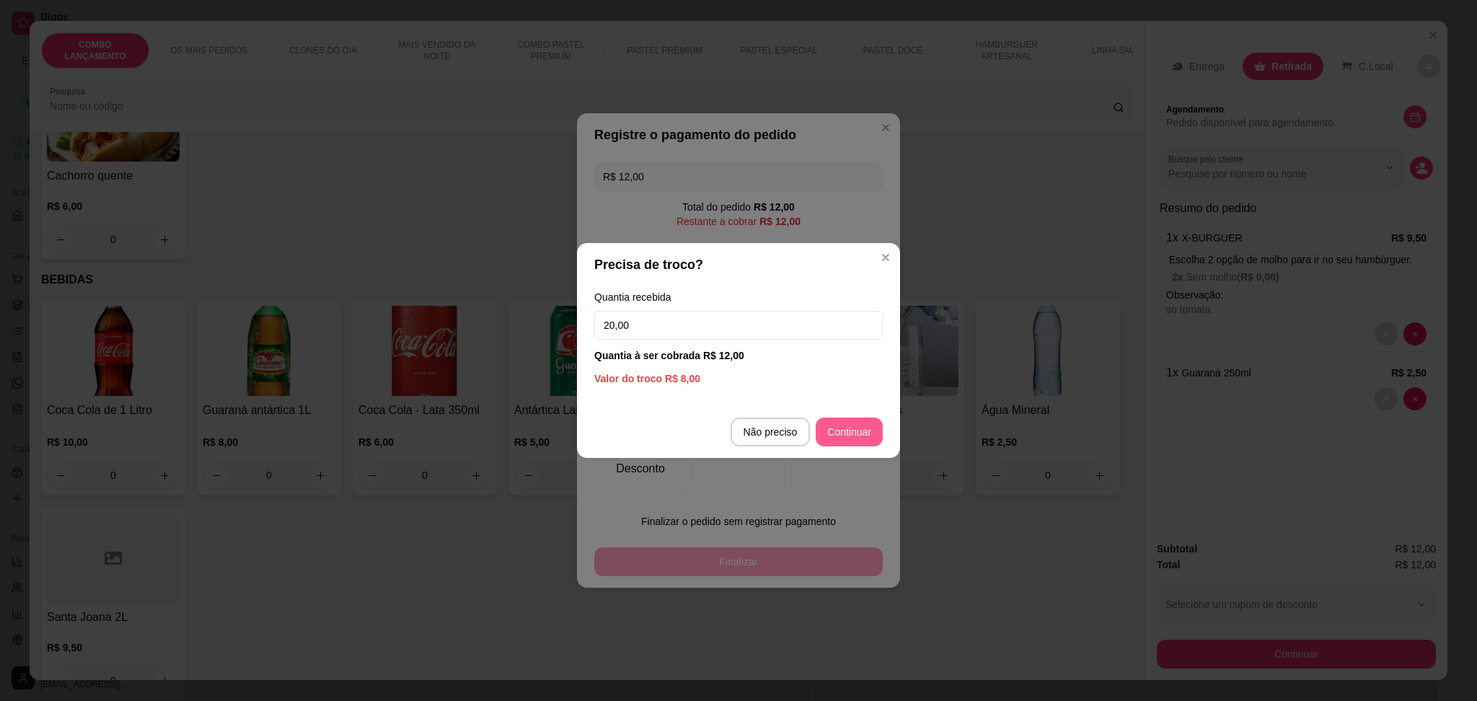
type input "20,00"
type input "R$ 0,00"
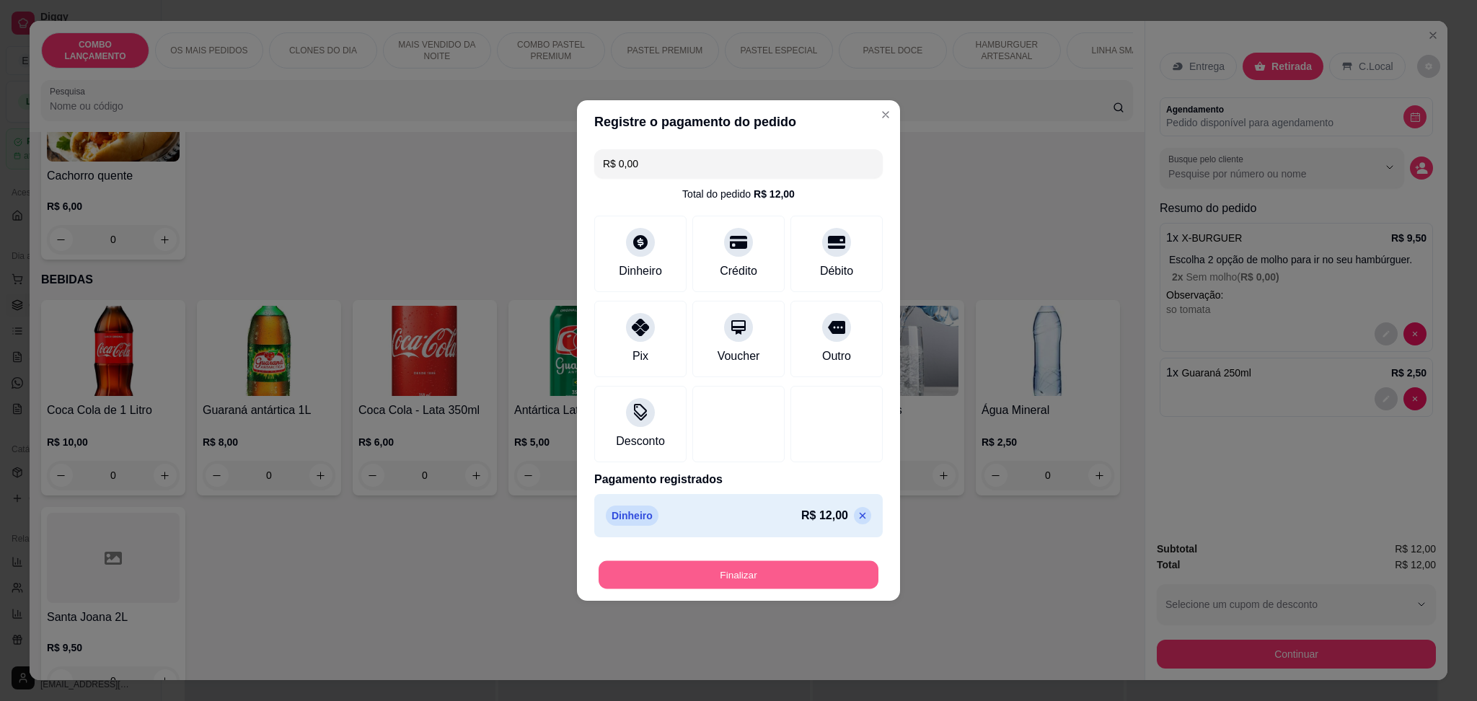
click at [793, 566] on button "Finalizar" at bounding box center [739, 575] width 280 height 28
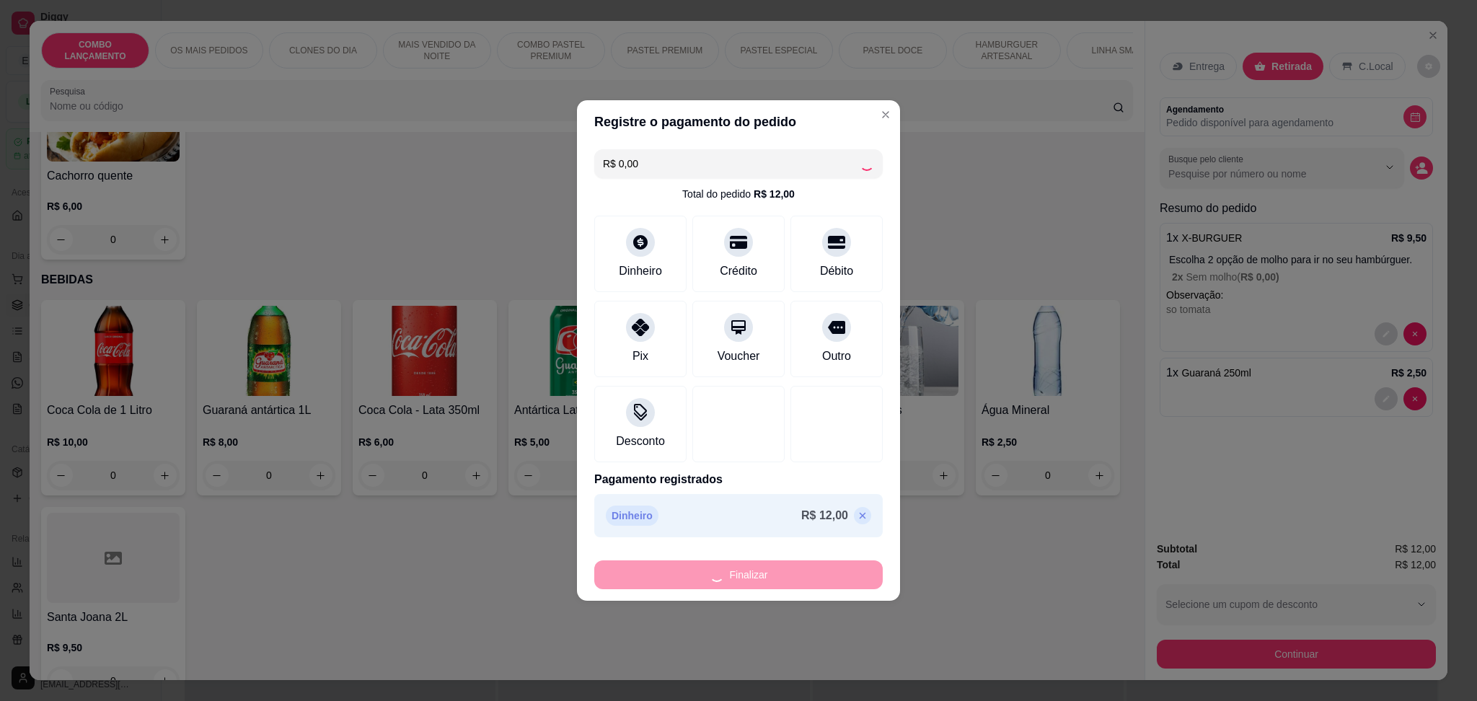
type input "0"
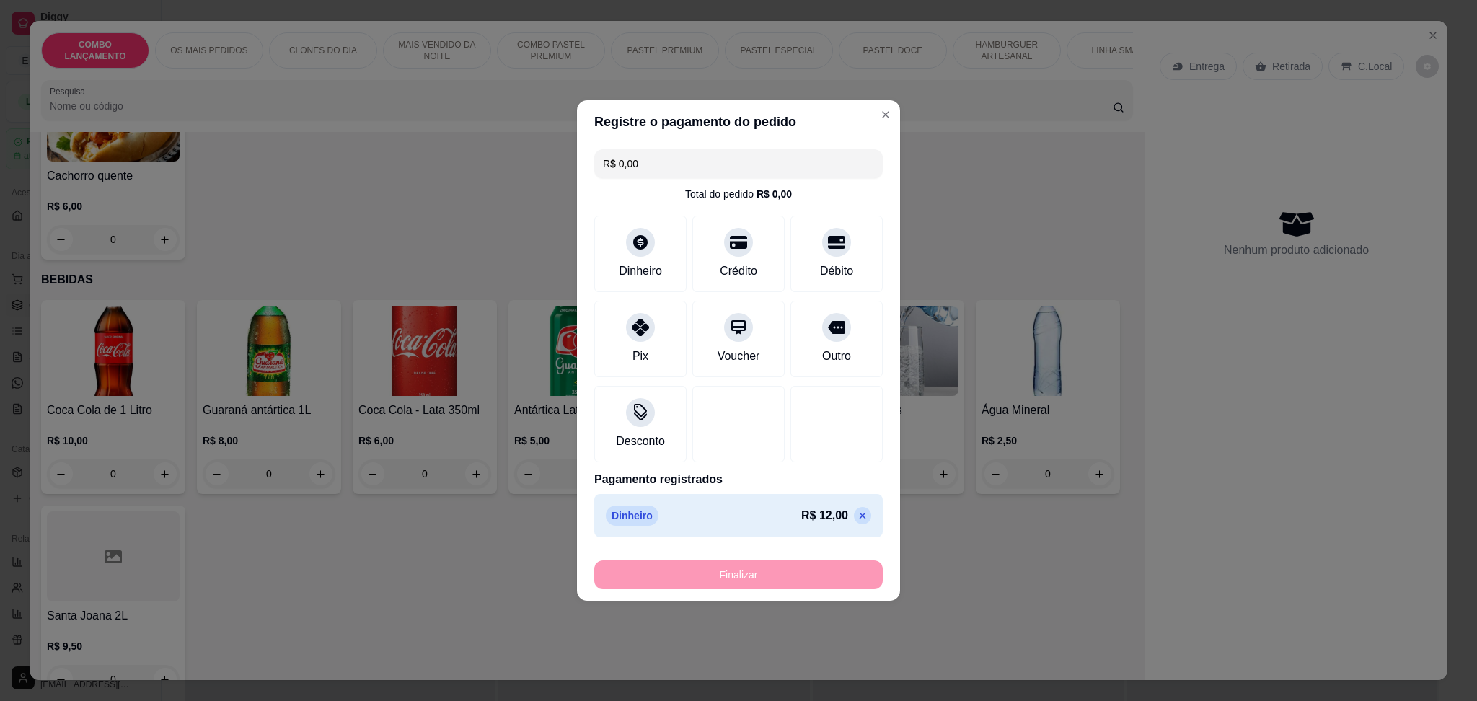
type input "-R$ 12,00"
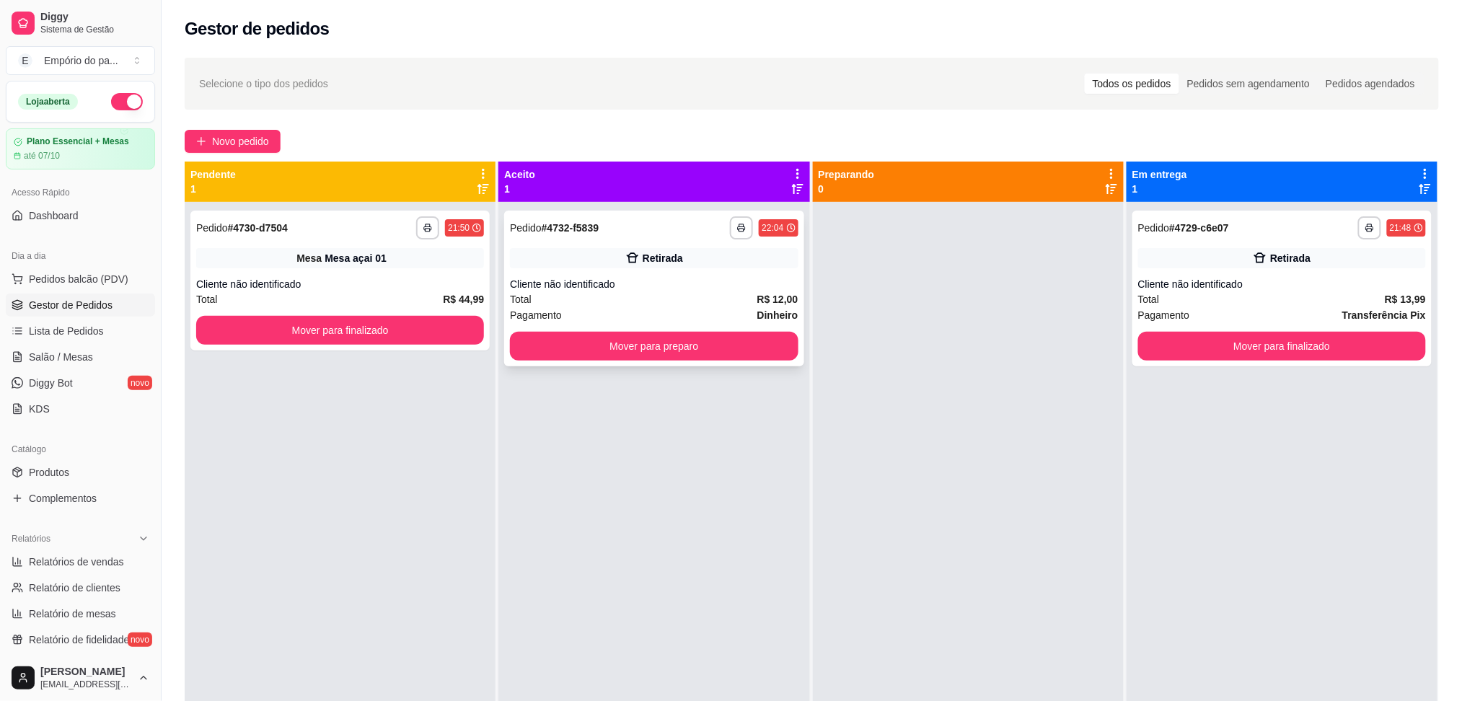
click at [695, 297] on div "Total R$ 12,00" at bounding box center [654, 299] width 288 height 16
click at [762, 315] on strong "Dinheiro" at bounding box center [777, 315] width 41 height 12
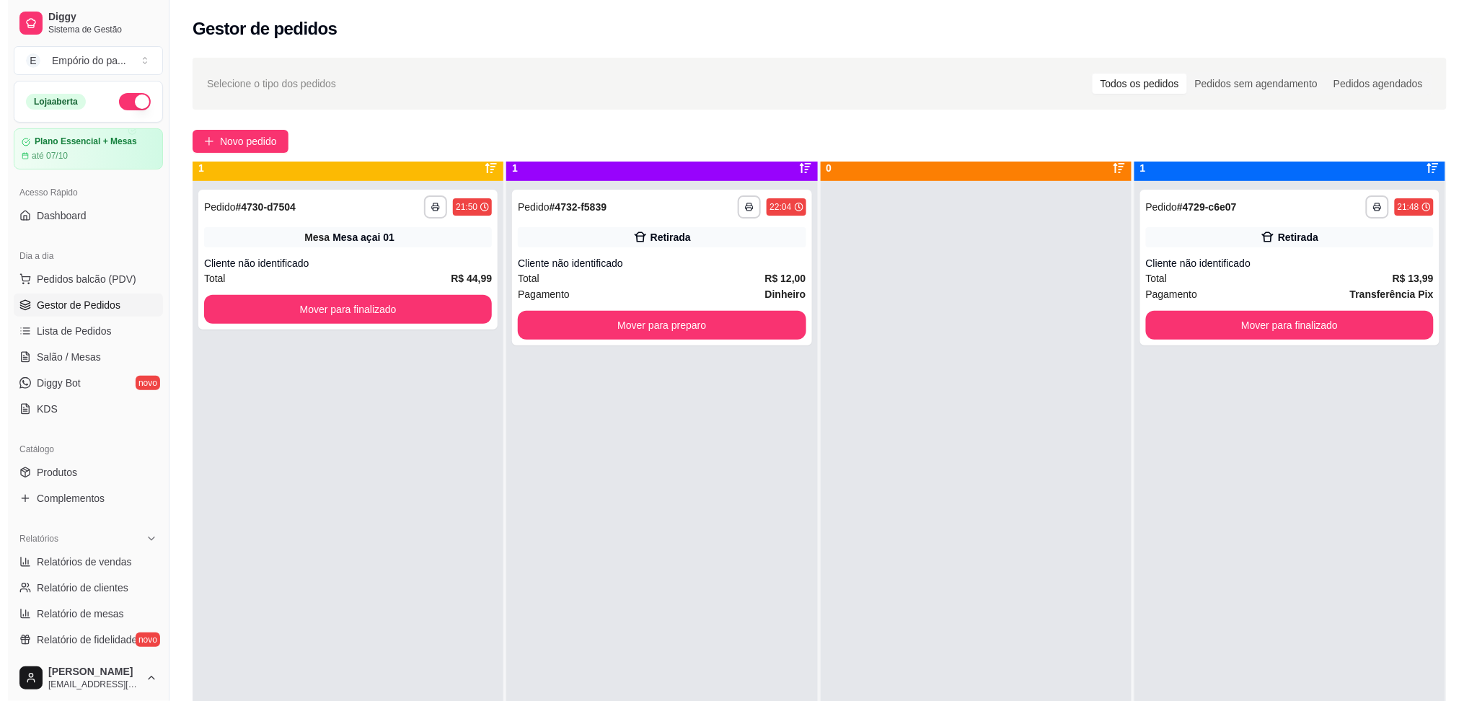
scroll to position [40, 0]
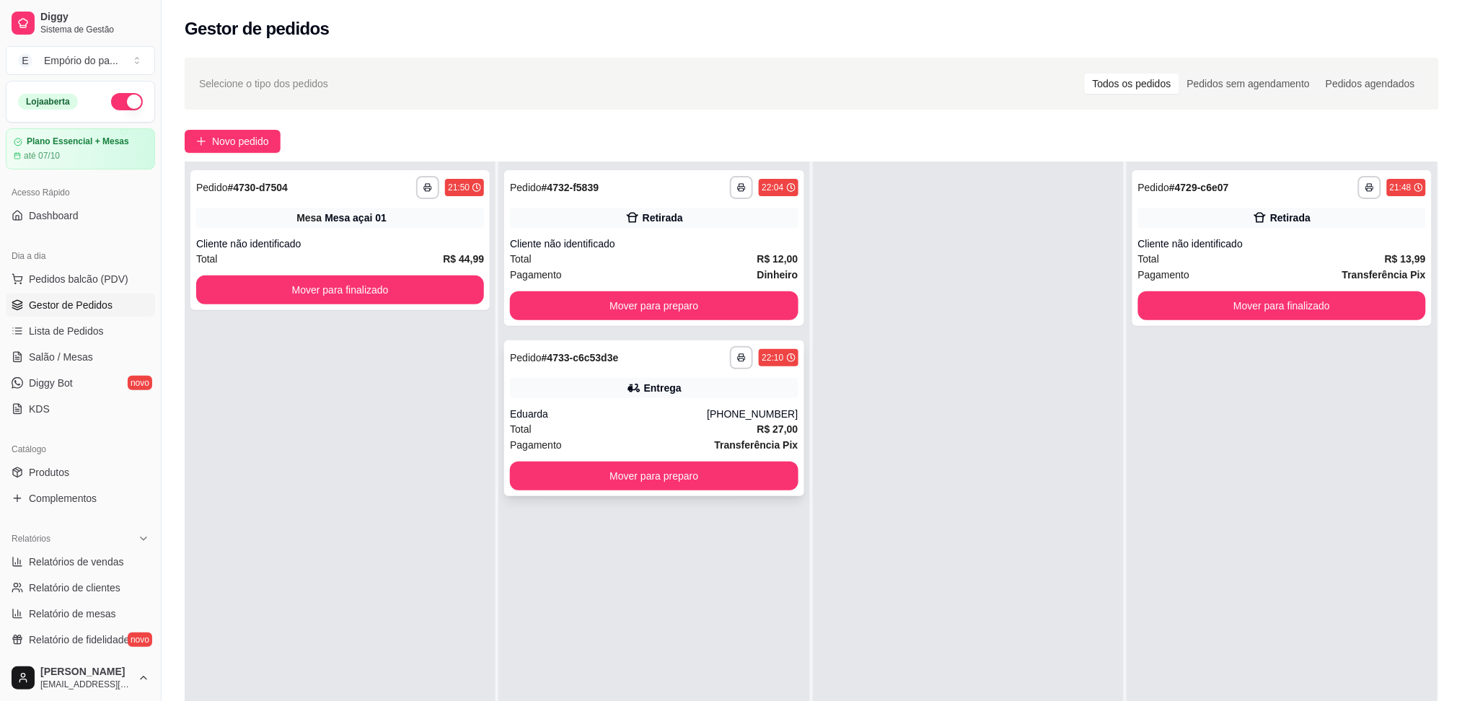
click at [581, 424] on div "Total R$ 27,00" at bounding box center [654, 429] width 288 height 16
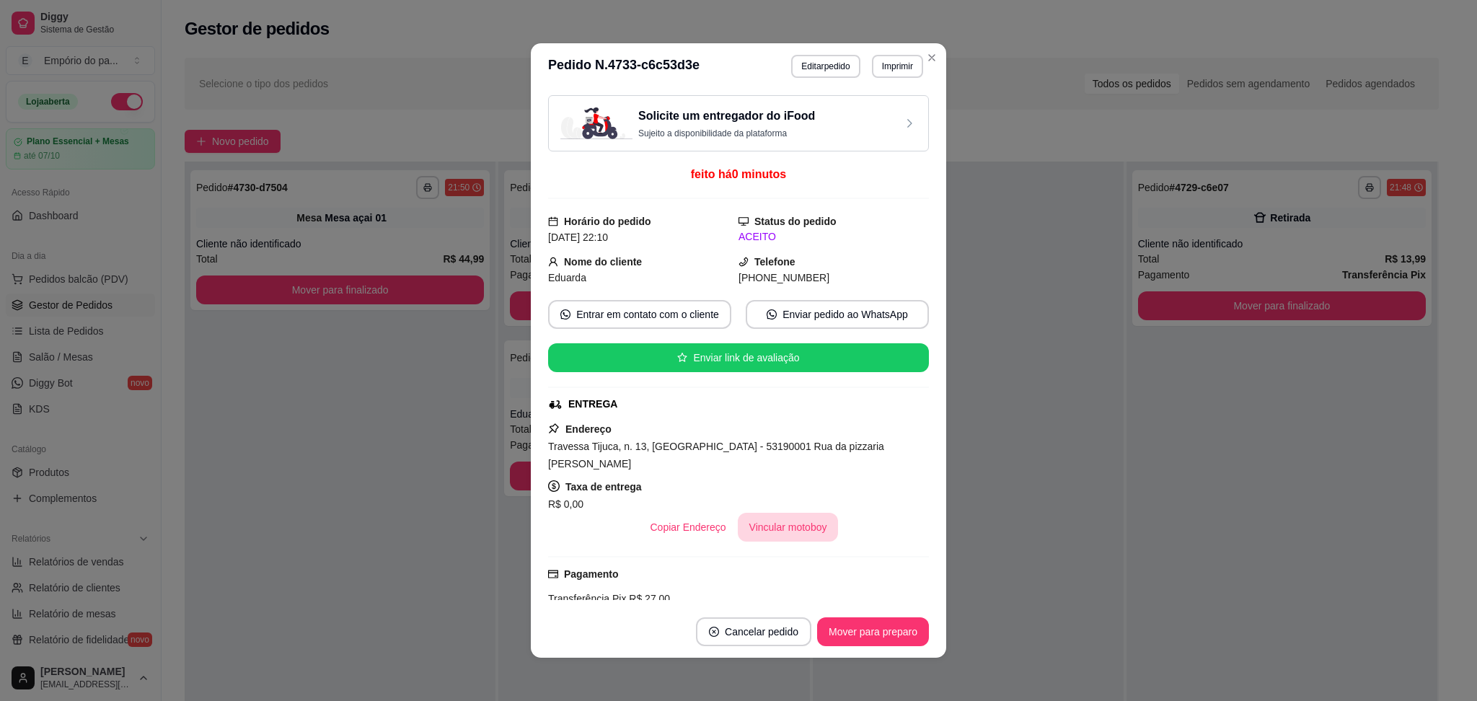
click at [766, 513] on button "Vincular motoboy" at bounding box center [788, 527] width 101 height 29
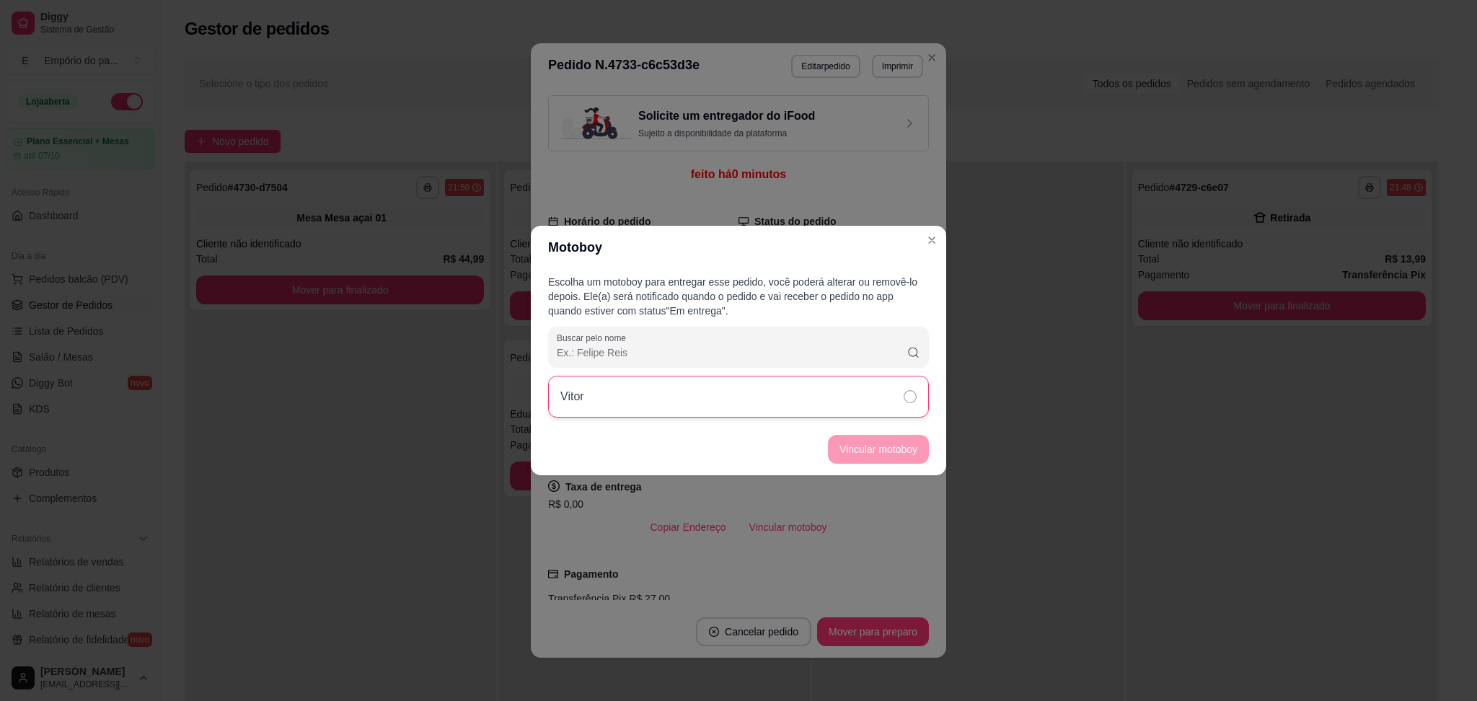
click at [886, 397] on div "Vitor" at bounding box center [738, 397] width 381 height 42
click at [874, 450] on button "Vincular motoboy" at bounding box center [878, 450] width 98 height 28
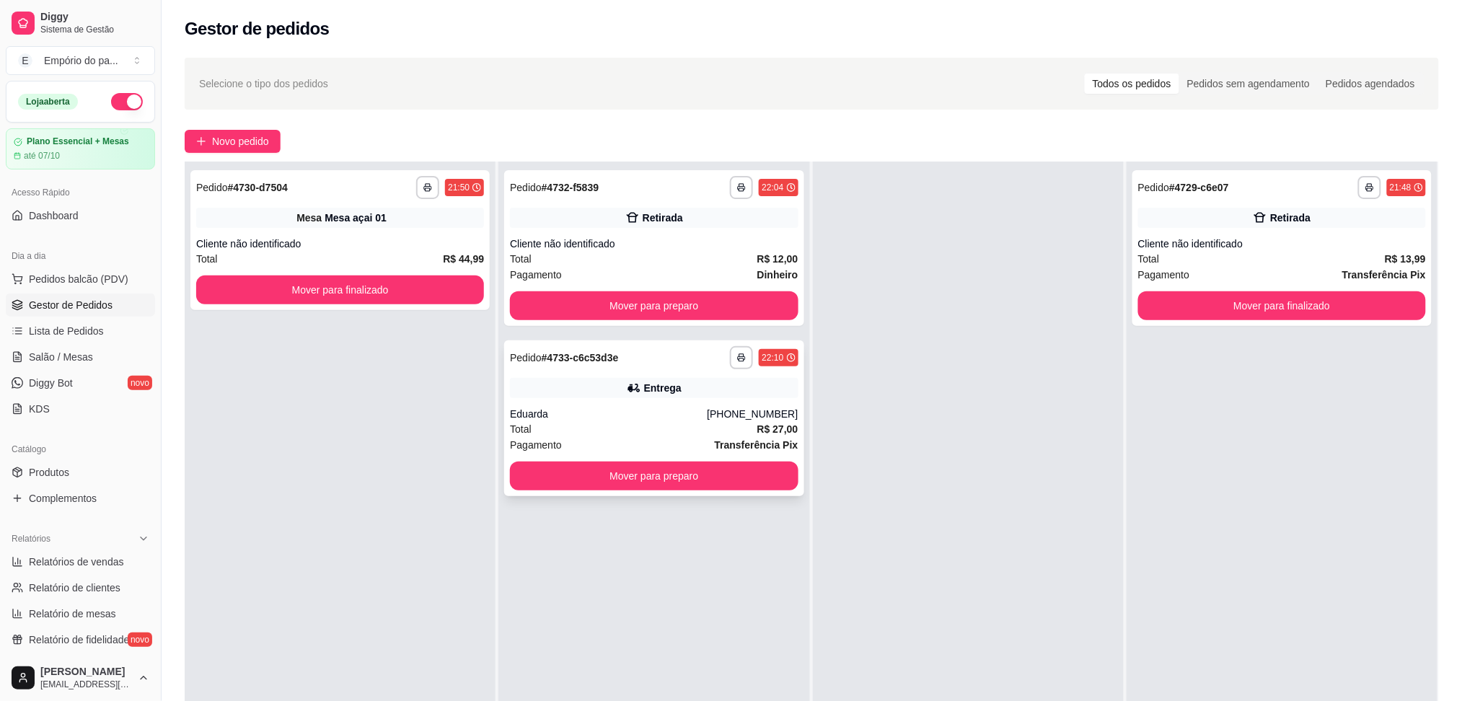
click at [679, 419] on div "Eduarda" at bounding box center [608, 414] width 197 height 14
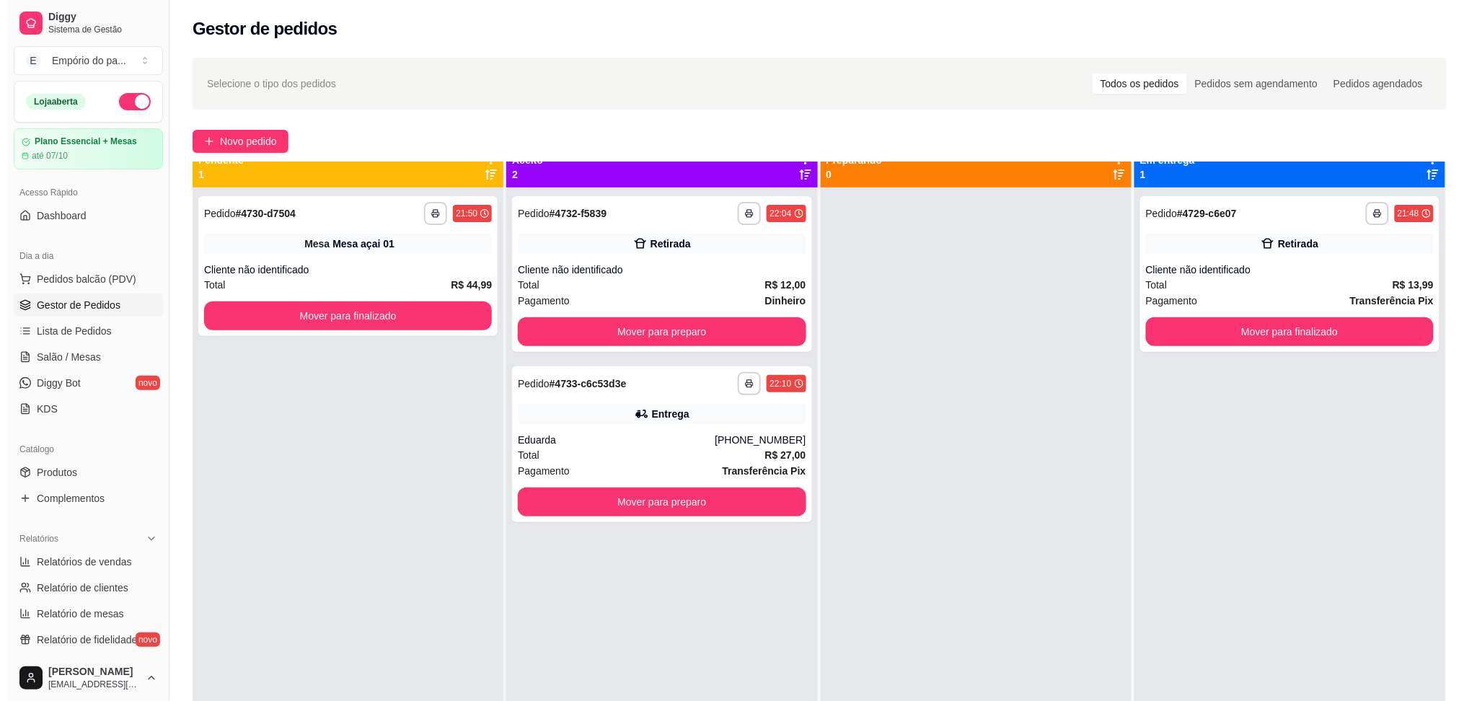
scroll to position [0, 0]
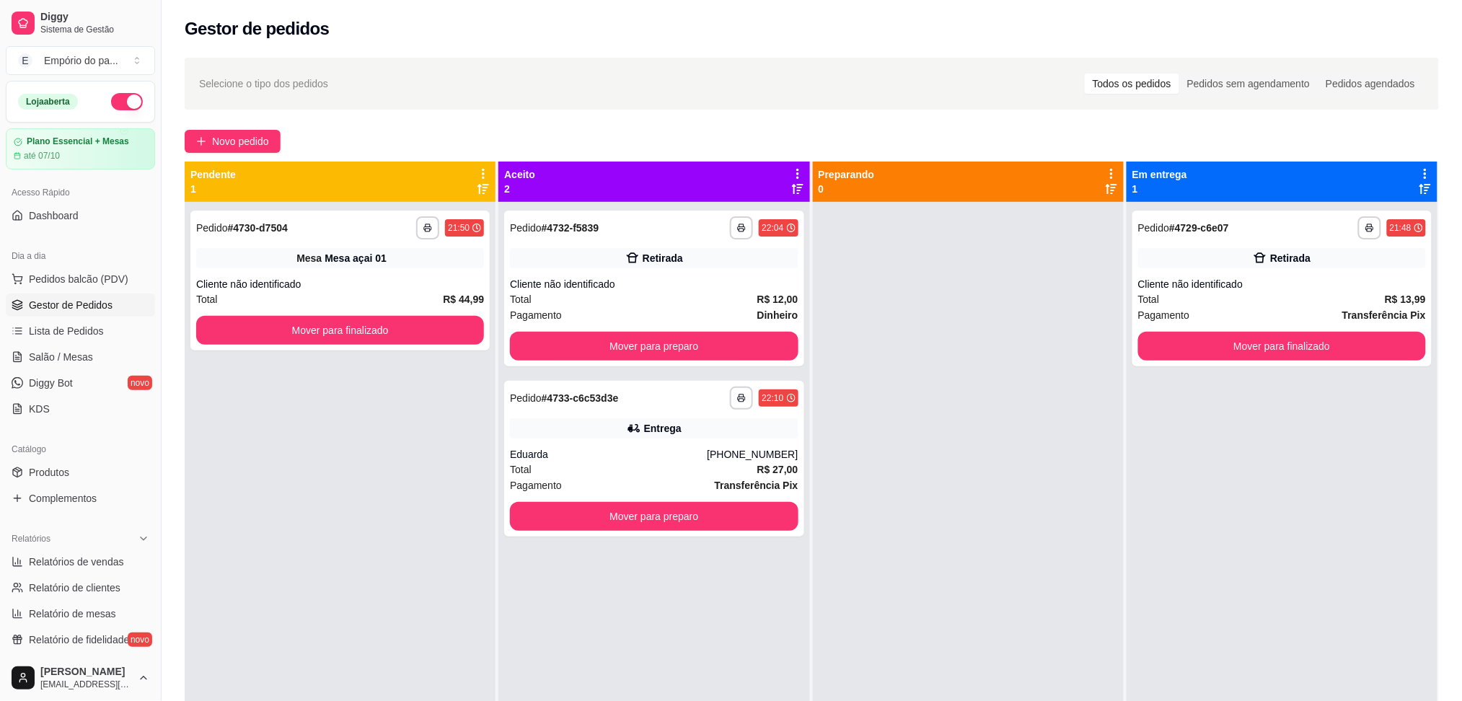
click at [907, 445] on div at bounding box center [968, 552] width 311 height 701
drag, startPoint x: 1329, startPoint y: 552, endPoint x: 1324, endPoint y: 559, distance: 7.8
click at [1324, 559] on div "**********" at bounding box center [1282, 552] width 311 height 701
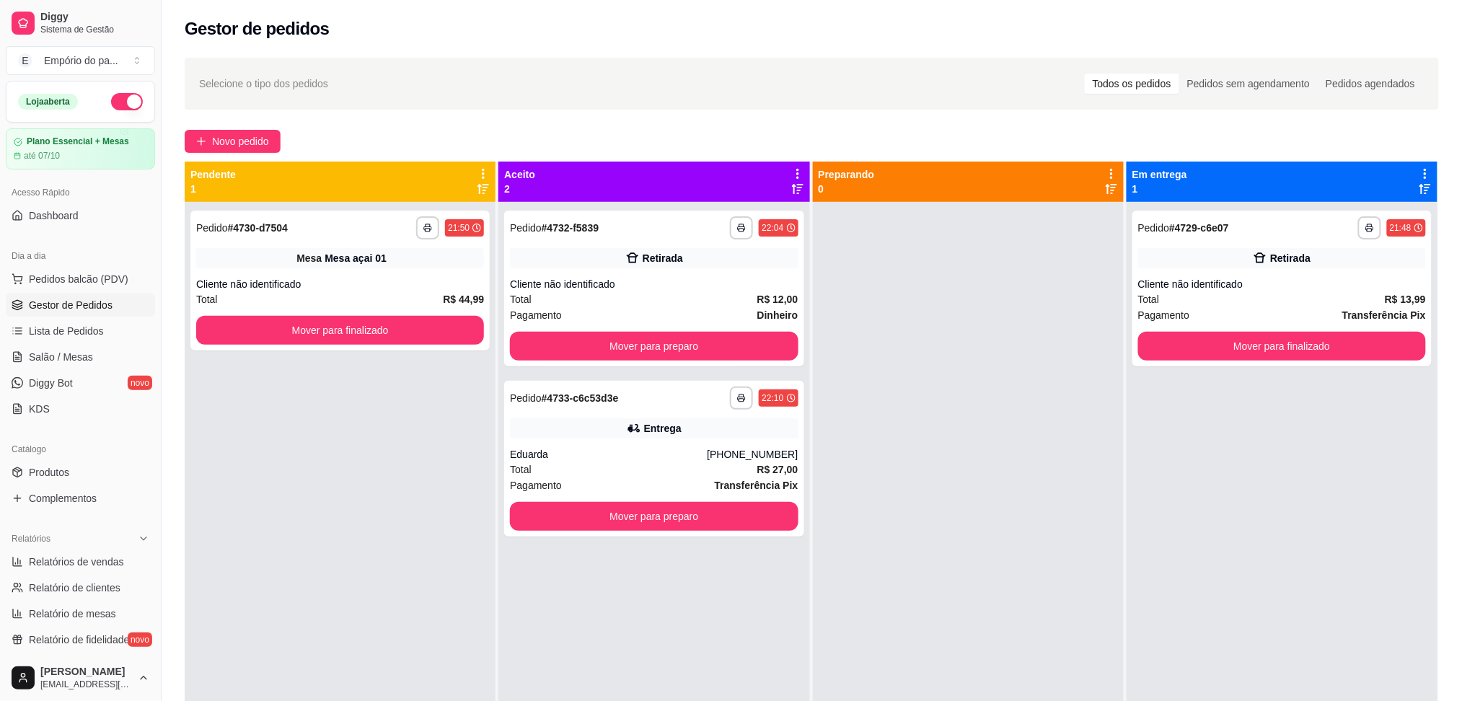
click at [1324, 559] on div "**********" at bounding box center [1282, 552] width 311 height 701
click at [596, 293] on div "Total R$ 12,00" at bounding box center [654, 299] width 288 height 16
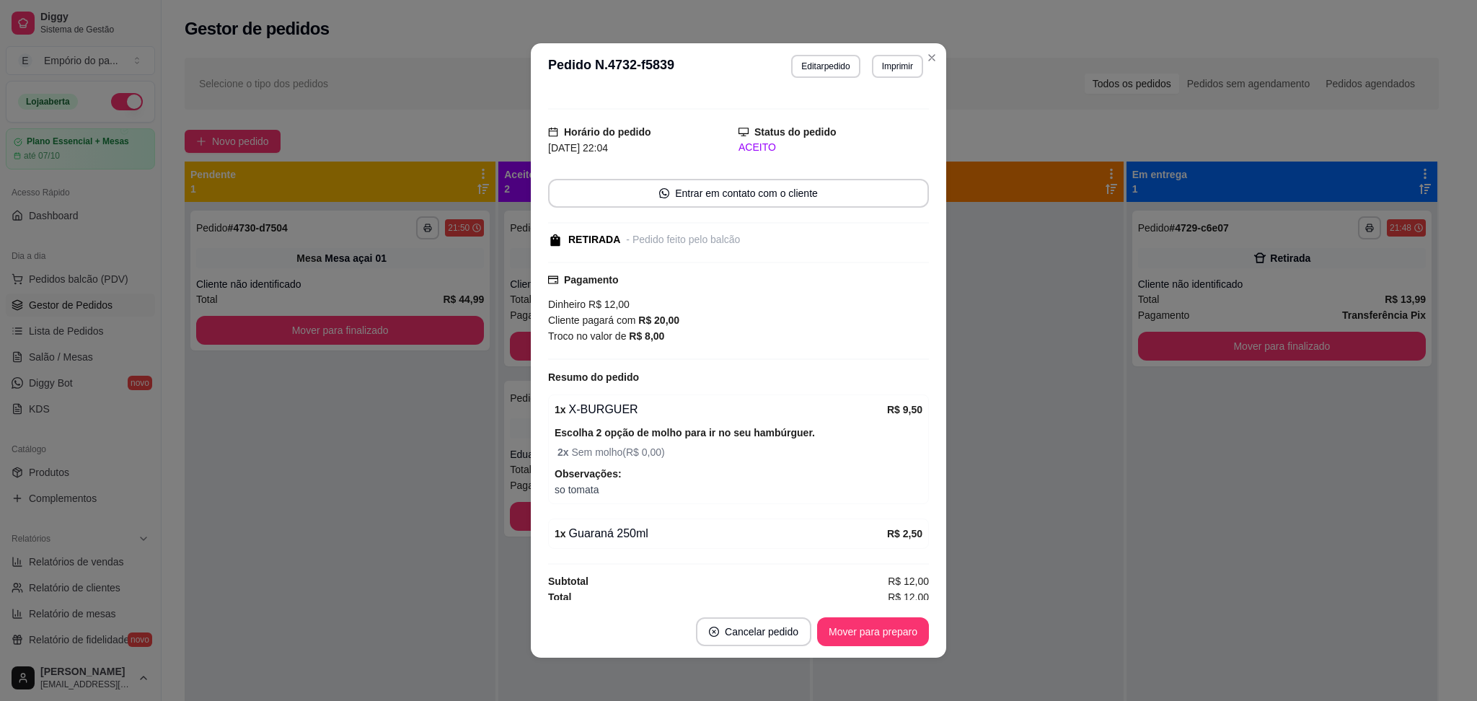
scroll to position [25, 0]
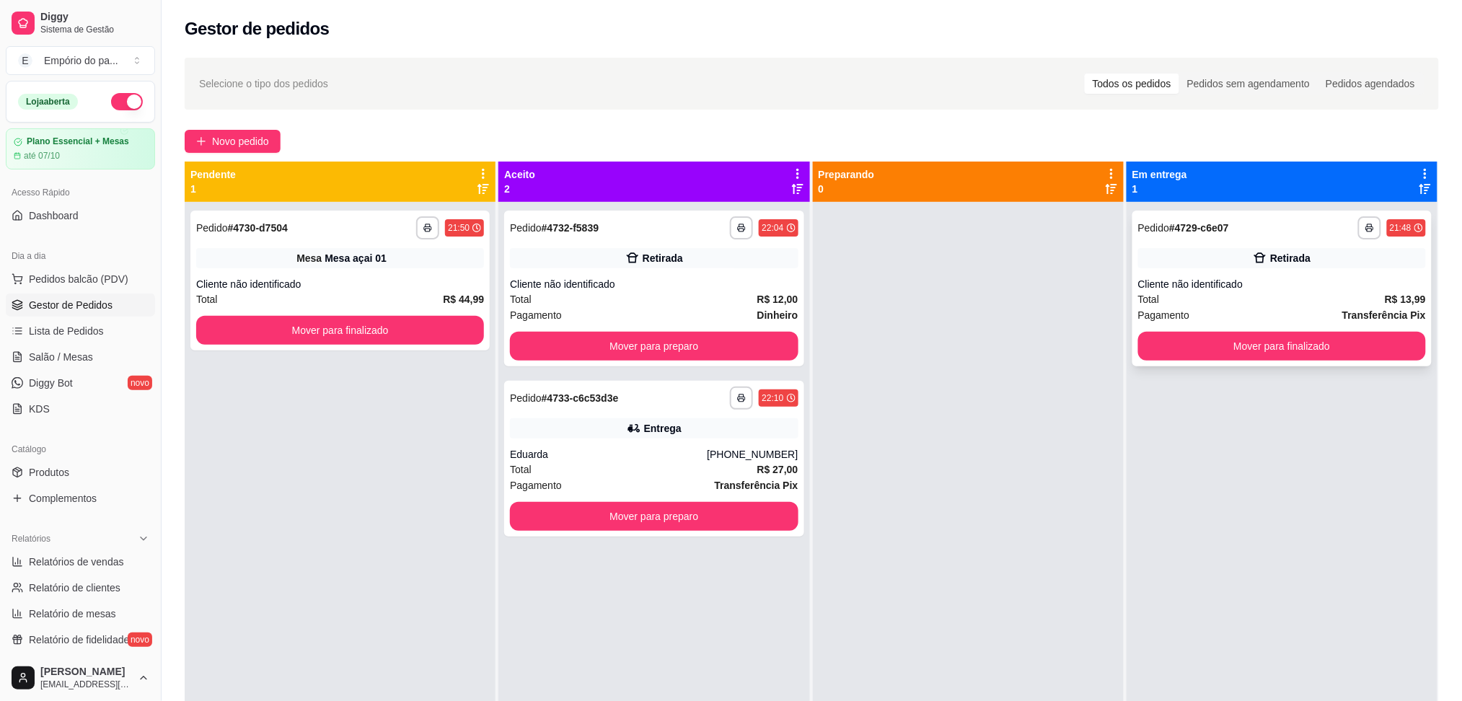
click at [1241, 278] on div "Cliente não identificado" at bounding box center [1282, 284] width 288 height 14
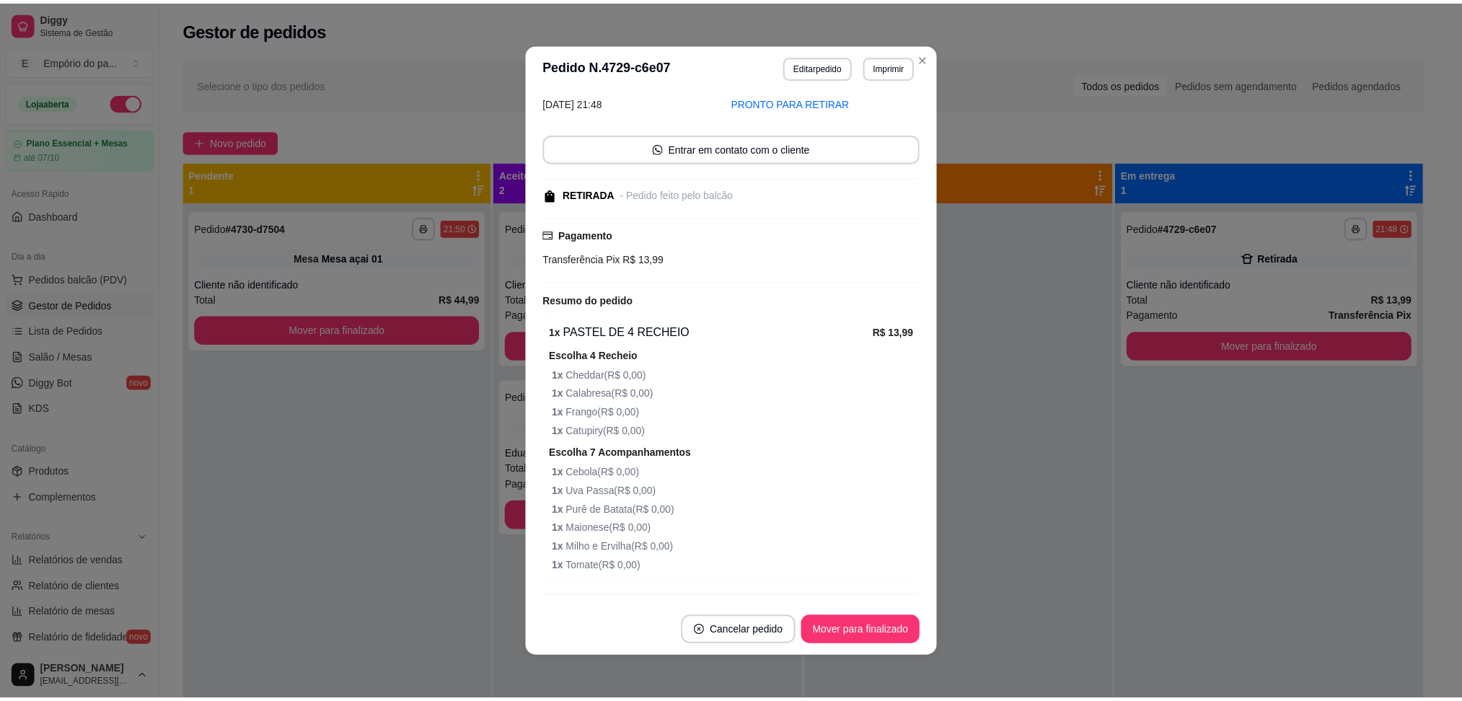
scroll to position [102, 0]
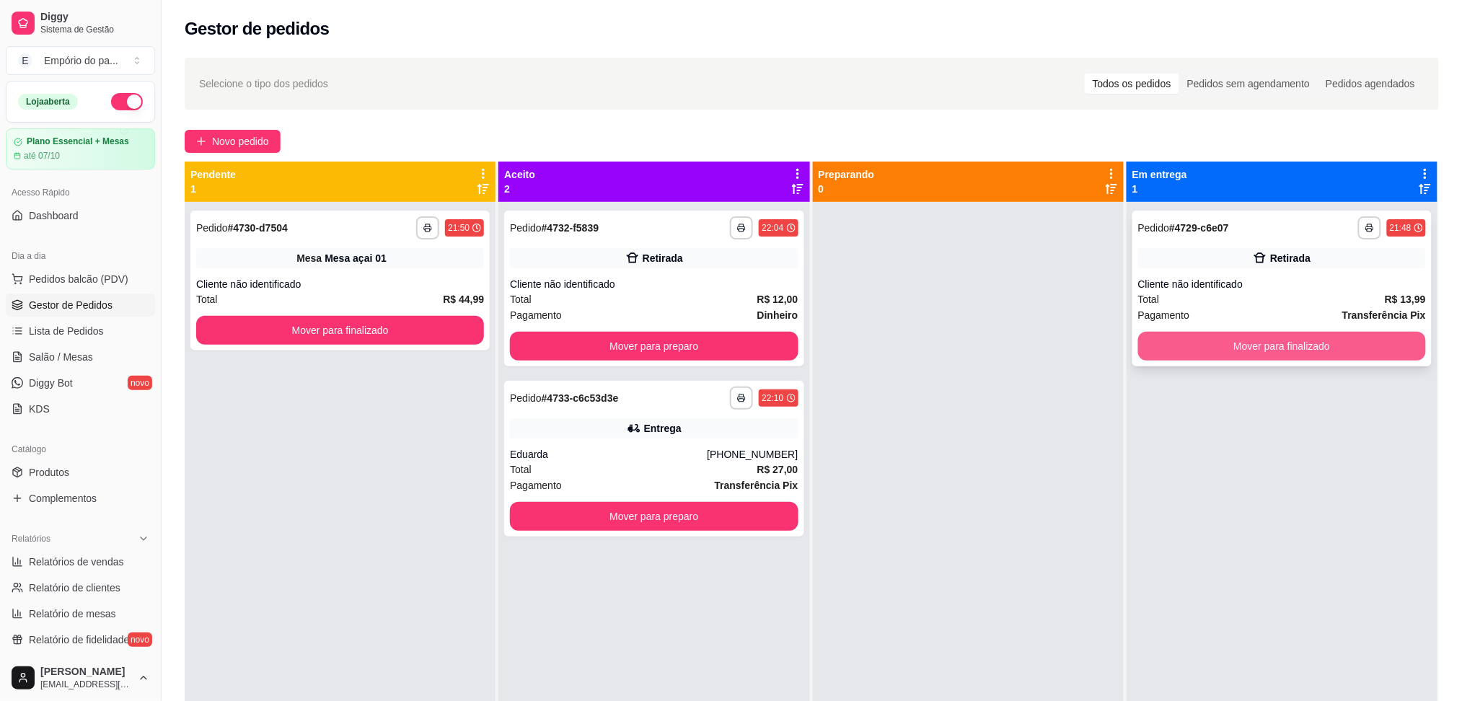
click at [1195, 353] on button "Mover para finalizado" at bounding box center [1282, 346] width 288 height 29
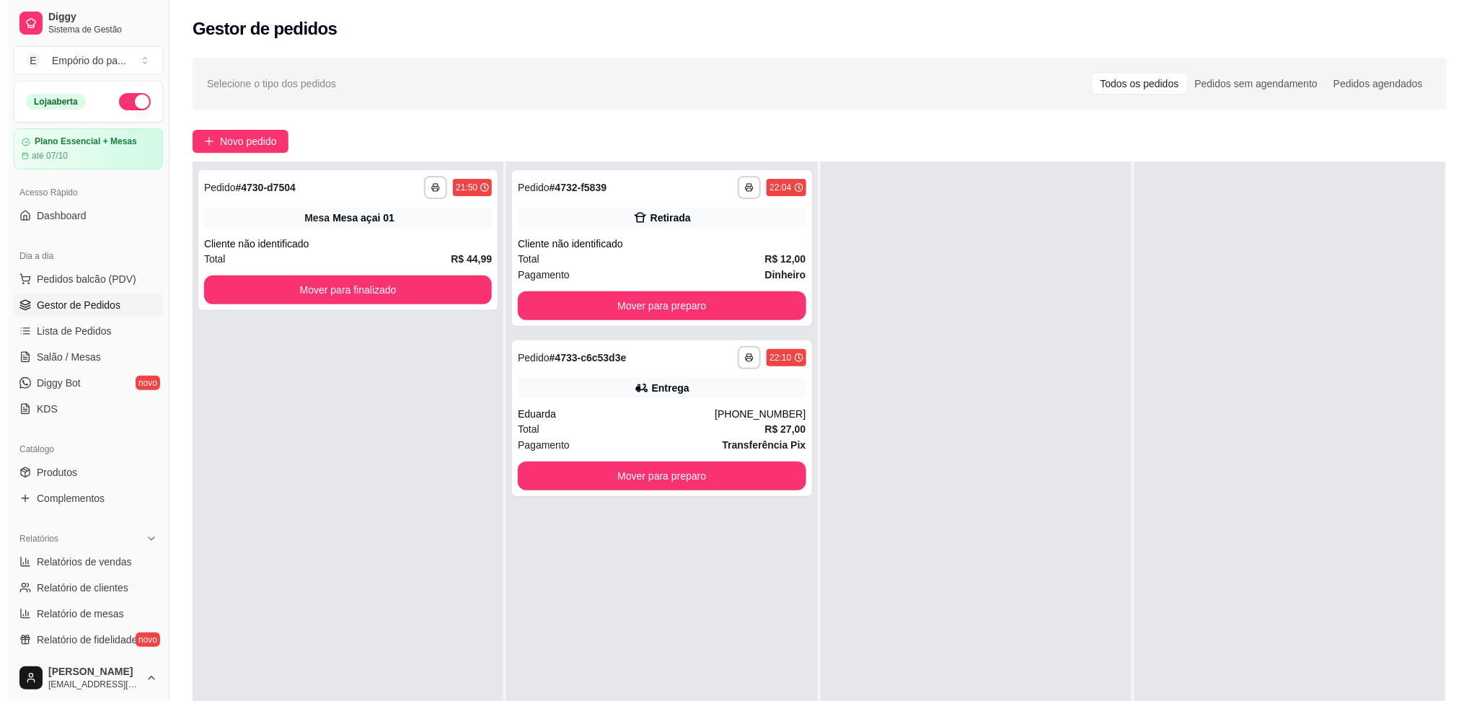
scroll to position [0, 0]
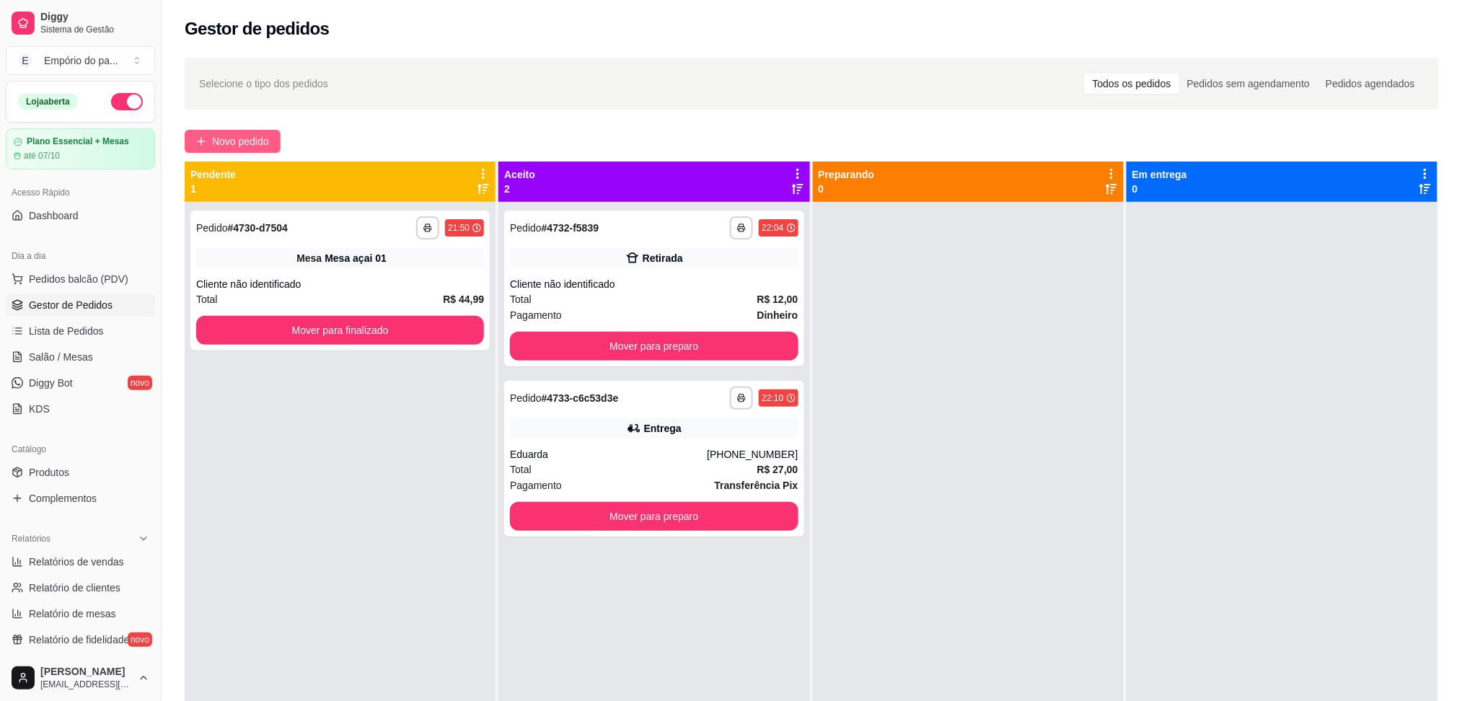
click at [219, 137] on span "Novo pedido" at bounding box center [240, 141] width 57 height 16
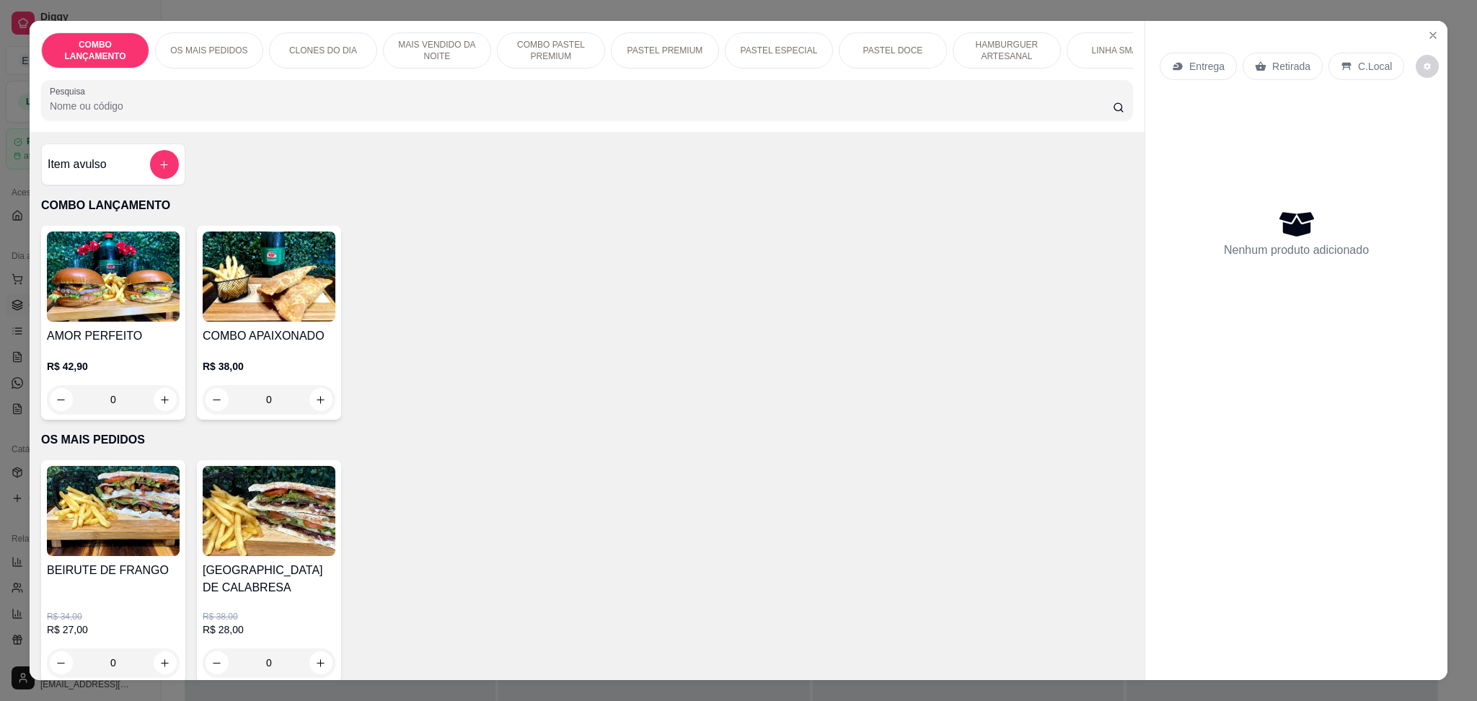
click at [1288, 62] on p "Retirada" at bounding box center [1291, 66] width 38 height 14
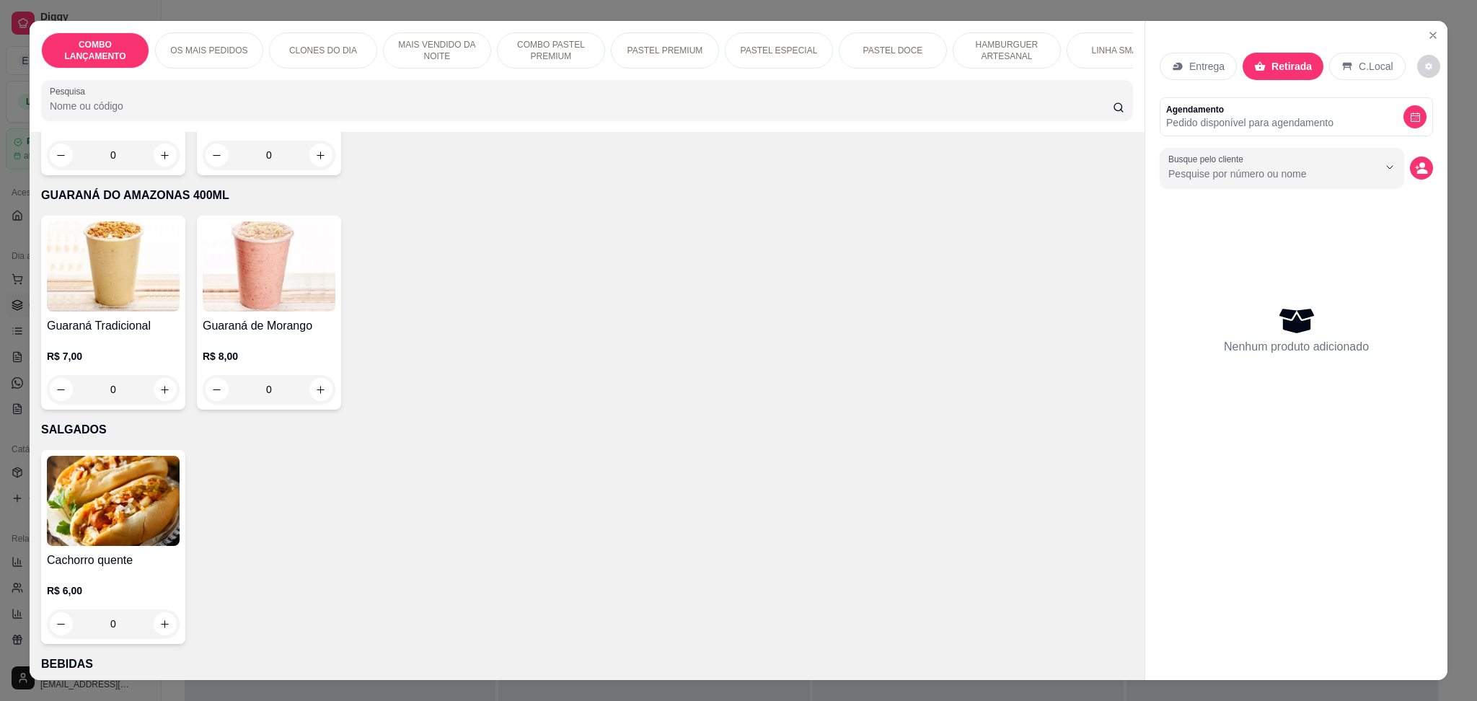
scroll to position [4187, 0]
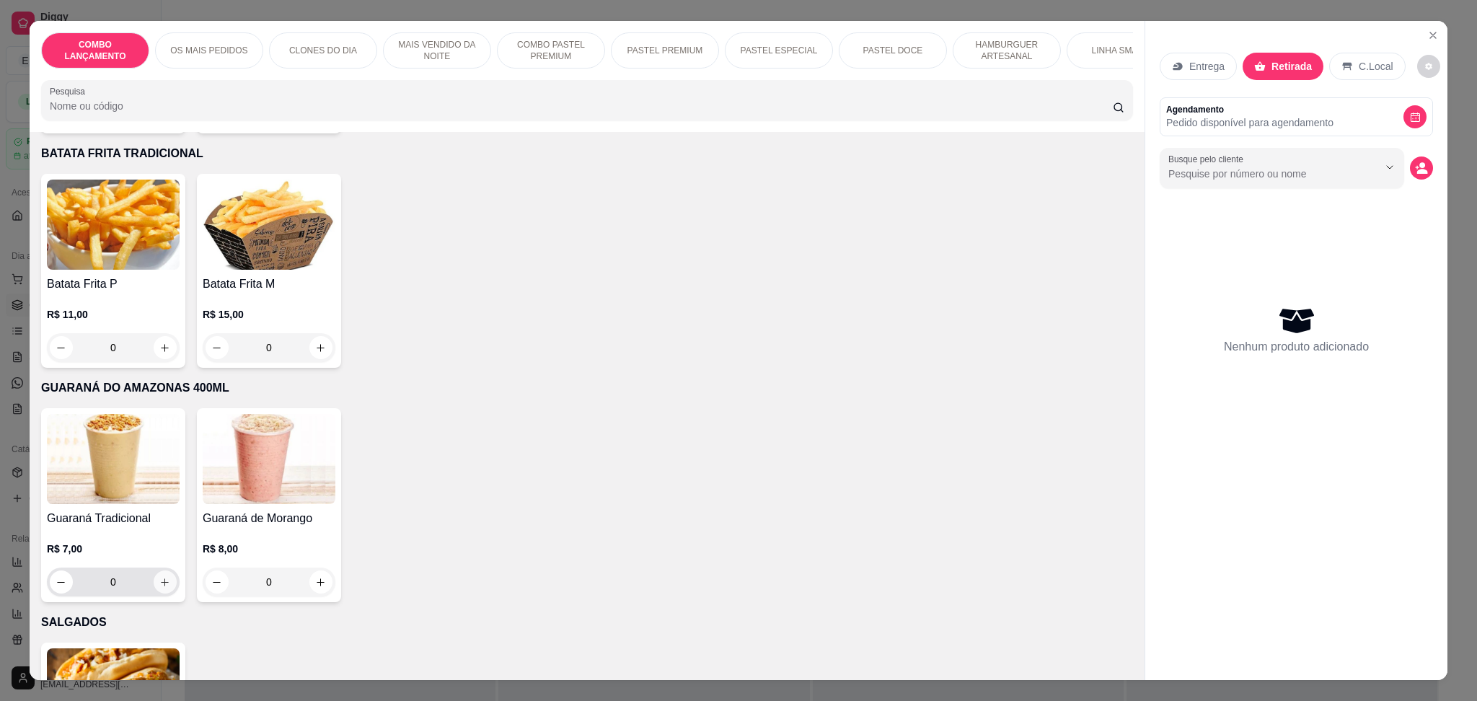
click at [157, 571] on button "increase-product-quantity" at bounding box center [165, 582] width 23 height 23
type input "1"
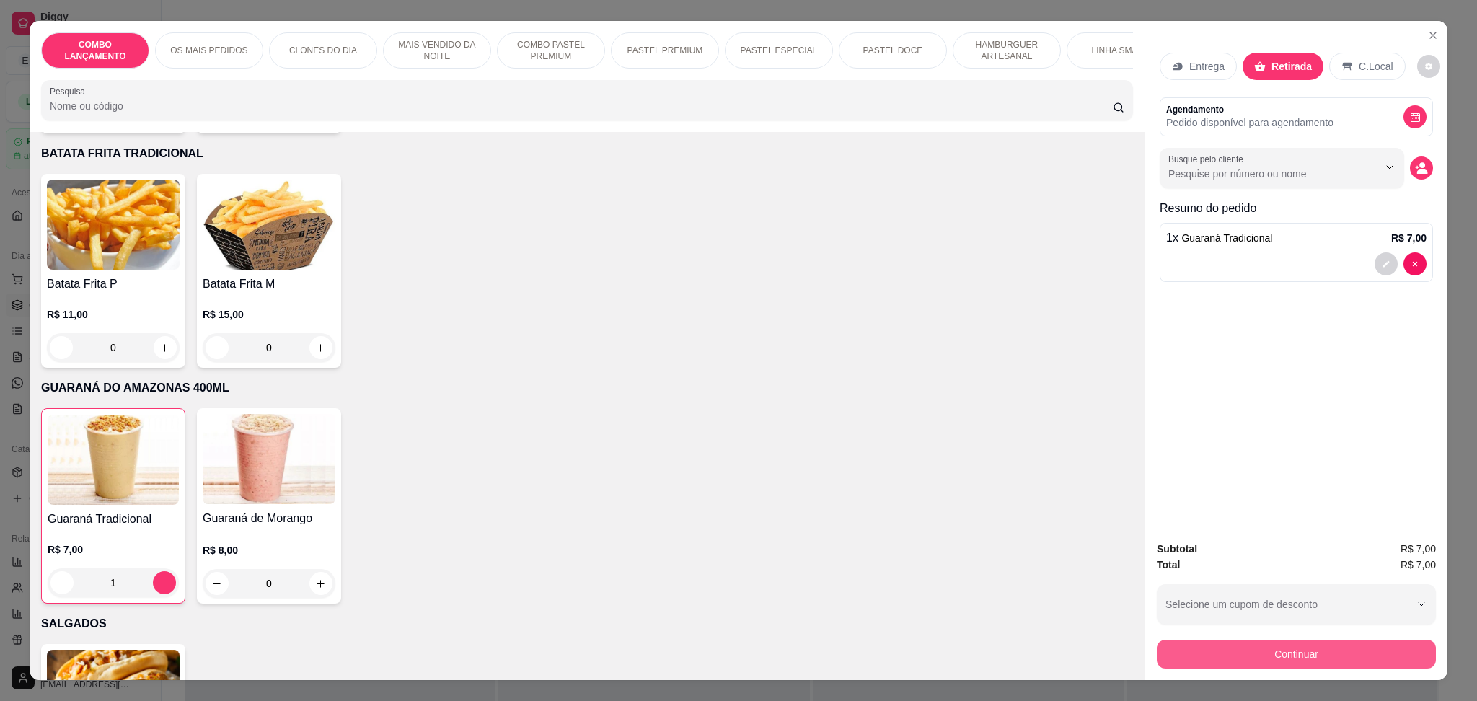
click at [1287, 657] on button "Continuar" at bounding box center [1296, 654] width 279 height 29
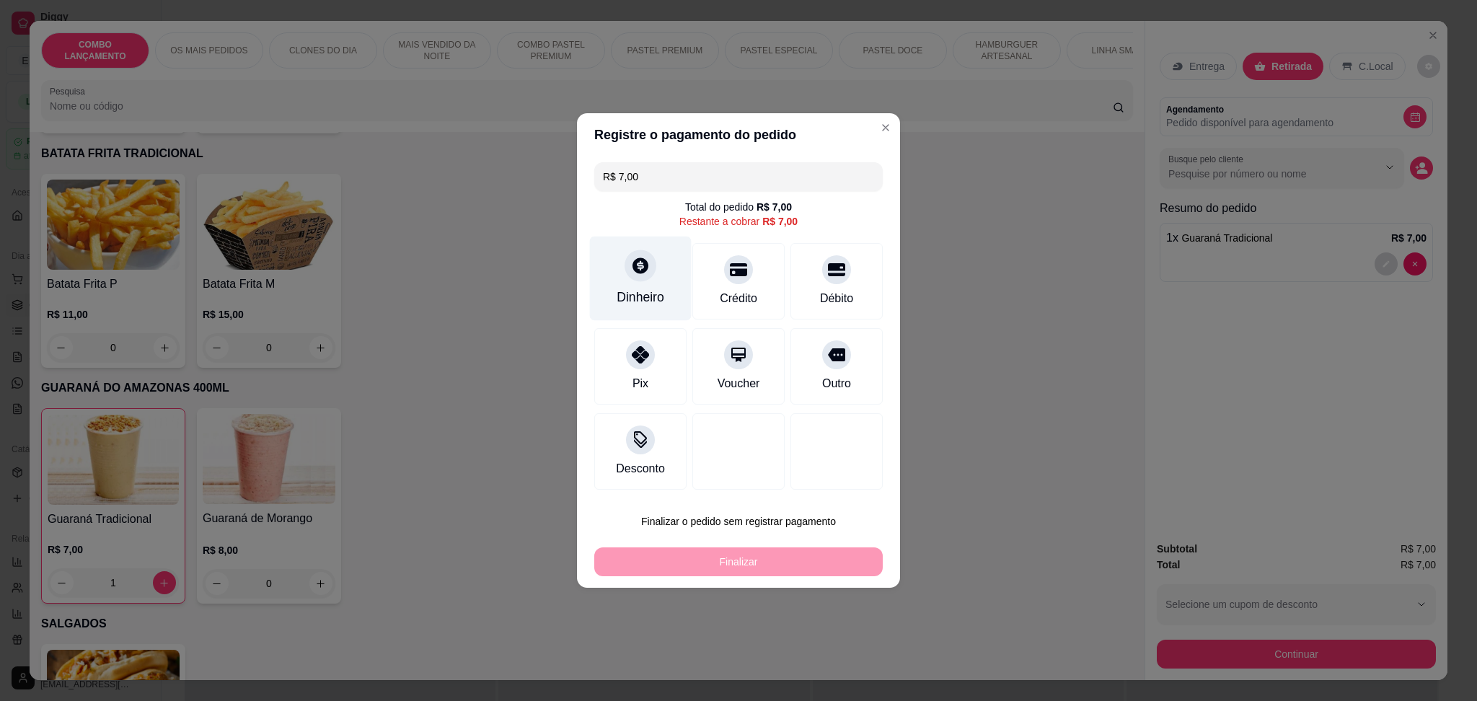
click at [651, 283] on div "Dinheiro" at bounding box center [641, 279] width 102 height 84
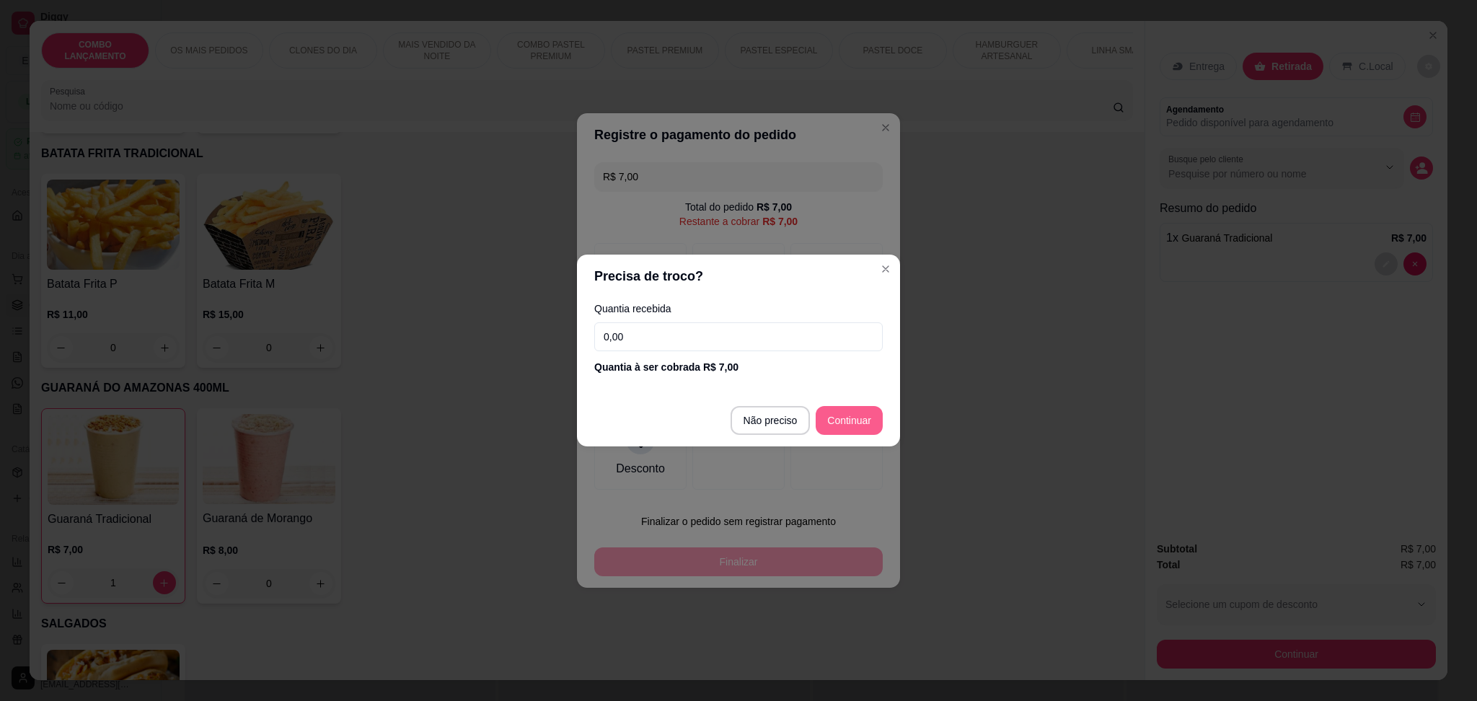
type input "R$ 0,00"
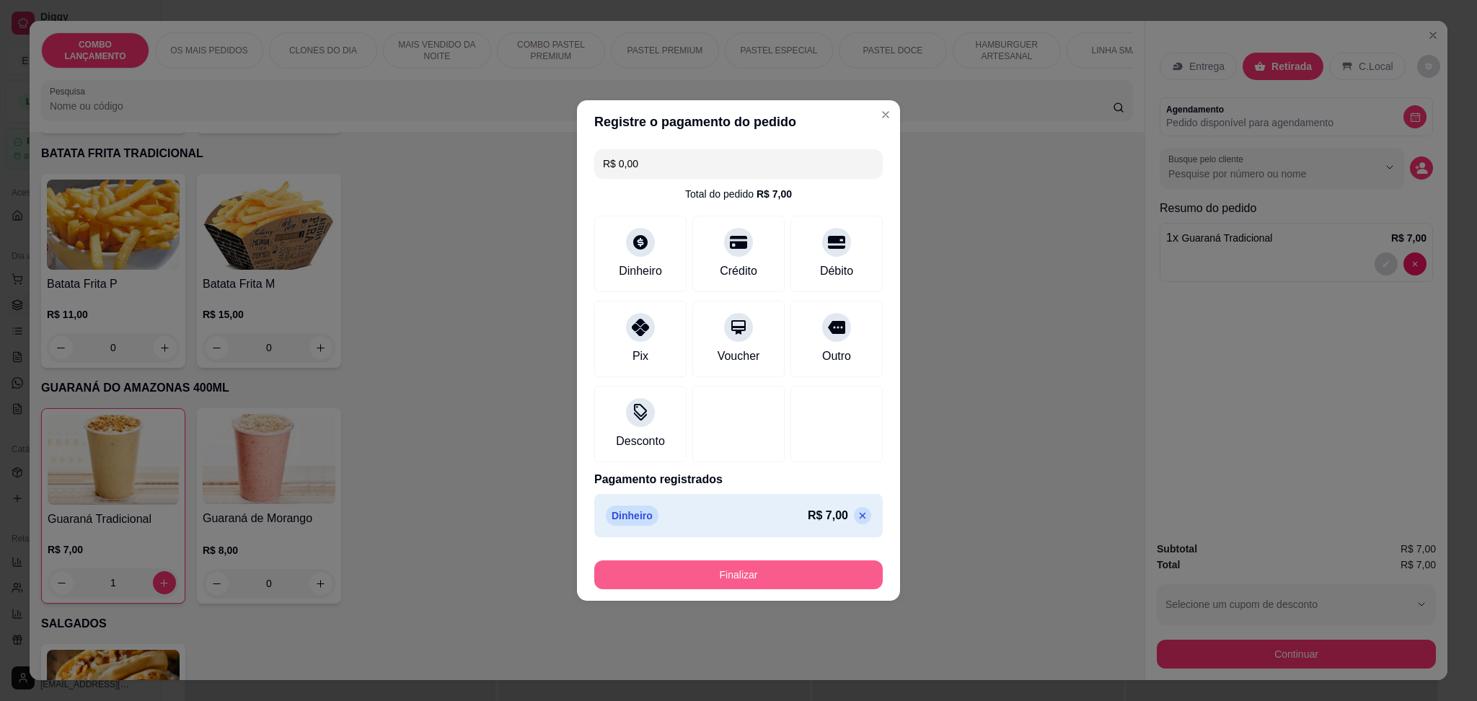
click at [803, 581] on button "Finalizar" at bounding box center [738, 574] width 289 height 29
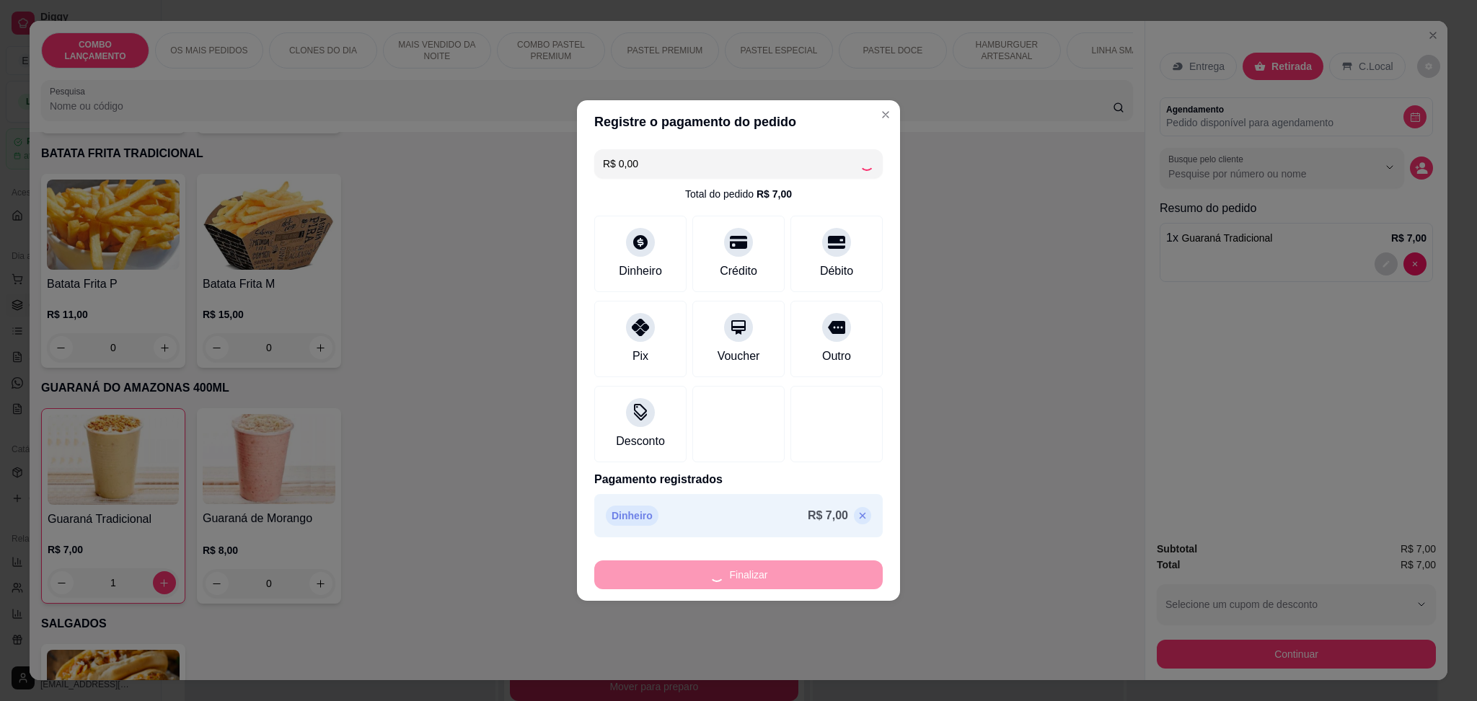
type input "0"
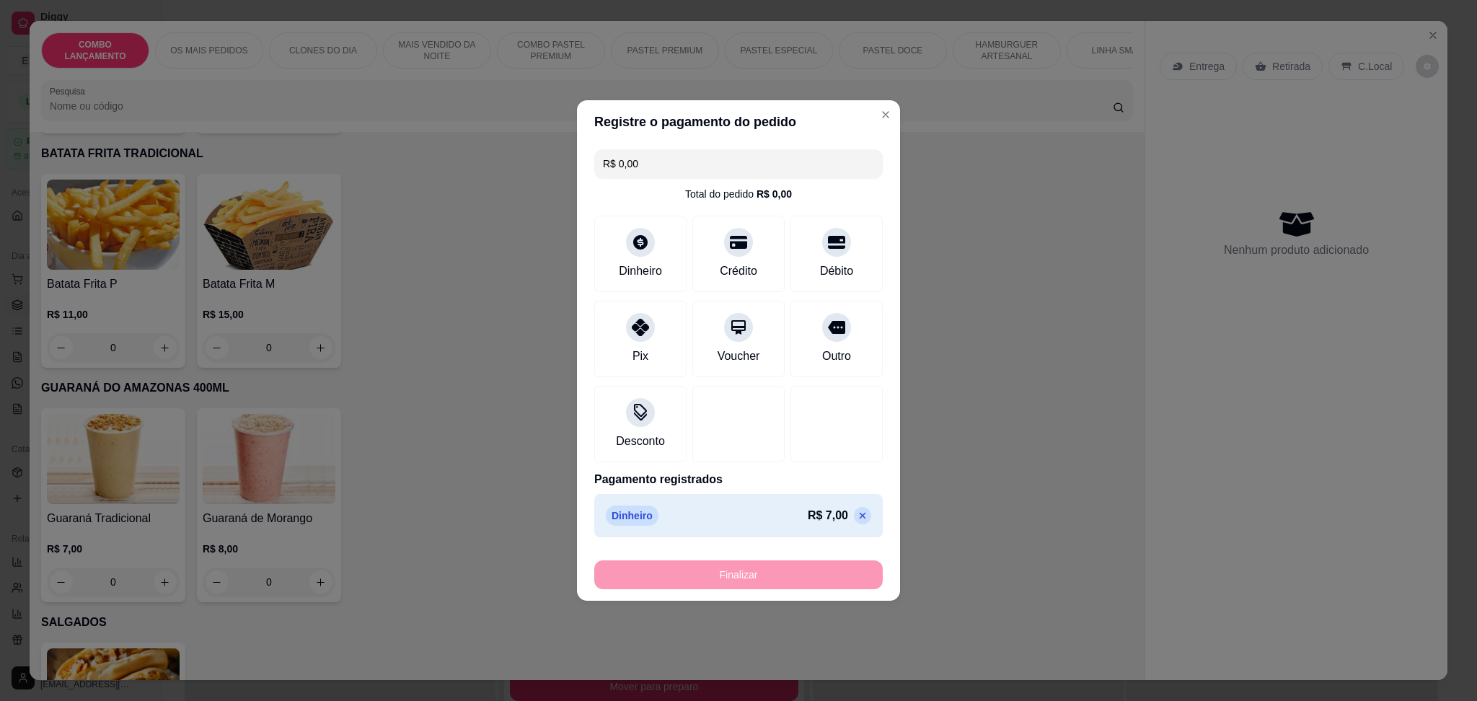
type input "-R$ 7,00"
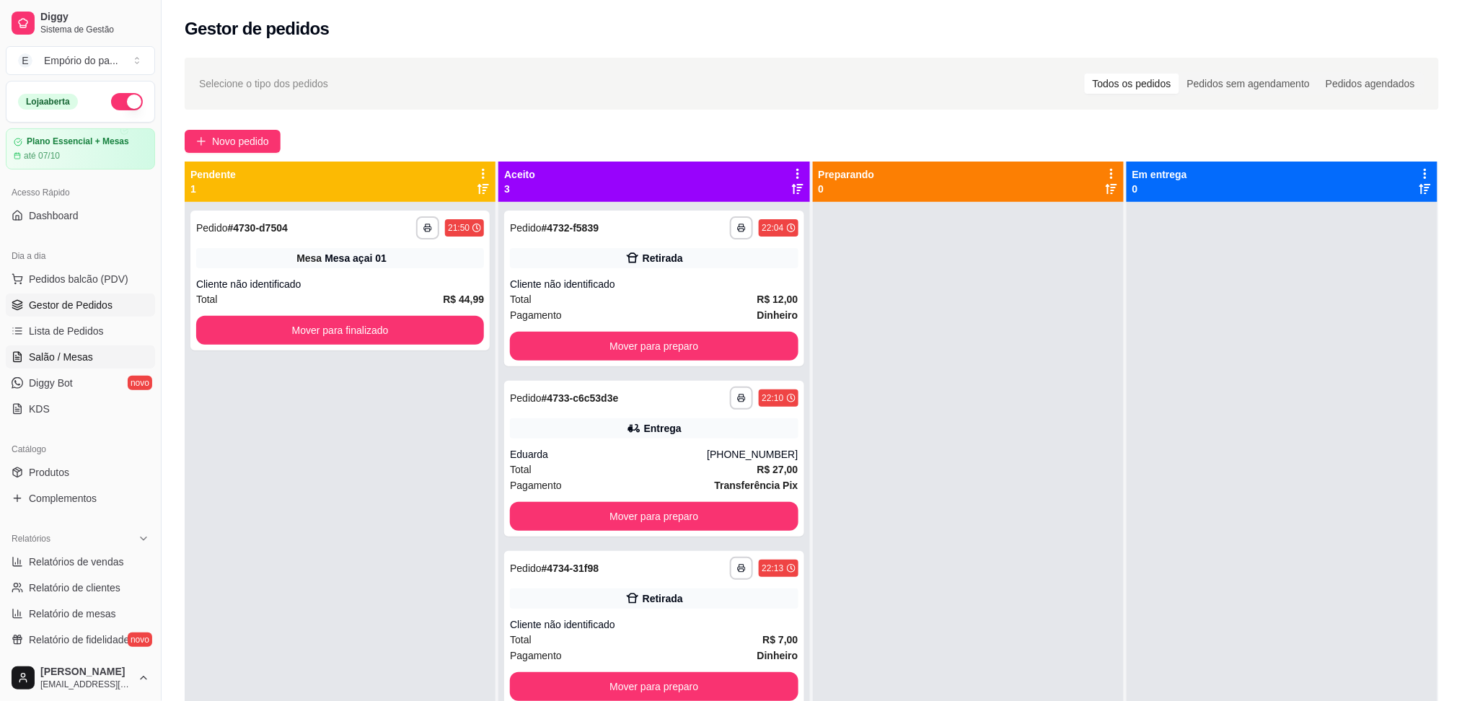
click at [82, 353] on span "Salão / Mesas" at bounding box center [61, 357] width 64 height 14
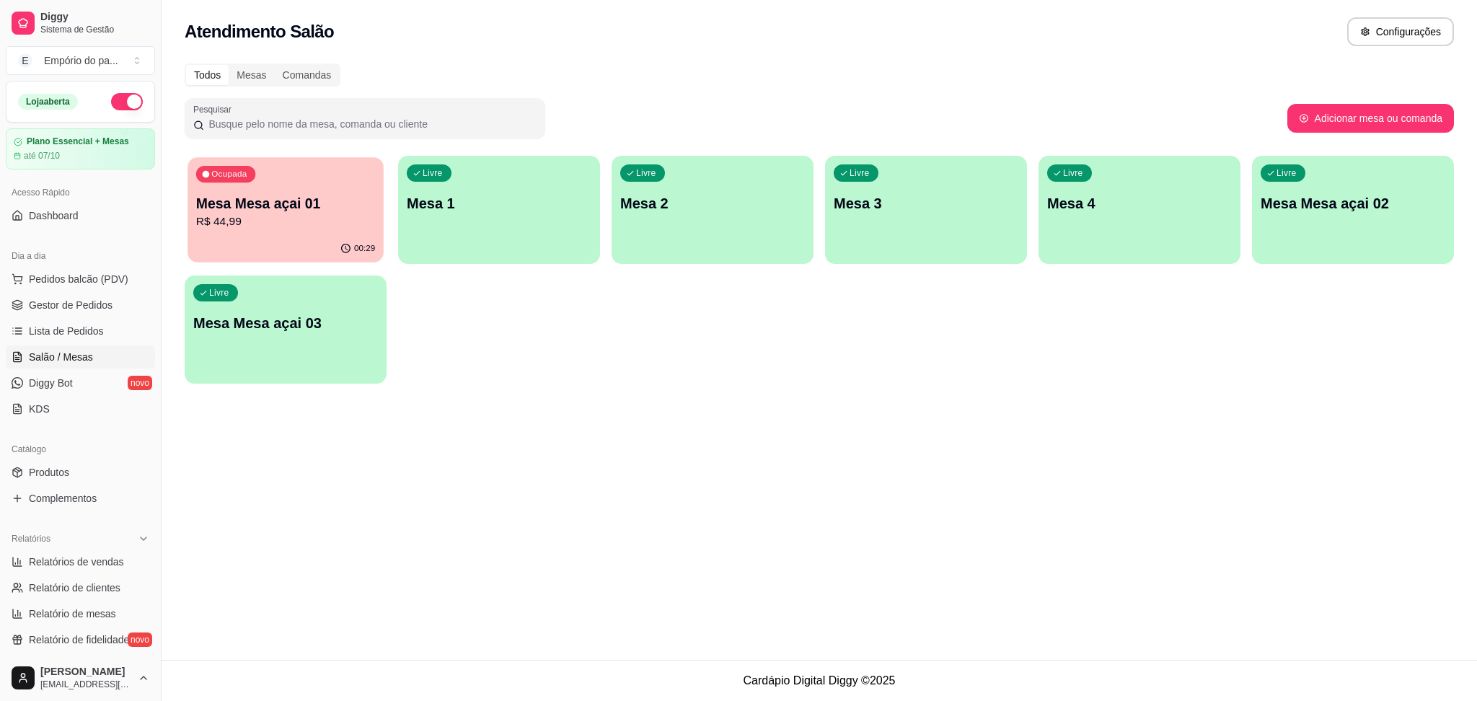
click at [309, 232] on div "Ocupada Mesa Mesa açai 01 R$ 44,99" at bounding box center [286, 196] width 196 height 78
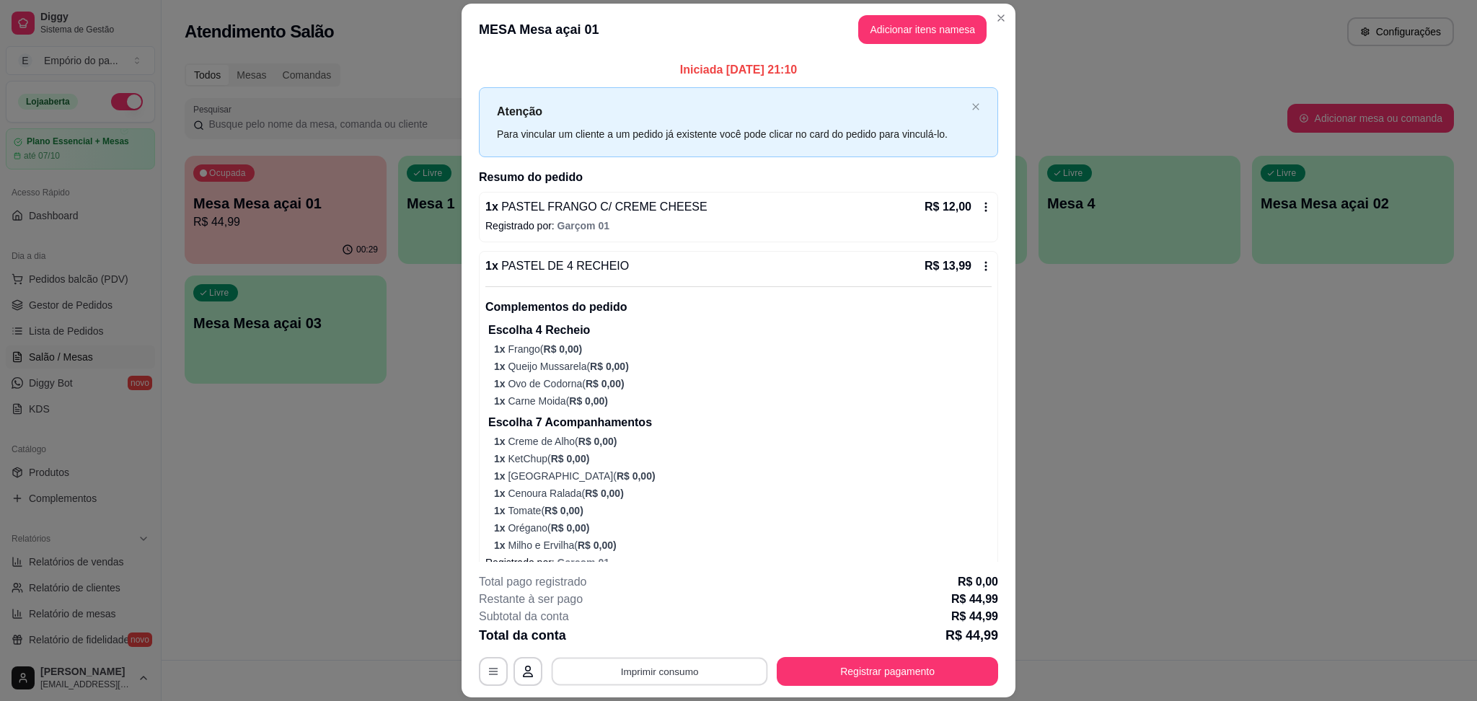
click at [648, 671] on button "Imprimir consumo" at bounding box center [660, 672] width 216 height 28
click at [623, 637] on button "IMPRESSORA" at bounding box center [656, 639] width 105 height 23
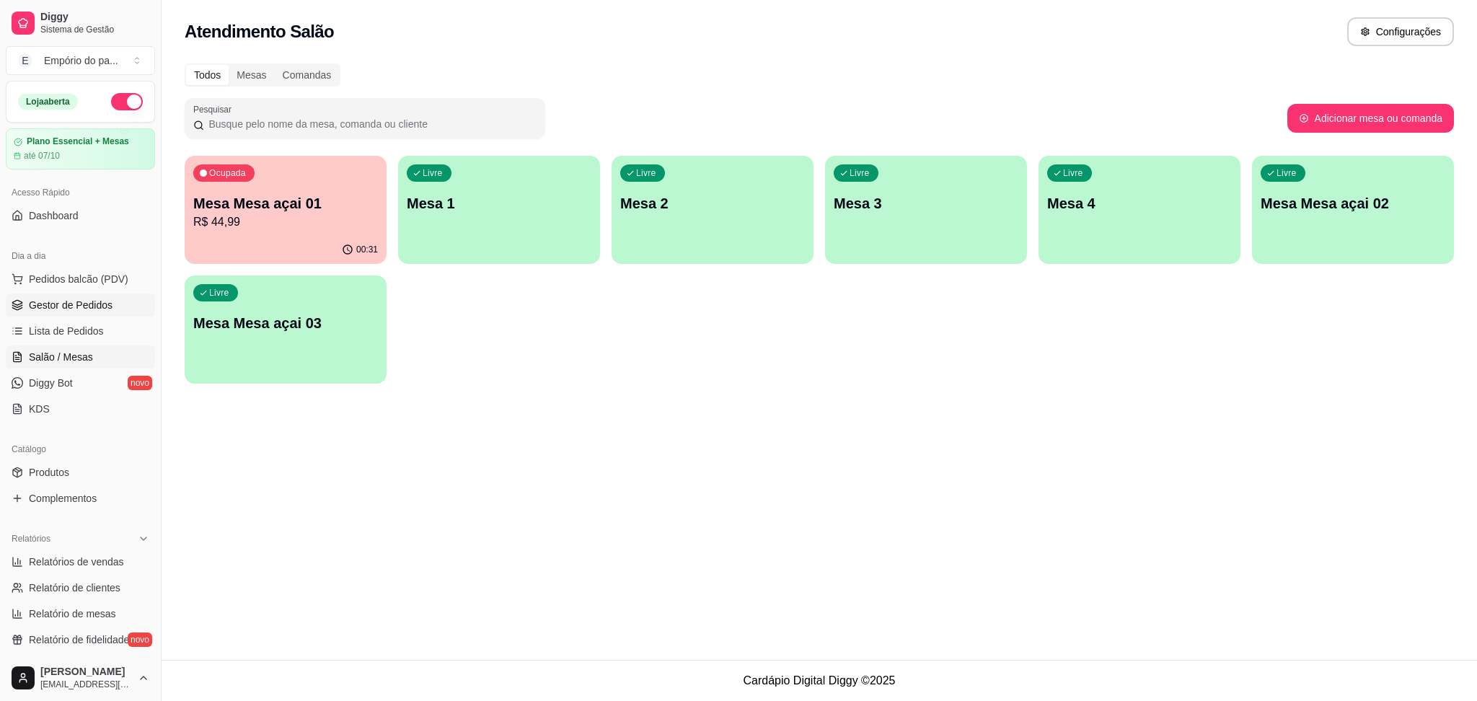
click at [49, 295] on link "Gestor de Pedidos" at bounding box center [80, 305] width 149 height 23
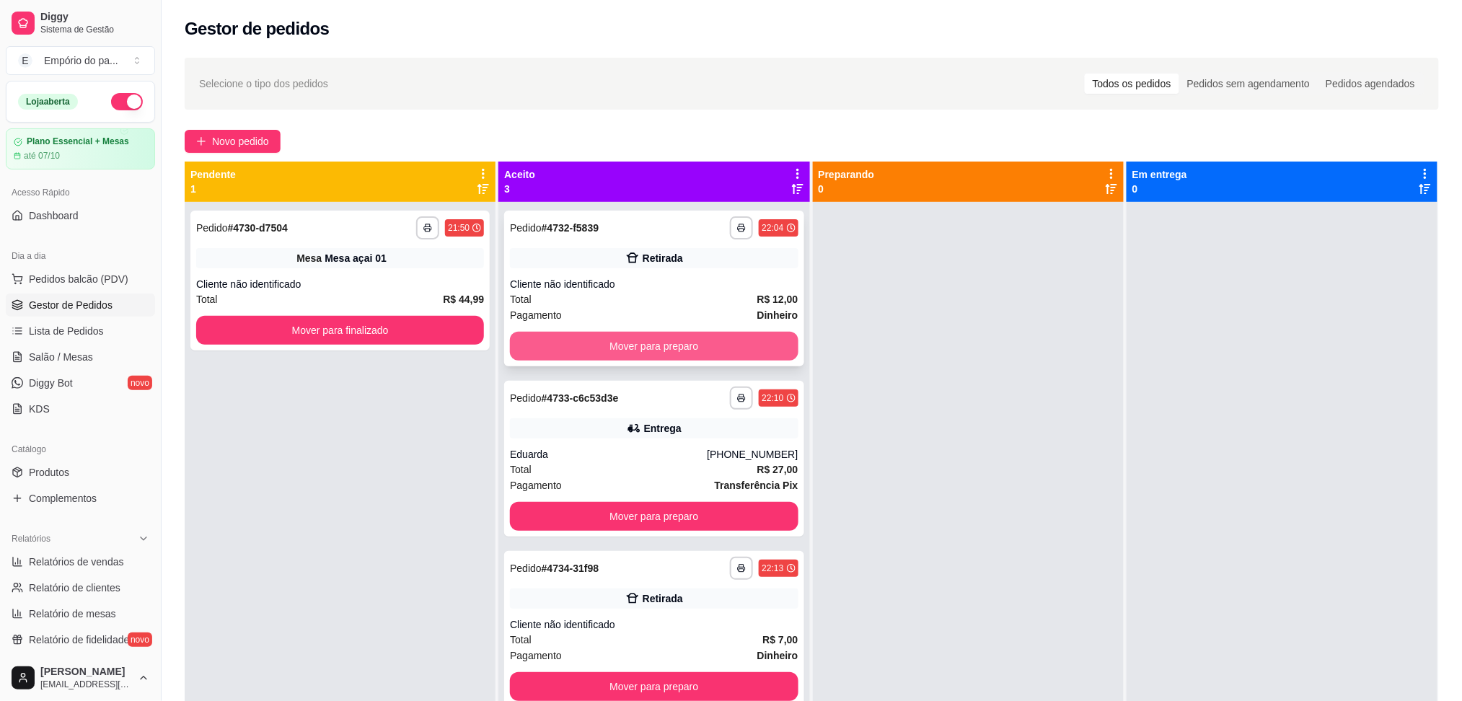
click at [710, 333] on button "Mover para preparo" at bounding box center [654, 346] width 288 height 29
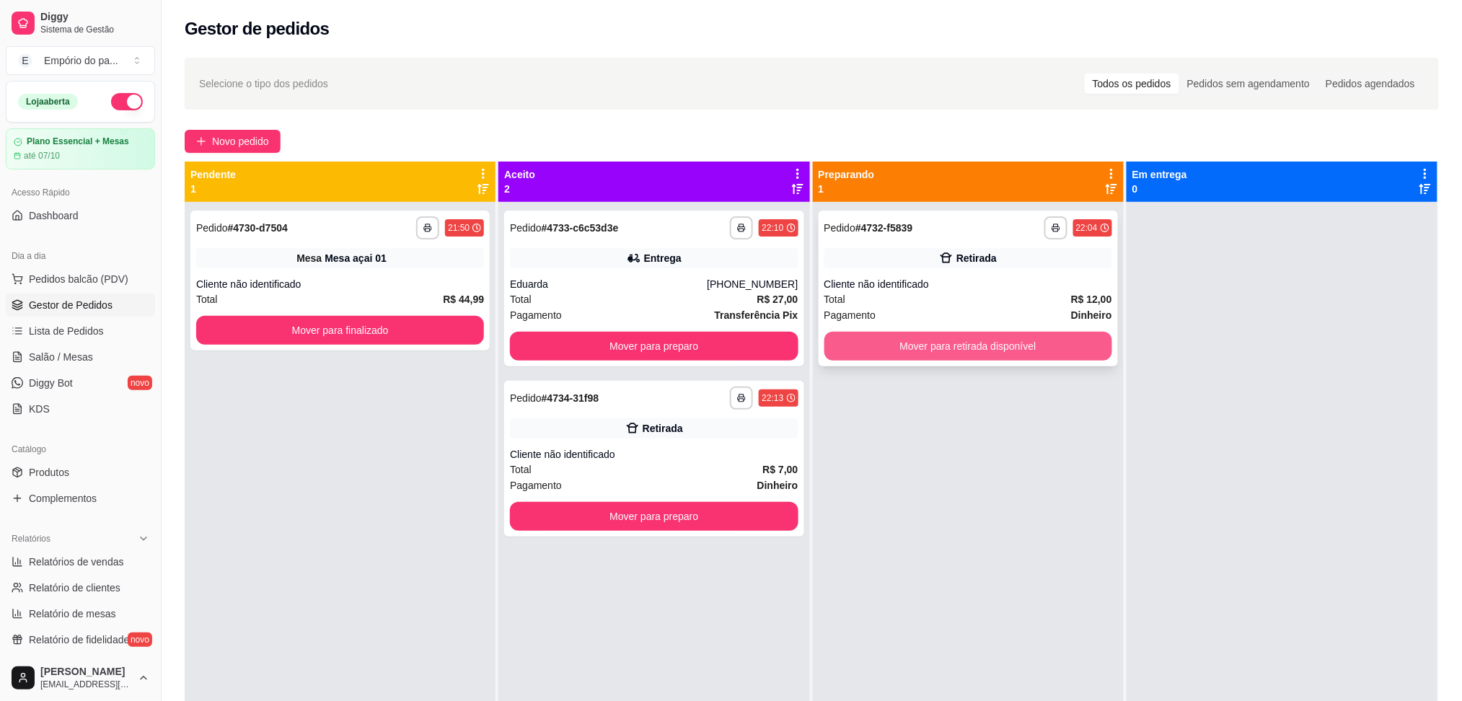
click at [956, 340] on button "Mover para retirada disponível" at bounding box center [968, 346] width 288 height 29
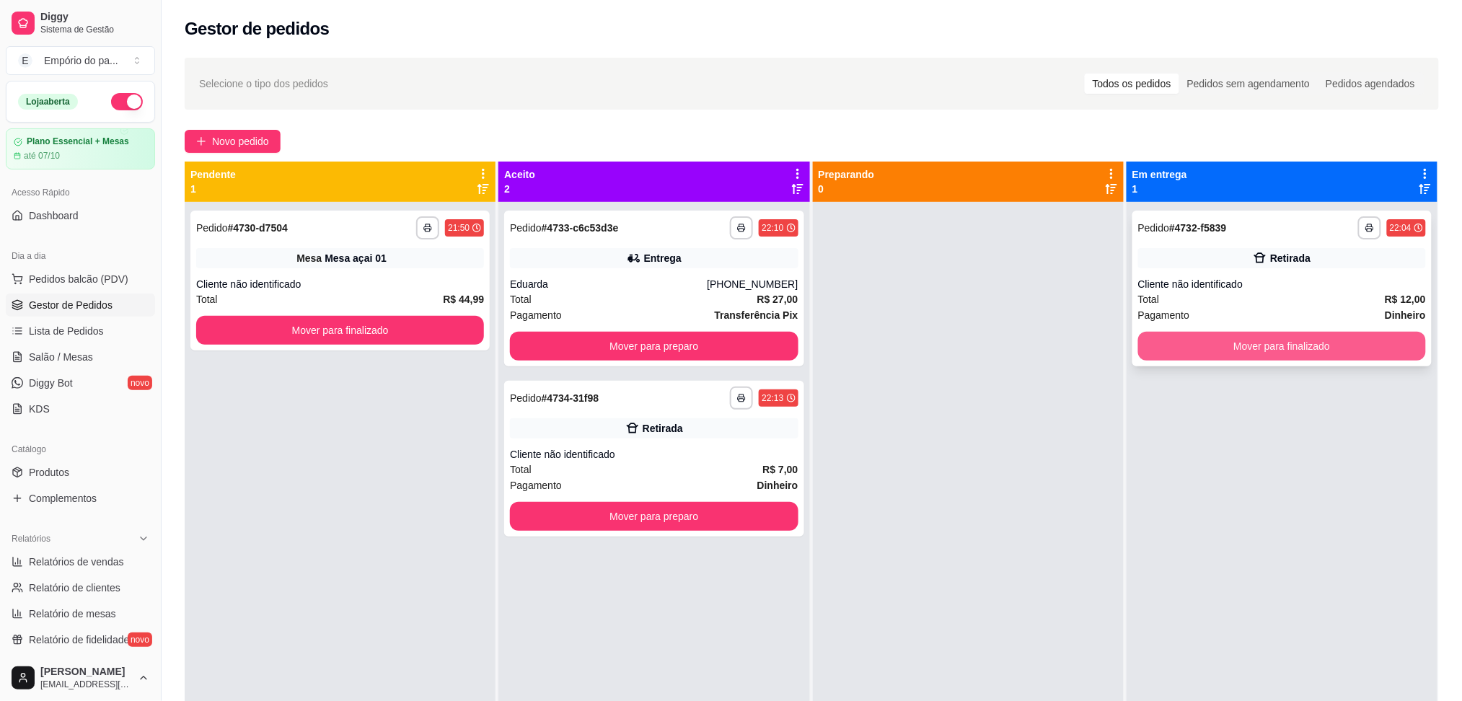
click at [1256, 338] on button "Mover para finalizado" at bounding box center [1282, 346] width 288 height 29
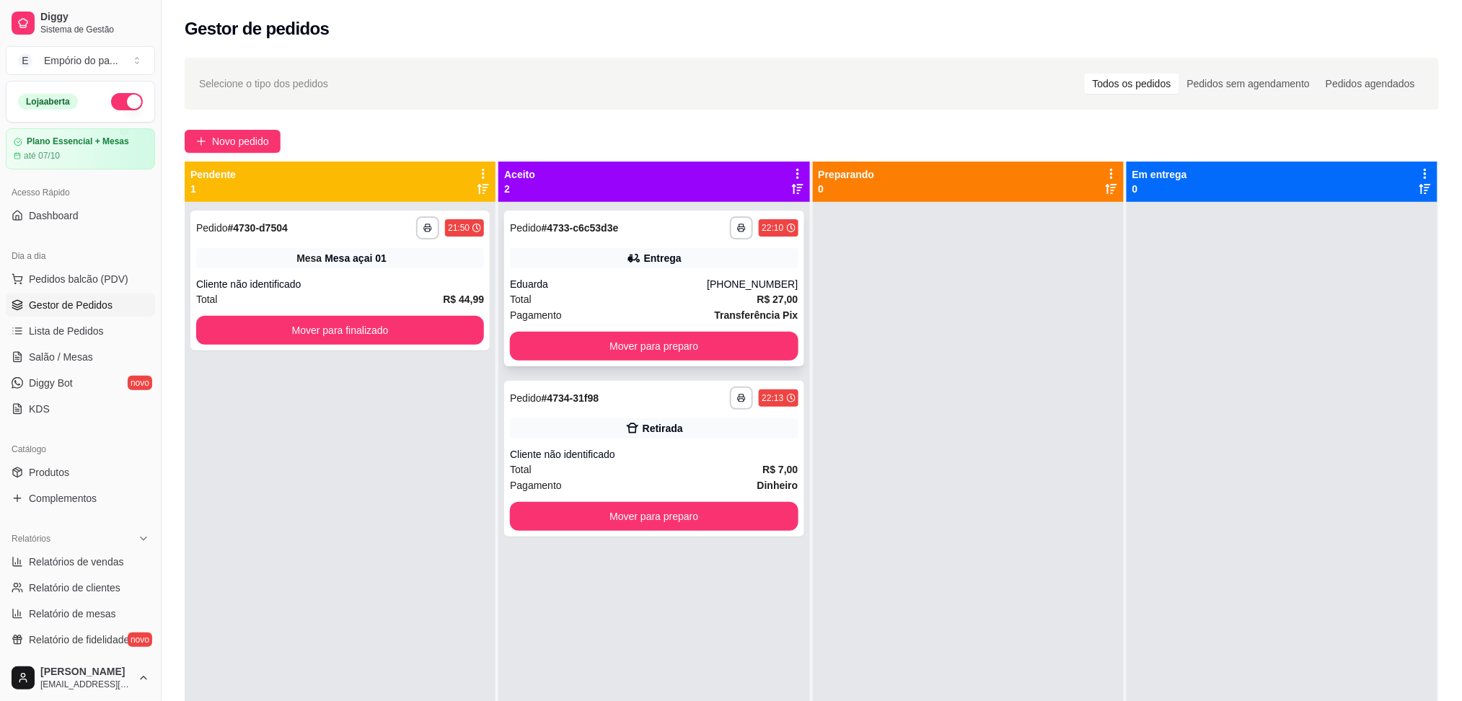
click at [678, 296] on div "Total R$ 27,00" at bounding box center [654, 299] width 288 height 16
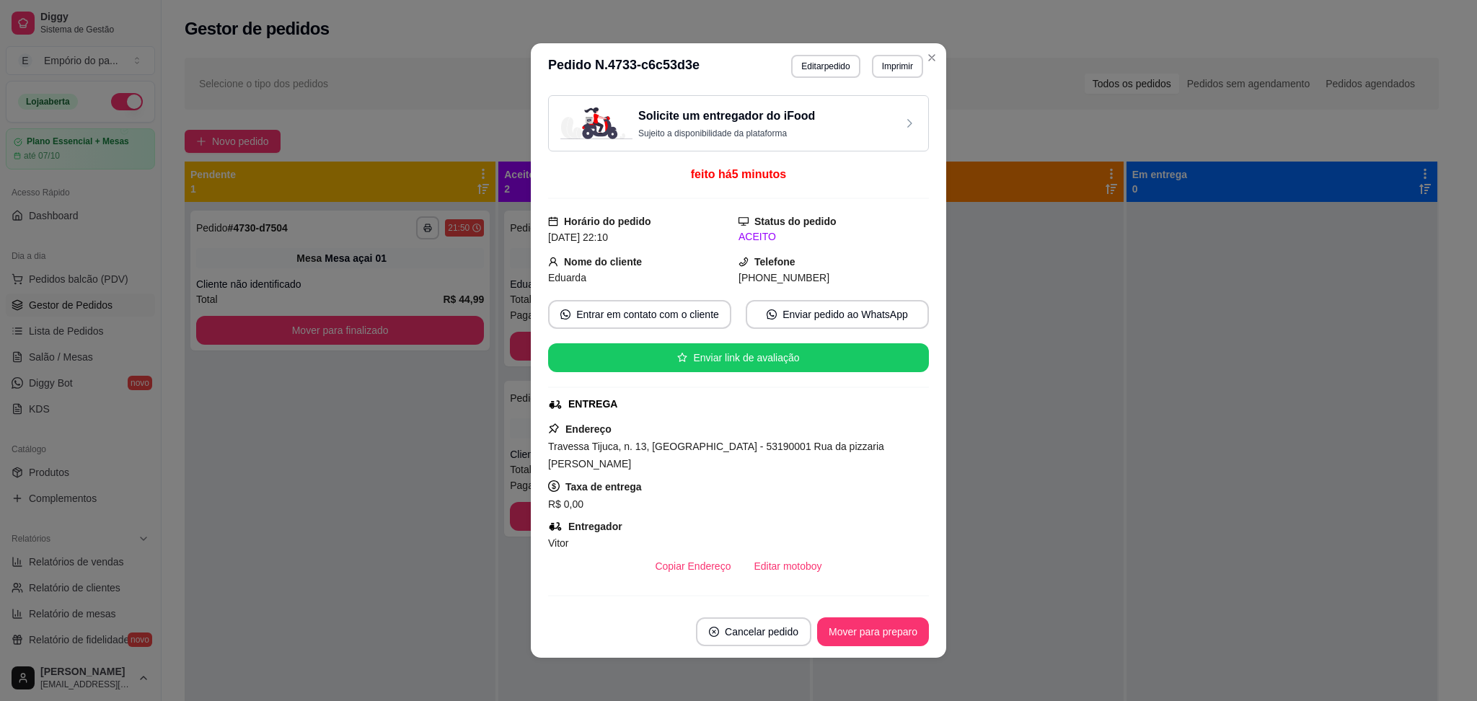
scroll to position [181, 0]
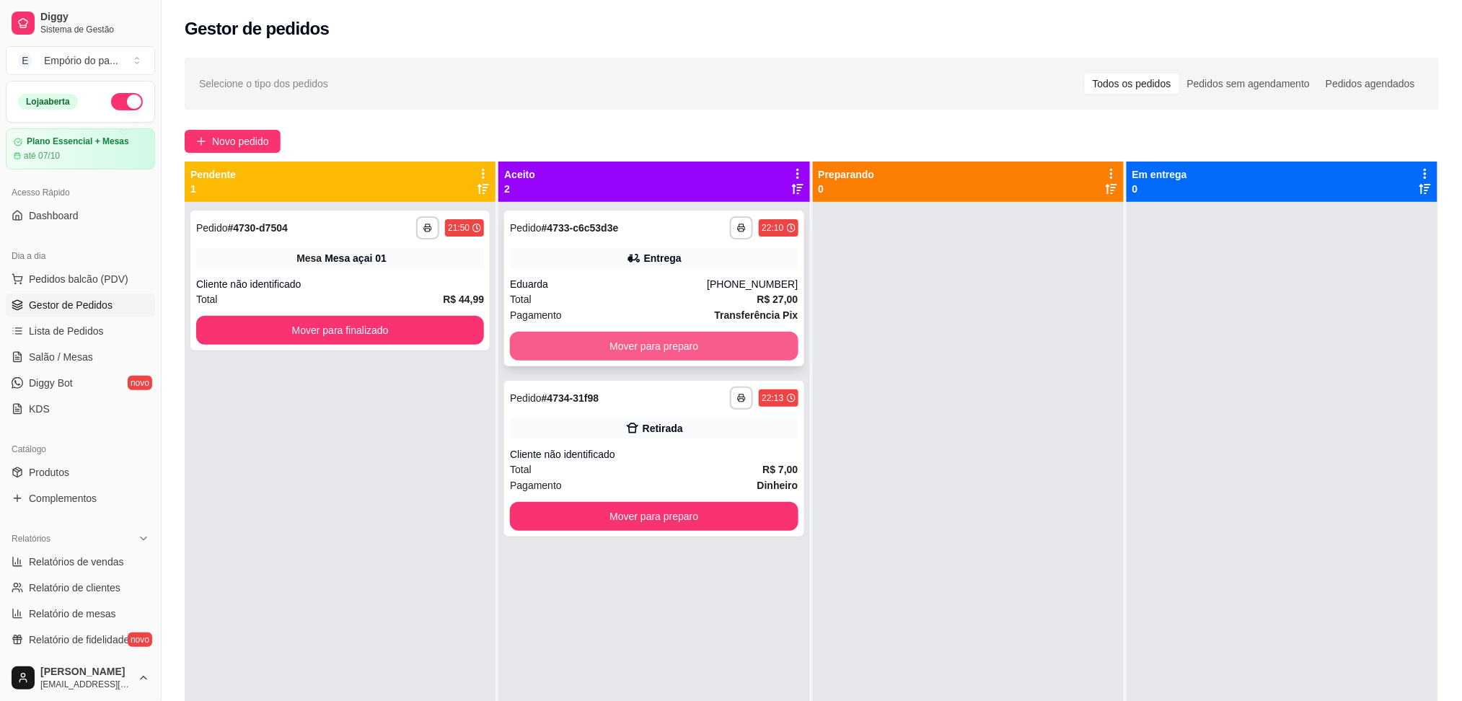
click at [632, 337] on button "Mover para preparo" at bounding box center [654, 346] width 288 height 29
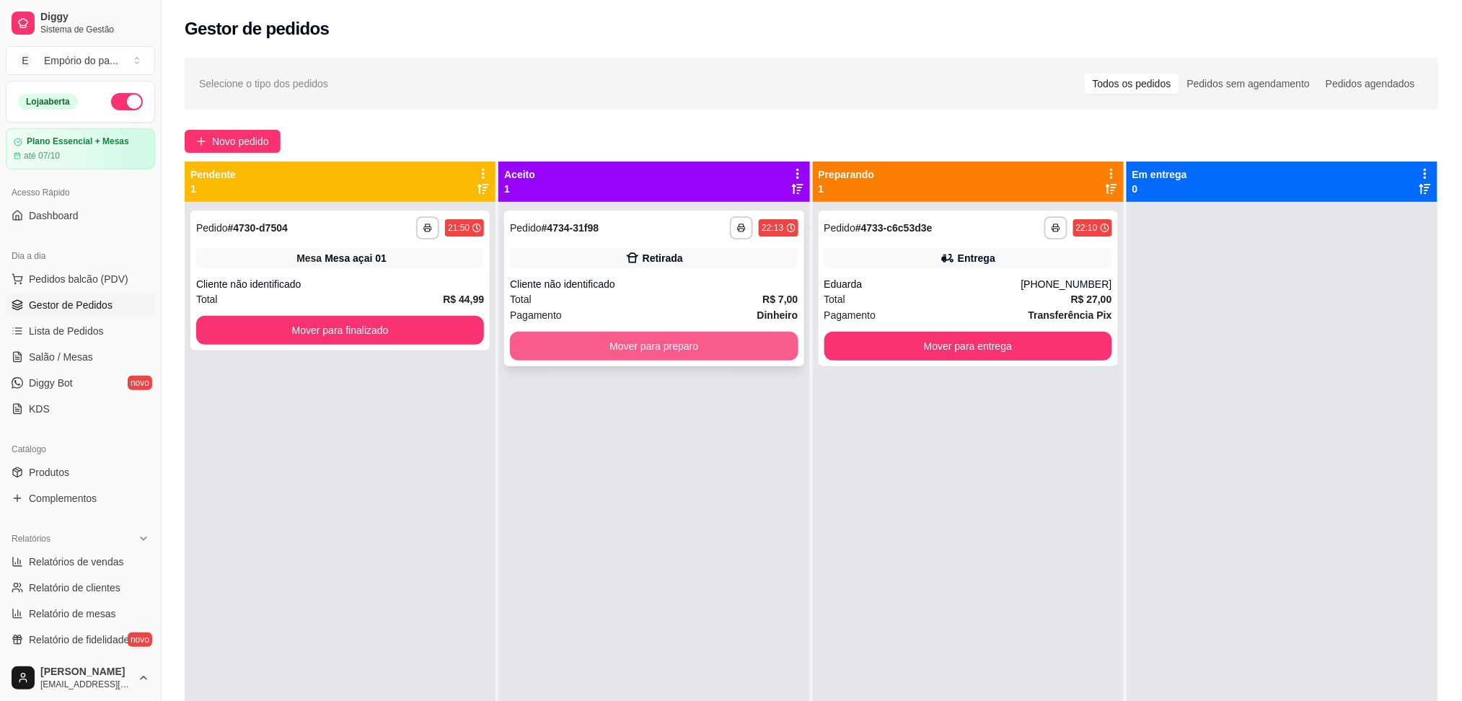
click at [697, 348] on button "Mover para preparo" at bounding box center [654, 346] width 288 height 29
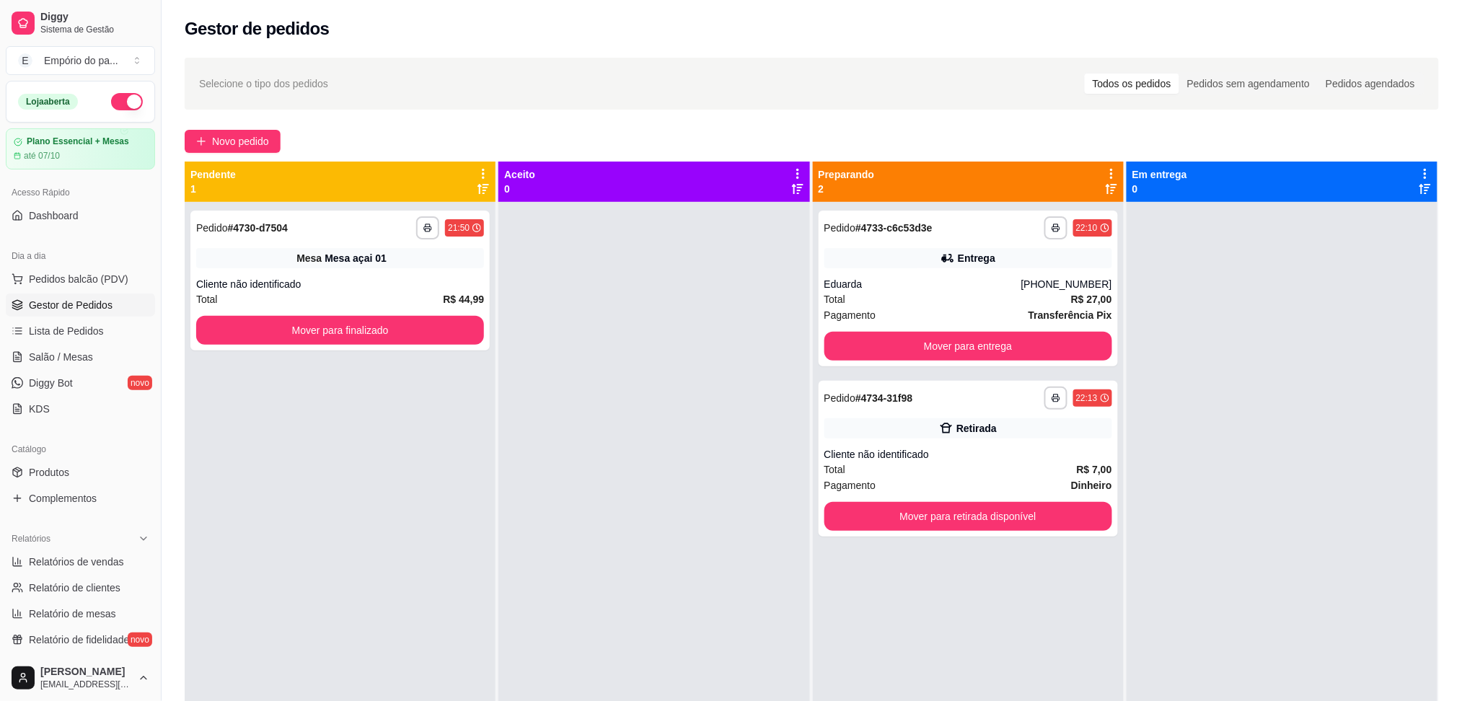
click at [696, 351] on div at bounding box center [653, 552] width 311 height 701
click at [941, 307] on div "Pagamento Transferência Pix" at bounding box center [968, 315] width 288 height 16
click at [959, 461] on div "Cliente não identificado" at bounding box center [968, 454] width 288 height 14
click at [998, 505] on button "Mover para retirada disponível" at bounding box center [968, 516] width 288 height 29
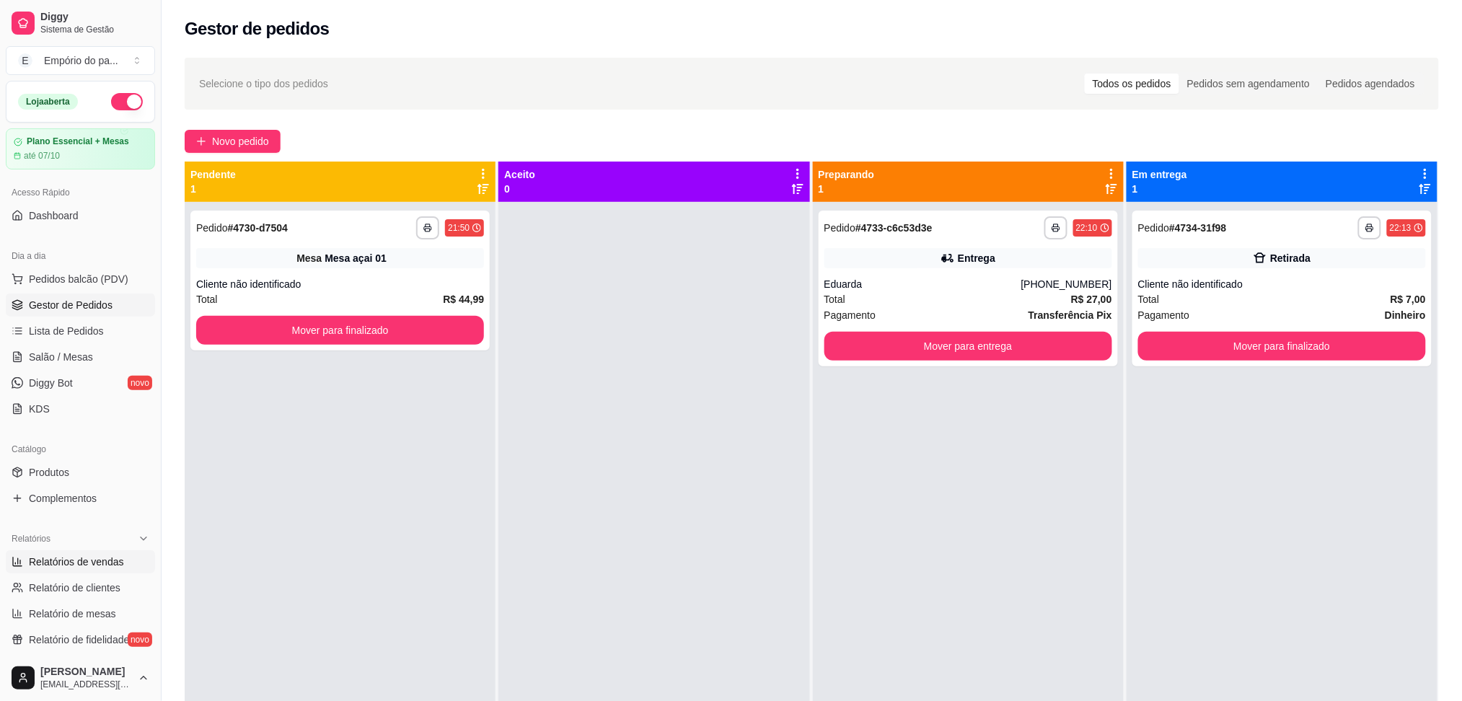
click at [55, 551] on link "Relatórios de vendas" at bounding box center [80, 561] width 149 height 23
select select "ALL"
select select "0"
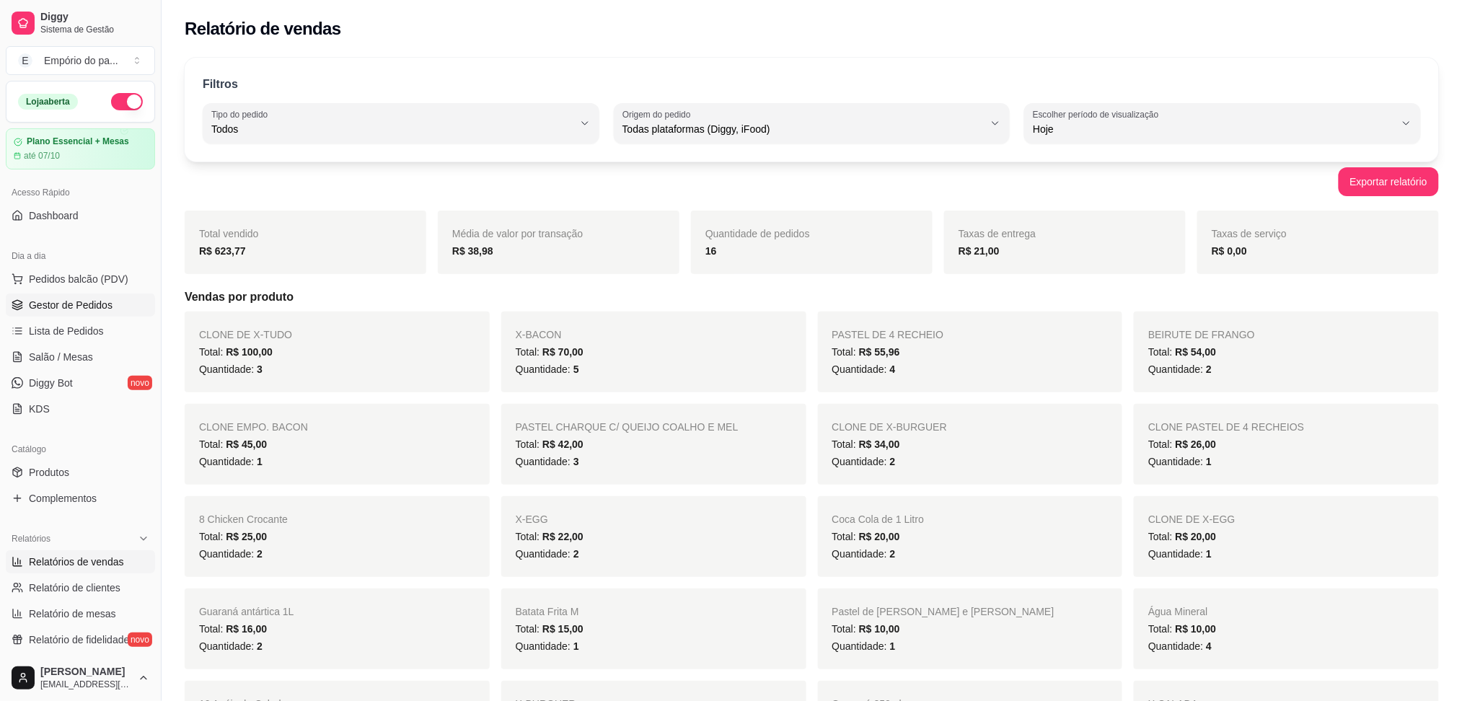
click at [51, 303] on span "Gestor de Pedidos" at bounding box center [71, 305] width 84 height 14
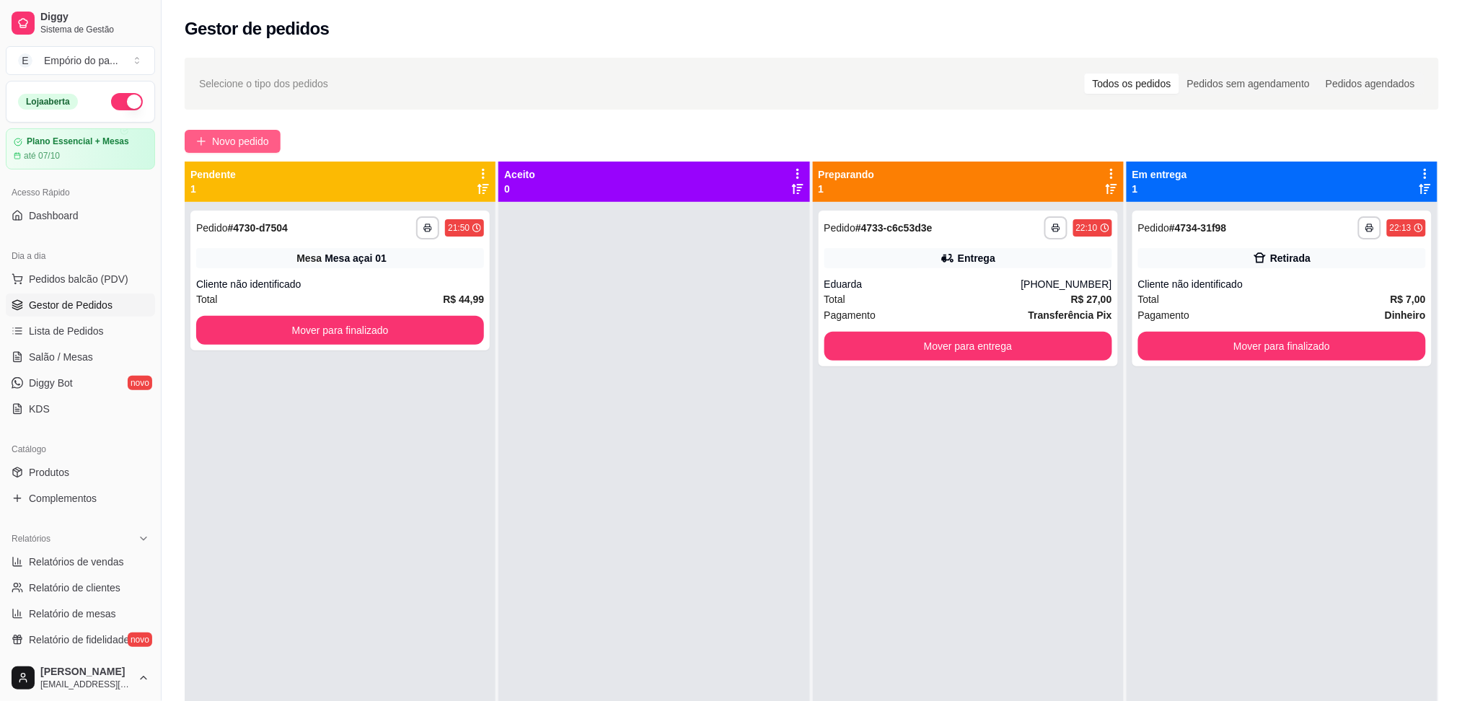
click at [215, 138] on span "Novo pedido" at bounding box center [240, 141] width 57 height 16
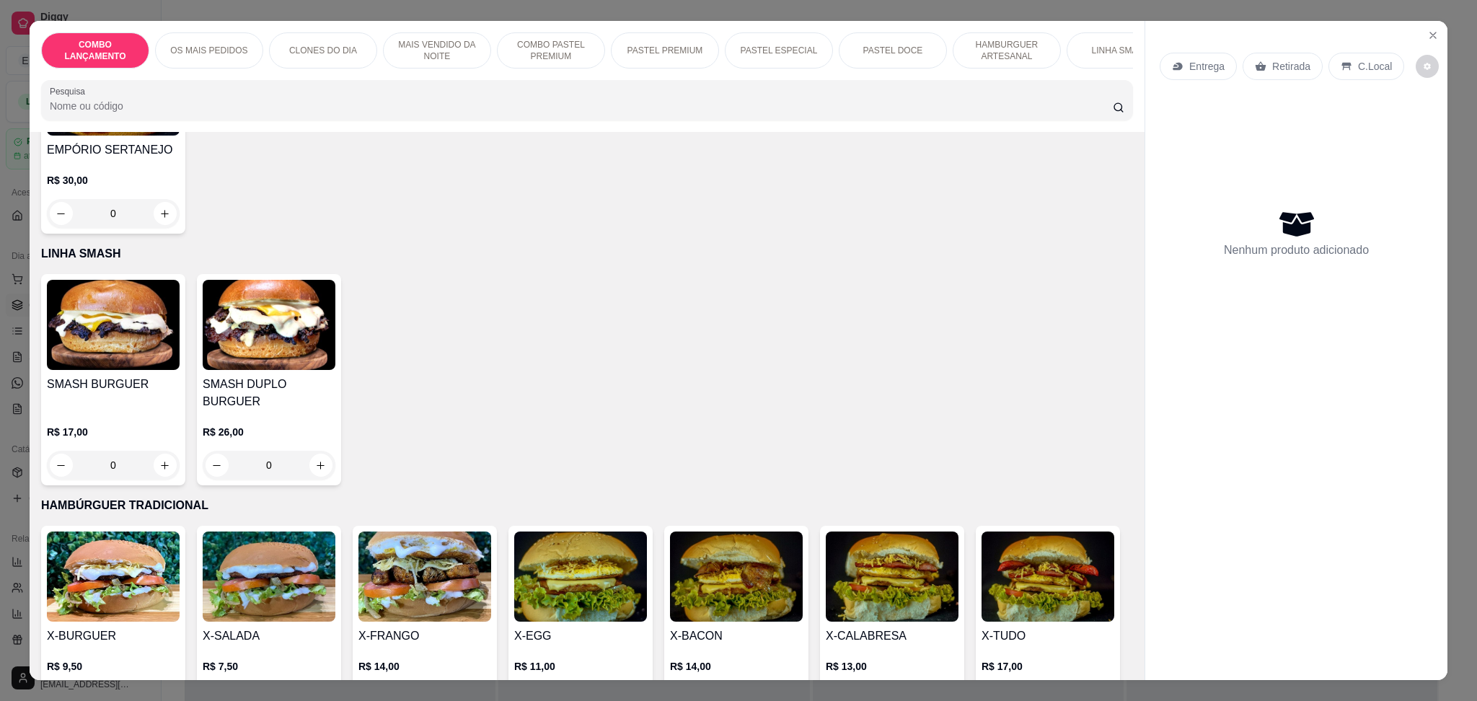
scroll to position [3174, 0]
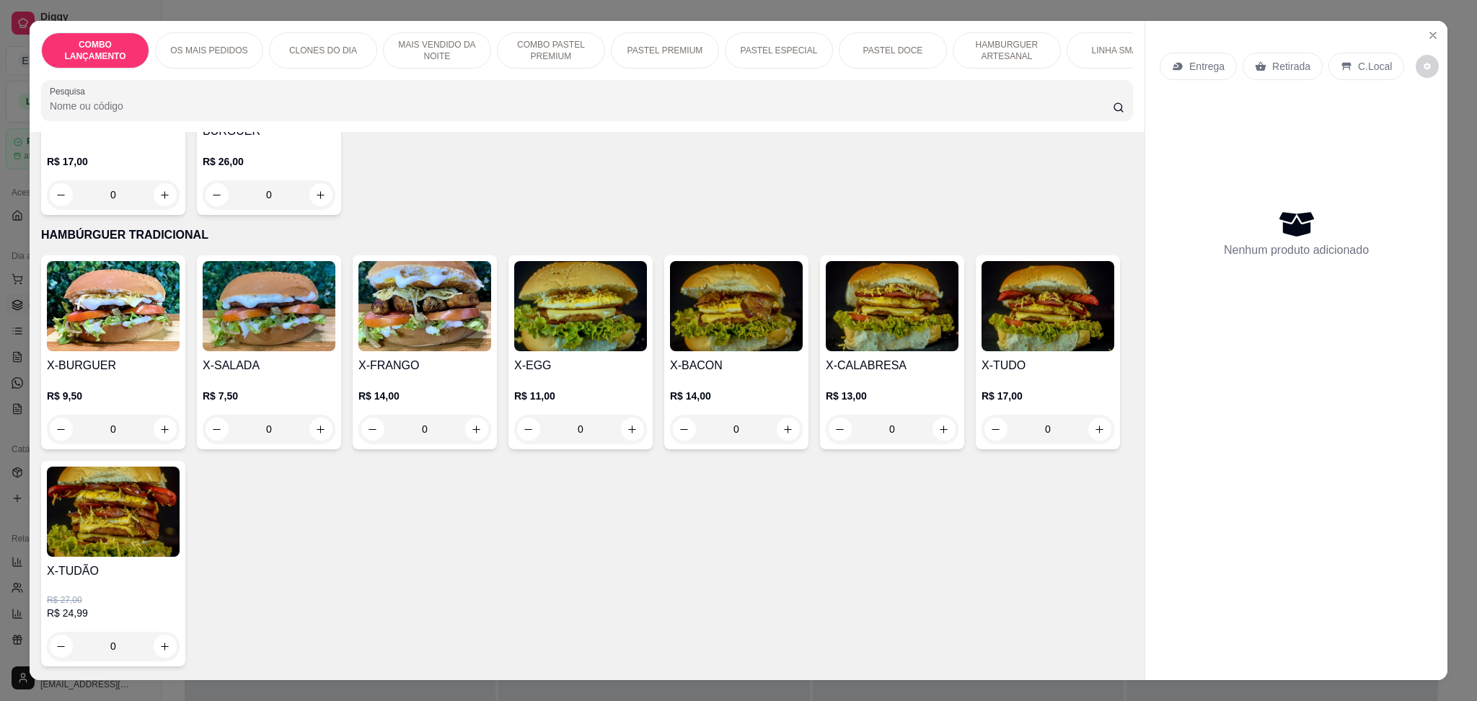
click at [151, 415] on div "0" at bounding box center [113, 429] width 133 height 29
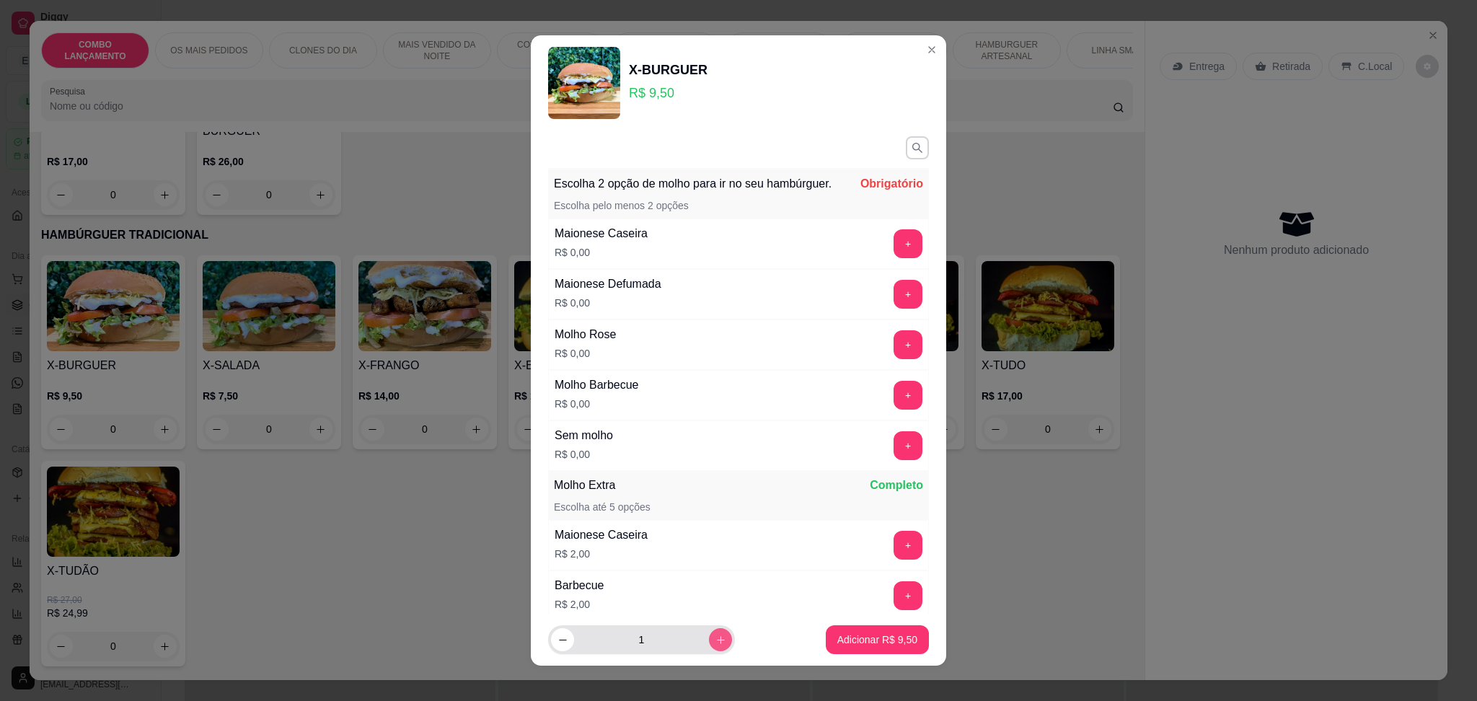
click at [709, 633] on button "increase-product-quantity" at bounding box center [720, 639] width 23 height 23
click at [709, 633] on button "increase-product-quantity" at bounding box center [720, 640] width 22 height 22
type input "3"
click at [894, 258] on button "+" at bounding box center [908, 243] width 29 height 29
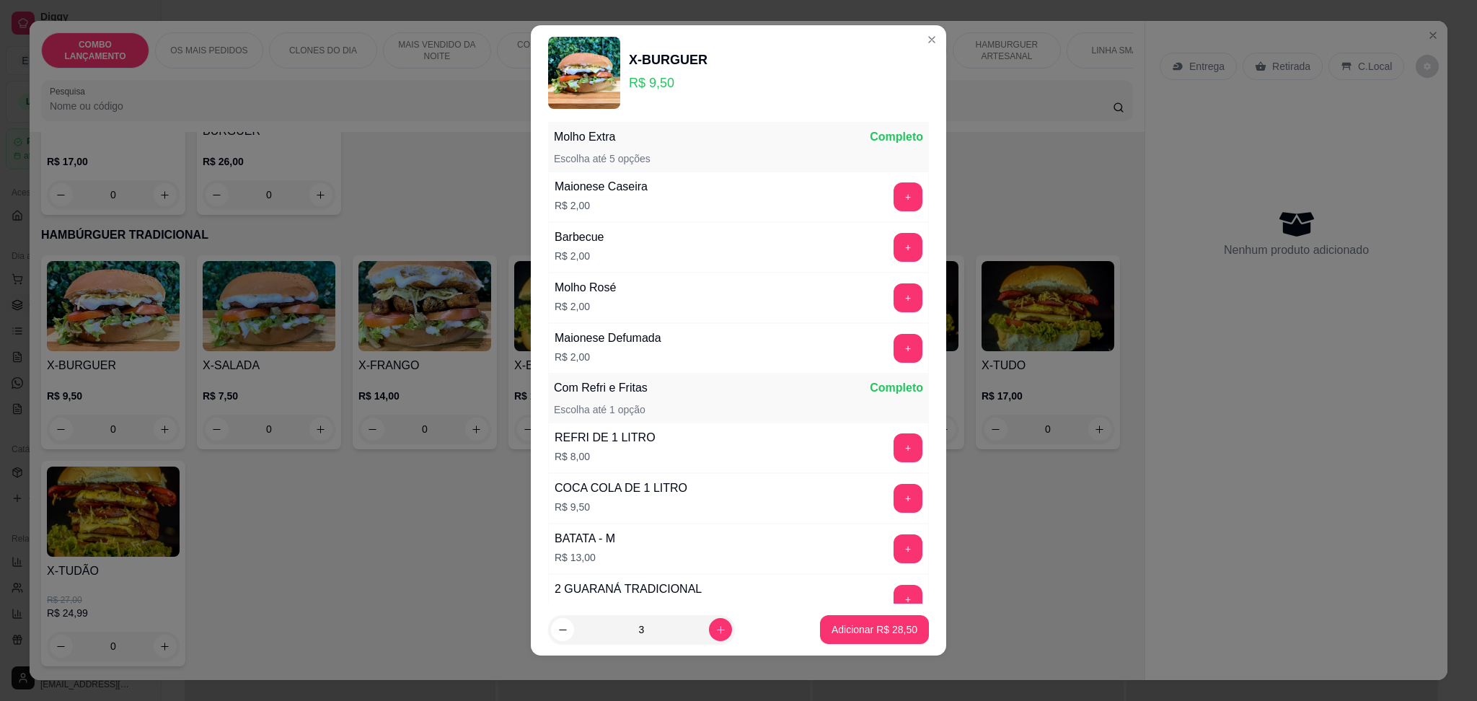
scroll to position [358, 0]
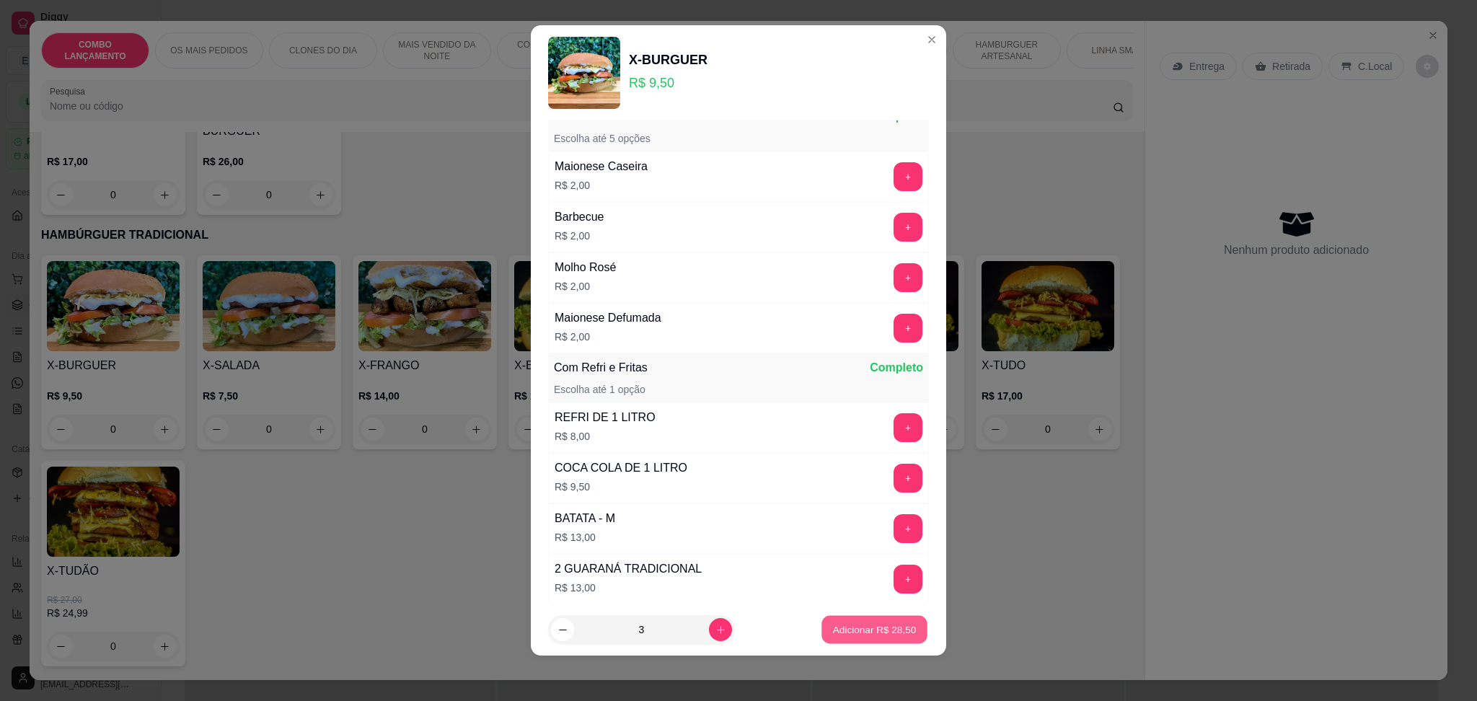
click at [862, 618] on button "Adicionar R$ 28,50" at bounding box center [875, 630] width 106 height 28
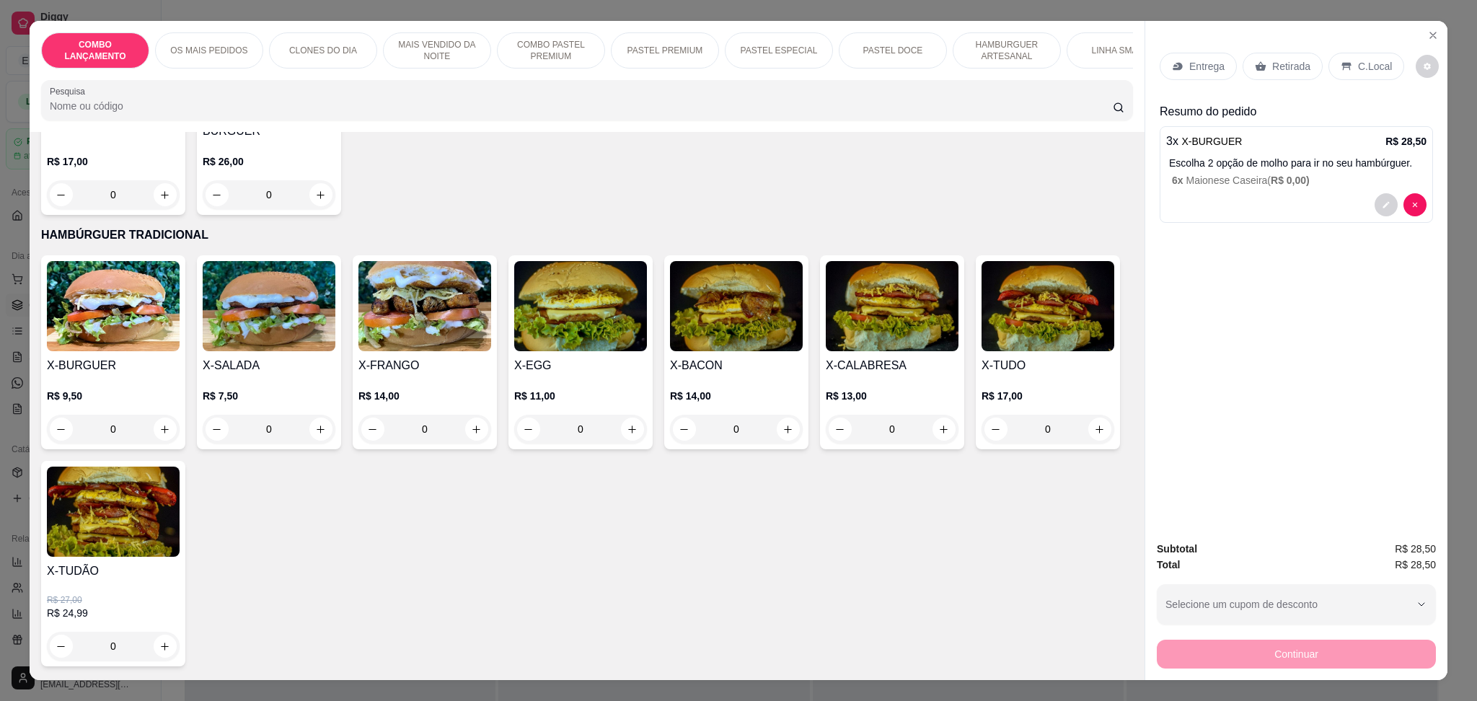
click at [1283, 63] on p "Retirada" at bounding box center [1291, 66] width 38 height 14
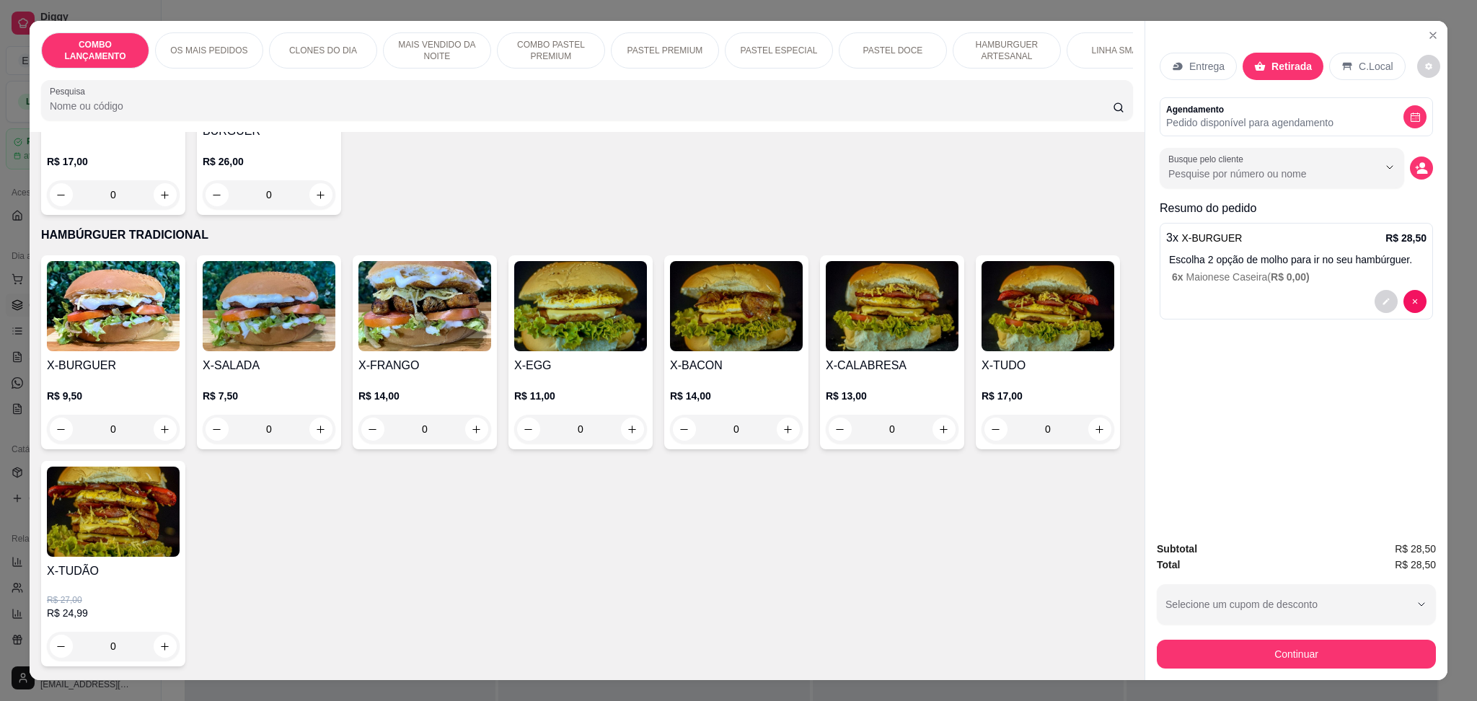
click at [1417, 166] on icon "decrease-product-quantity" at bounding box center [1421, 168] width 13 height 13
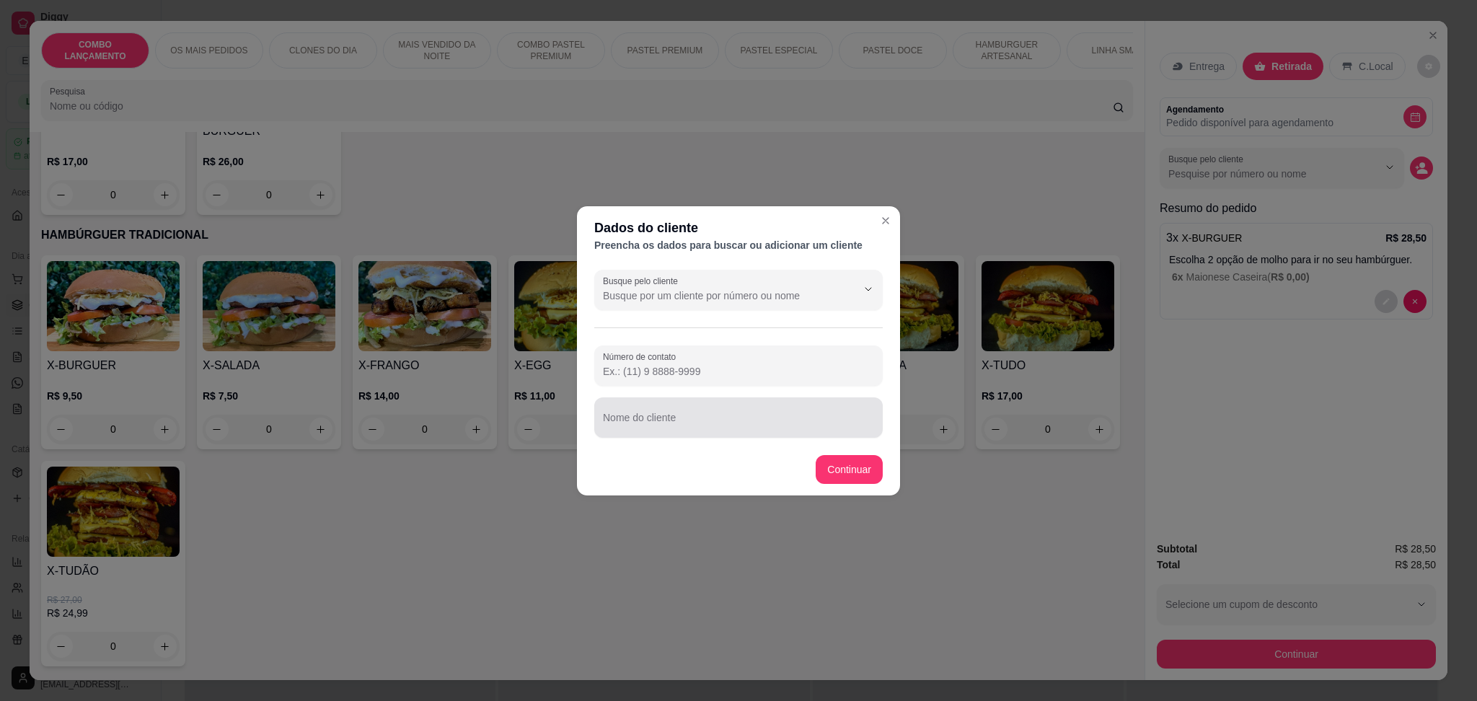
click at [659, 421] on input "Nome do cliente" at bounding box center [738, 423] width 271 height 14
type input "mesa 03 irmão"
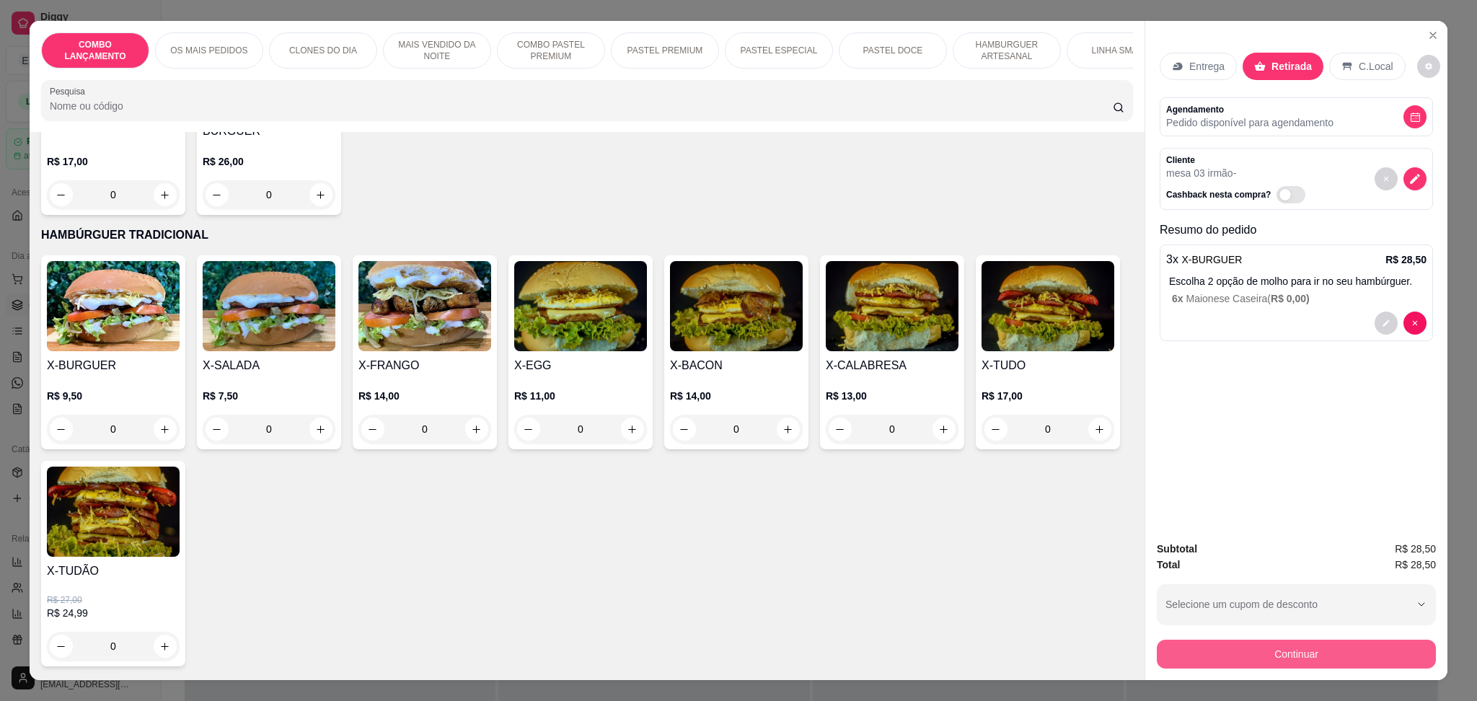
click at [1288, 642] on button "Continuar" at bounding box center [1296, 654] width 279 height 29
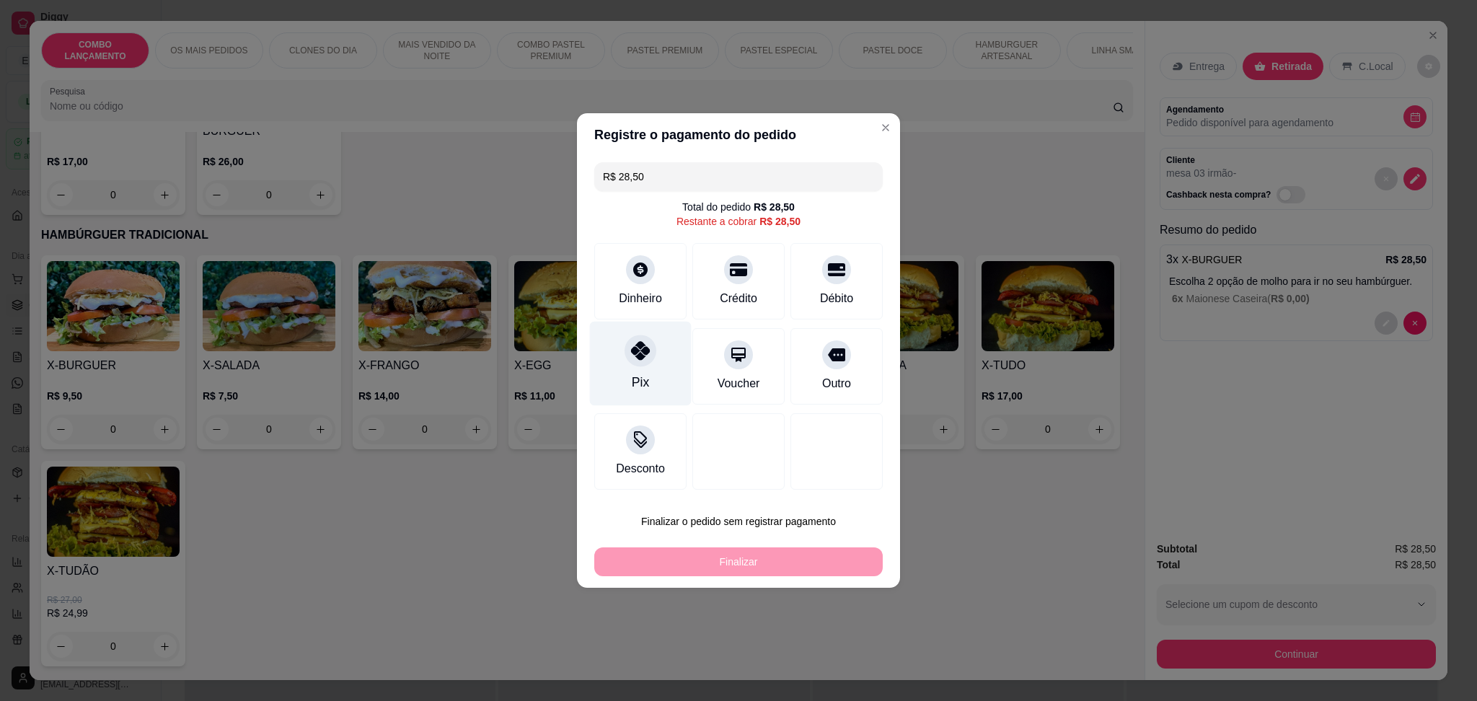
click at [647, 362] on div at bounding box center [641, 351] width 32 height 32
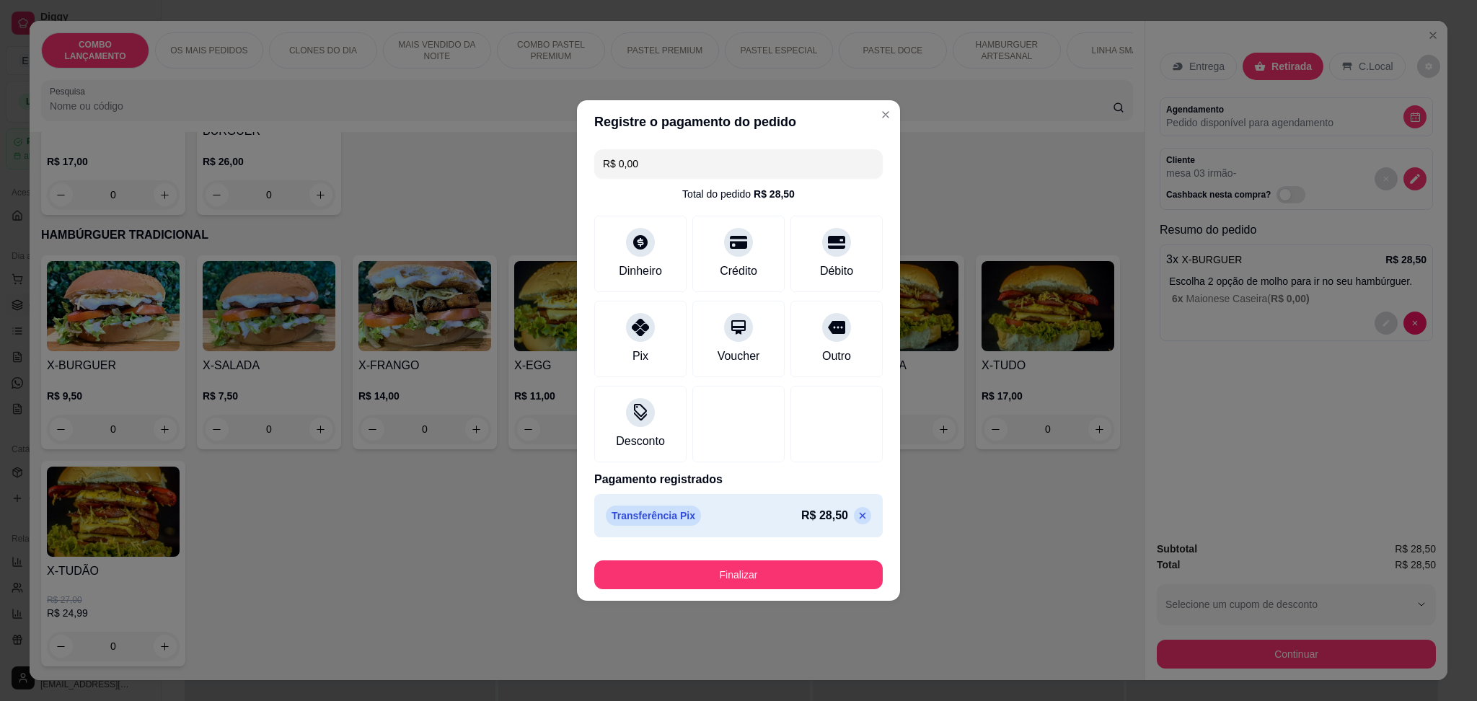
click at [762, 576] on button "Finalizar" at bounding box center [738, 574] width 289 height 29
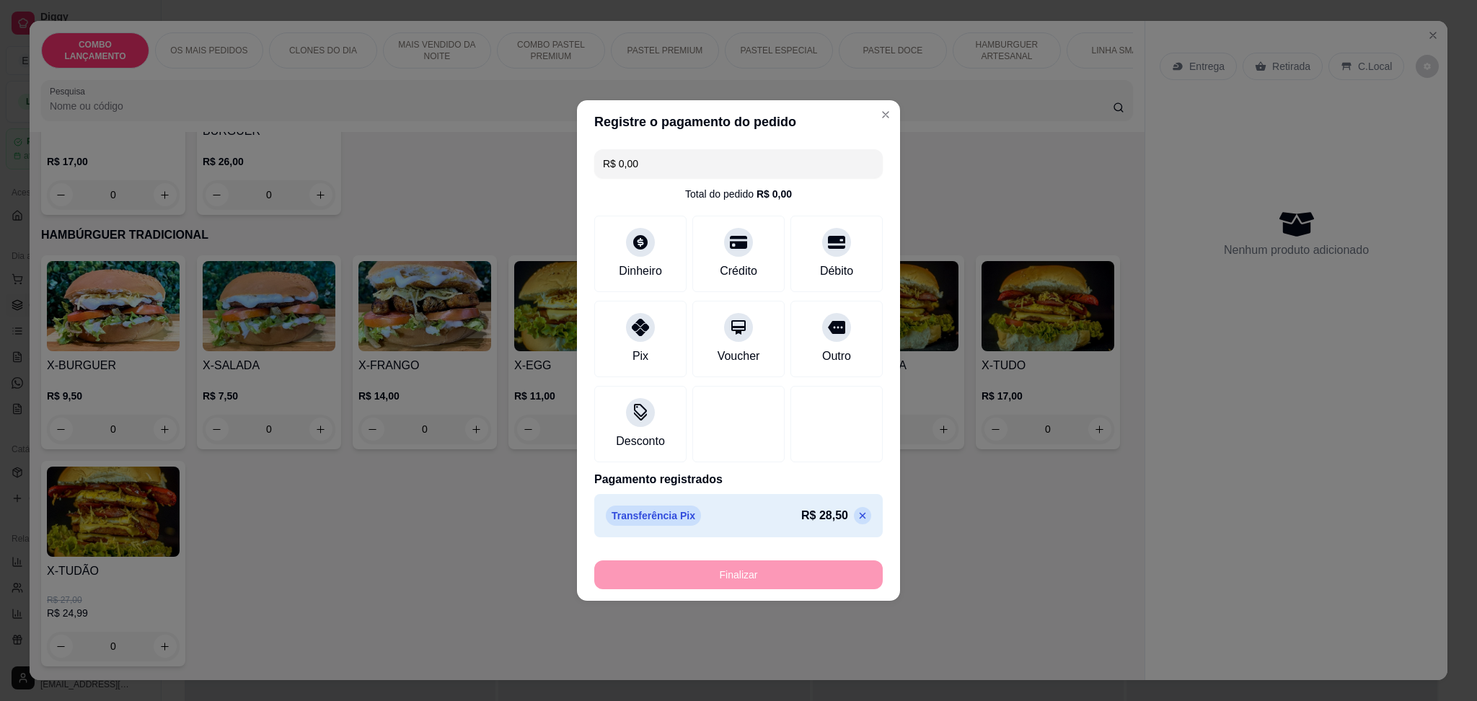
type input "-R$ 28,50"
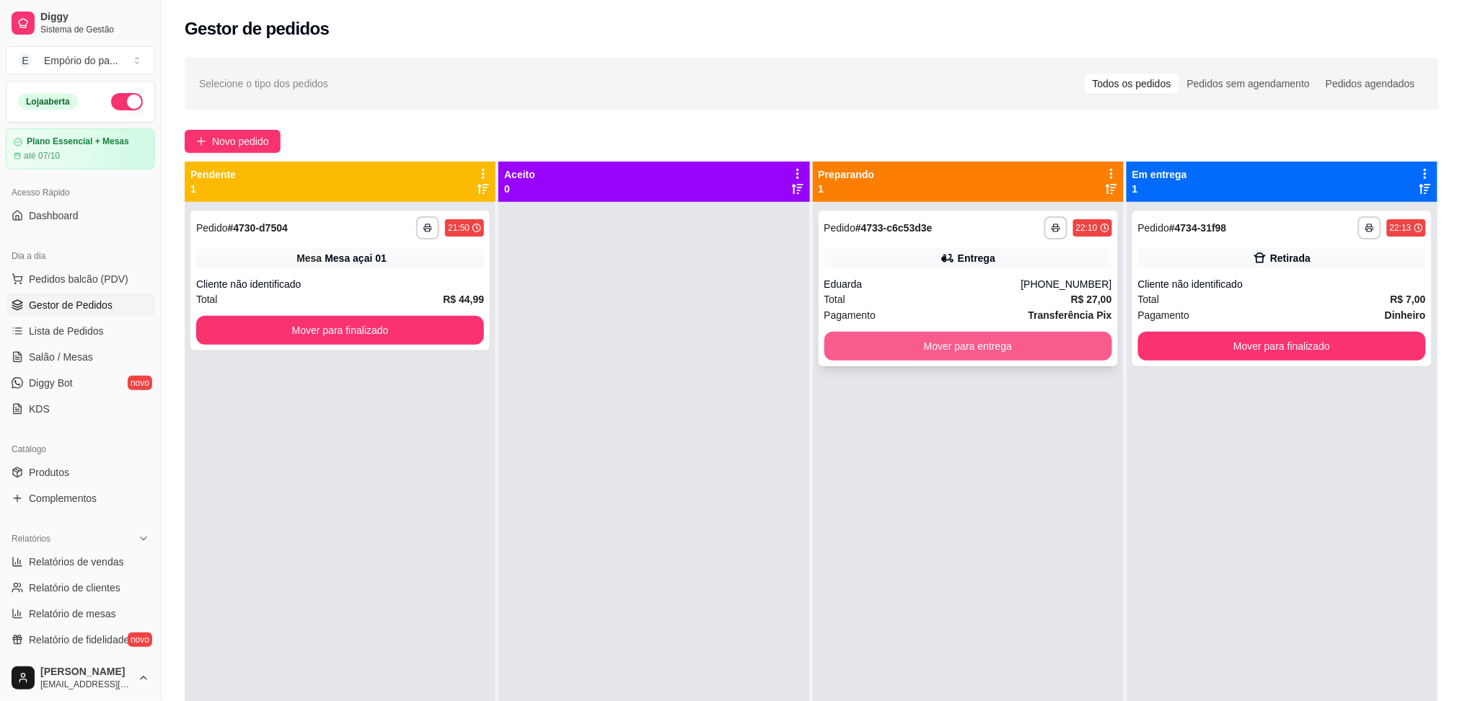
click at [982, 353] on button "Mover para entrega" at bounding box center [968, 346] width 288 height 29
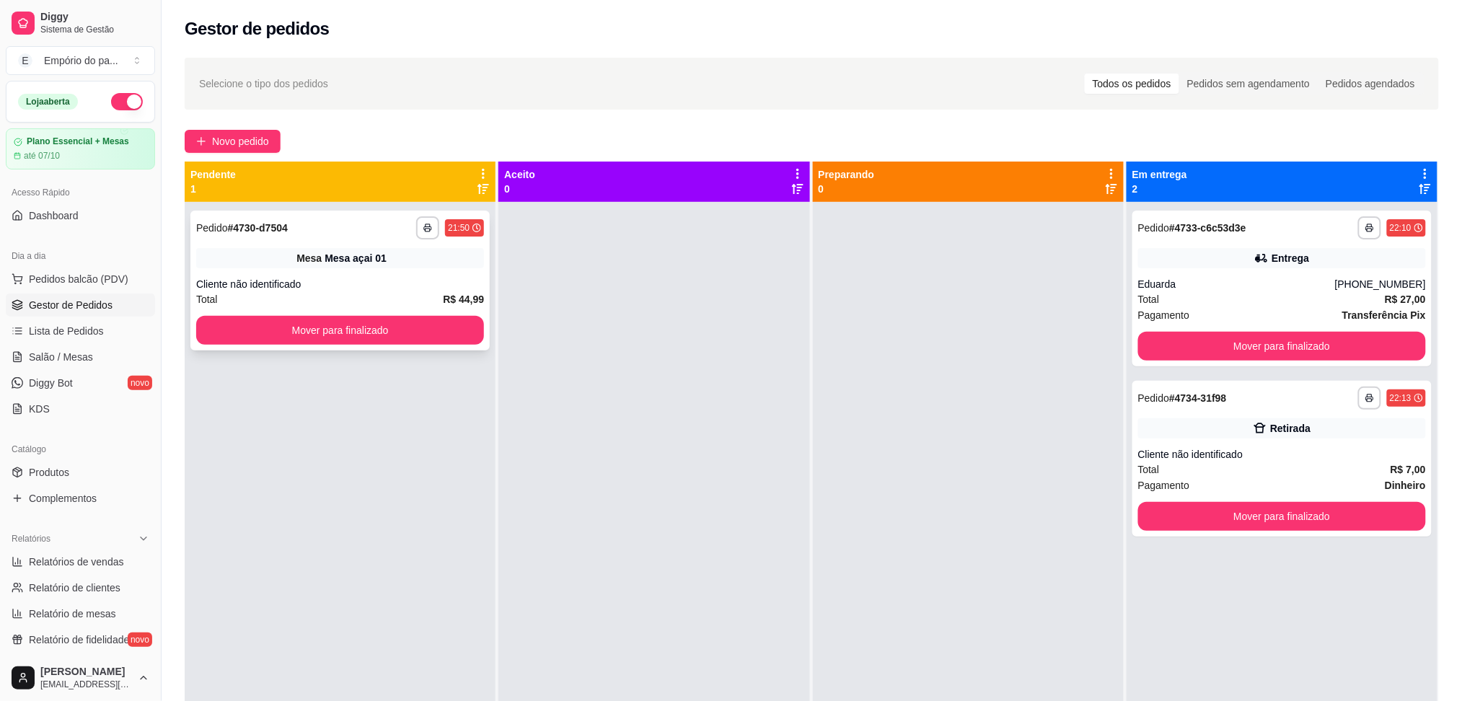
click at [319, 344] on button "Mover para finalizado" at bounding box center [340, 330] width 288 height 29
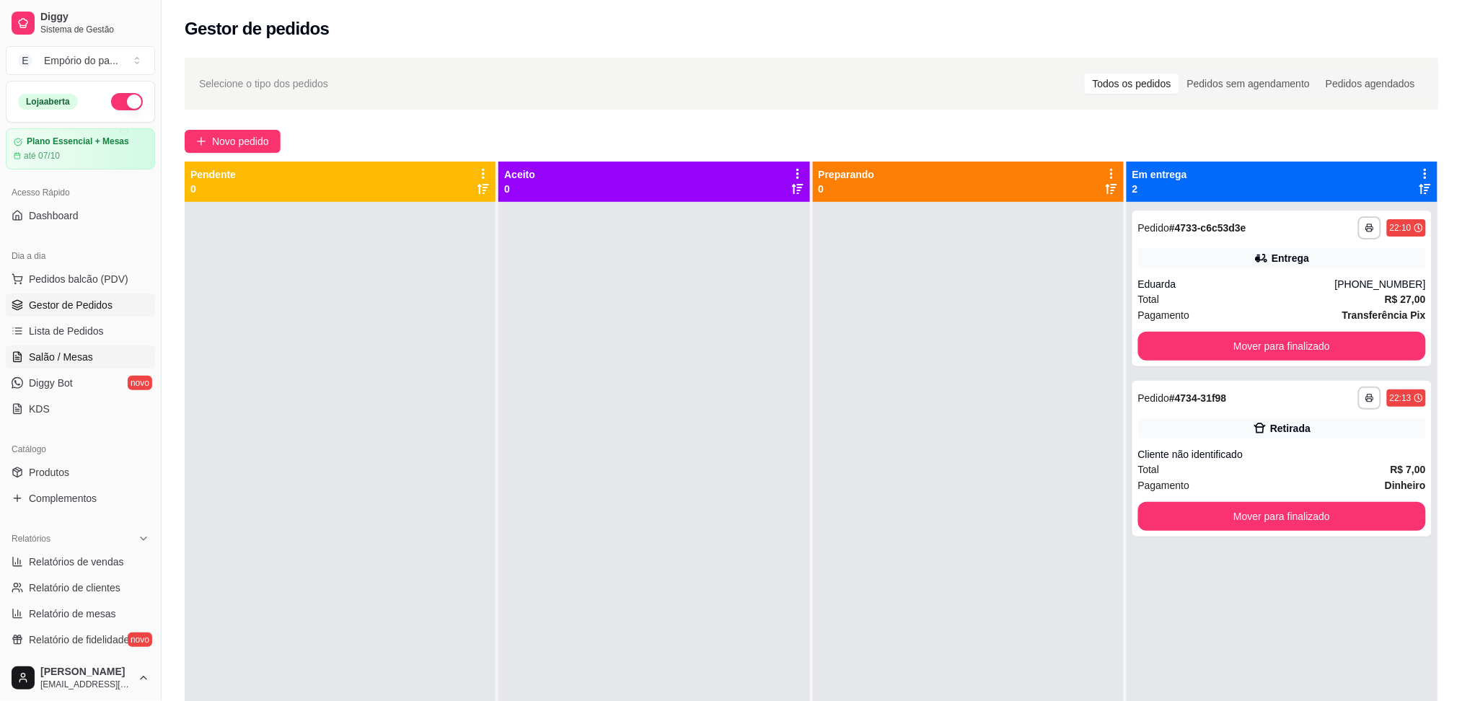
click at [60, 360] on span "Salão / Mesas" at bounding box center [61, 357] width 64 height 14
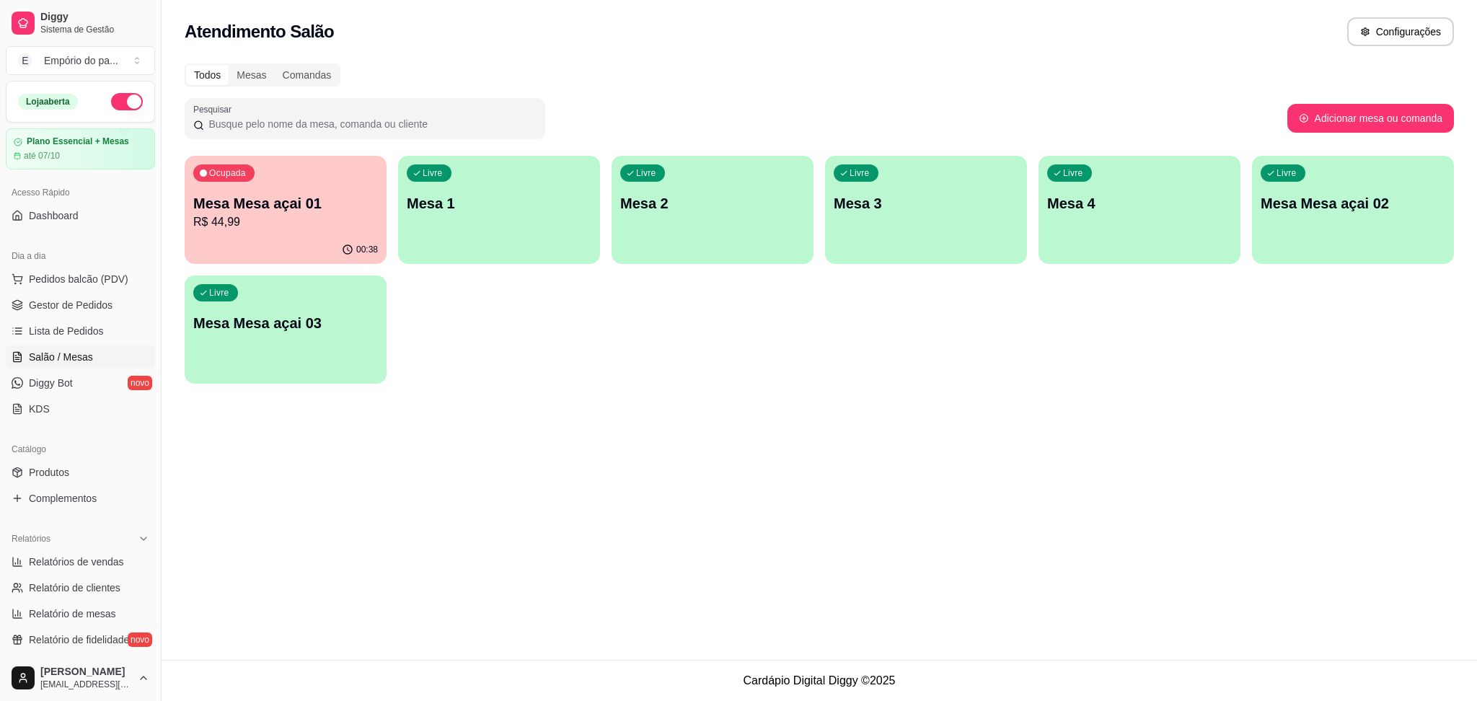
click at [309, 210] on p "Mesa Mesa açai 01" at bounding box center [285, 203] width 185 height 20
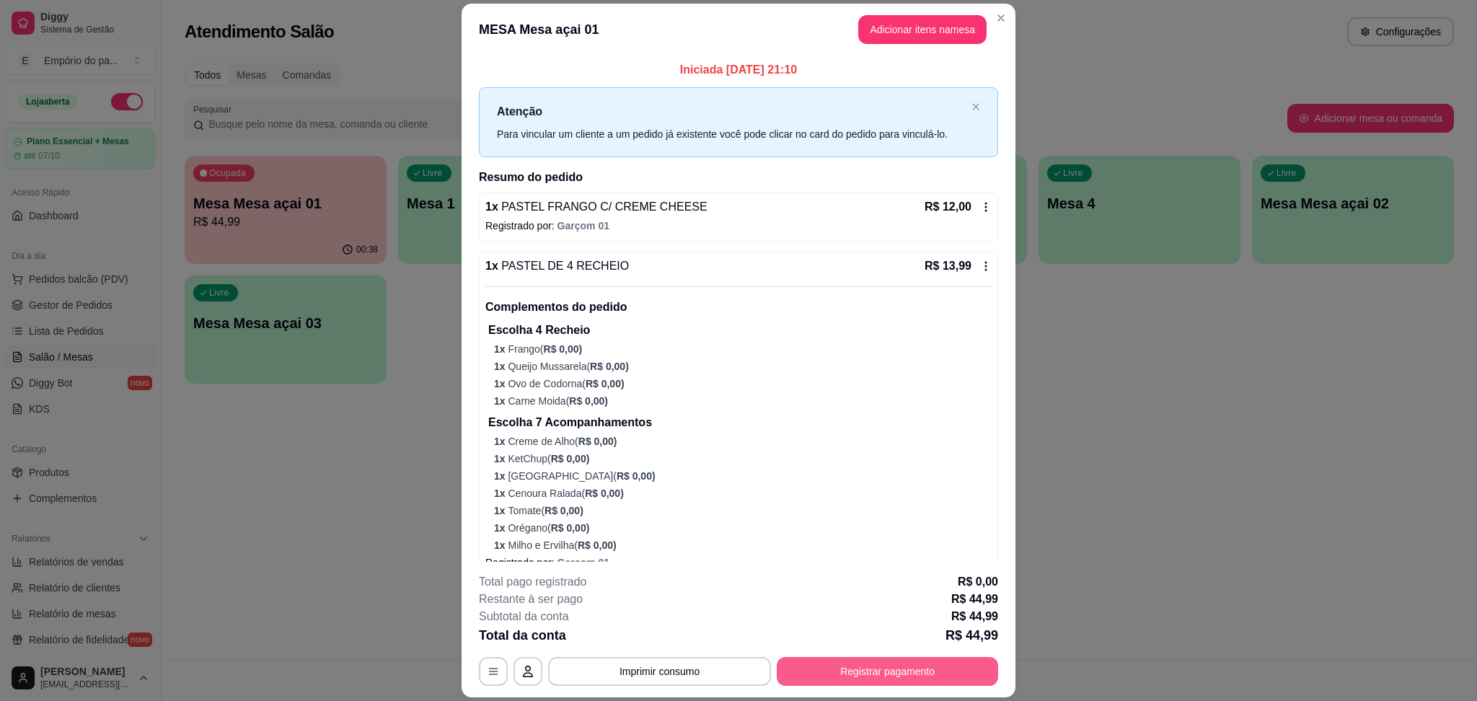
click at [910, 661] on button "Registrar pagamento" at bounding box center [887, 671] width 221 height 29
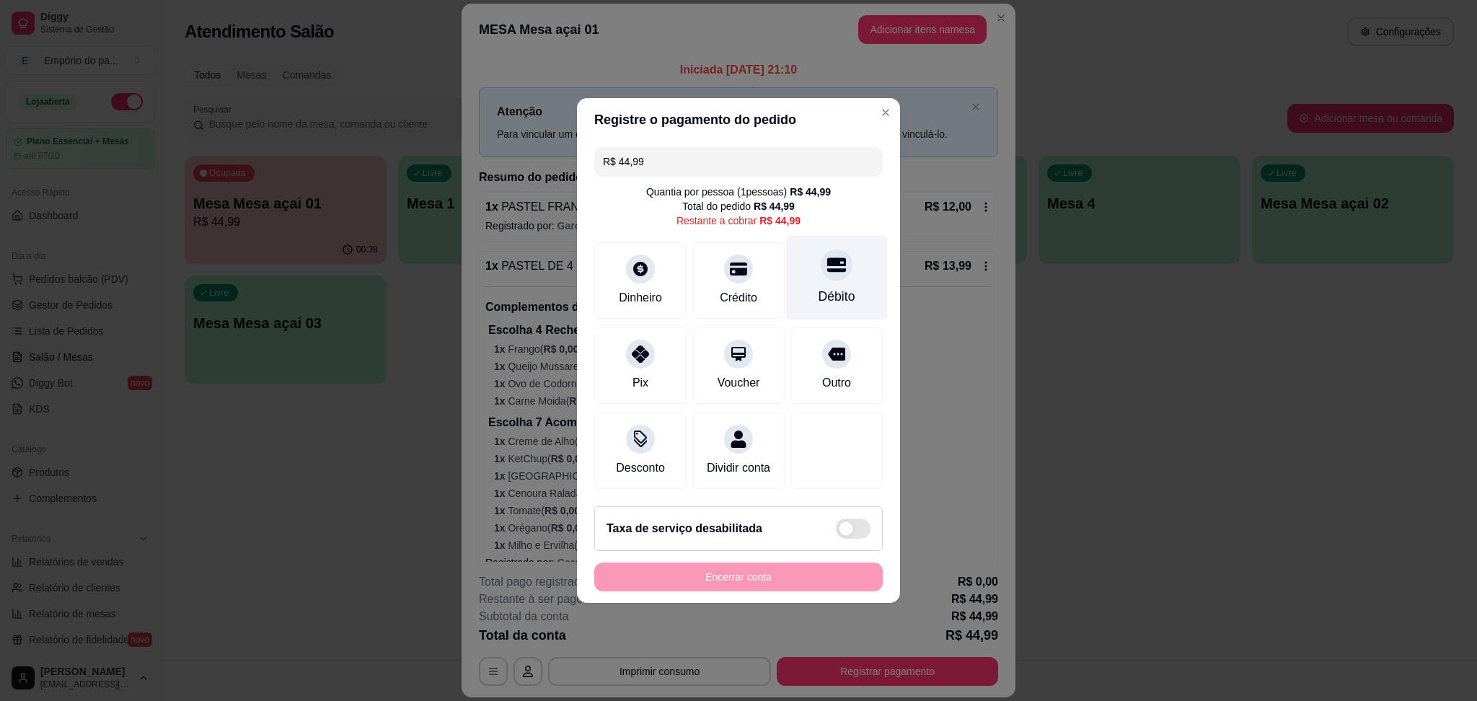
click at [836, 270] on div "Débito" at bounding box center [837, 278] width 102 height 84
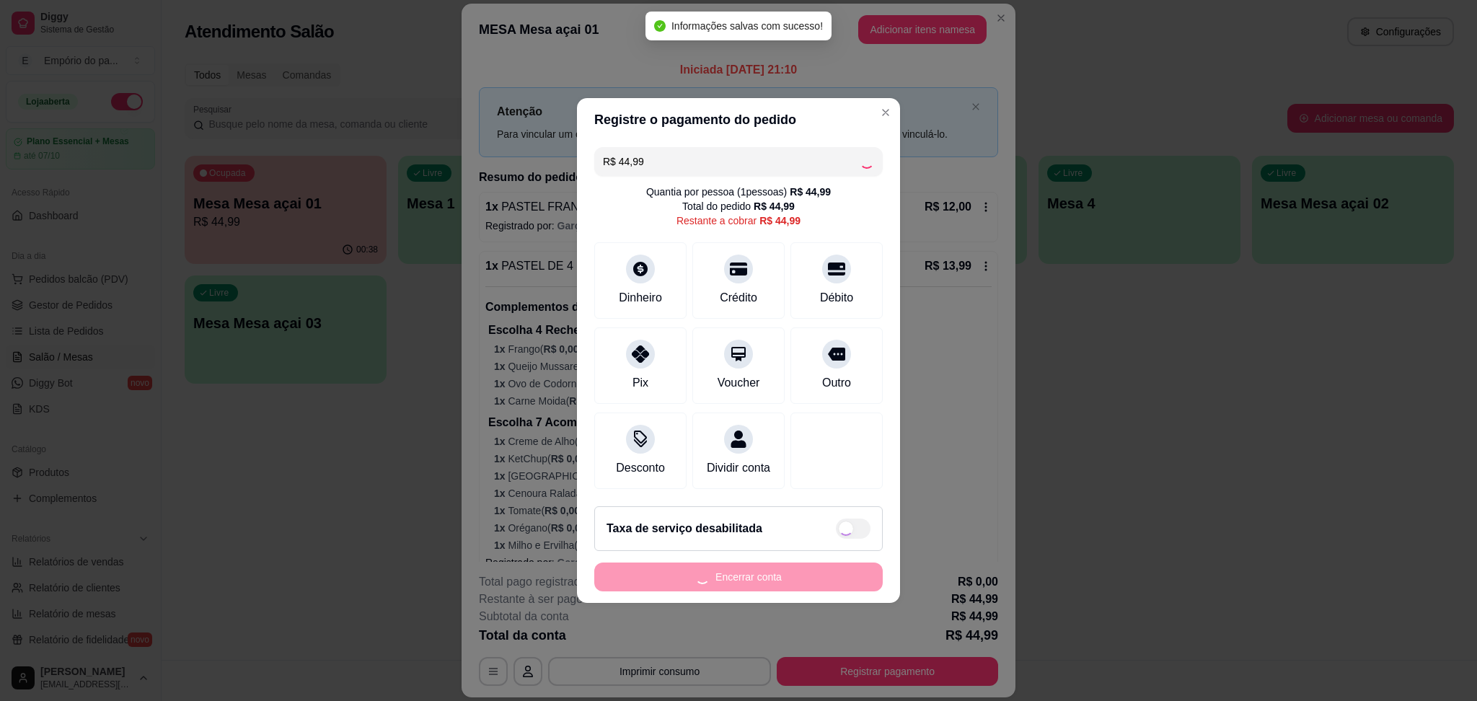
type input "R$ 0,00"
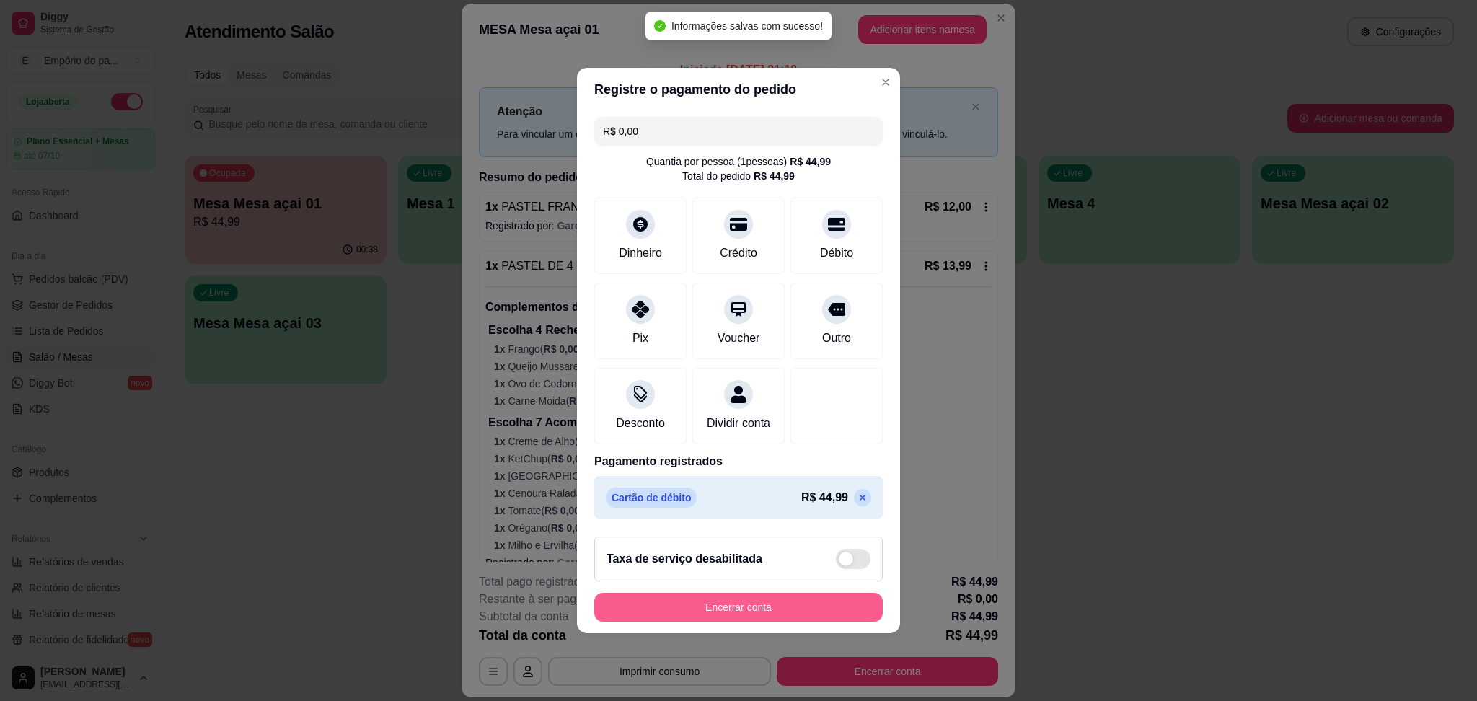
click at [735, 605] on button "Encerrar conta" at bounding box center [738, 607] width 289 height 29
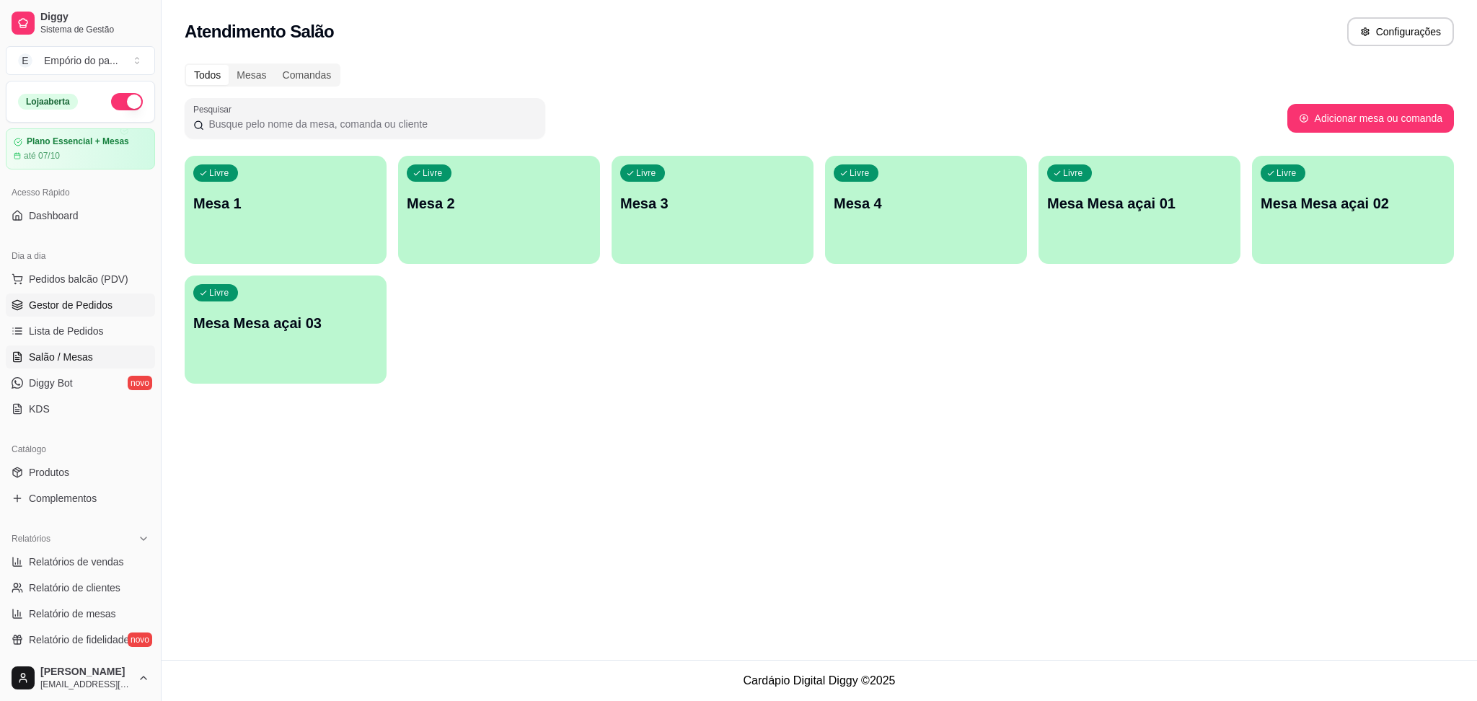
click at [50, 303] on span "Gestor de Pedidos" at bounding box center [71, 305] width 84 height 14
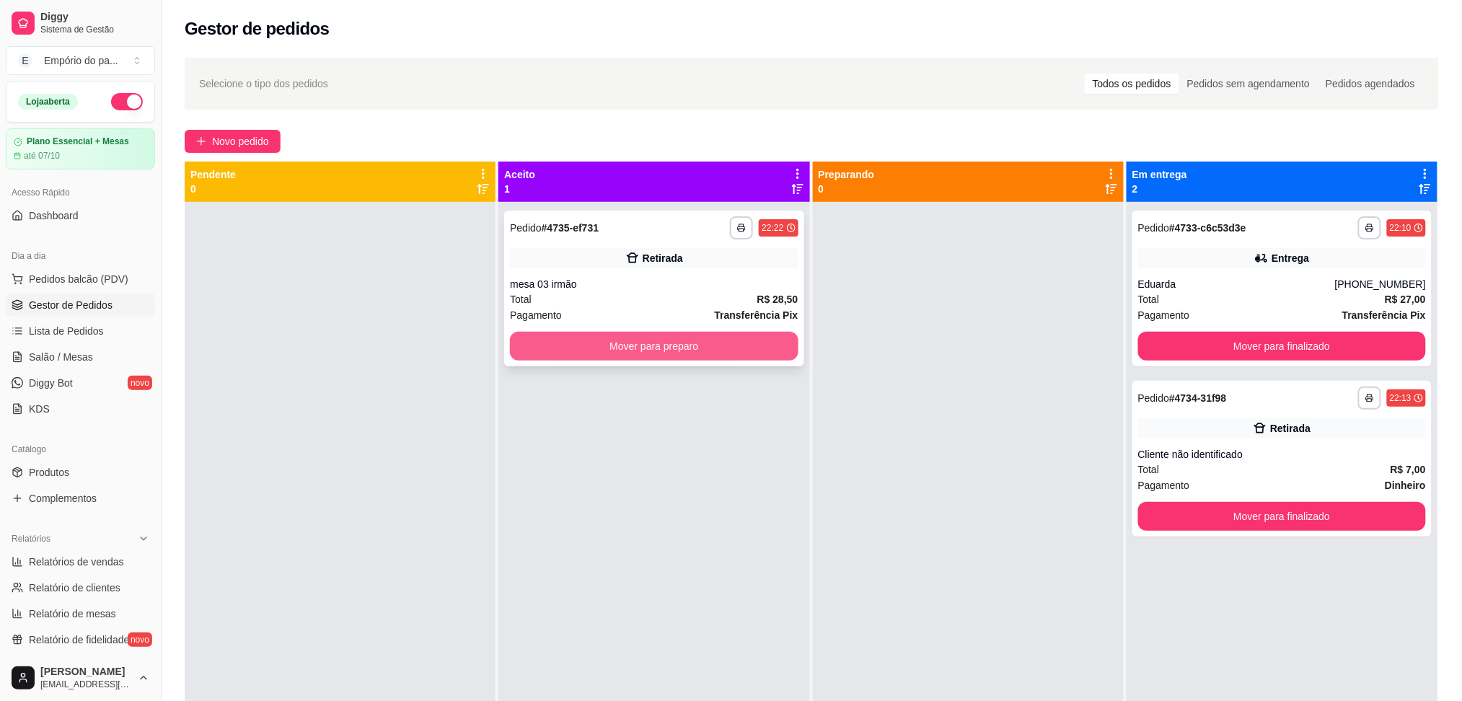
click at [679, 347] on button "Mover para preparo" at bounding box center [654, 346] width 288 height 29
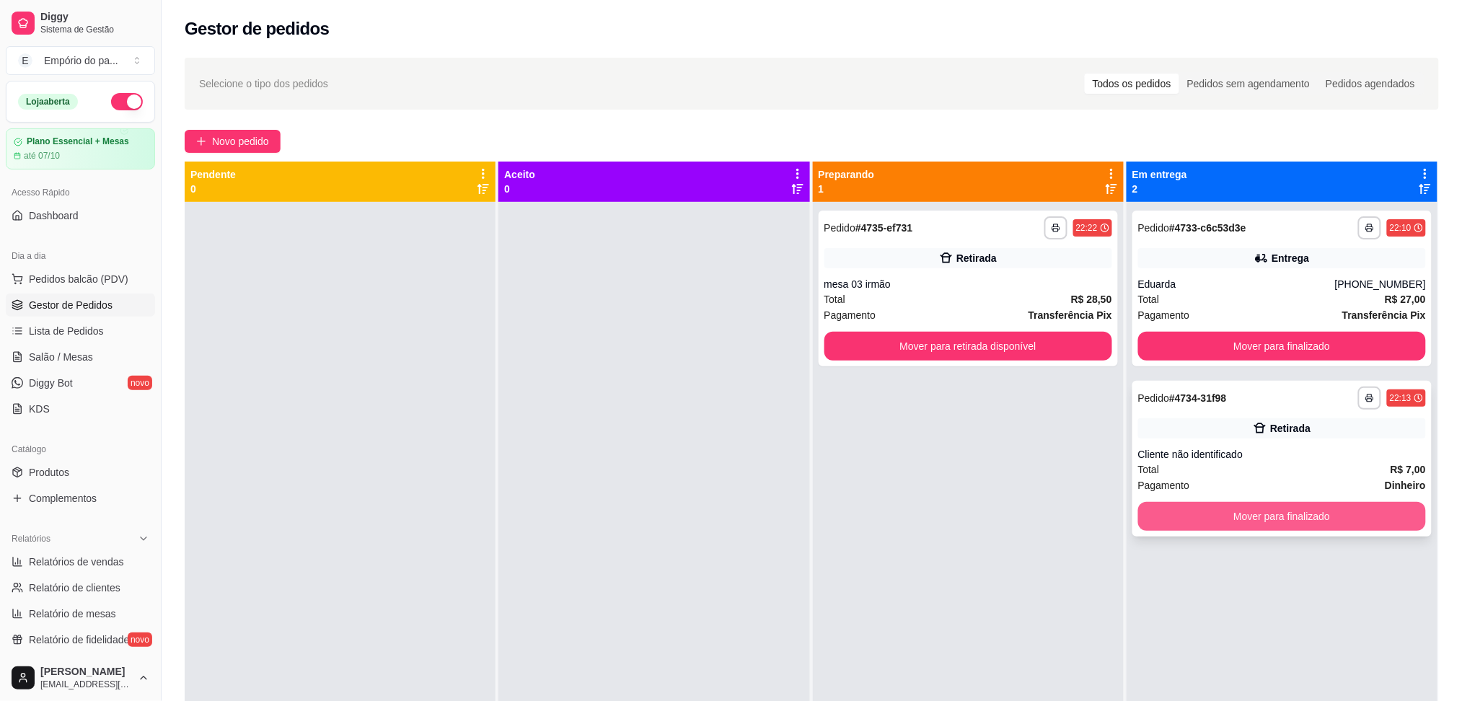
click at [1264, 521] on button "Mover para finalizado" at bounding box center [1282, 516] width 288 height 29
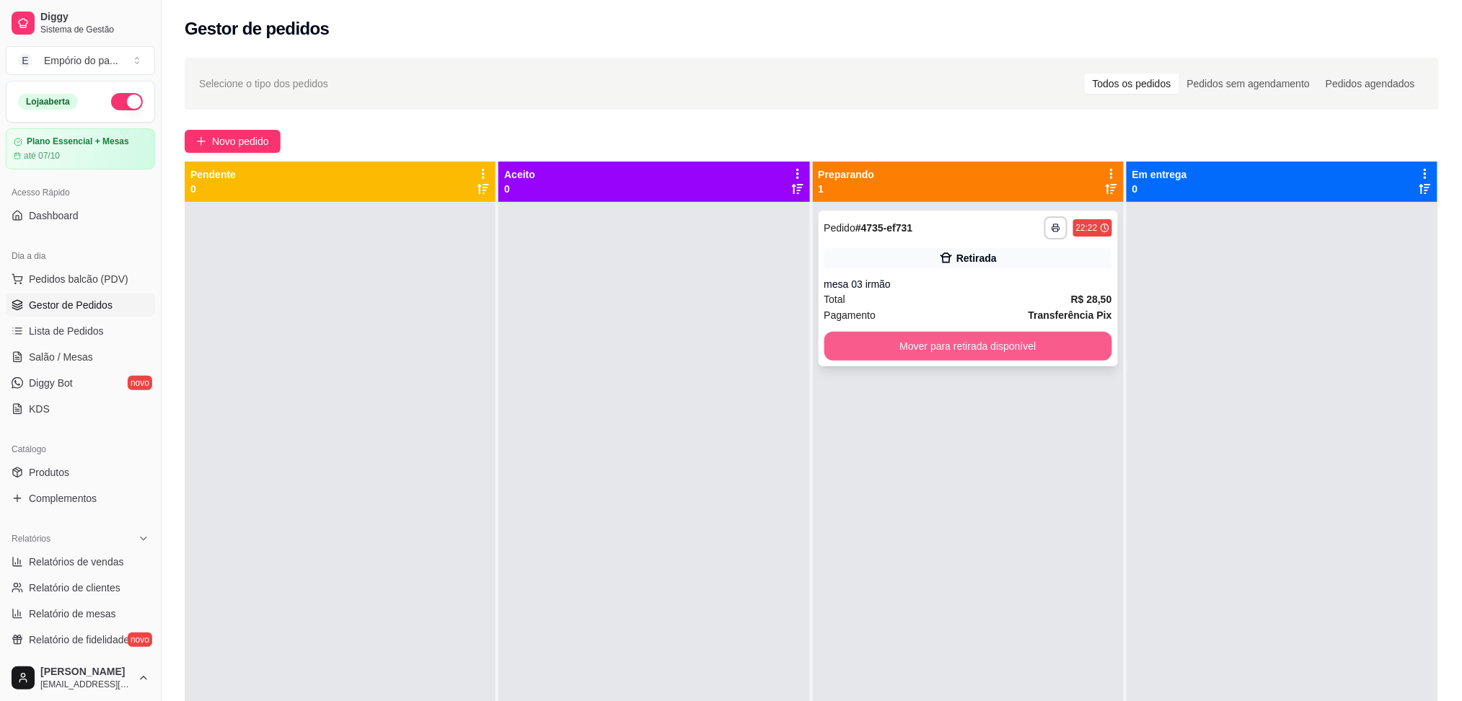
click at [974, 345] on button "Mover para retirada disponível" at bounding box center [968, 346] width 288 height 29
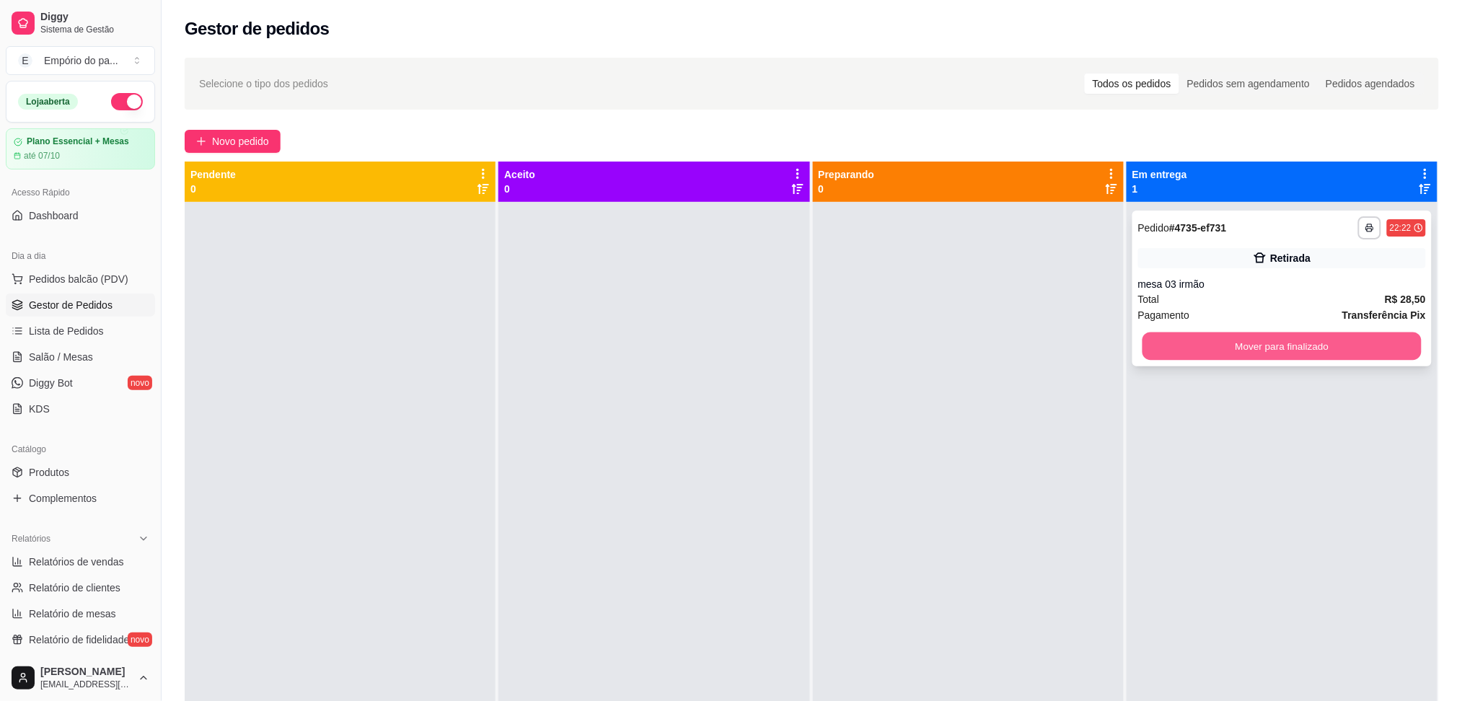
click at [1284, 340] on button "Mover para finalizado" at bounding box center [1281, 347] width 279 height 28
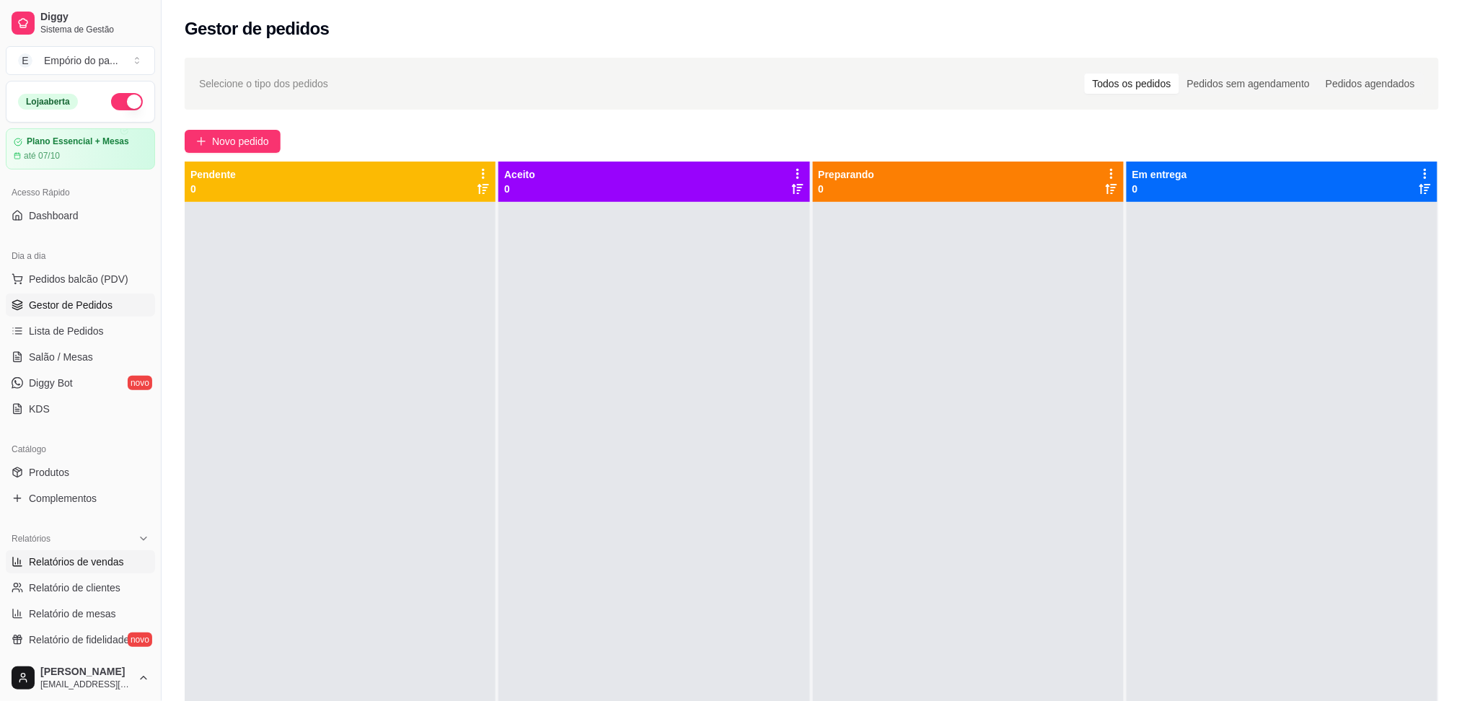
click at [61, 565] on span "Relatórios de vendas" at bounding box center [76, 562] width 95 height 14
select select "ALL"
select select "0"
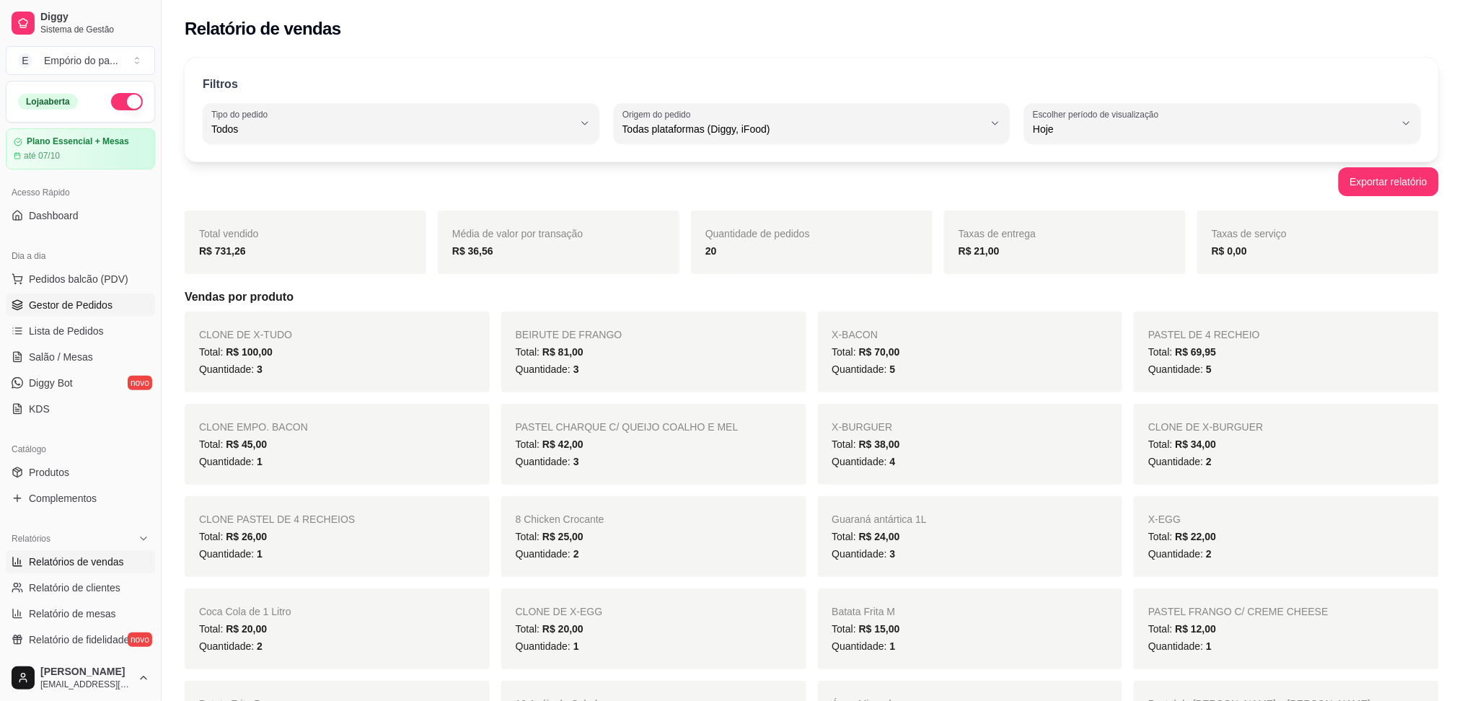
click at [50, 311] on span "Gestor de Pedidos" at bounding box center [71, 305] width 84 height 14
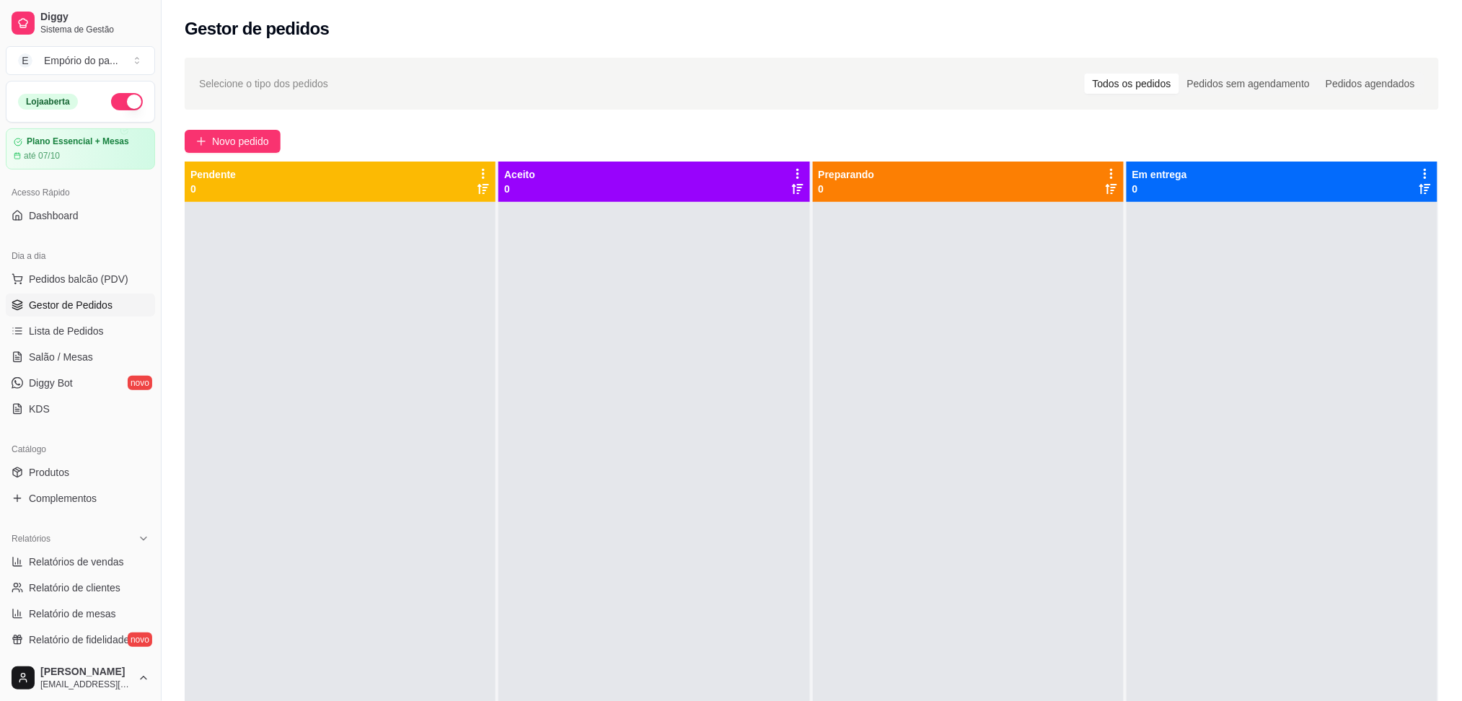
click at [148, 71] on button "E Empório do pa ..." at bounding box center [80, 60] width 149 height 29
click at [516, 438] on div at bounding box center [653, 552] width 311 height 701
click at [531, 364] on div at bounding box center [653, 552] width 311 height 701
click at [831, 387] on div at bounding box center [968, 552] width 311 height 701
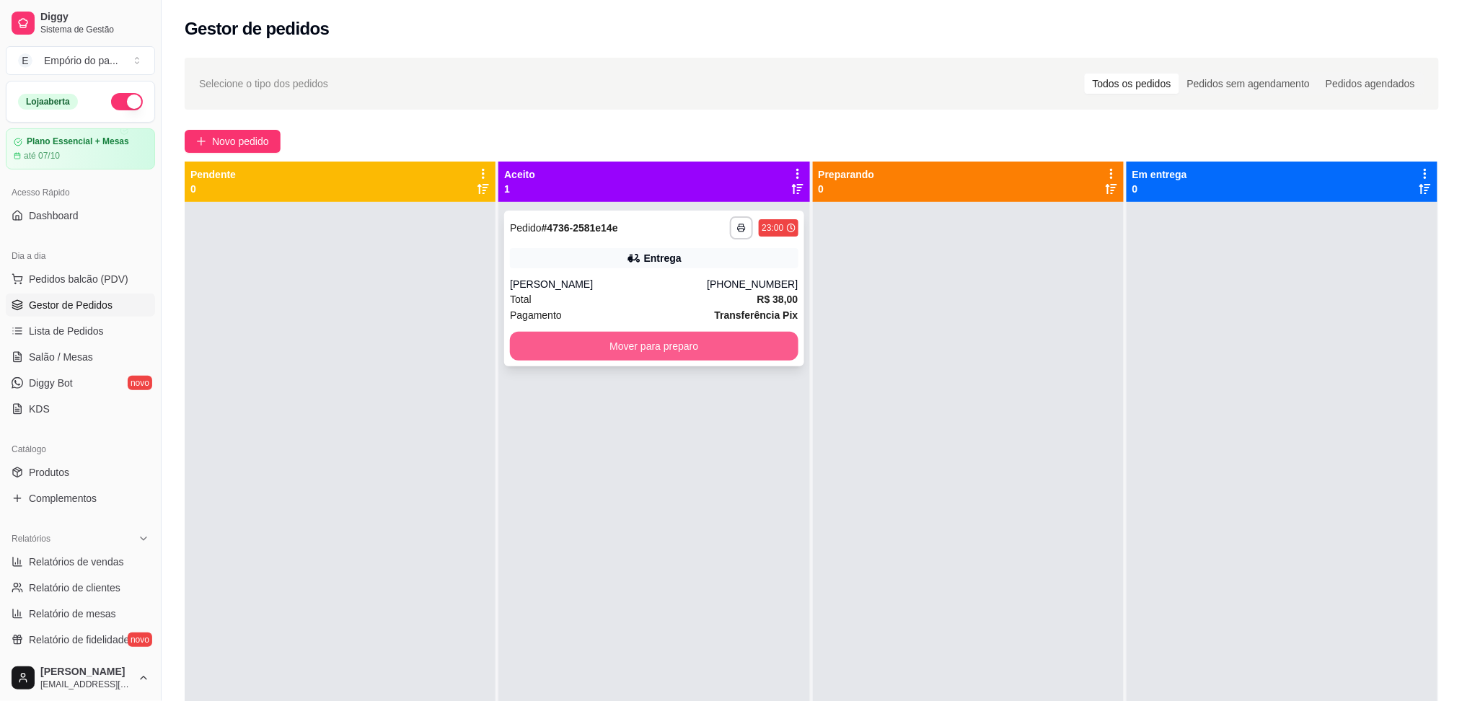
click at [643, 333] on button "Mover para preparo" at bounding box center [654, 346] width 288 height 29
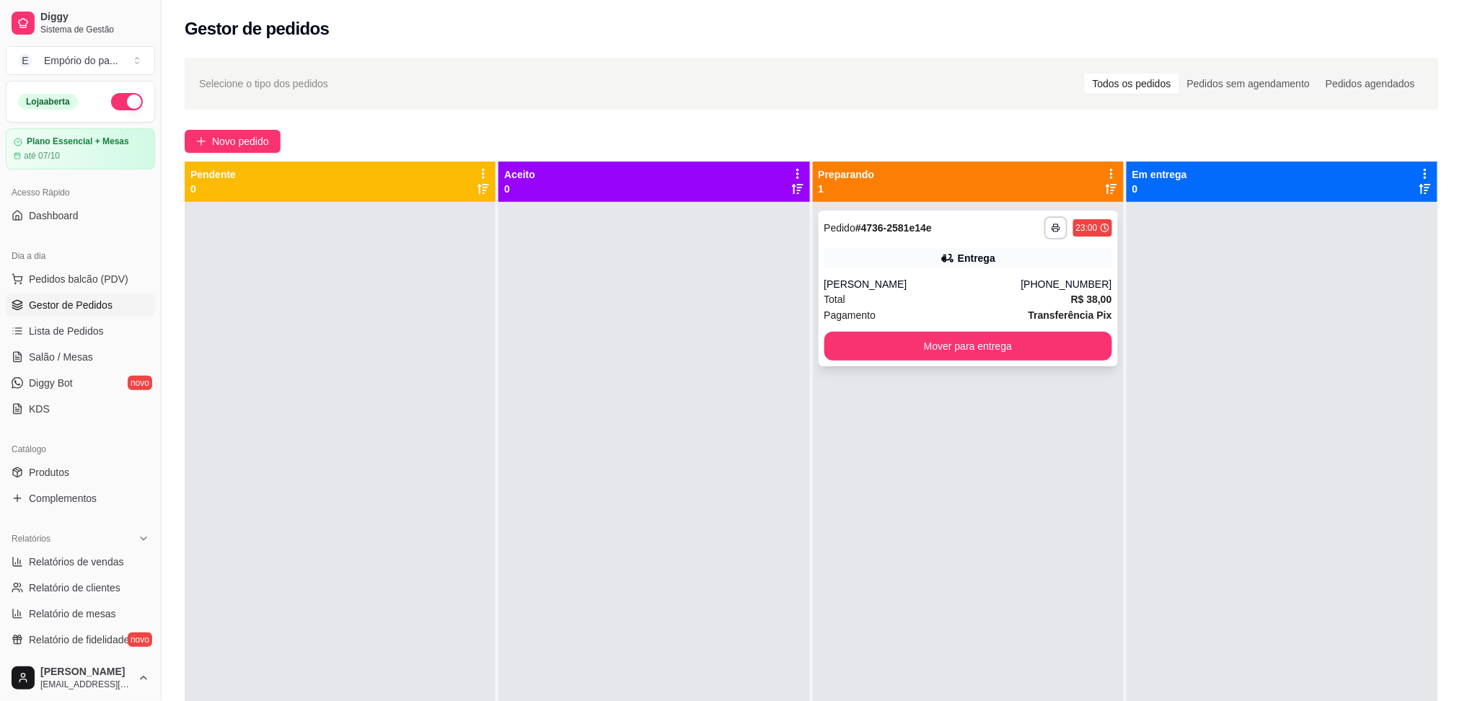
click at [998, 309] on div "Pagamento Transferência Pix" at bounding box center [968, 315] width 288 height 16
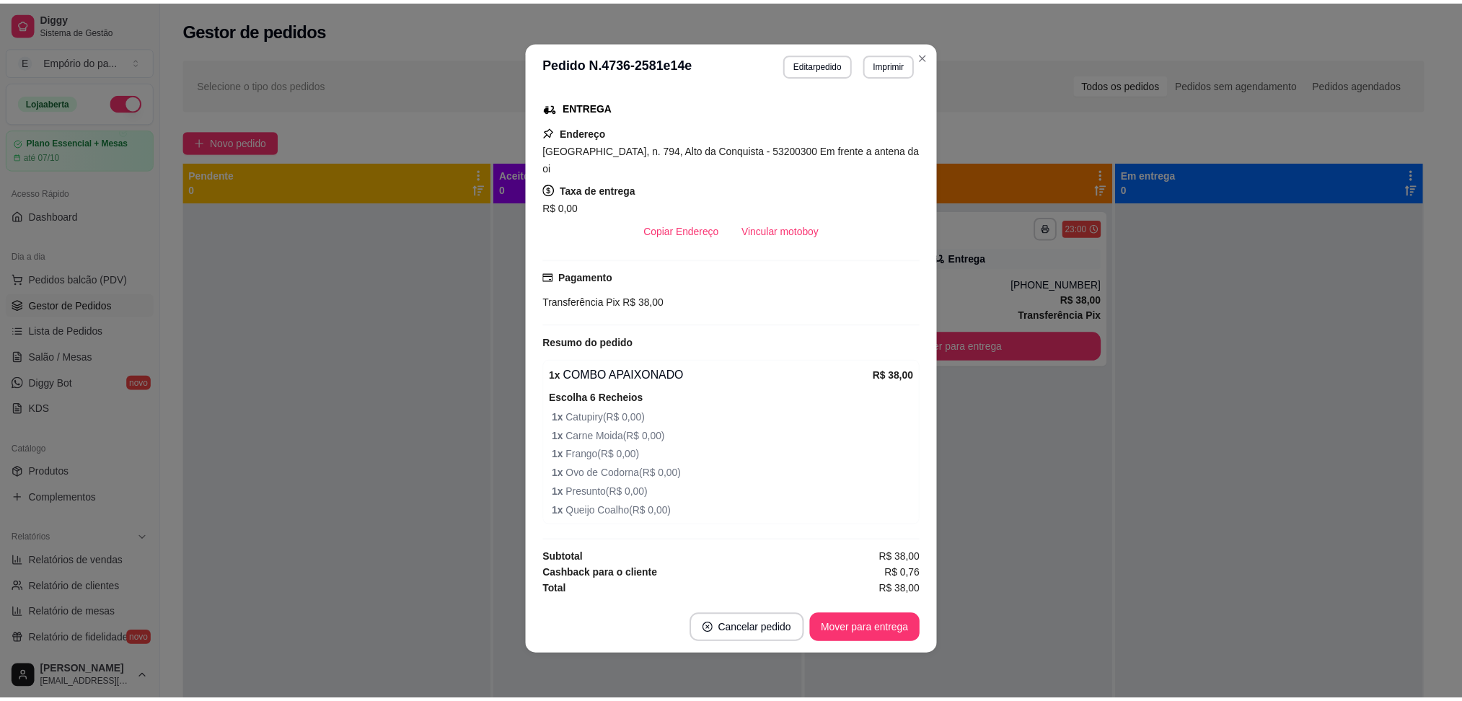
scroll to position [3, 0]
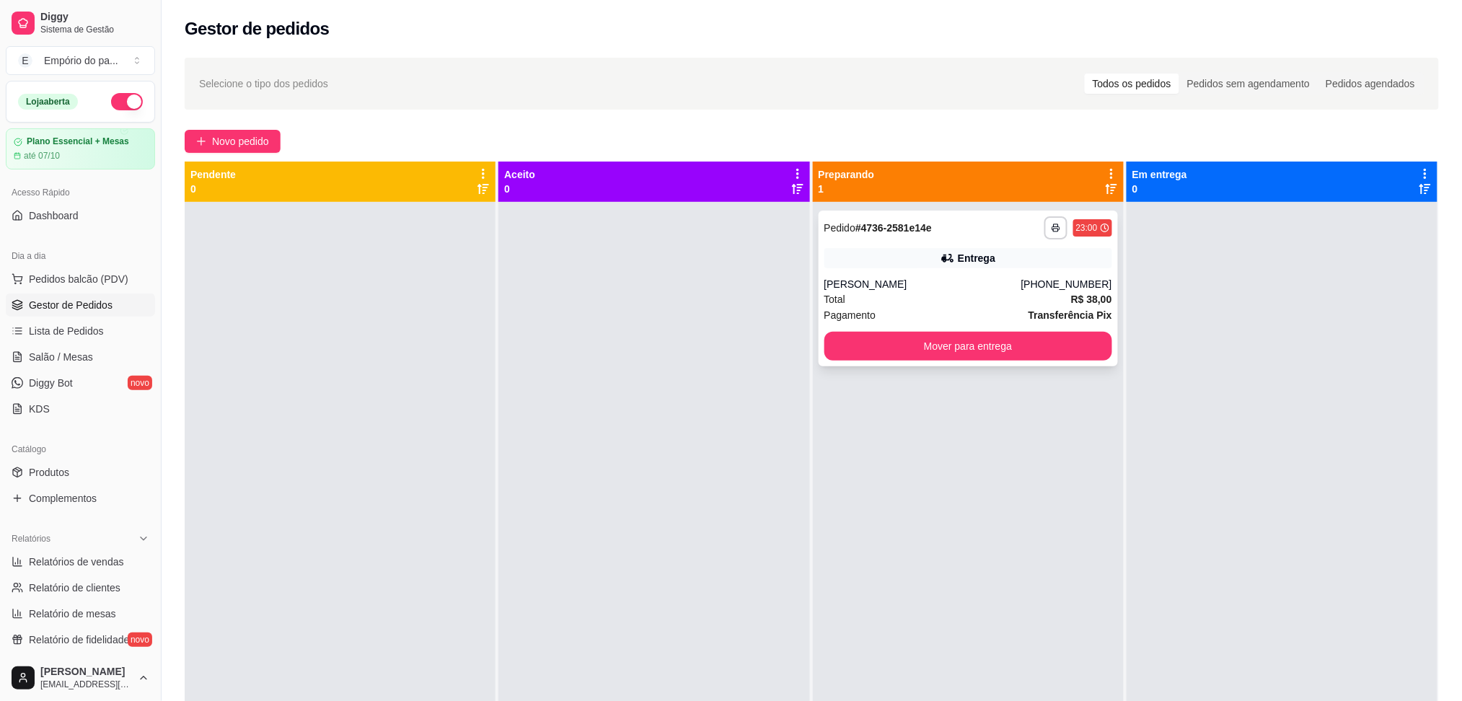
click at [1011, 295] on div "Total R$ 38,00" at bounding box center [968, 299] width 288 height 16
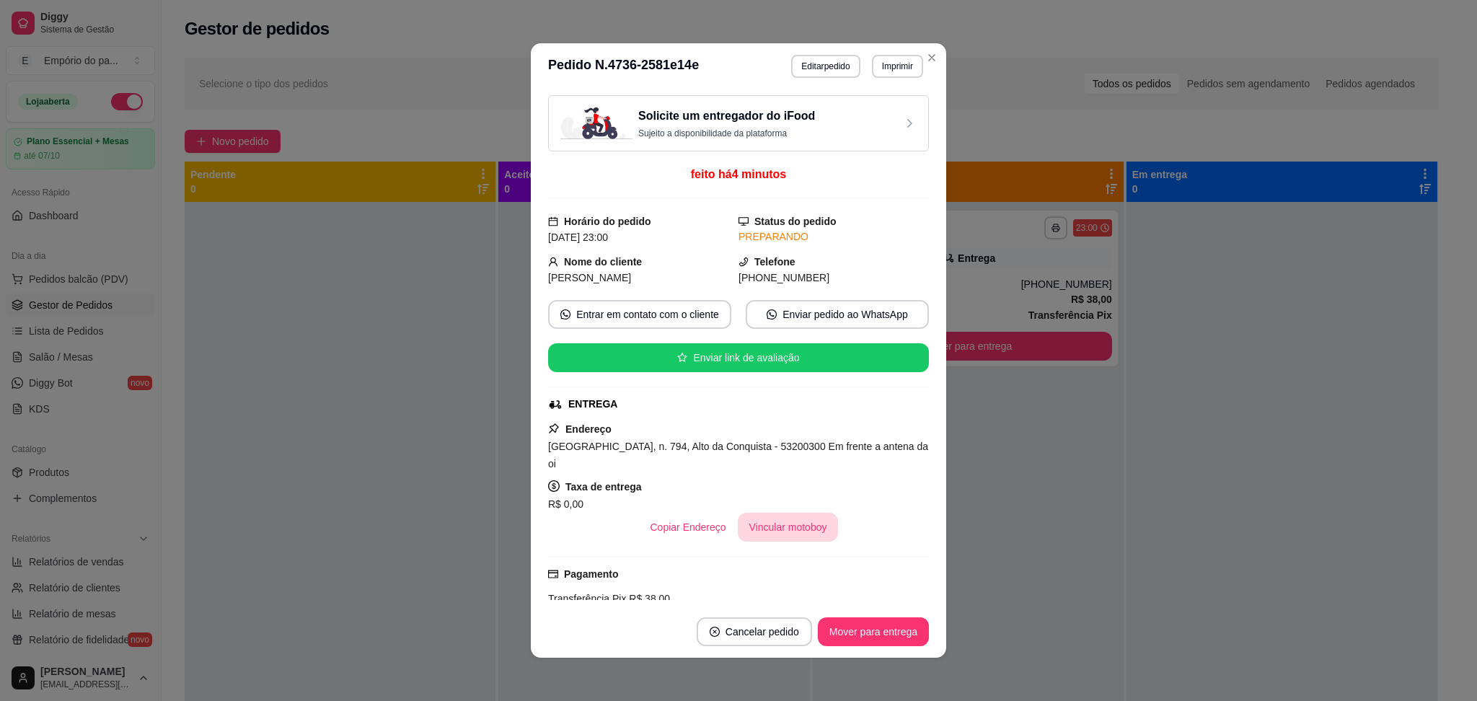
click at [756, 524] on button "Vincular motoboy" at bounding box center [788, 527] width 101 height 29
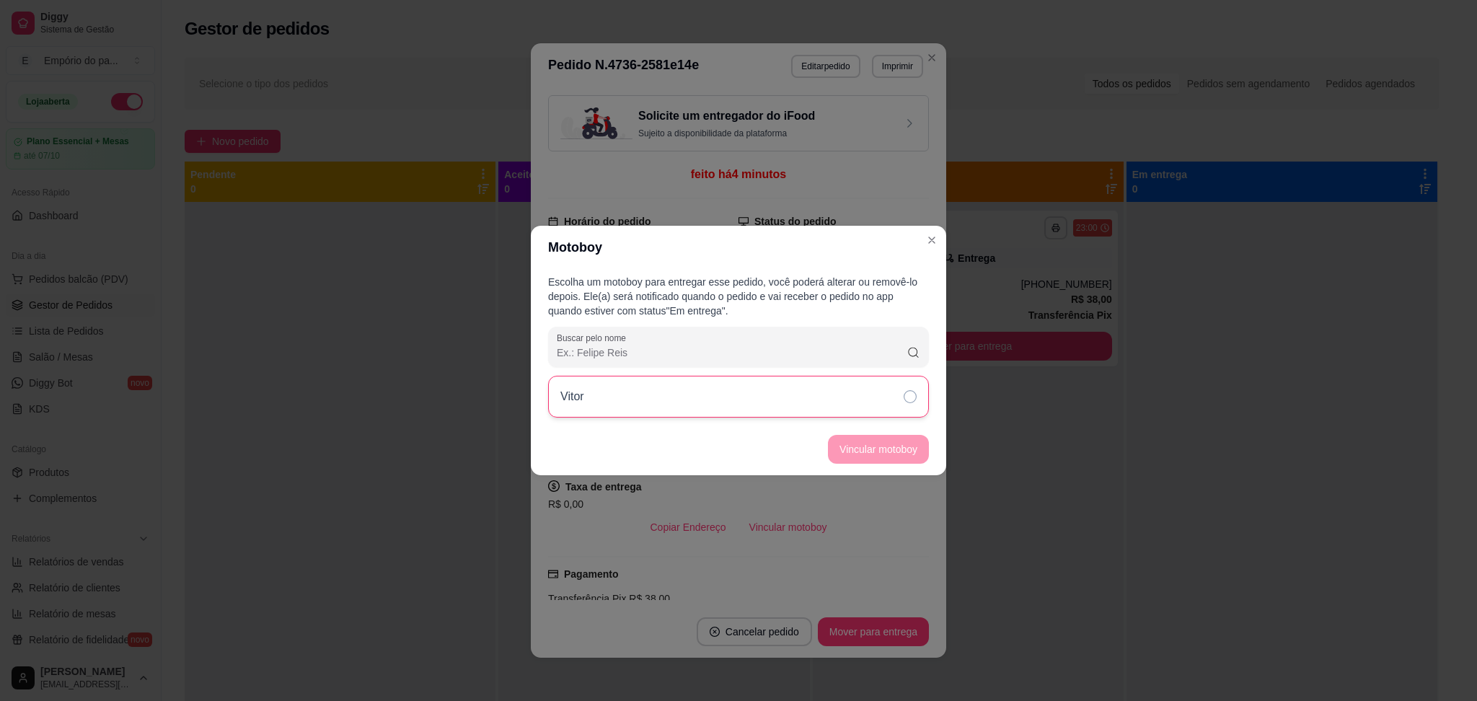
click at [711, 407] on div "Vitor" at bounding box center [738, 397] width 381 height 42
click at [878, 460] on button "Vincular motoboy" at bounding box center [878, 449] width 101 height 29
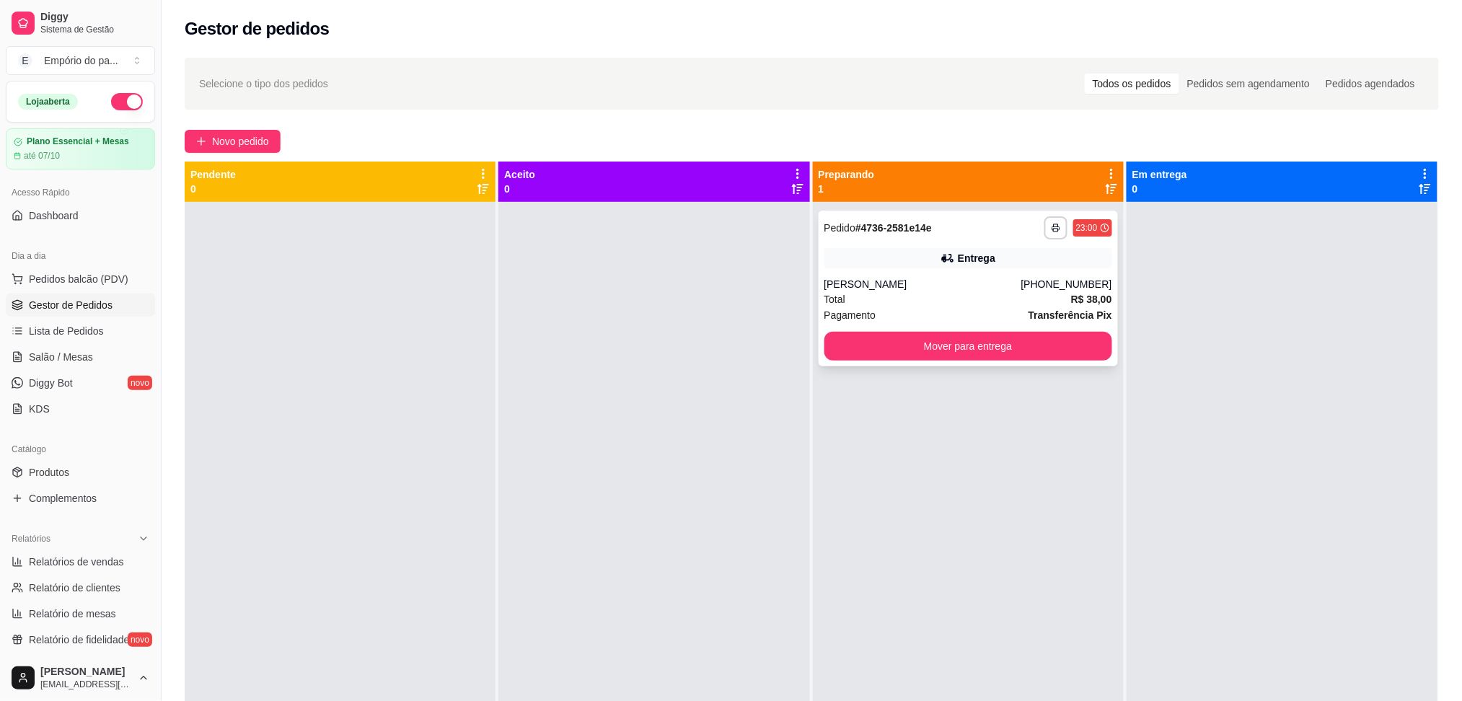
click at [969, 316] on div "Pagamento Transferência Pix" at bounding box center [968, 315] width 288 height 16
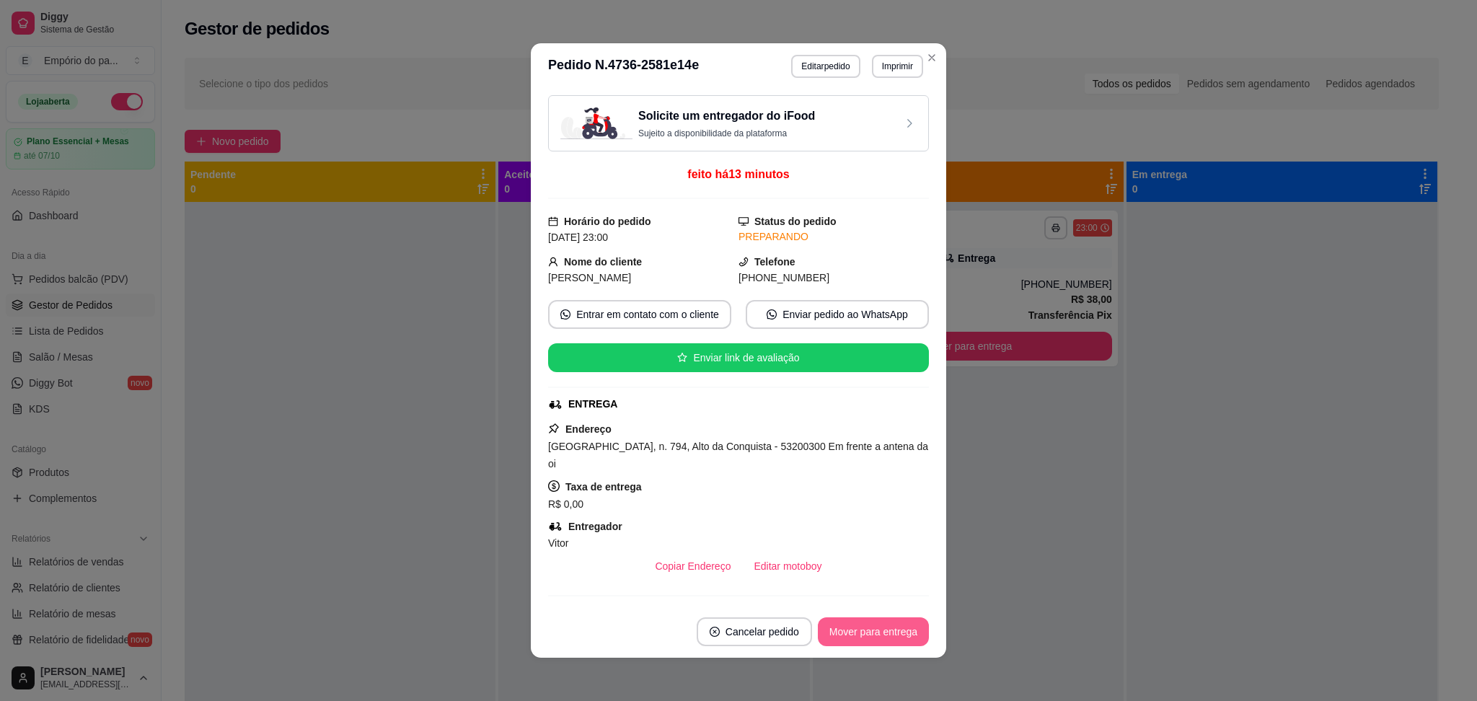
click at [885, 634] on button "Mover para entrega" at bounding box center [873, 631] width 111 height 29
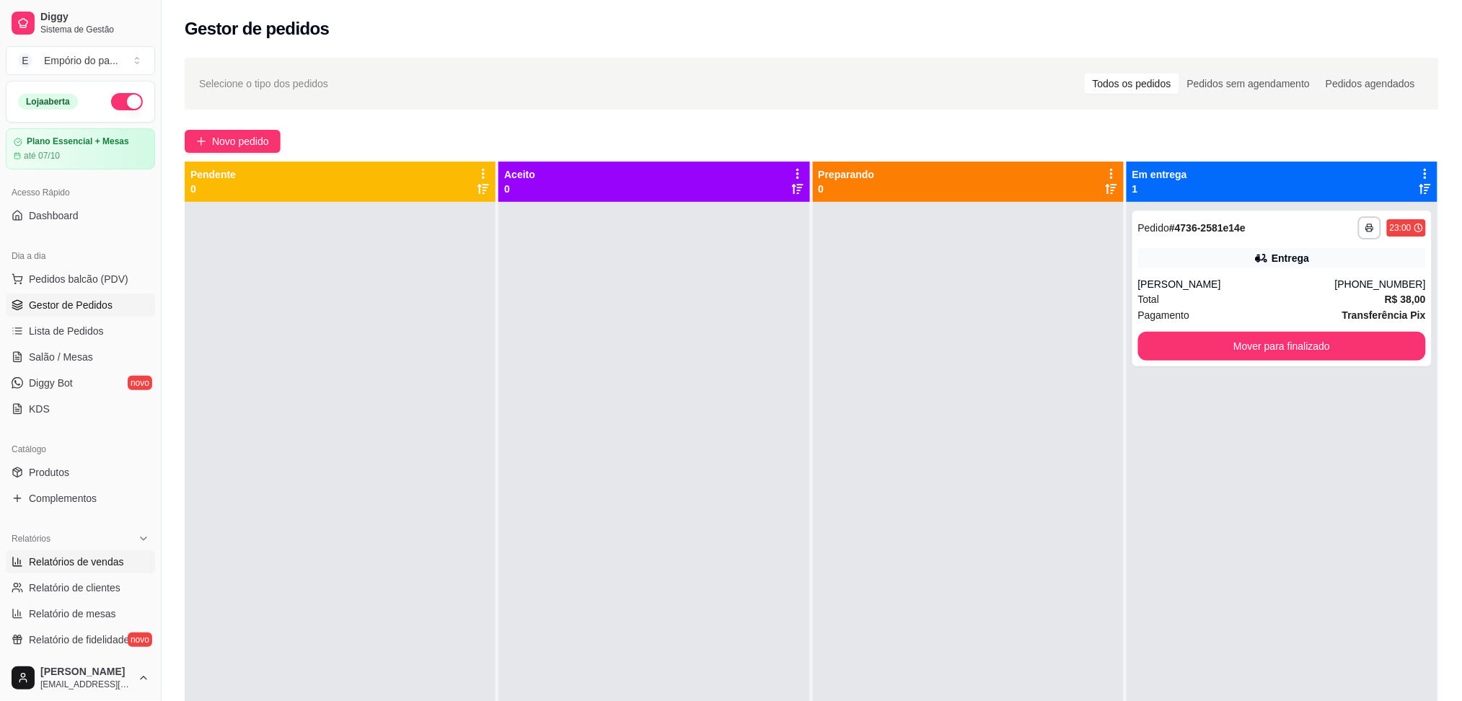
click at [43, 561] on span "Relatórios de vendas" at bounding box center [76, 562] width 95 height 14
select select "ALL"
select select "0"
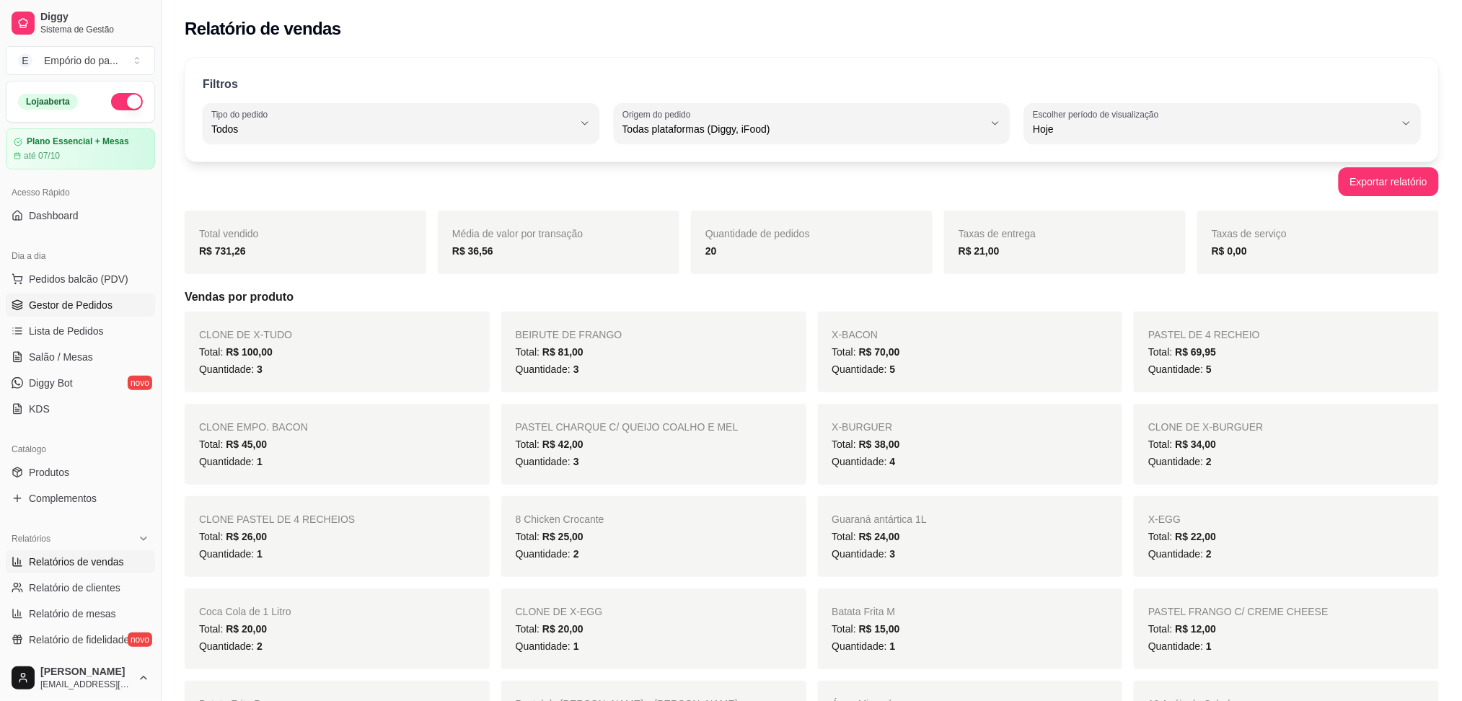
click at [39, 304] on span "Gestor de Pedidos" at bounding box center [71, 305] width 84 height 14
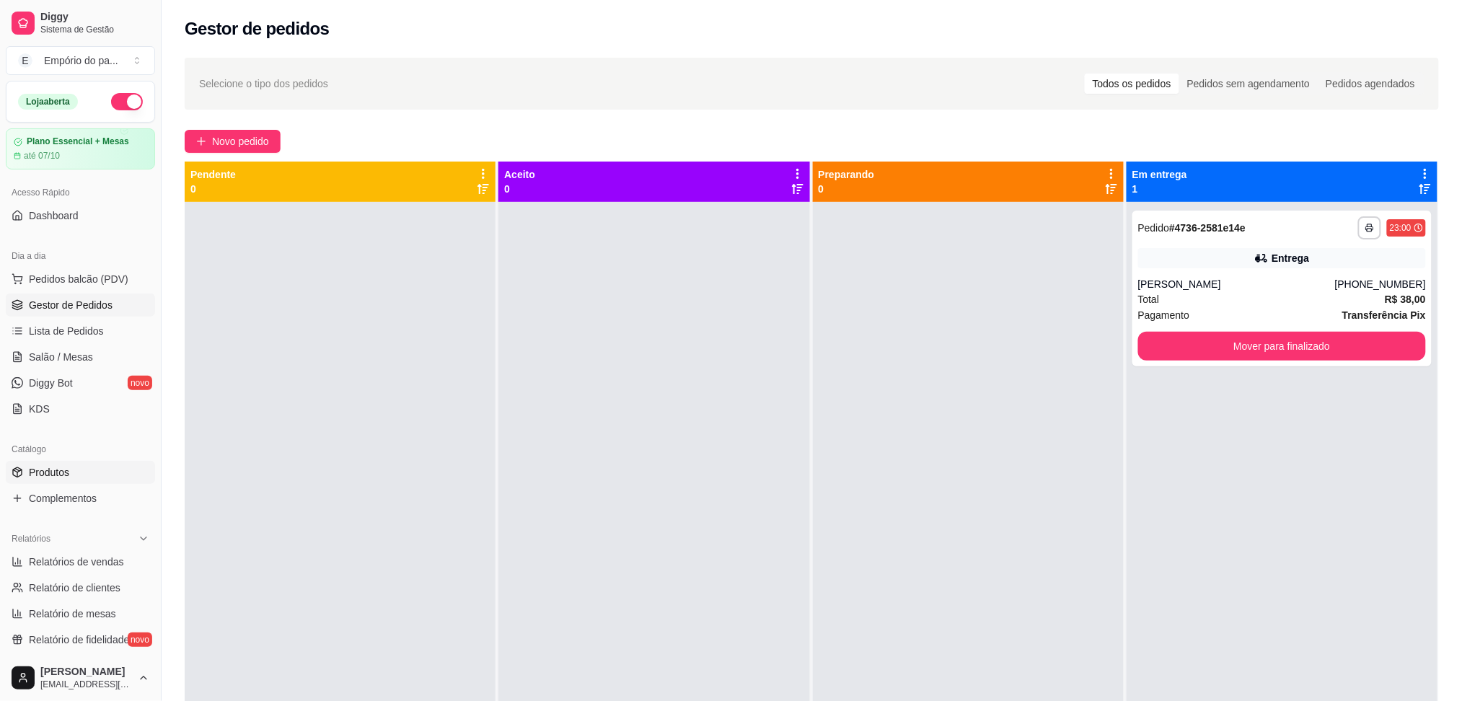
click at [76, 467] on link "Produtos" at bounding box center [80, 472] width 149 height 23
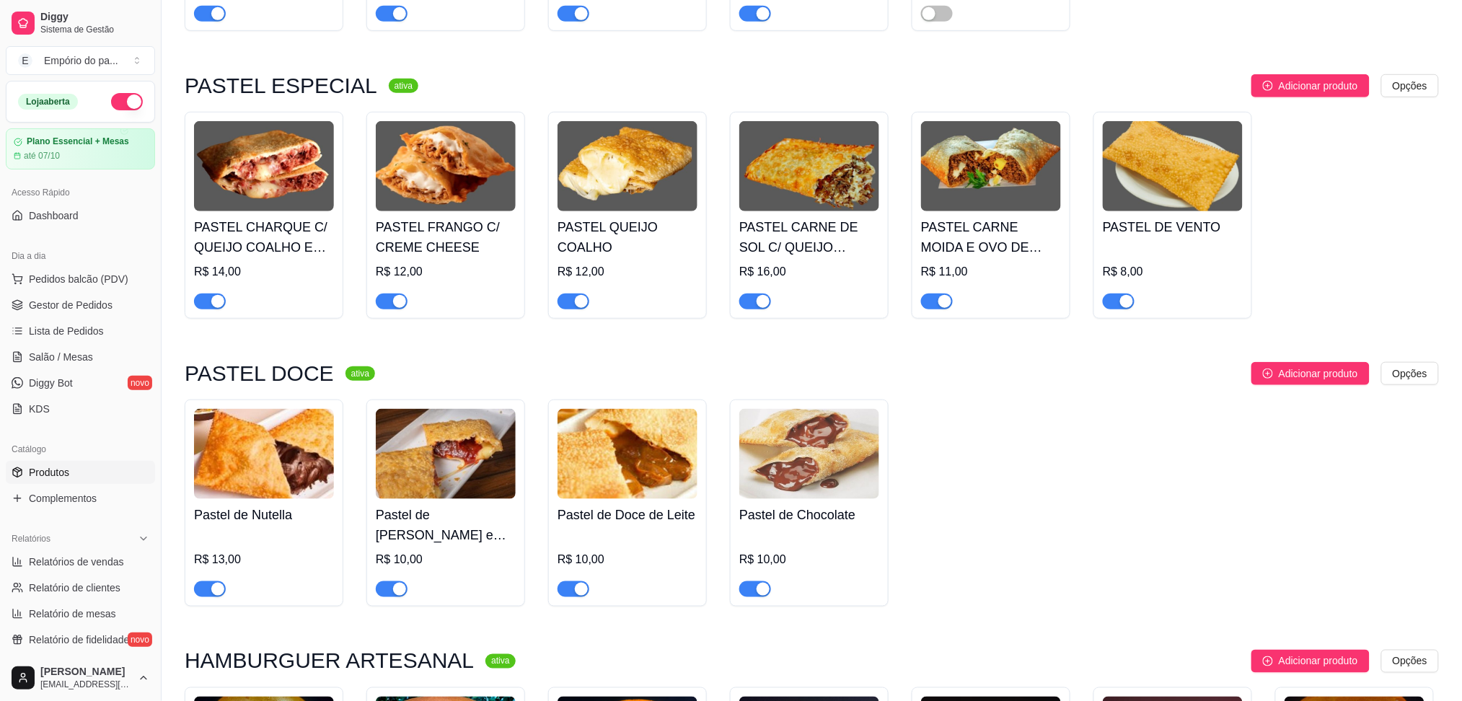
scroll to position [2500, 0]
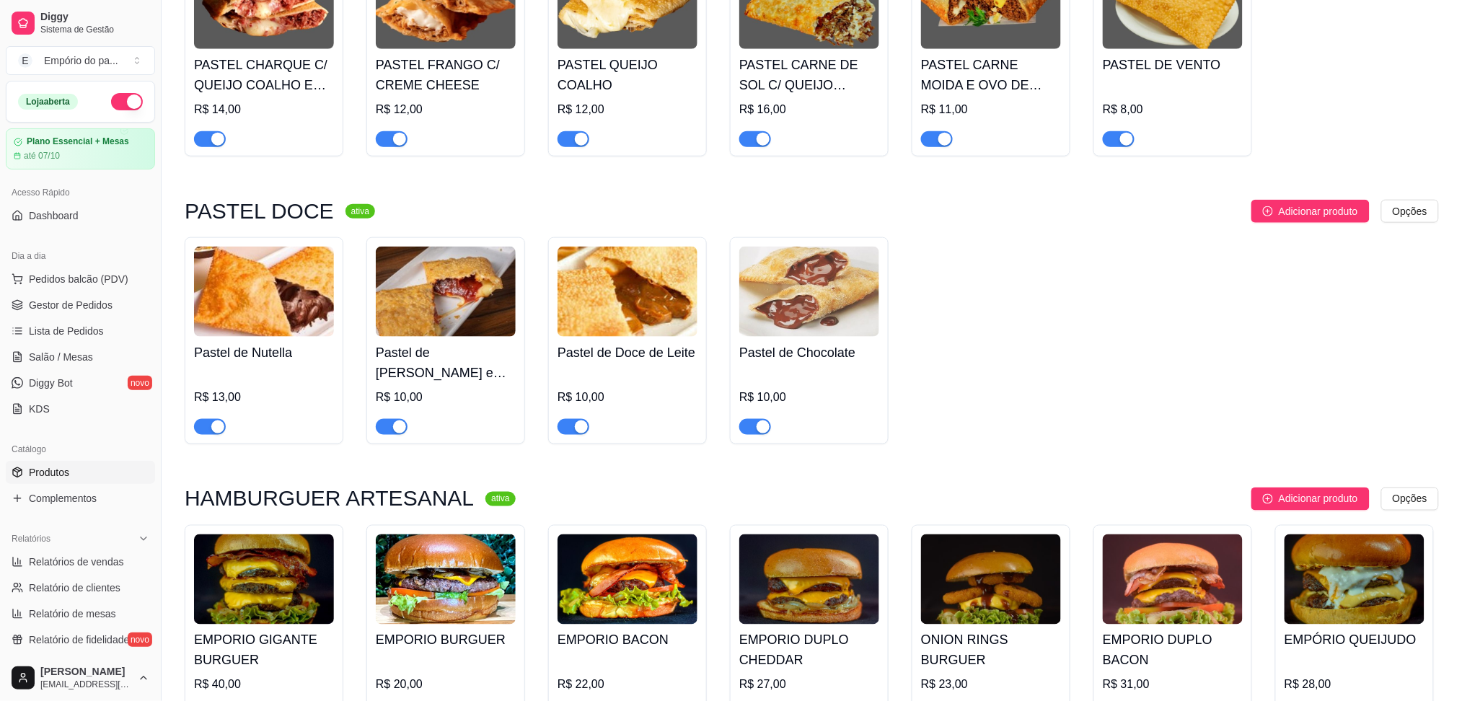
click at [61, 477] on span "Produtos" at bounding box center [49, 472] width 40 height 14
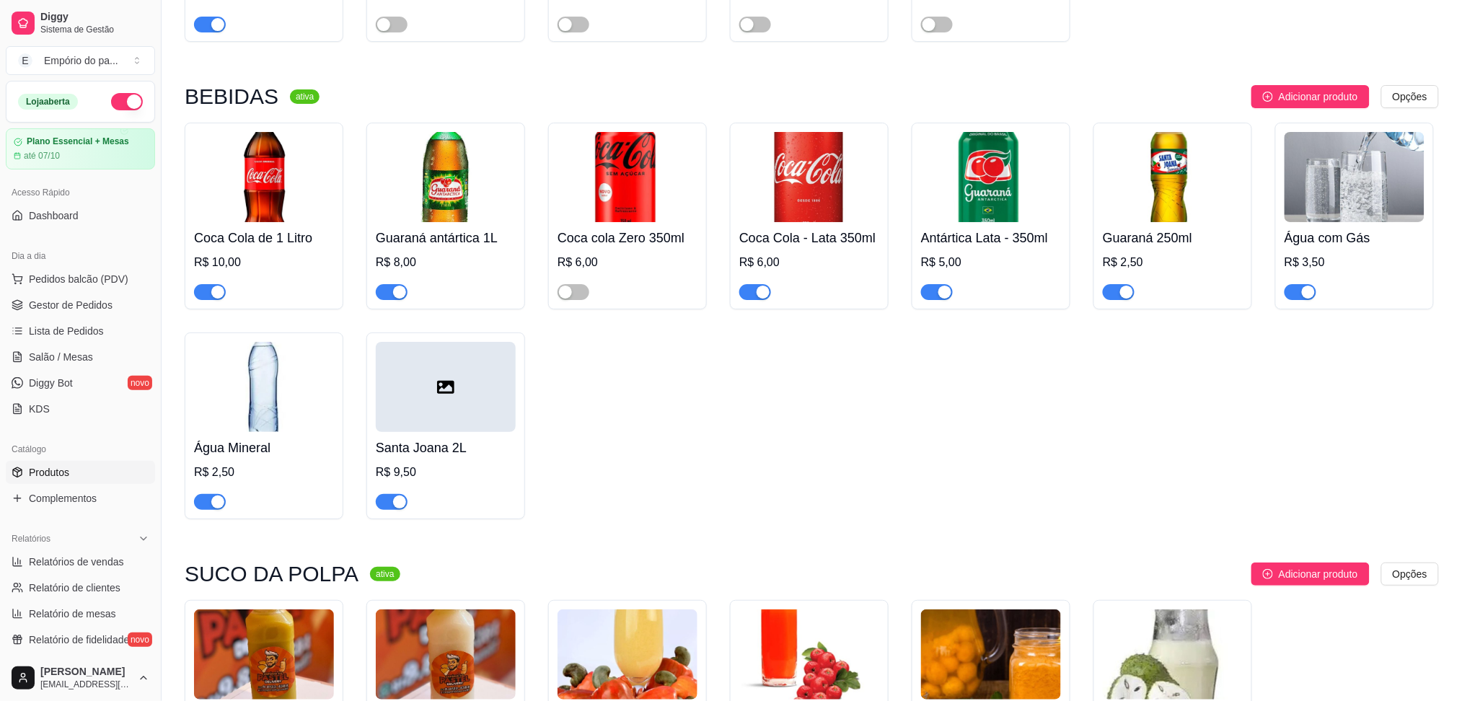
scroll to position [5985, 0]
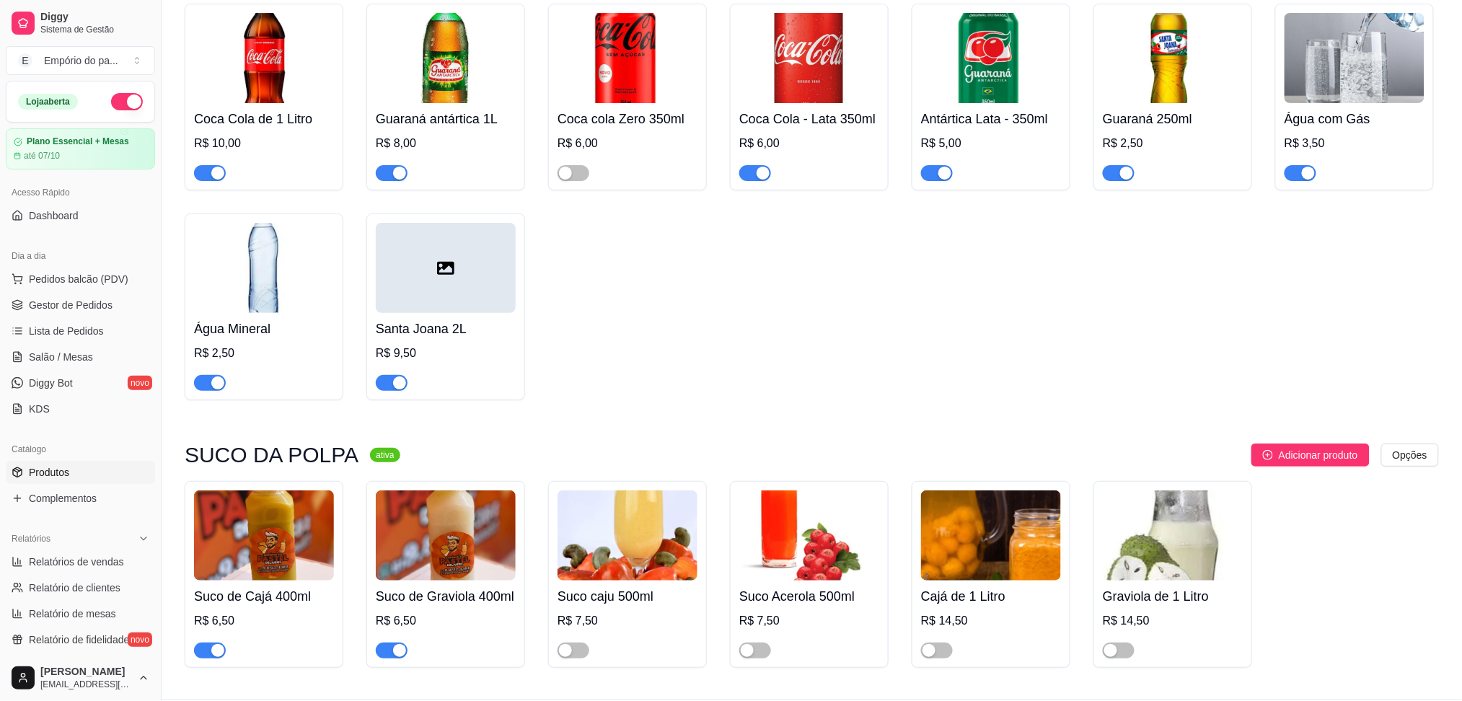
click at [439, 319] on h4 "Santa Joana 2L" at bounding box center [446, 329] width 140 height 20
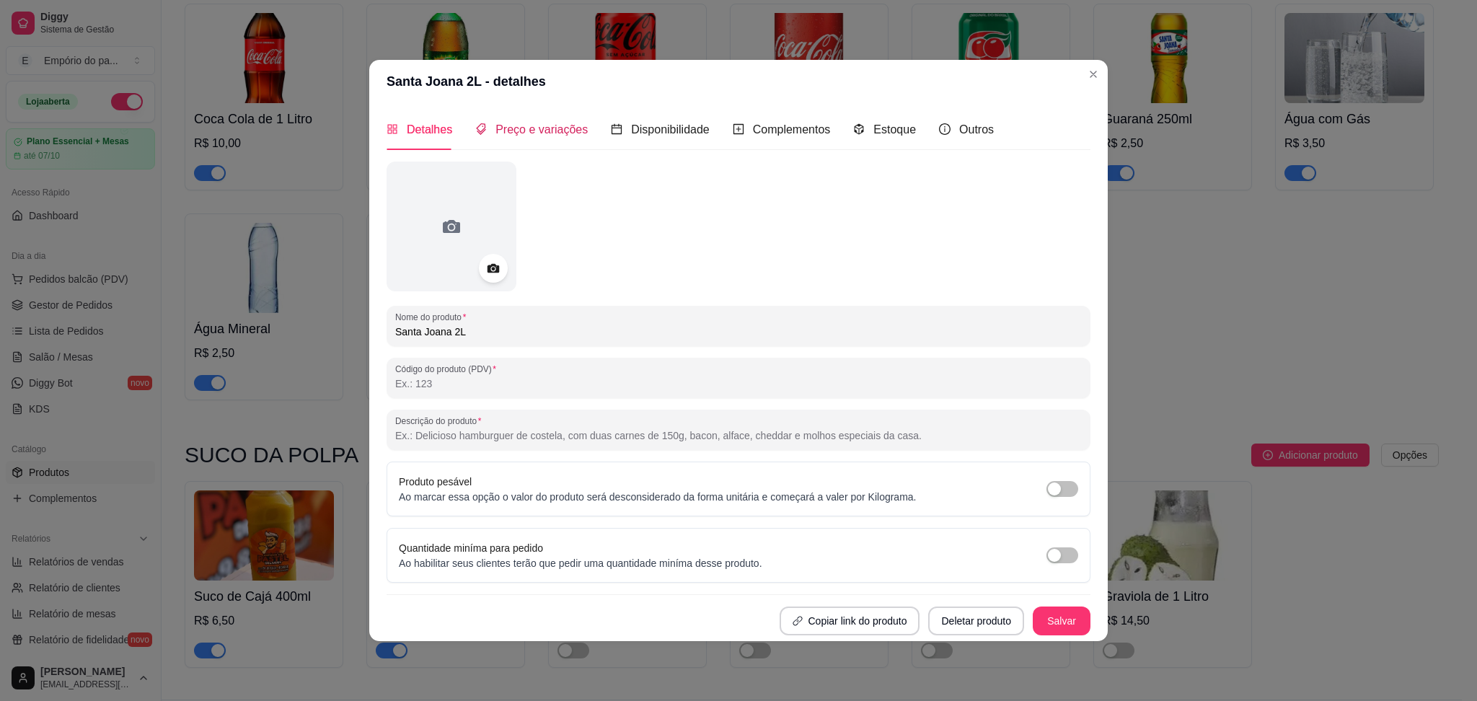
click at [511, 131] on span "Preço e variações" at bounding box center [542, 129] width 92 height 12
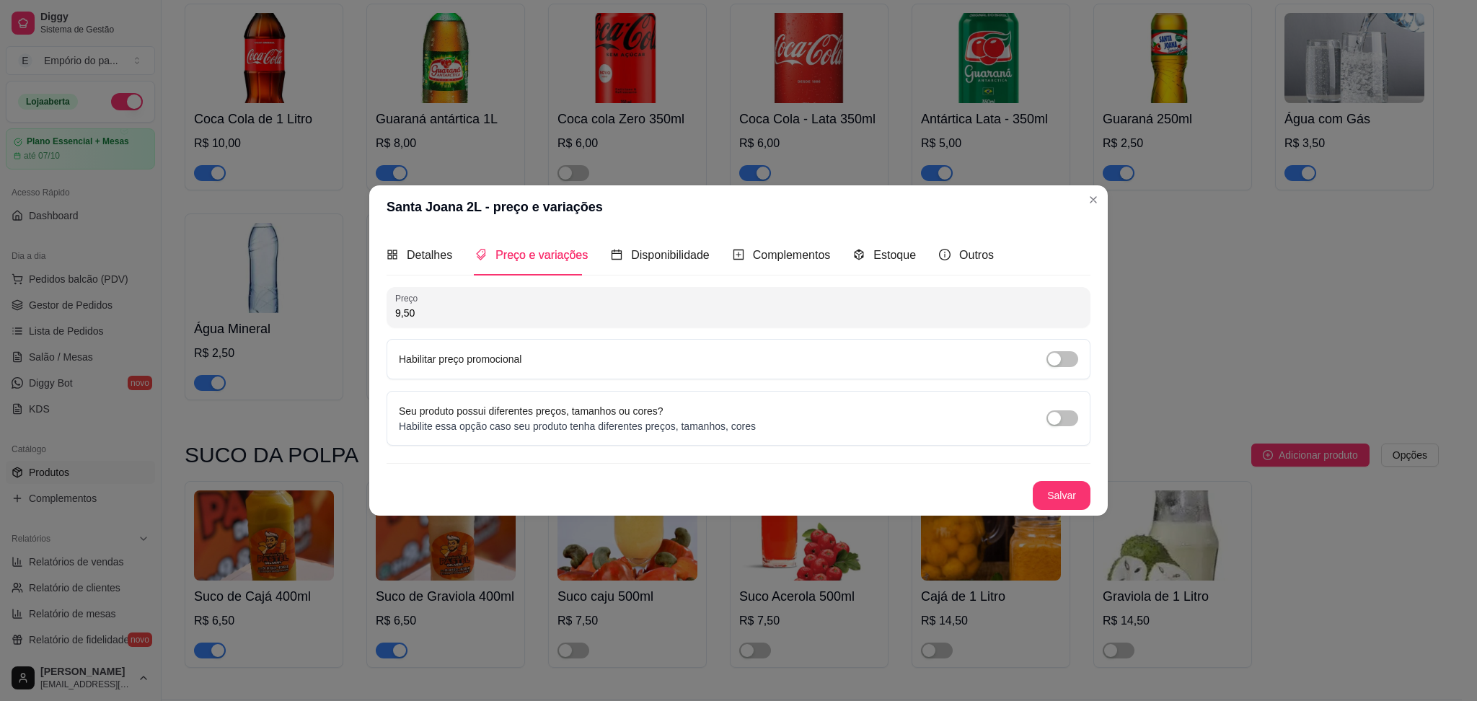
click at [462, 311] on input "9,50" at bounding box center [738, 313] width 687 height 14
type input "7,50"
click at [1070, 486] on button "Salvar" at bounding box center [1062, 495] width 58 height 29
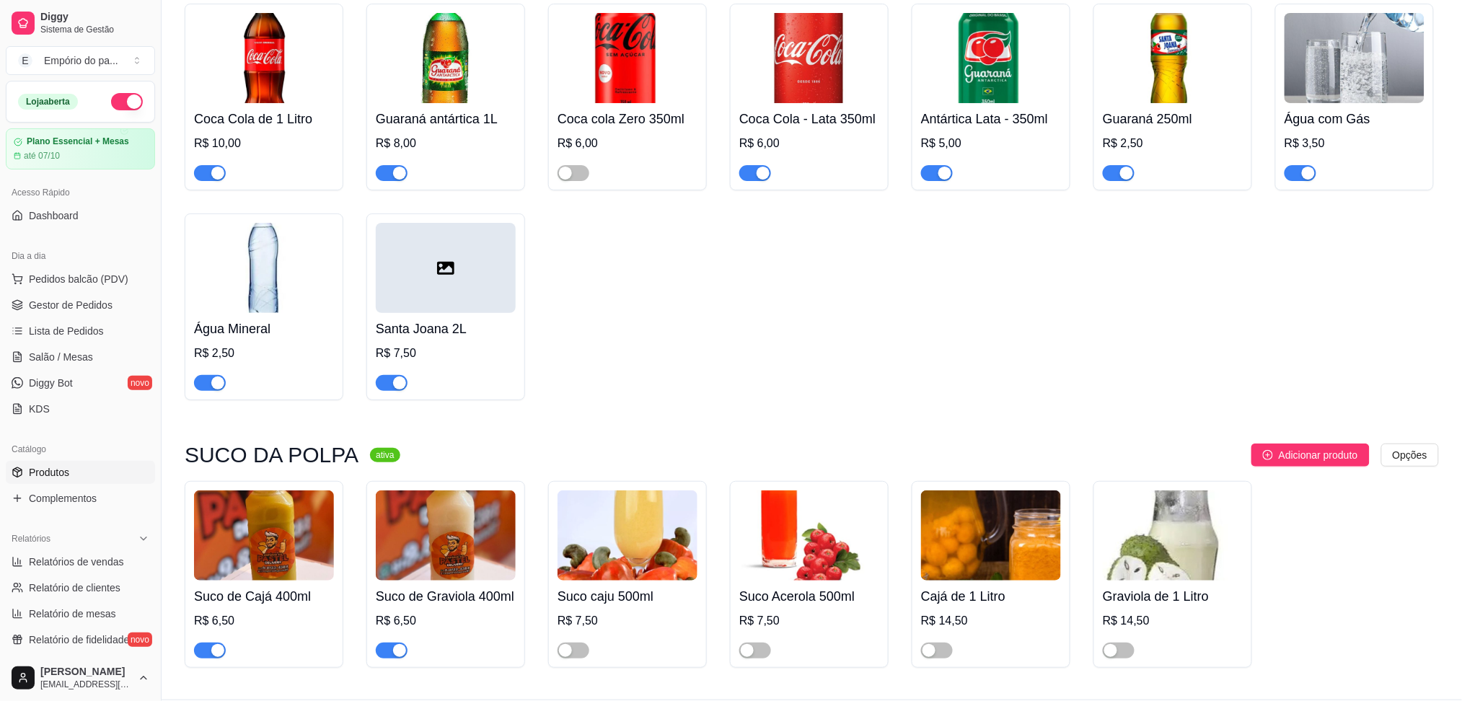
click at [478, 236] on div at bounding box center [446, 268] width 140 height 90
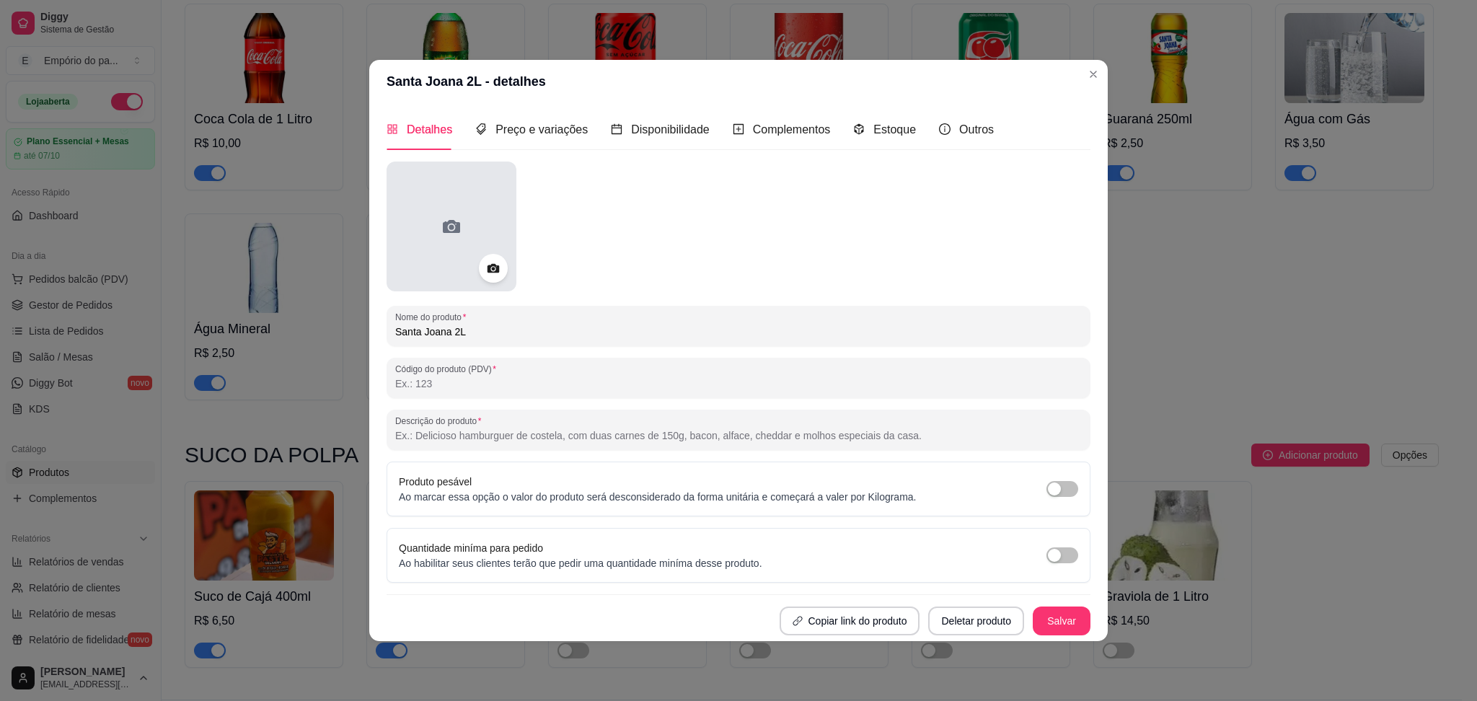
click at [493, 240] on div at bounding box center [452, 227] width 130 height 130
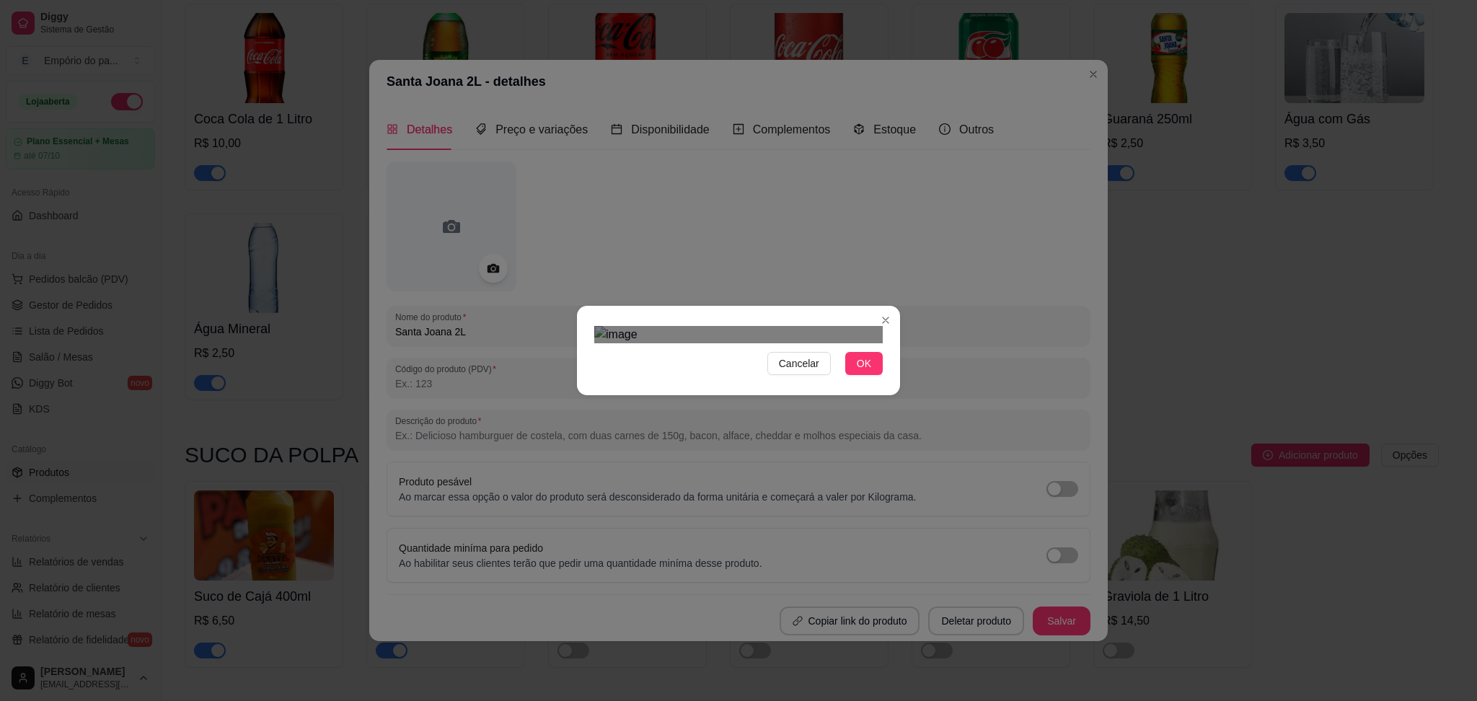
click at [607, 369] on div "Use the arrow keys to move the crop selection area" at bounding box center [724, 429] width 260 height 120
click at [1029, 432] on div "Cancelar OK" at bounding box center [738, 350] width 1477 height 701
click at [802, 490] on div "Use the arrow keys to move the crop selection area" at bounding box center [738, 606] width 289 height 289
click at [789, 371] on span "Cancelar" at bounding box center [799, 364] width 40 height 16
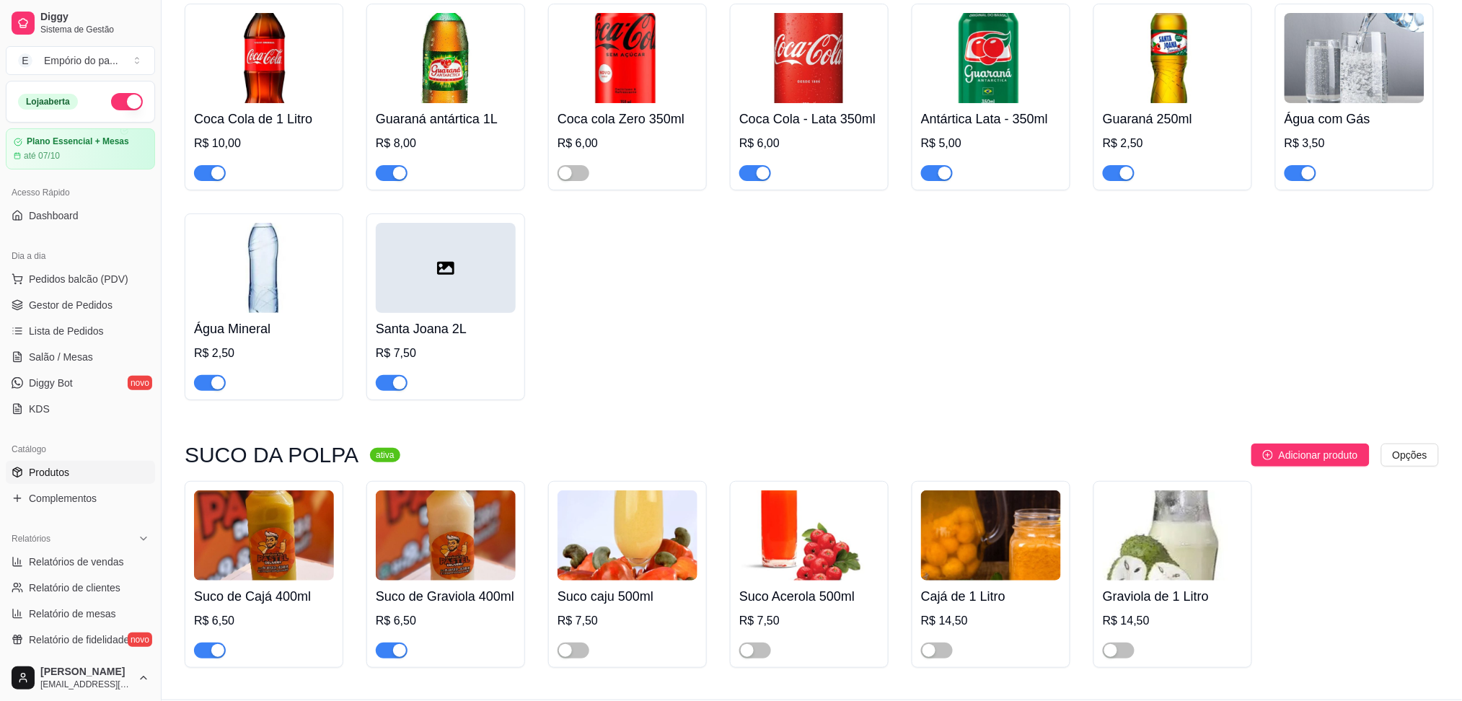
click at [423, 230] on div at bounding box center [446, 268] width 140 height 90
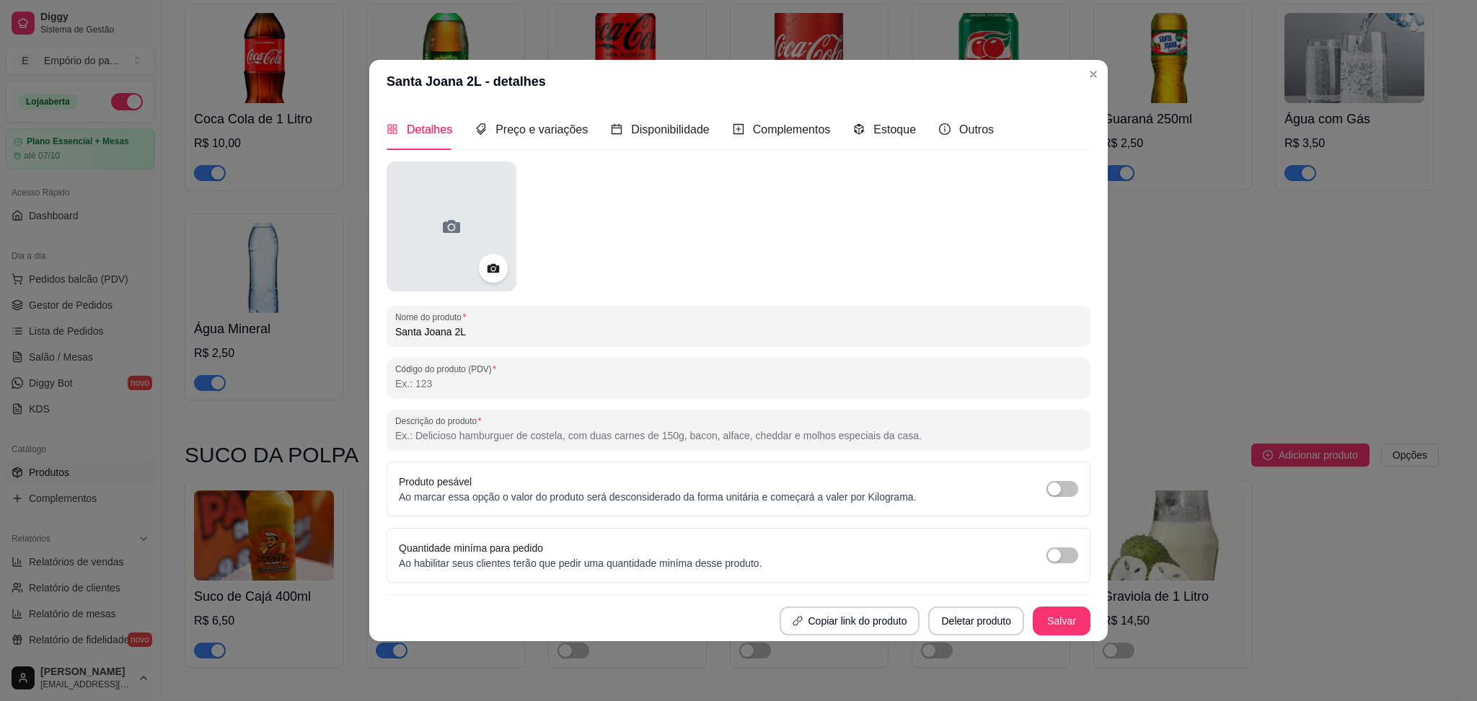
click at [511, 268] on div at bounding box center [452, 227] width 130 height 130
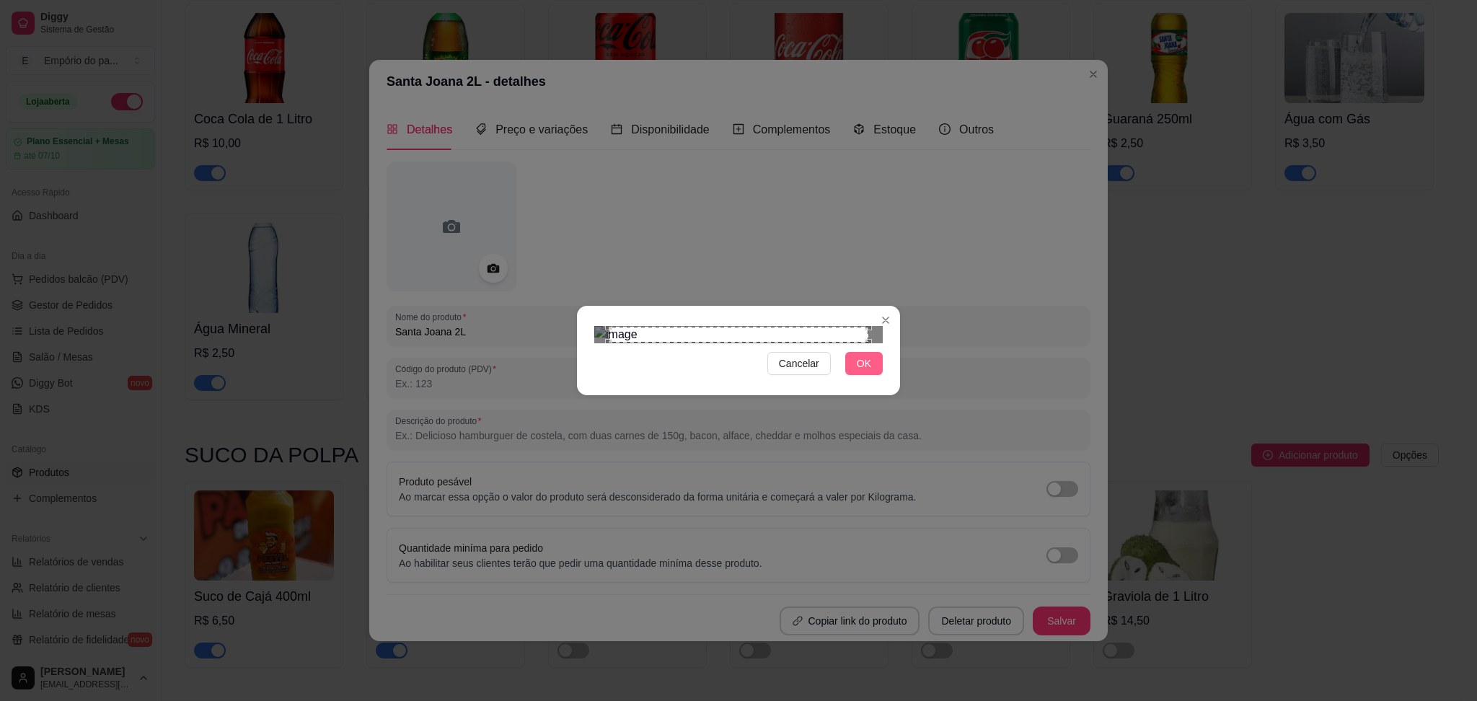
click at [873, 375] on button "OK" at bounding box center [864, 363] width 38 height 23
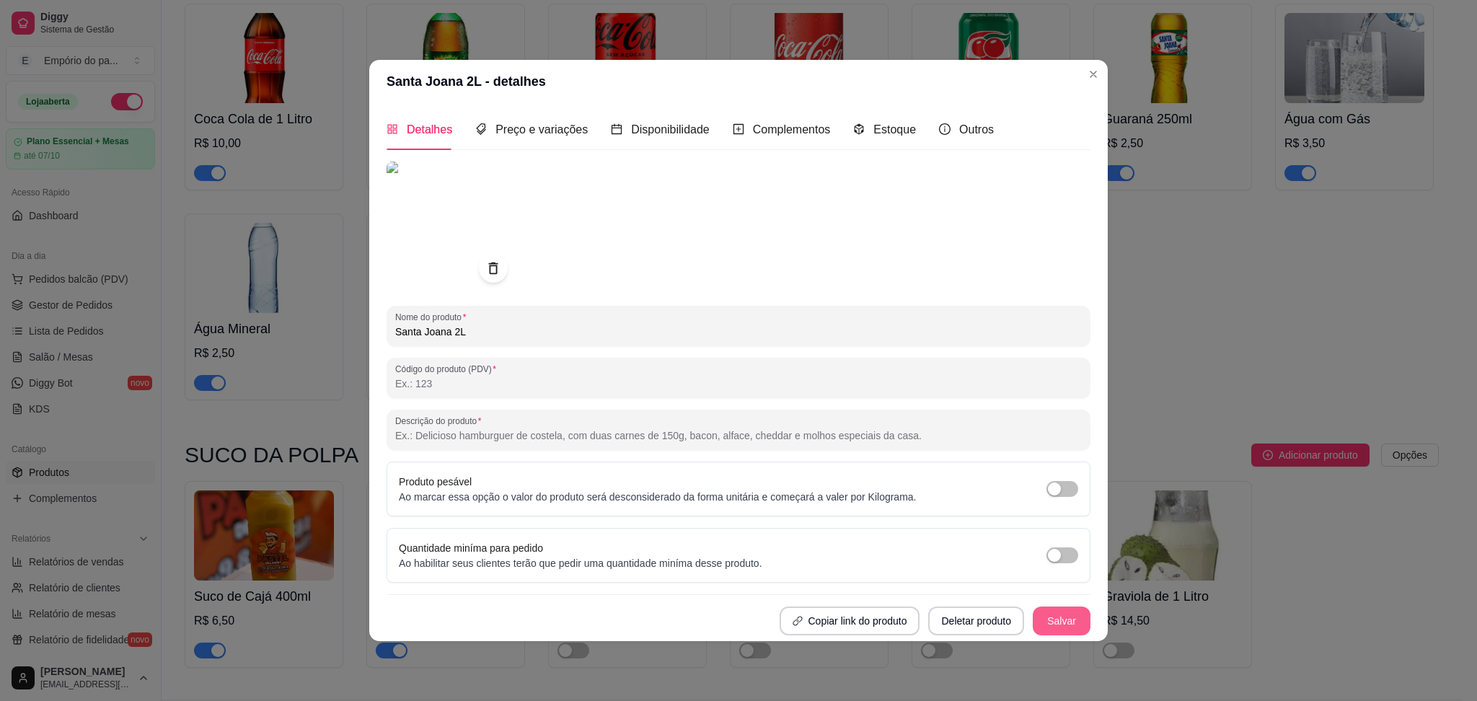
click at [1064, 619] on button "Salvar" at bounding box center [1062, 621] width 58 height 29
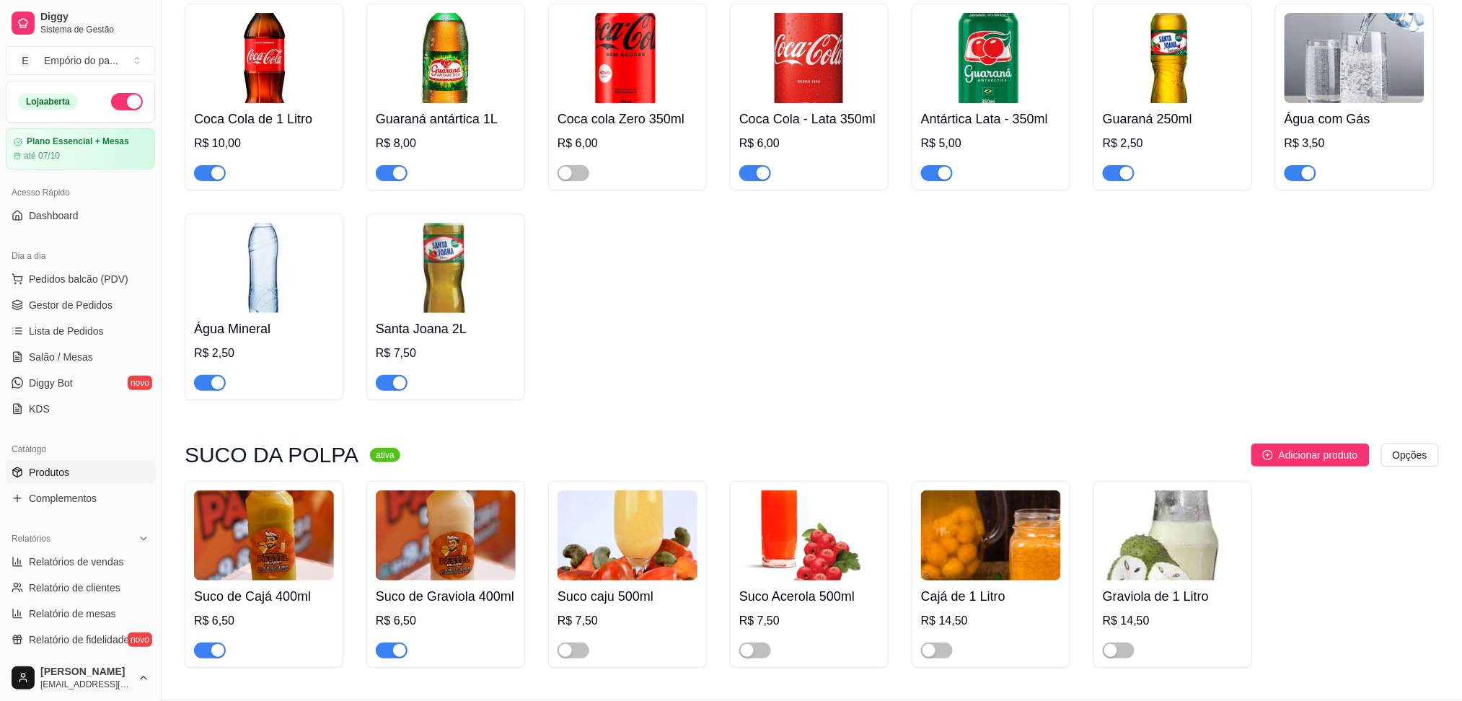
click at [228, 270] on img at bounding box center [264, 268] width 140 height 90
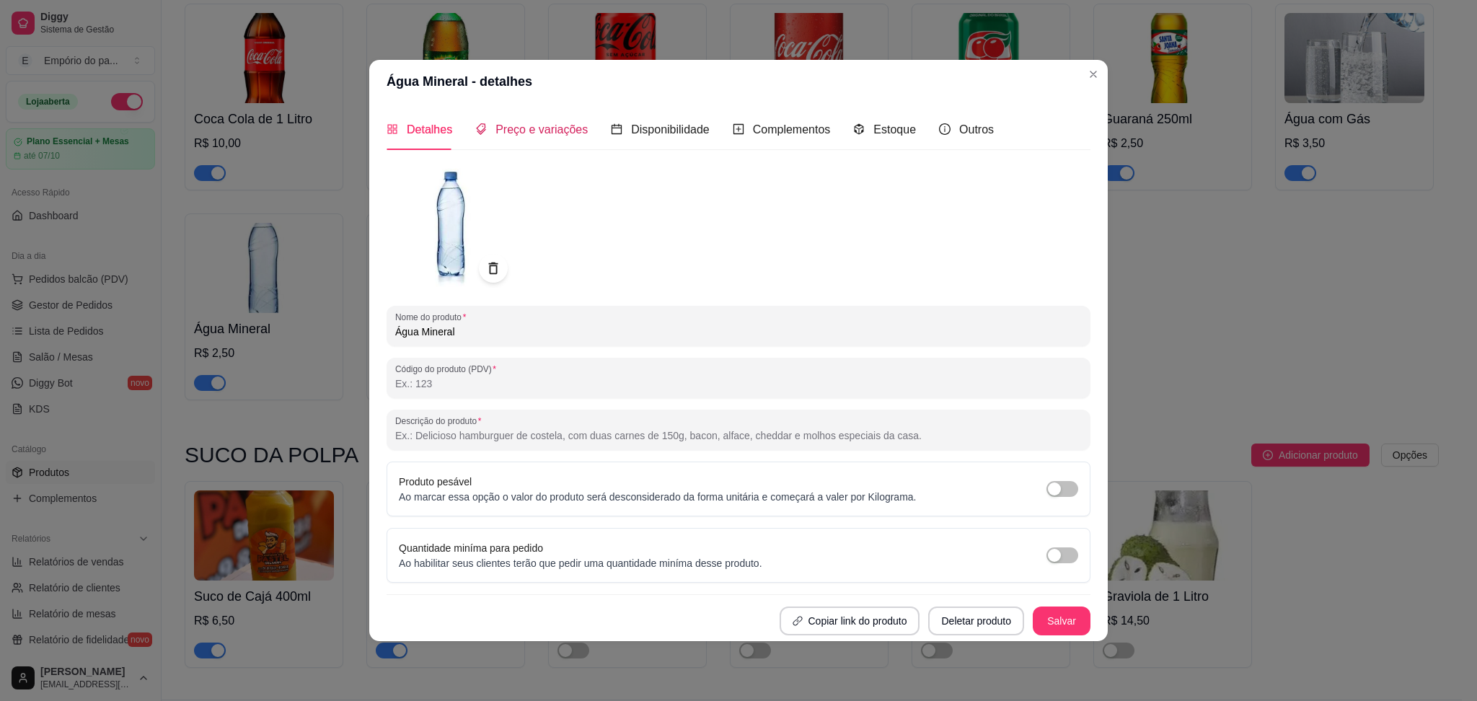
click at [542, 128] on span "Preço e variações" at bounding box center [542, 129] width 92 height 12
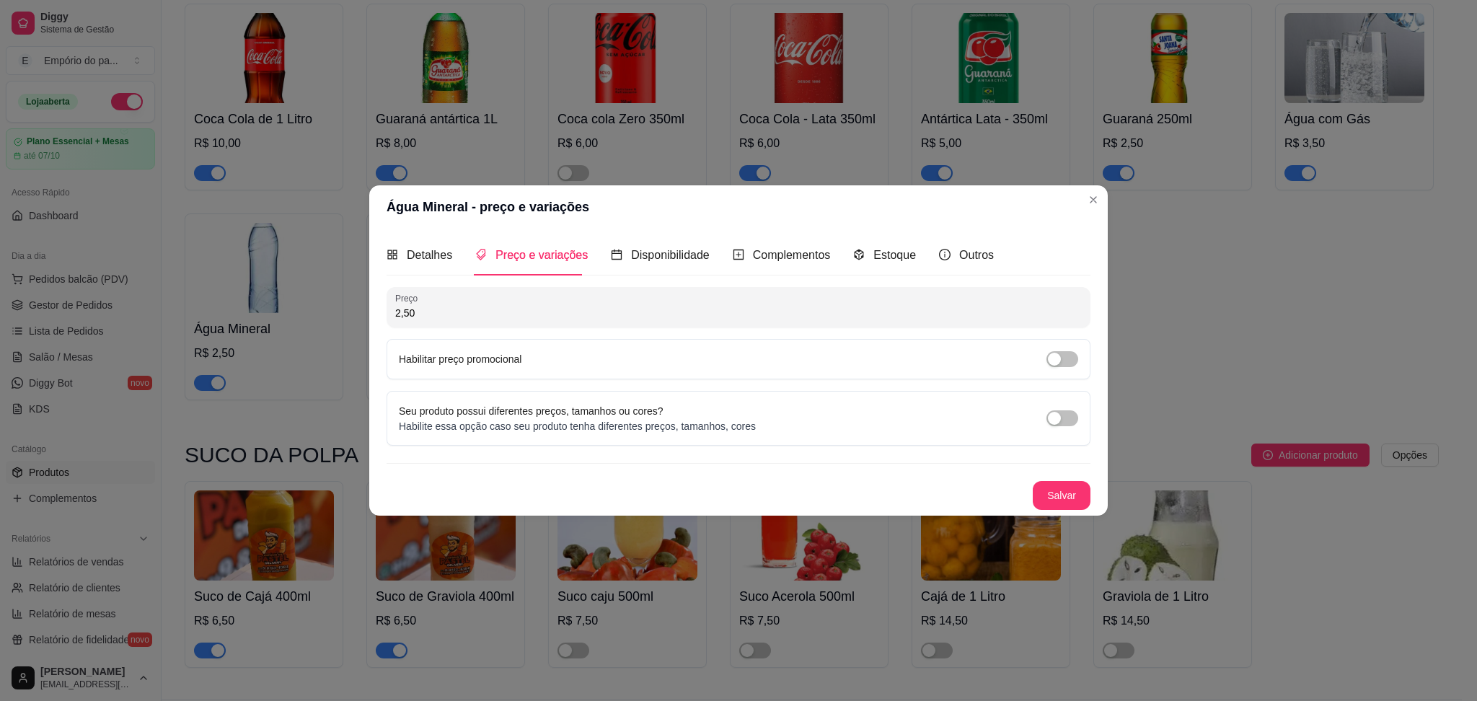
click at [441, 307] on input "2,50" at bounding box center [738, 313] width 687 height 14
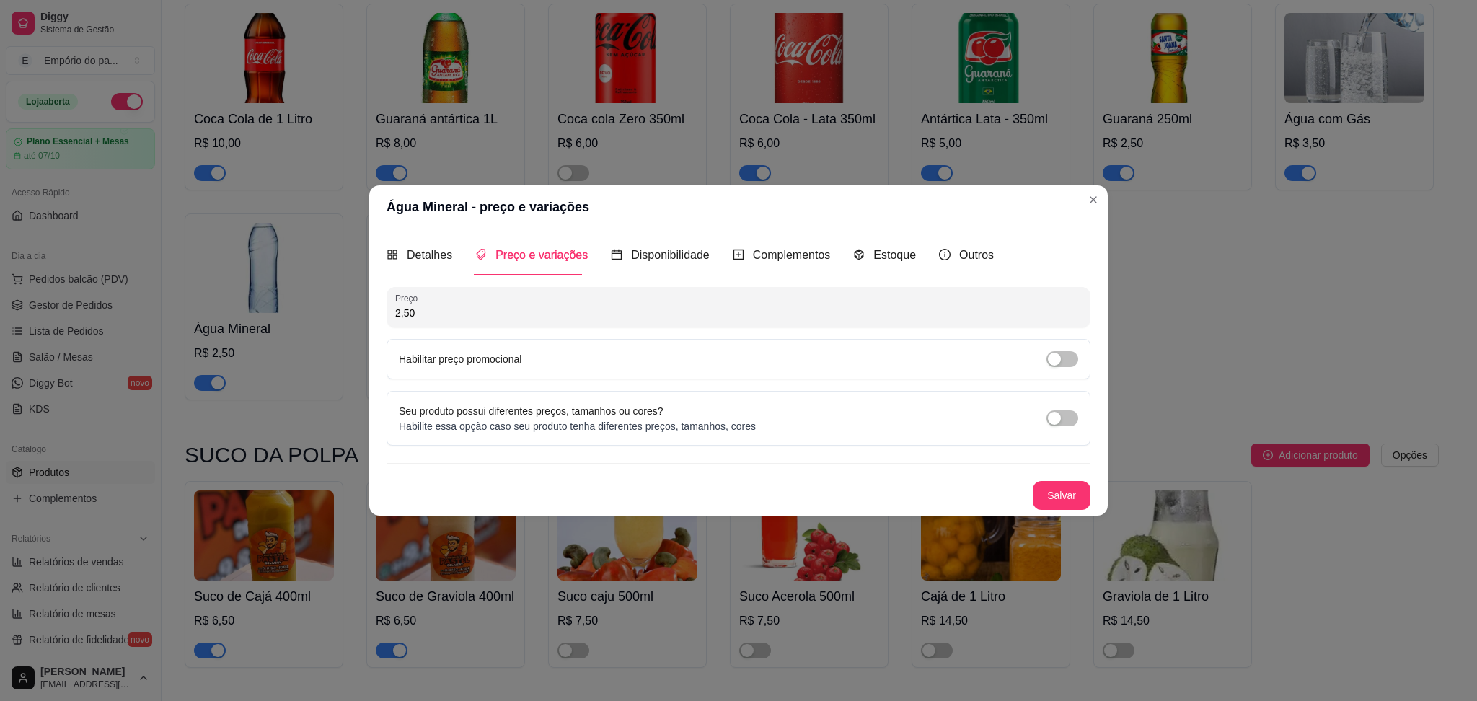
click at [382, 380] on div "Detalhes Preço e variações Disponibilidade Complementos Estoque Outros Nome do …" at bounding box center [738, 372] width 739 height 287
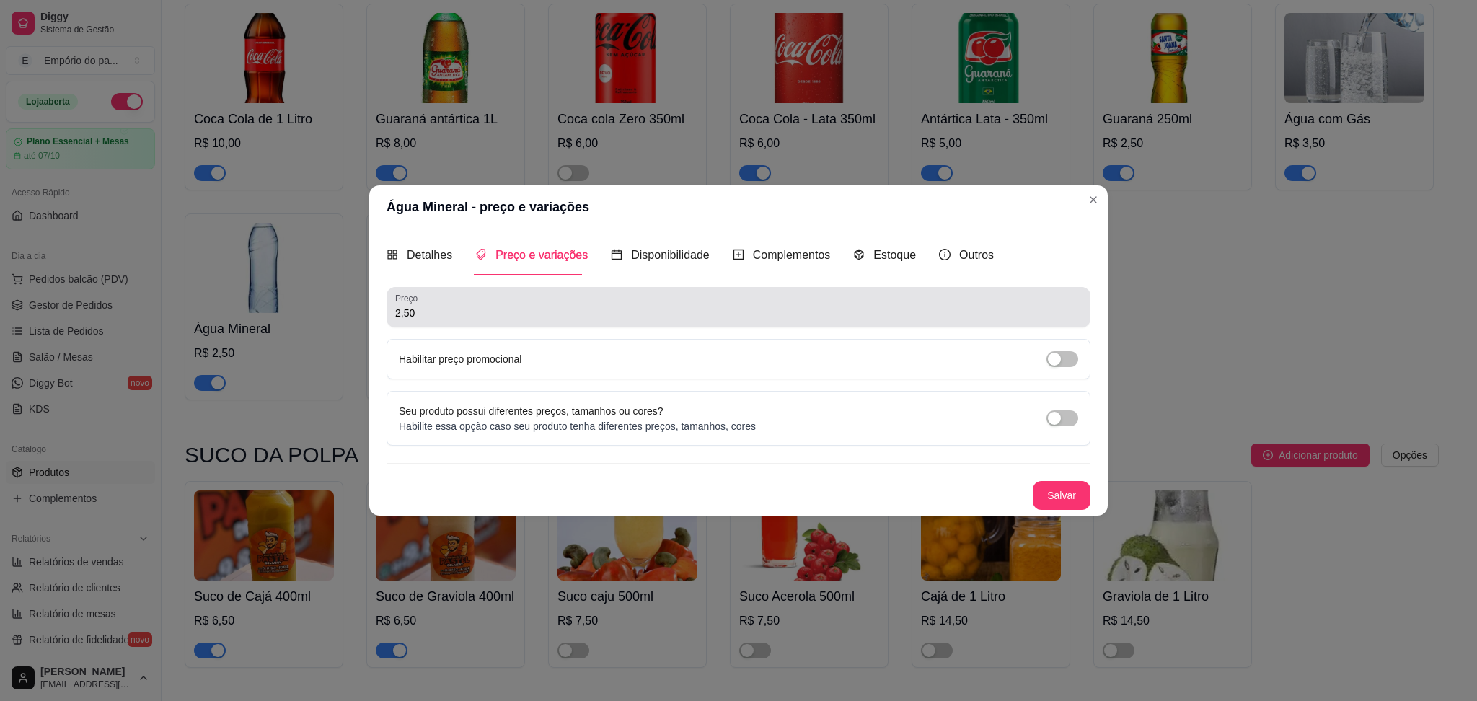
click at [464, 319] on input "2,50" at bounding box center [738, 313] width 687 height 14
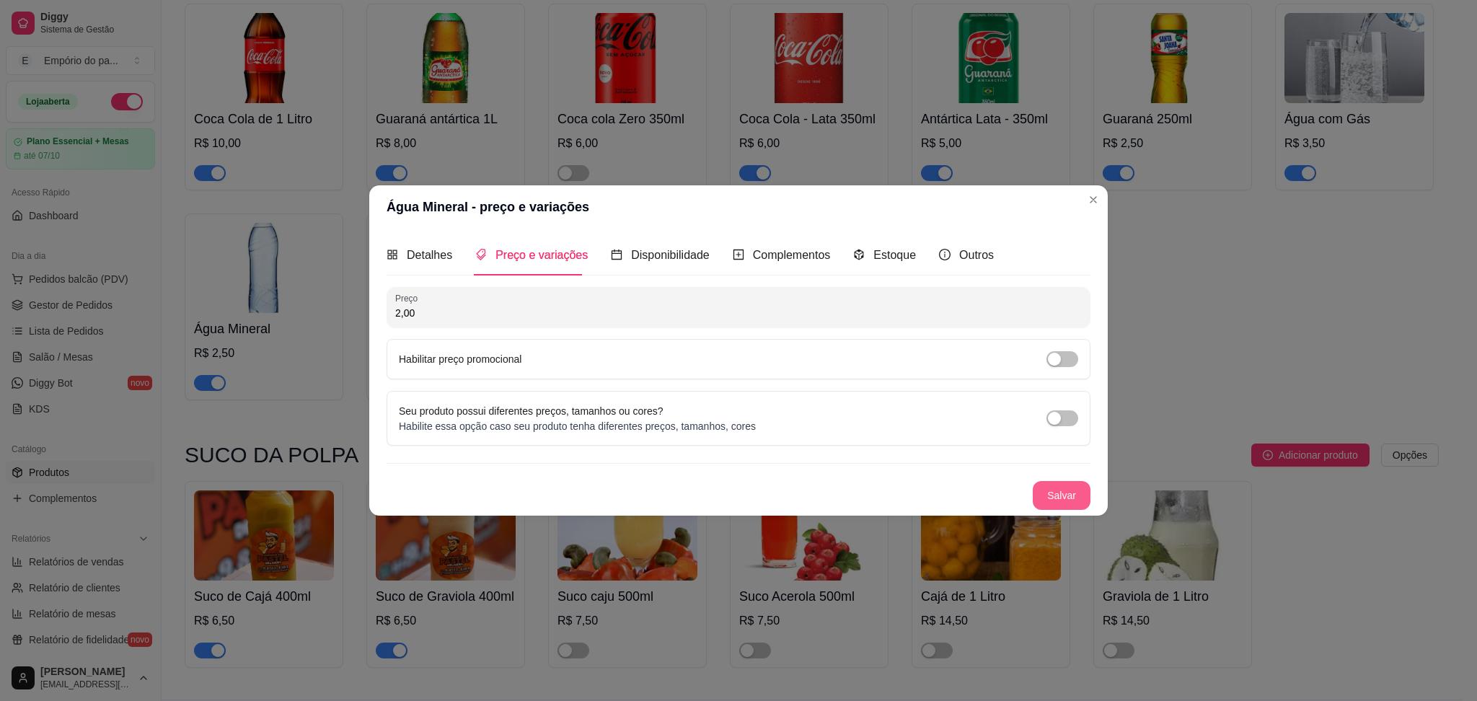
type input "2,00"
click at [1065, 501] on button "Salvar" at bounding box center [1062, 495] width 58 height 29
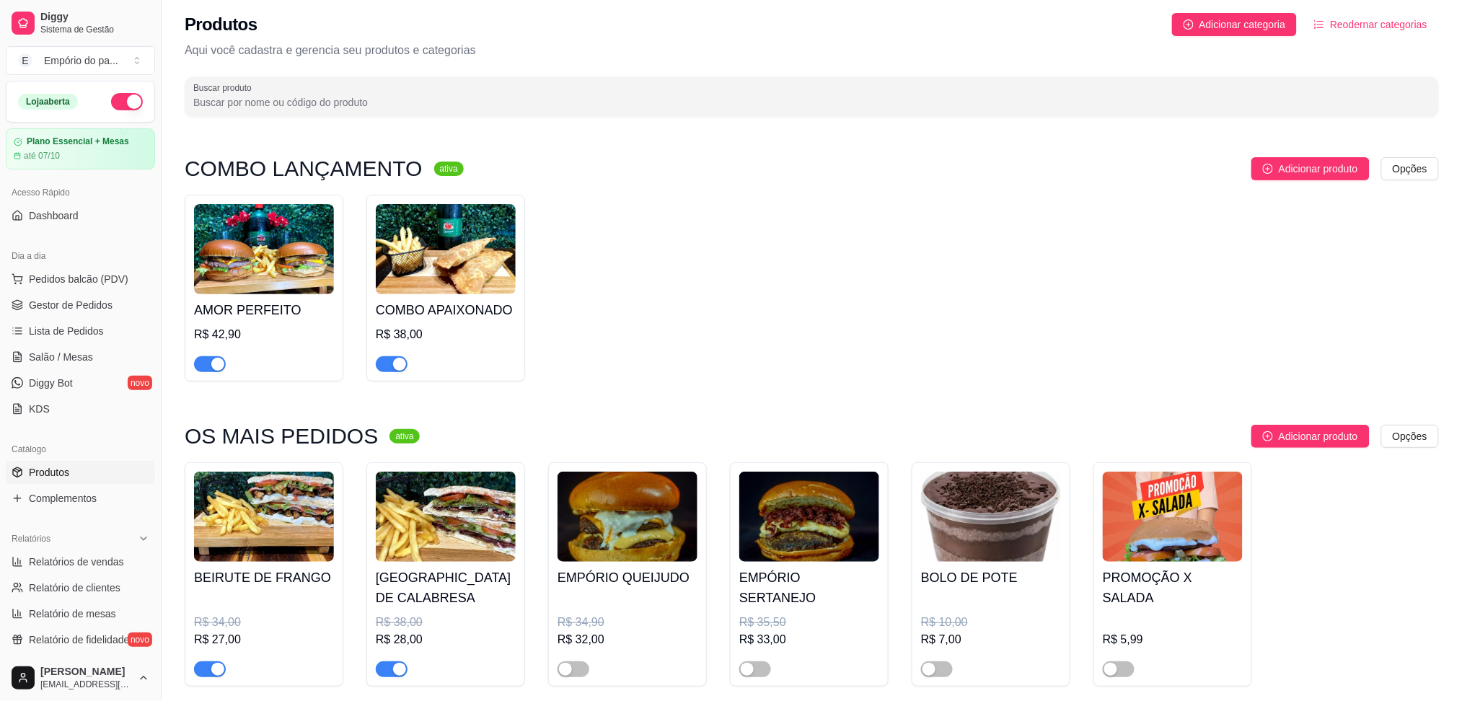
scroll to position [0, 0]
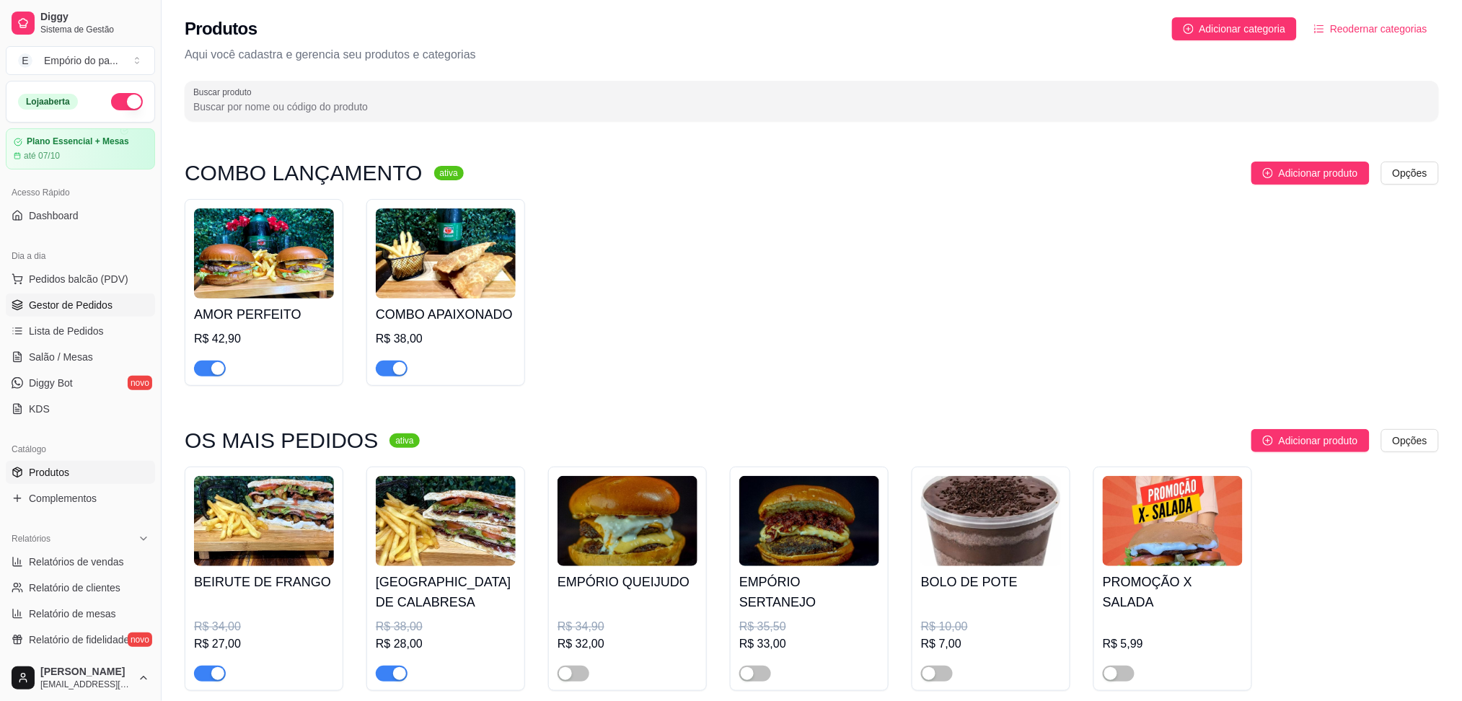
click at [35, 306] on span "Gestor de Pedidos" at bounding box center [71, 305] width 84 height 14
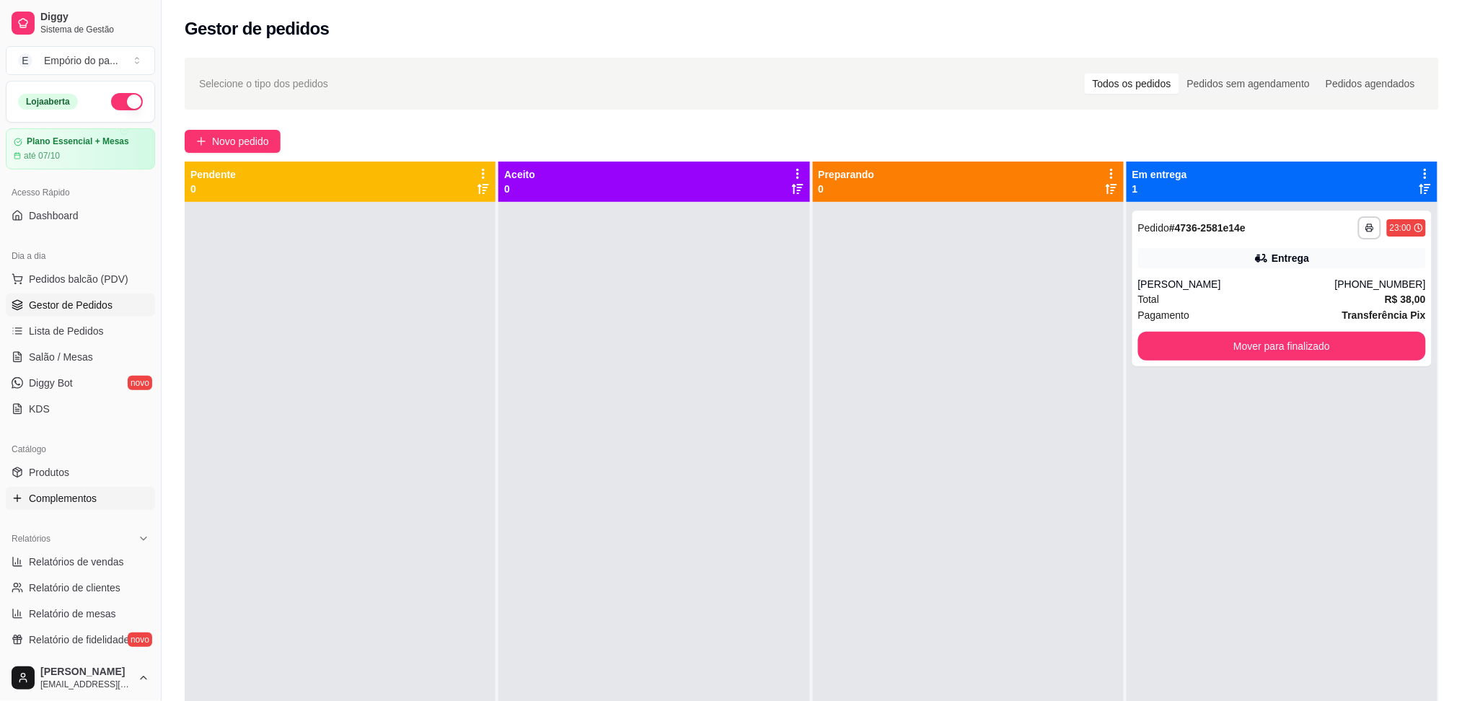
click at [61, 499] on span "Complementos" at bounding box center [63, 498] width 68 height 14
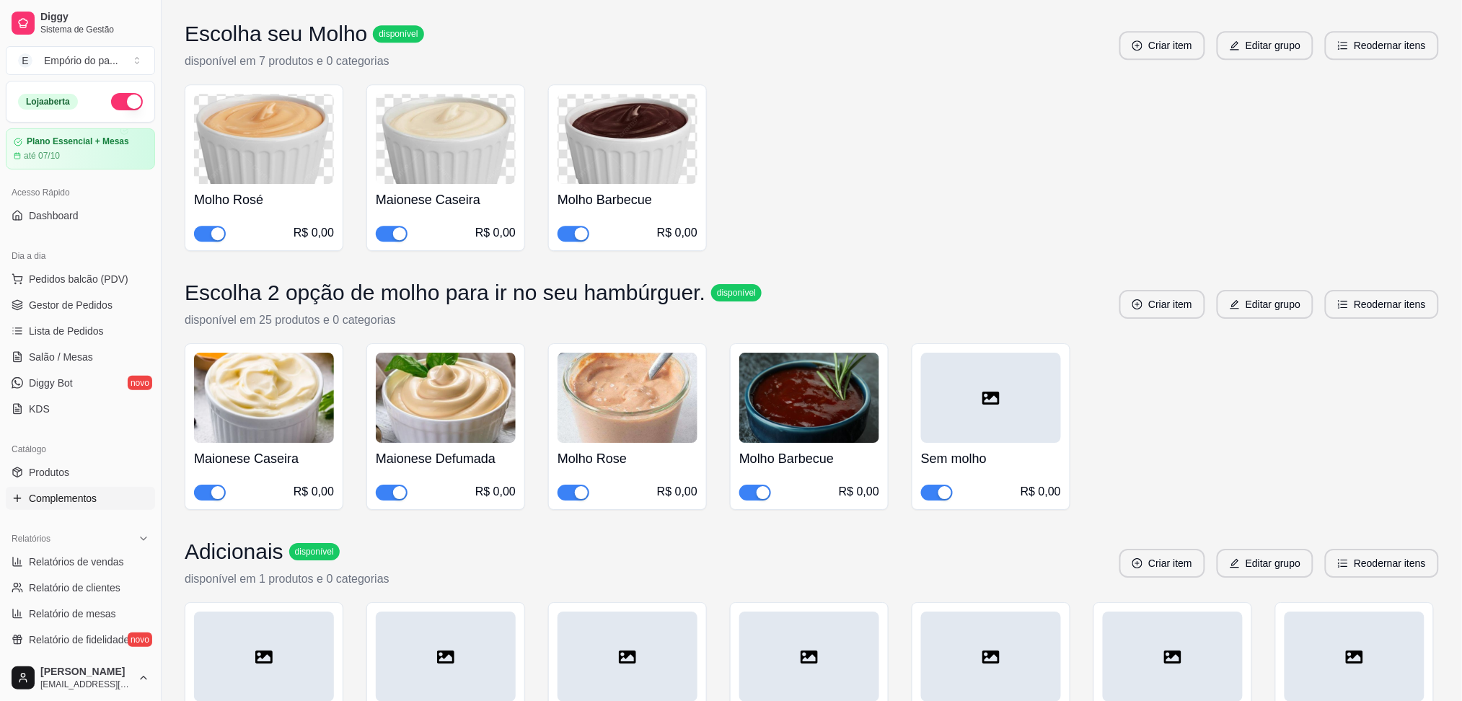
scroll to position [7612, 0]
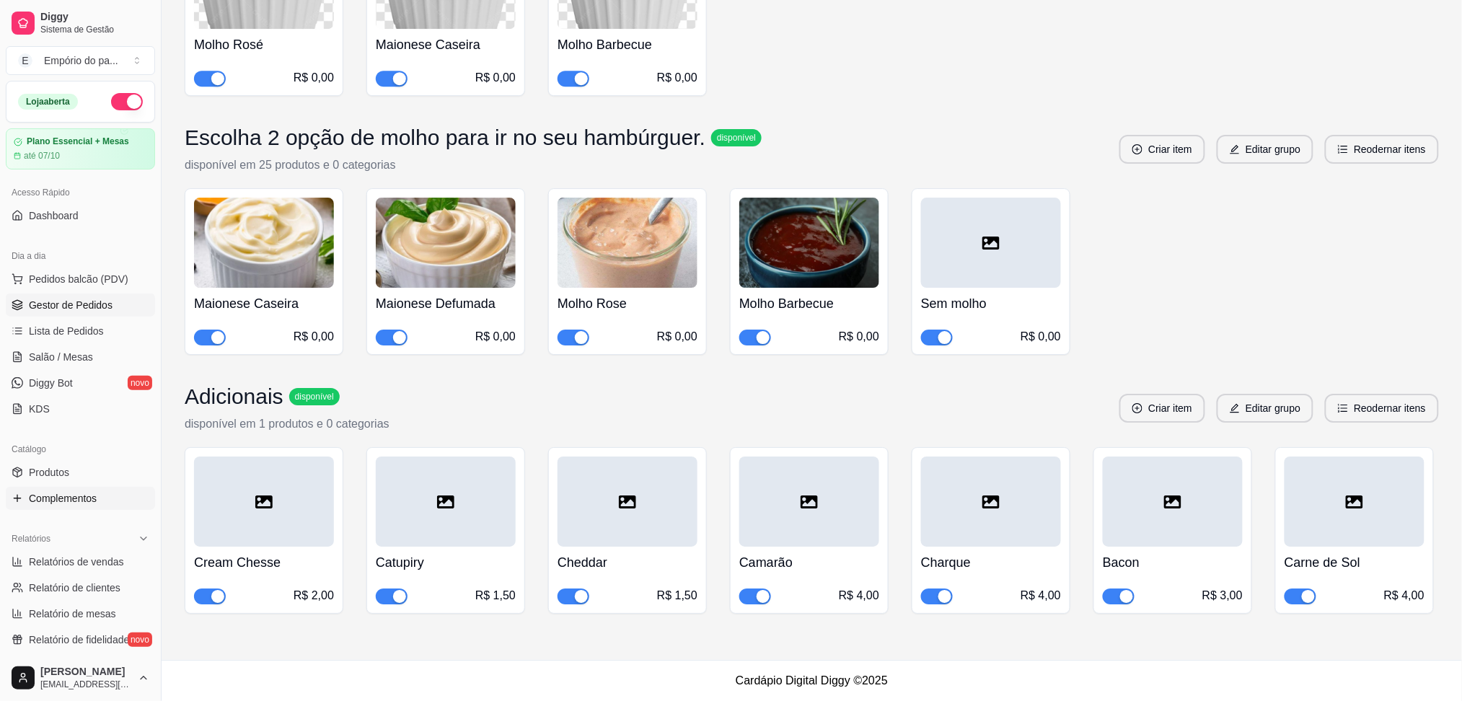
click at [39, 305] on span "Gestor de Pedidos" at bounding box center [71, 305] width 84 height 14
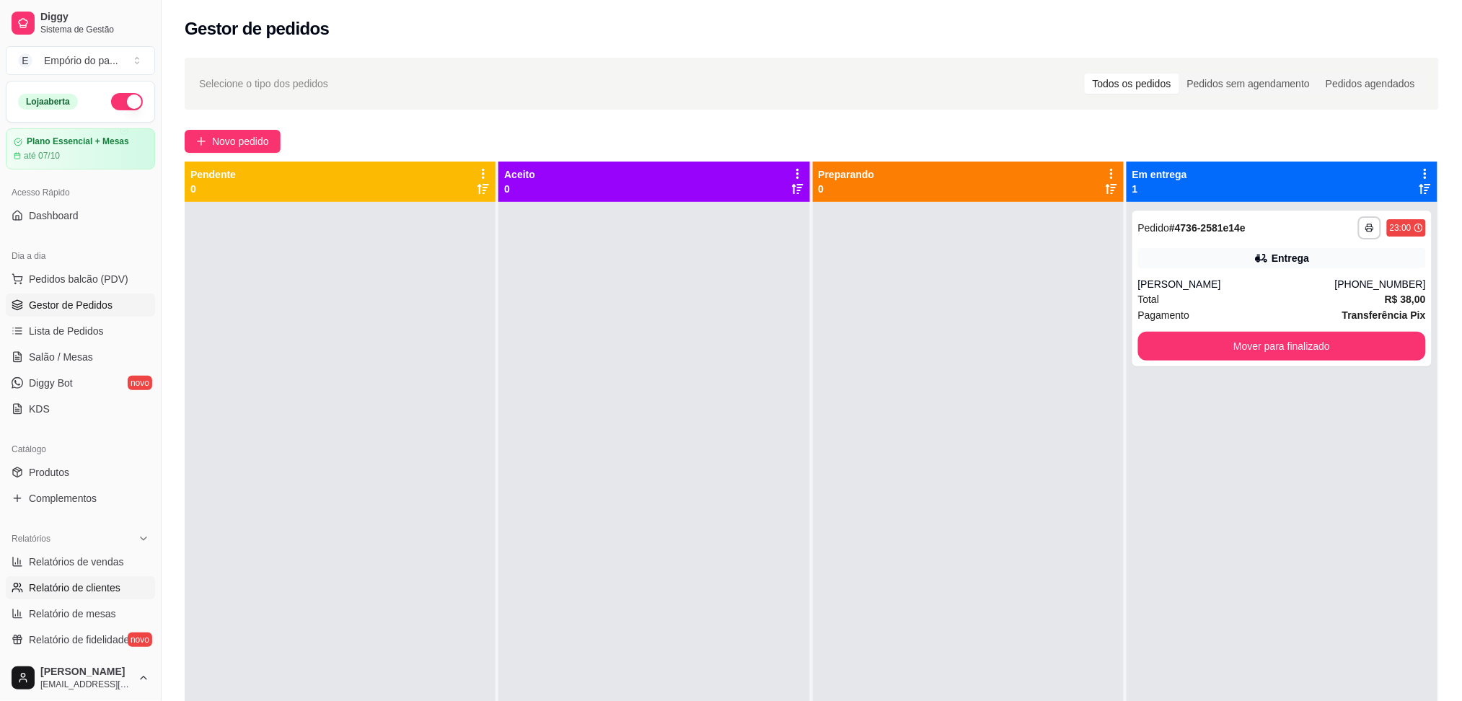
click at [53, 594] on span "Relatório de clientes" at bounding box center [75, 588] width 92 height 14
select select "30"
select select "HIGHEST_TOTAL_SPENT_WITH_ORDERS"
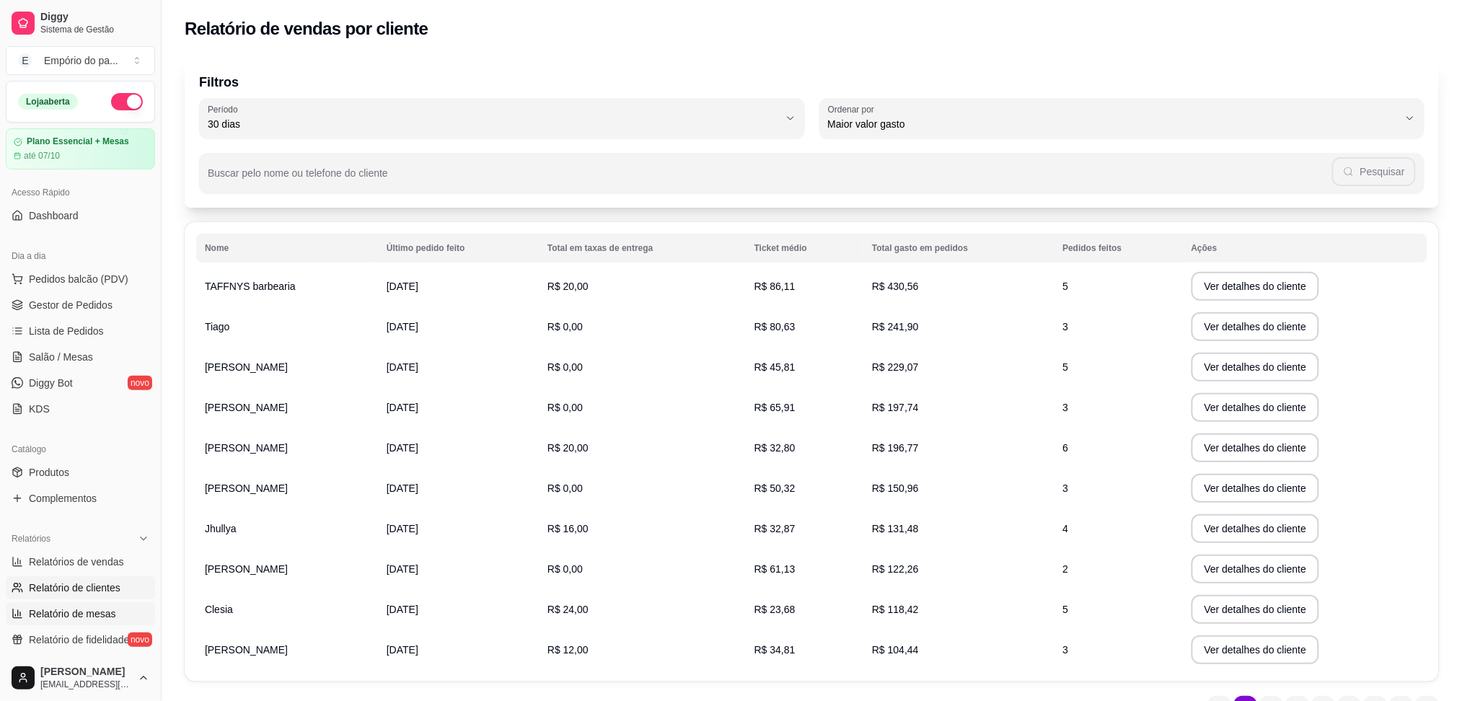
click at [48, 607] on span "Relatório de mesas" at bounding box center [72, 614] width 87 height 14
select select "TOTAL_OF_ORDERS"
select select "7"
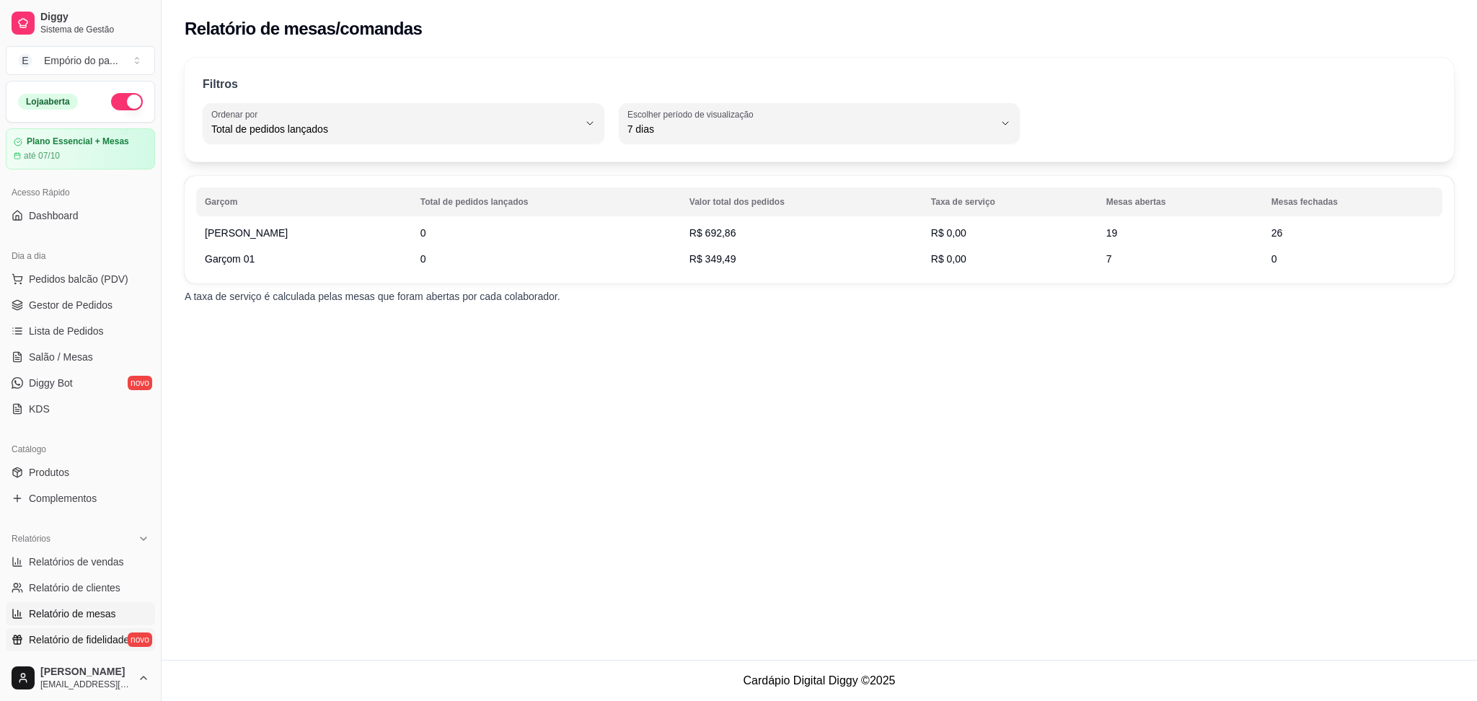
click at [53, 642] on span "Relatório de fidelidade" at bounding box center [79, 640] width 100 height 14
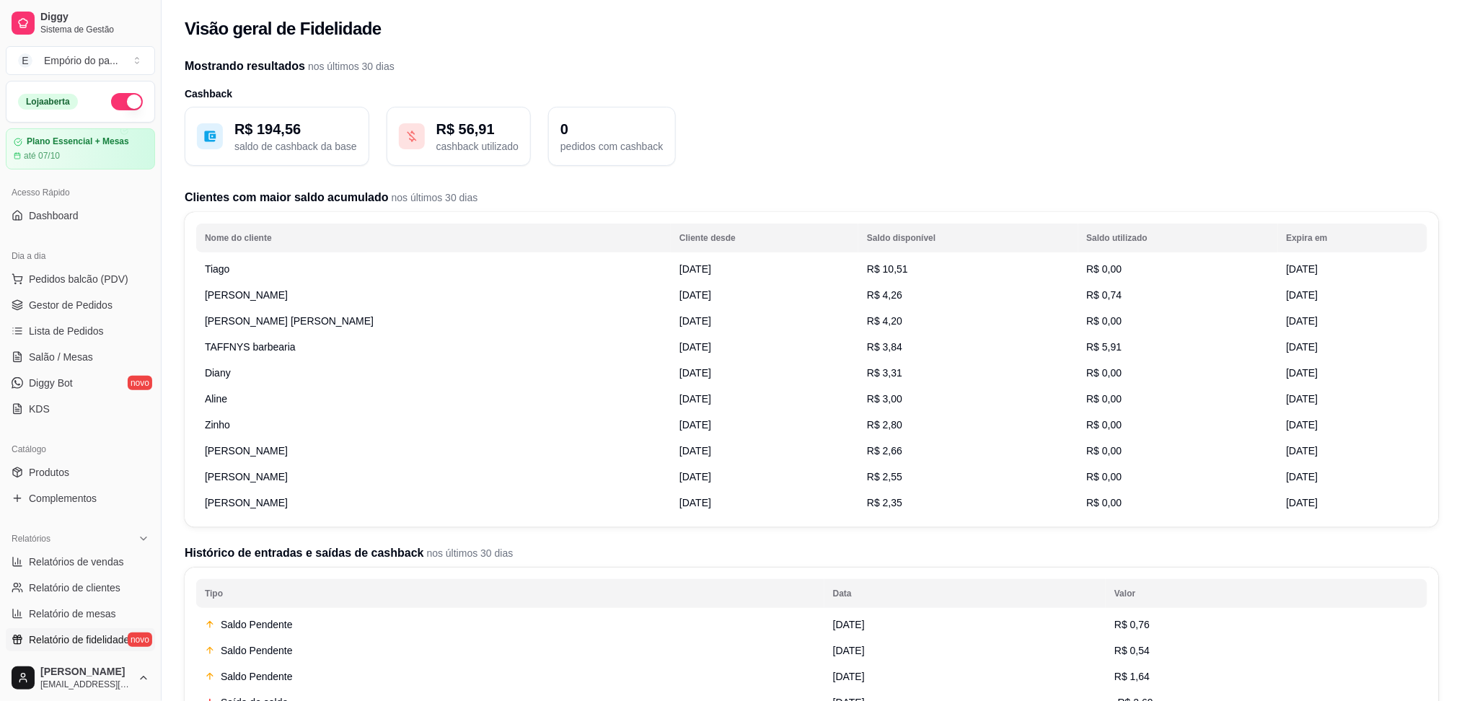
click at [596, 148] on p "pedidos com cashback" at bounding box center [611, 146] width 102 height 14
click at [472, 133] on p "R$ 56,91" at bounding box center [477, 129] width 82 height 20
click at [59, 302] on span "Gestor de Pedidos" at bounding box center [71, 305] width 84 height 14
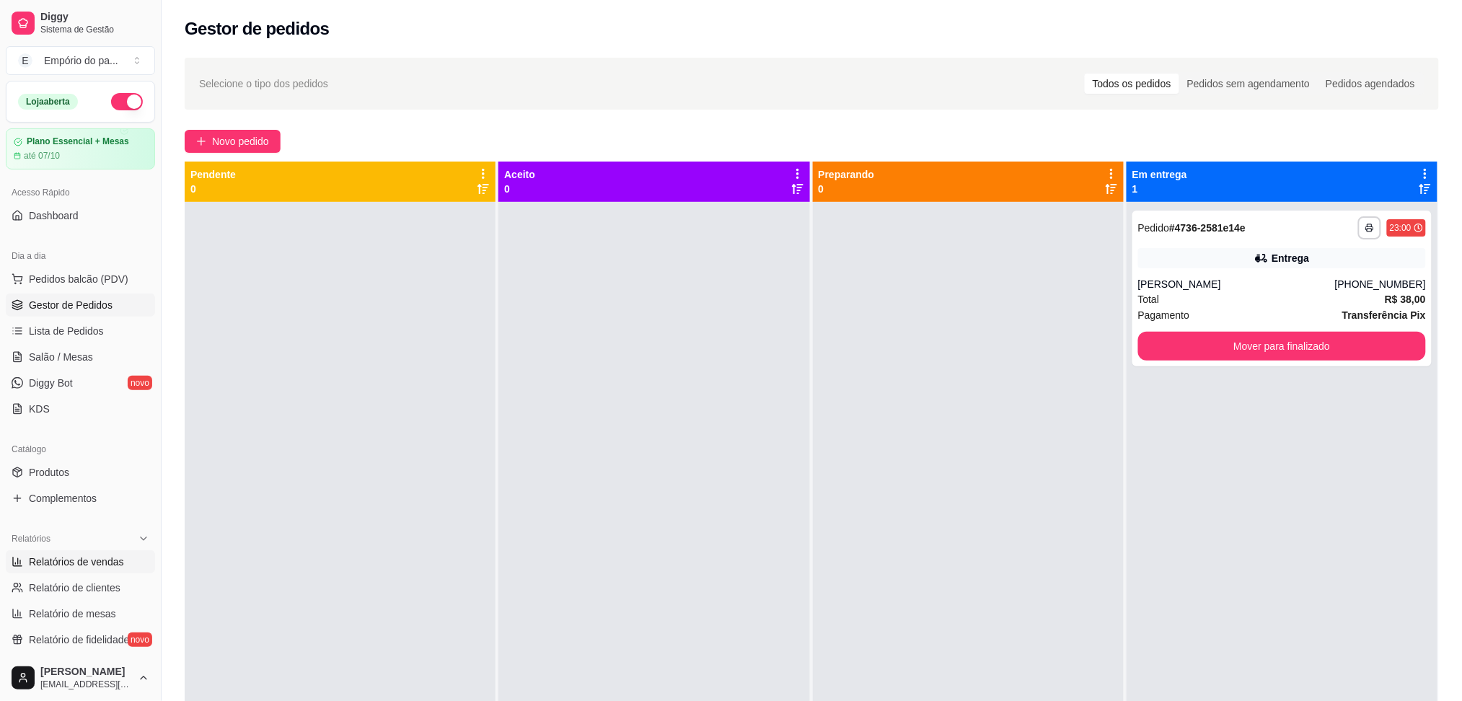
click at [59, 560] on span "Relatórios de vendas" at bounding box center [76, 562] width 95 height 14
select select "ALL"
select select "0"
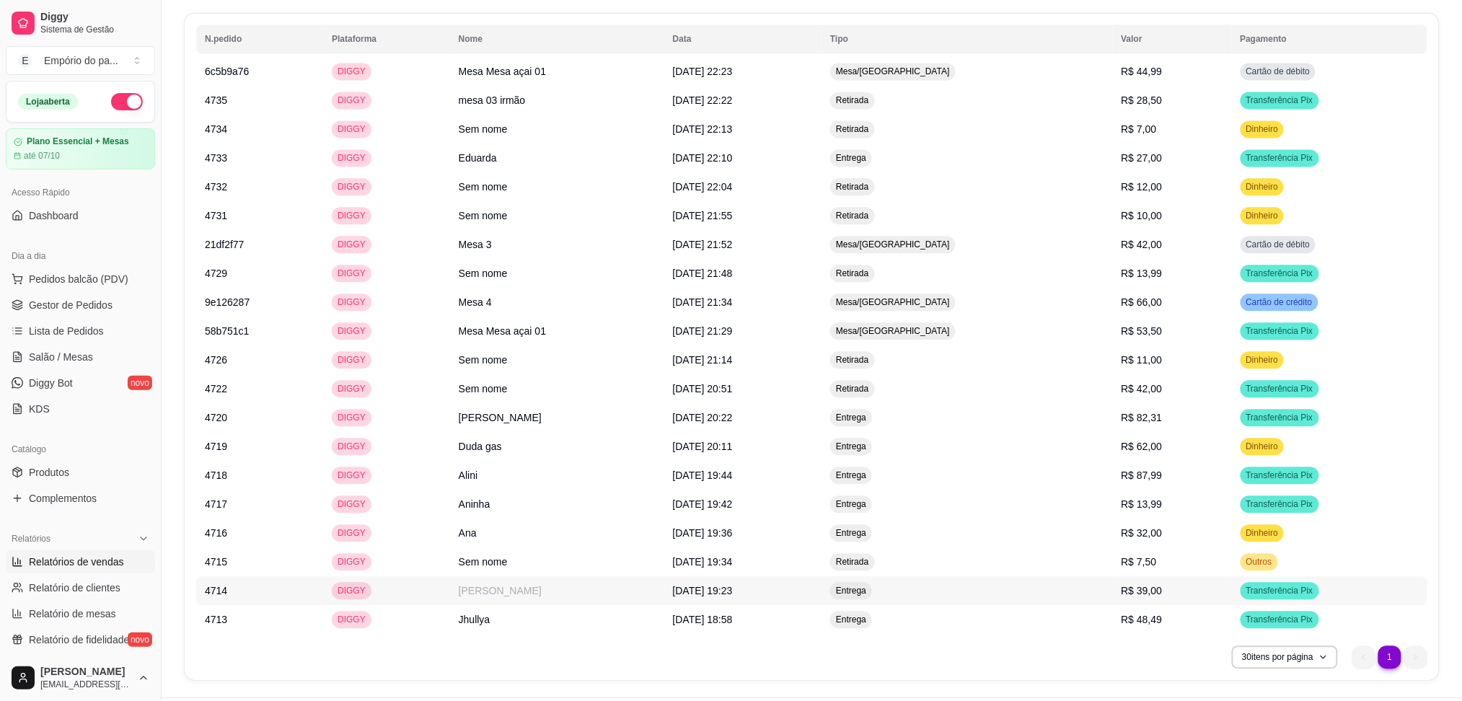
scroll to position [1111, 0]
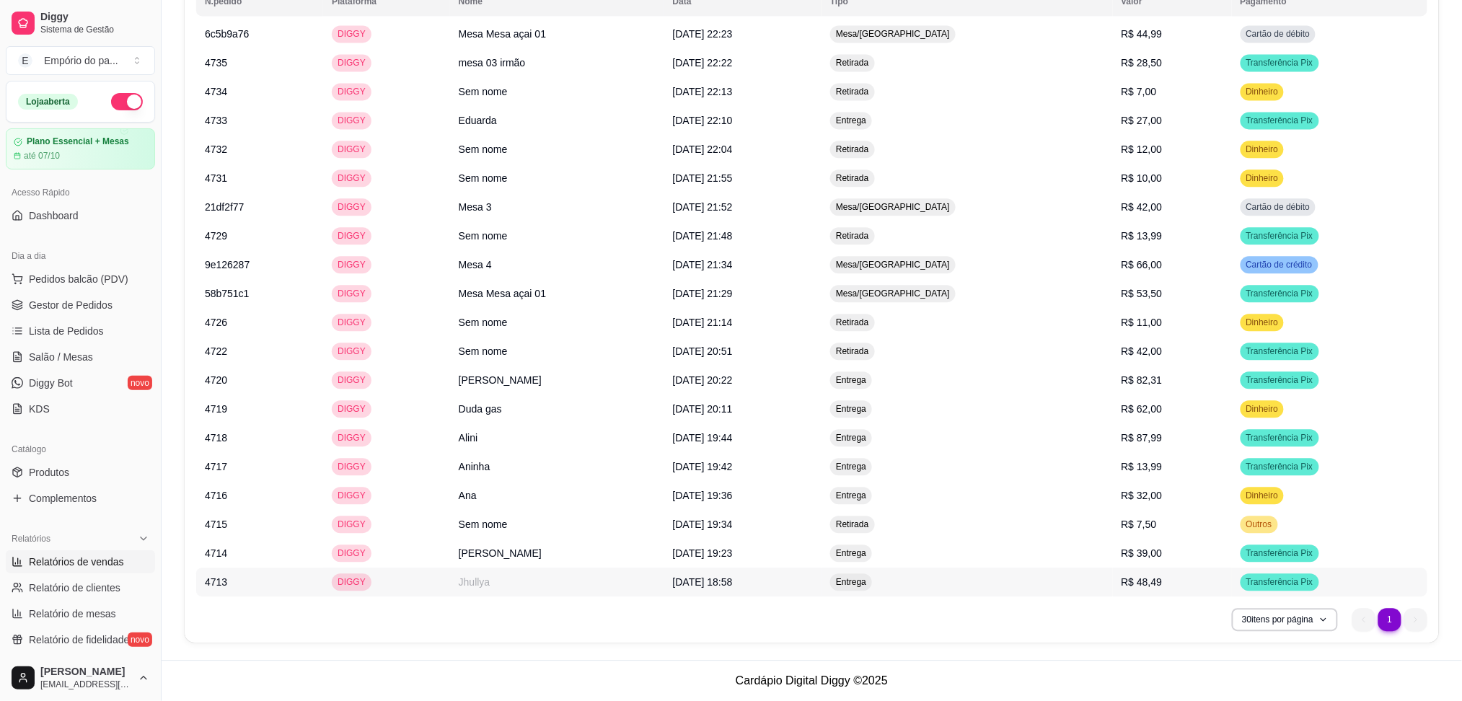
click at [1186, 581] on td "R$ 48,49" at bounding box center [1172, 582] width 119 height 29
click at [100, 312] on span "Gestor de Pedidos" at bounding box center [71, 305] width 84 height 14
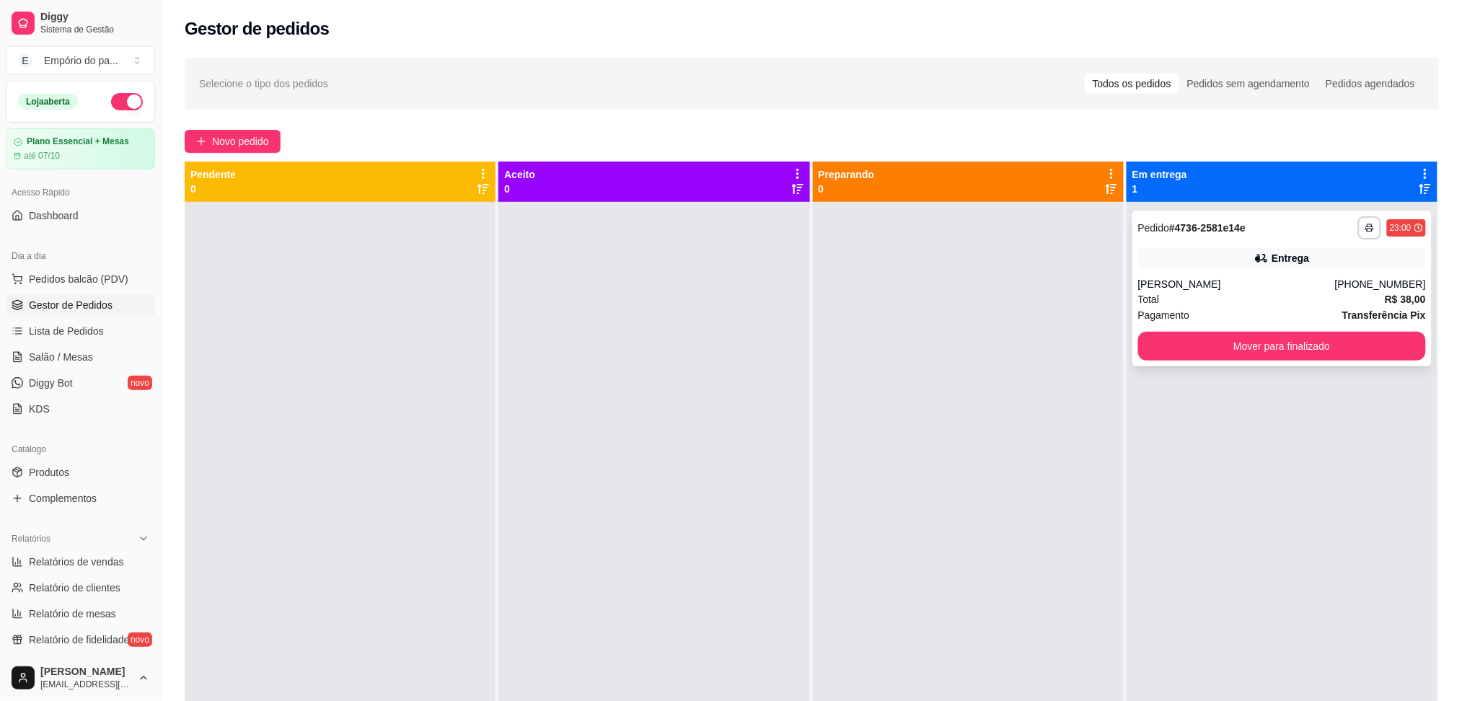
click at [1339, 327] on div "**********" at bounding box center [1281, 289] width 299 height 156
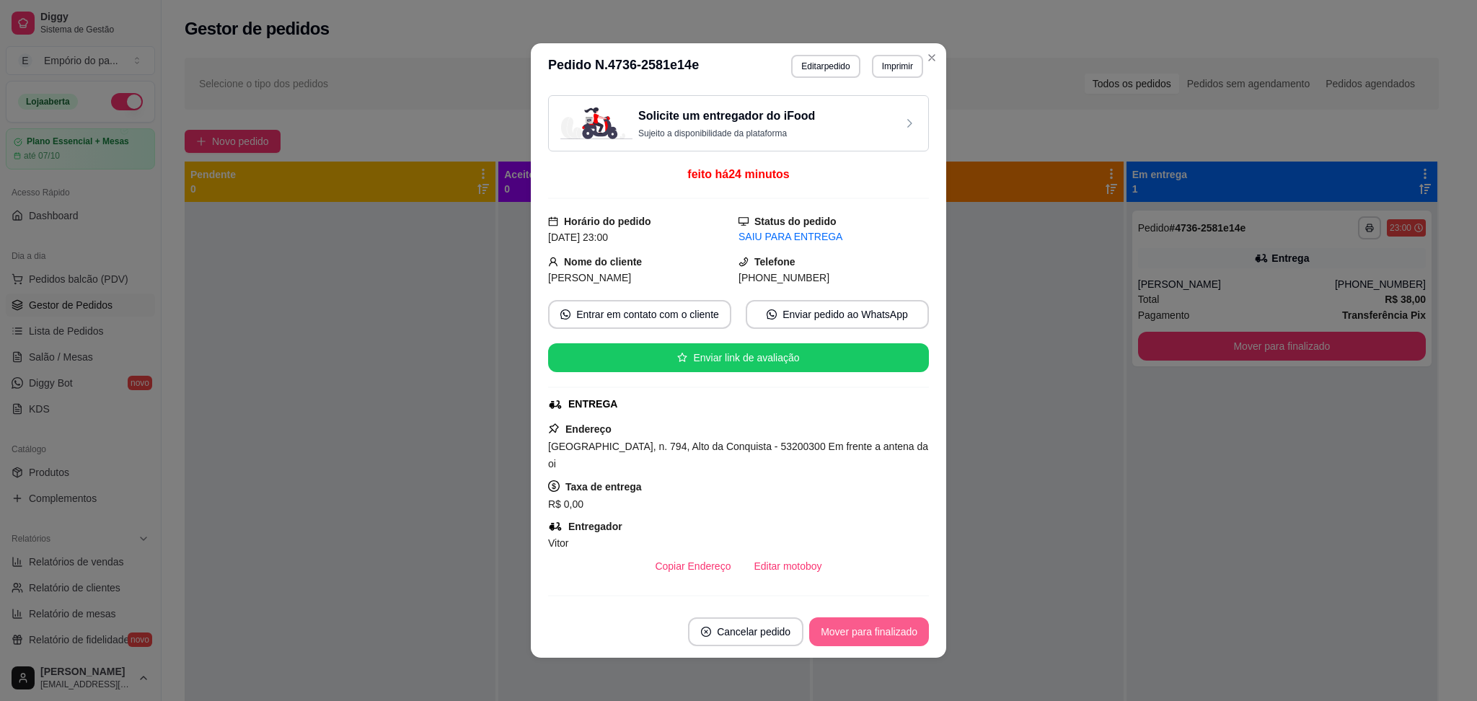
click at [883, 628] on button "Mover para finalizado" at bounding box center [869, 631] width 120 height 29
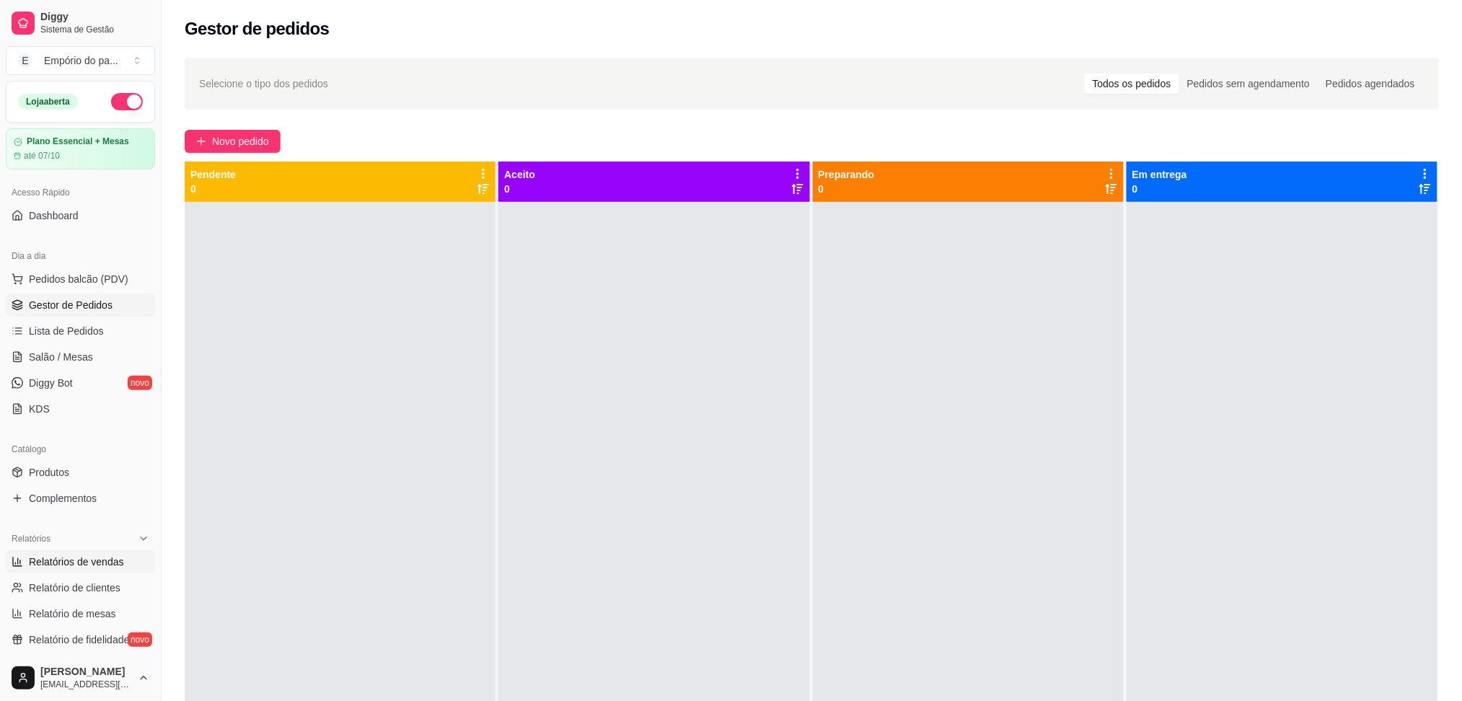
click at [78, 564] on span "Relatórios de vendas" at bounding box center [76, 562] width 95 height 14
select select "ALL"
select select "0"
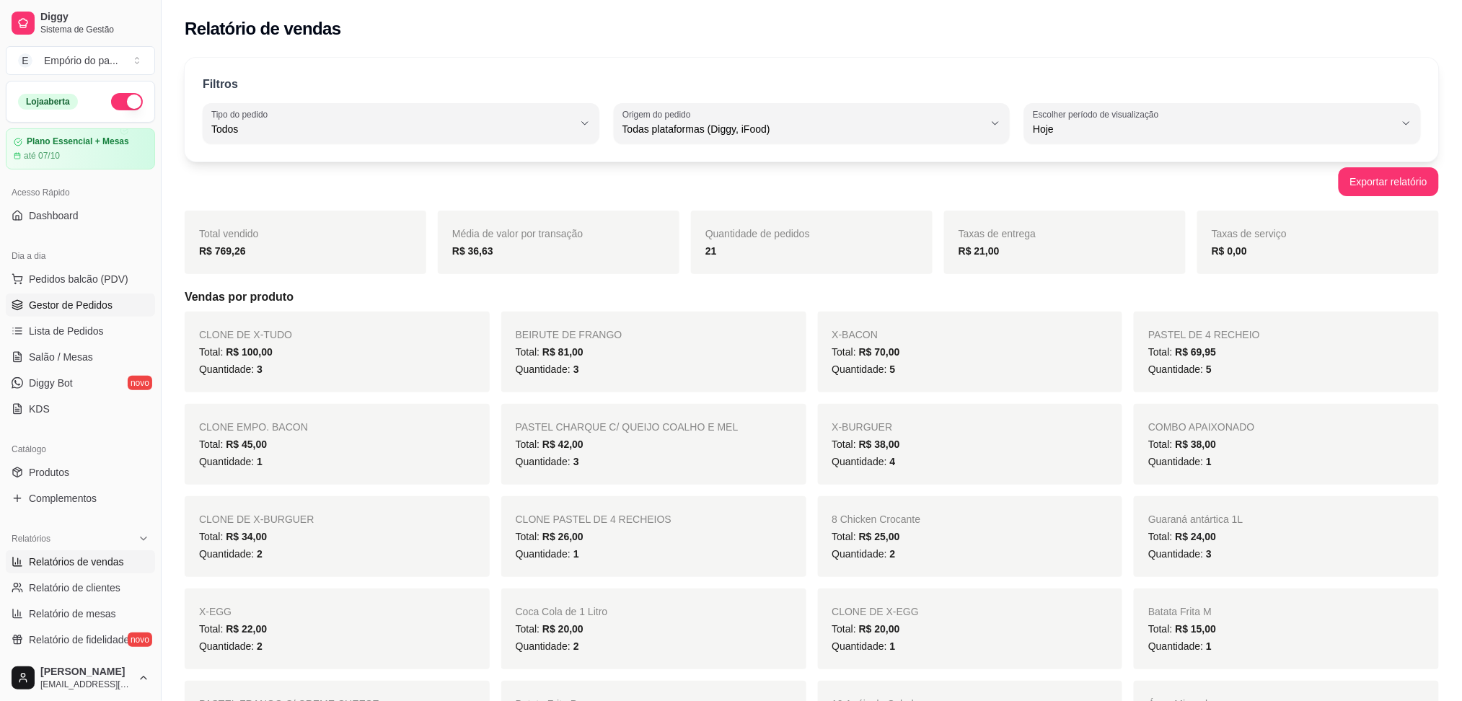
click at [33, 307] on span "Gestor de Pedidos" at bounding box center [71, 305] width 84 height 14
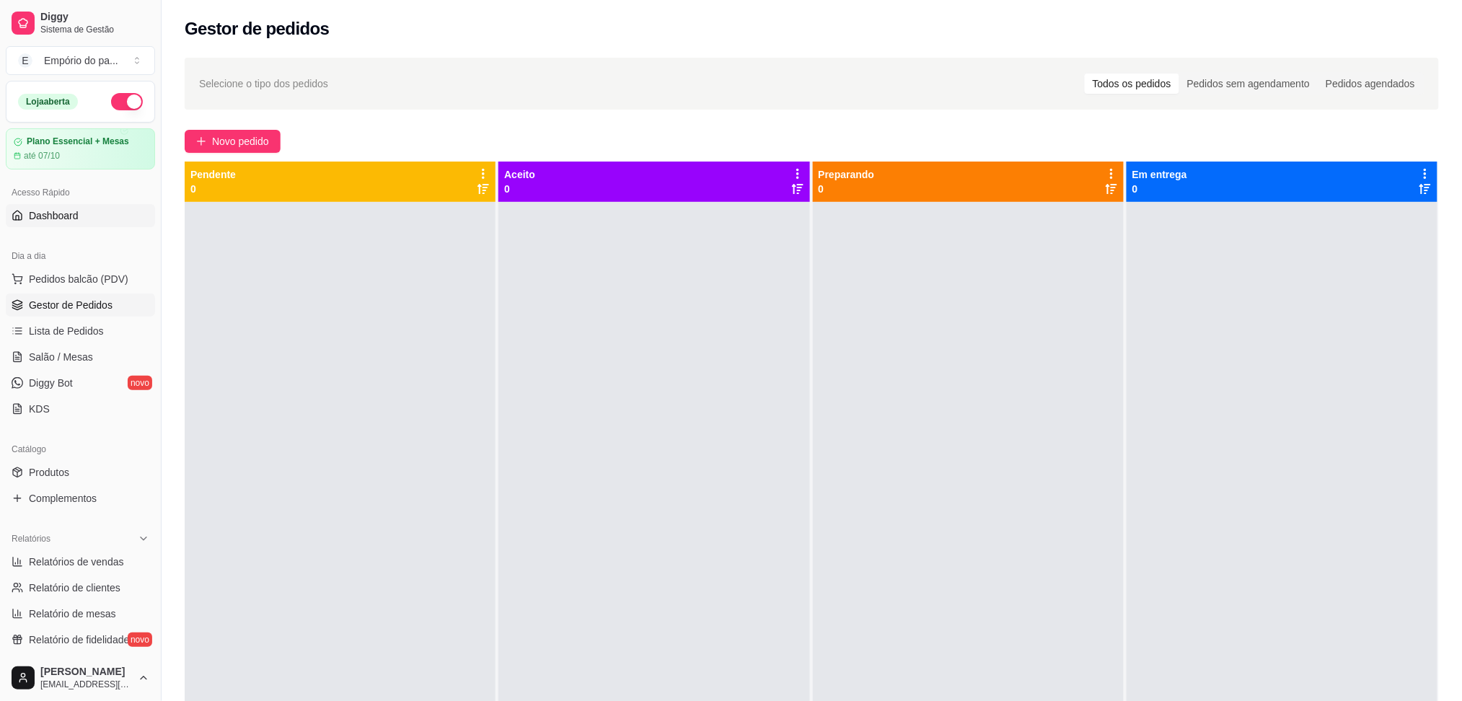
click at [53, 220] on span "Dashboard" at bounding box center [54, 215] width 50 height 14
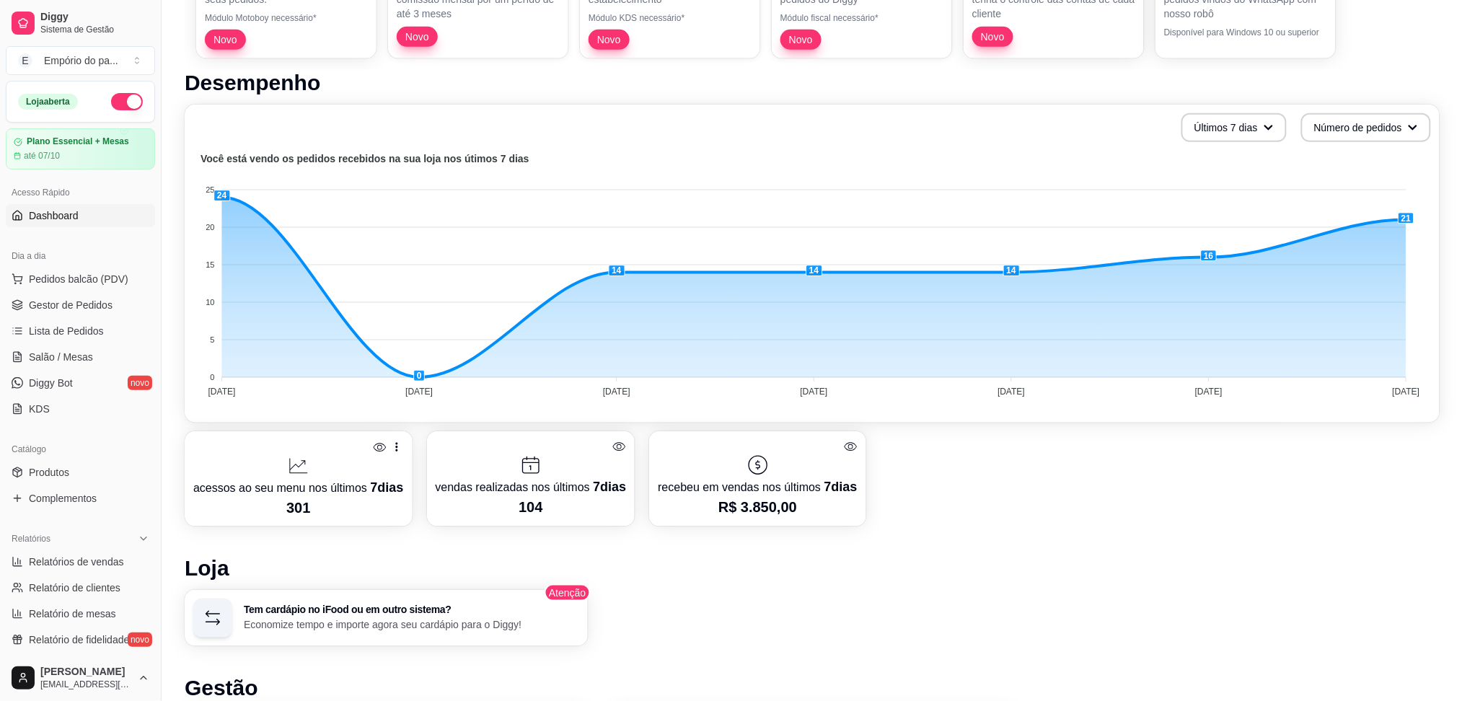
scroll to position [289, 0]
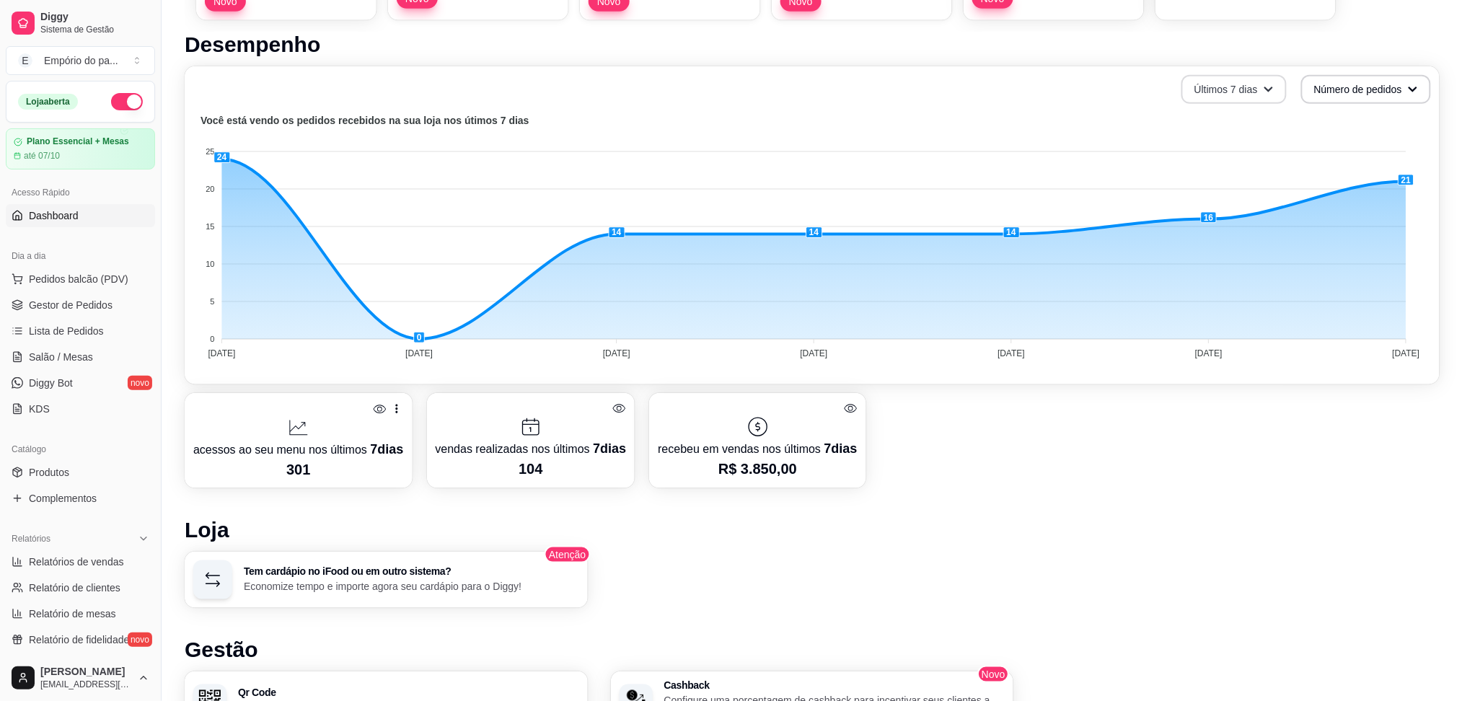
click at [1249, 87] on button "Últimos 7 dias" at bounding box center [1233, 89] width 105 height 29
click at [1254, 517] on h1 "Loja" at bounding box center [812, 530] width 1255 height 26
click at [1263, 94] on button "Últimos 7 dias" at bounding box center [1233, 89] width 105 height 29
click at [1243, 157] on li "Últimos 15 dias" at bounding box center [1235, 147] width 133 height 23
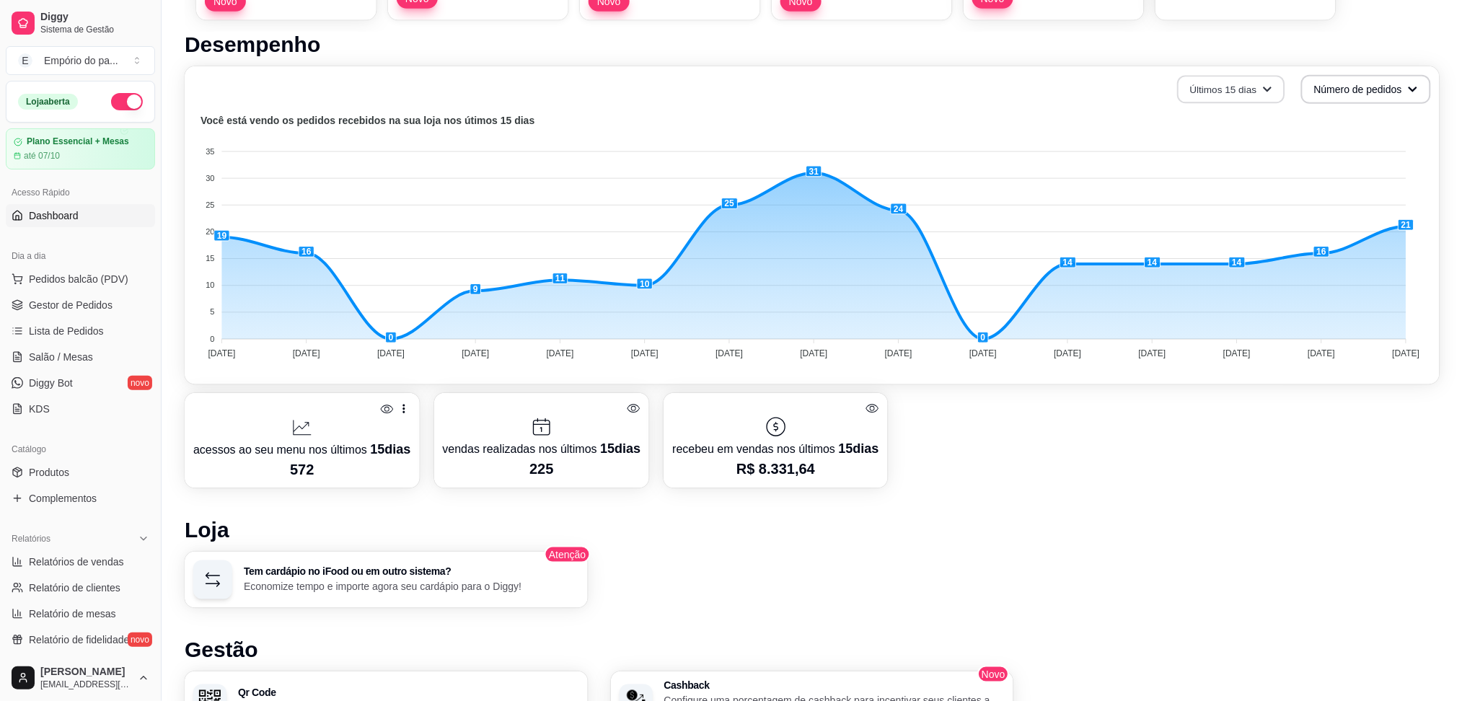
click at [1254, 97] on button "Últimos 15 dias" at bounding box center [1230, 90] width 107 height 28
click at [1255, 180] on li "Últimos 30 dias" at bounding box center [1232, 172] width 133 height 23
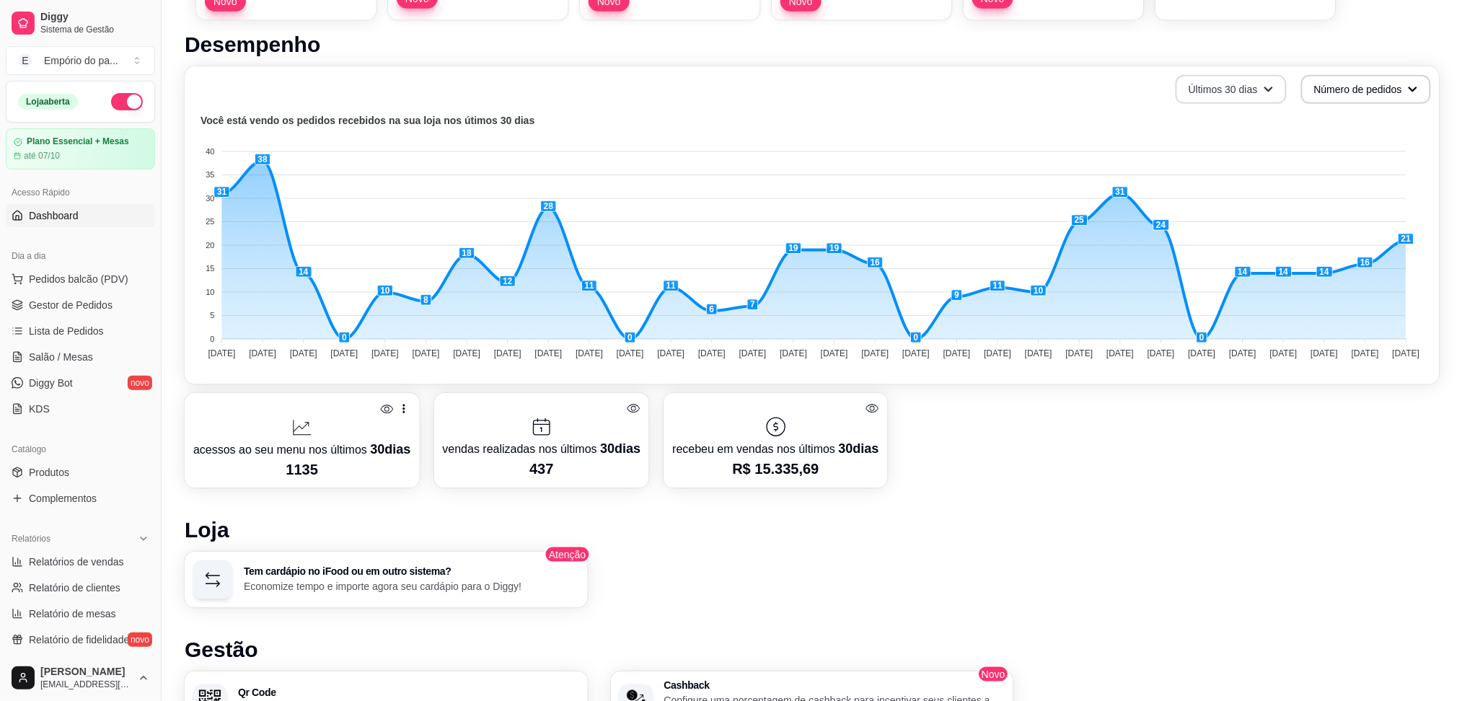
click at [1258, 89] on button "Últimos 30 dias" at bounding box center [1231, 89] width 111 height 29
click at [1223, 118] on span "Últimos 7 dias" at bounding box center [1232, 123] width 121 height 14
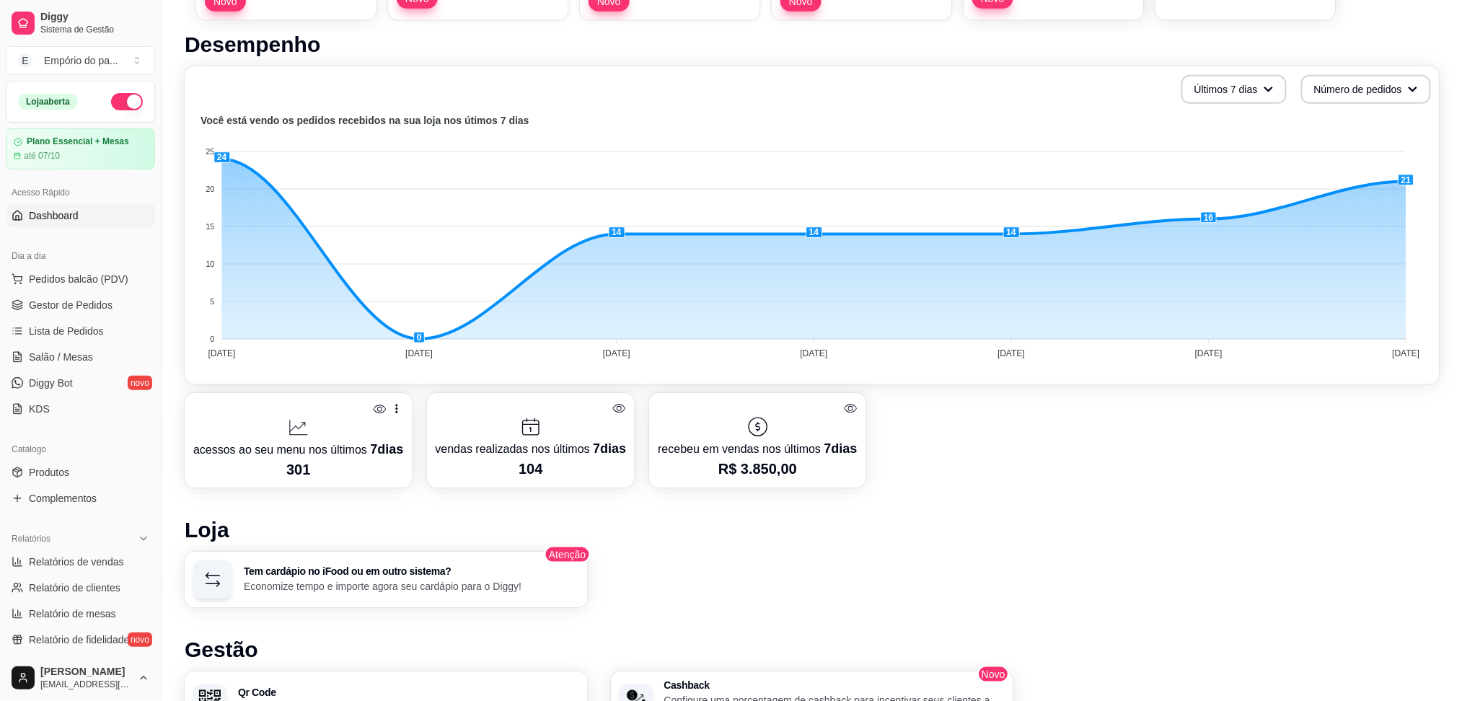
click at [1174, 489] on div "Desempenho Últimos 7 dias Número de pedidos Você está vendo os pedidos recebido…" at bounding box center [812, 475] width 1255 height 886
click at [52, 299] on span "Gestor de Pedidos" at bounding box center [71, 305] width 84 height 14
